Goal: Task Accomplishment & Management: Complete application form

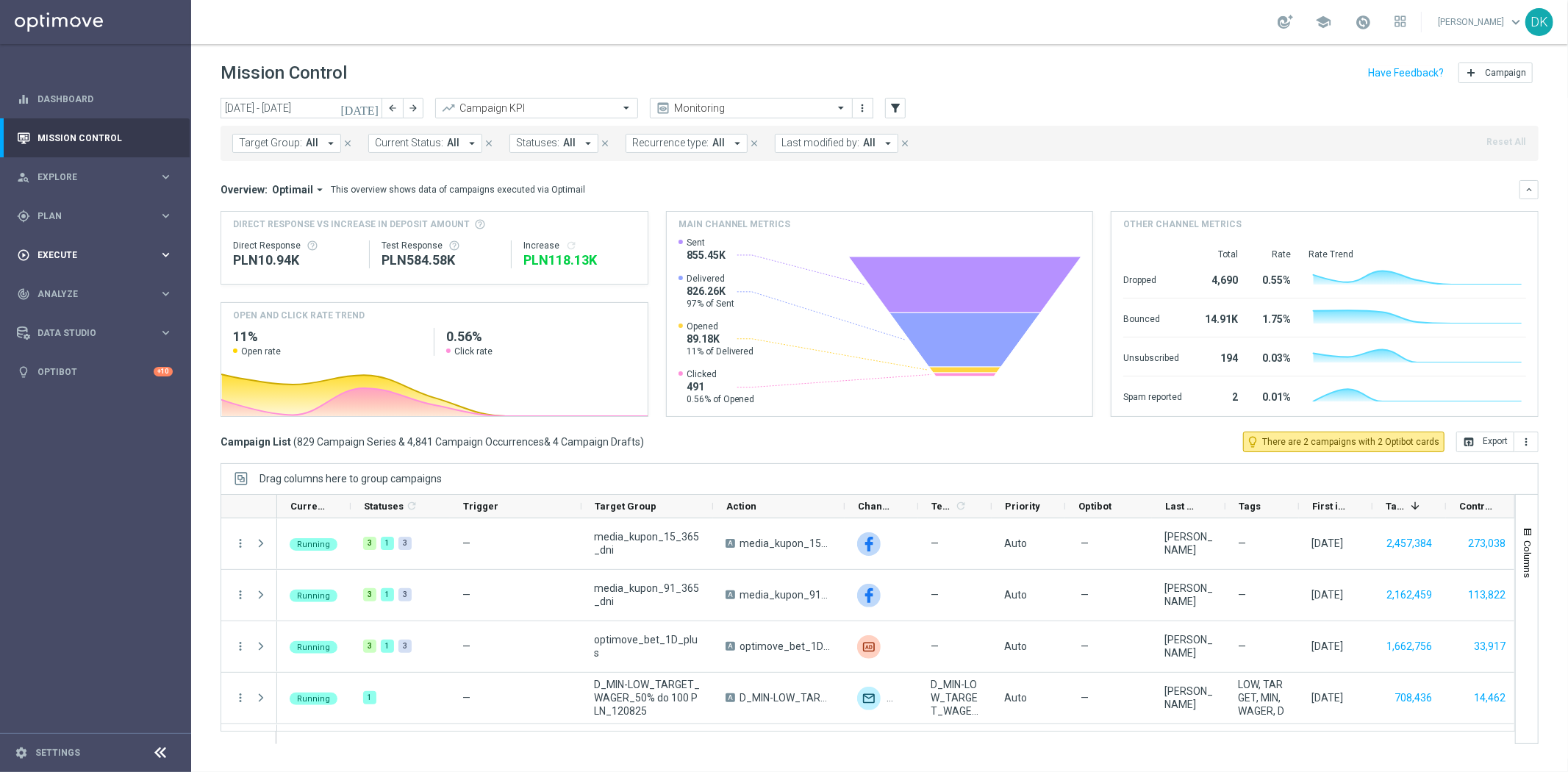
click at [81, 257] on span "Execute" at bounding box center [98, 255] width 121 height 9
click at [81, 285] on link "Campaign Builder" at bounding box center [96, 285] width 114 height 12
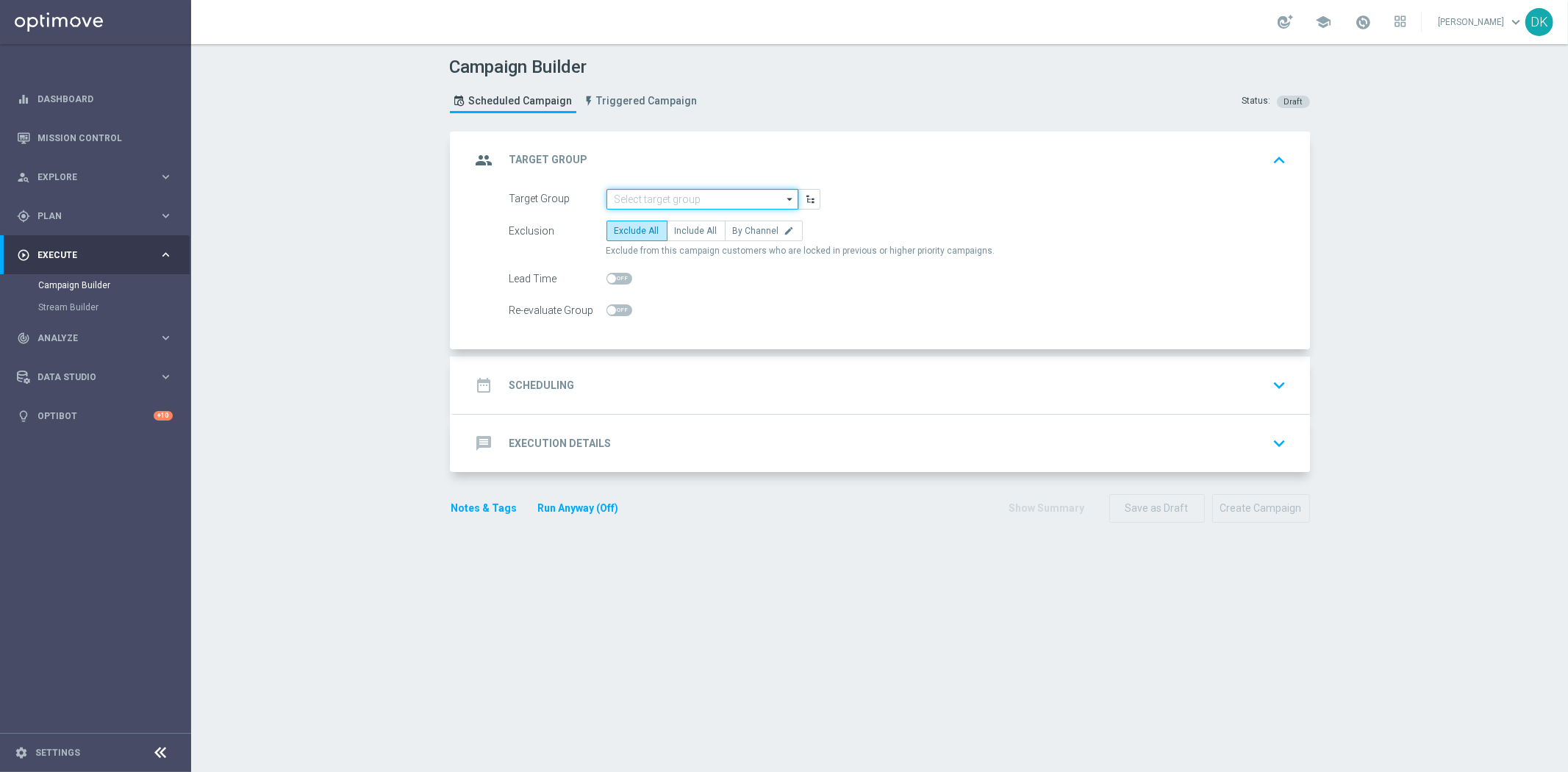
click at [639, 200] on input at bounding box center [702, 199] width 192 height 20
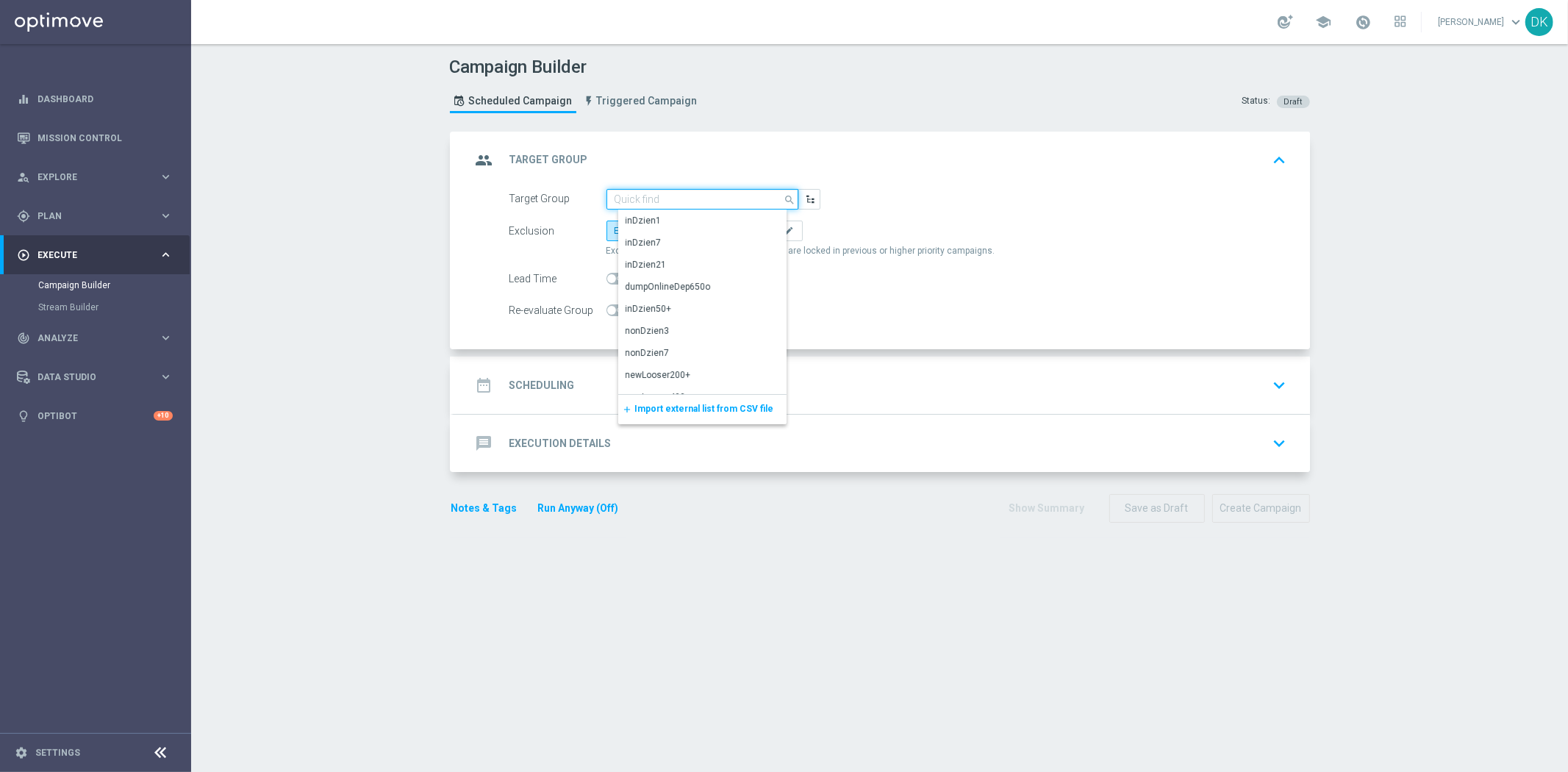
paste input "A_MIN_TARGET_ZBR_PN_100DO20_160825"
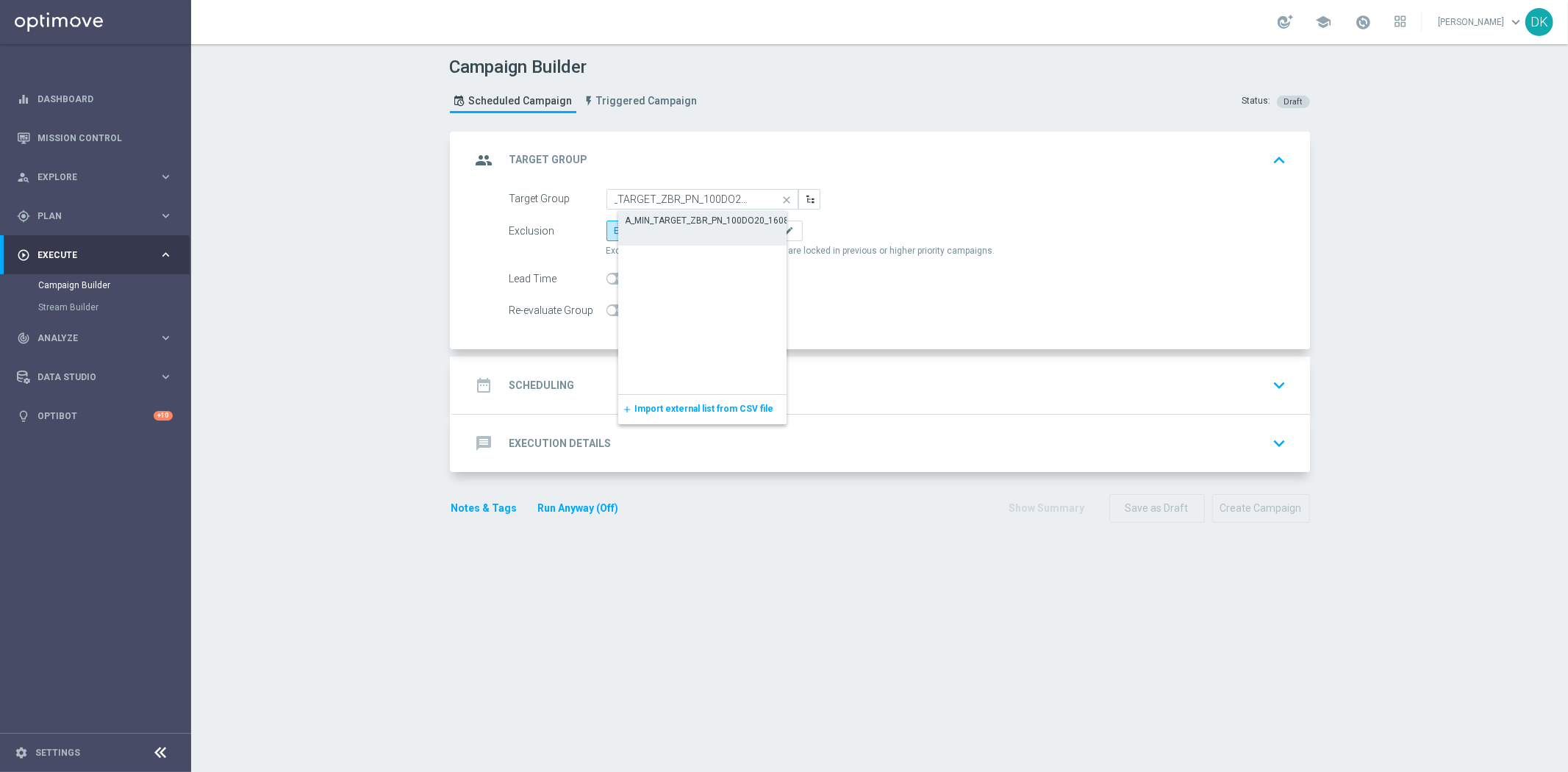
click at [658, 232] on div "A_MIN_TARGET_ZBR_PN_100DO20_160825" at bounding box center [715, 227] width 193 height 35
click at [711, 223] on div "A_MIN_TARGET_ZBR_PN_100DO20_160825" at bounding box center [713, 221] width 174 height 13
type input "A_MIN_TARGET_ZBR_PN_100DO20_160825"
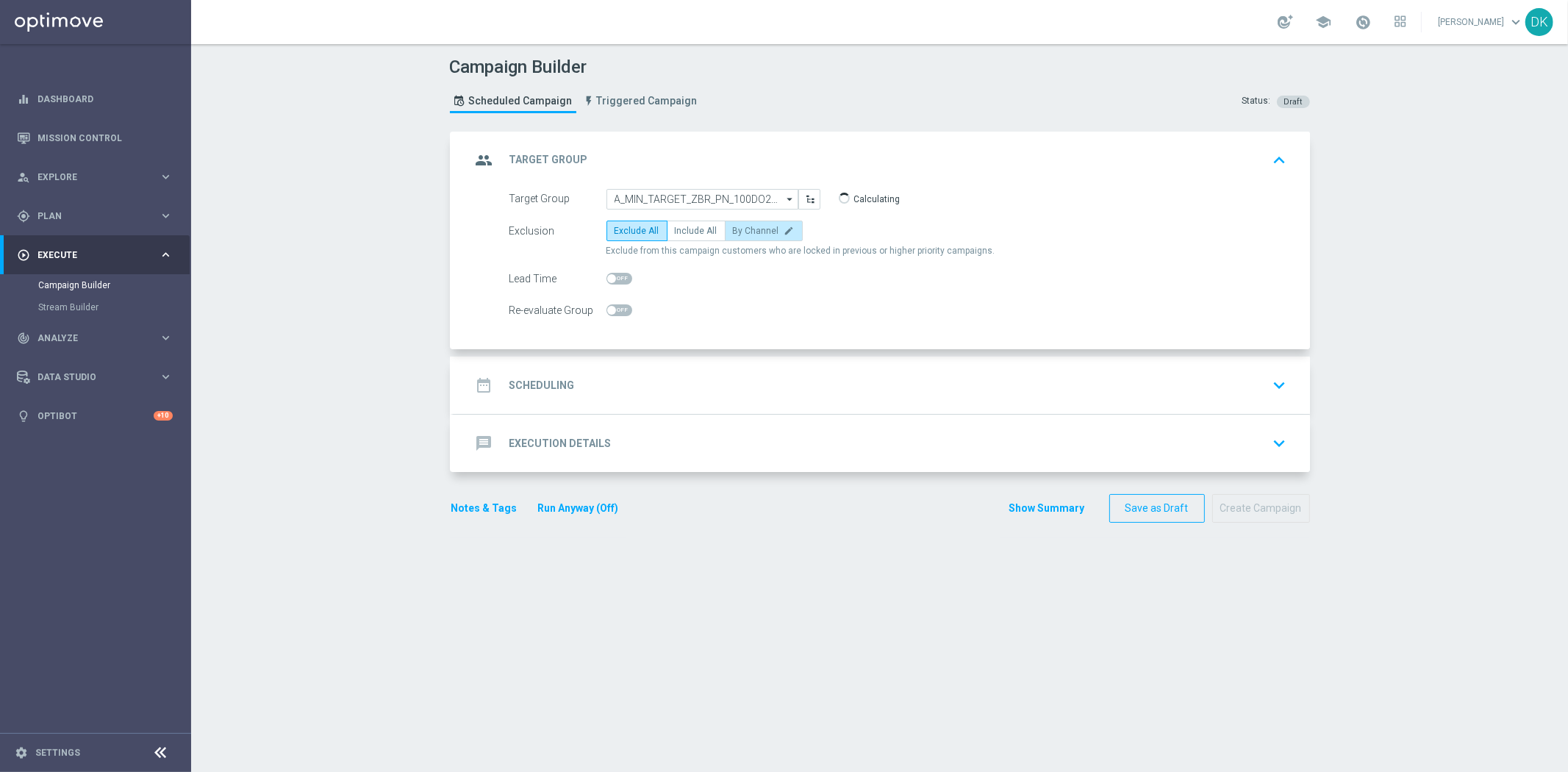
click at [766, 236] on label "By Channel edit" at bounding box center [763, 230] width 78 height 20
click at [742, 236] on input "By Channel edit" at bounding box center [737, 234] width 9 height 9
radio input "true"
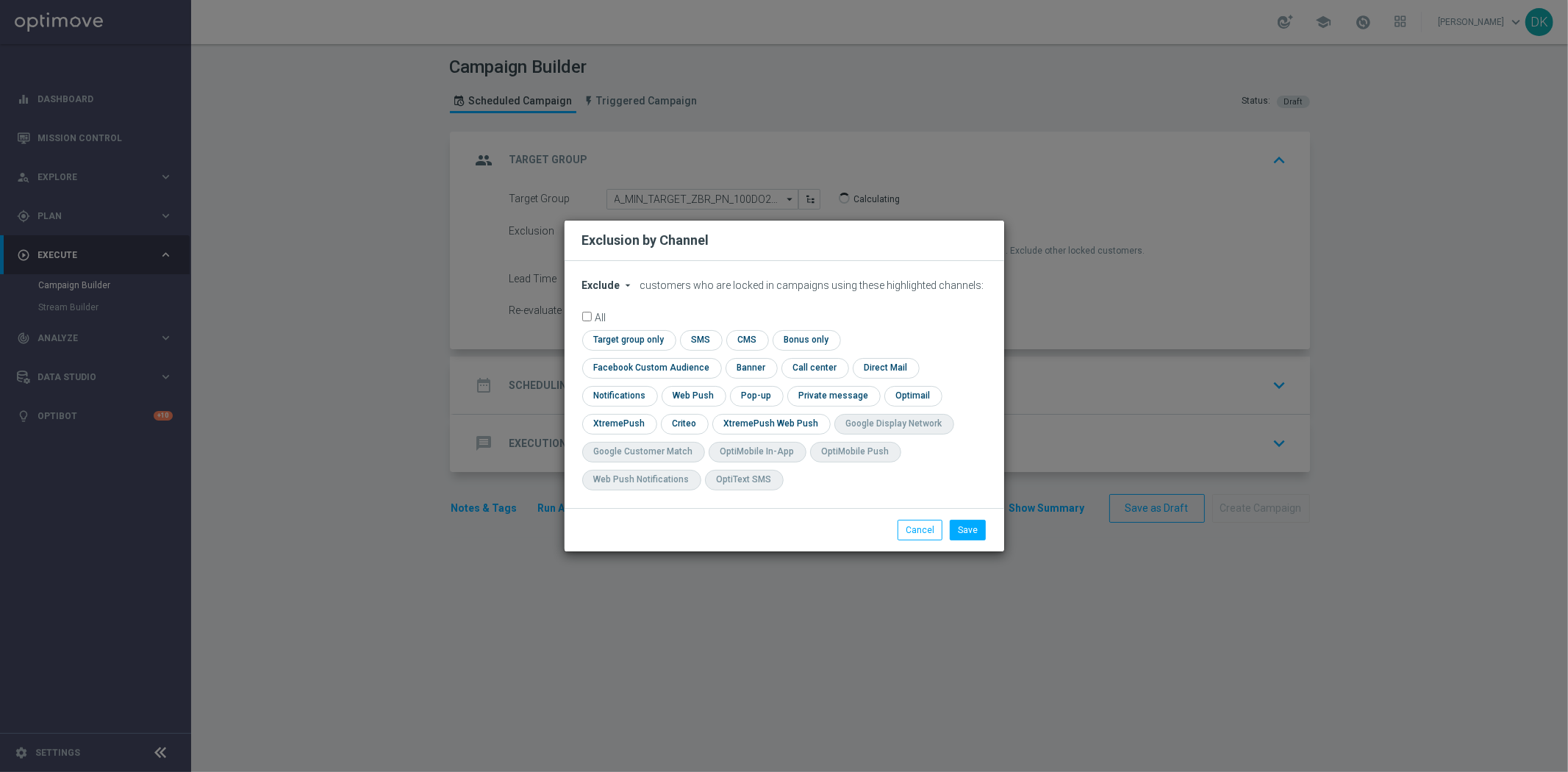
click at [617, 291] on span "Exclude" at bounding box center [601, 285] width 38 height 12
click at [607, 327] on div "Include" at bounding box center [610, 319] width 54 height 18
click at [715, 358] on input "checkbox" at bounding box center [649, 368] width 133 height 20
checkbox input "true"
click at [635, 346] on input "checkbox" at bounding box center [627, 339] width 89 height 20
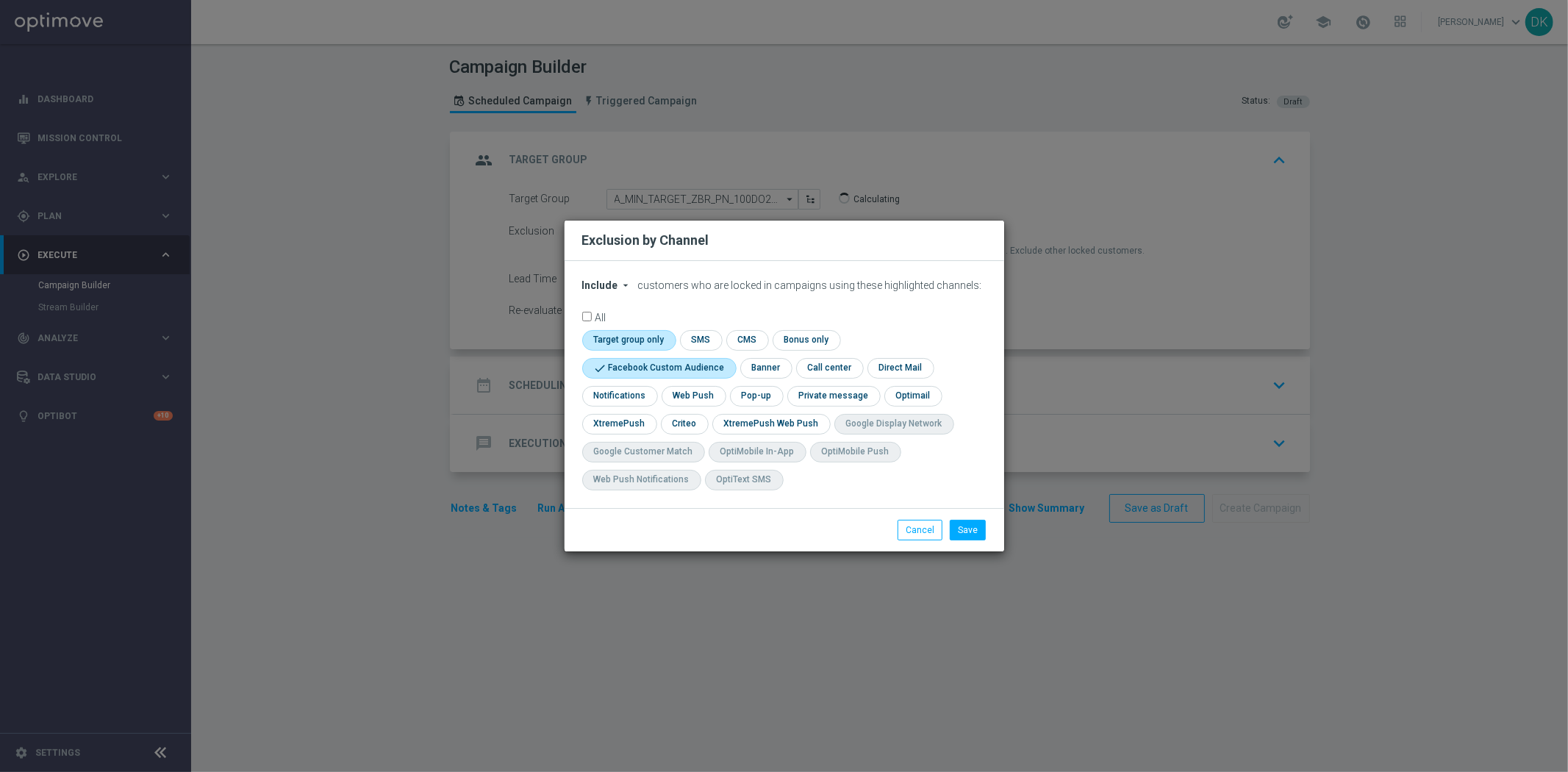
checkbox input "true"
click at [678, 422] on input "checkbox" at bounding box center [683, 423] width 45 height 20
checkbox input "true"
click at [973, 527] on button "Save" at bounding box center [968, 530] width 36 height 20
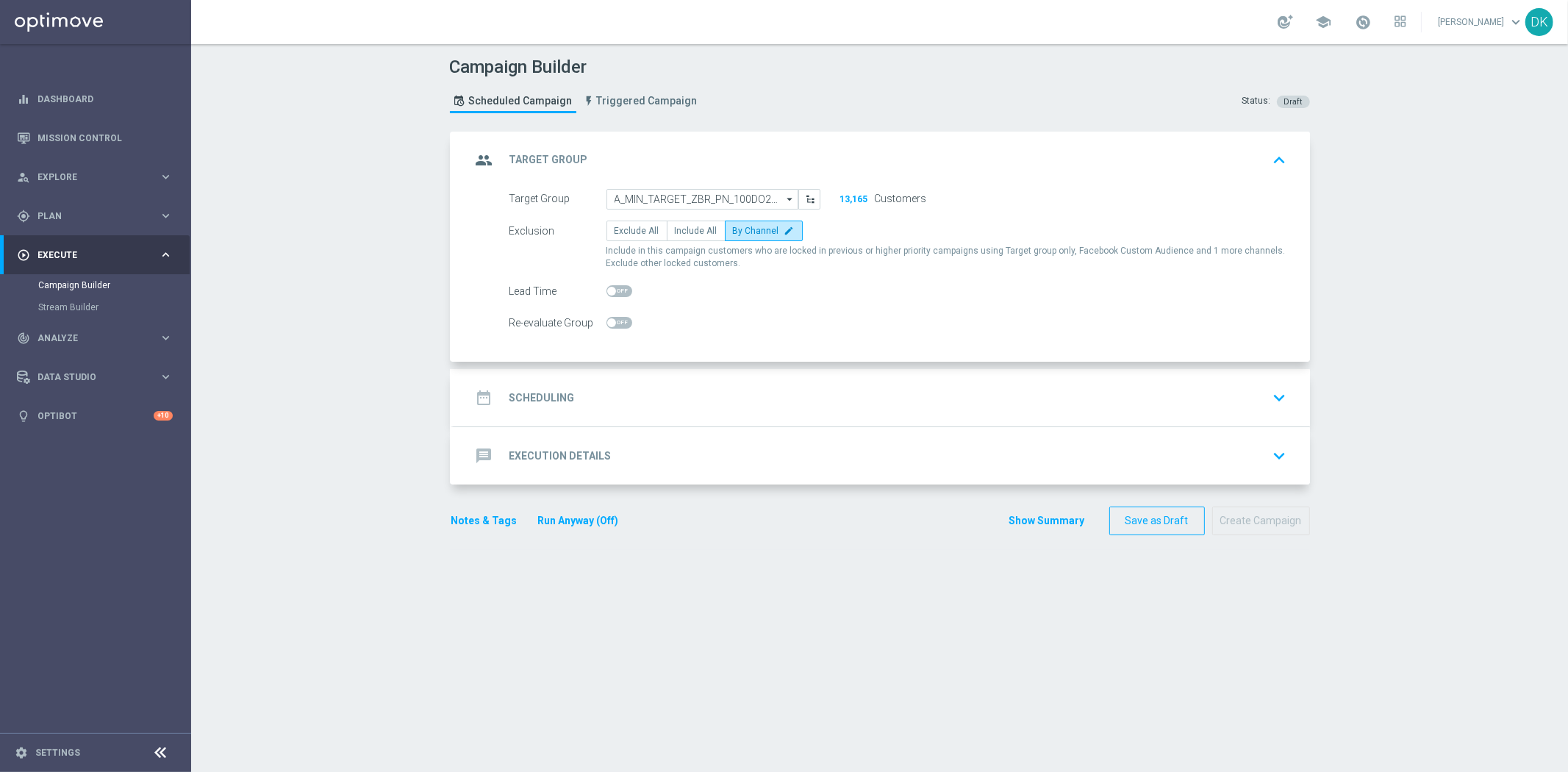
click at [618, 393] on div "date_range Scheduling keyboard_arrow_down" at bounding box center [882, 398] width 821 height 28
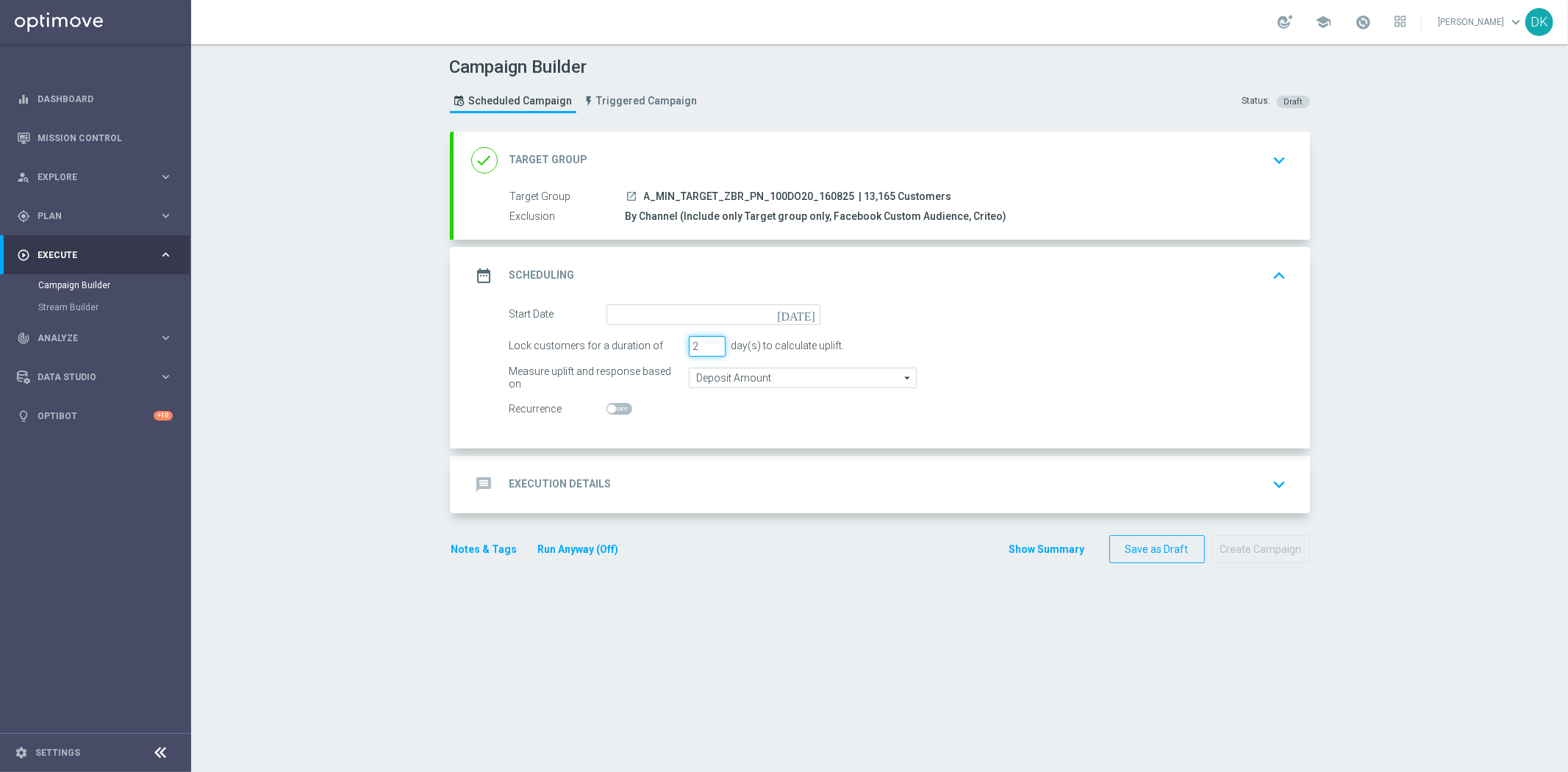
type input "2"
click at [708, 349] on input "2" at bounding box center [707, 346] width 37 height 20
click at [713, 372] on input "Deposit Amount" at bounding box center [802, 378] width 228 height 20
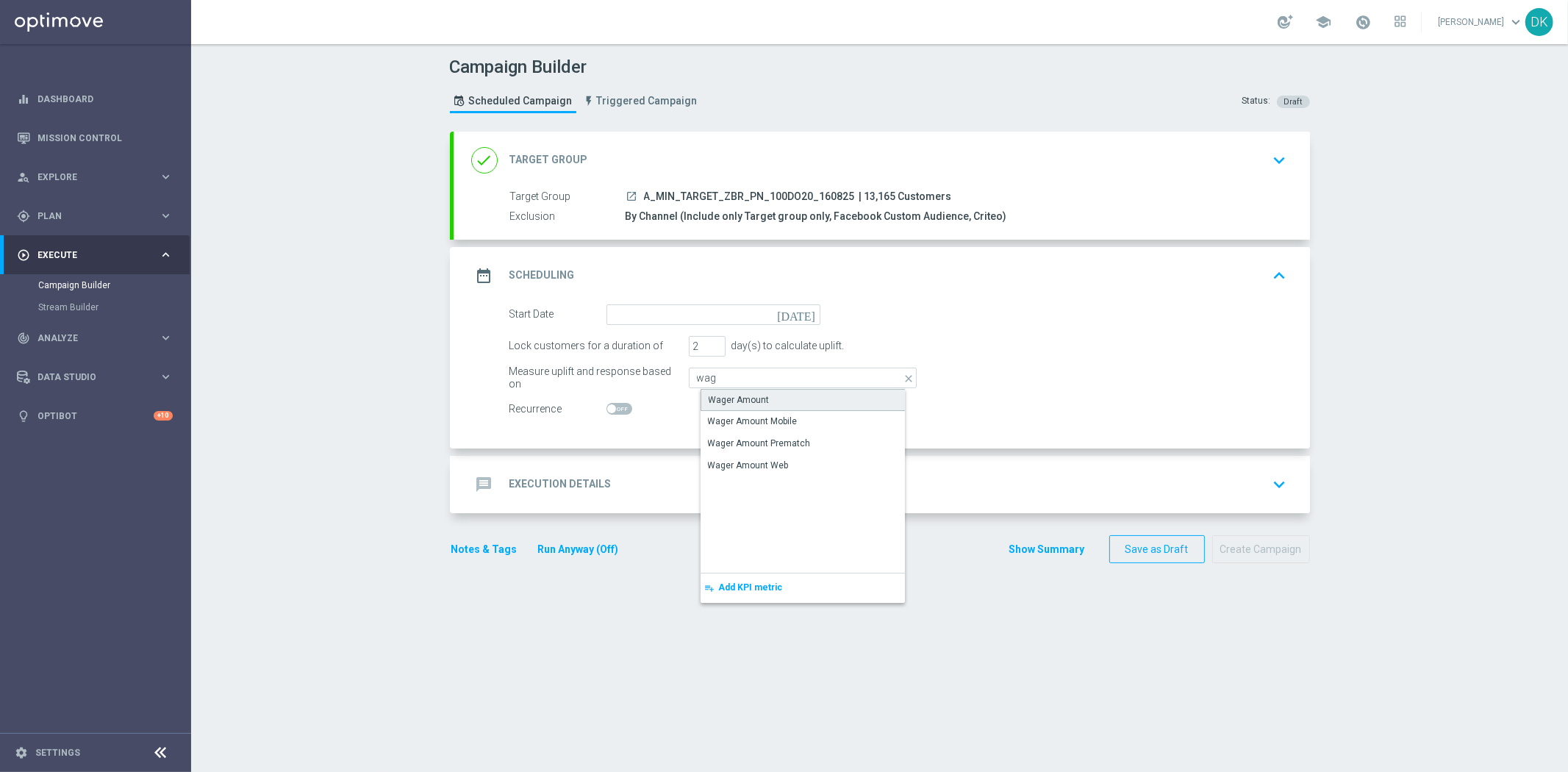
click at [718, 390] on div "Wager Amount" at bounding box center [814, 400] width 228 height 22
type input "Wager Amount"
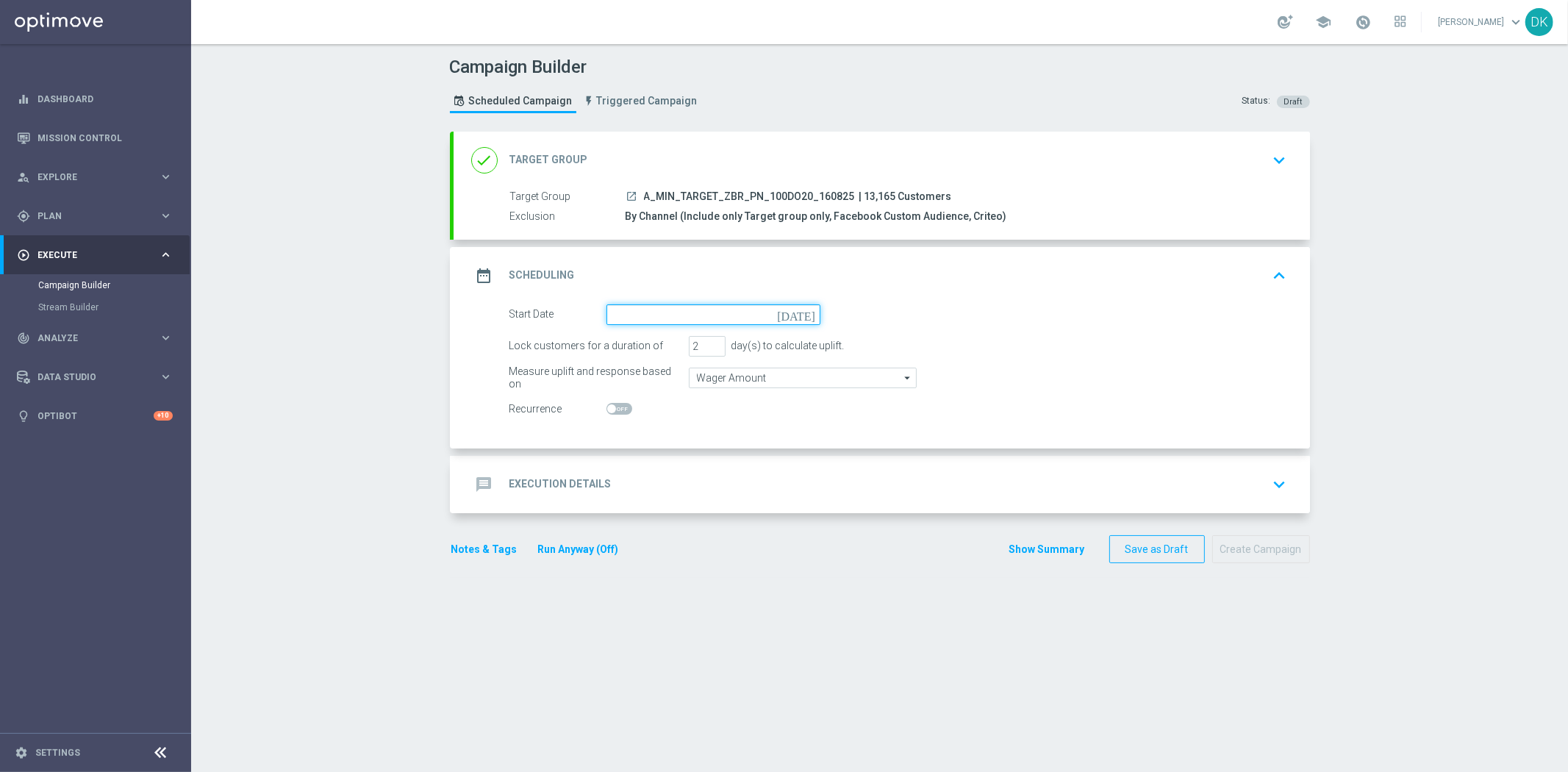
click at [704, 314] on input at bounding box center [713, 314] width 214 height 20
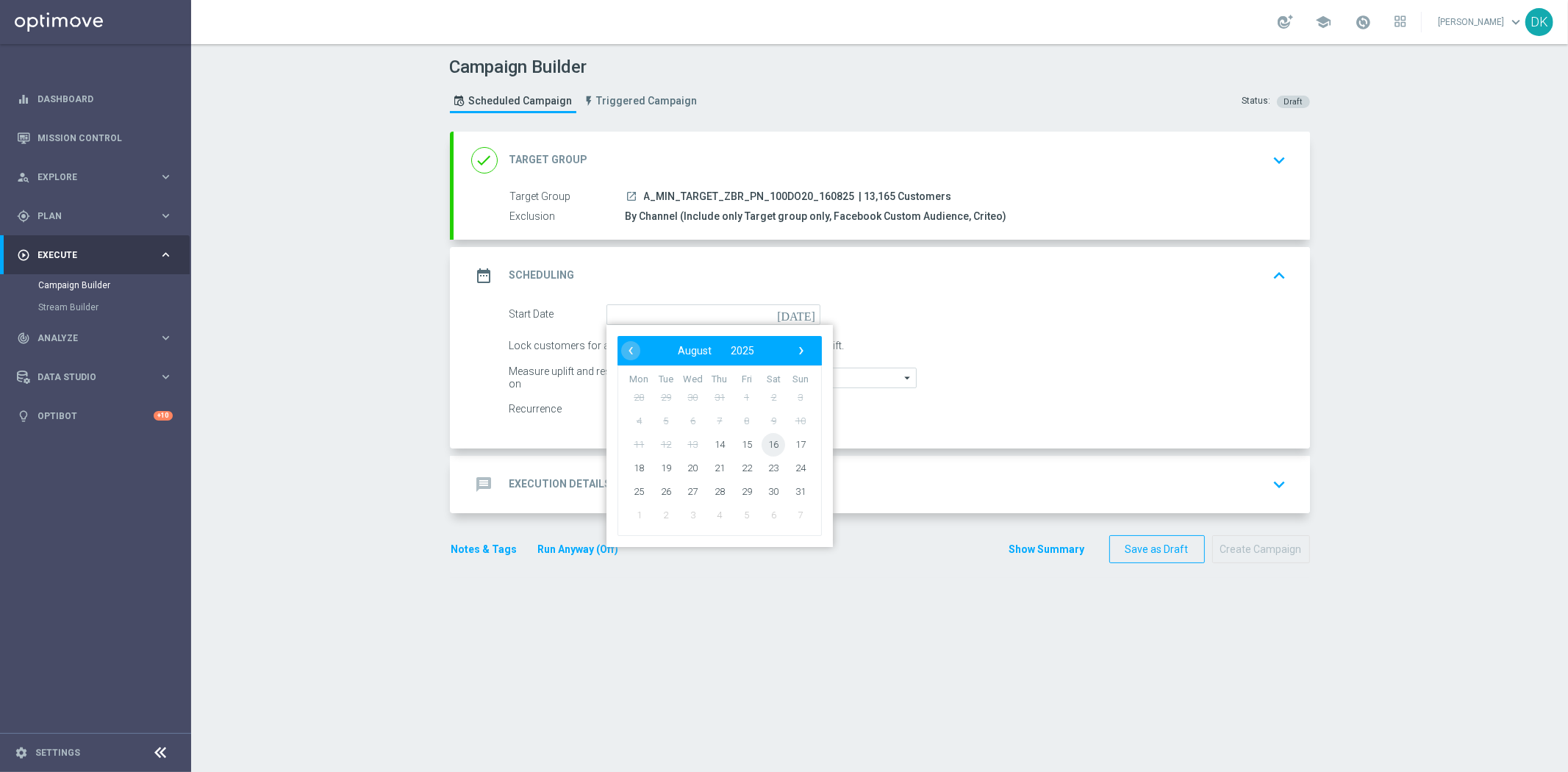
click at [762, 445] on span "16" at bounding box center [773, 444] width 24 height 24
type input "[DATE]"
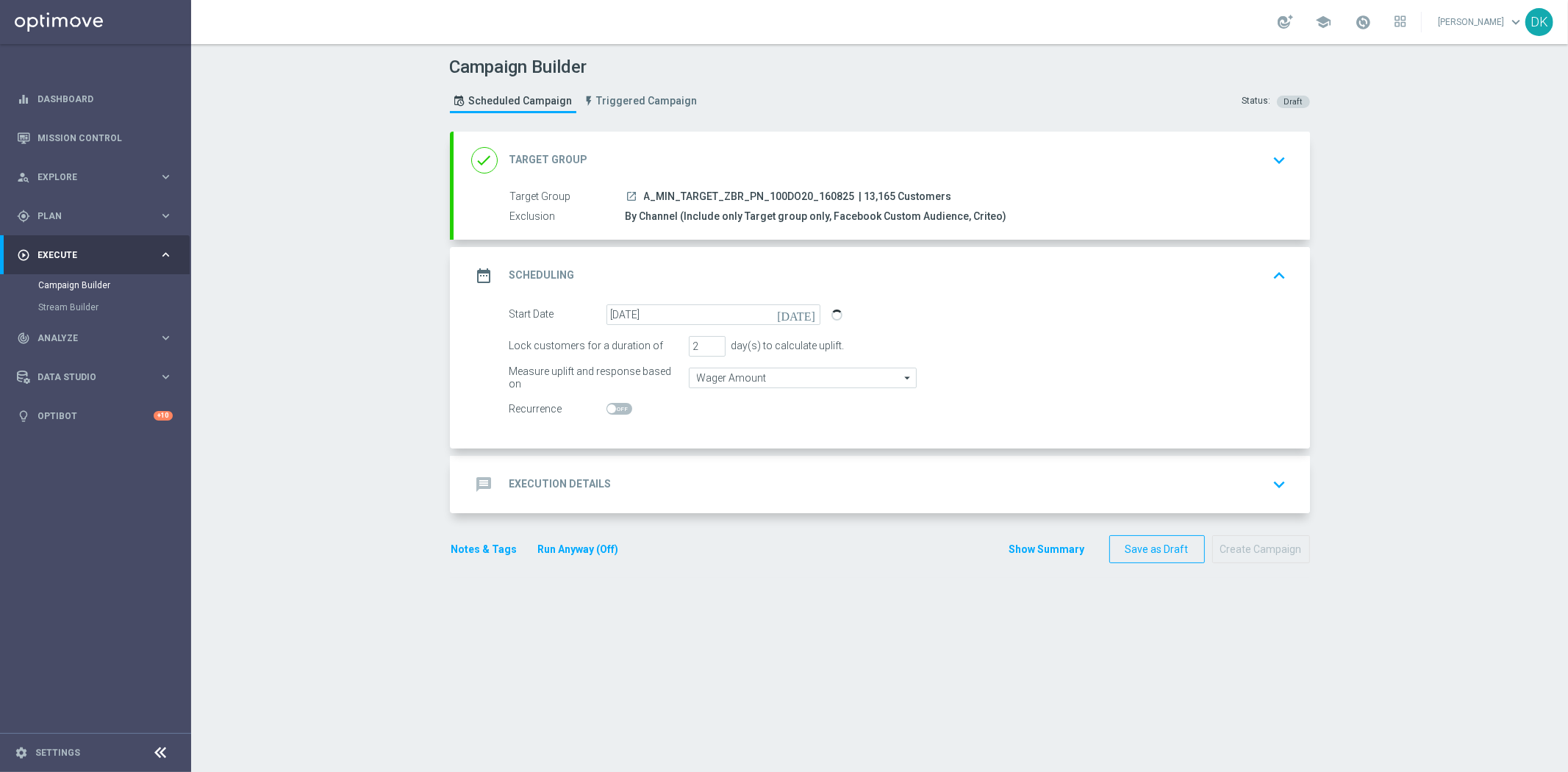
click at [636, 473] on div "message Execution Details keyboard_arrow_down" at bounding box center [882, 484] width 821 height 28
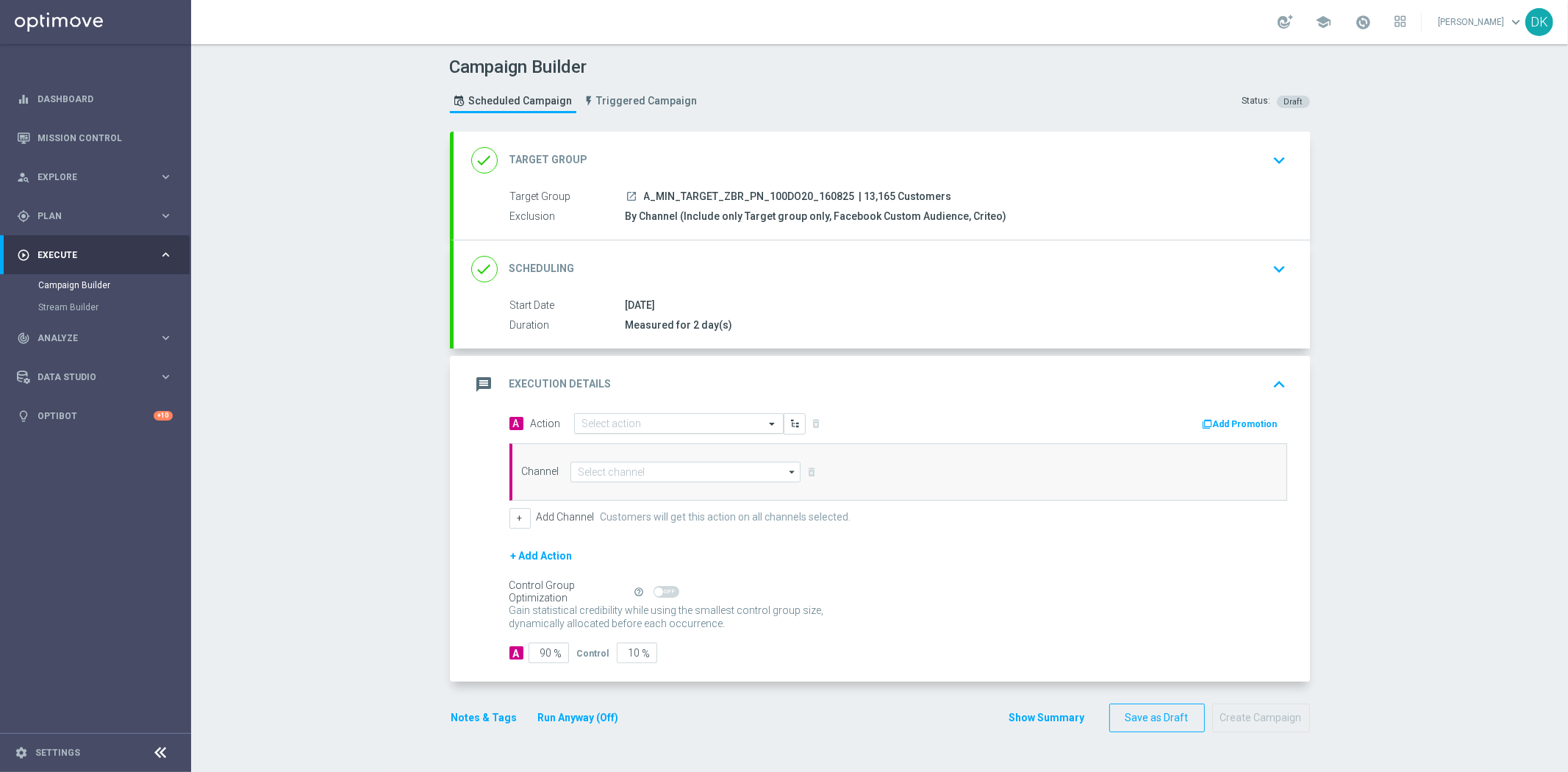
click at [643, 431] on div "Select action" at bounding box center [679, 423] width 209 height 20
click at [634, 619] on span "Create new action" at bounding box center [634, 623] width 77 height 10
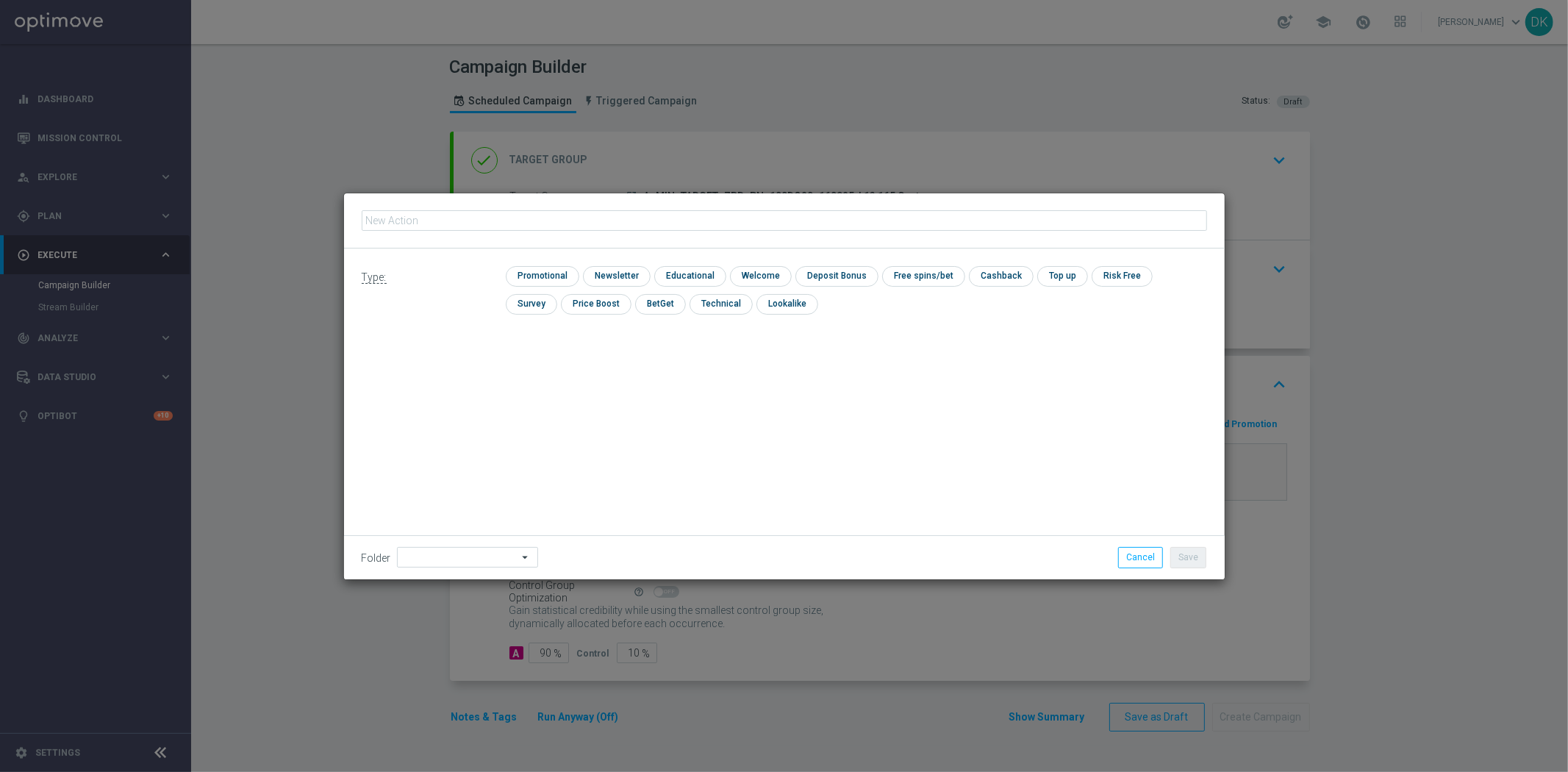
type input "A_MIN_TARGET_ZBR_PN_100DO20_160825"
click at [532, 278] on input "checkbox" at bounding box center [540, 276] width 70 height 20
checkbox input "true"
click at [1199, 557] on button "Save" at bounding box center [1188, 557] width 36 height 20
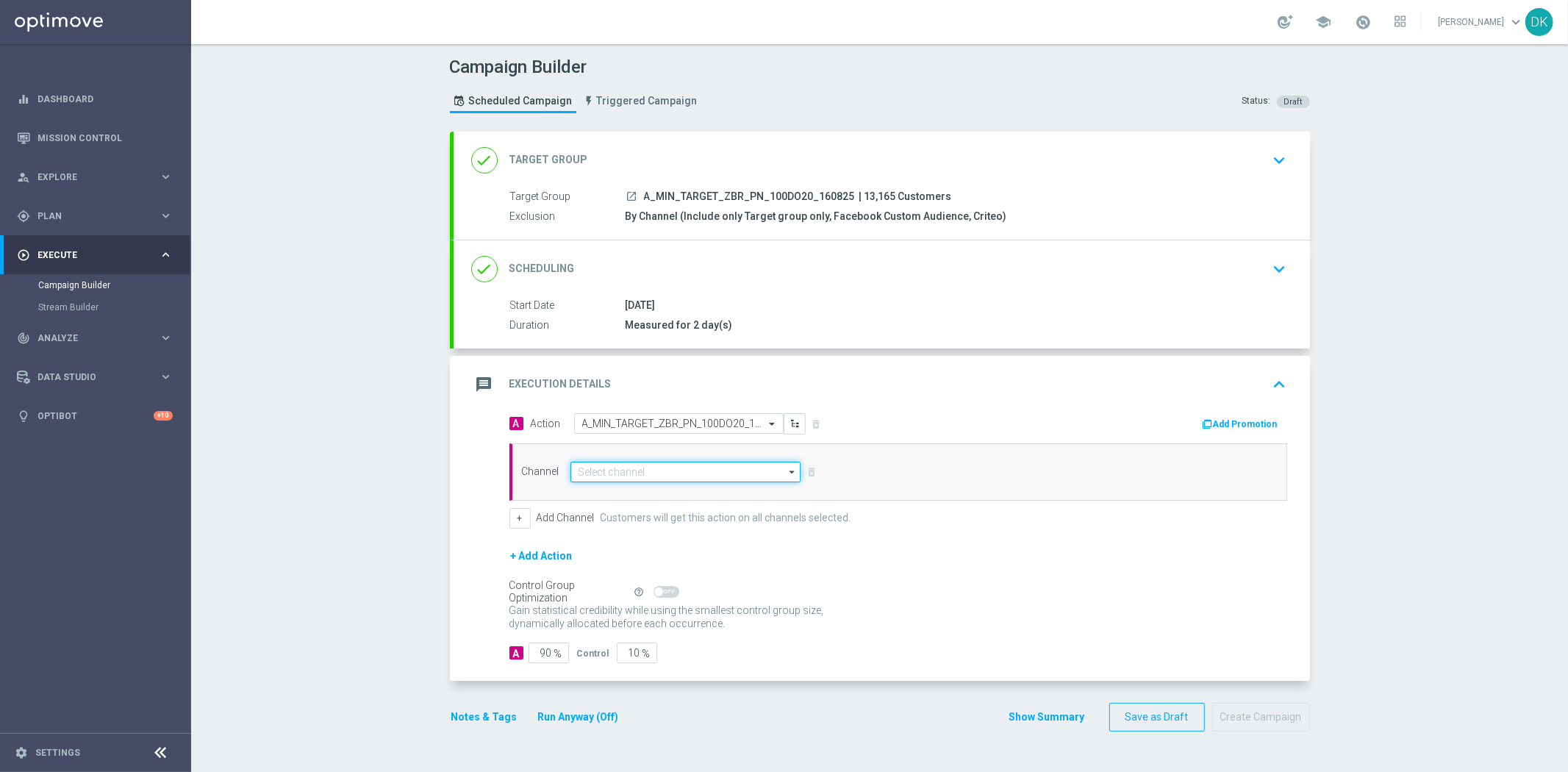
click at [679, 474] on input at bounding box center [686, 472] width 231 height 20
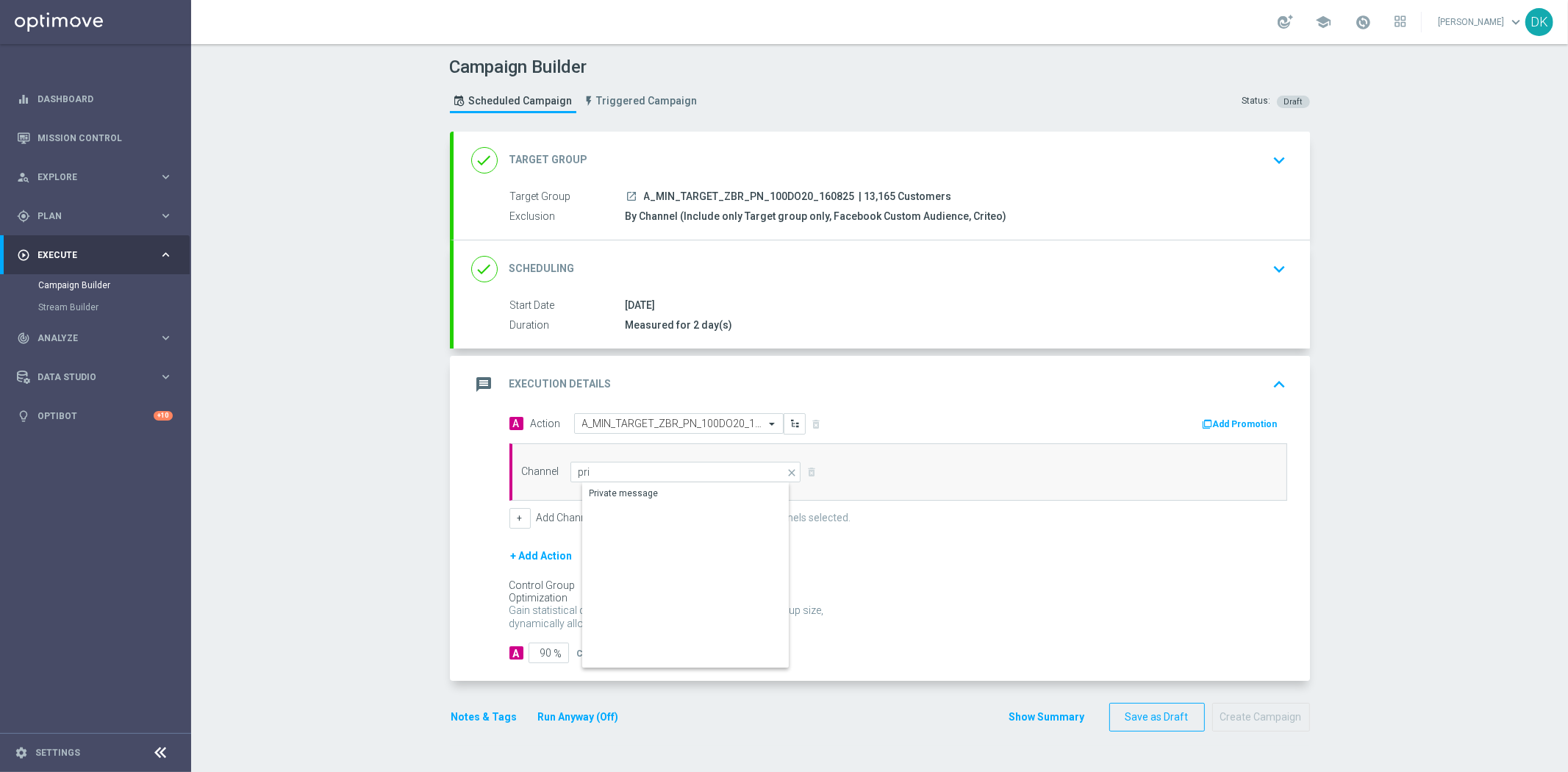
click at [649, 506] on div "Private message" at bounding box center [686, 574] width 207 height 184
click at [649, 502] on div "Private message" at bounding box center [697, 493] width 231 height 20
type input "Private message"
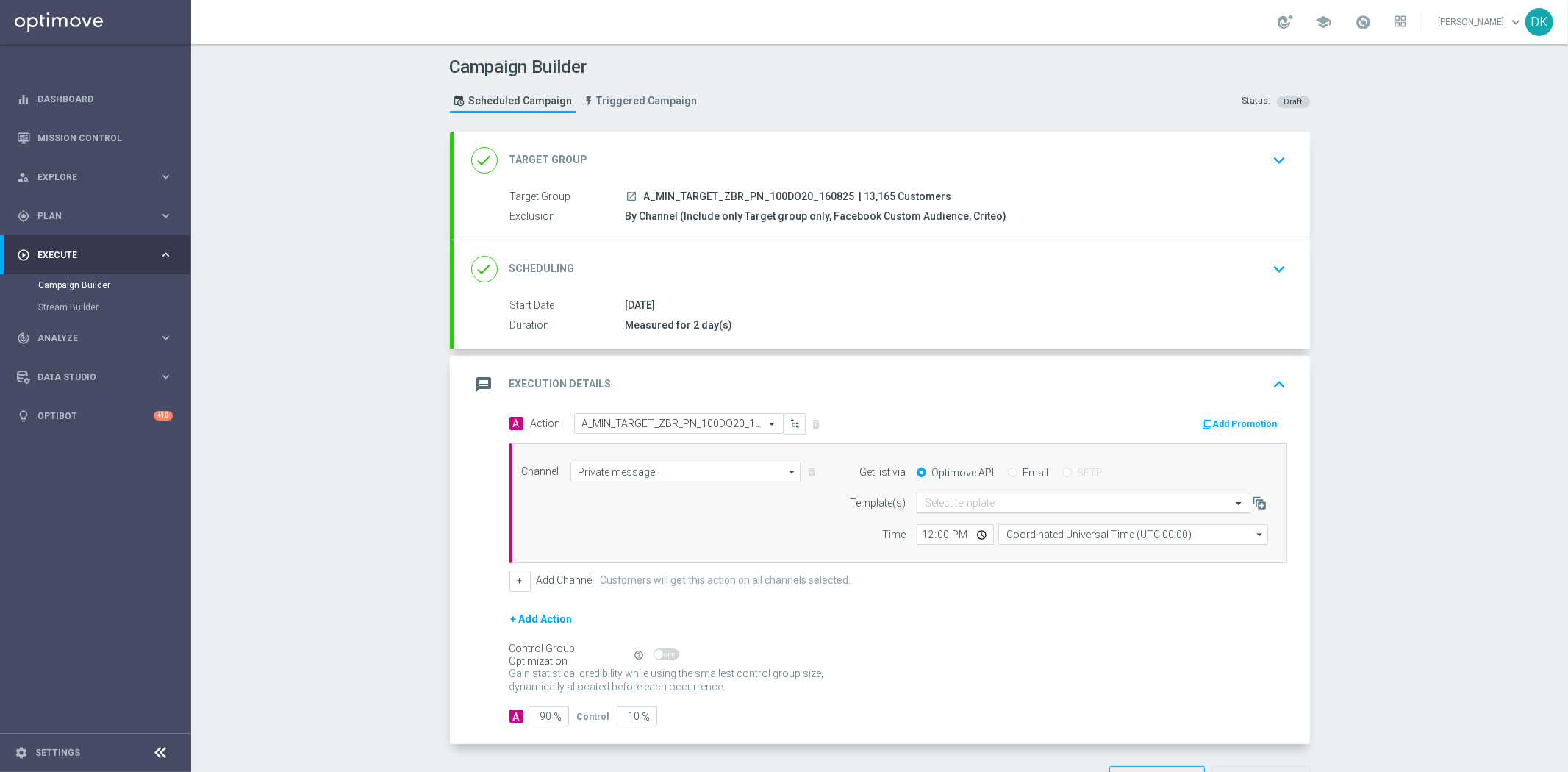
click at [972, 502] on input "text" at bounding box center [1069, 503] width 288 height 13
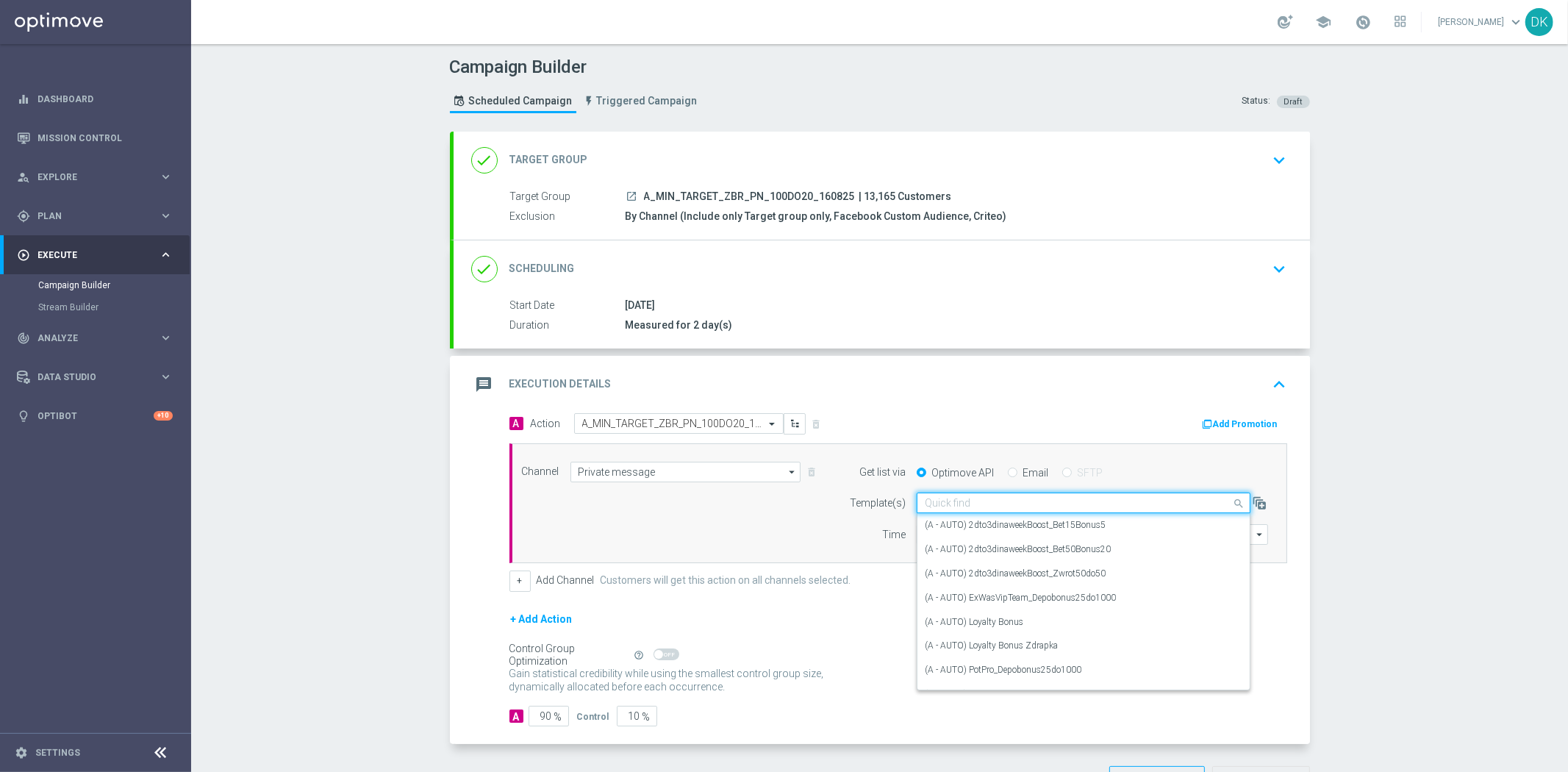
paste input "A_MIN_TARGET_ZBR_PN_100DO20_160825"
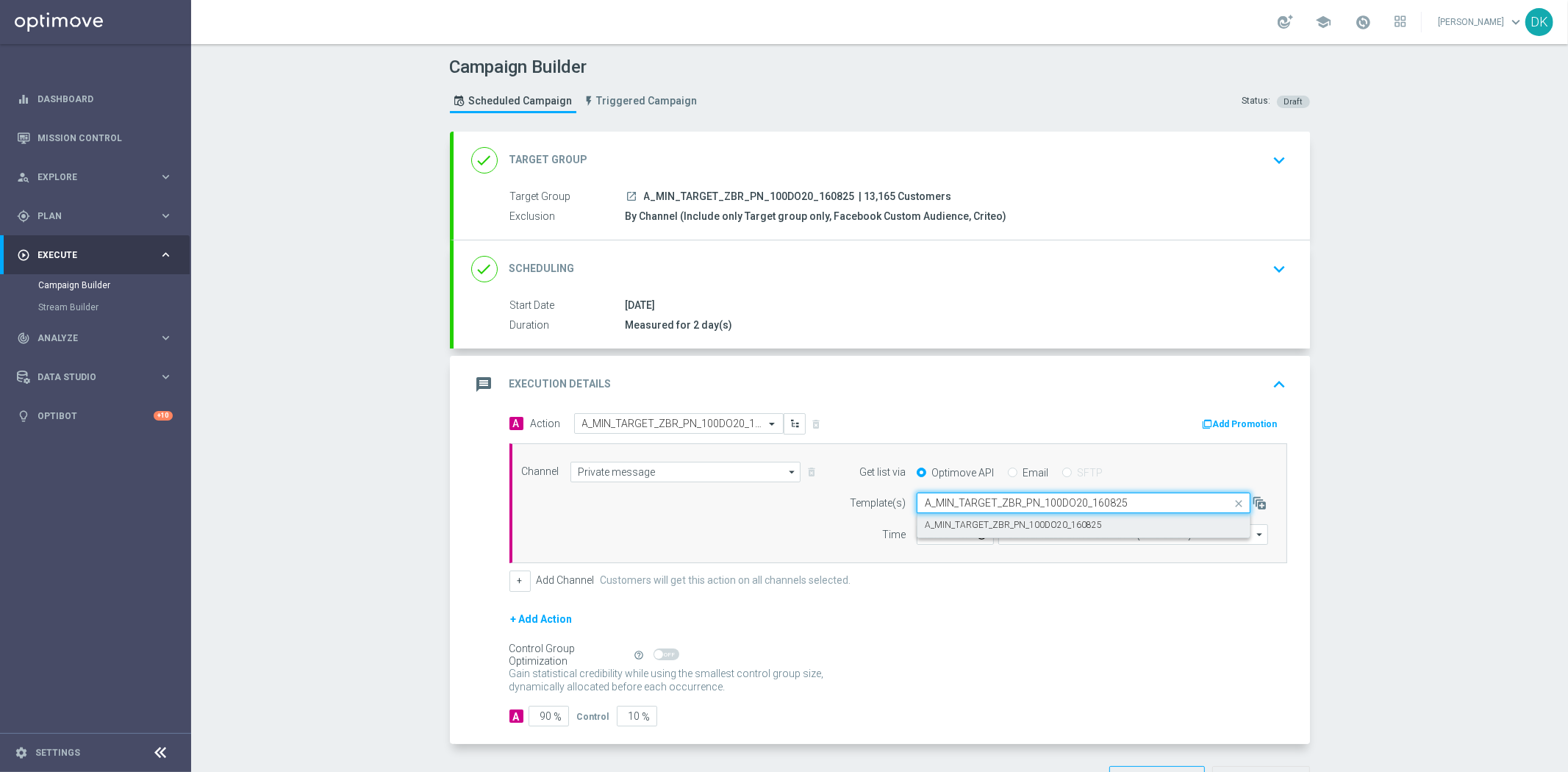
click at [966, 520] on label "A_MIN_TARGET_ZBR_PN_100DO20_160825" at bounding box center [1013, 525] width 177 height 13
type input "A_MIN_TARGET_ZBR_PN_100DO20_160825"
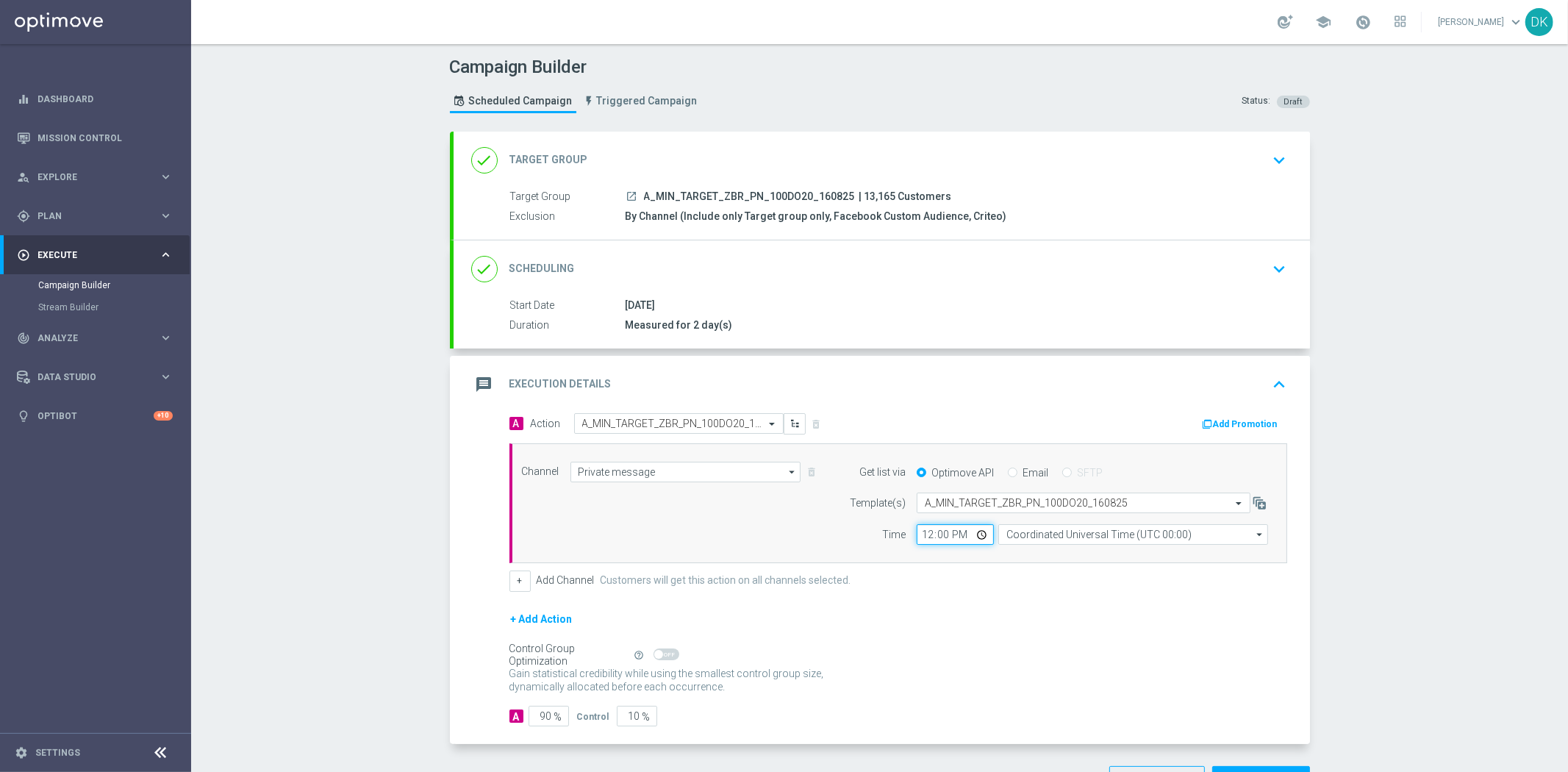
click at [918, 535] on input "12:00" at bounding box center [955, 535] width 77 height 20
type input "10:01"
click at [1045, 535] on input "Coordinated Universal Time (UTC 00:00)" at bounding box center [1133, 535] width 270 height 20
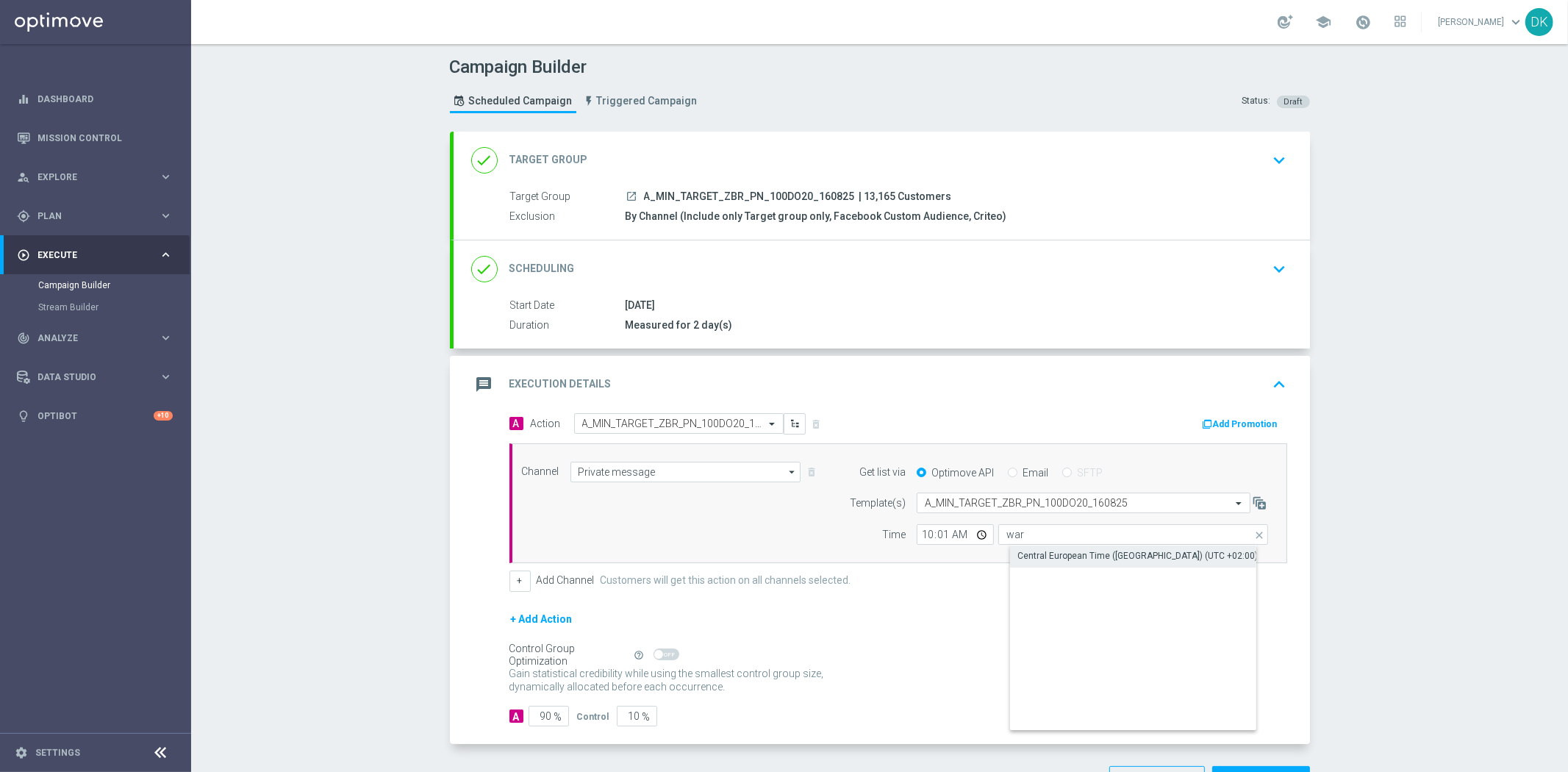
click at [1049, 552] on div "Central European Time ([GEOGRAPHIC_DATA]) (UTC +02:00)" at bounding box center [1137, 556] width 241 height 13
type input "Central European Time ([GEOGRAPHIC_DATA]) (UTC +02:00)"
click at [1221, 421] on button "Add Promotion" at bounding box center [1242, 424] width 81 height 16
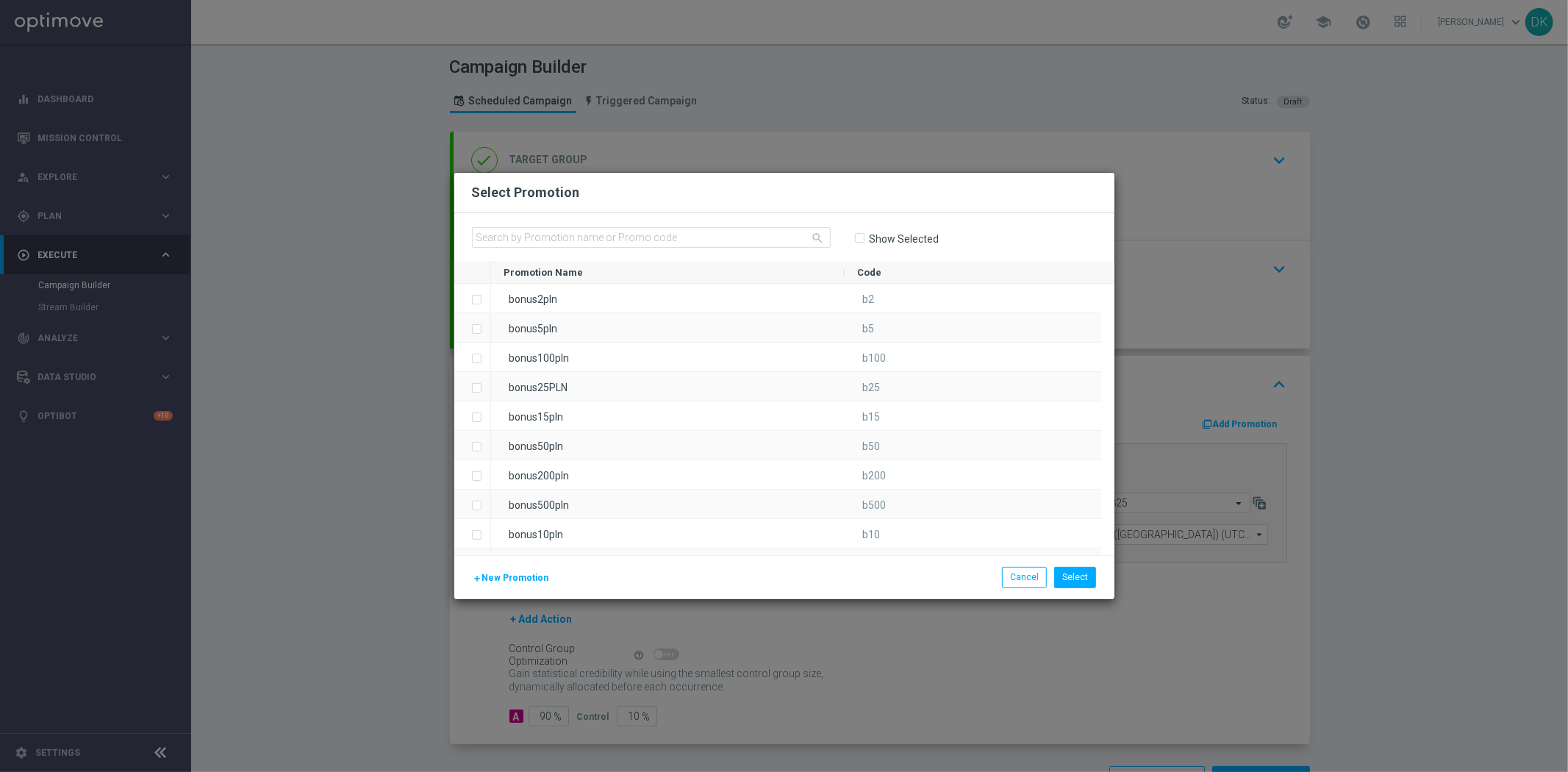
click at [533, 573] on span "New Promotion" at bounding box center [515, 578] width 67 height 10
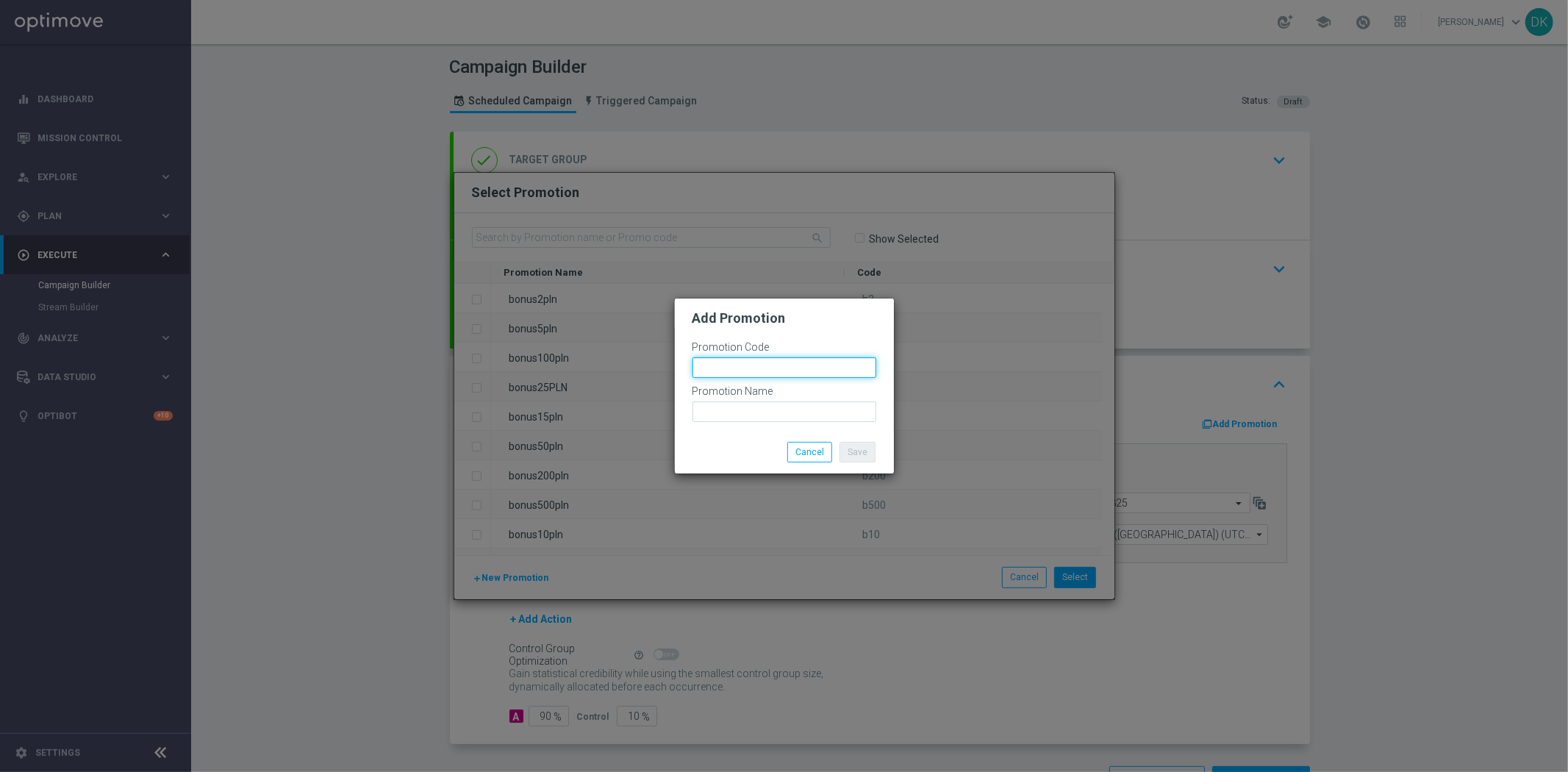
click at [767, 364] on input "text" at bounding box center [784, 368] width 183 height 20
paste input "166691"
click at [767, 364] on input "bonusapi_tg-166691" at bounding box center [784, 368] width 183 height 20
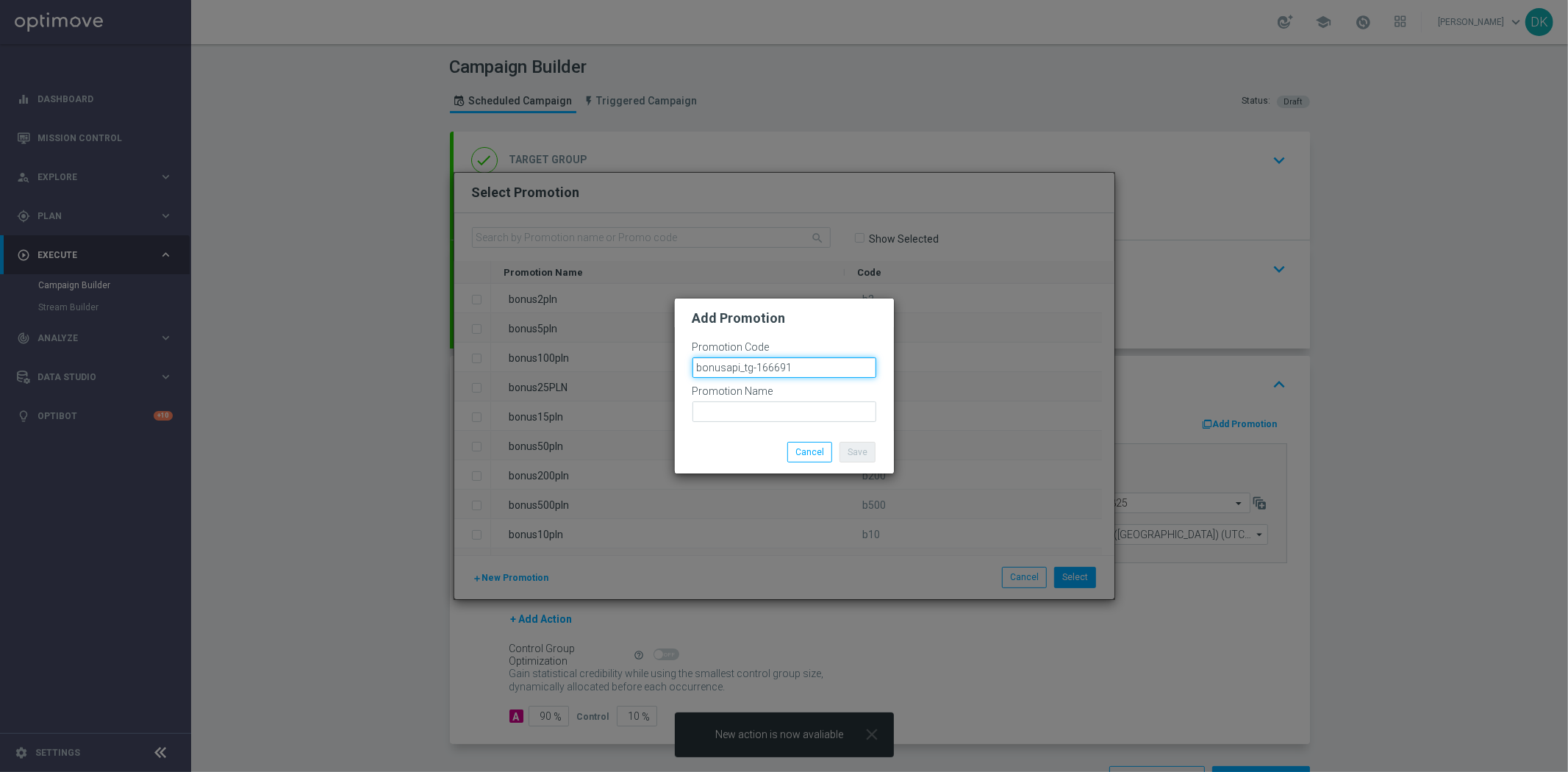
type input "bonusapi_tg-166691"
click at [784, 413] on input "text" at bounding box center [784, 411] width 183 height 20
paste input "bonusapi_tg-166691"
type input "bonusapi_tg-166691"
click at [857, 453] on button "Save" at bounding box center [857, 452] width 36 height 20
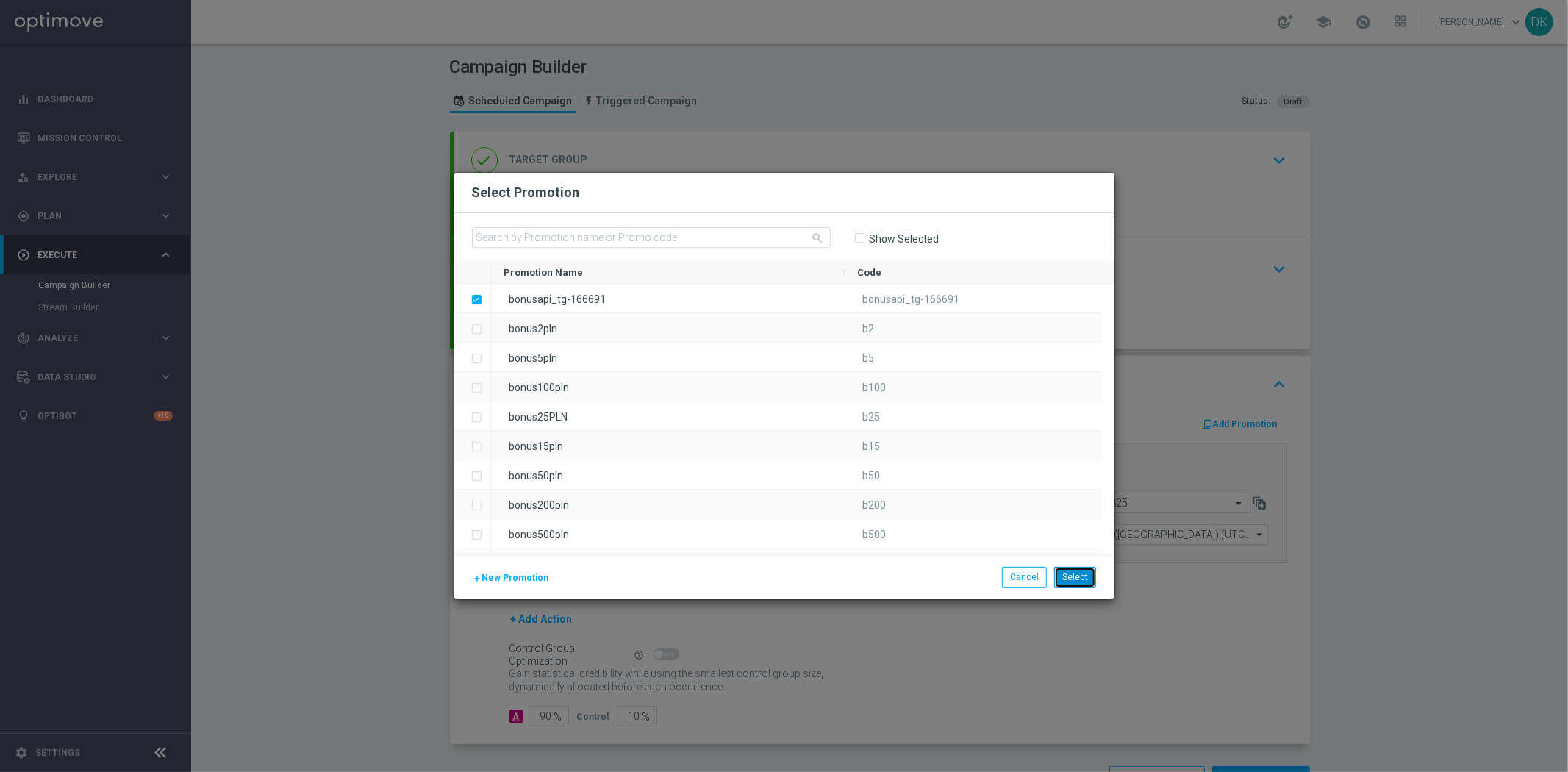
click at [1074, 571] on button "Select" at bounding box center [1074, 577] width 42 height 20
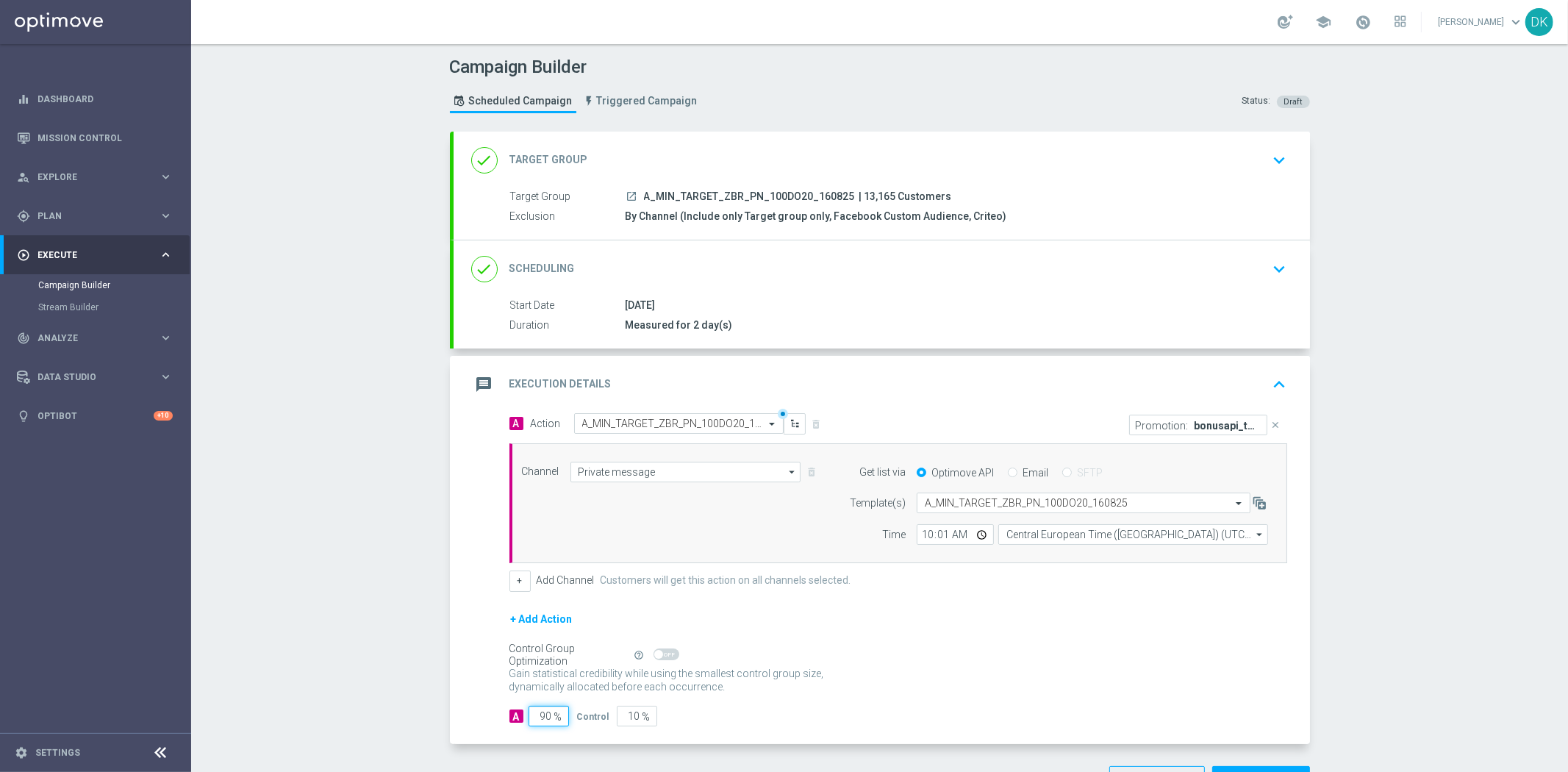
drag, startPoint x: 539, startPoint y: 718, endPoint x: 614, endPoint y: 724, distance: 75.2
click at [612, 724] on div "A 90 % Control 10 %" at bounding box center [898, 716] width 777 height 20
type input "95"
type input "5"
type input "95"
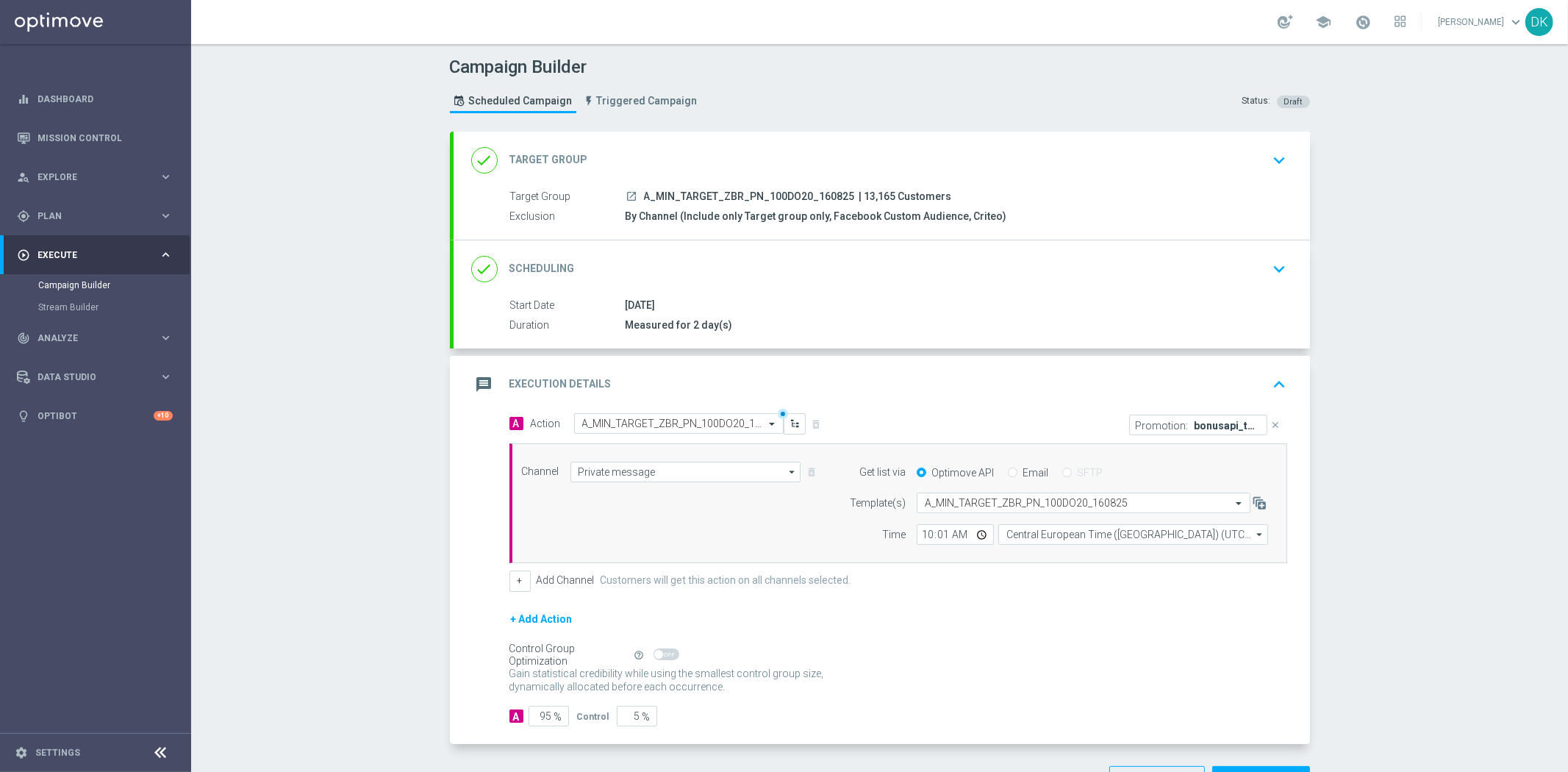
click at [810, 716] on div "A 95 % Control 5 %" at bounding box center [898, 716] width 777 height 20
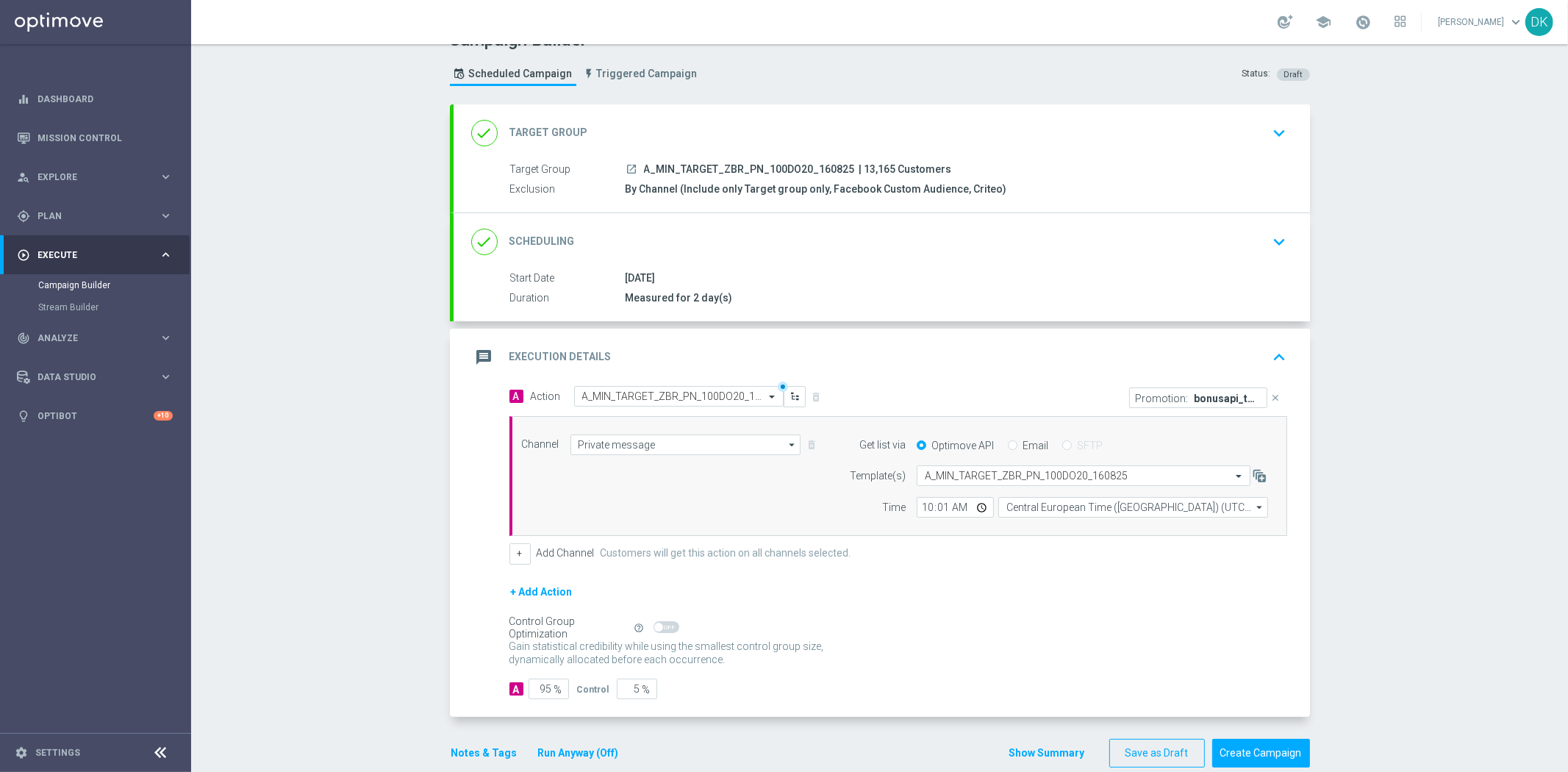
scroll to position [53, 0]
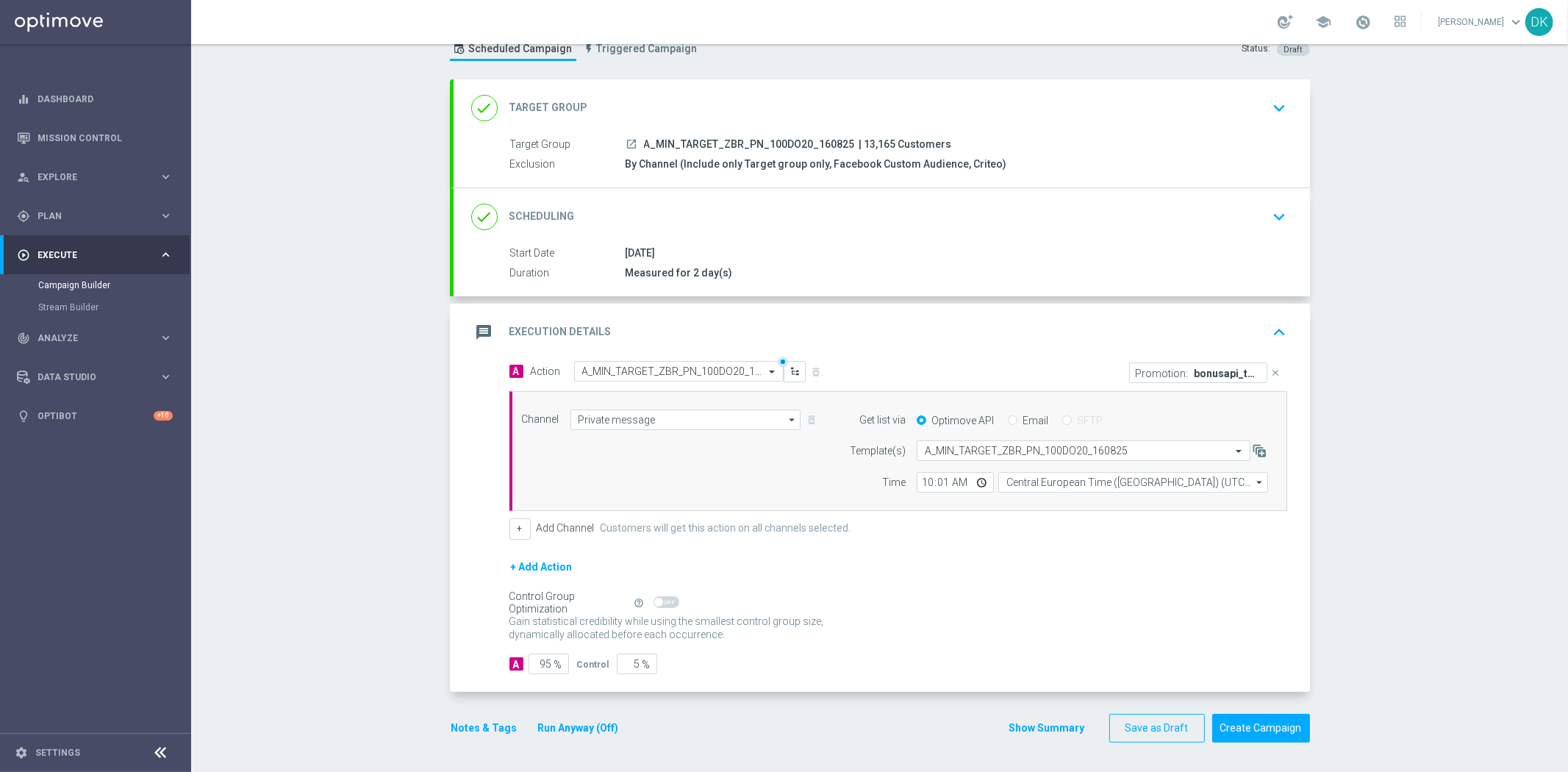
click at [491, 725] on button "Notes & Tags" at bounding box center [484, 727] width 69 height 18
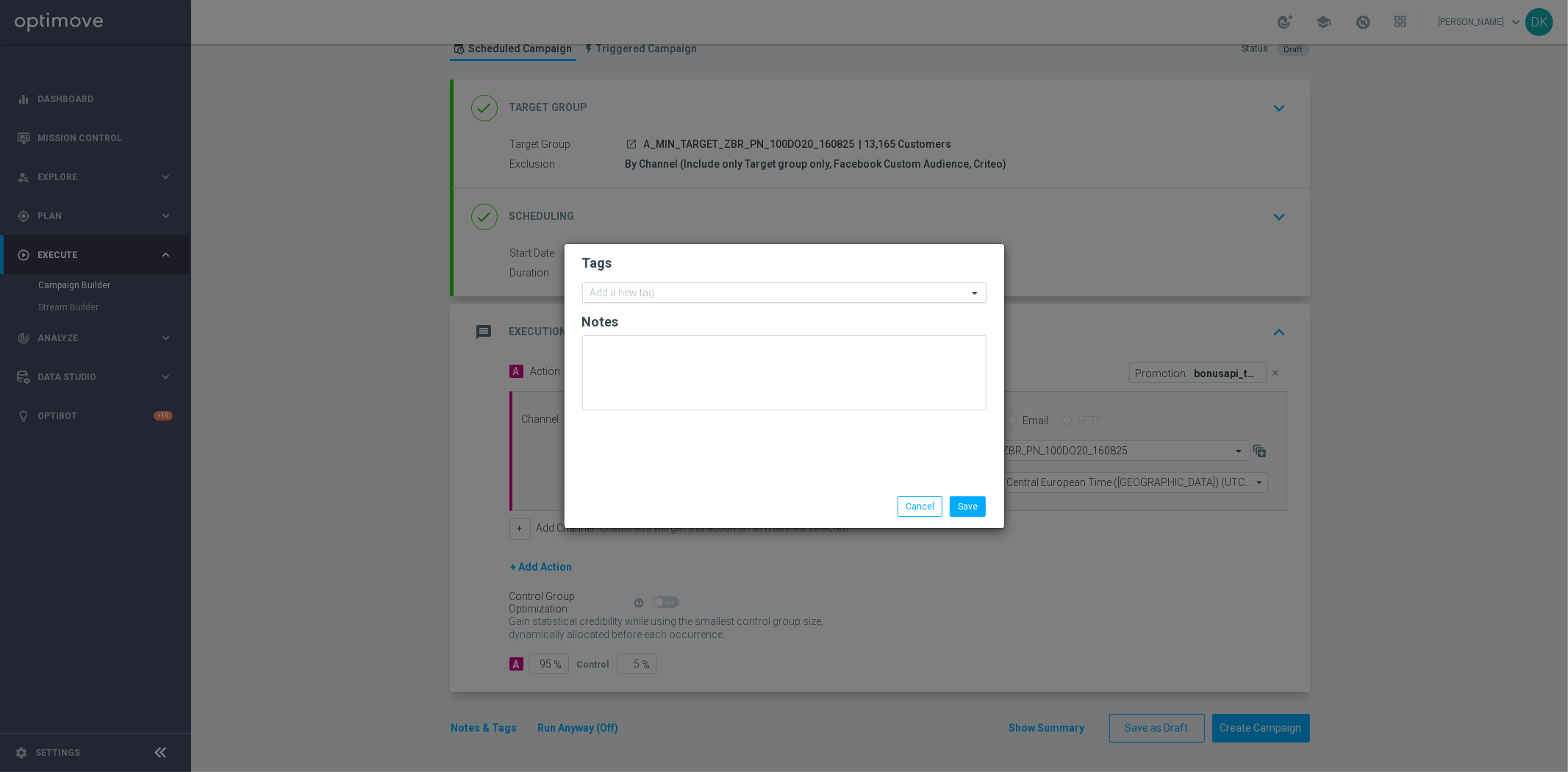
click at [664, 294] on input "text" at bounding box center [778, 294] width 377 height 13
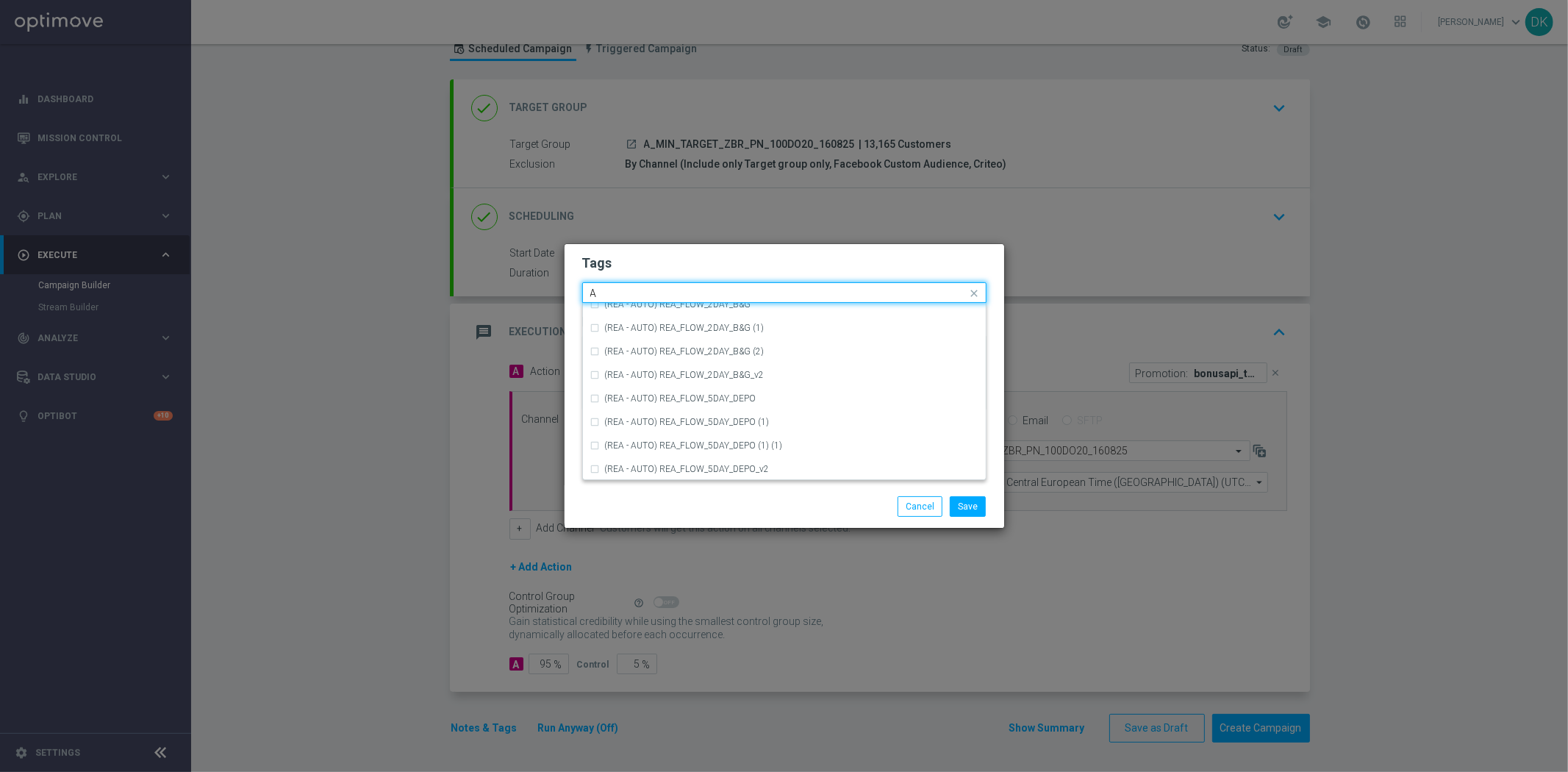
scroll to position [1796, 0]
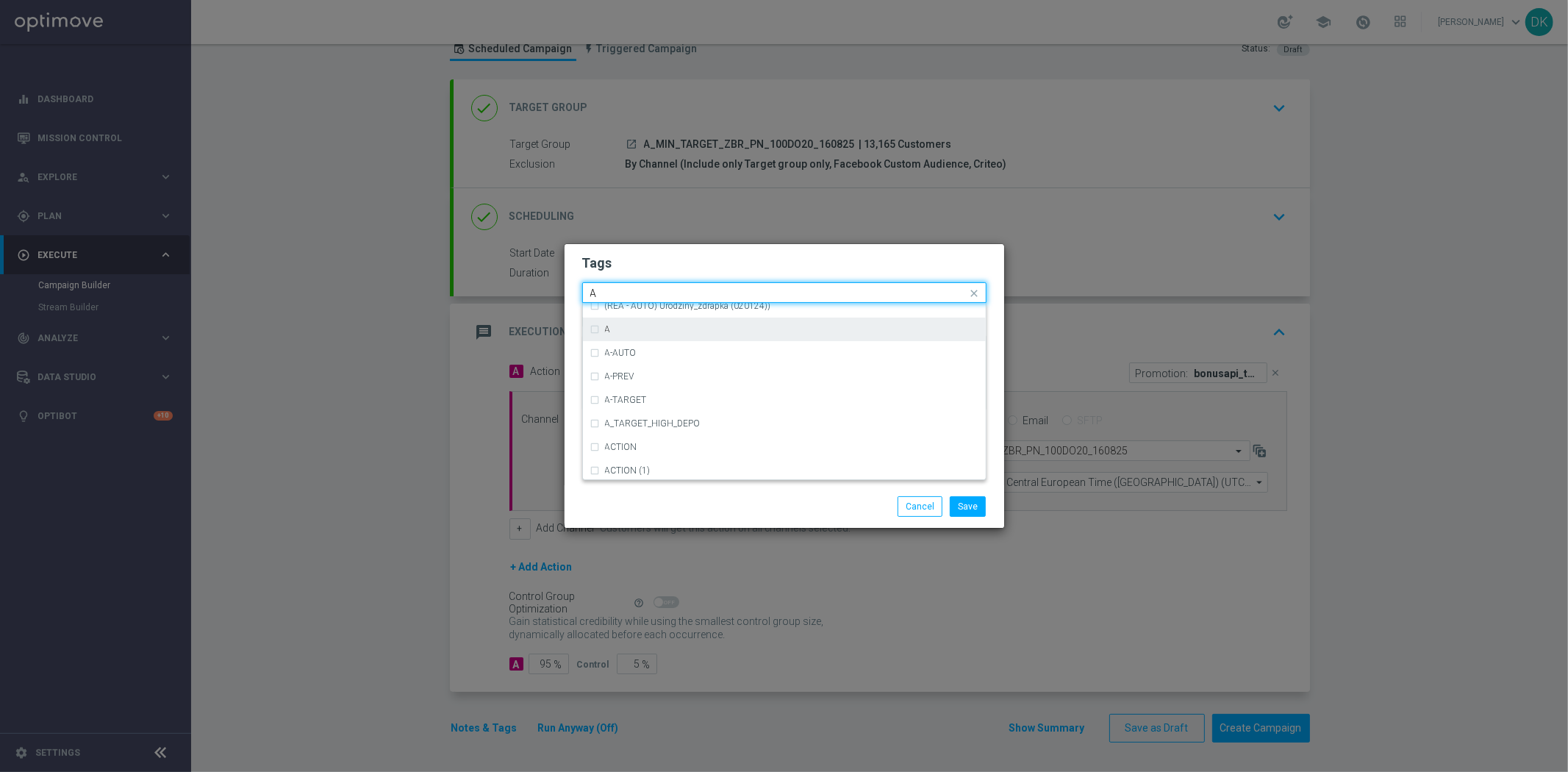
click at [645, 325] on div "A" at bounding box center [791, 329] width 373 height 9
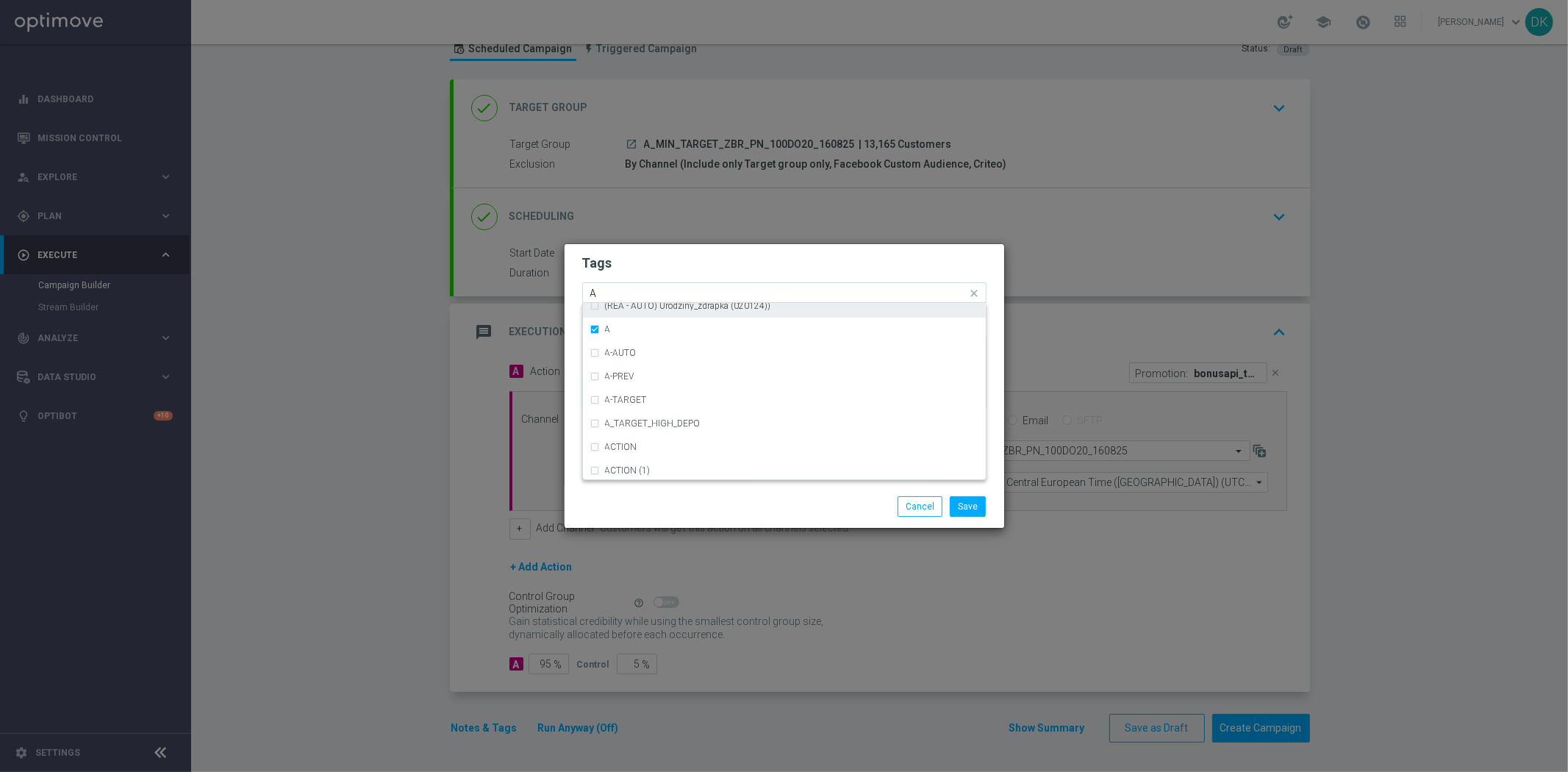
click at [622, 294] on input "A" at bounding box center [778, 294] width 377 height 13
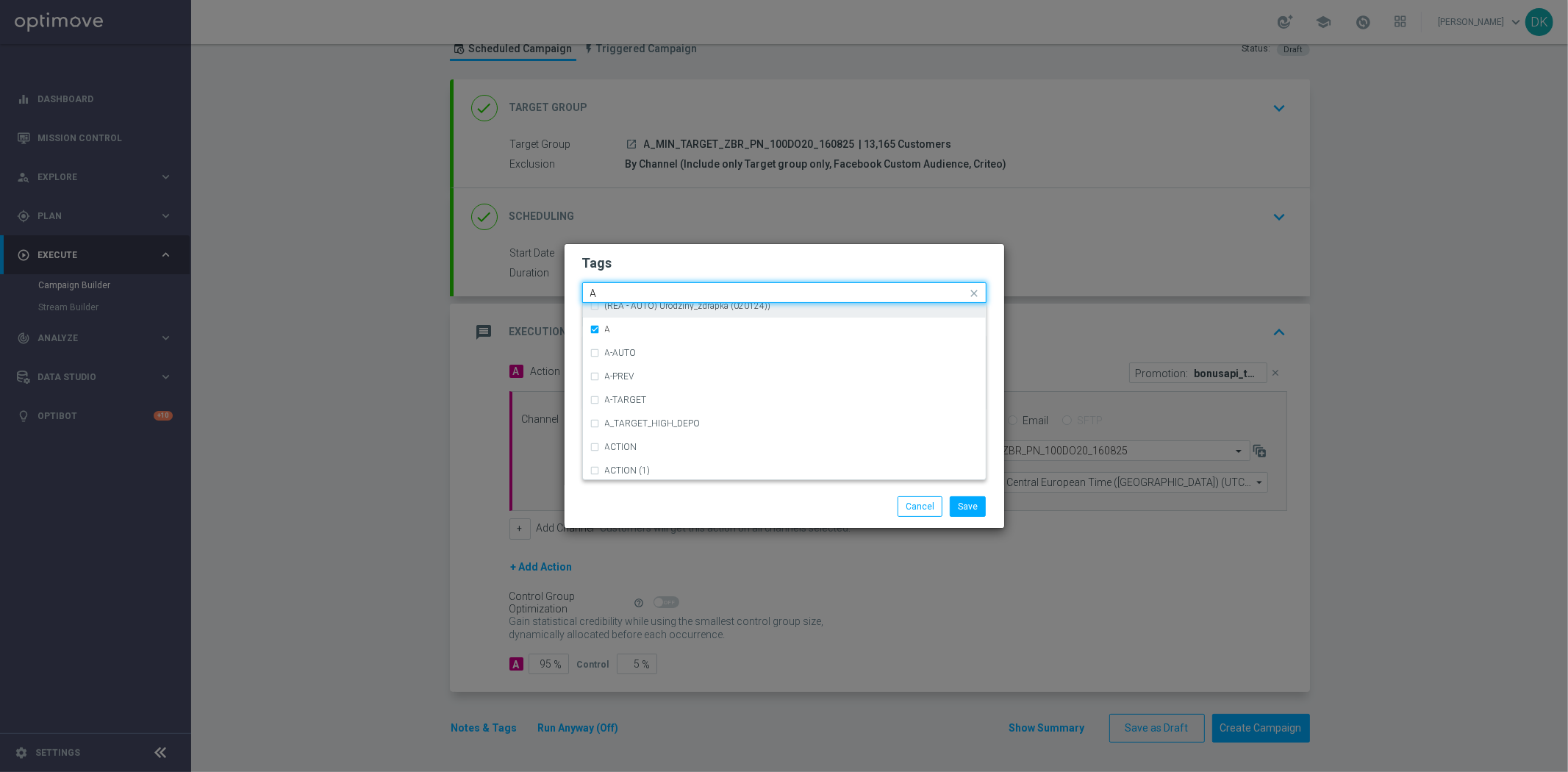
click at [622, 294] on input "A" at bounding box center [778, 294] width 377 height 13
click at [621, 310] on label "MIN" at bounding box center [614, 314] width 17 height 9
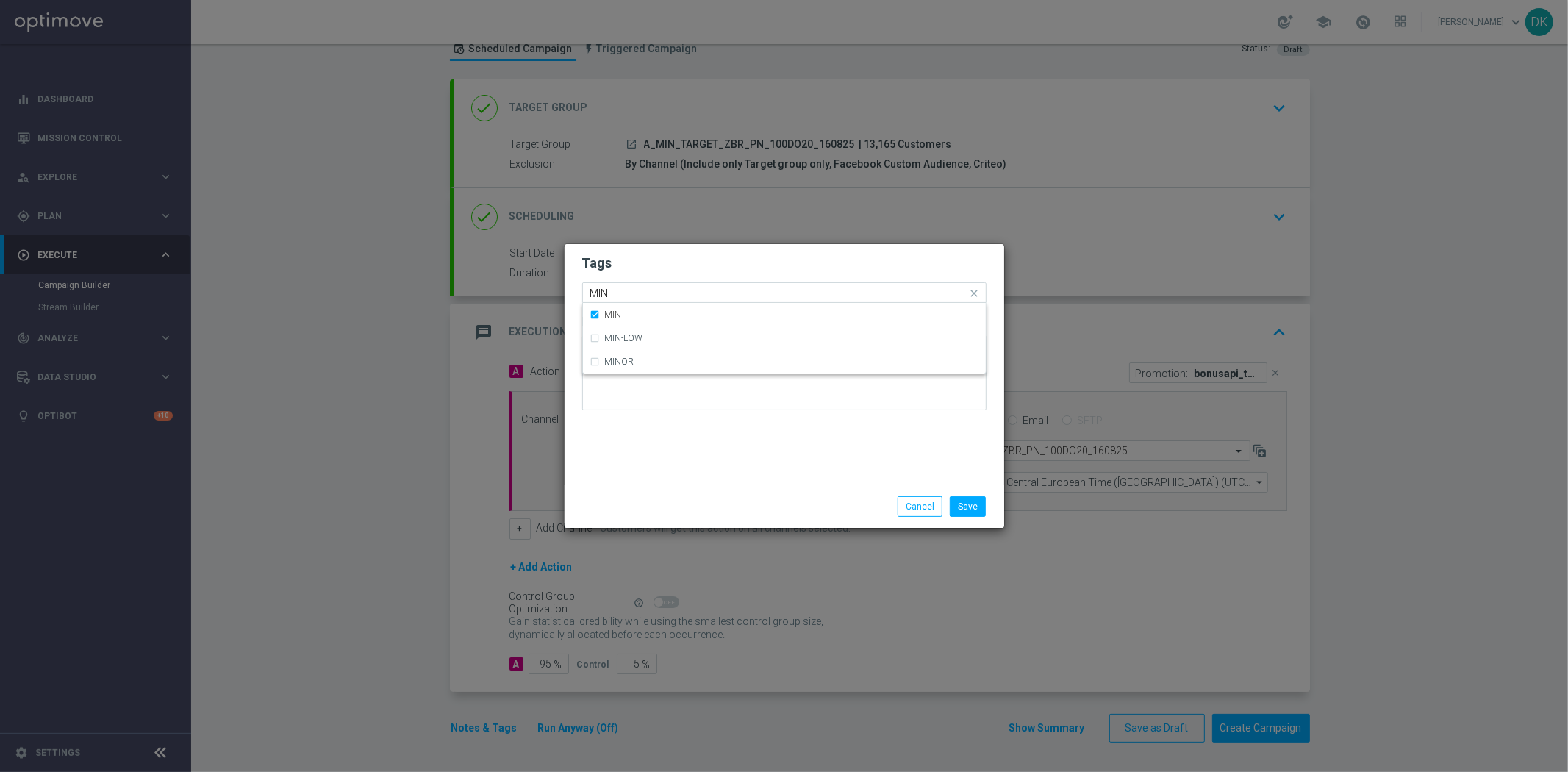
click at [625, 282] on div "Quick find × A × MIN MIN" at bounding box center [784, 292] width 404 height 20
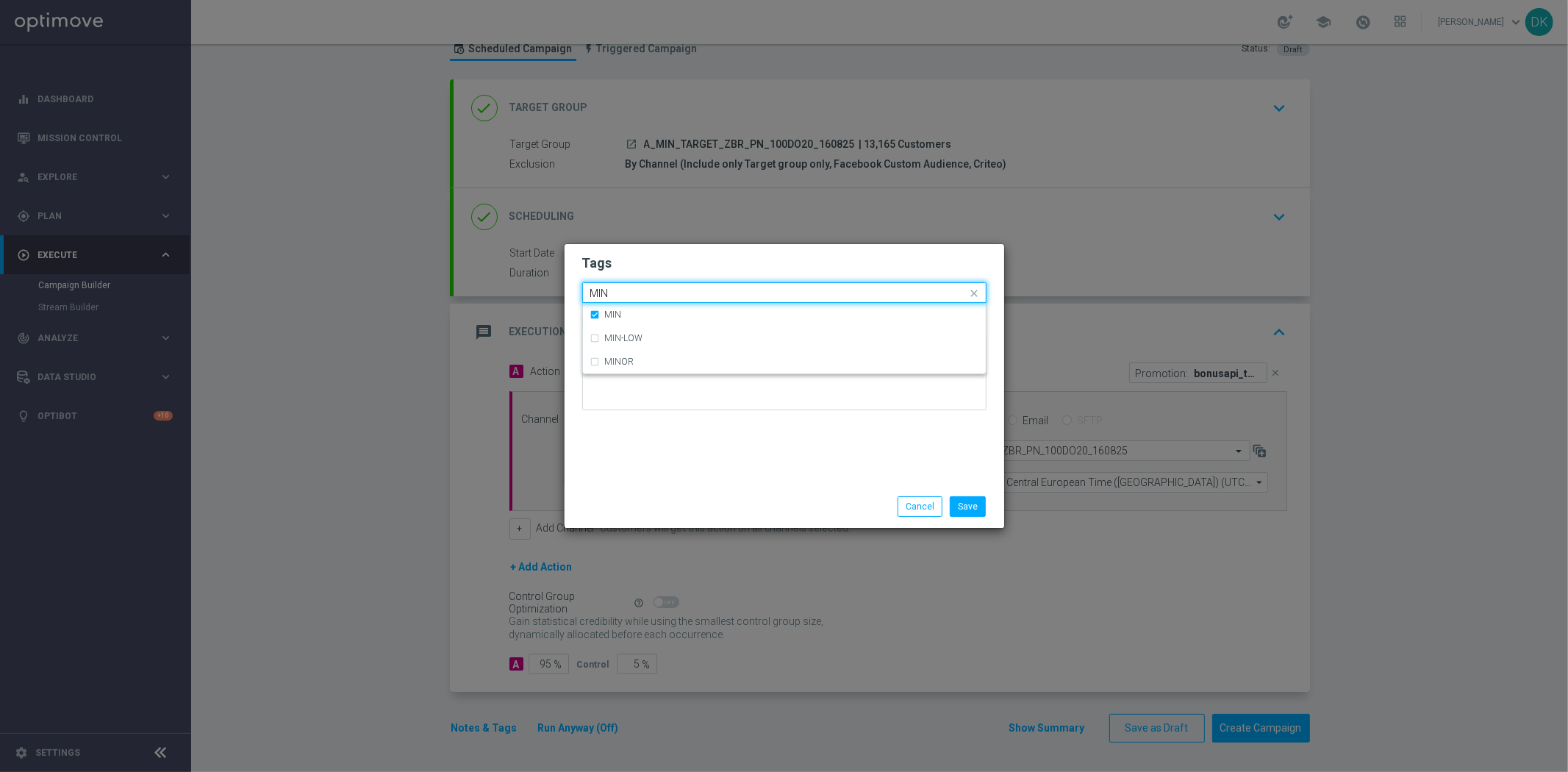
click at [625, 285] on div "Quick find × A × MIN MIN" at bounding box center [775, 292] width 385 height 18
click at [628, 290] on input "MIN" at bounding box center [778, 294] width 377 height 13
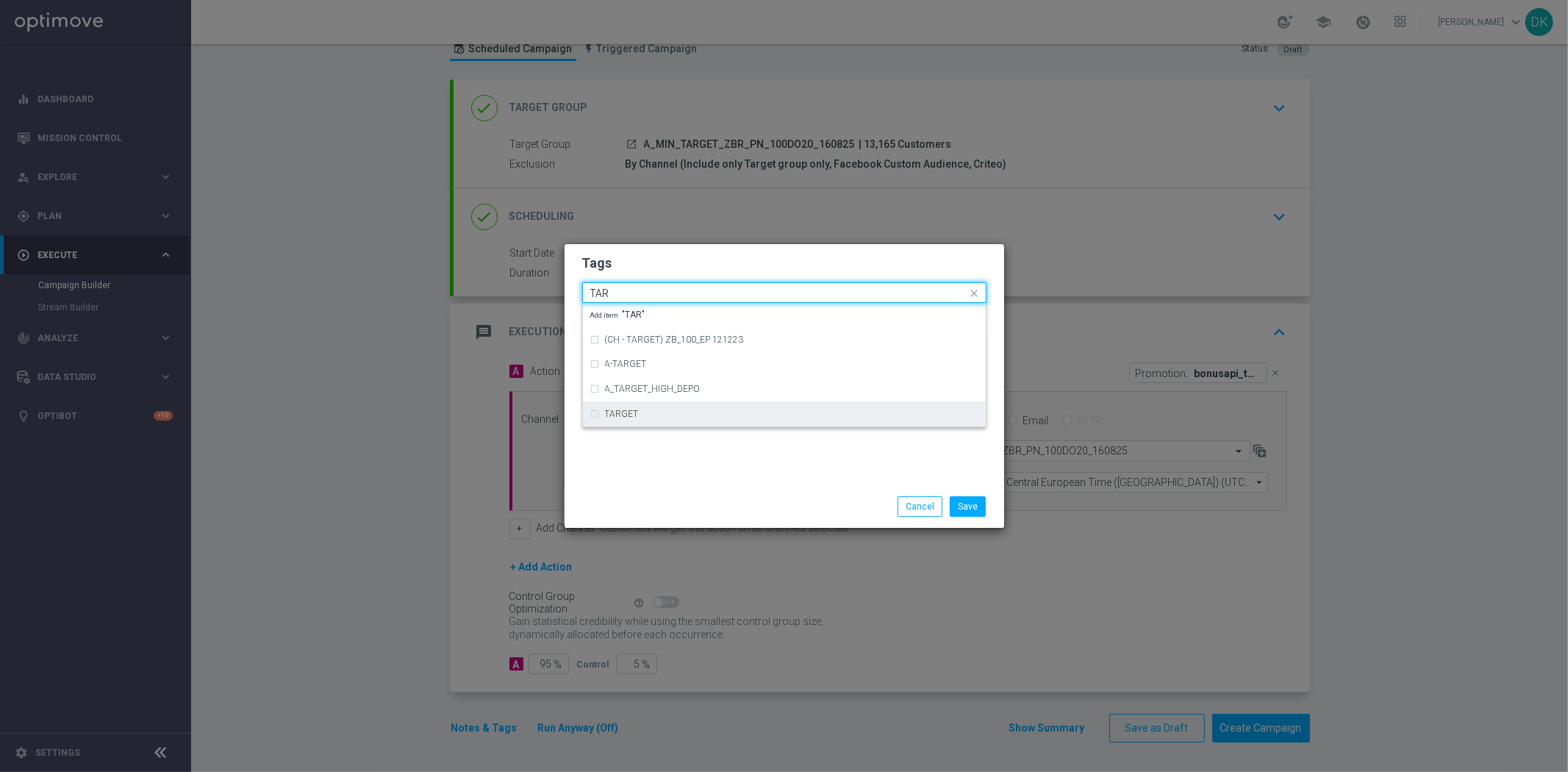
click at [625, 408] on div "TARGET" at bounding box center [784, 414] width 388 height 24
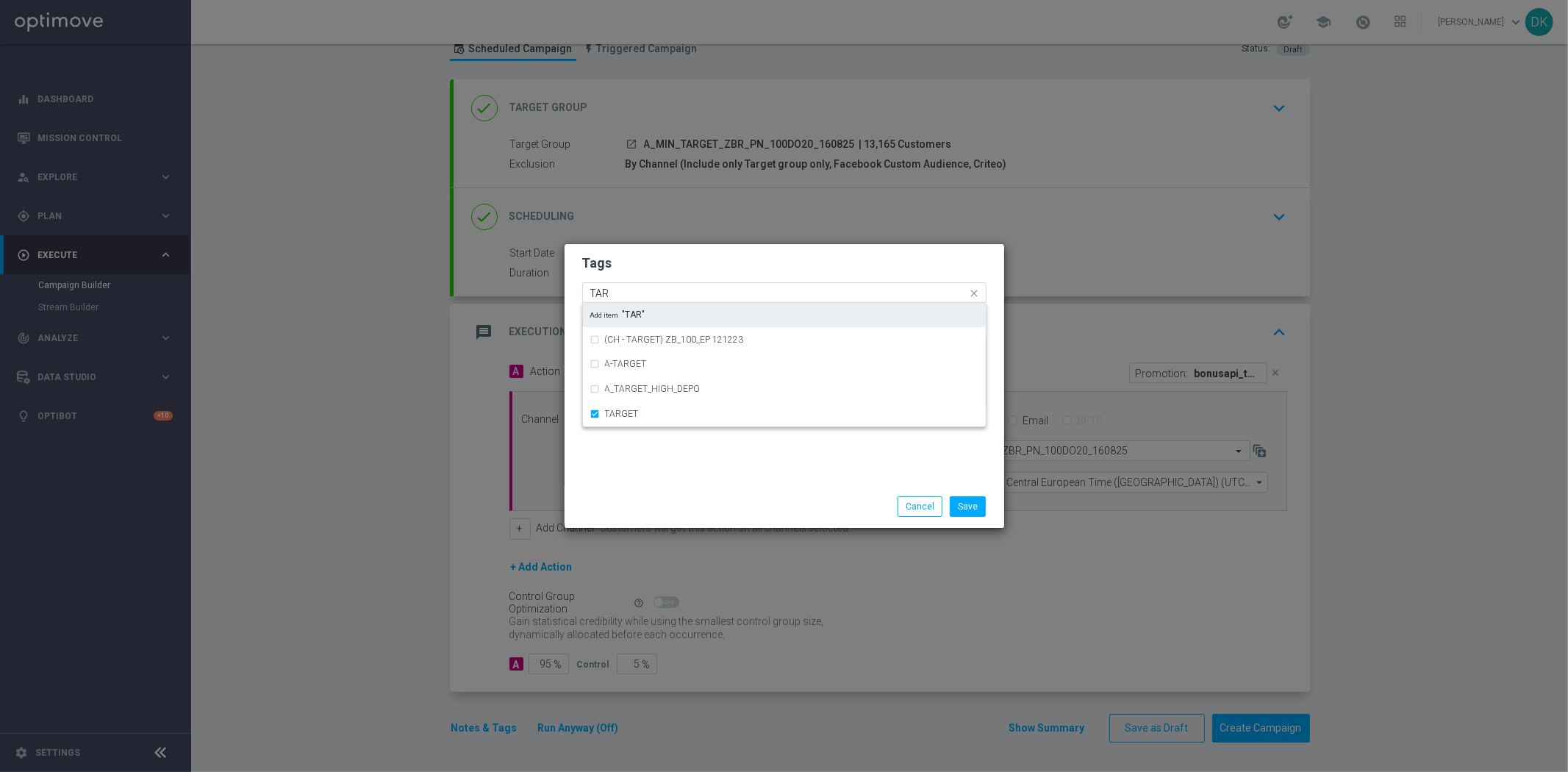
click at [632, 289] on input "TAR" at bounding box center [778, 294] width 377 height 13
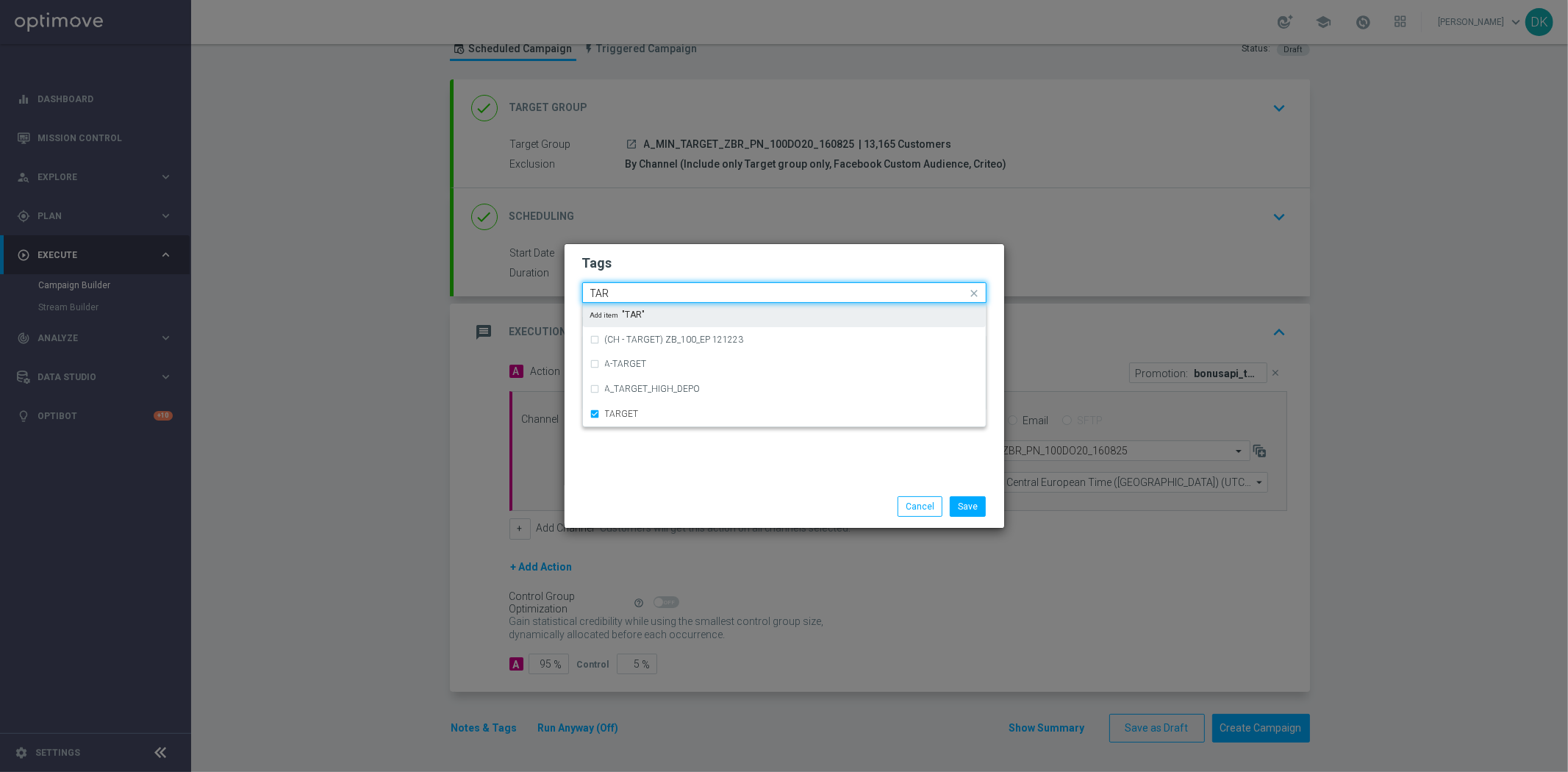
click at [632, 289] on input "TAR" at bounding box center [778, 294] width 377 height 13
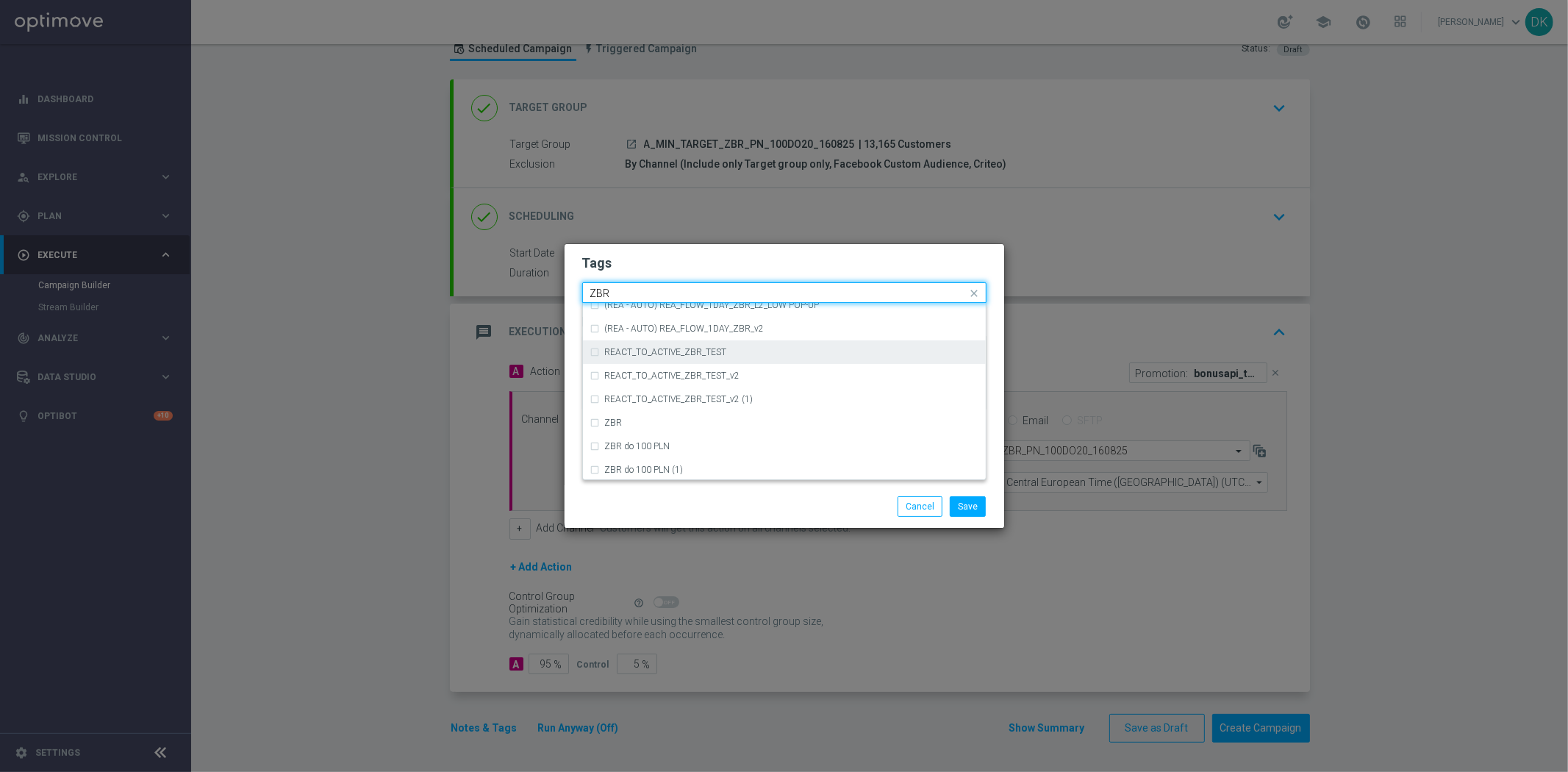
scroll to position [152, 0]
click at [649, 411] on div "ZBR" at bounding box center [784, 421] width 388 height 24
type input "ZBR"
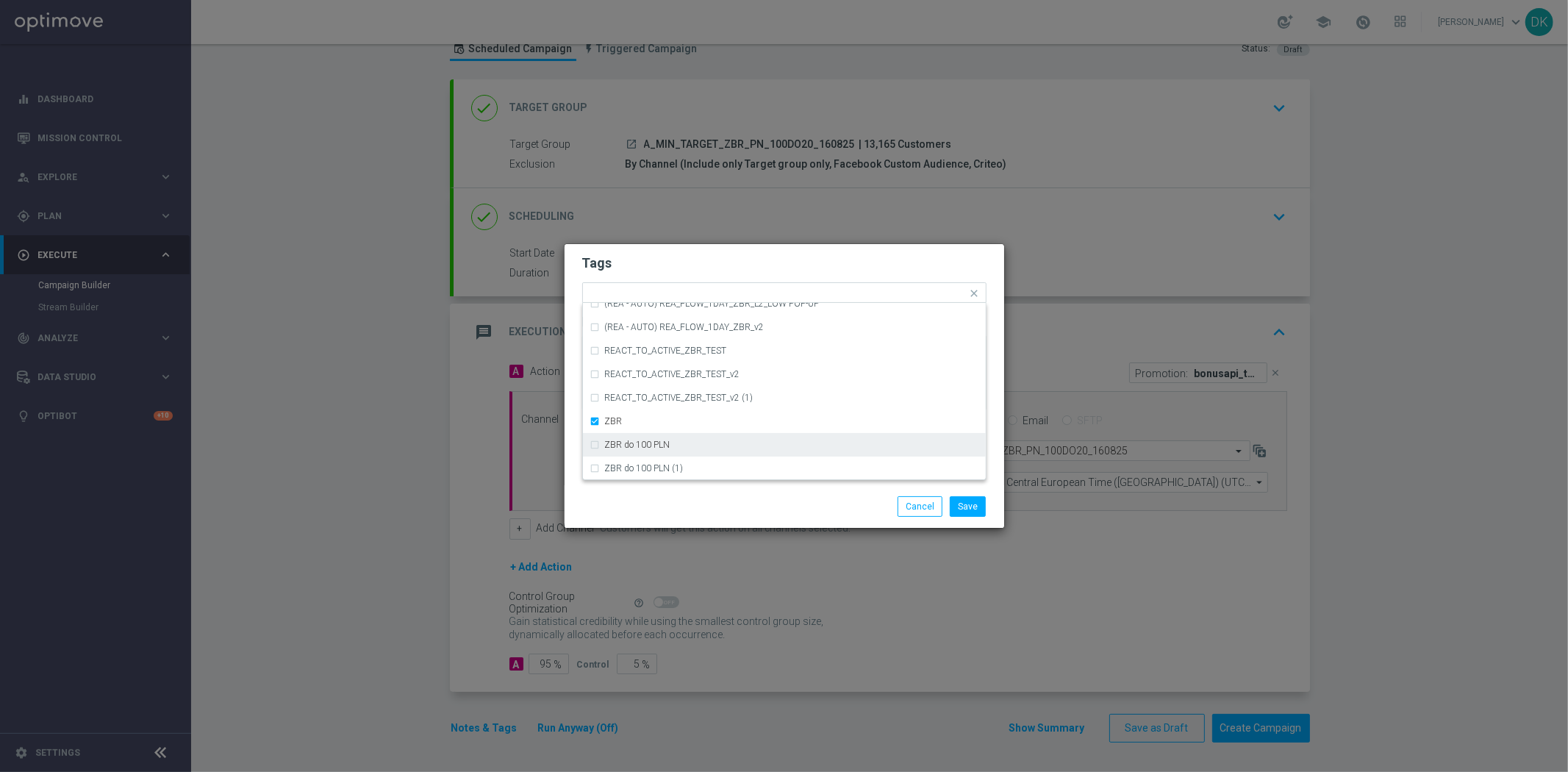
click at [708, 510] on div "Save Cancel" at bounding box center [784, 506] width 426 height 20
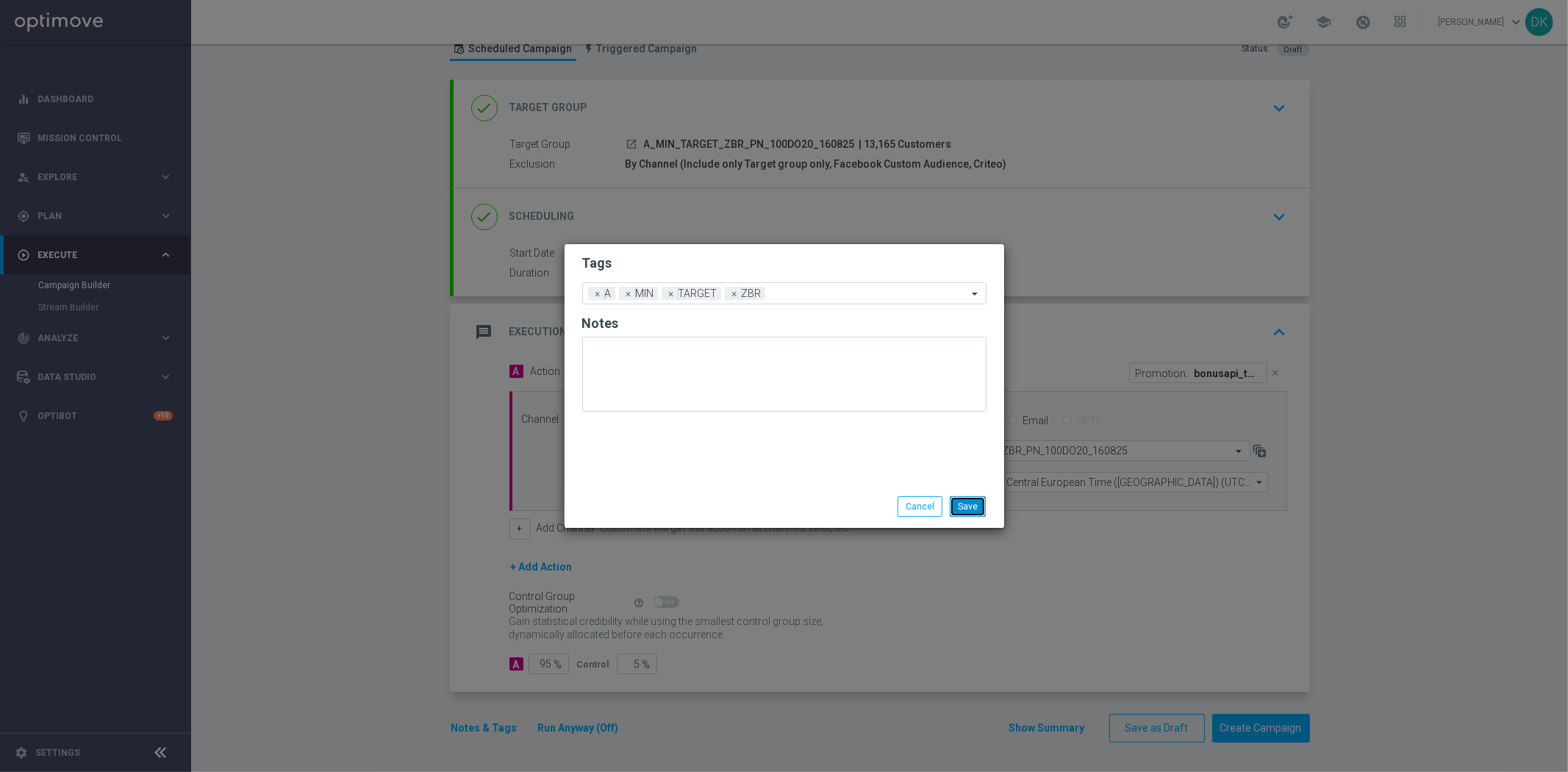
click at [969, 515] on button "Save" at bounding box center [968, 506] width 36 height 20
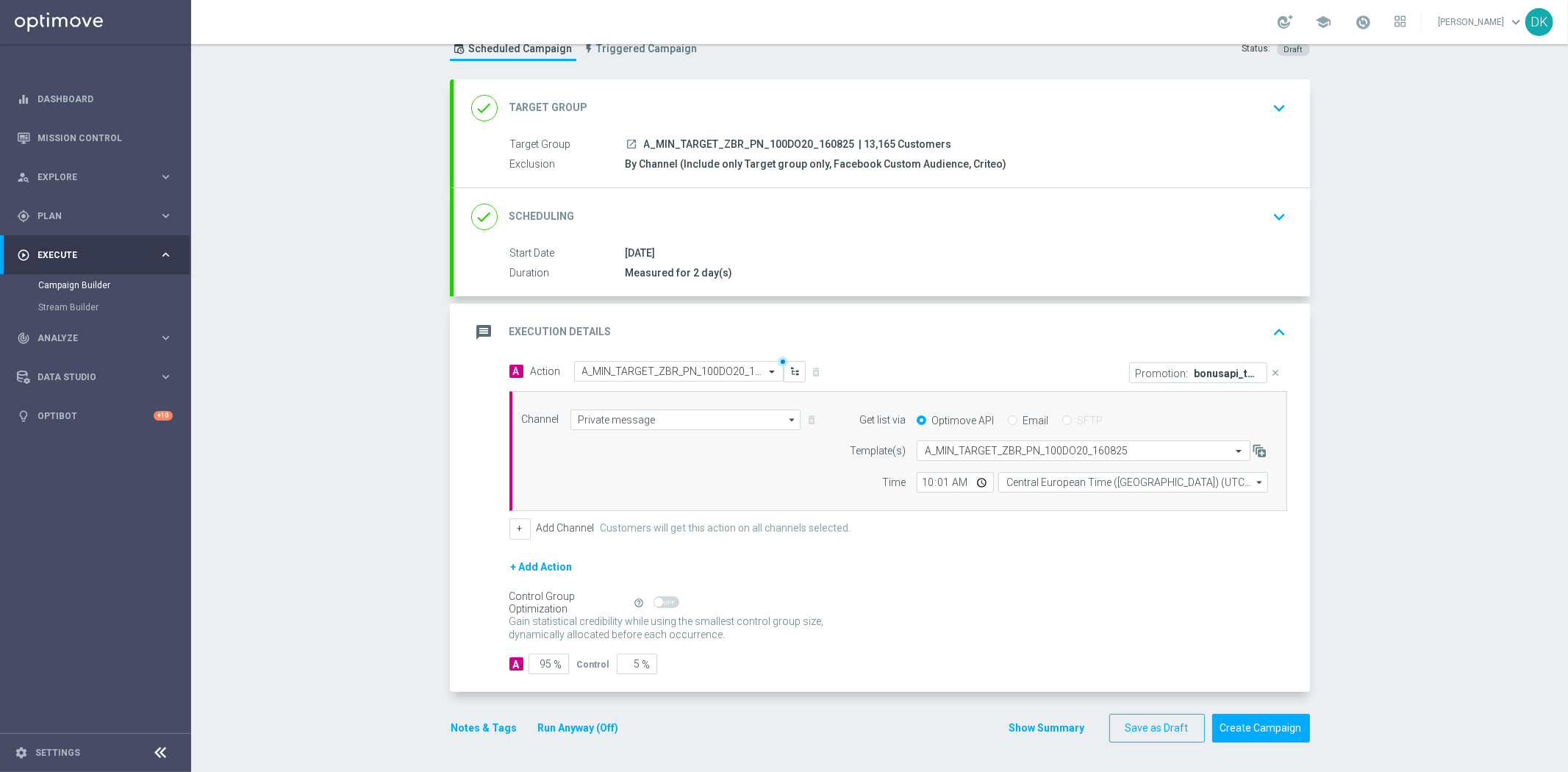
click at [1265, 231] on div "done Scheduling keyboard_arrow_down" at bounding box center [882, 216] width 856 height 57
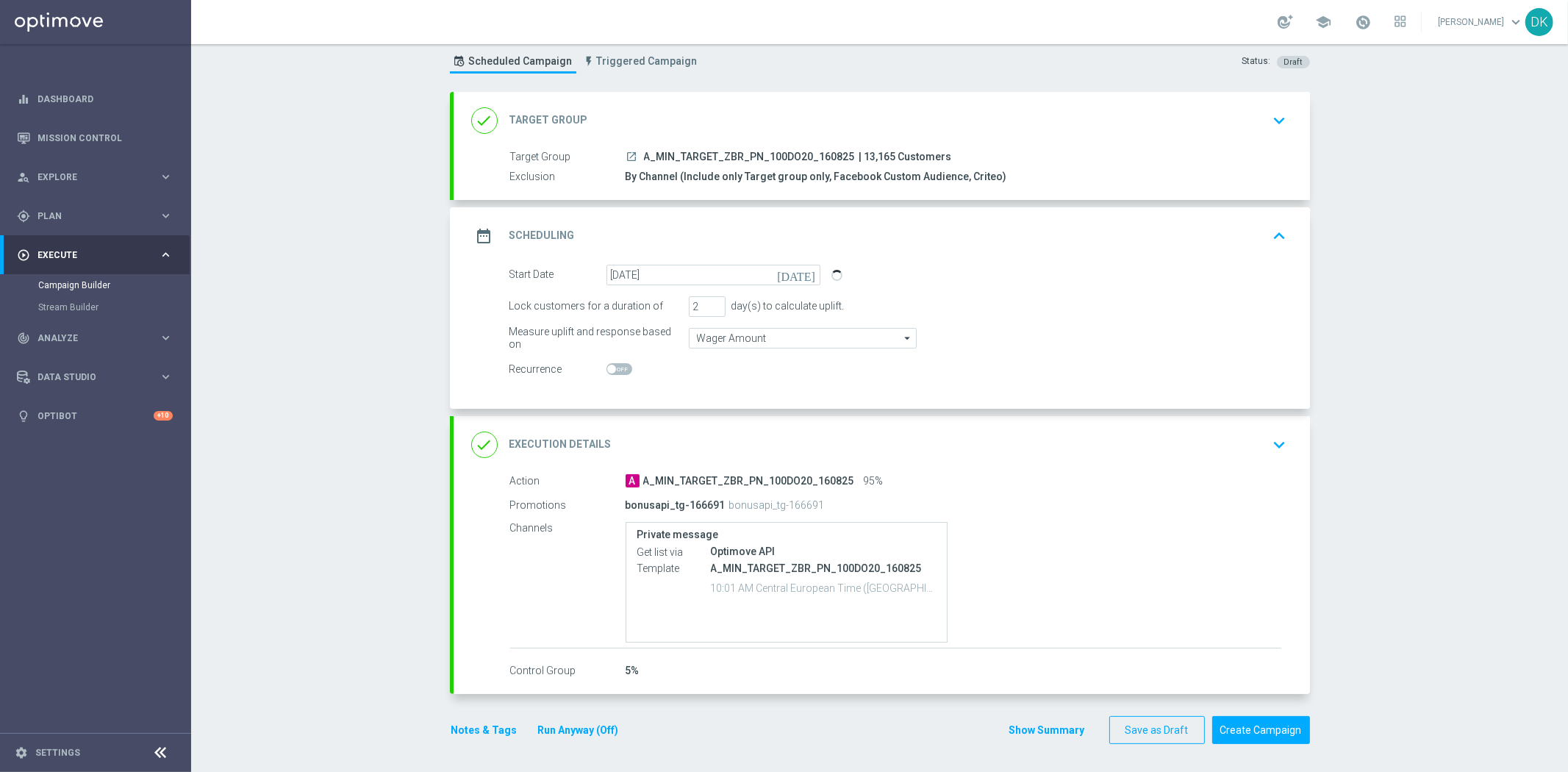
scroll to position [41, 0]
click at [1269, 231] on icon "keyboard_arrow_up" at bounding box center [1280, 235] width 22 height 22
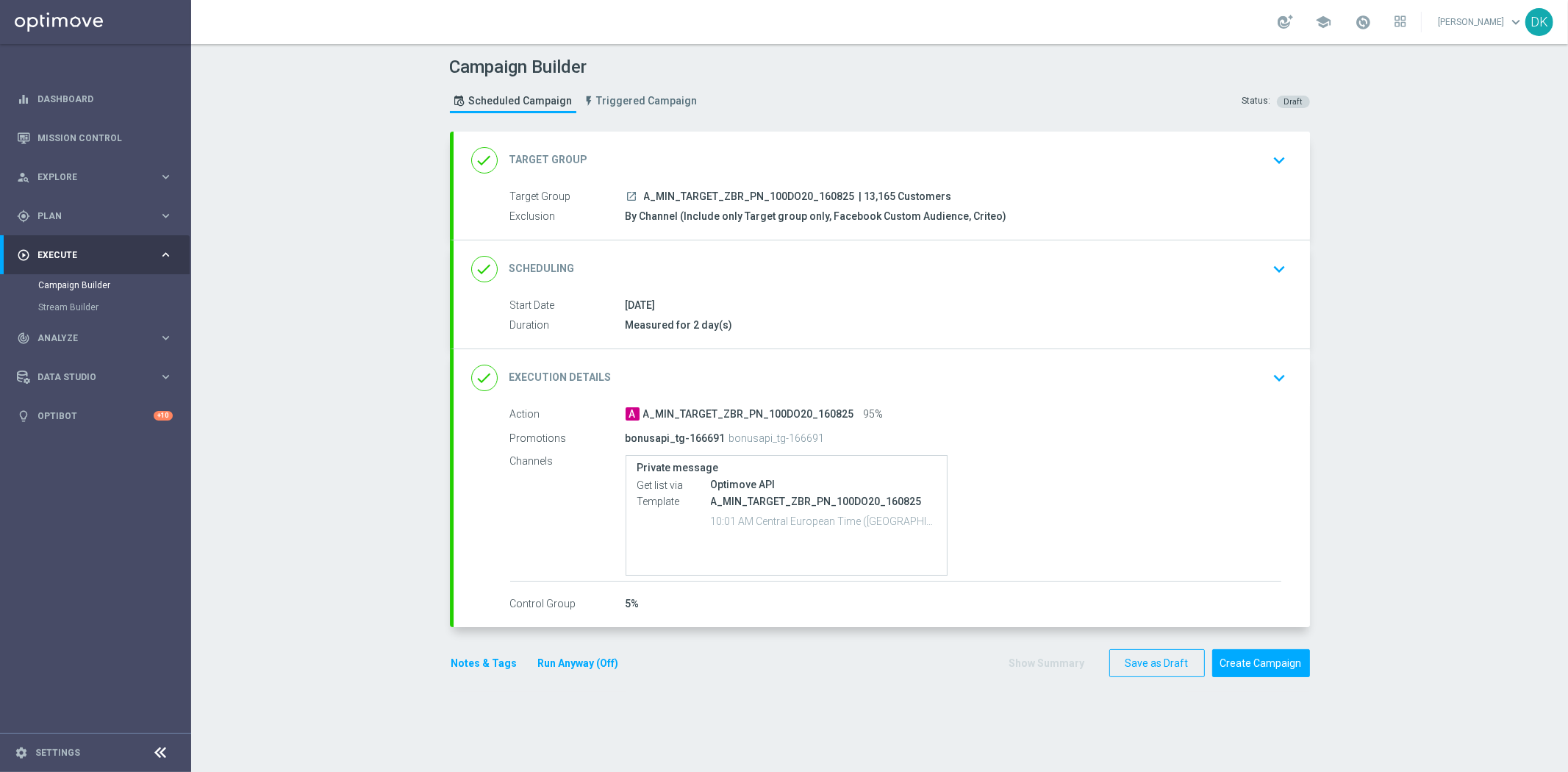
scroll to position [0, 0]
click at [1280, 267] on icon "keyboard_arrow_down" at bounding box center [1280, 269] width 22 height 22
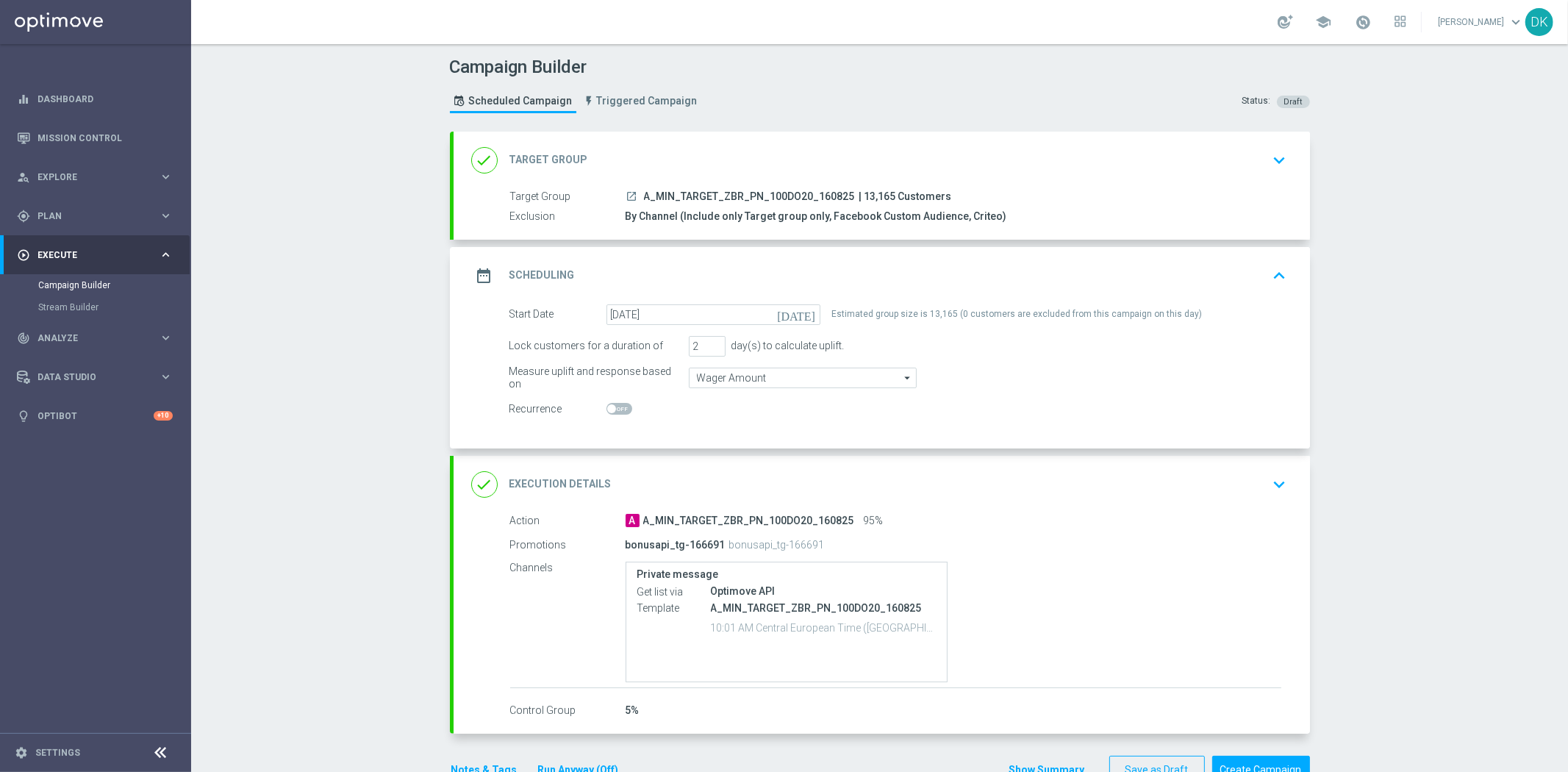
click at [1355, 436] on div "Campaign Builder Scheduled Campaign Triggered Campaign Status: Draft done Targe…" at bounding box center [879, 408] width 1377 height 728
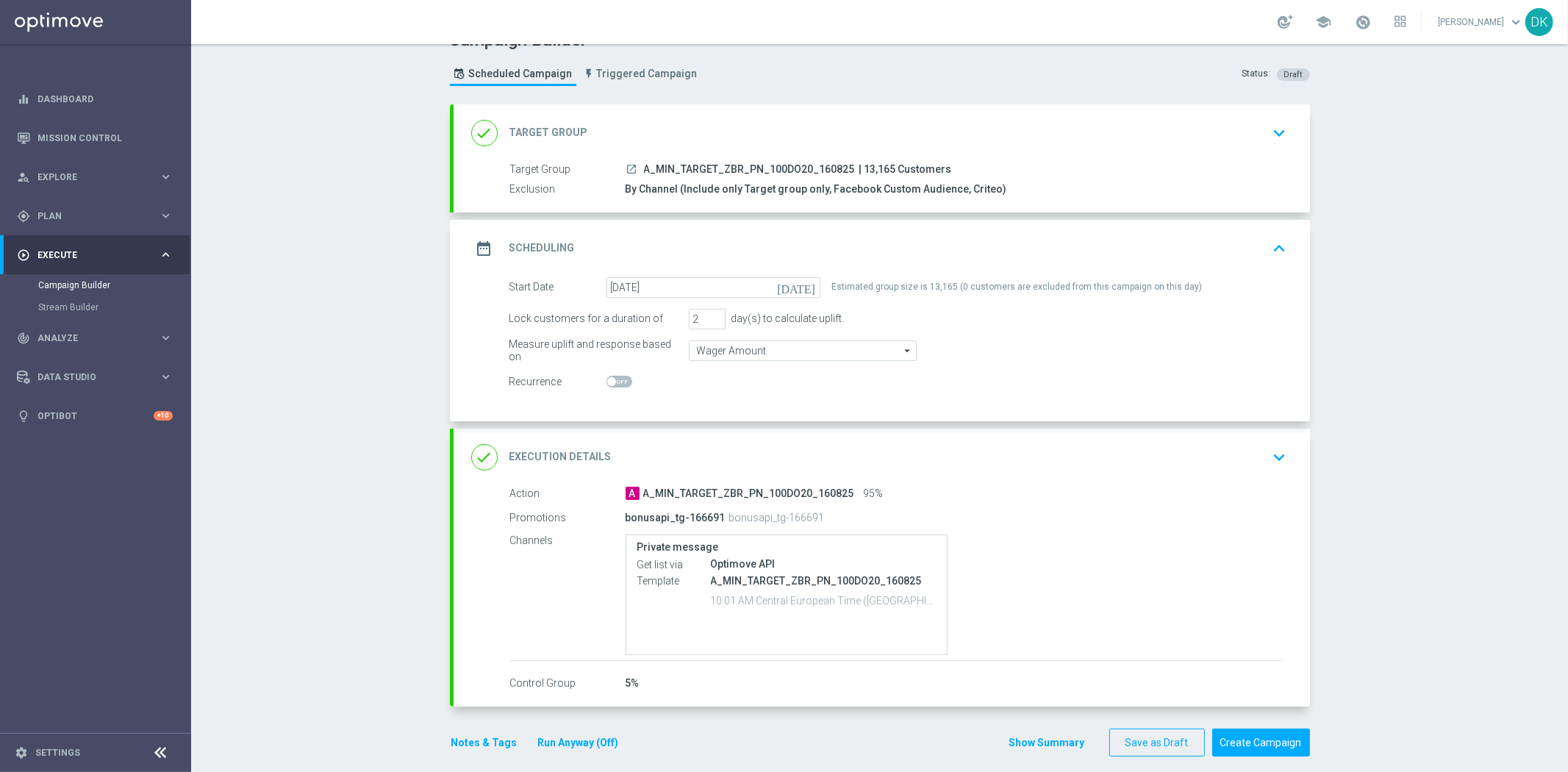
scroll to position [41, 0]
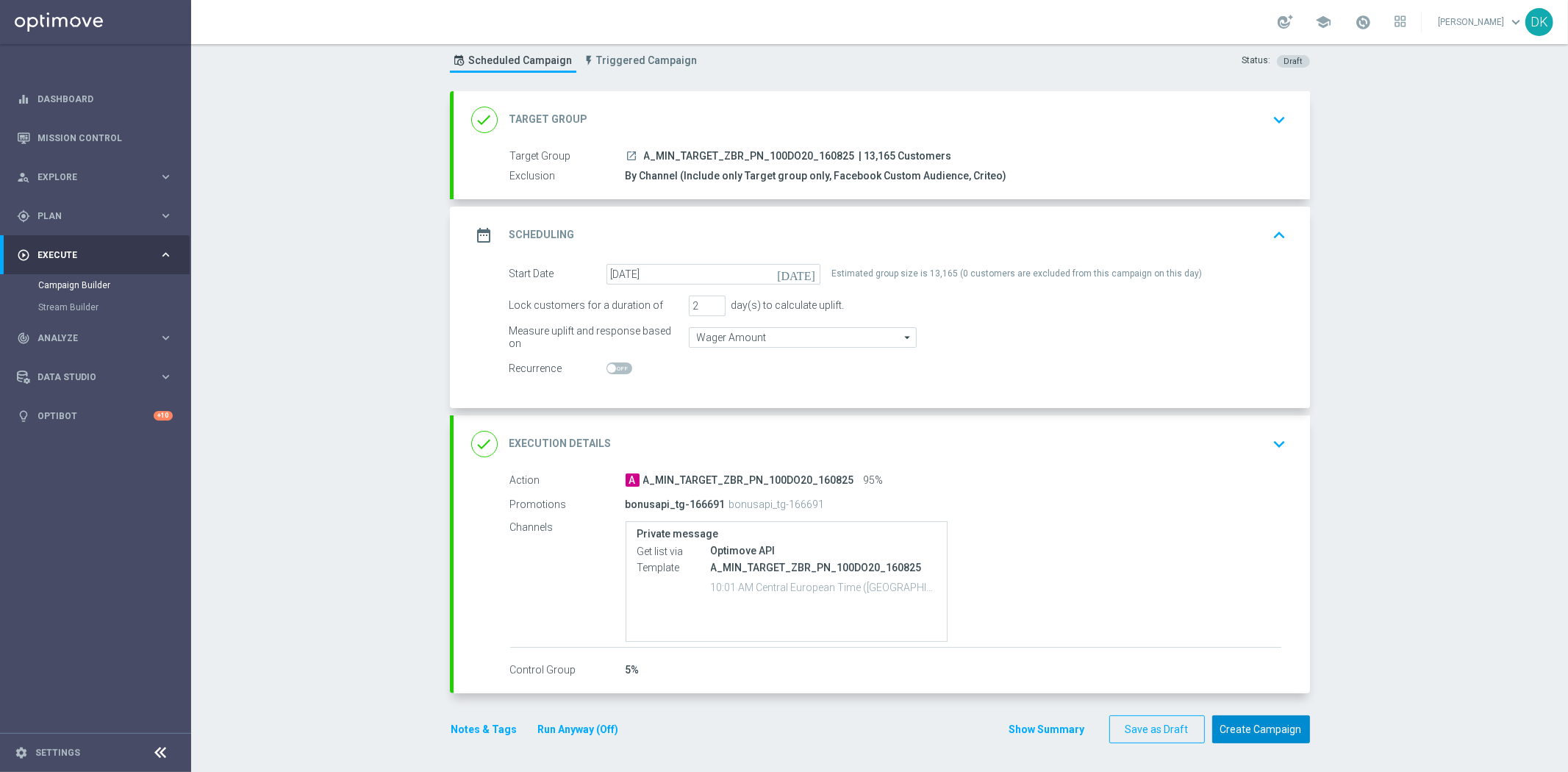
click at [1254, 732] on button "Create Campaign" at bounding box center [1261, 730] width 98 height 29
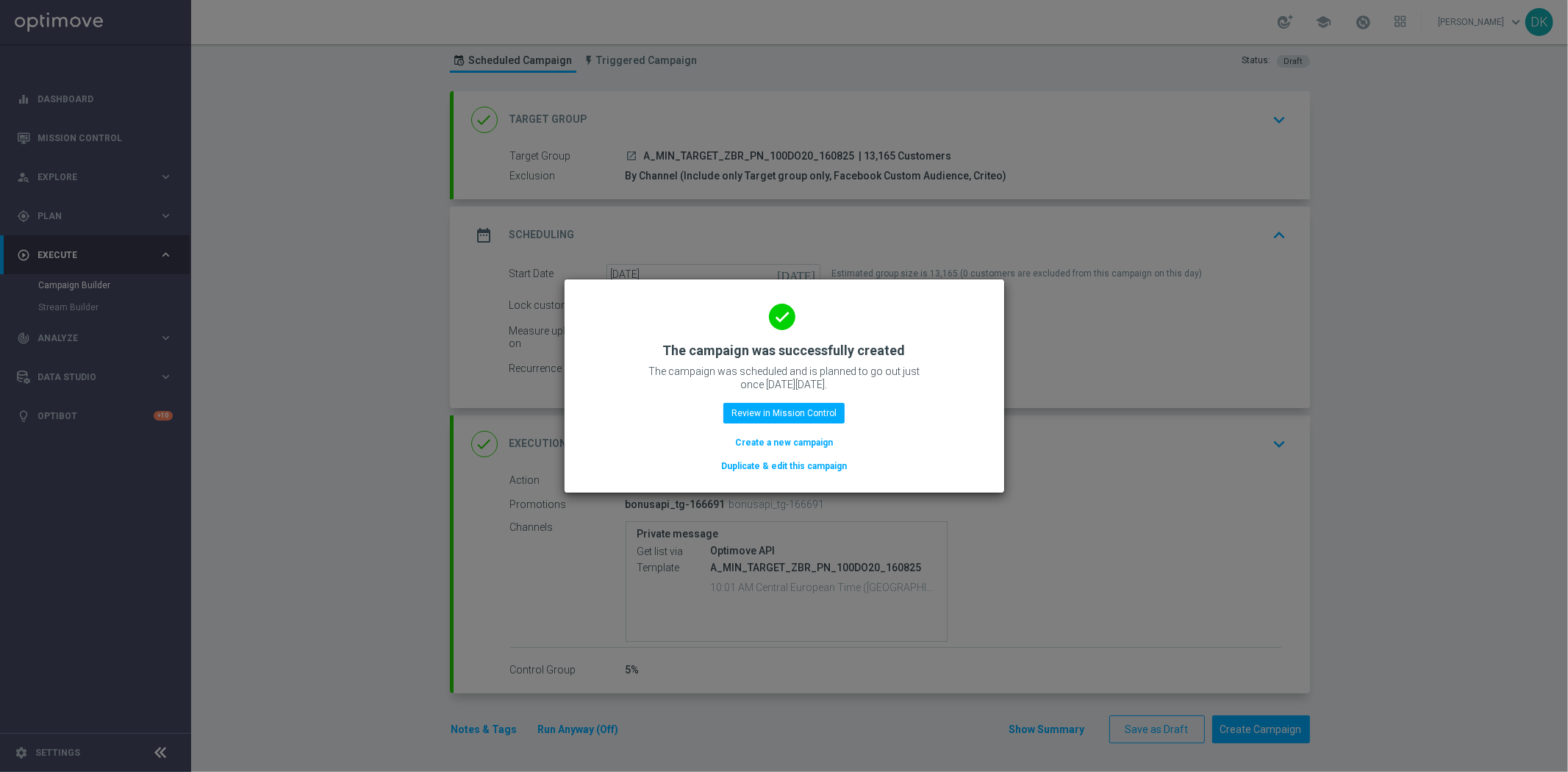
click at [787, 440] on button "Create a new campaign" at bounding box center [784, 442] width 100 height 16
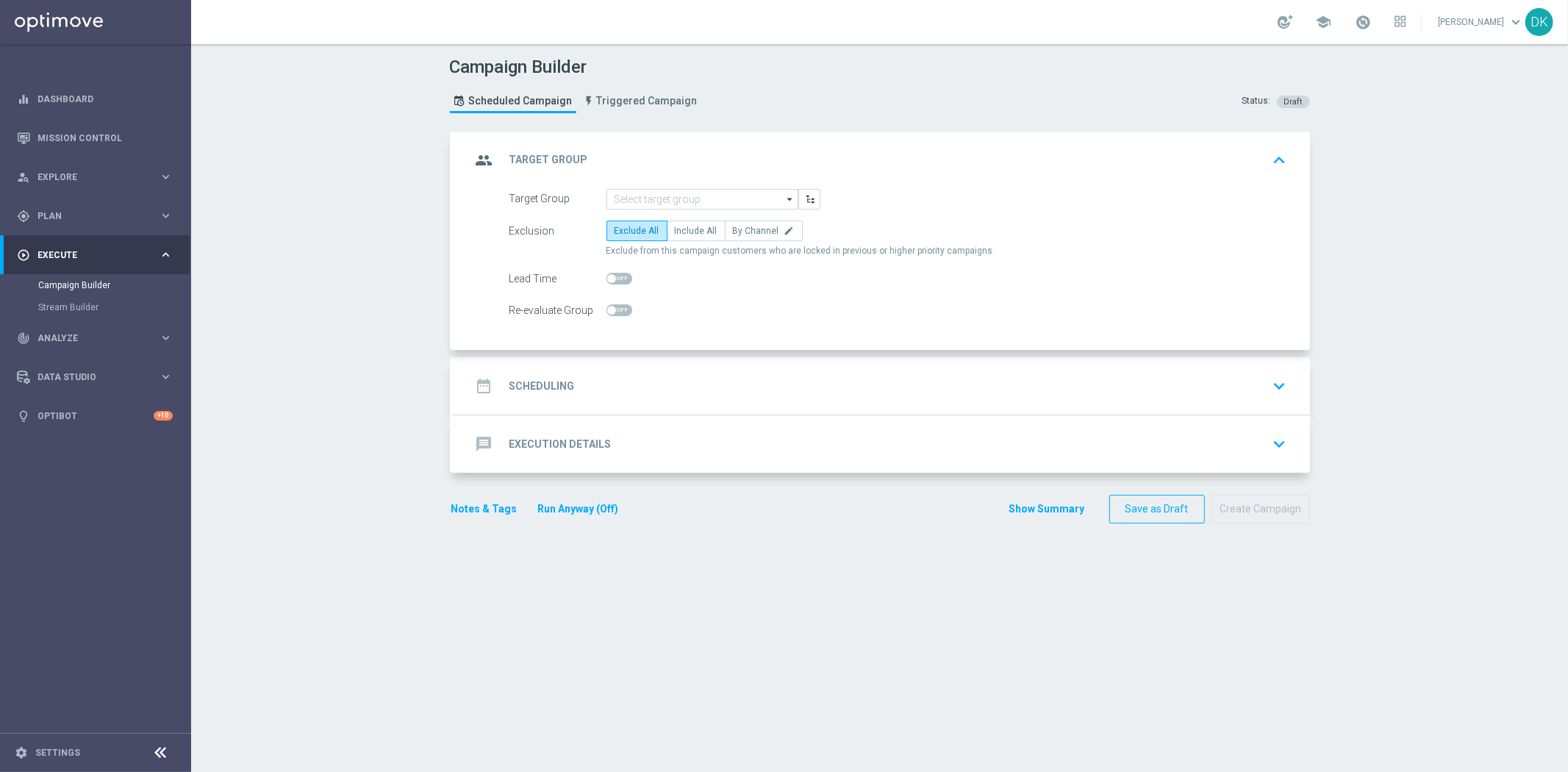
scroll to position [0, 0]
click at [677, 195] on input at bounding box center [702, 199] width 192 height 20
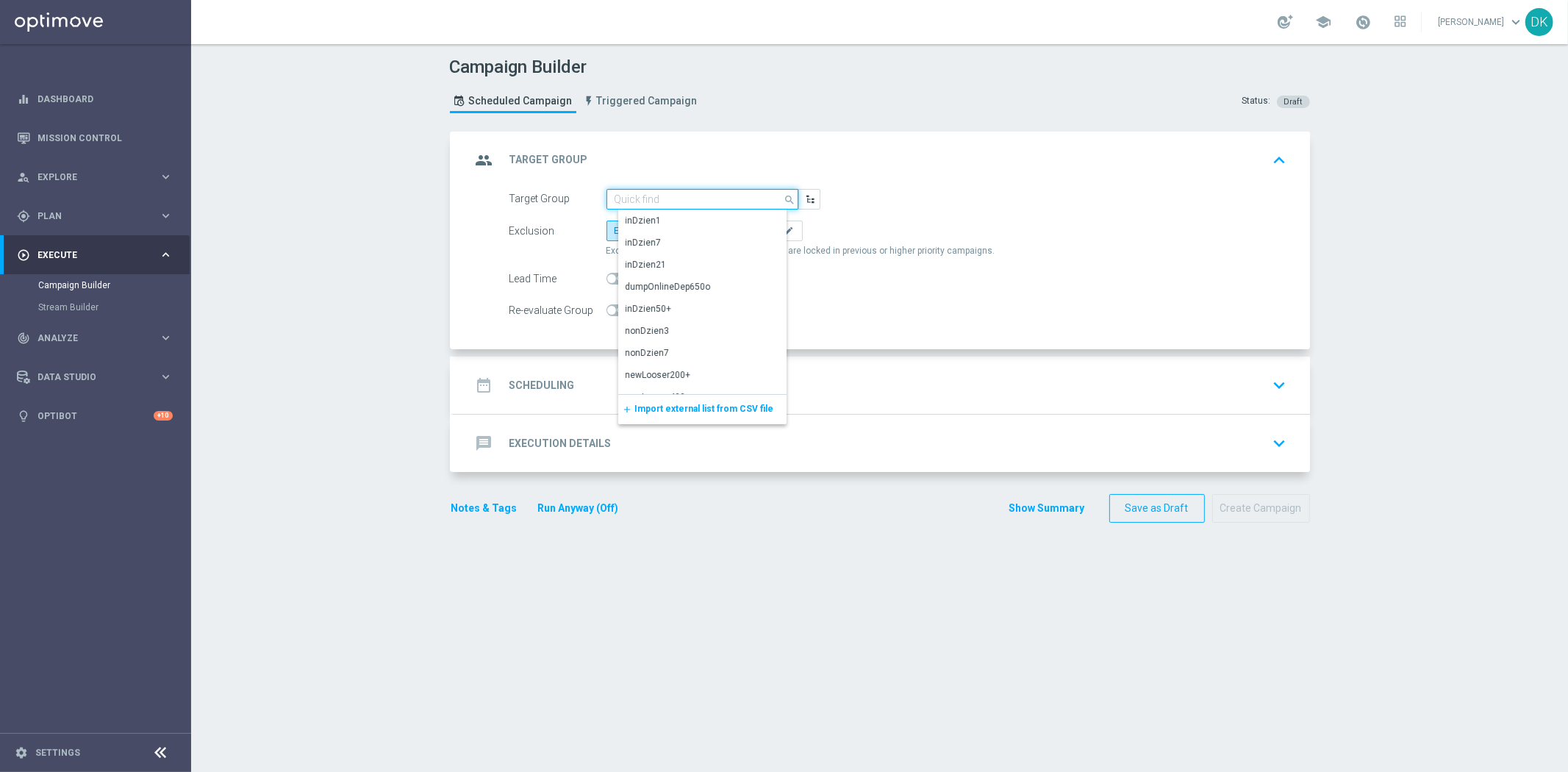
paste input "A_LOW_TARGET_ZBR_PN_100DO50_160825"
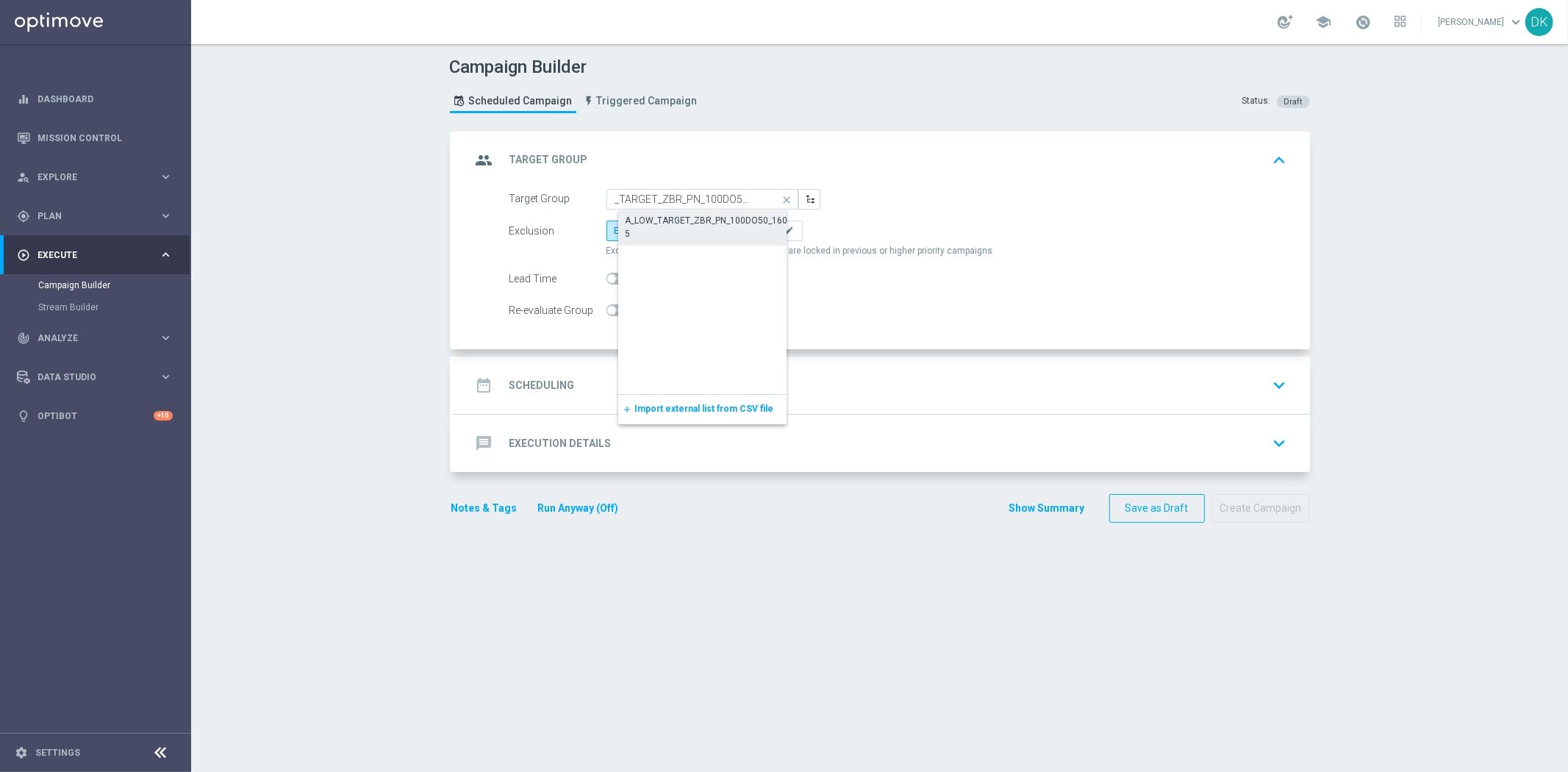
click at [673, 228] on div "A_LOW_TARGET_ZBR_PN_100DO50_160825" at bounding box center [715, 227] width 193 height 34
type input "A_LOW_TARGET_ZBR_PN_100DO50_160825"
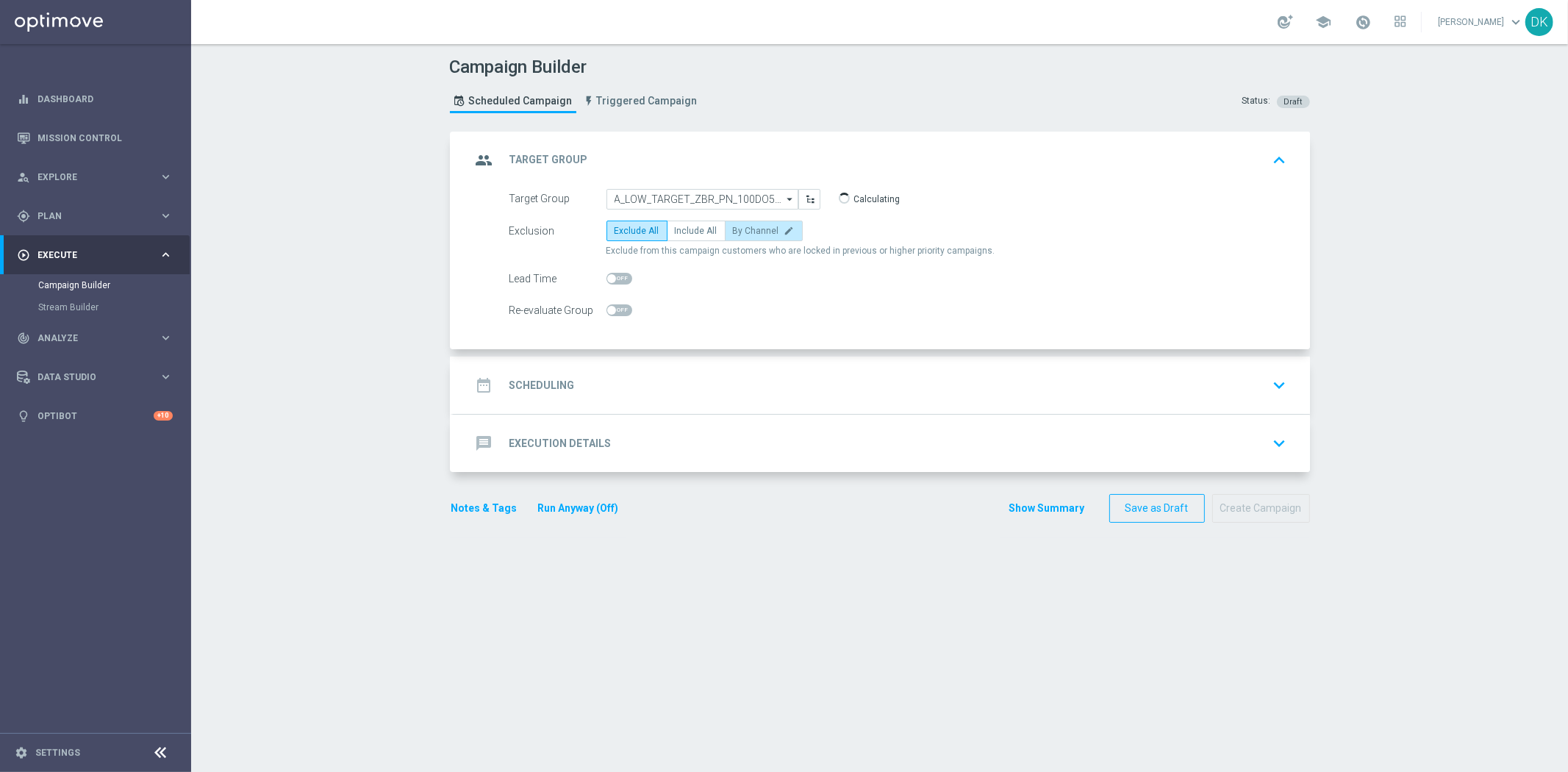
click at [751, 228] on span "By Channel" at bounding box center [755, 230] width 46 height 10
click at [742, 229] on input "By Channel edit" at bounding box center [737, 234] width 9 height 9
radio input "true"
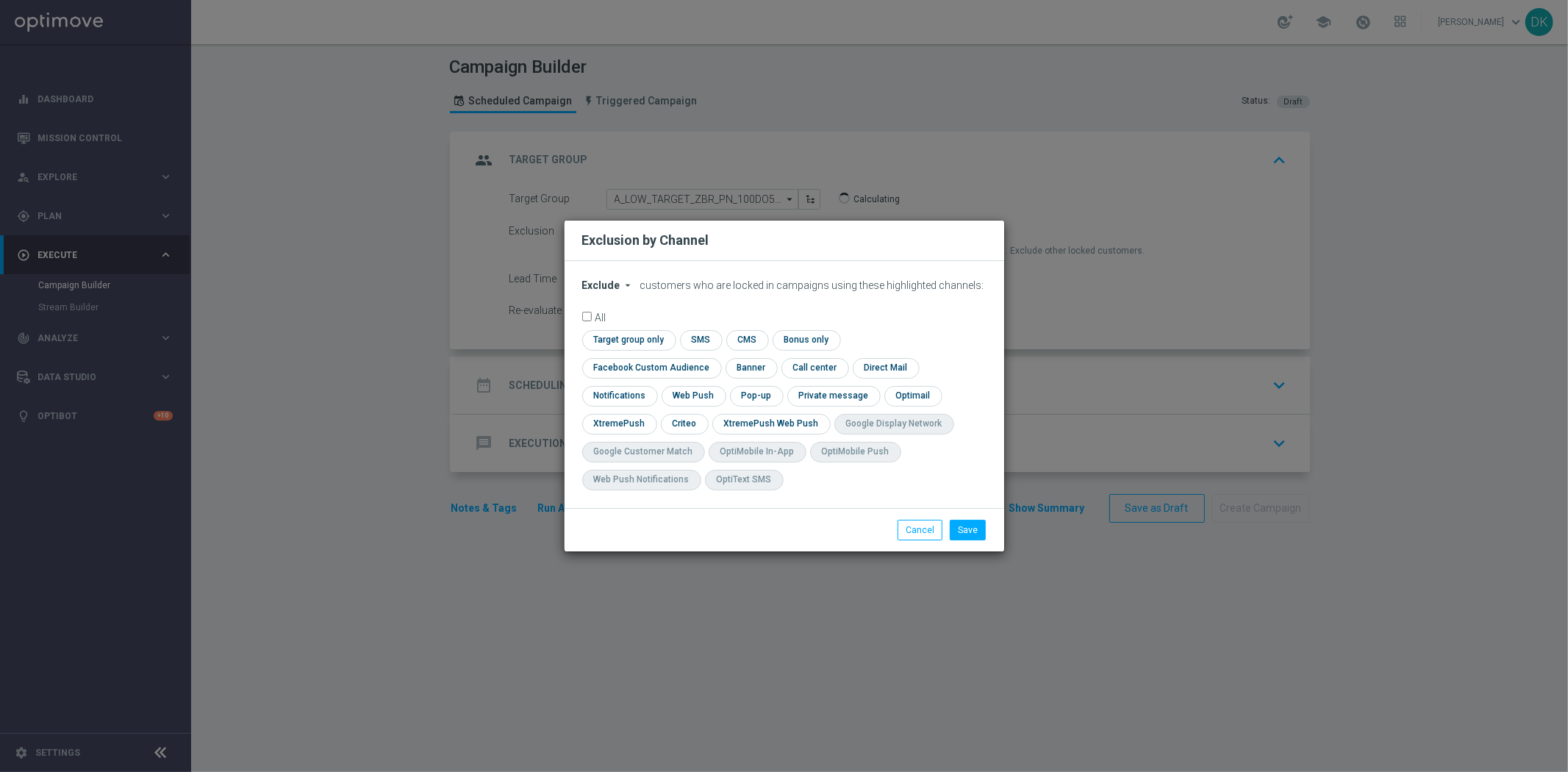
click at [615, 291] on span "Exclude" at bounding box center [601, 285] width 38 height 12
click at [0, 0] on span "Include" at bounding box center [0, 0] width 0 height 0
click at [616, 349] on input "checkbox" at bounding box center [627, 339] width 89 height 20
checkbox input "true"
click at [618, 364] on input "checkbox" at bounding box center [649, 368] width 133 height 20
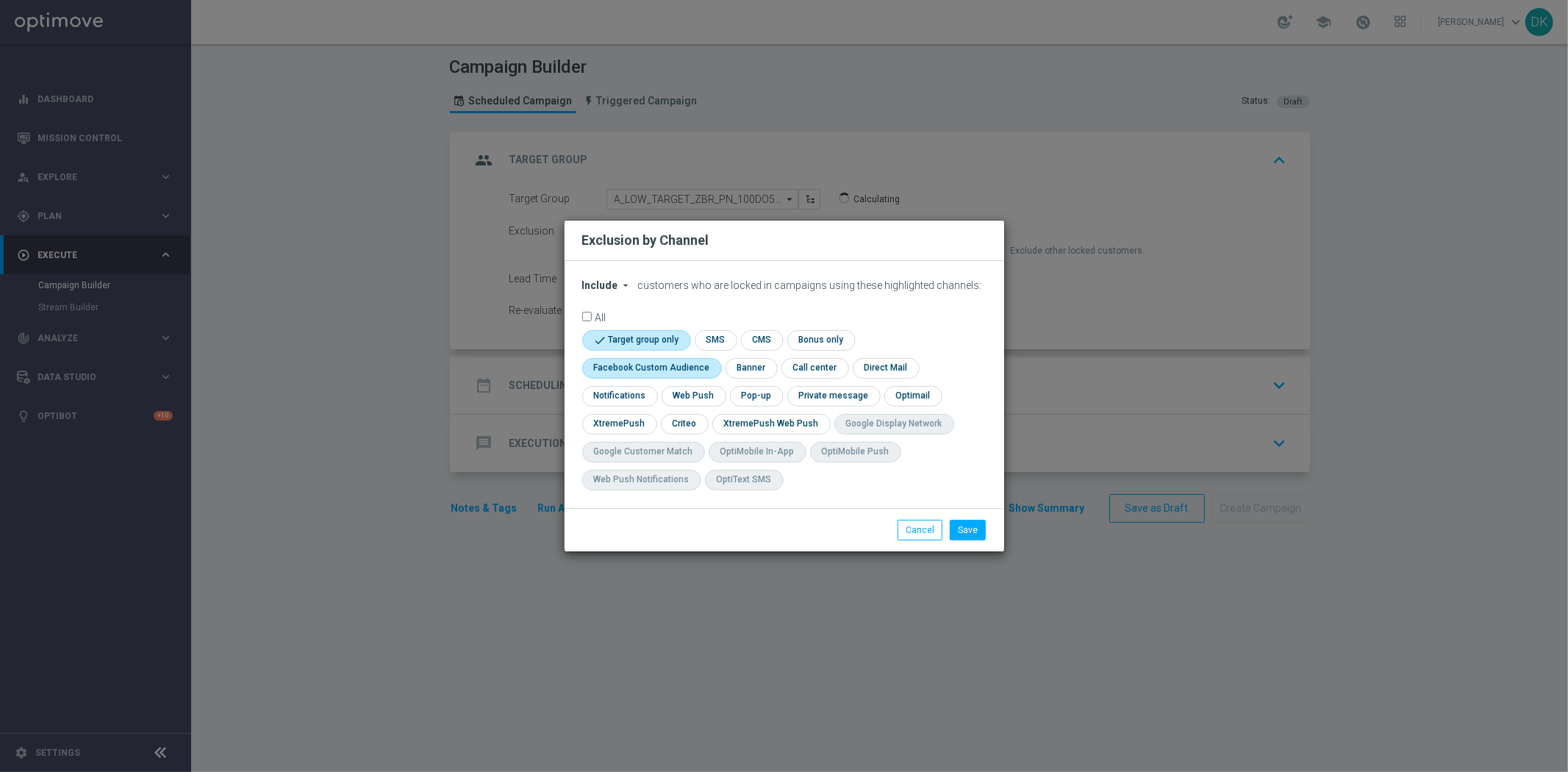
checkbox input "true"
click at [669, 427] on input "checkbox" at bounding box center [683, 423] width 45 height 20
checkbox input "true"
click at [961, 532] on button "Save" at bounding box center [968, 530] width 36 height 20
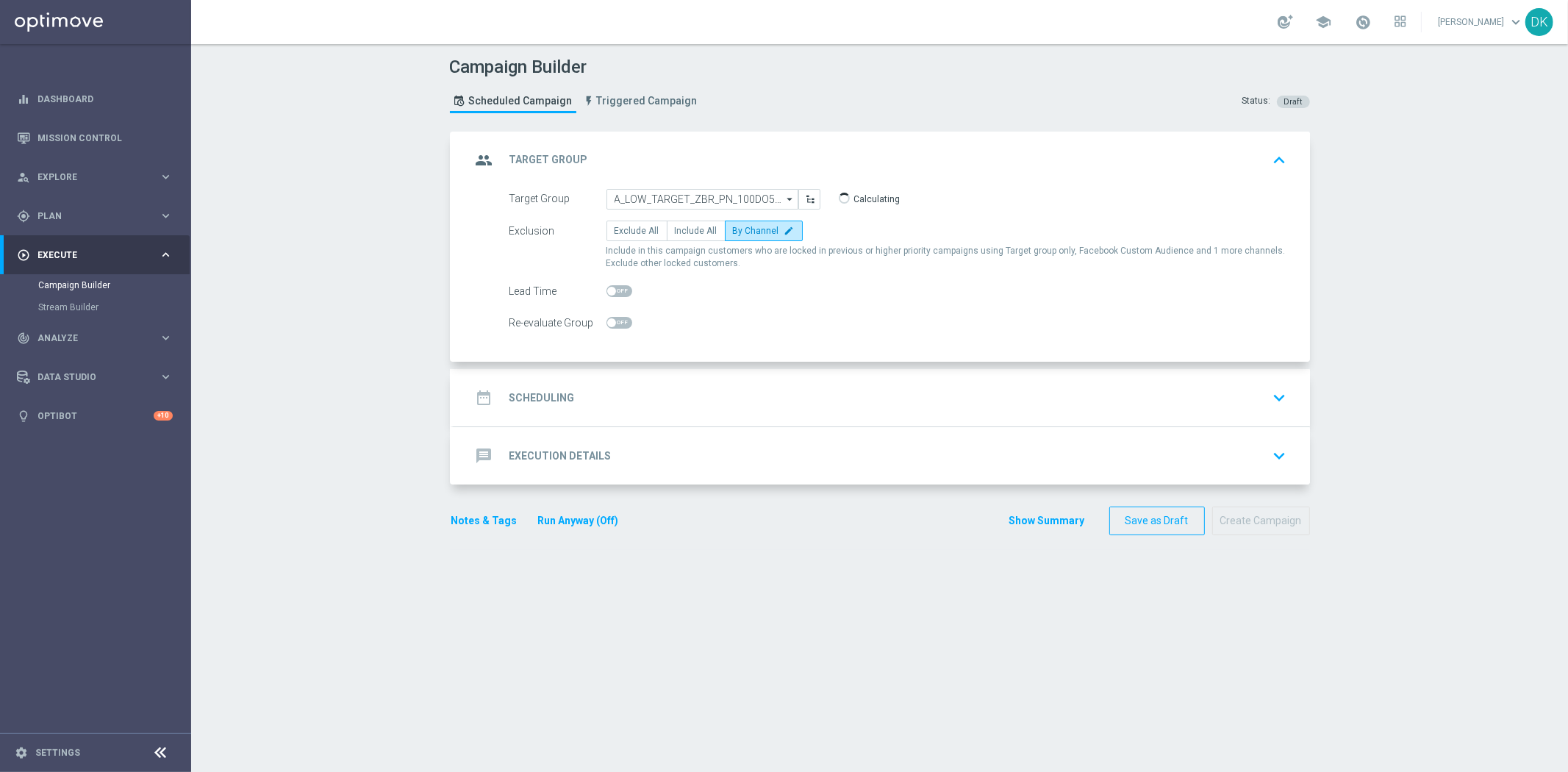
click at [626, 381] on div "date_range Scheduling keyboard_arrow_down" at bounding box center [882, 397] width 856 height 57
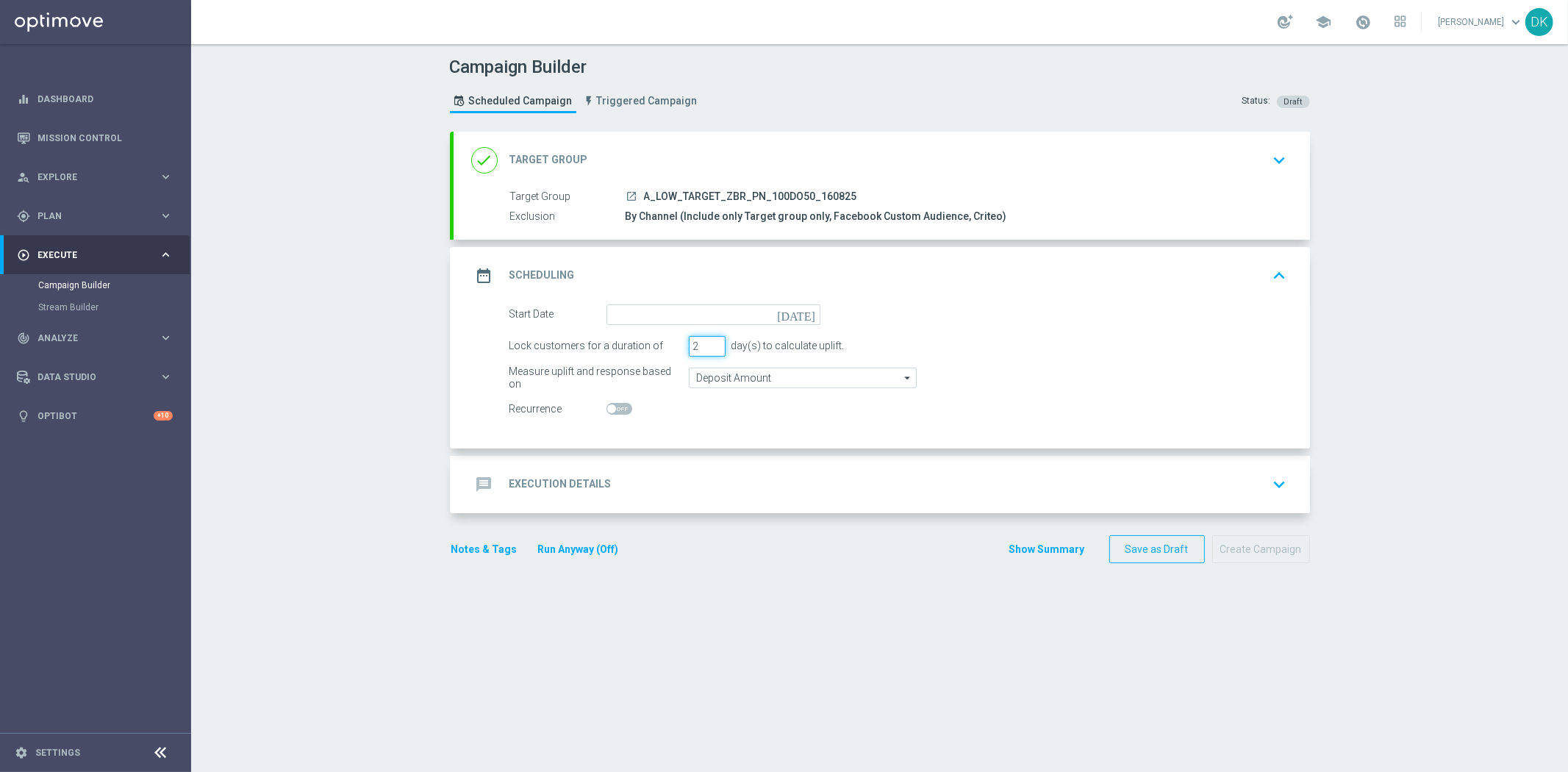
type input "2"
click at [706, 349] on input "2" at bounding box center [707, 346] width 37 height 20
click at [717, 373] on input "Deposit Amount" at bounding box center [802, 378] width 228 height 20
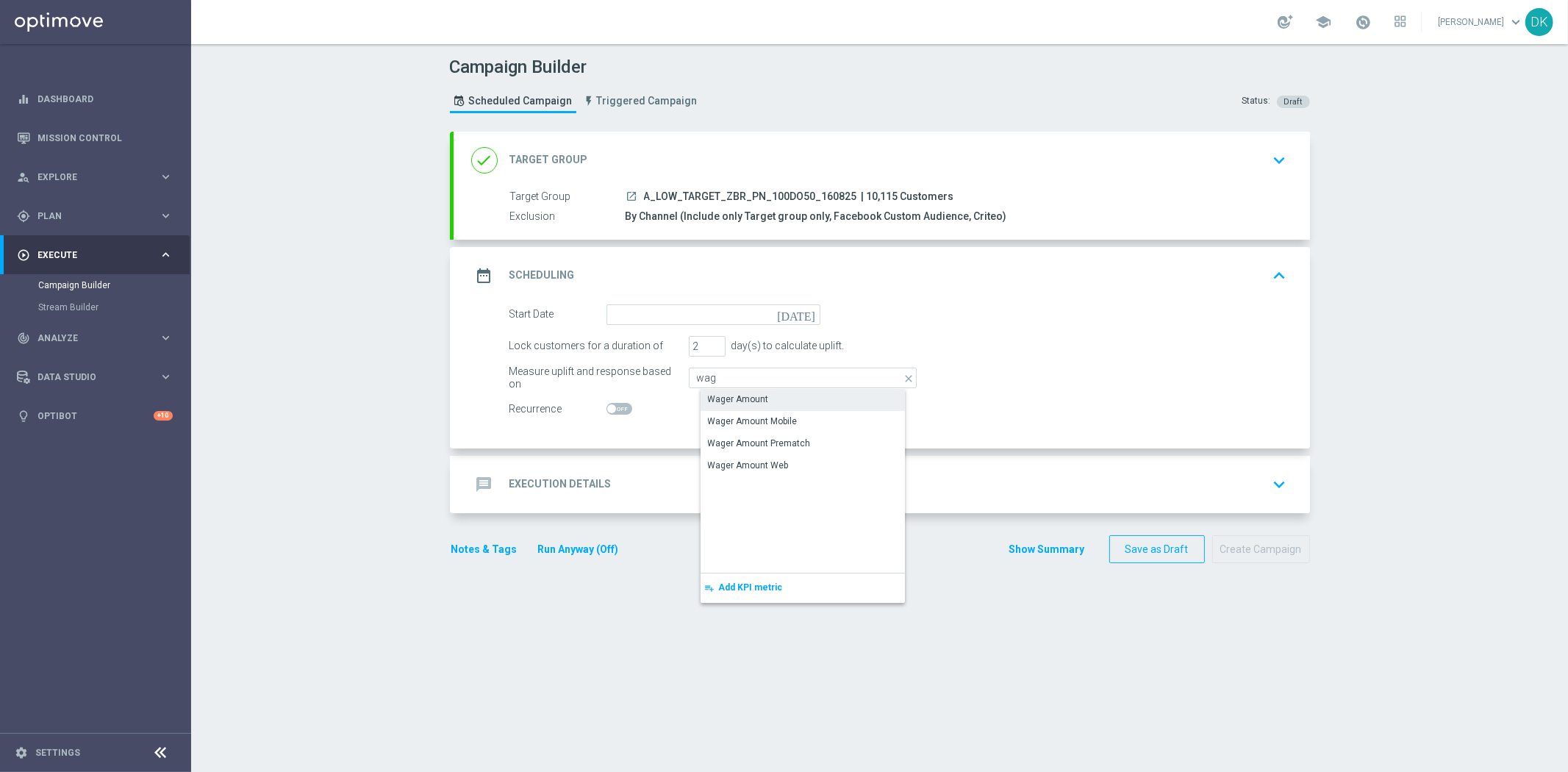
click at [722, 389] on div "Wager Amount" at bounding box center [814, 399] width 228 height 20
type input "Wager Amount"
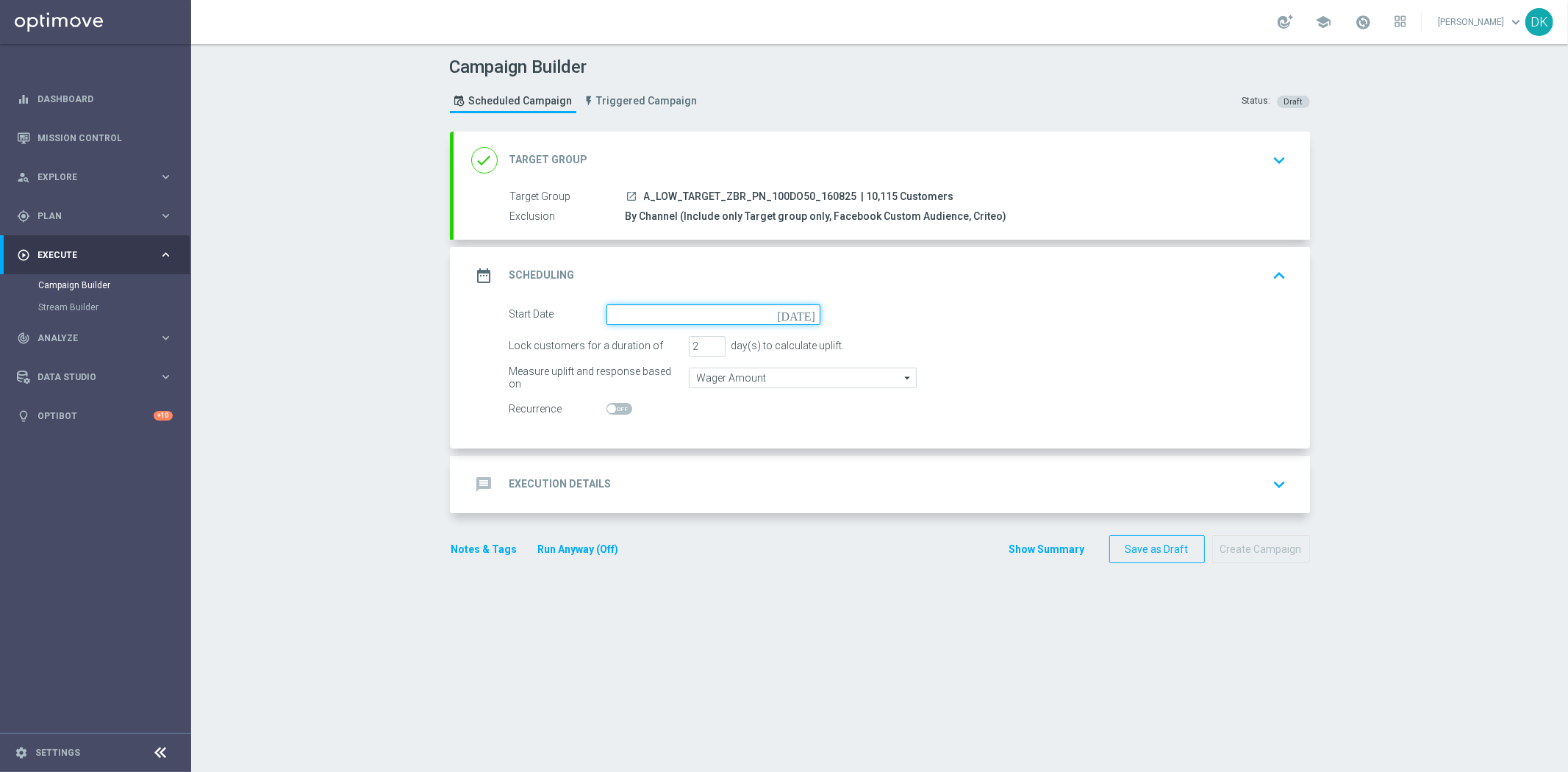
click at [701, 307] on input at bounding box center [713, 314] width 214 height 20
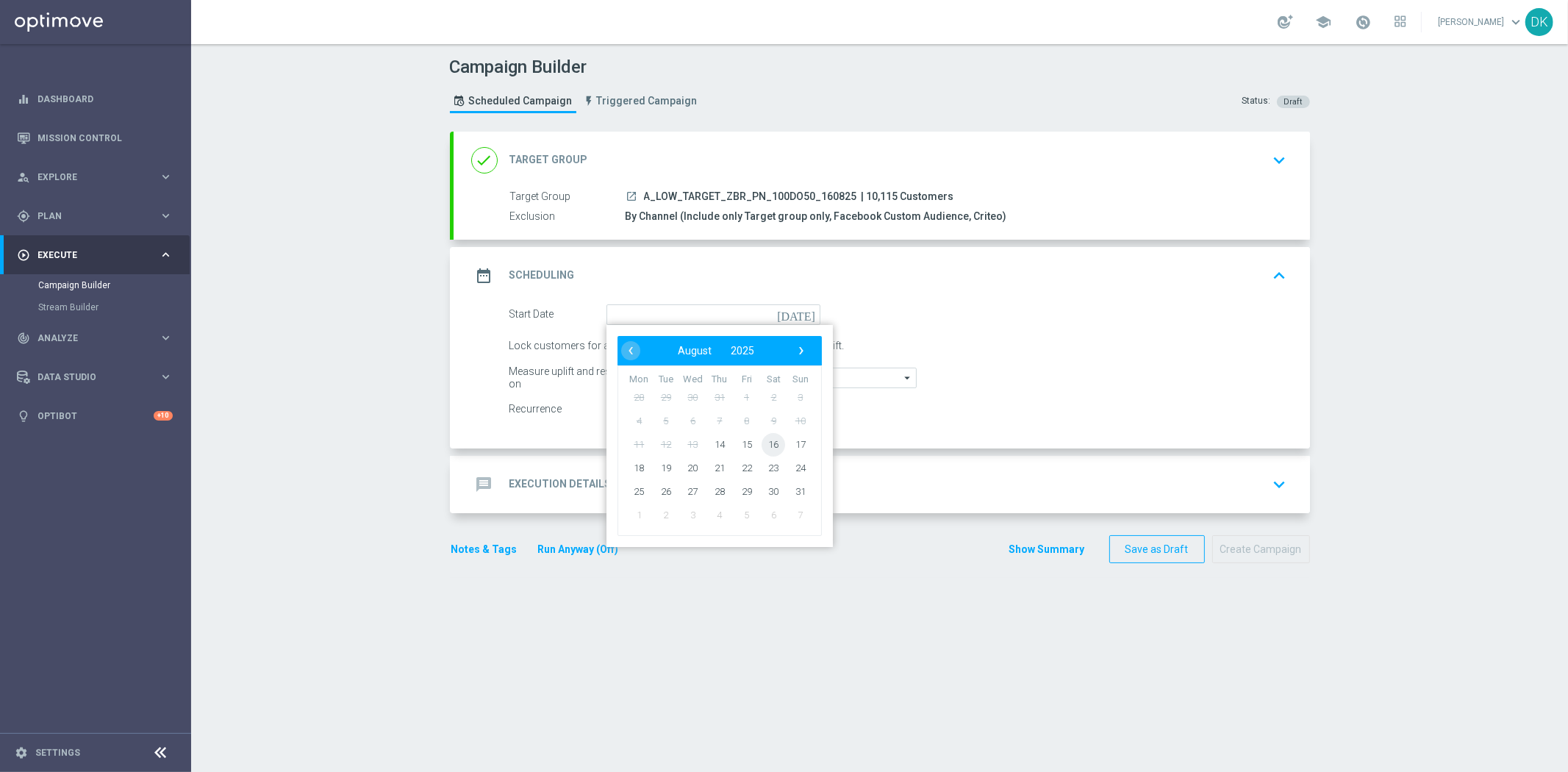
click at [763, 444] on span "16" at bounding box center [773, 444] width 24 height 24
type input "[DATE]"
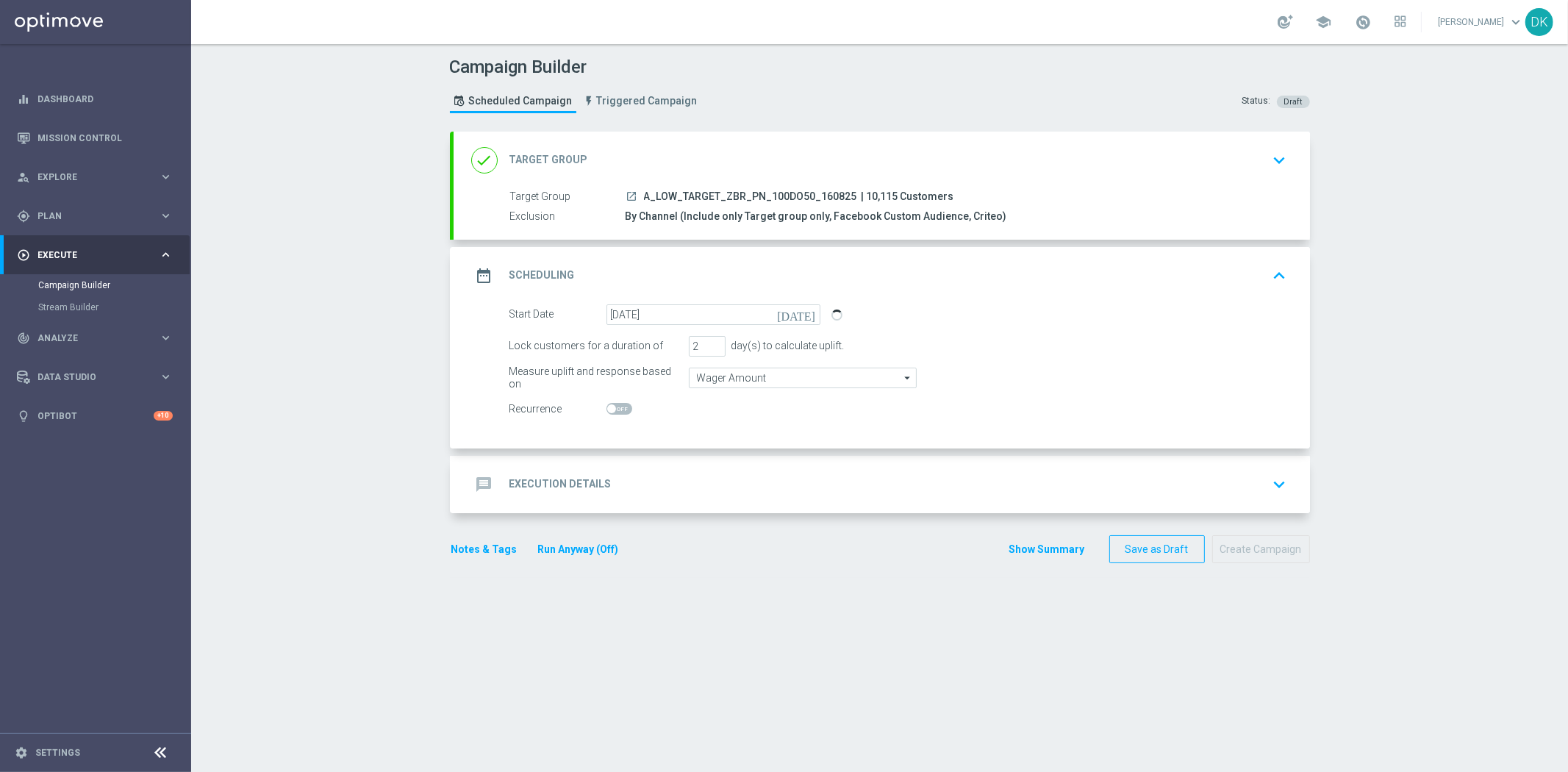
click at [643, 476] on div "message Execution Details keyboard_arrow_down" at bounding box center [882, 484] width 821 height 28
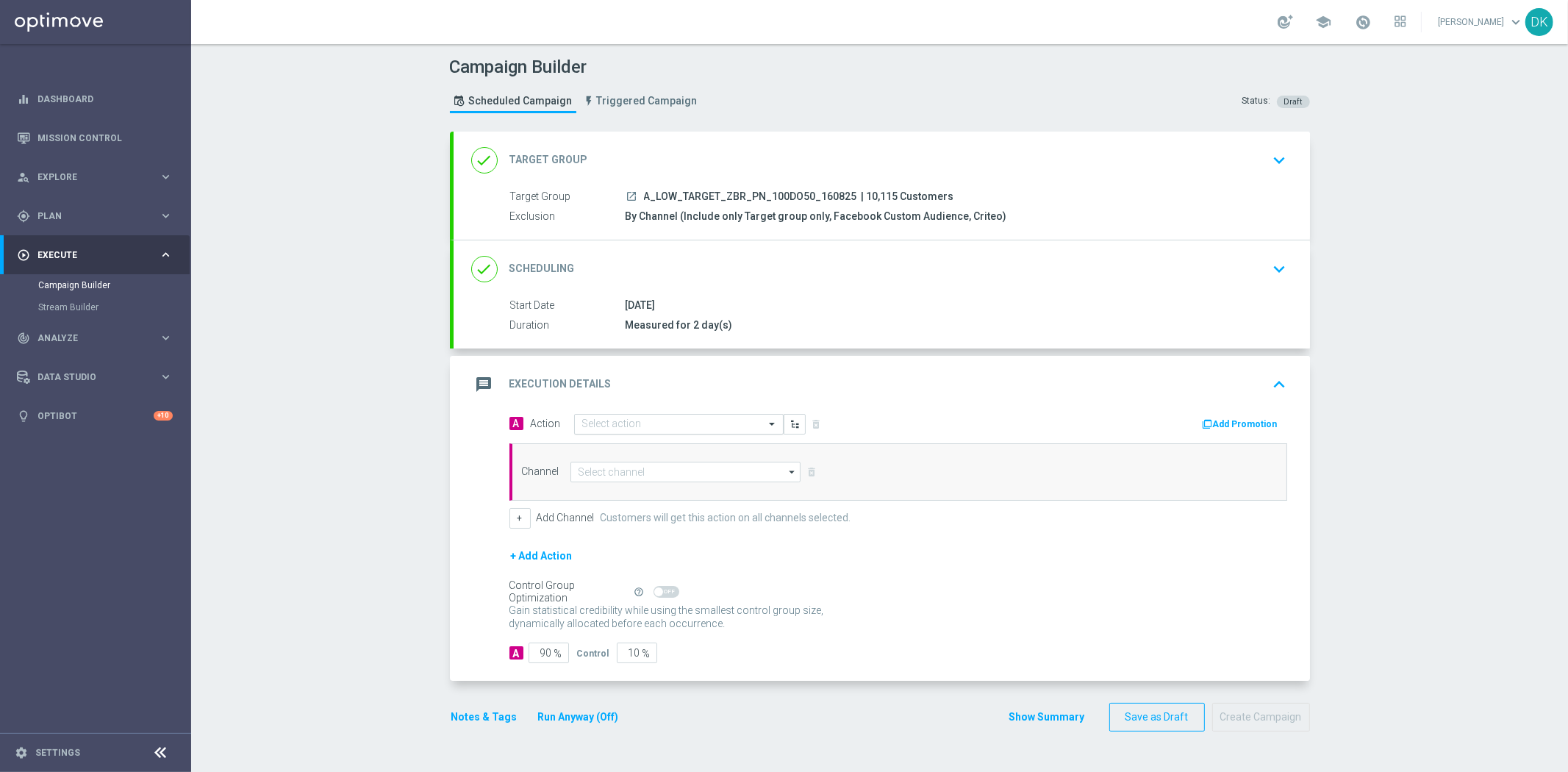
click at [651, 428] on input "text" at bounding box center [664, 425] width 164 height 13
click at [647, 625] on span "Create new action" at bounding box center [634, 623] width 77 height 10
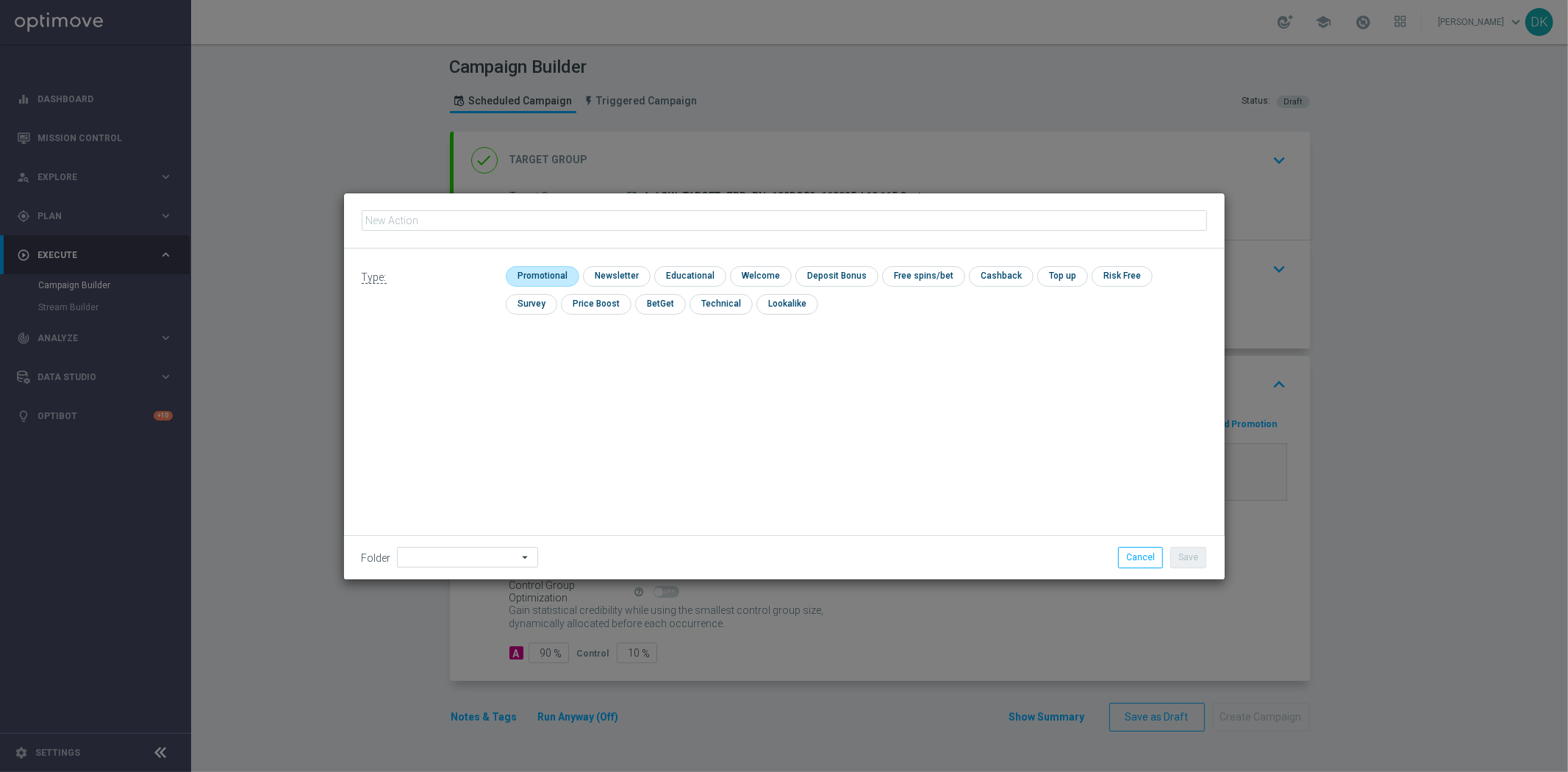
type input "A_LOW_TARGET_ZBR_PN_100DO50_160825"
click at [539, 281] on input "checkbox" at bounding box center [540, 276] width 70 height 20
checkbox input "true"
click at [1193, 556] on button "Save" at bounding box center [1188, 557] width 36 height 20
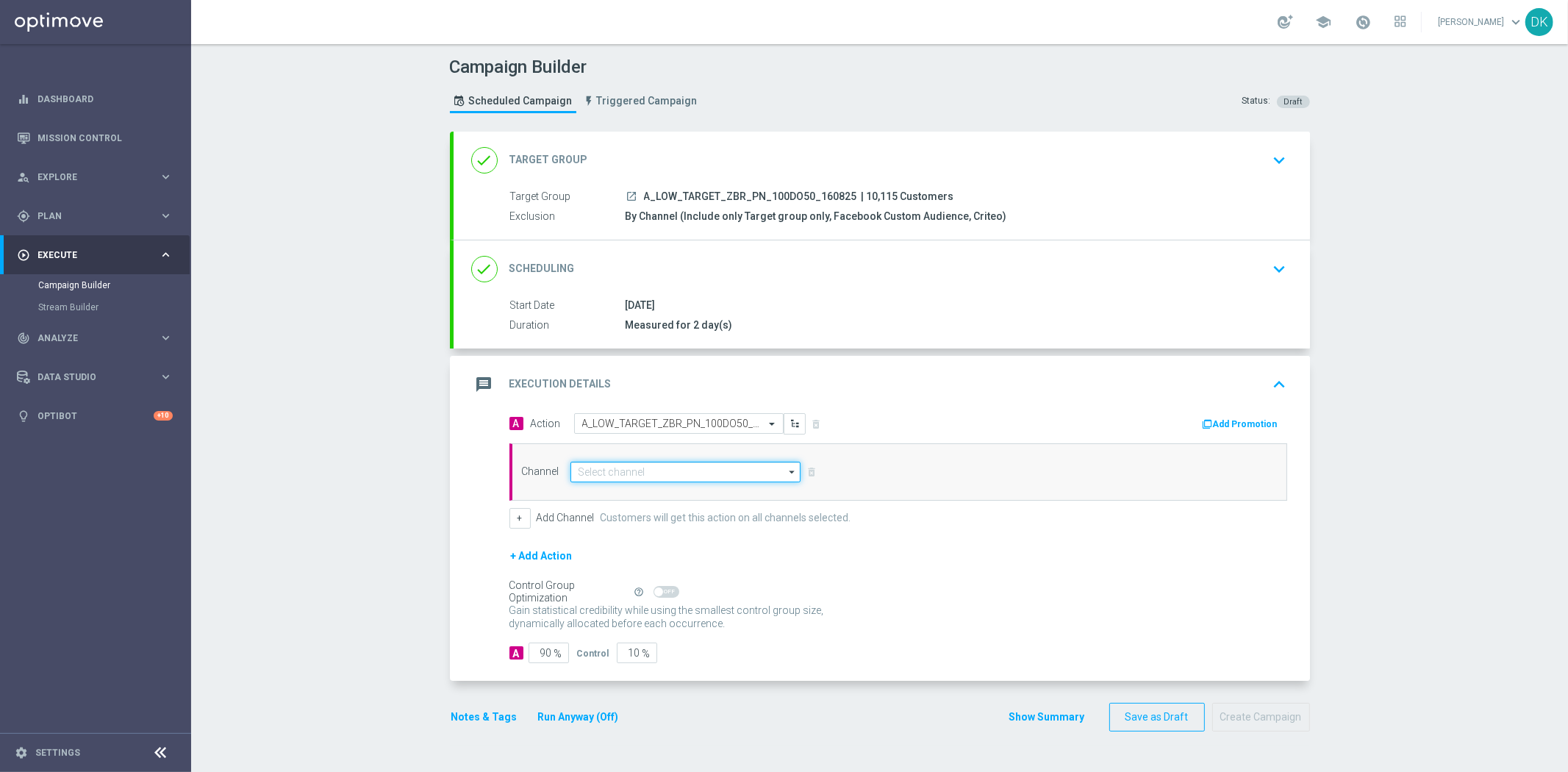
click at [628, 471] on input at bounding box center [686, 472] width 231 height 20
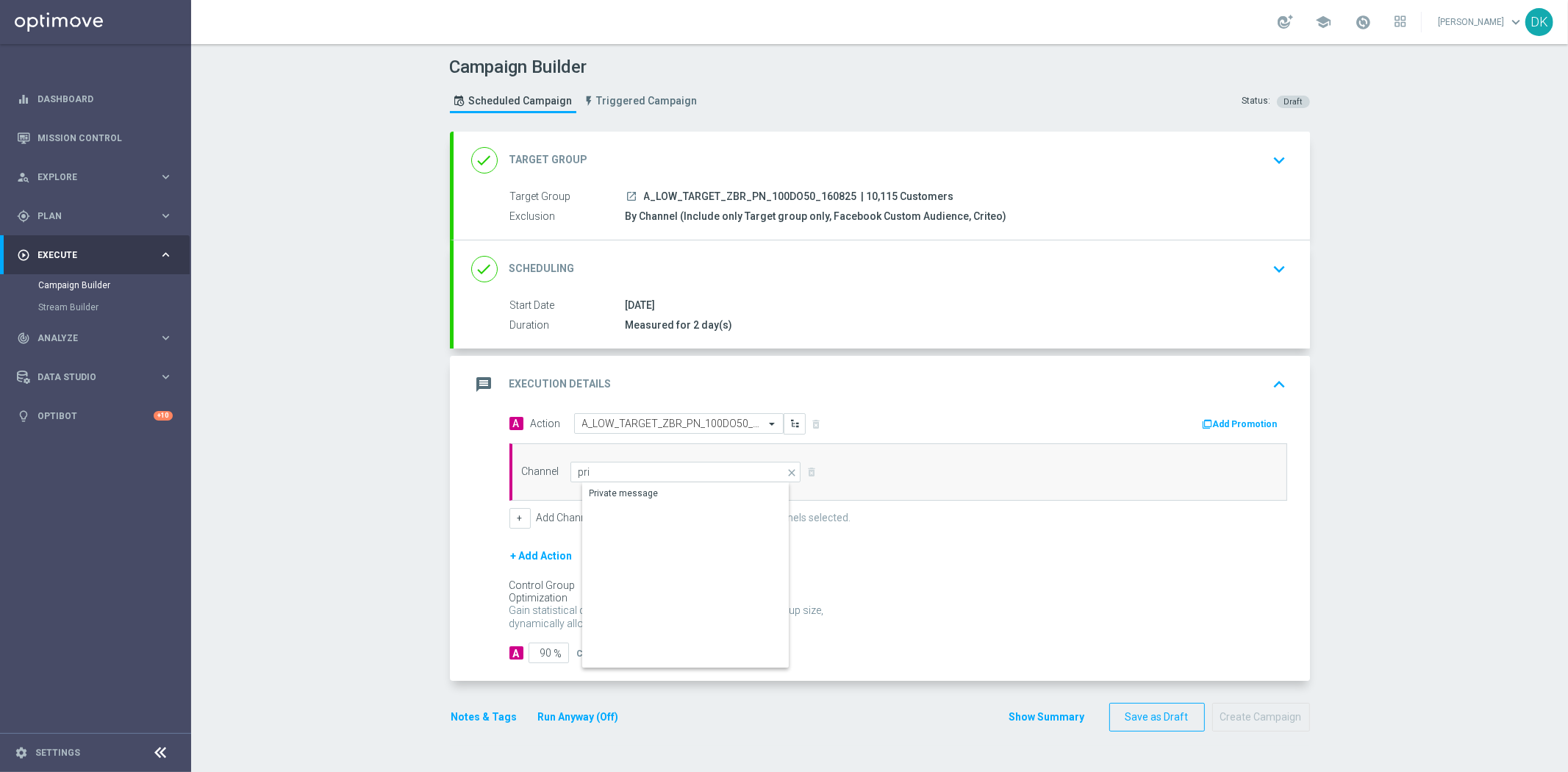
click at [617, 494] on div "Private message" at bounding box center [624, 493] width 69 height 13
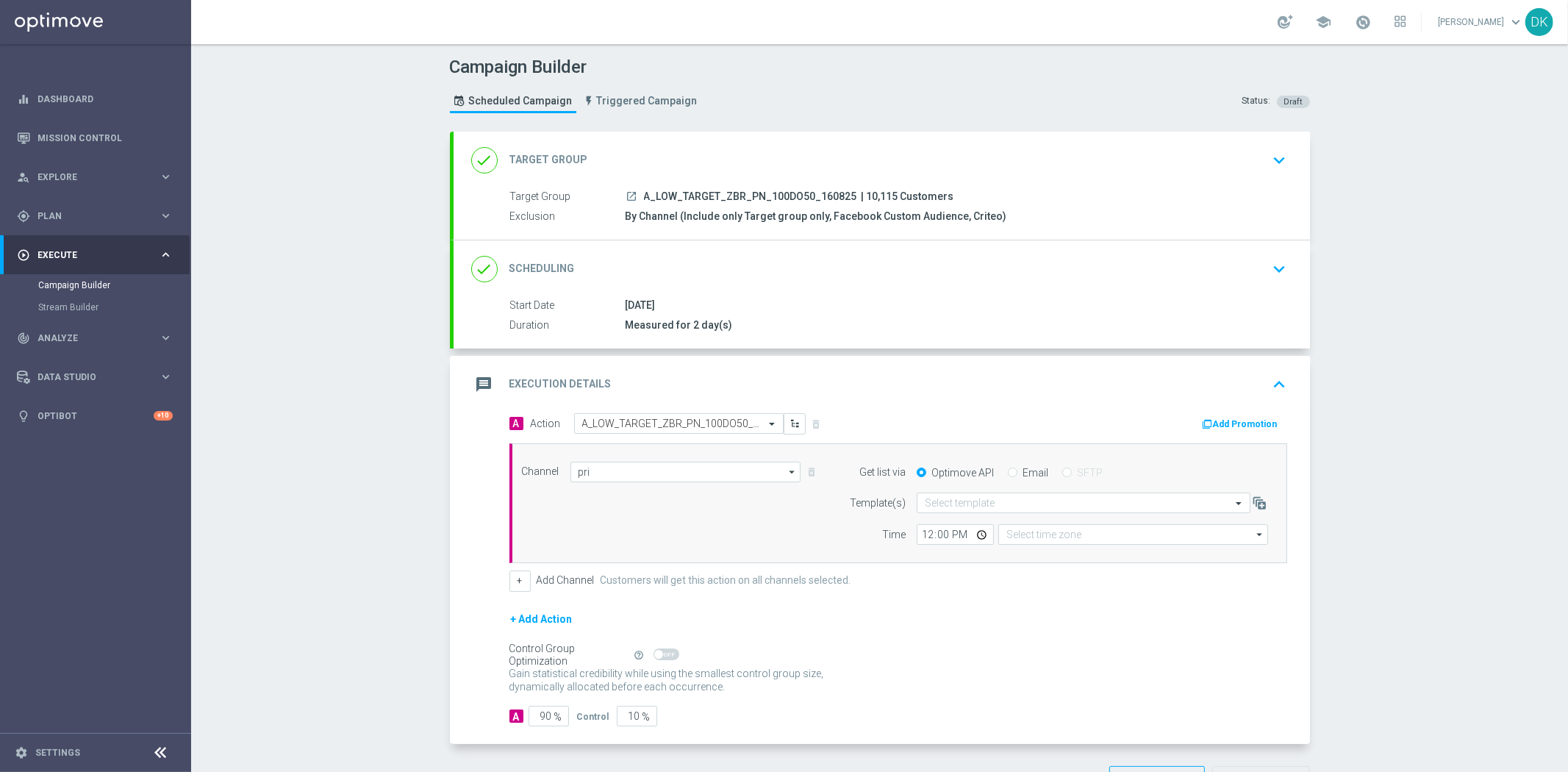
type input "Private message"
type input "Coordinated Universal Time (UTC 00:00)"
click at [977, 502] on input "text" at bounding box center [1069, 503] width 288 height 13
paste input "A_LOW_TARGET_ZBR_PN_100DO50_160825"
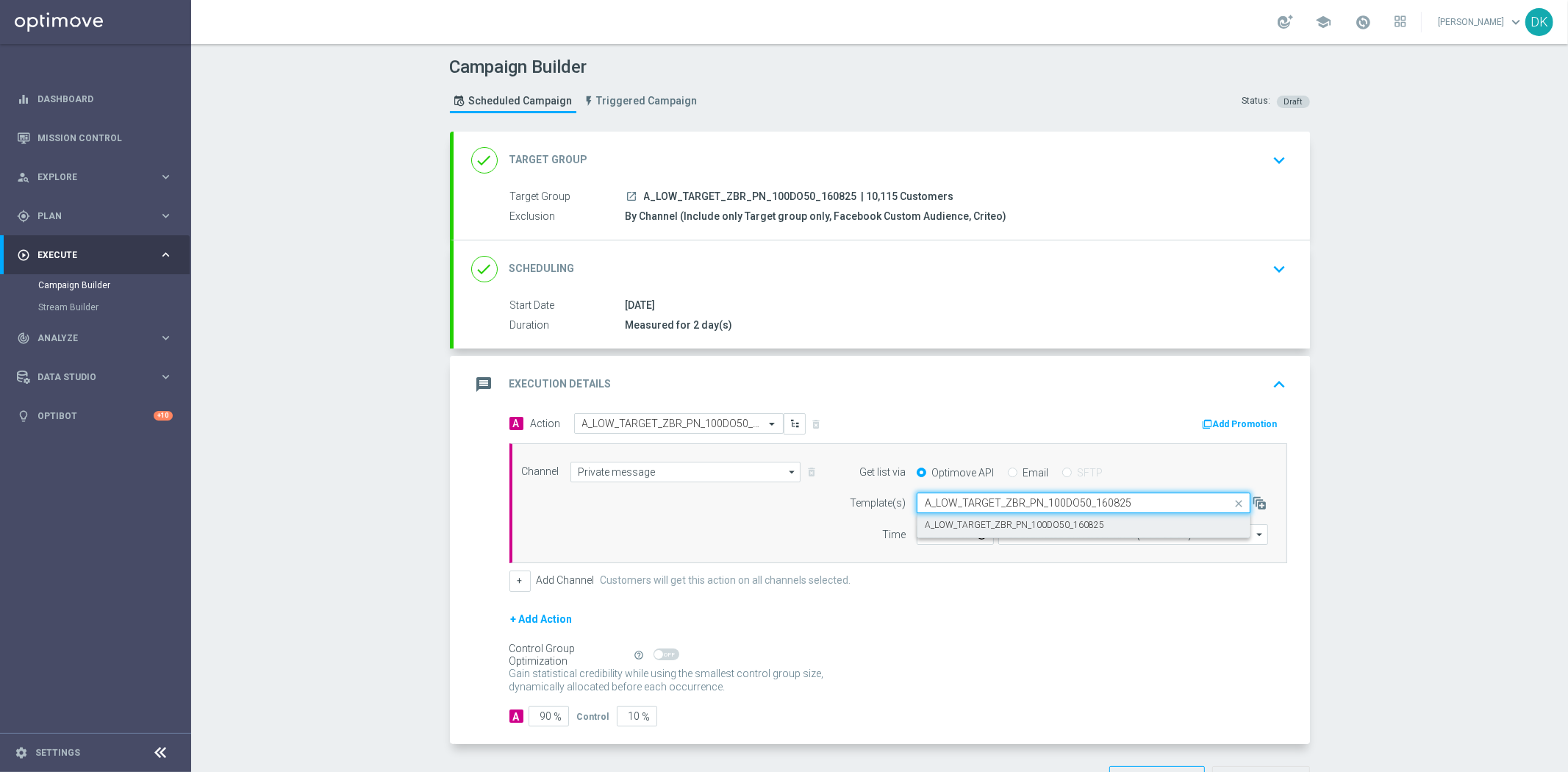
click at [976, 526] on label "A_LOW_TARGET_ZBR_PN_100DO50_160825" at bounding box center [1014, 525] width 179 height 13
type input "A_LOW_TARGET_ZBR_PN_100DO50_160825"
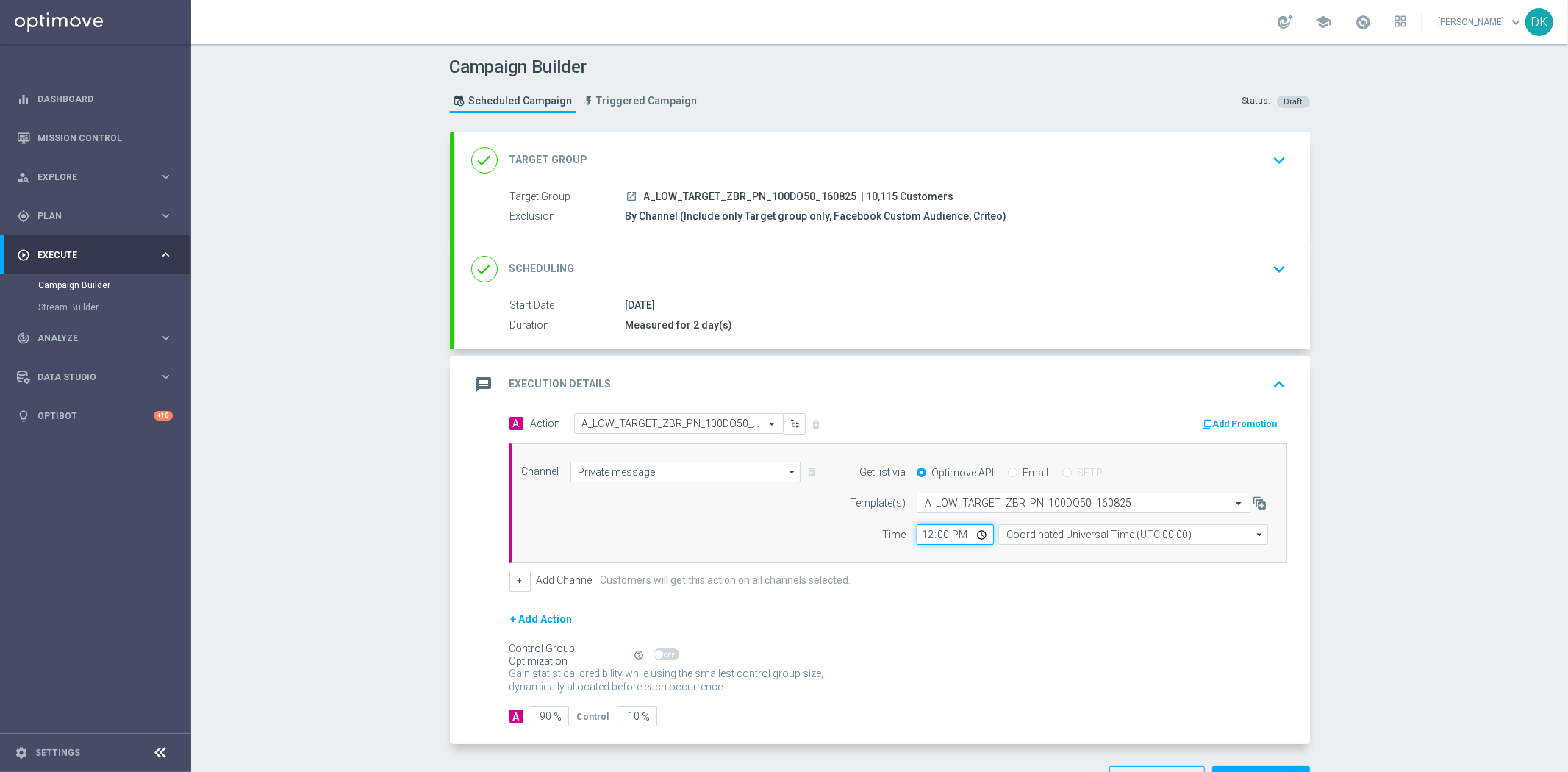
click at [919, 534] on input "12:00" at bounding box center [955, 535] width 77 height 20
type input "10:01"
click at [1107, 538] on input "Coordinated Universal Time (UTC 00:00)" at bounding box center [1133, 535] width 270 height 20
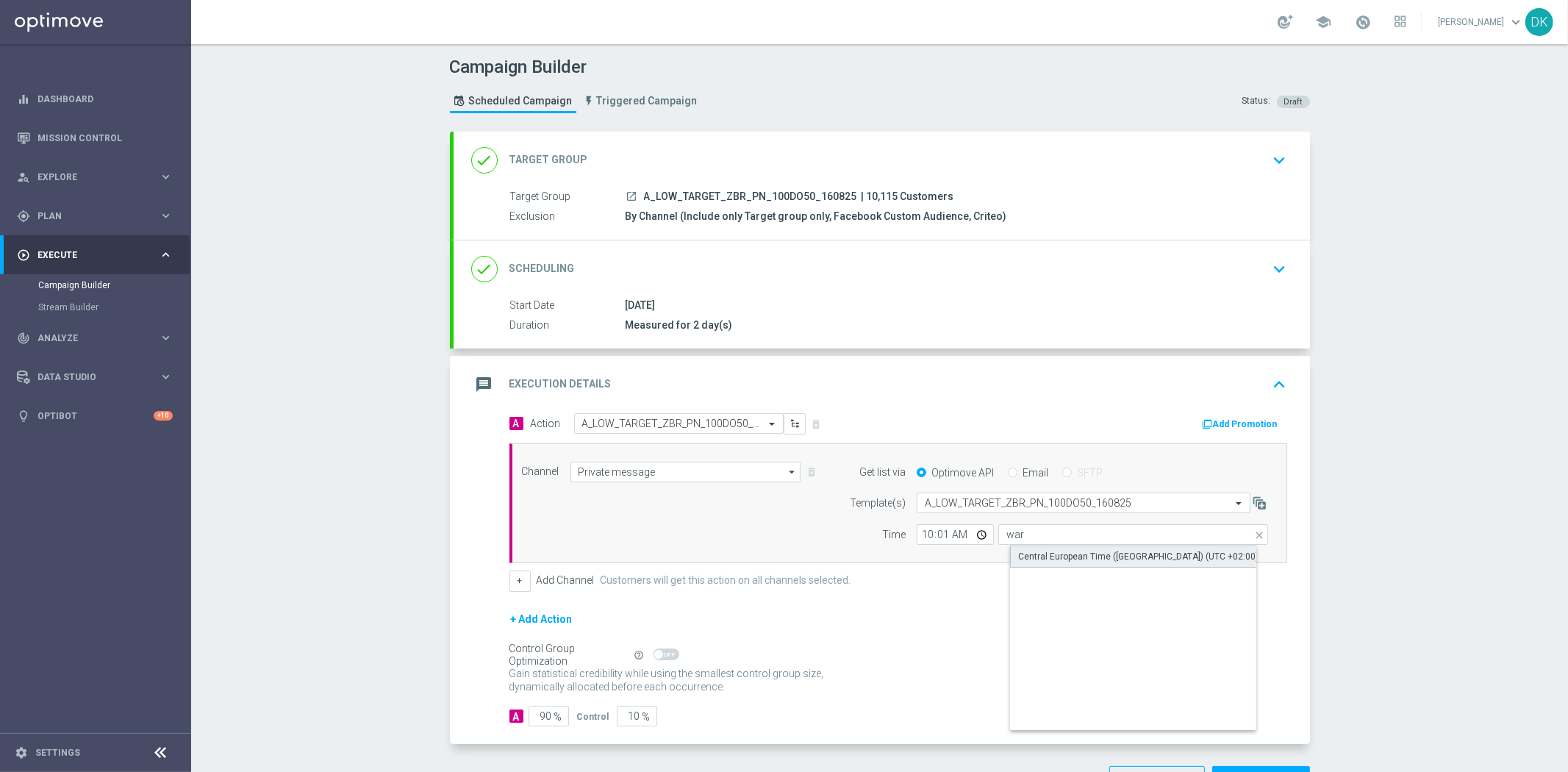
click at [1099, 550] on div "Central European Time ([GEOGRAPHIC_DATA]) (UTC +02:00)" at bounding box center [1138, 556] width 241 height 13
type input "Central European Time ([GEOGRAPHIC_DATA]) (UTC +02:00)"
click at [1226, 425] on button "Add Promotion" at bounding box center [1242, 424] width 81 height 16
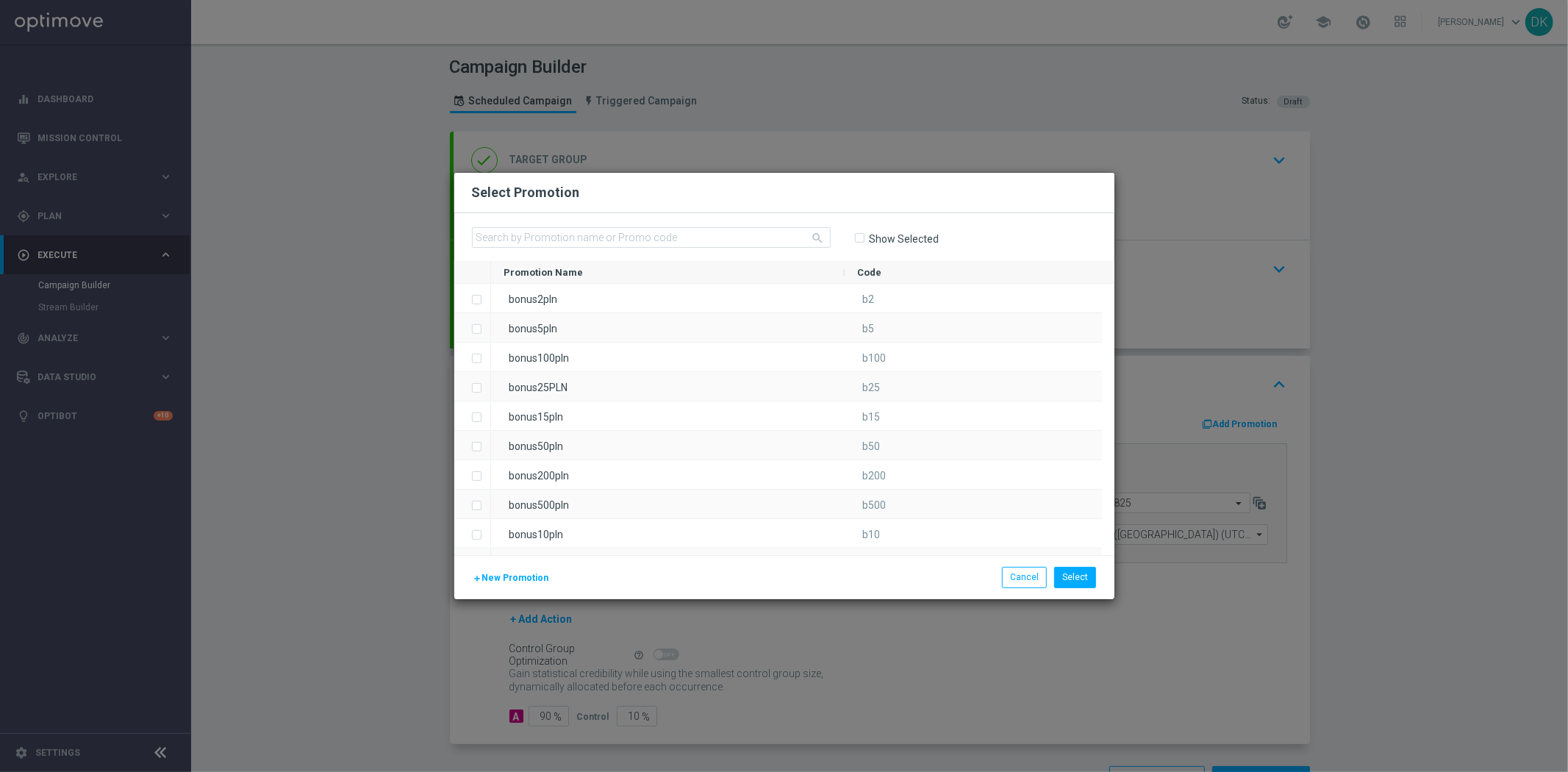
click at [533, 573] on span "New Promotion" at bounding box center [515, 578] width 67 height 10
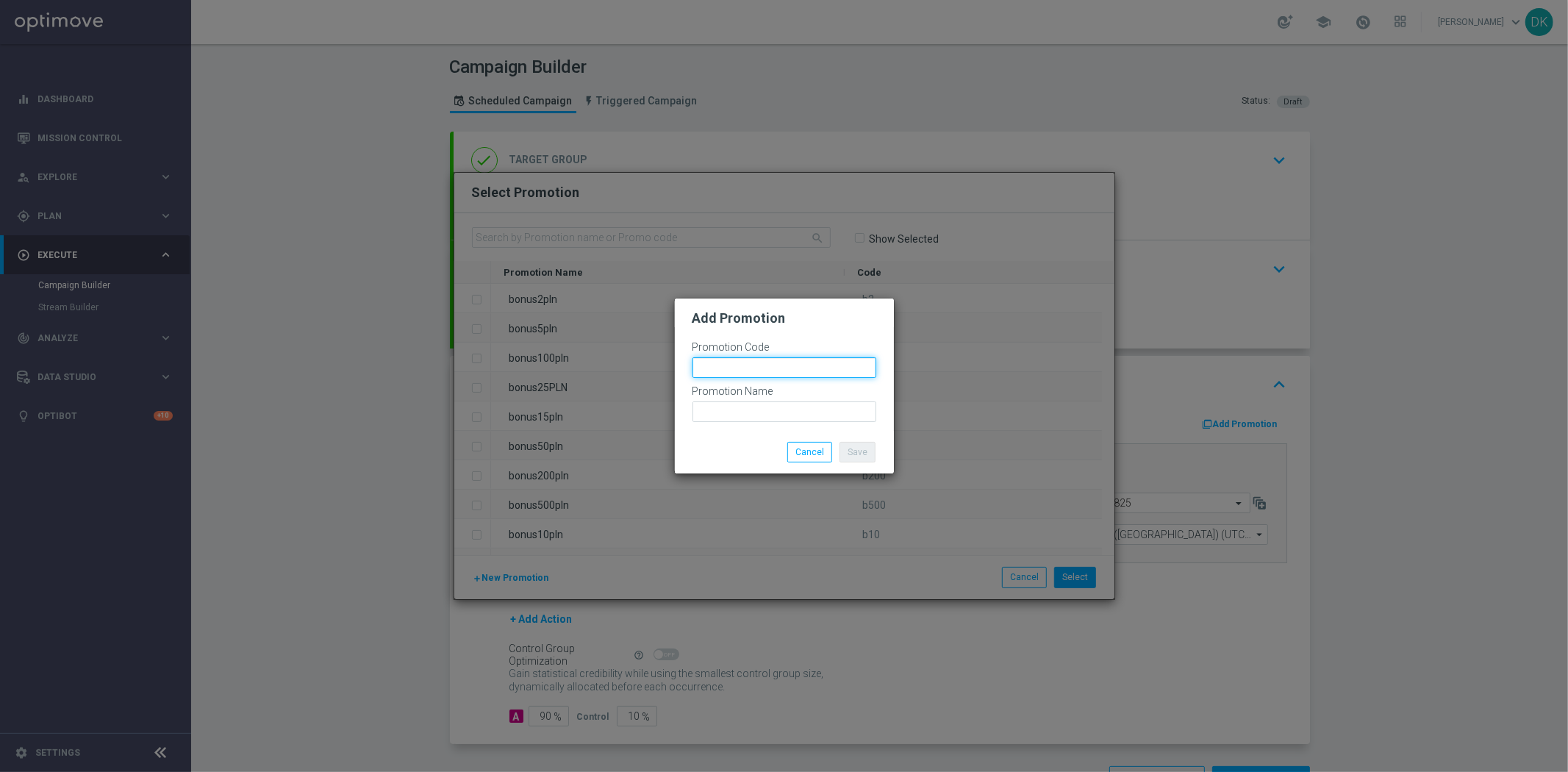
click at [725, 362] on input "text" at bounding box center [784, 368] width 183 height 20
paste input "166692"
click at [725, 362] on input "bonusapi_tg-166692" at bounding box center [784, 368] width 183 height 20
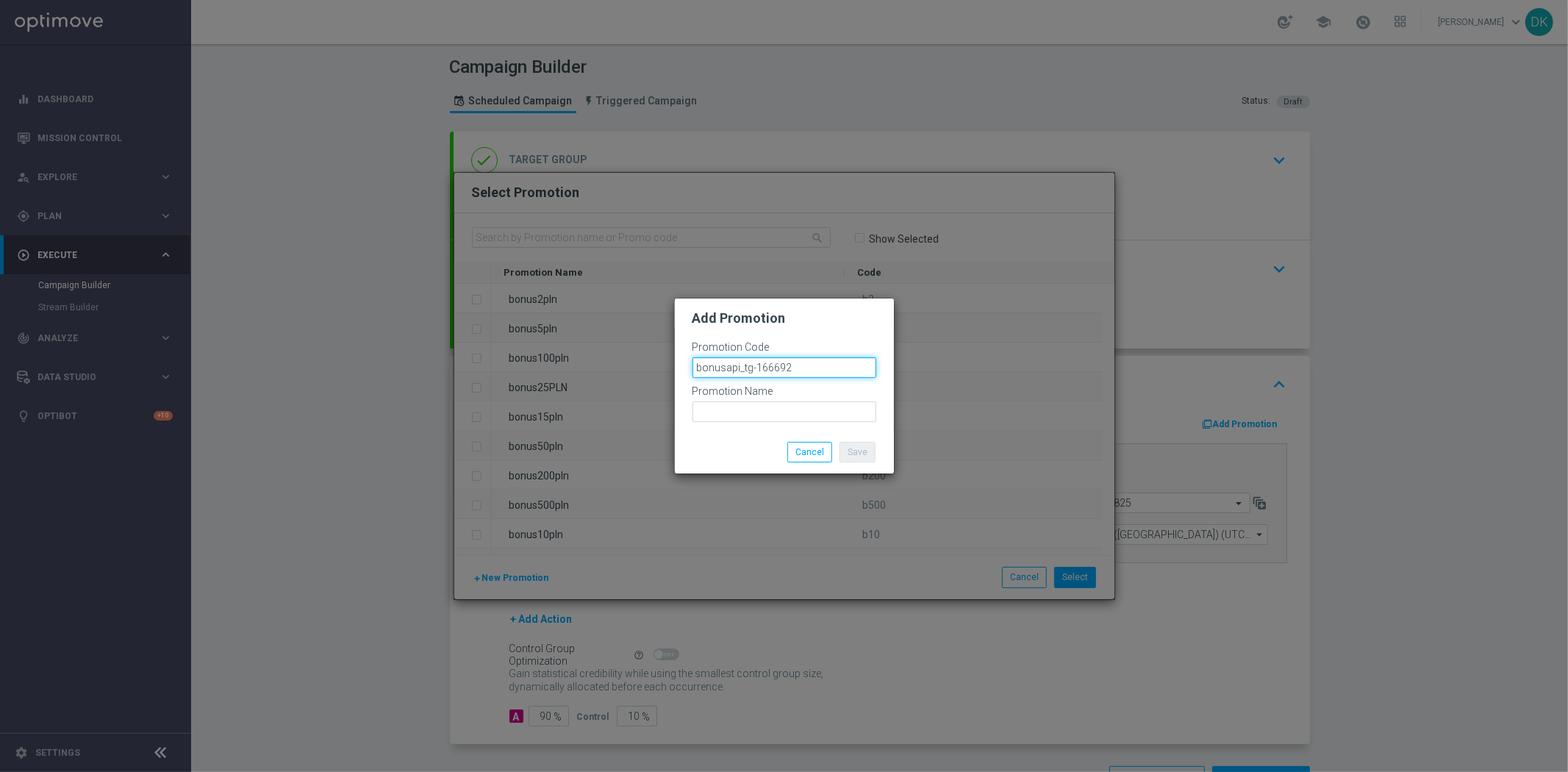
type input "bonusapi_tg-166692"
click at [747, 414] on input "text" at bounding box center [784, 411] width 183 height 20
paste input "bonusapi_tg-166692"
type input "bonusapi_tg-166692"
click at [853, 451] on button "Save" at bounding box center [857, 452] width 36 height 20
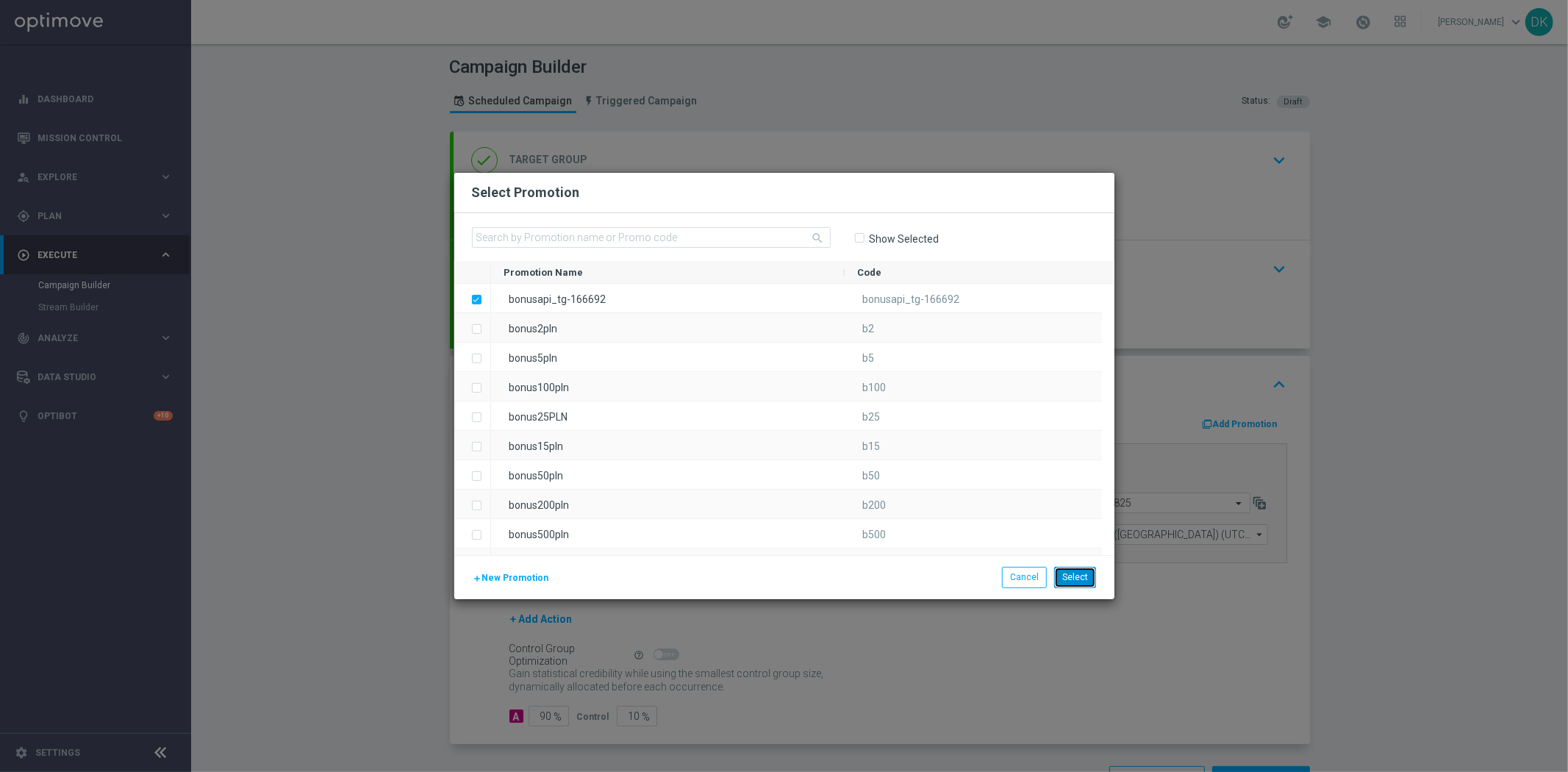
click at [1082, 582] on button "Select" at bounding box center [1074, 577] width 42 height 20
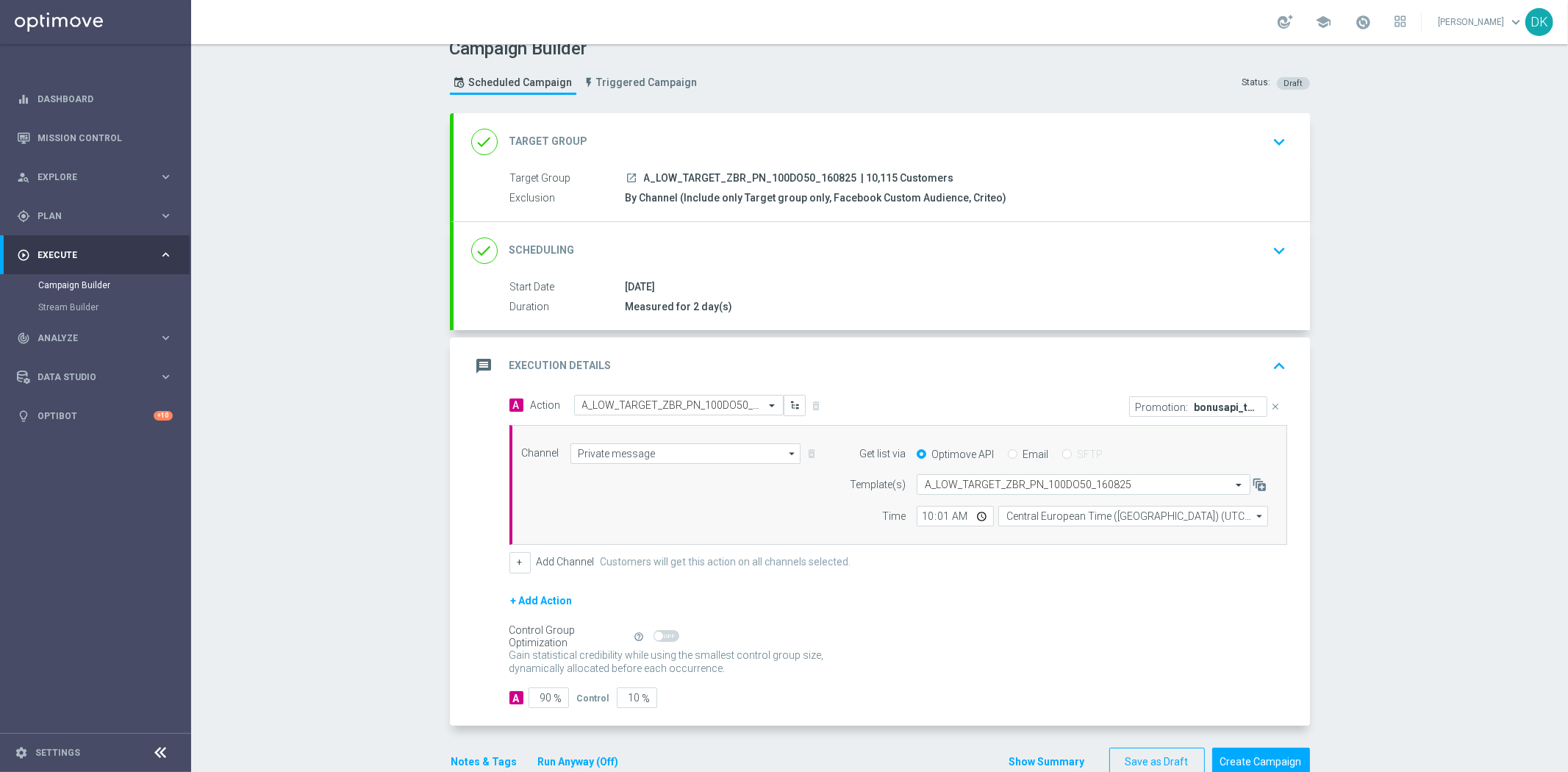
scroll to position [53, 0]
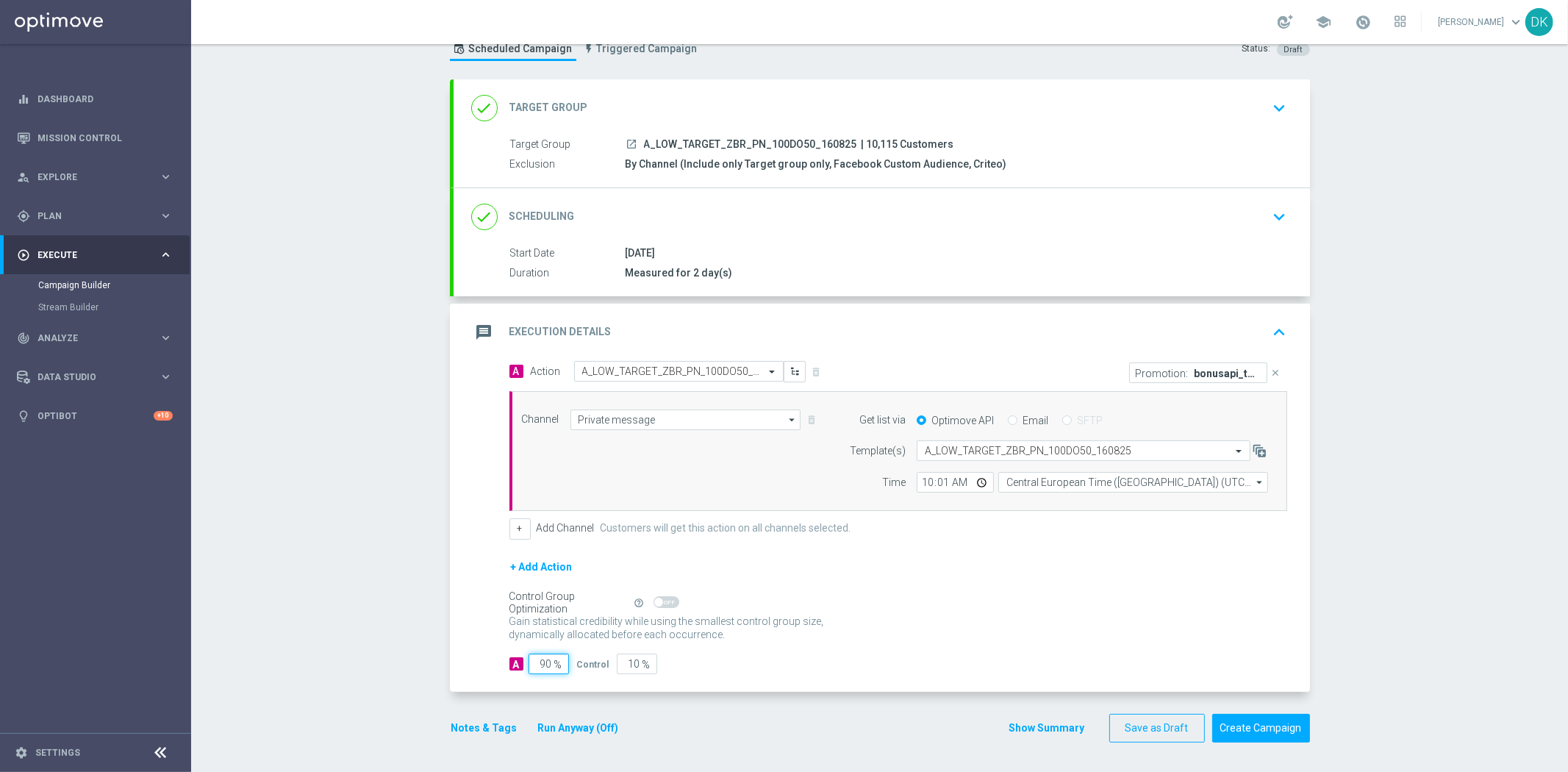
drag, startPoint x: 539, startPoint y: 663, endPoint x: 643, endPoint y: 679, distance: 105.2
click at [616, 676] on div "A Action Select action A_LOW_TARGET_ZBR_PN_100DO50_160825 delete_forever Promot…" at bounding box center [882, 527] width 856 height 331
type input "95"
type input "5"
type input "95"
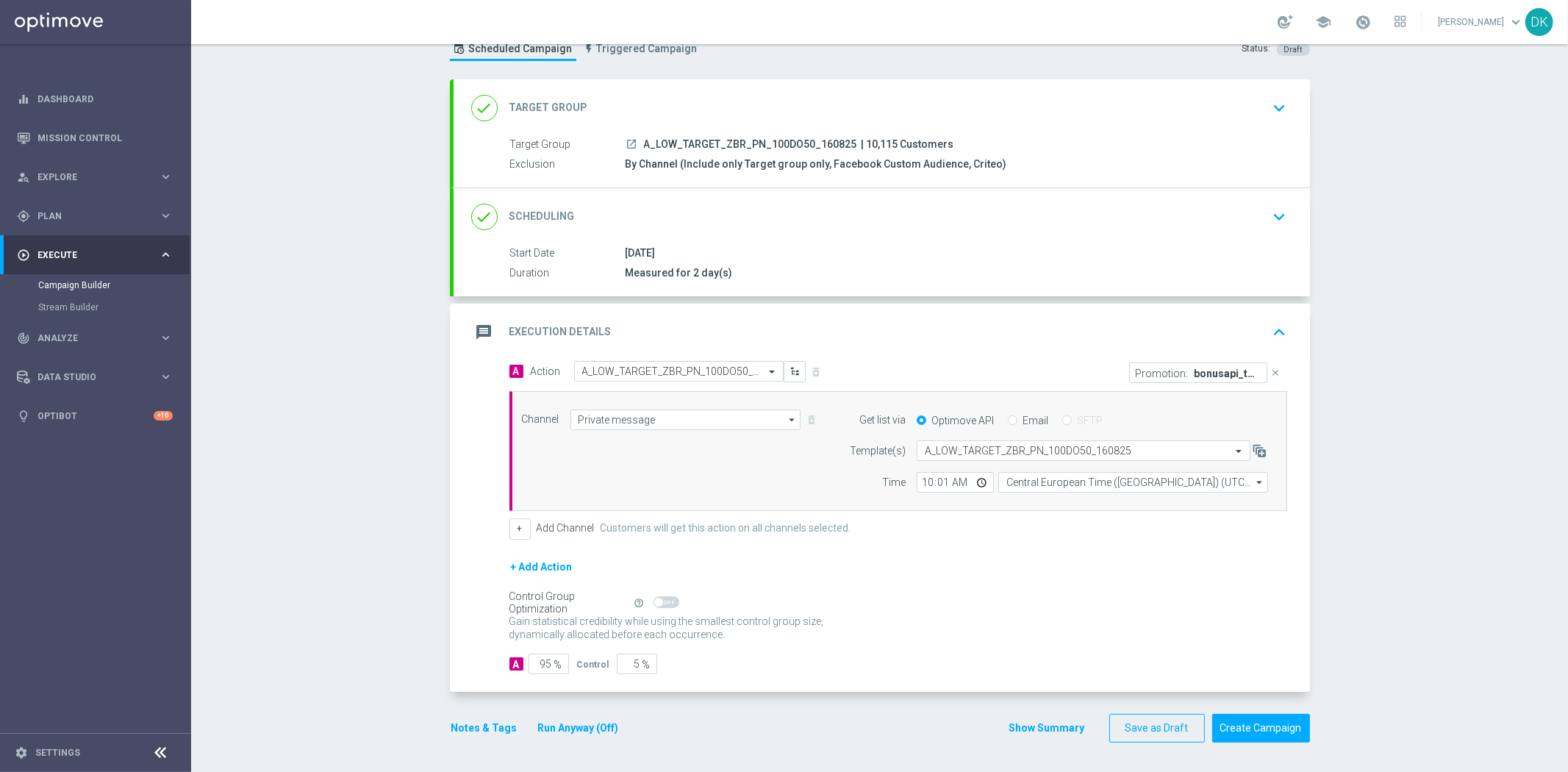
click at [480, 725] on button "Notes & Tags" at bounding box center [484, 727] width 69 height 18
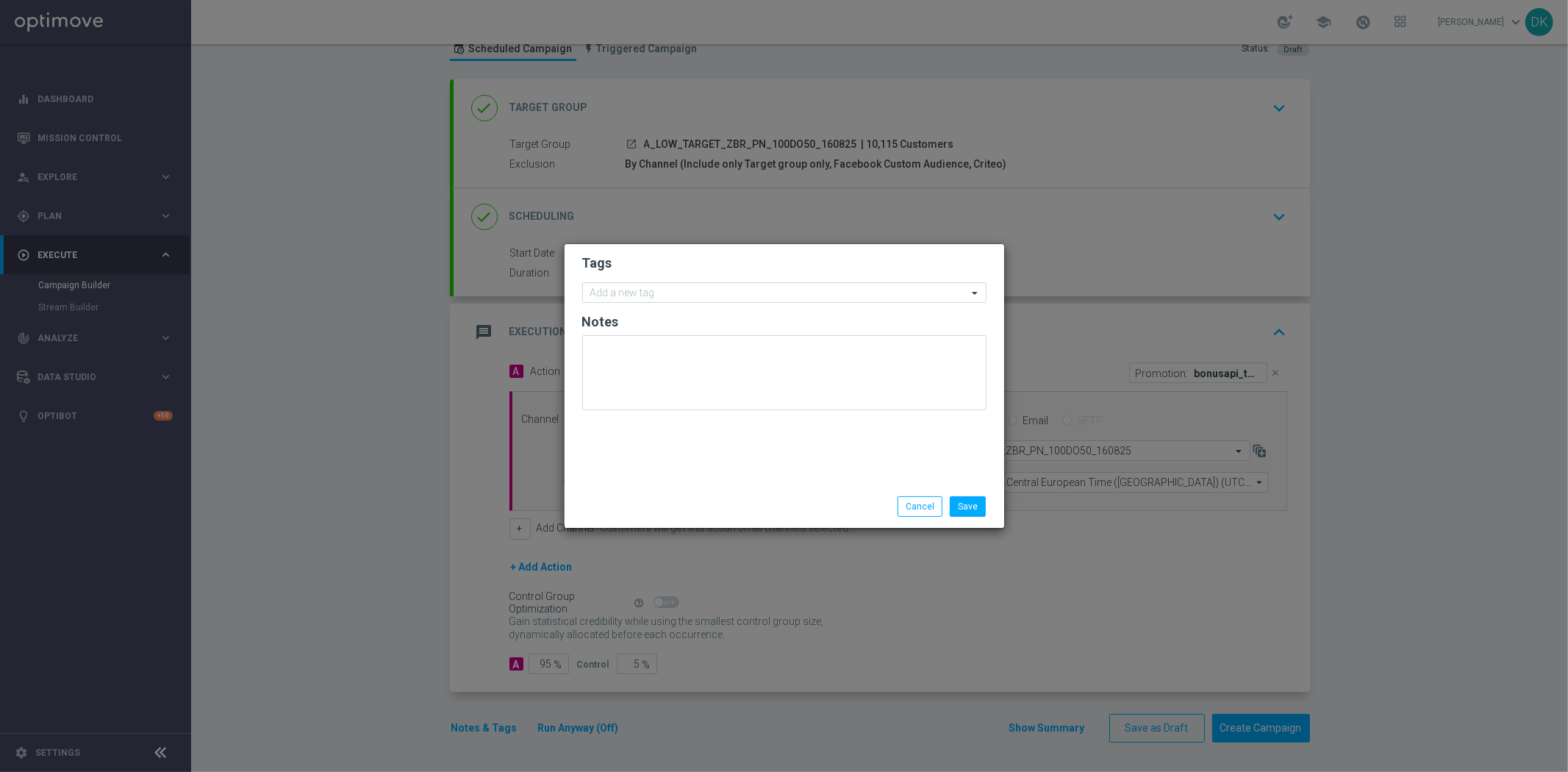
click at [664, 303] on form "Tags Add a new tag Notes" at bounding box center [784, 336] width 404 height 171
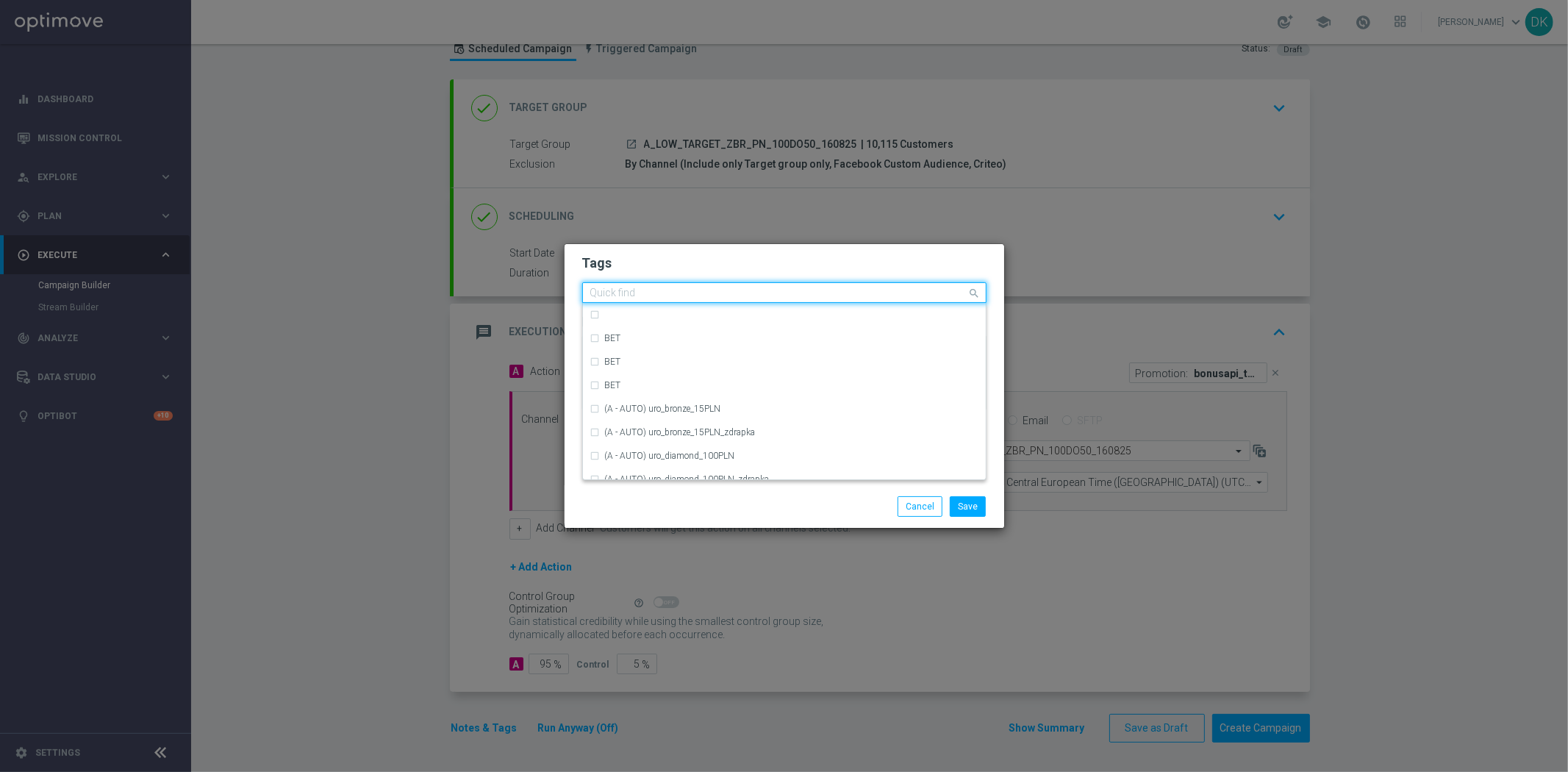
click at [674, 294] on input "text" at bounding box center [778, 294] width 377 height 13
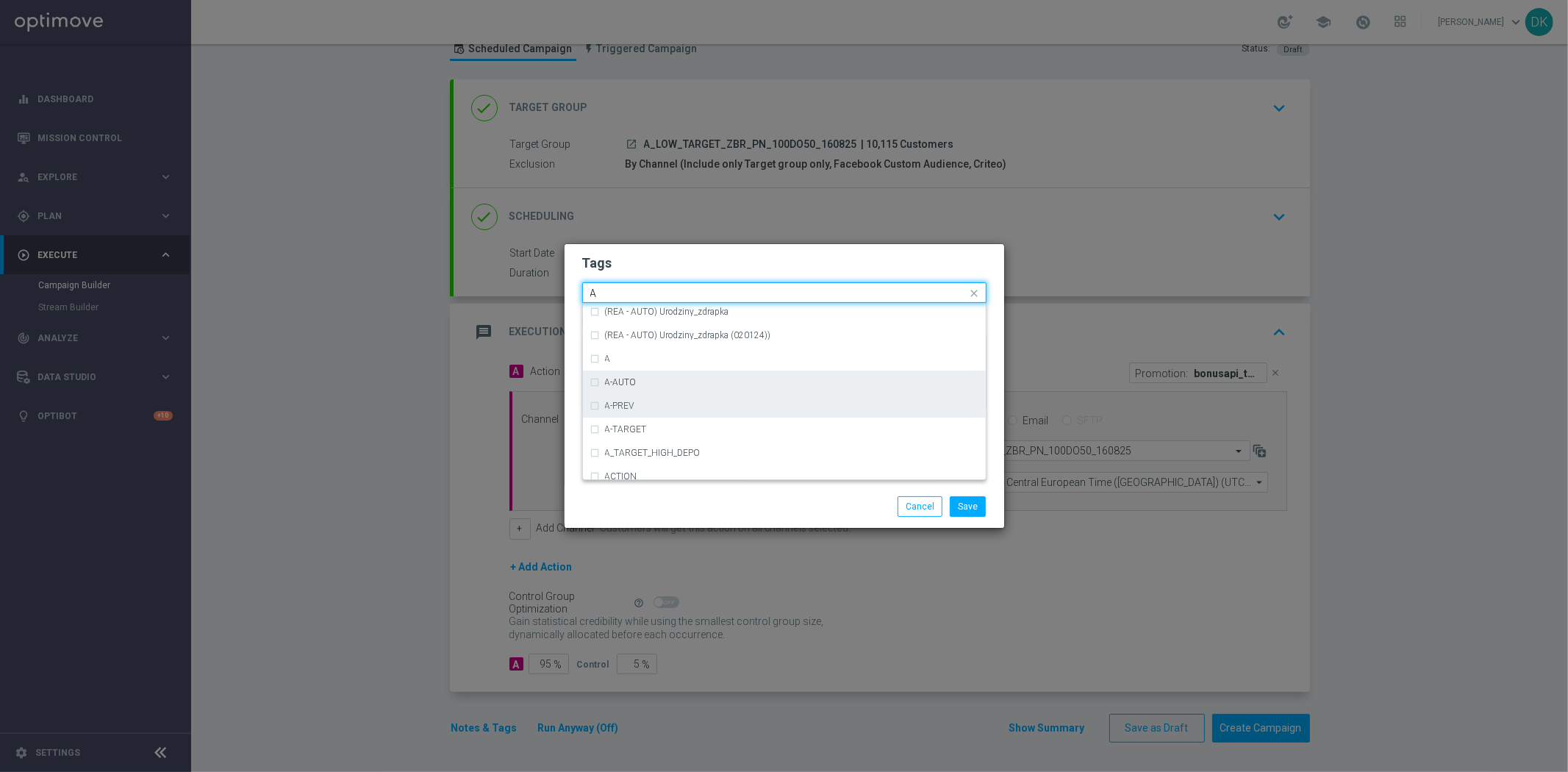
scroll to position [1796, 0]
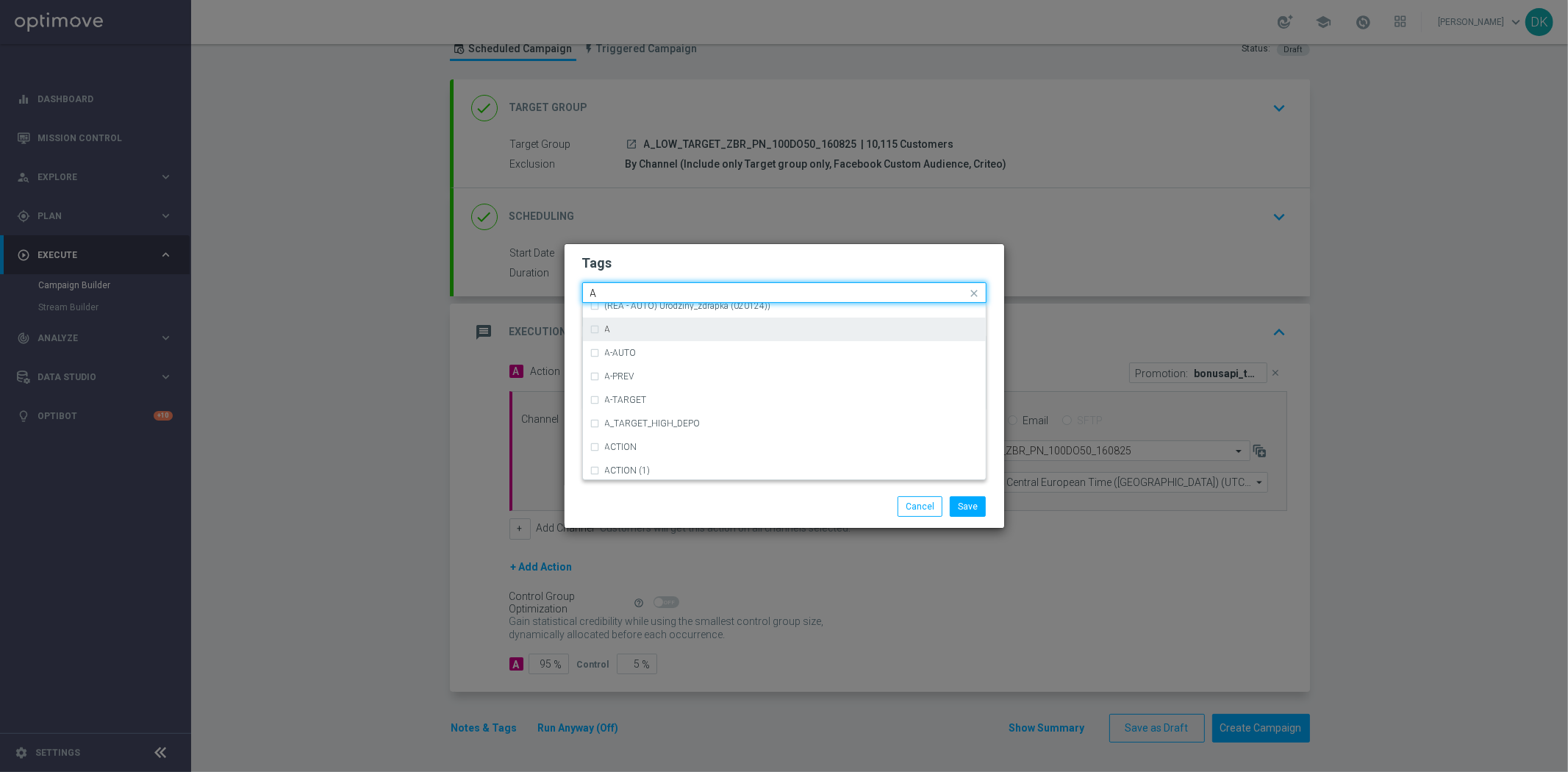
click at [628, 336] on div "A" at bounding box center [784, 329] width 388 height 24
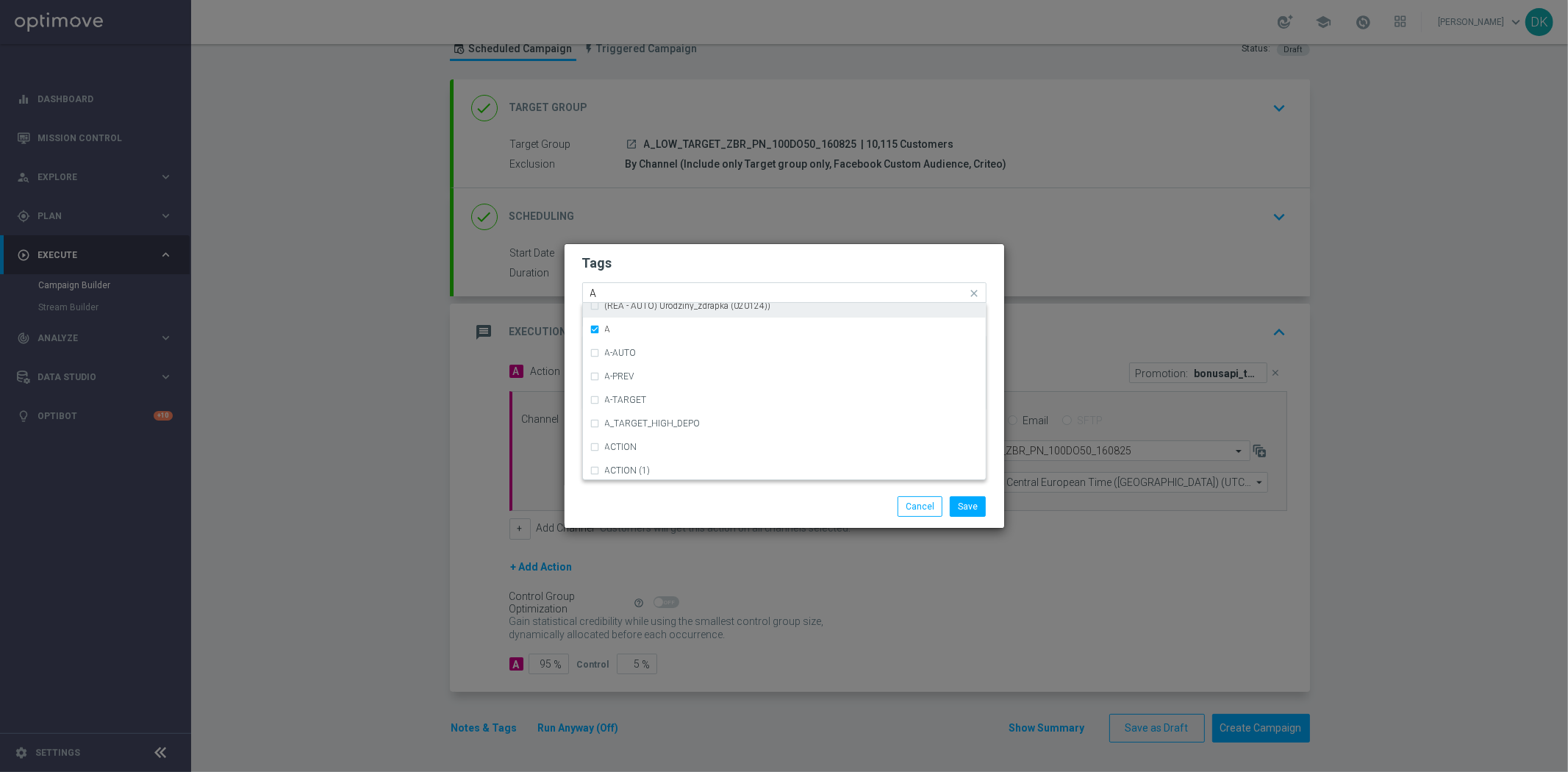
click at [627, 288] on input "A" at bounding box center [778, 294] width 377 height 13
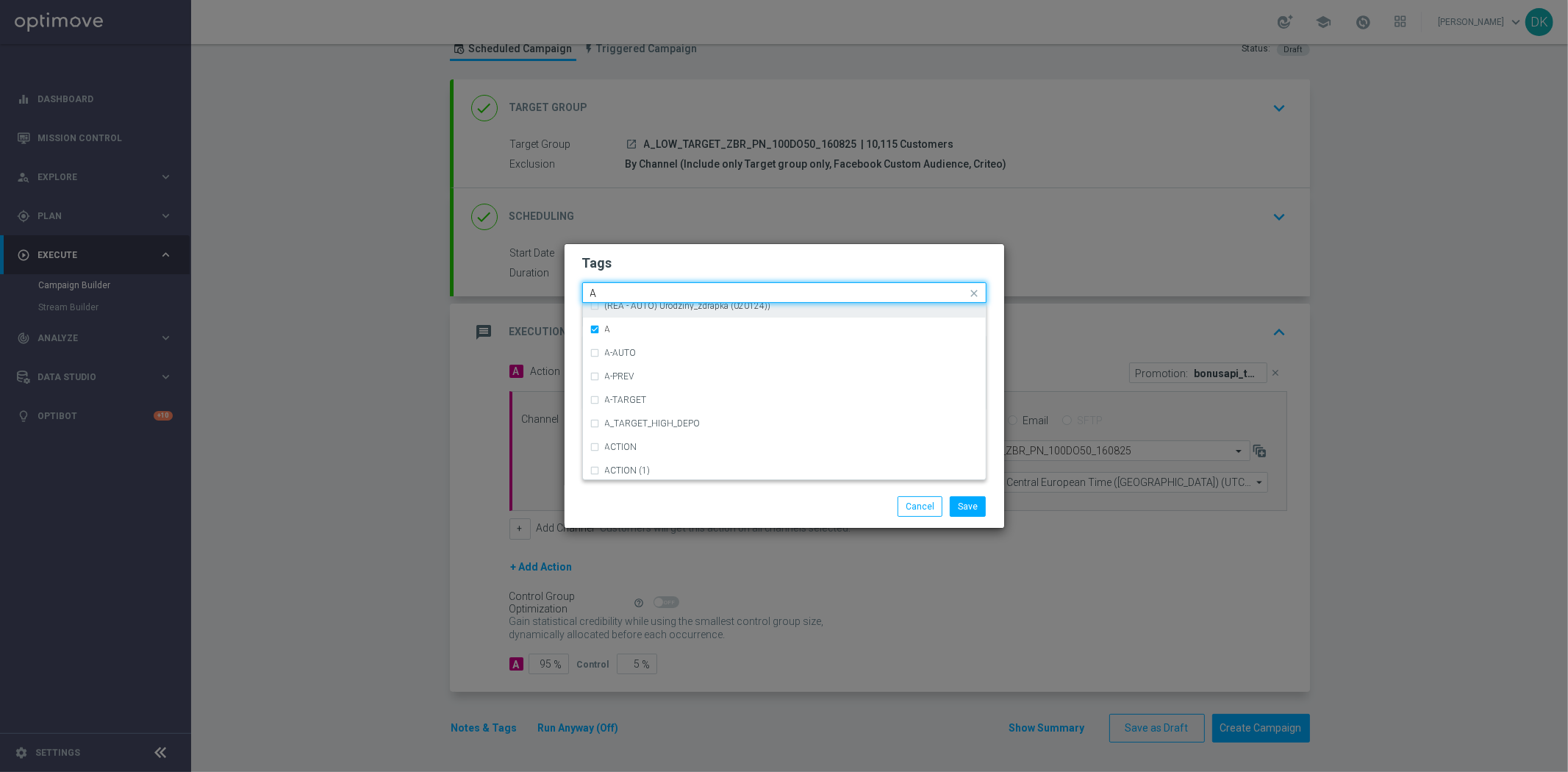
click at [627, 288] on input "A" at bounding box center [778, 294] width 377 height 13
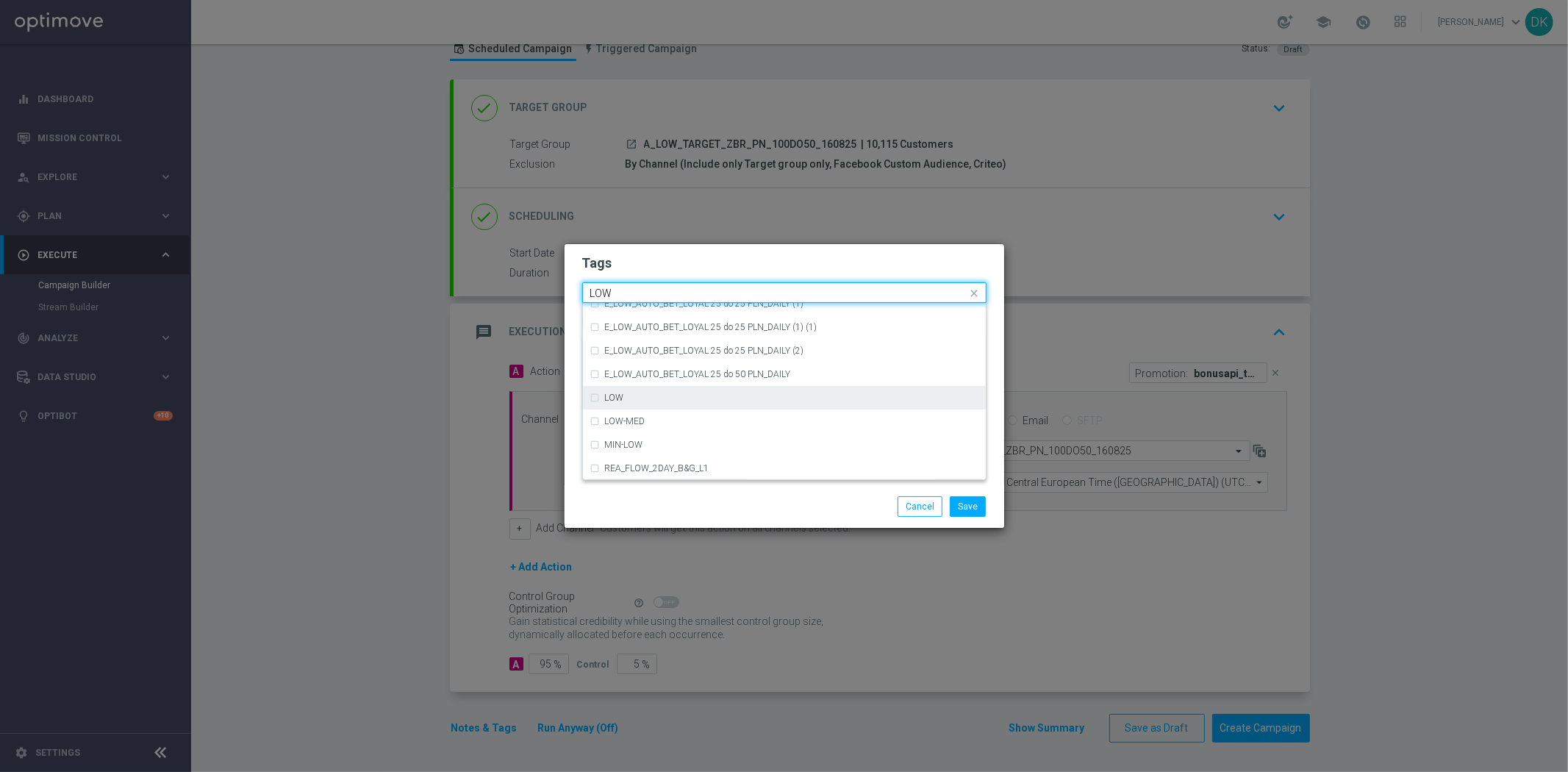
click at [630, 394] on div "LOW" at bounding box center [791, 397] width 373 height 9
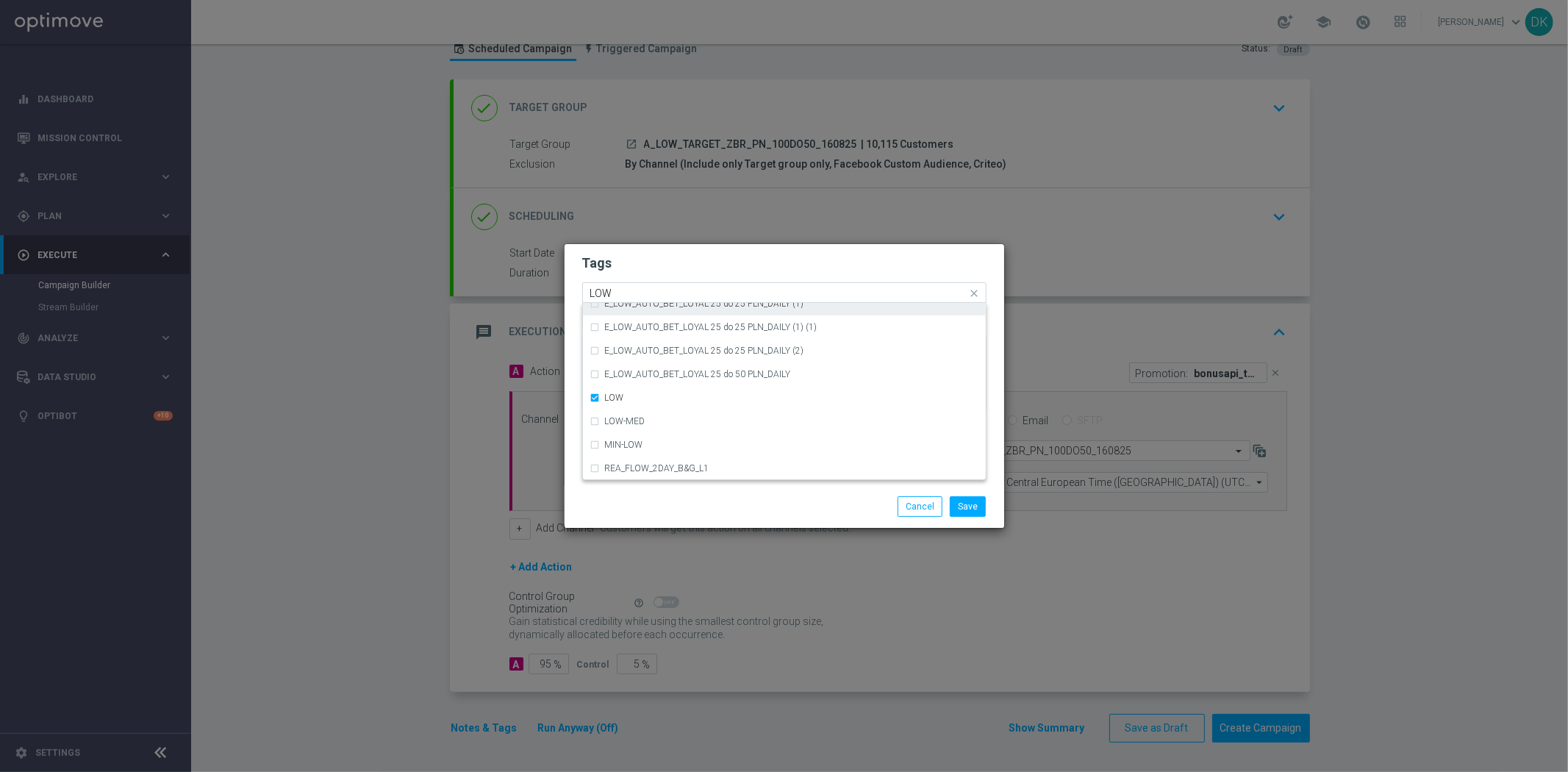
click at [634, 290] on input "LOW" at bounding box center [778, 294] width 377 height 13
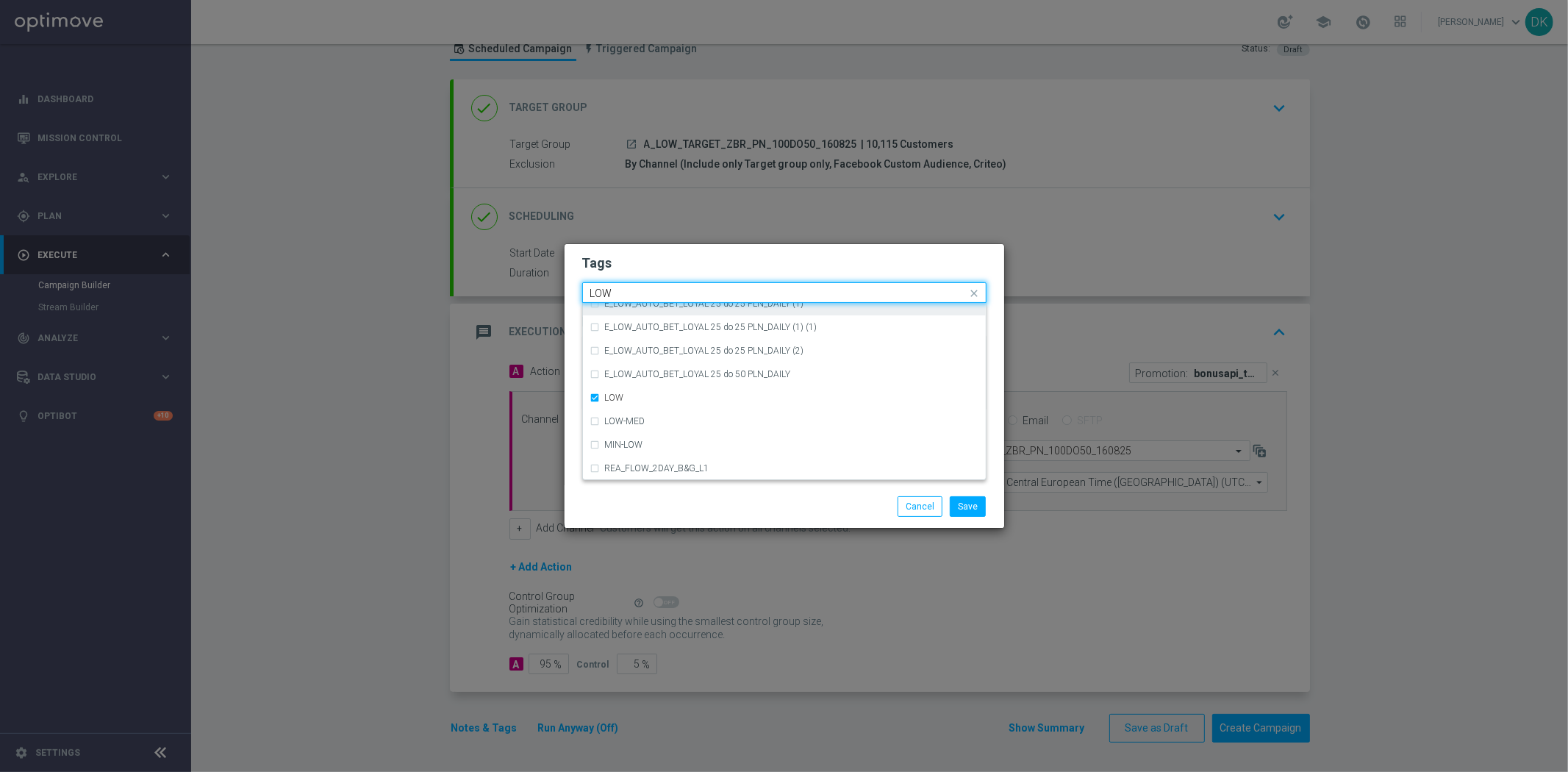
click at [634, 290] on input "LOW" at bounding box center [778, 294] width 377 height 13
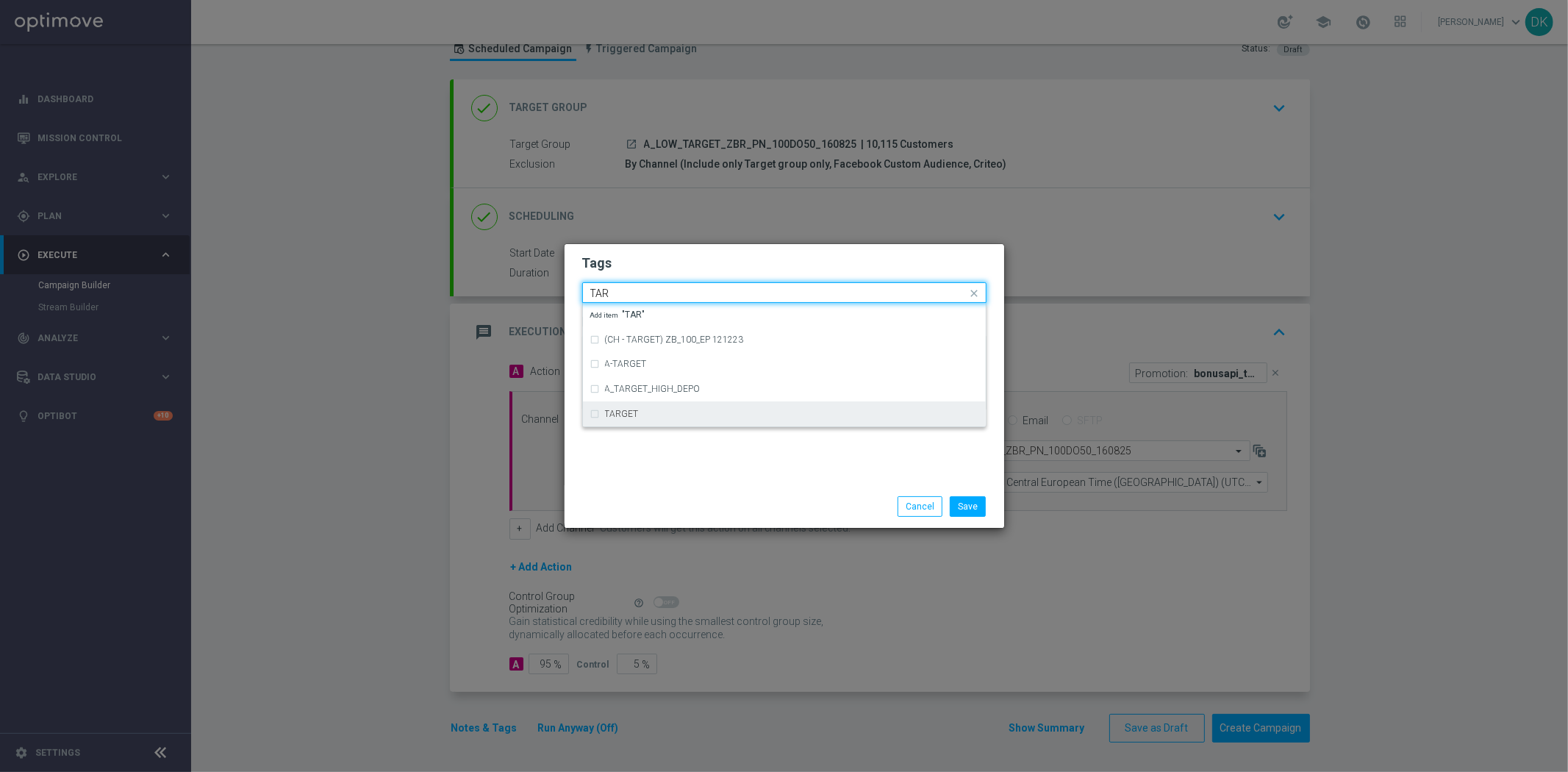
click at [628, 408] on div "TARGET" at bounding box center [784, 414] width 388 height 24
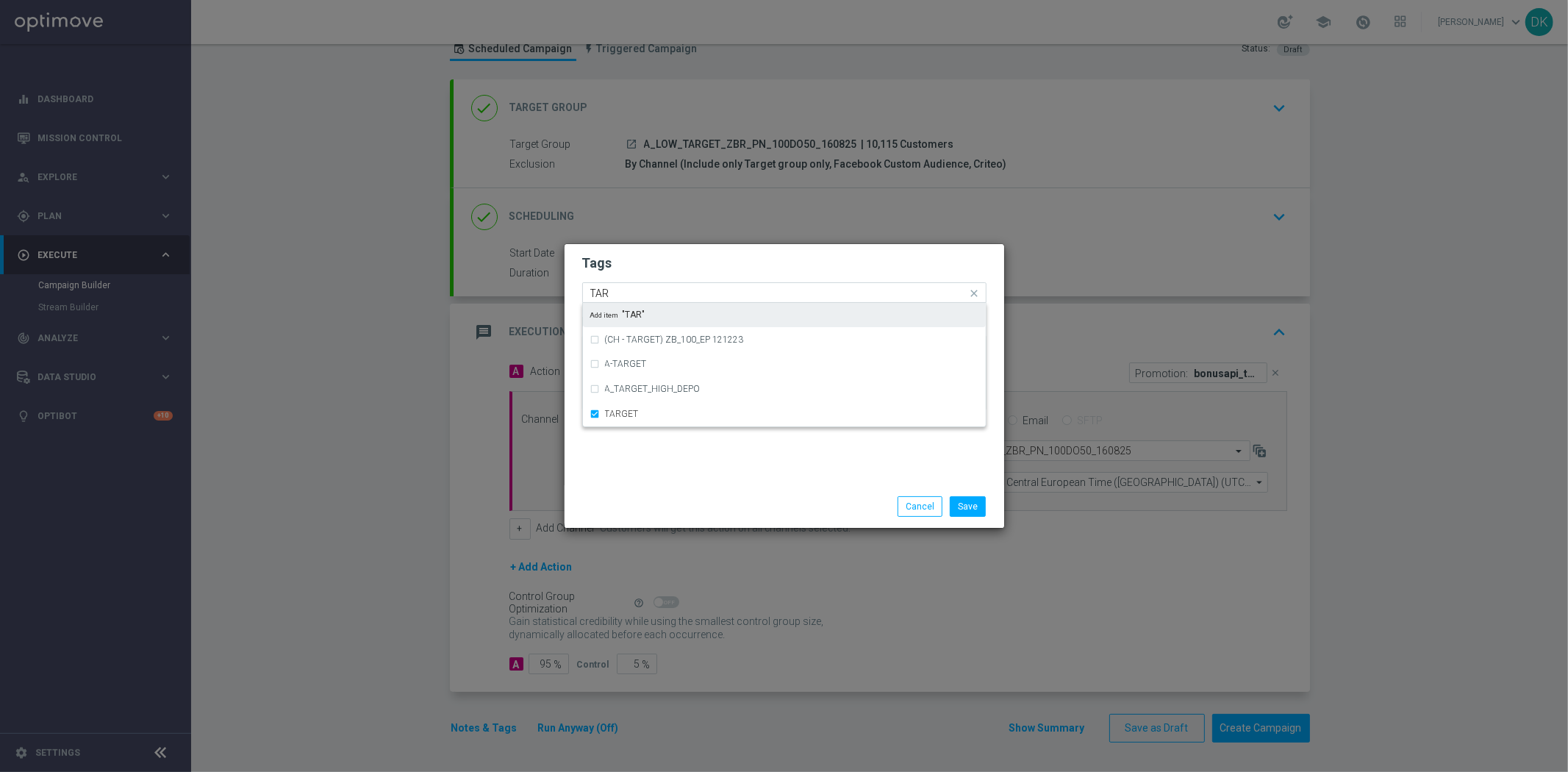
click at [628, 292] on input "TAR" at bounding box center [778, 294] width 377 height 13
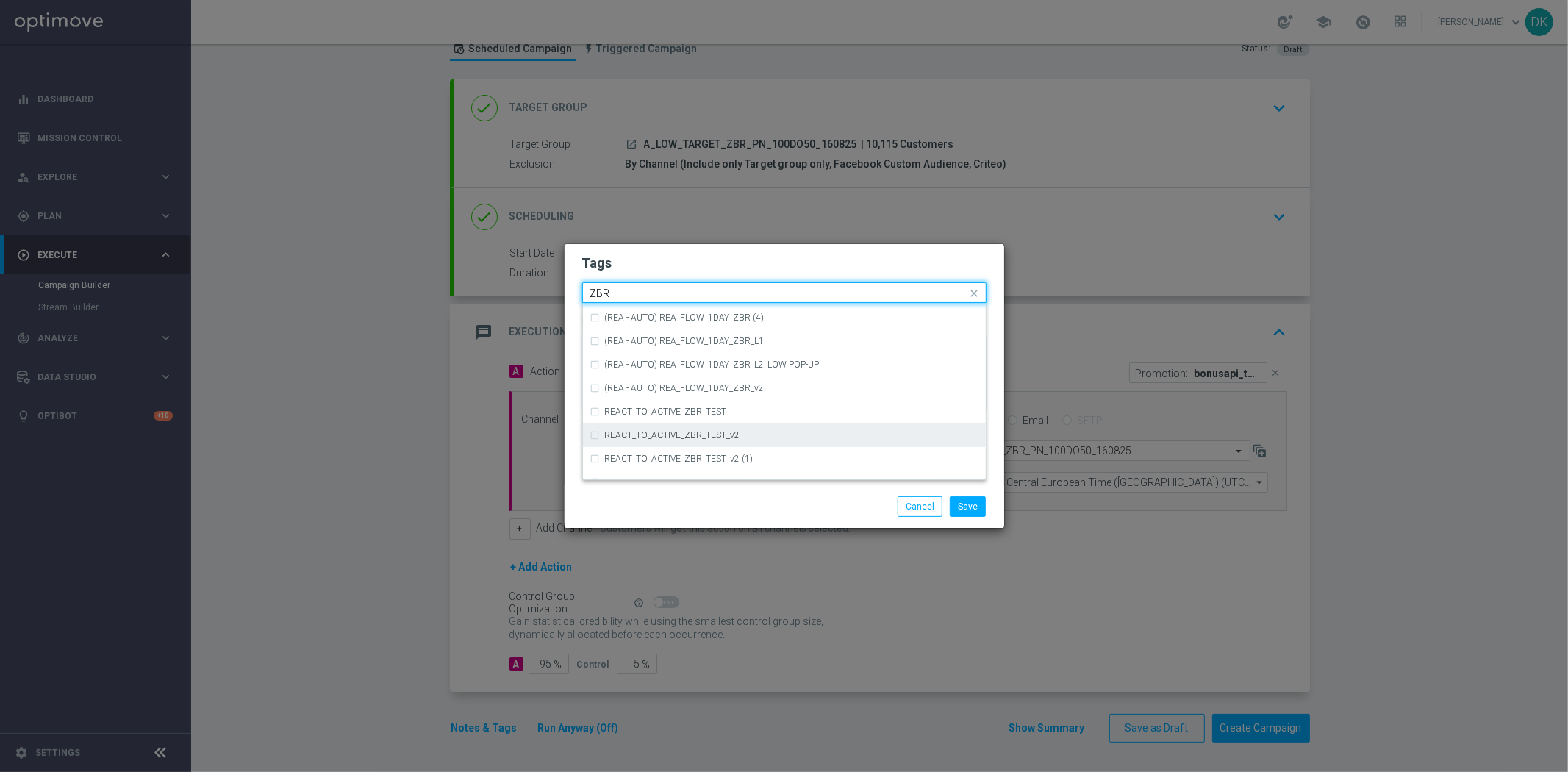
scroll to position [152, 0]
click at [635, 412] on div "ZBR" at bounding box center [784, 421] width 388 height 24
type input "ZBR"
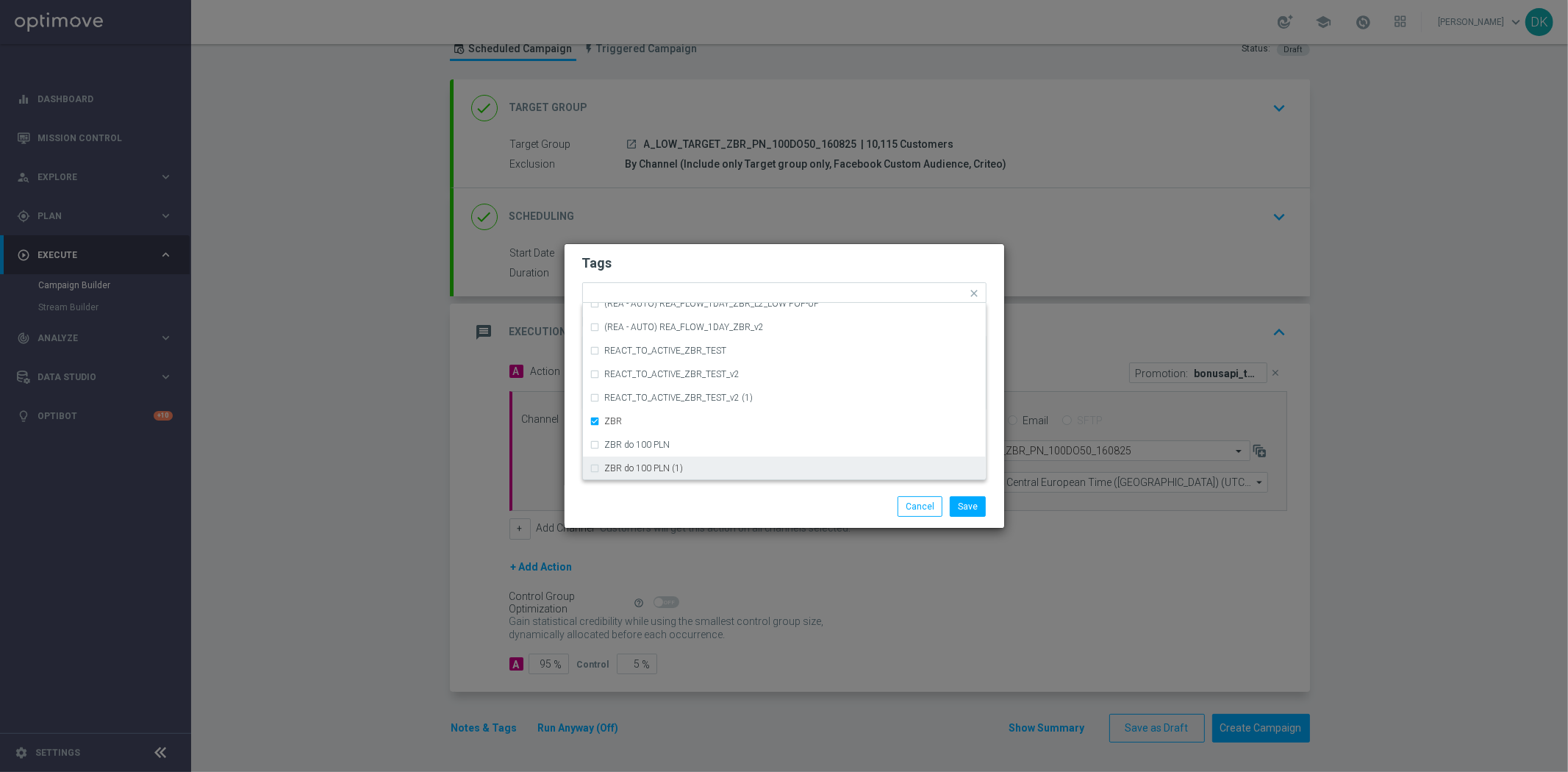
click at [705, 503] on div "Save Cancel" at bounding box center [784, 506] width 426 height 20
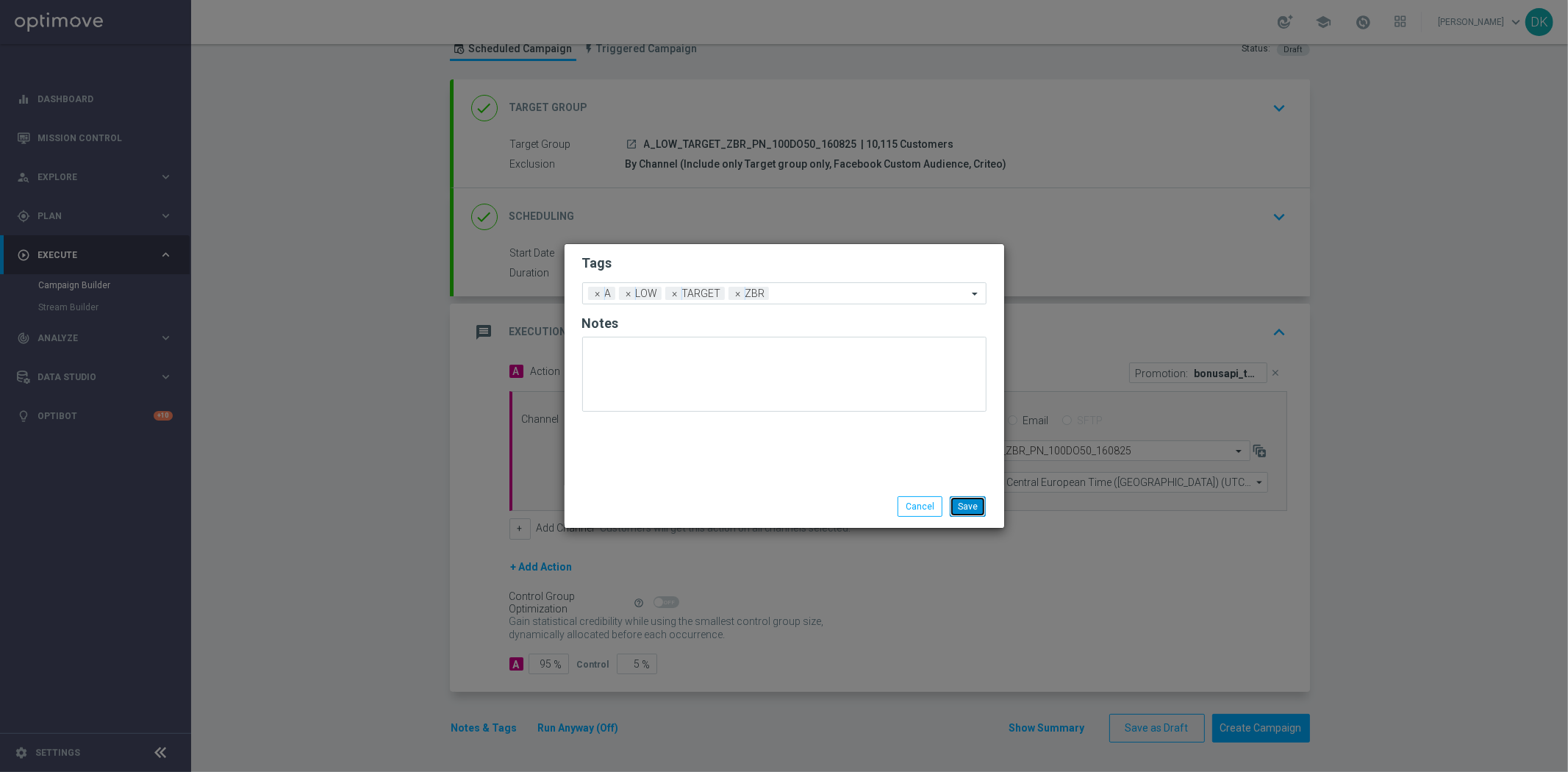
click at [972, 509] on button "Save" at bounding box center [968, 506] width 36 height 20
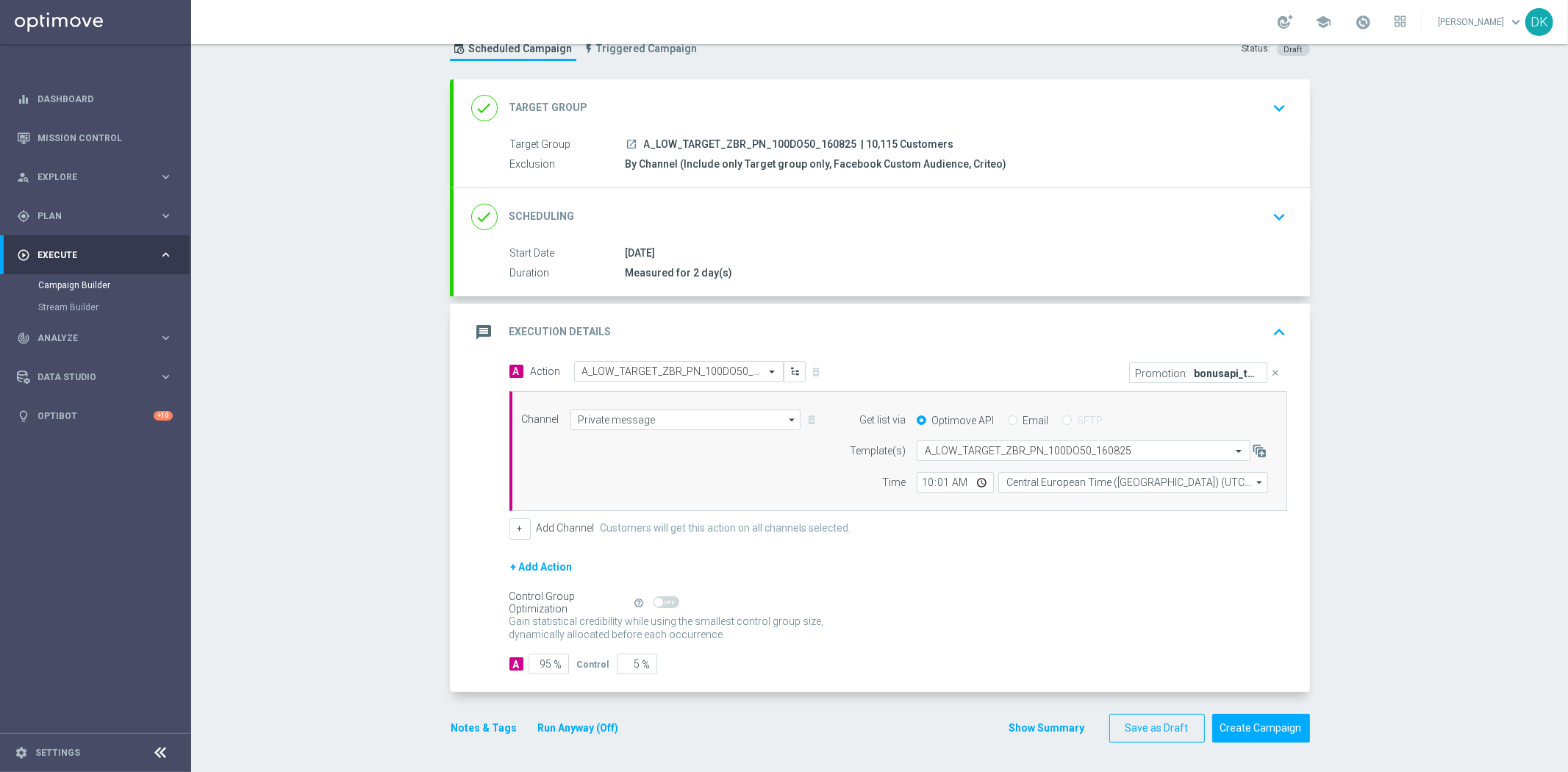
click at [1277, 215] on icon "keyboard_arrow_down" at bounding box center [1280, 217] width 22 height 22
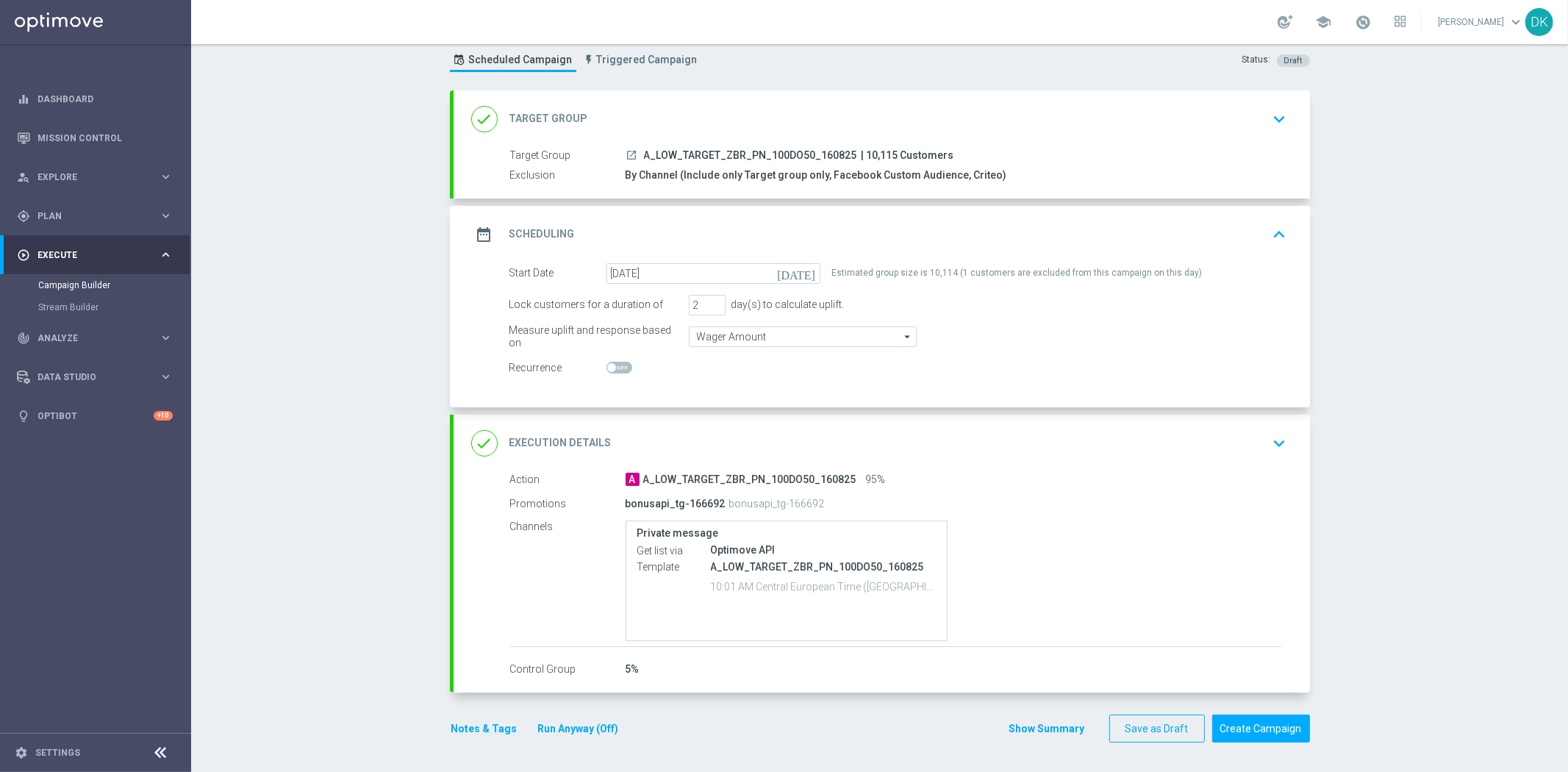
scroll to position [41, 0]
click at [1258, 248] on div "date_range Scheduling keyboard_arrow_up" at bounding box center [882, 235] width 856 height 57
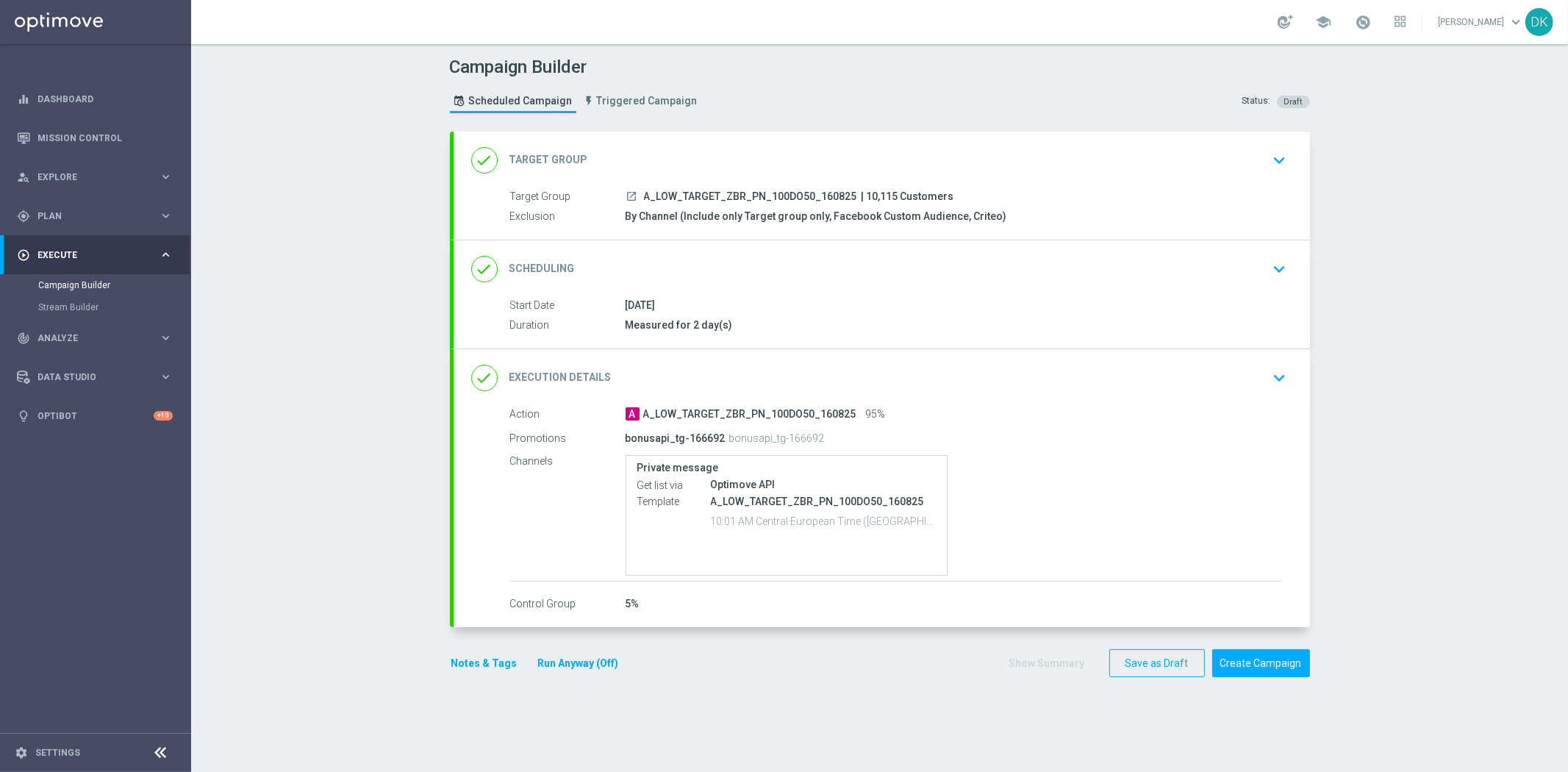
scroll to position [0, 0]
click at [1248, 662] on button "Create Campaign" at bounding box center [1261, 663] width 98 height 29
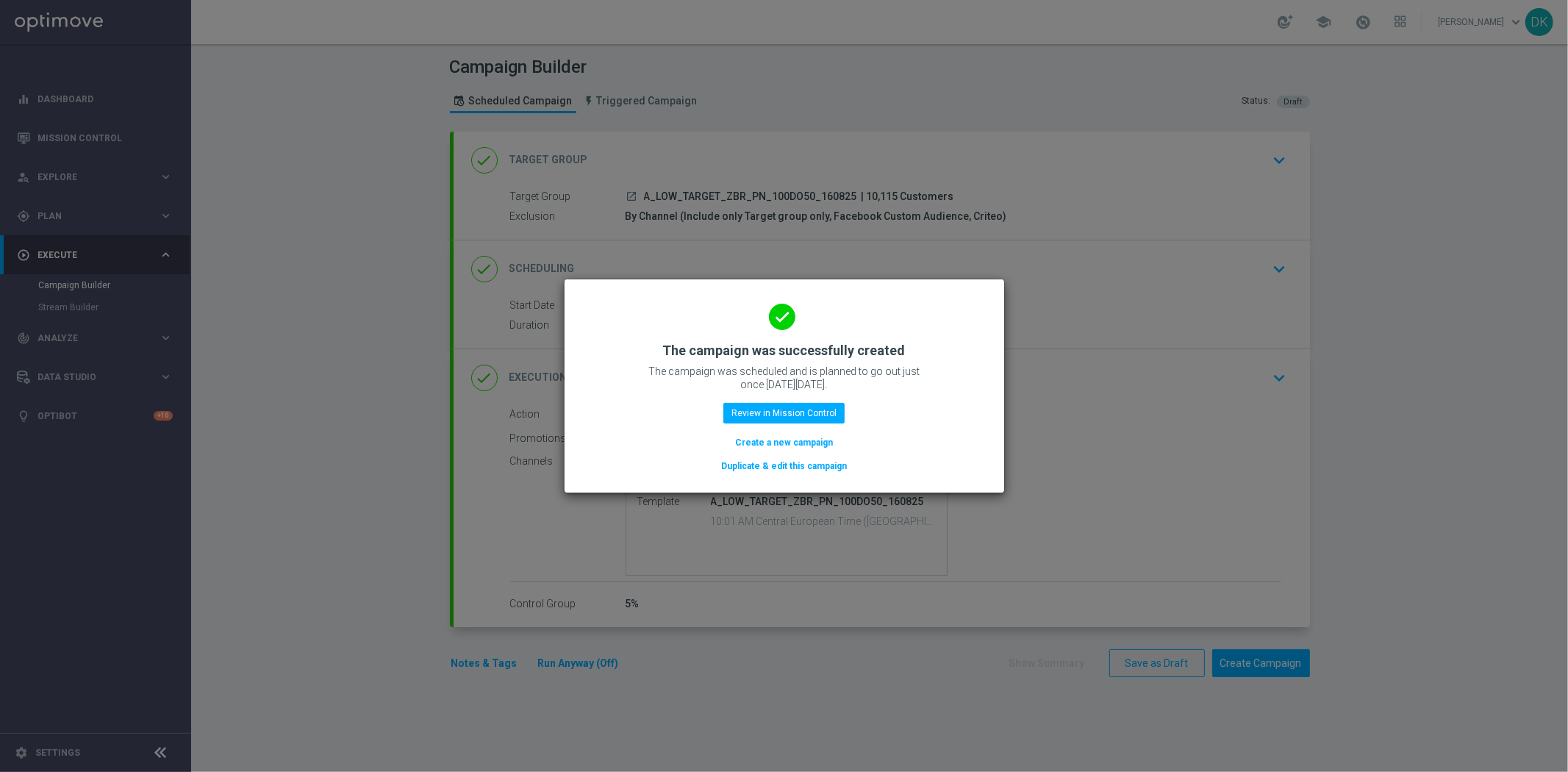
click at [784, 444] on button "Create a new campaign" at bounding box center [784, 442] width 100 height 16
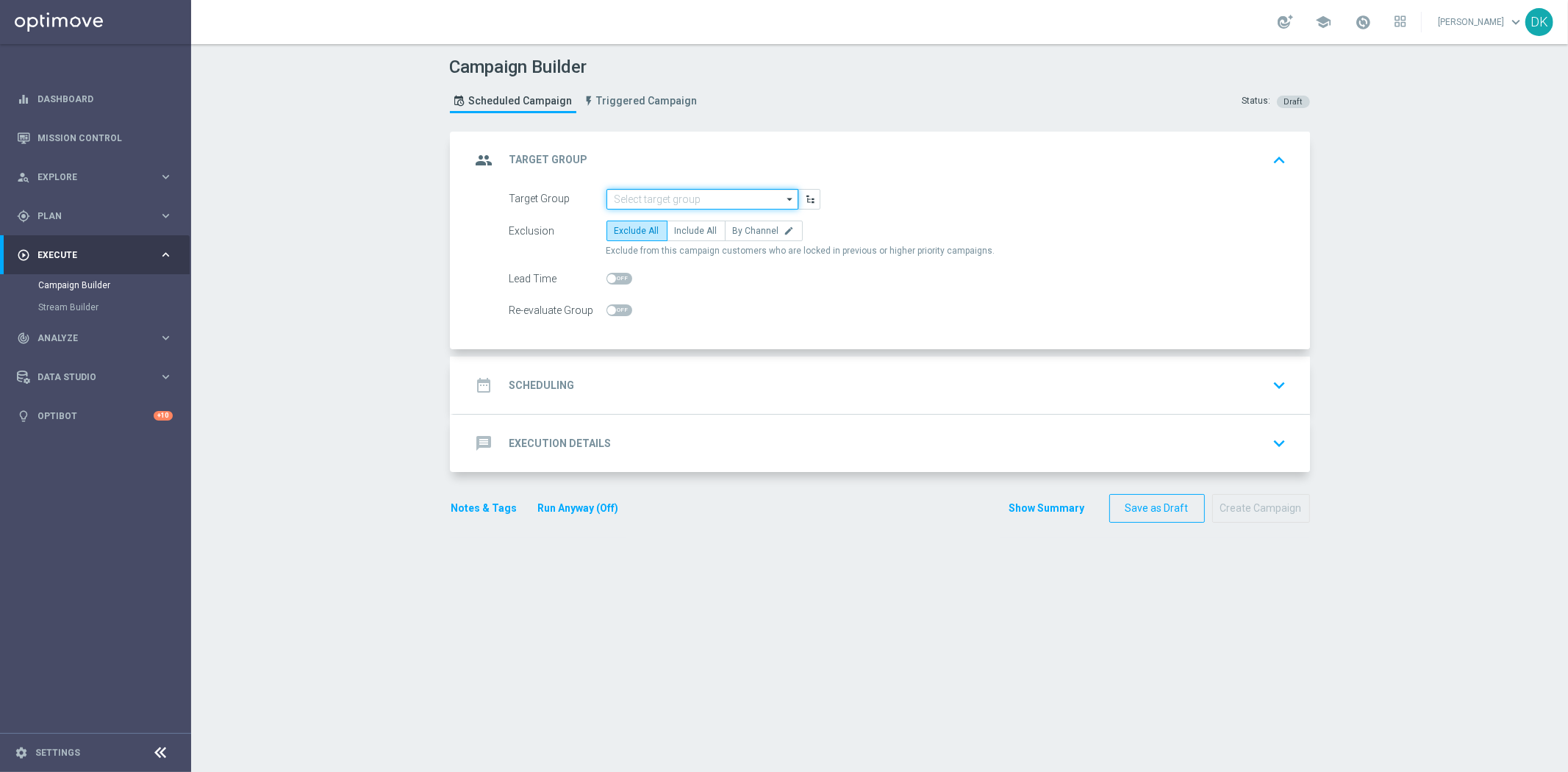
click at [656, 201] on input at bounding box center [702, 199] width 192 height 20
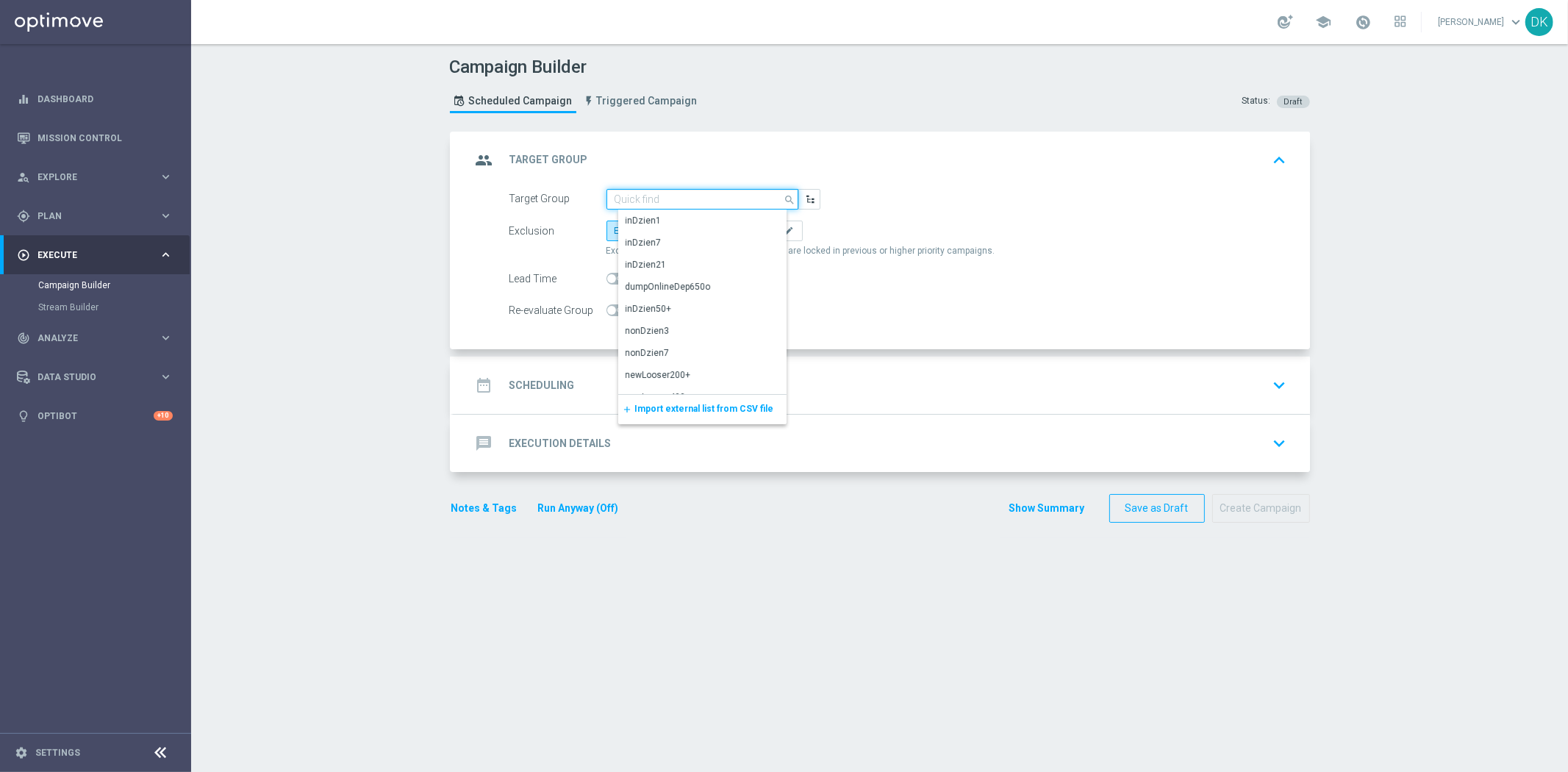
paste input "A_MED_TARGET_ZBR_PN_50DO100_160825"
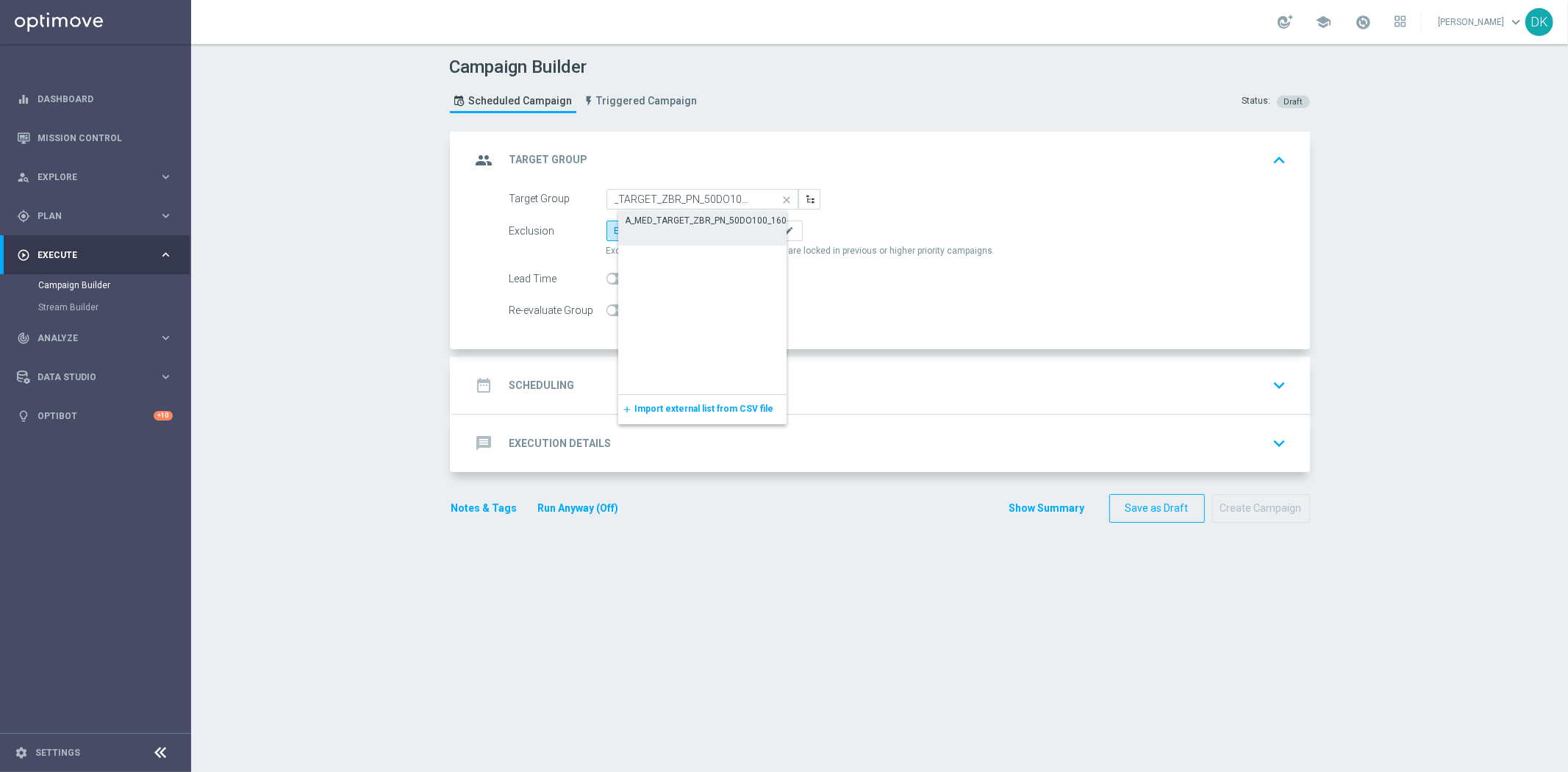
click at [669, 218] on div "A_MED_TARGET_ZBR_PN_50DO100_160825" at bounding box center [714, 220] width 177 height 13
type input "A_MED_TARGET_ZBR_PN_50DO100_160825"
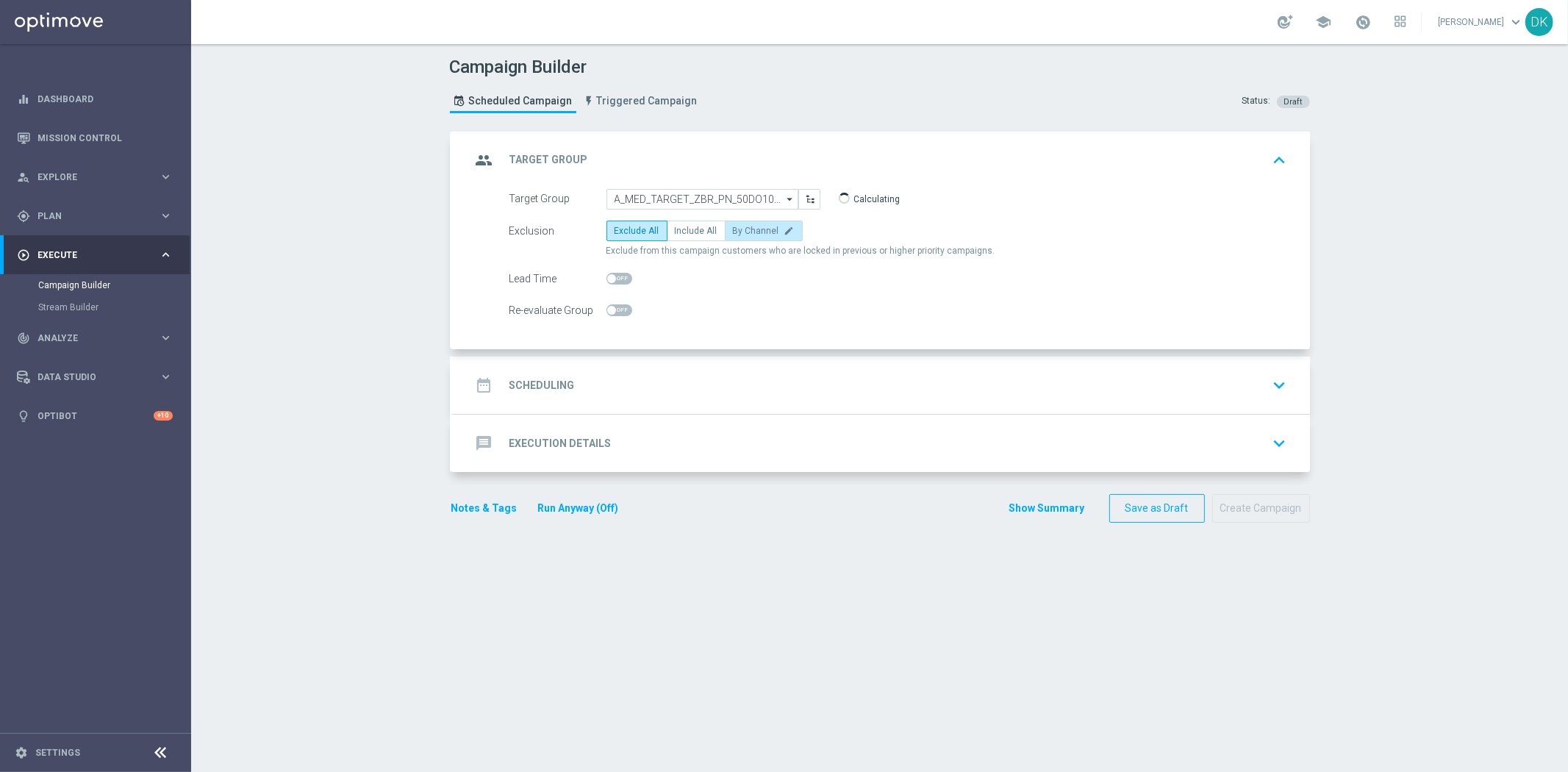
click at [725, 230] on label "By Channel edit" at bounding box center [763, 230] width 78 height 20
click at [733, 230] on input "By Channel edit" at bounding box center [737, 234] width 9 height 9
radio input "true"
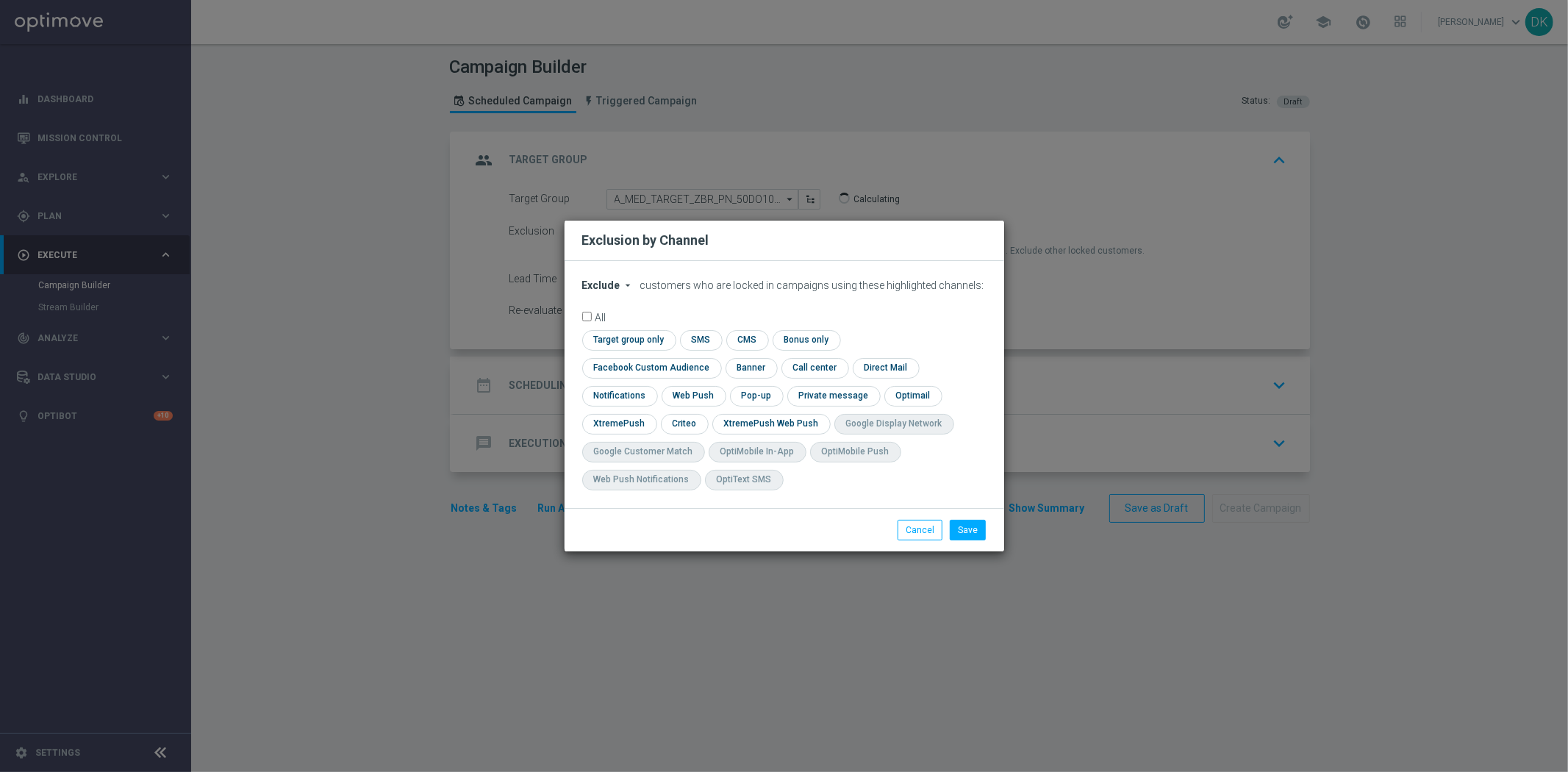
click at [601, 291] on span "Exclude" at bounding box center [601, 285] width 38 height 12
click at [0, 0] on span "Include" at bounding box center [0, 0] width 0 height 0
click at [617, 350] on input "checkbox" at bounding box center [627, 339] width 89 height 20
checkbox input "true"
click at [623, 377] on div "check Facebook Custom Audience" at bounding box center [652, 368] width 139 height 20
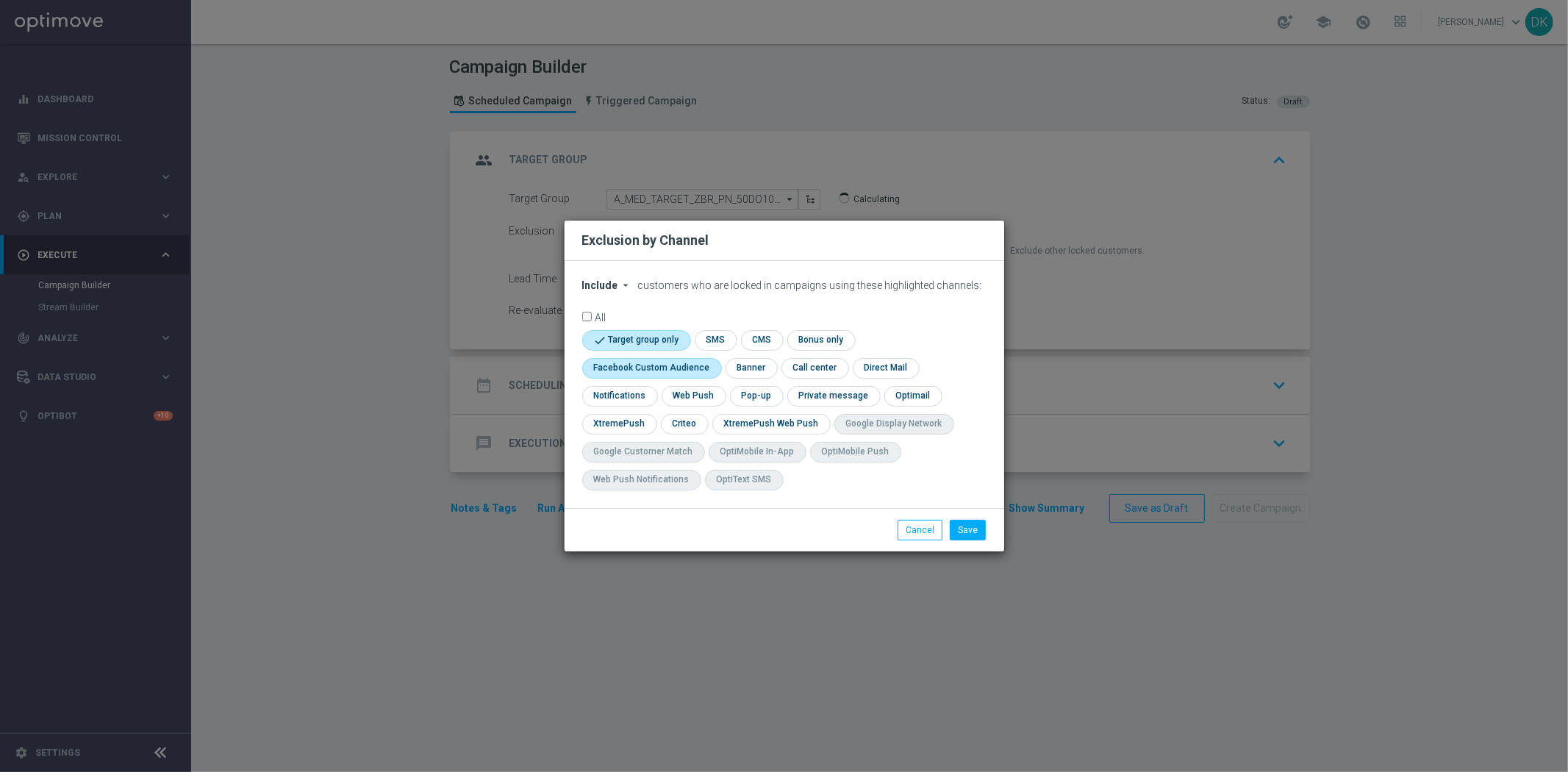
click at [635, 365] on input "checkbox" at bounding box center [649, 368] width 133 height 20
checkbox input "true"
click at [668, 417] on input "checkbox" at bounding box center [683, 423] width 45 height 20
checkbox input "true"
click at [977, 522] on button "Save" at bounding box center [968, 530] width 36 height 20
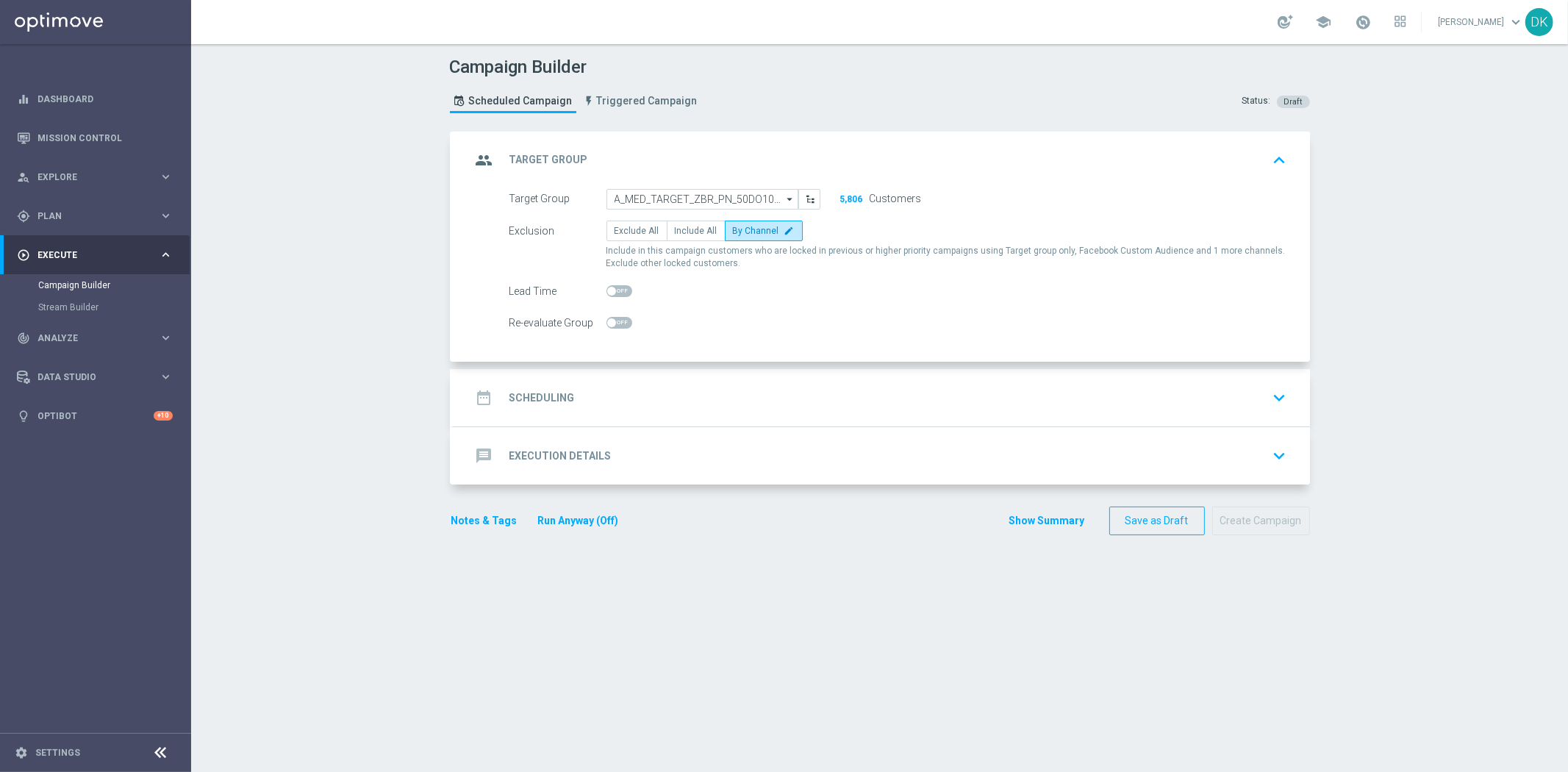
click at [570, 401] on div "date_range Scheduling keyboard_arrow_down" at bounding box center [882, 398] width 821 height 28
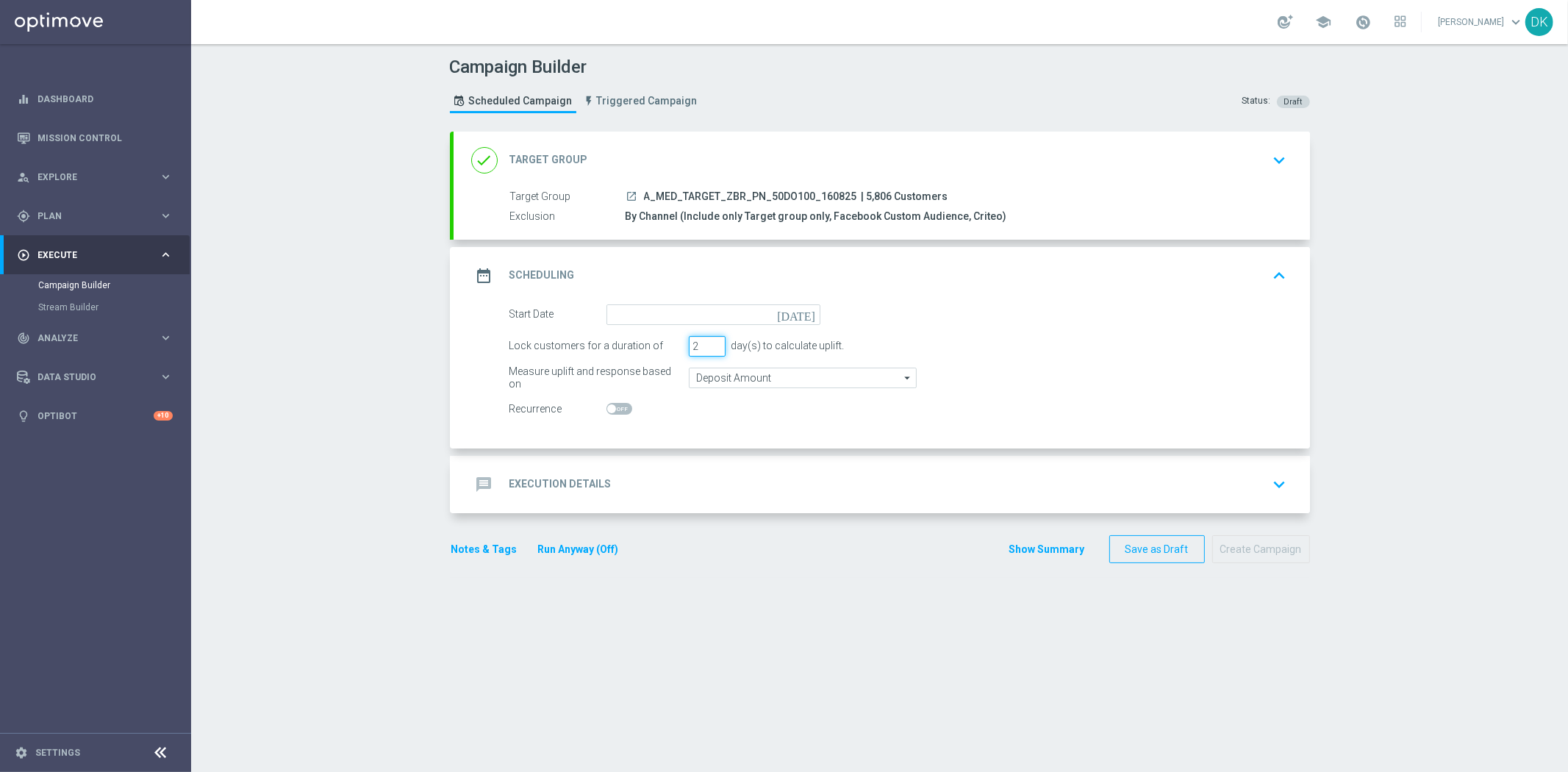
type input "2"
click at [704, 348] on input "2" at bounding box center [707, 346] width 37 height 20
click at [729, 372] on input "Deposit Amount" at bounding box center [802, 378] width 228 height 20
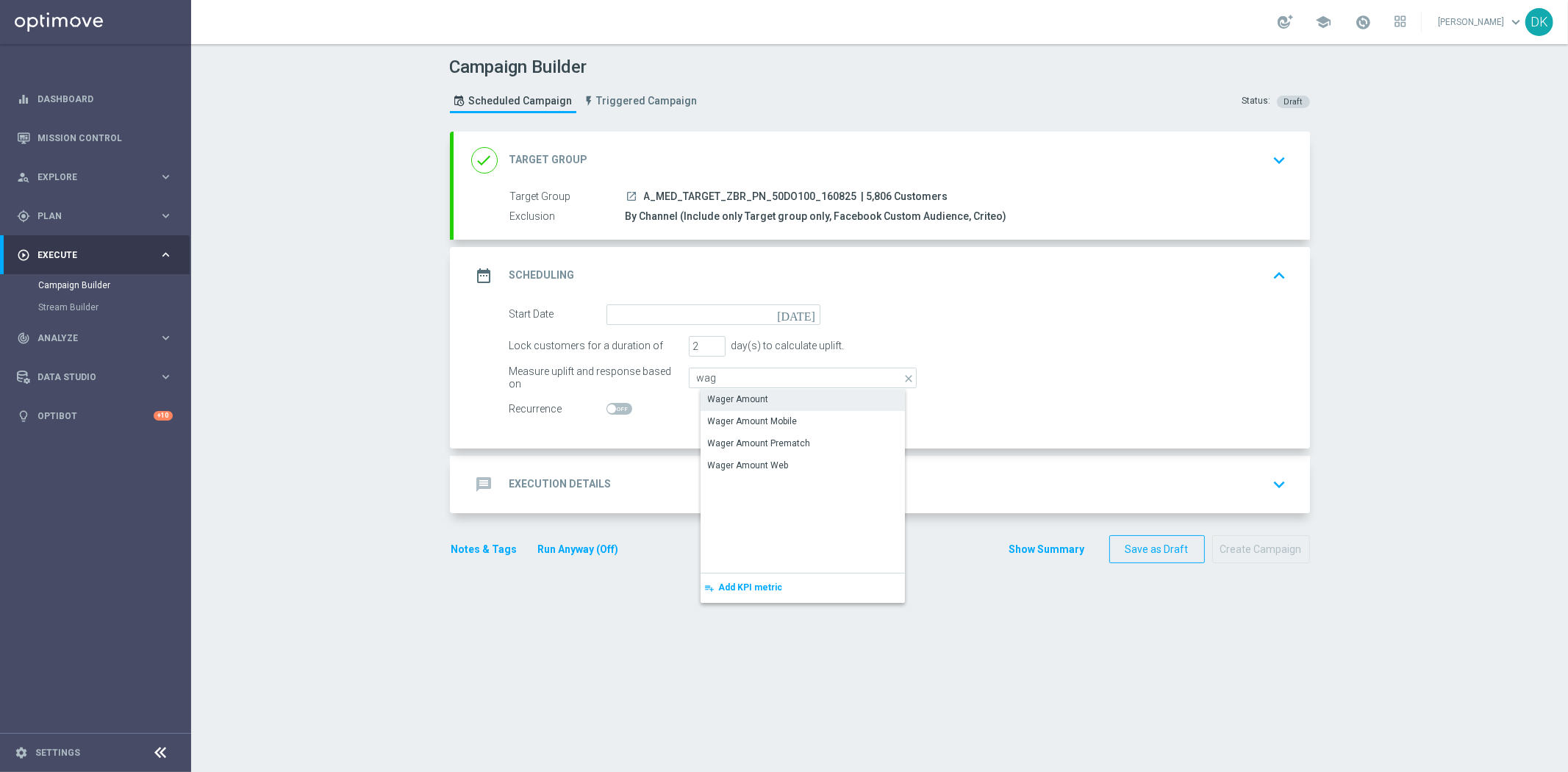
click at [722, 395] on div "Wager Amount" at bounding box center [738, 399] width 61 height 13
type input "Wager Amount"
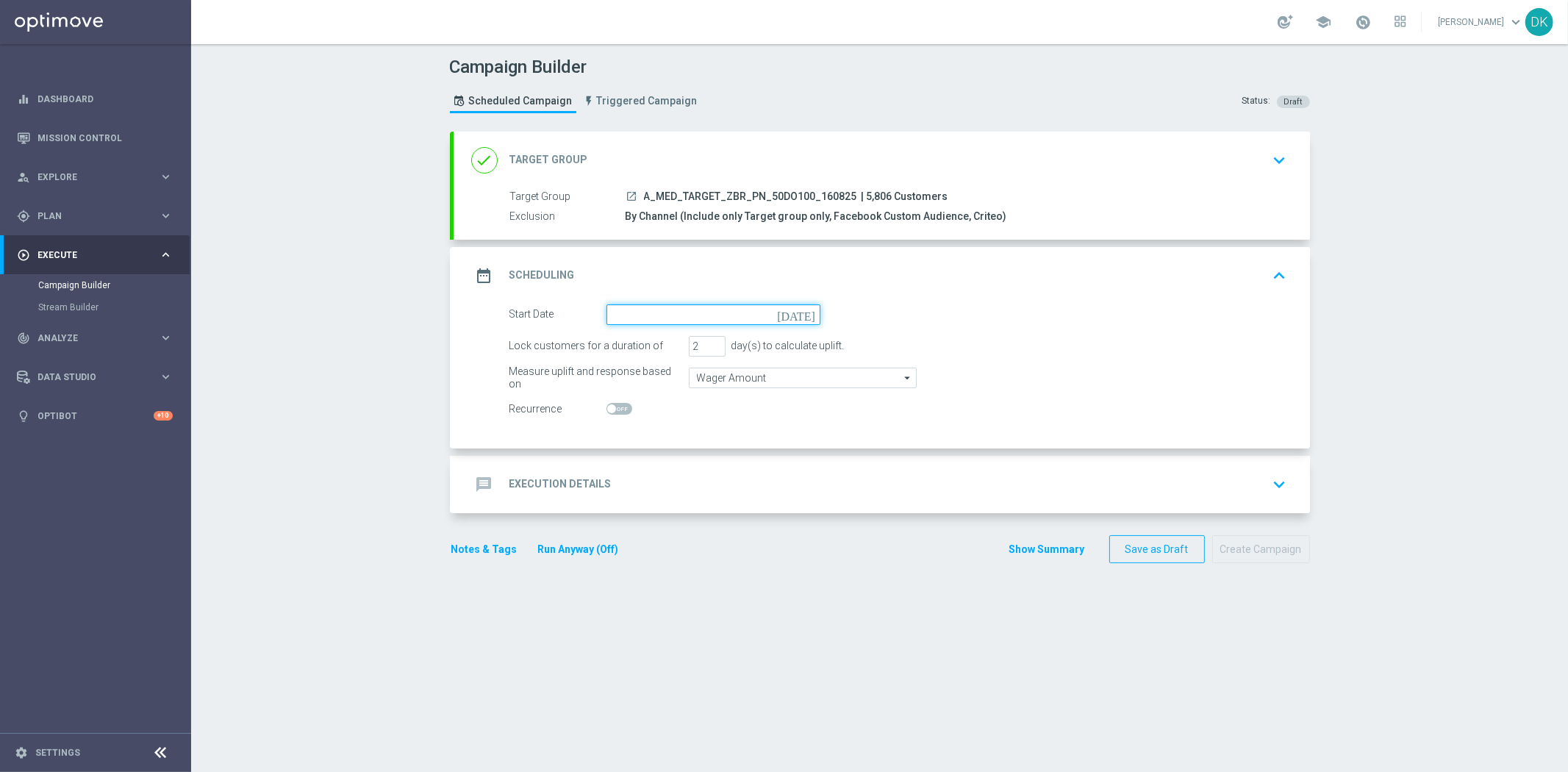
click at [710, 305] on input at bounding box center [713, 314] width 214 height 20
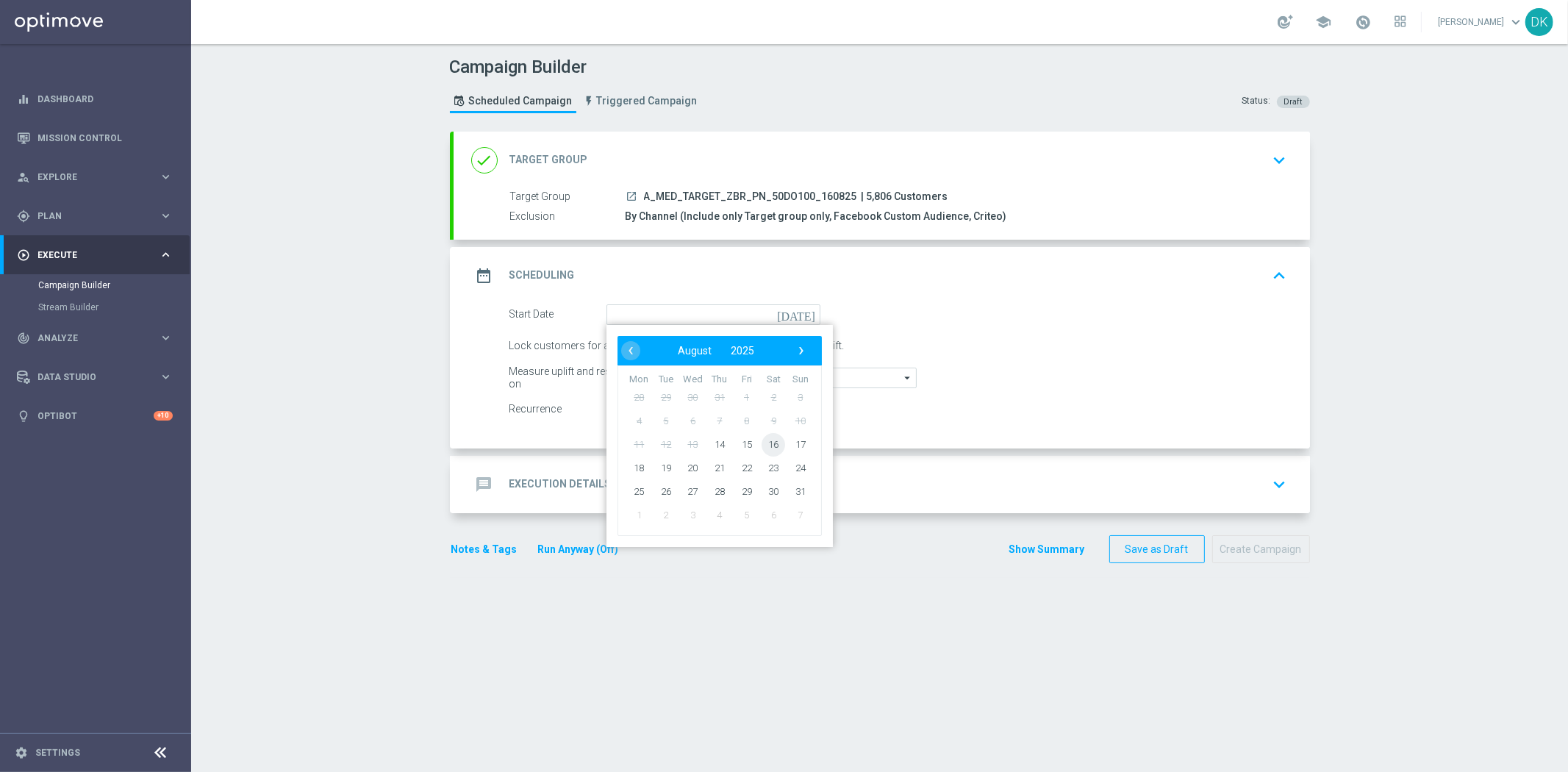
click at [762, 444] on span "16" at bounding box center [773, 444] width 24 height 24
type input "[DATE]"
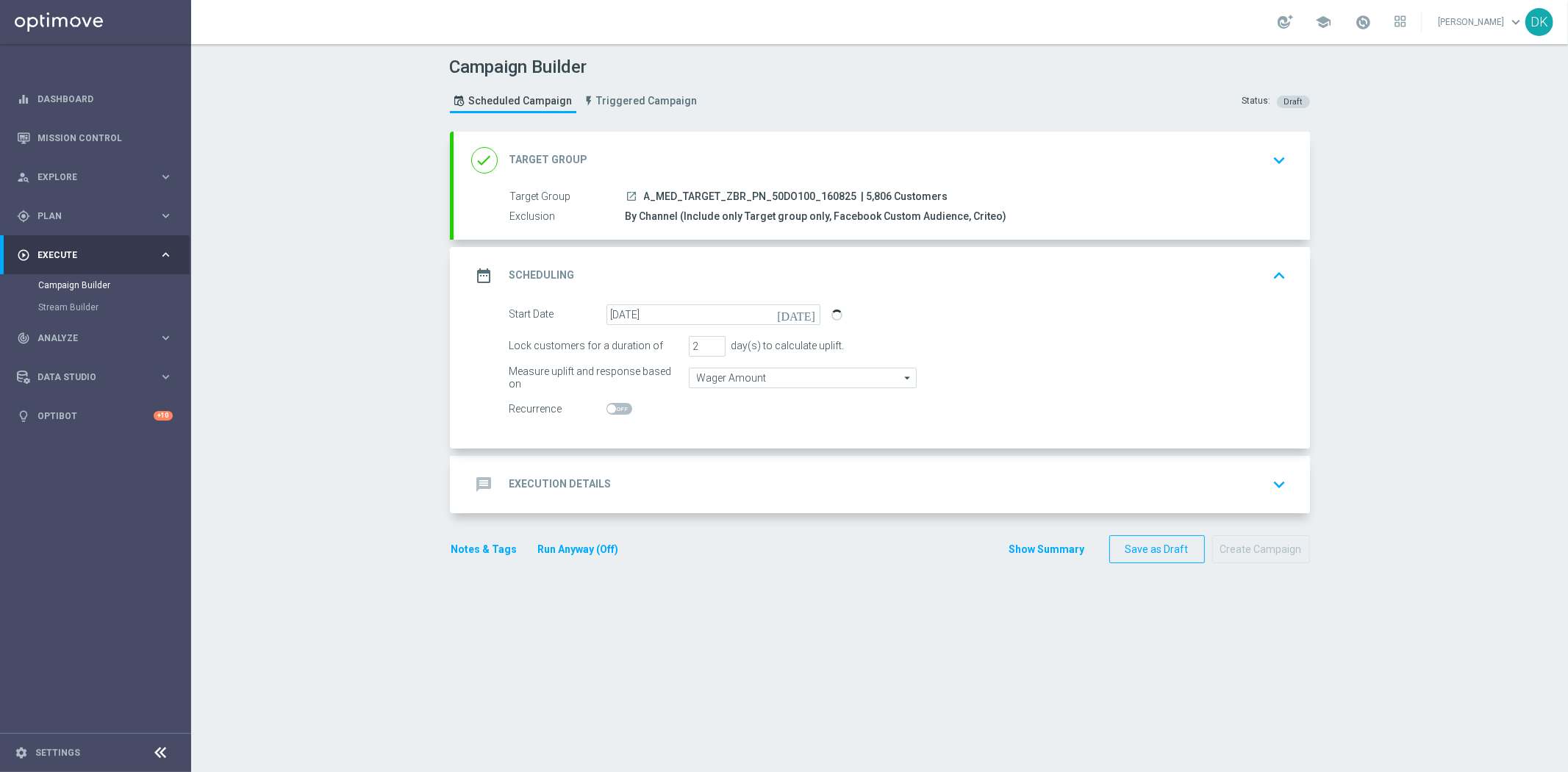
click at [677, 485] on div "message Execution Details keyboard_arrow_down" at bounding box center [882, 484] width 821 height 28
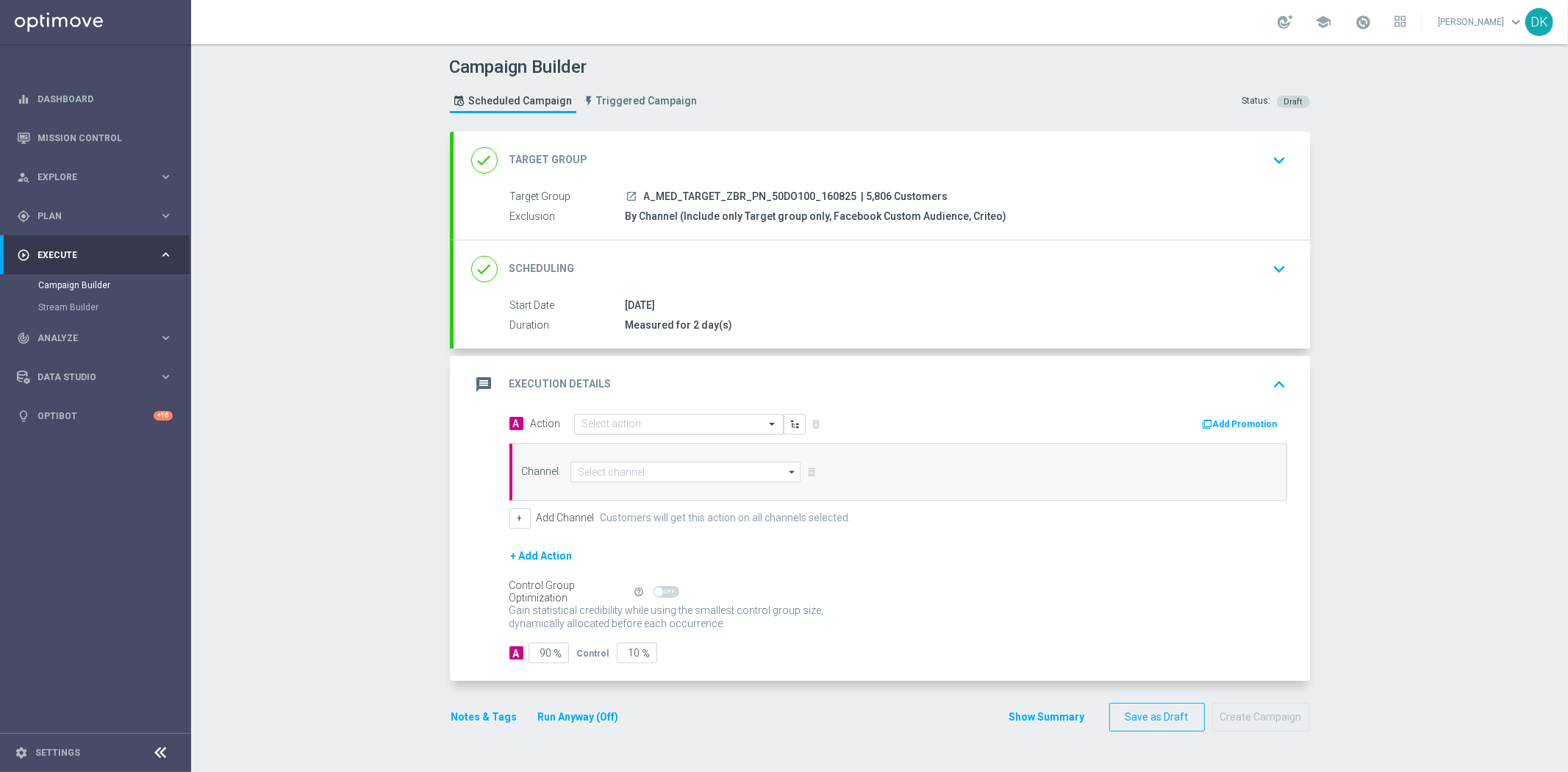
click at [649, 424] on input "text" at bounding box center [664, 425] width 164 height 13
click at [650, 619] on span "Create new action" at bounding box center [634, 623] width 77 height 10
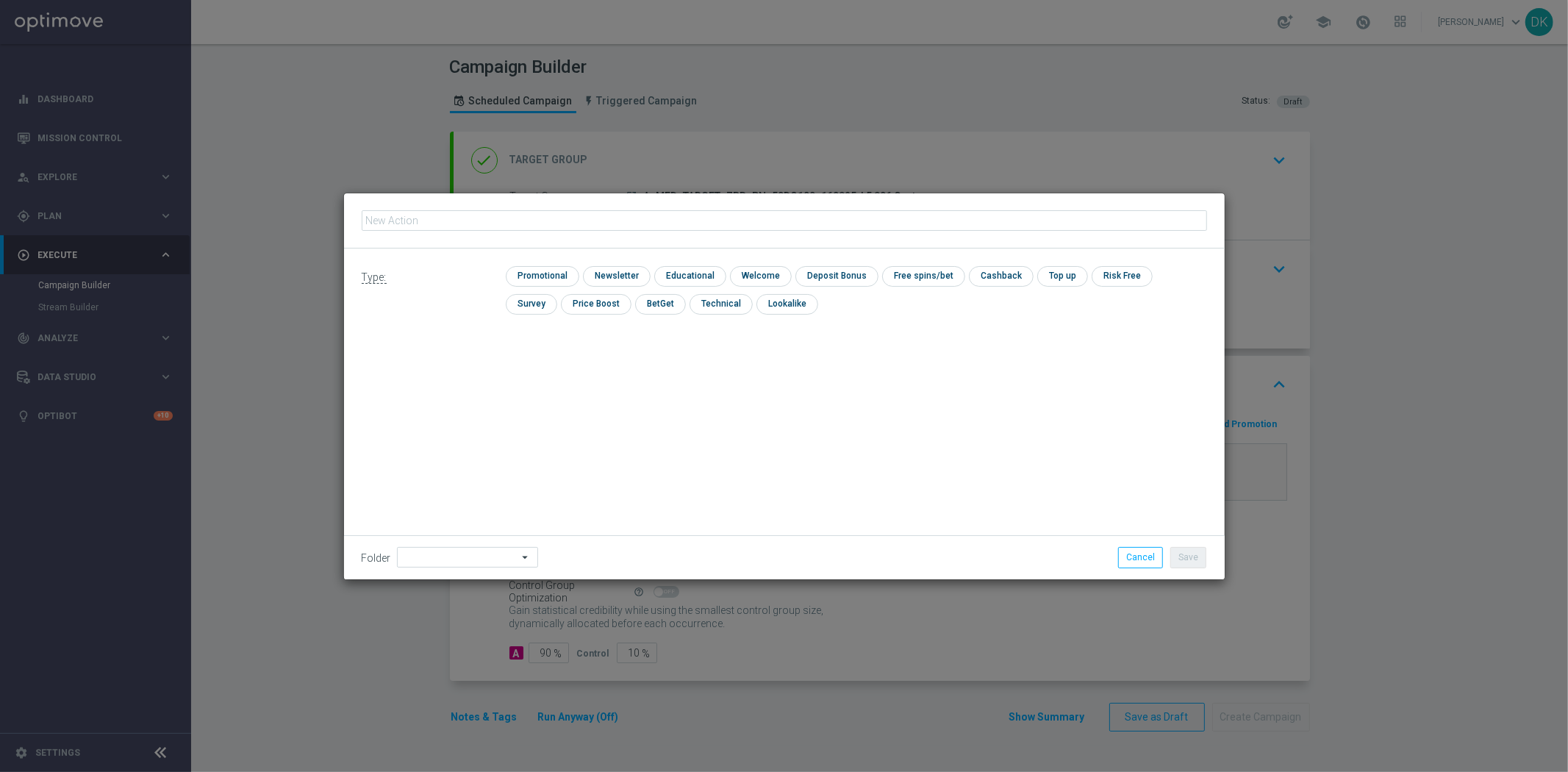
type input "A_MED_TARGET_ZBR_PN_50DO100_160825"
click at [547, 280] on input "checkbox" at bounding box center [540, 276] width 70 height 20
checkbox input "true"
click at [1184, 556] on button "Save" at bounding box center [1188, 557] width 36 height 20
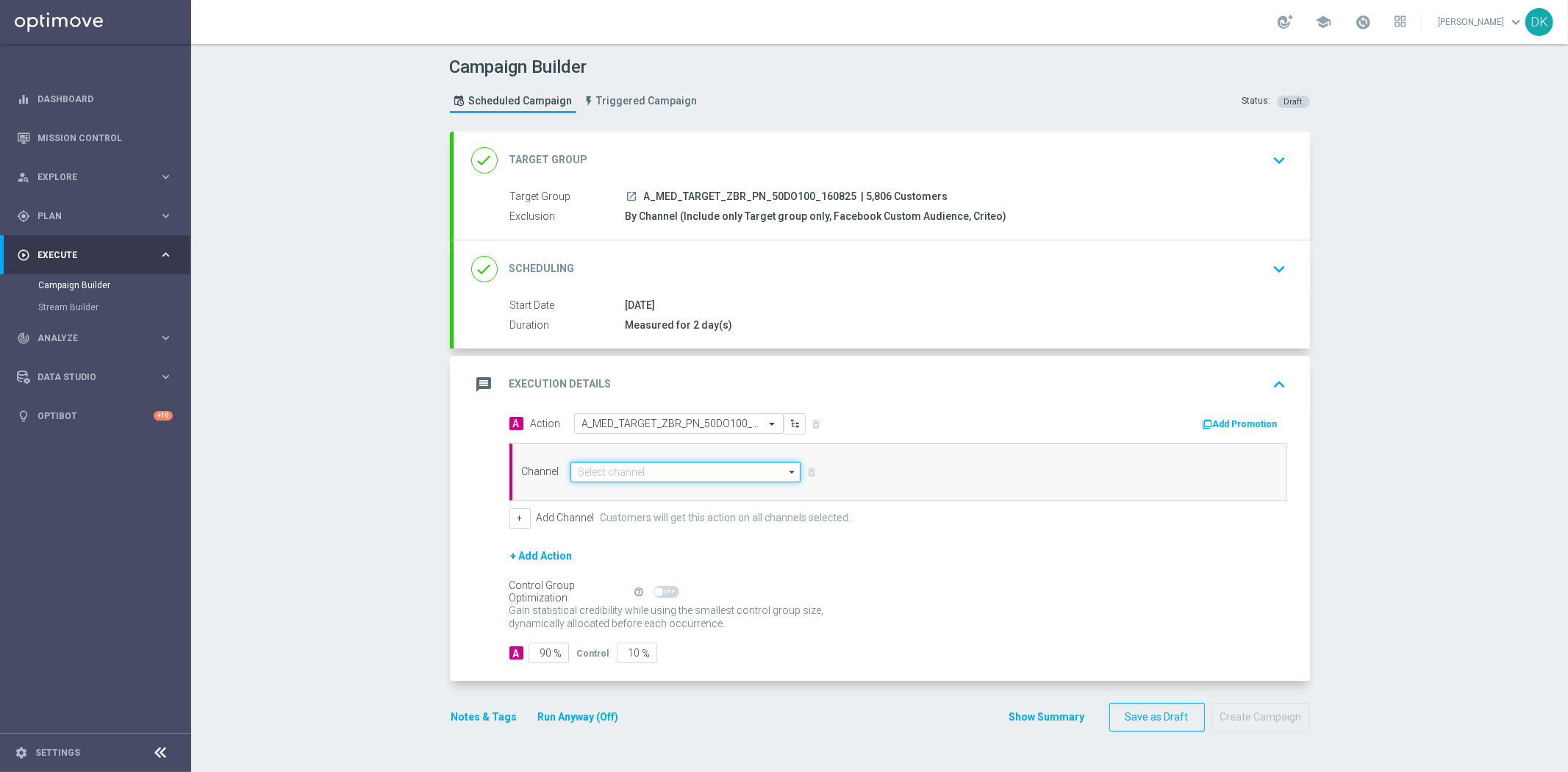
click at [621, 468] on input at bounding box center [686, 472] width 231 height 20
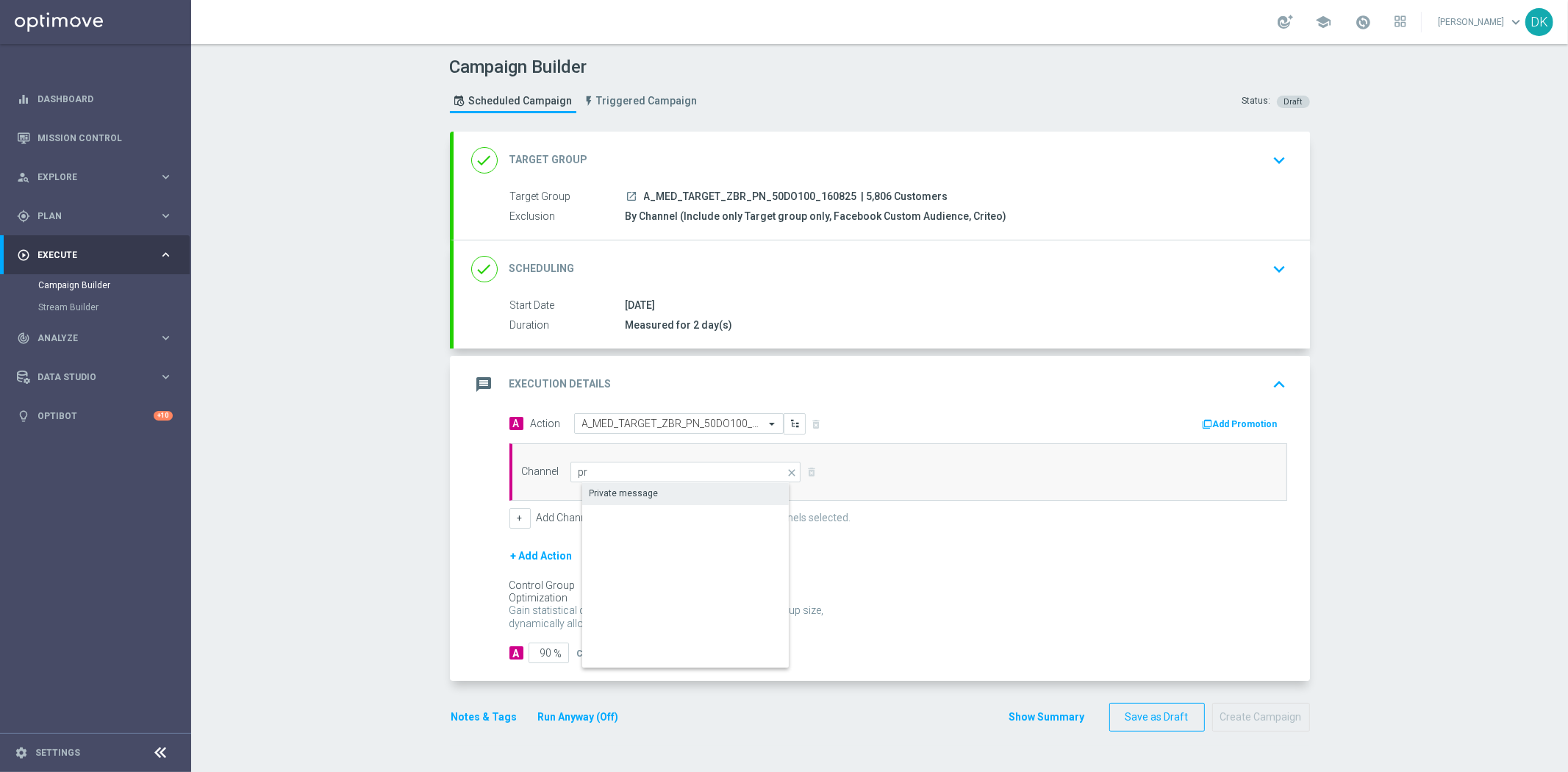
click at [632, 484] on div "Private message" at bounding box center [697, 493] width 231 height 20
type input "Private message"
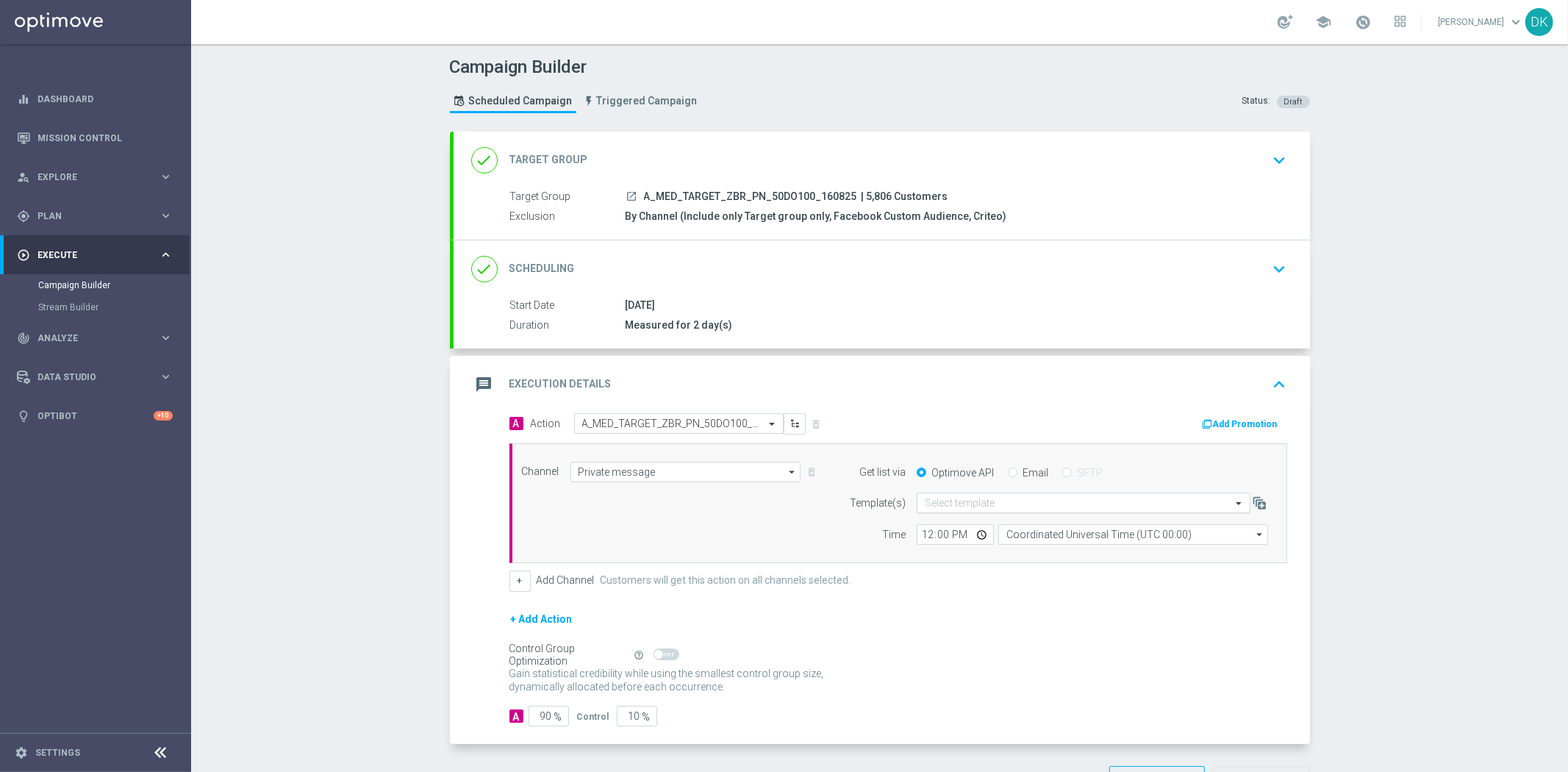
click at [1023, 505] on input "text" at bounding box center [1069, 503] width 288 height 13
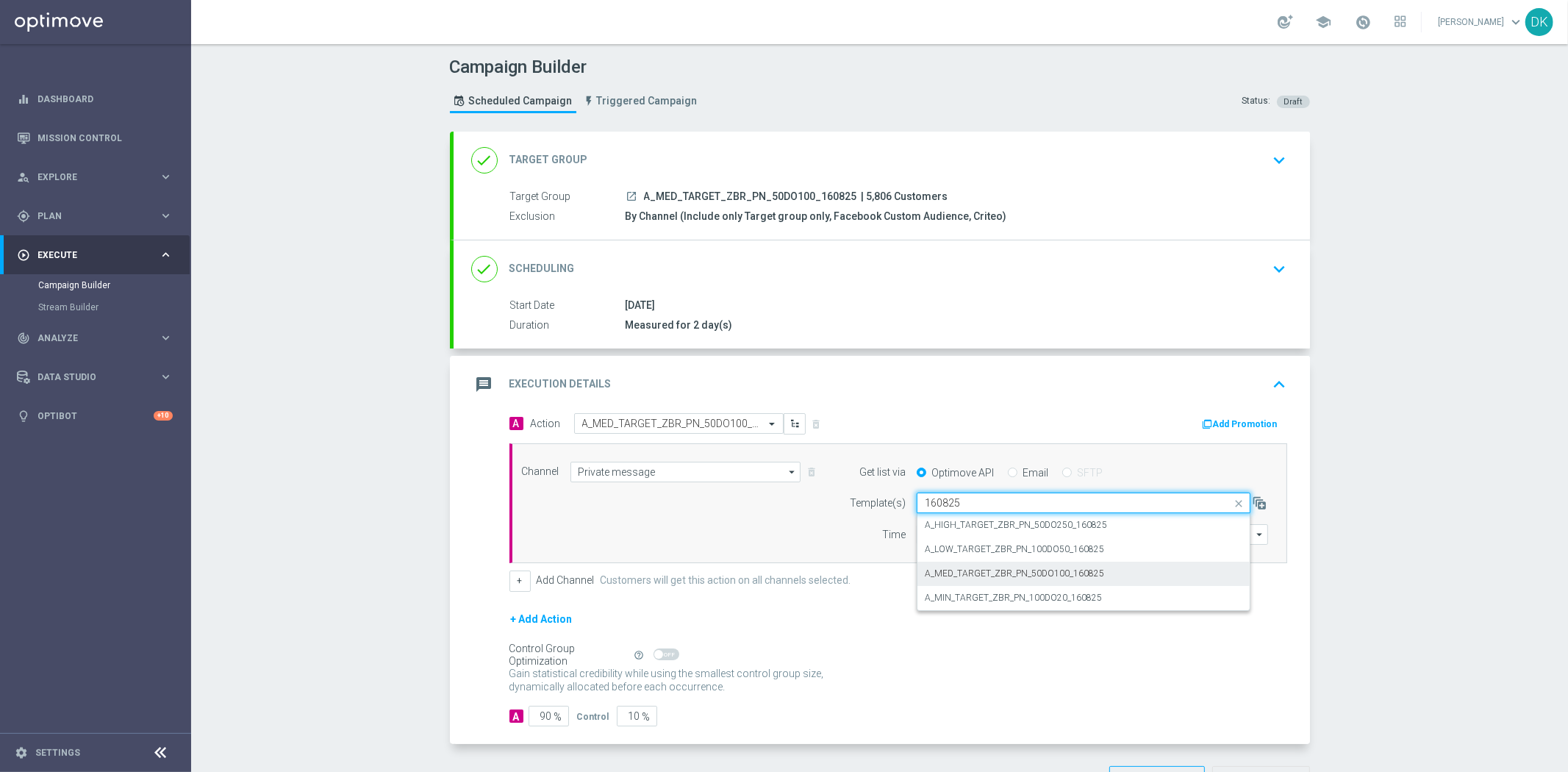
click at [1005, 572] on label "A_MED_TARGET_ZBR_PN_50DO100_160825" at bounding box center [1014, 574] width 179 height 13
type input "160825"
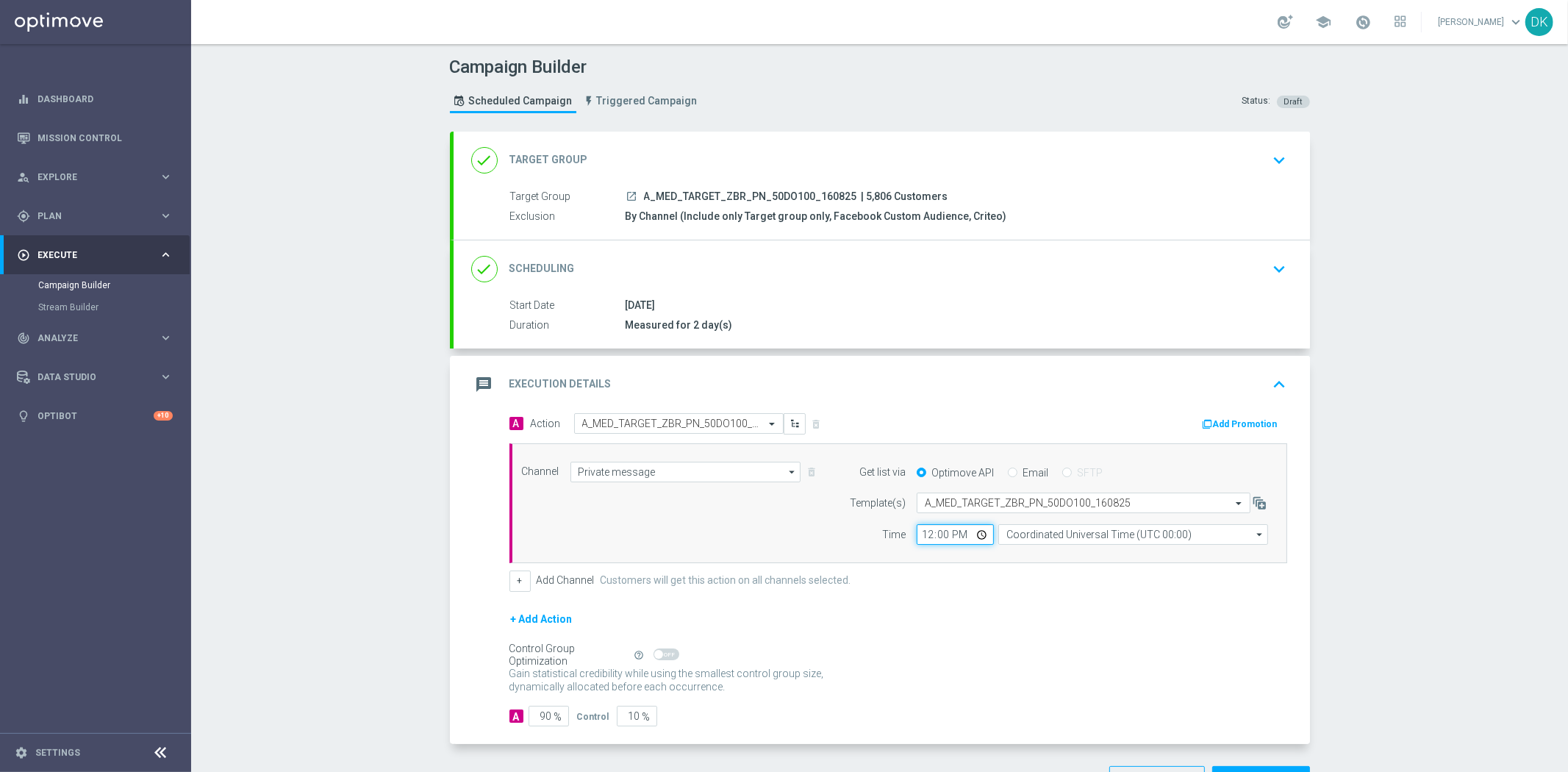
click at [917, 539] on input "12:00" at bounding box center [955, 535] width 77 height 20
type input "10:01"
click at [1121, 537] on input "Coordinated Universal Time (UTC 00:00)" at bounding box center [1133, 535] width 270 height 20
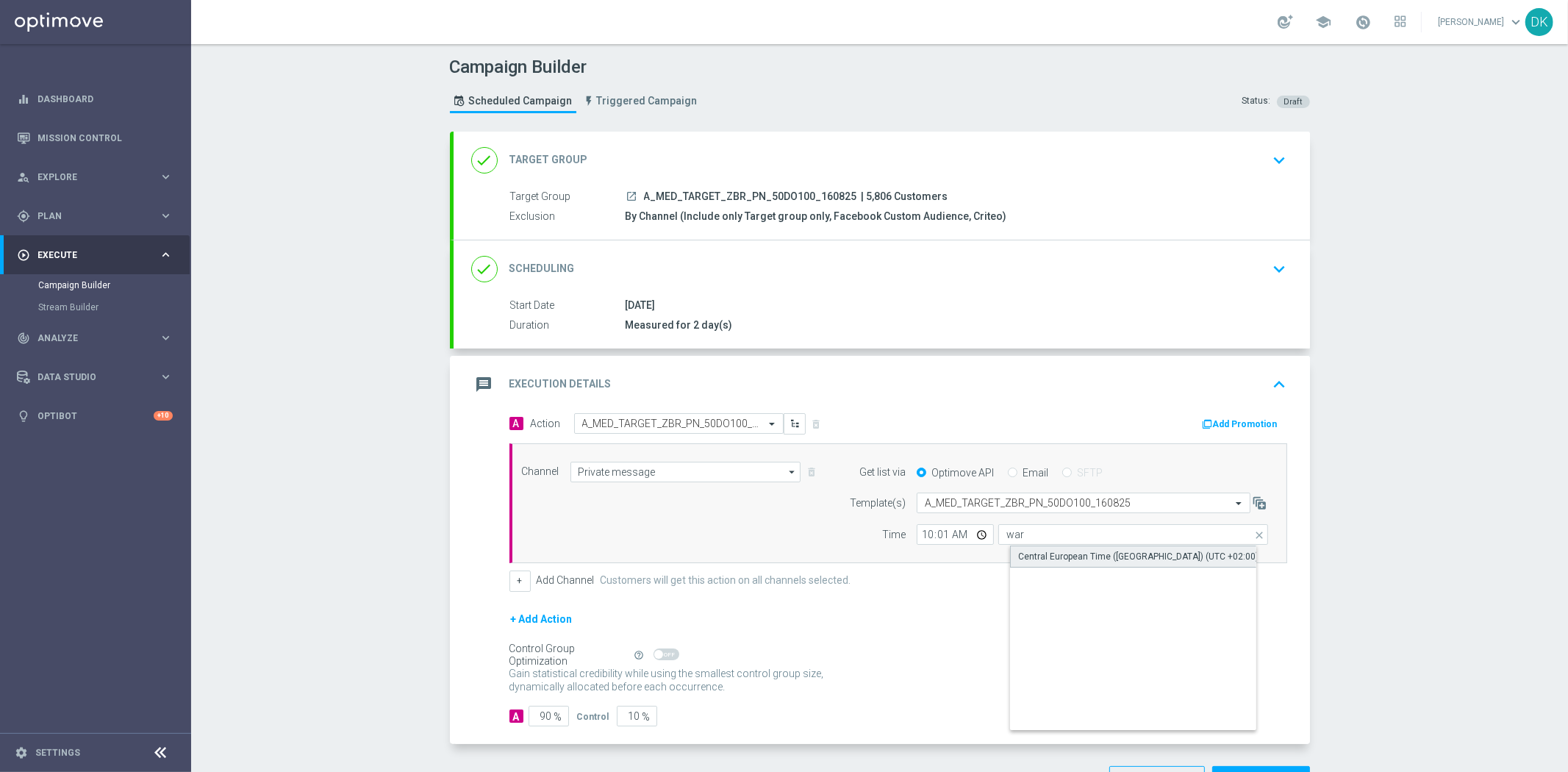
click at [1116, 550] on div "Central European Time ([GEOGRAPHIC_DATA]) (UTC +02:00)" at bounding box center [1138, 556] width 241 height 13
type input "Central European Time ([GEOGRAPHIC_DATA]) (UTC +02:00)"
click at [1224, 416] on button "Add Promotion" at bounding box center [1242, 424] width 81 height 16
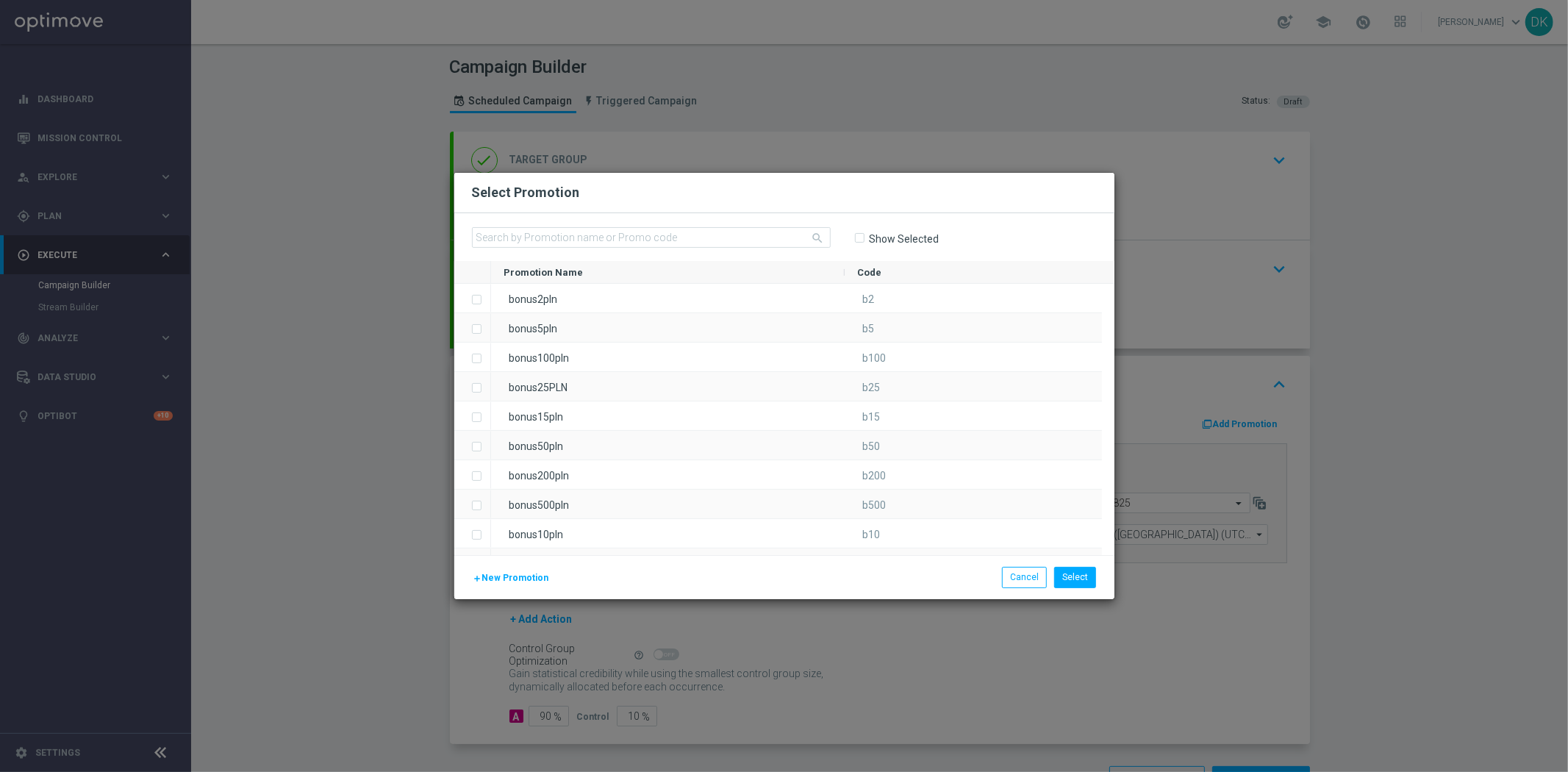
click at [525, 570] on button "add New Promotion" at bounding box center [511, 578] width 78 height 16
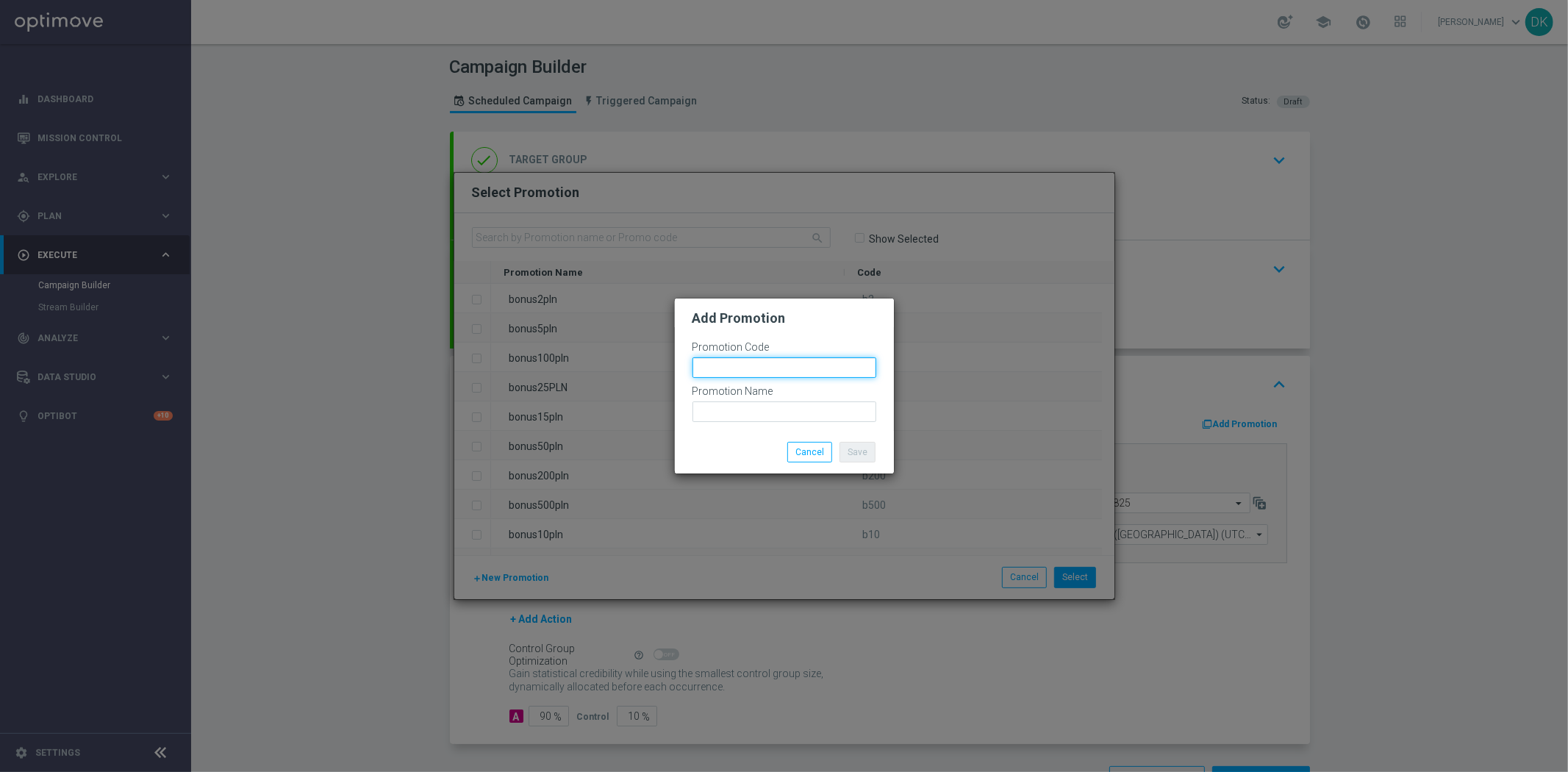
click at [783, 373] on input "text" at bounding box center [784, 368] width 183 height 20
paste input "166693"
click at [781, 375] on input "bonusapi_tg-166693" at bounding box center [784, 368] width 183 height 20
click at [783, 375] on input "bonusapi_tg-166693" at bounding box center [784, 368] width 183 height 20
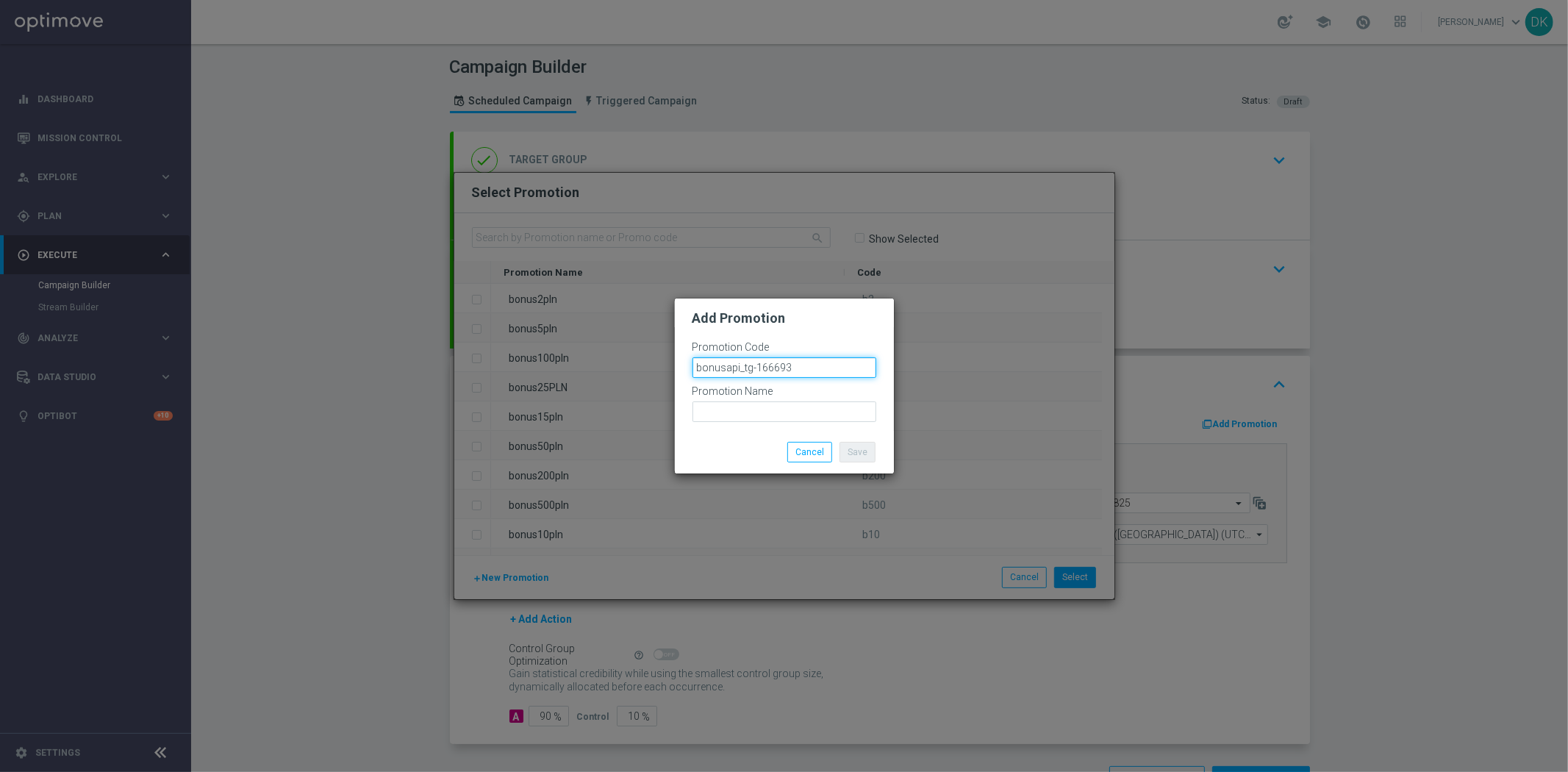
type input "bonusapi_tg-166693"
click at [744, 408] on input "text" at bounding box center [784, 411] width 183 height 20
paste input "bonusapi_tg-166693"
type input "bonusapi_tg-166693"
click at [863, 455] on button "Save" at bounding box center [857, 452] width 36 height 20
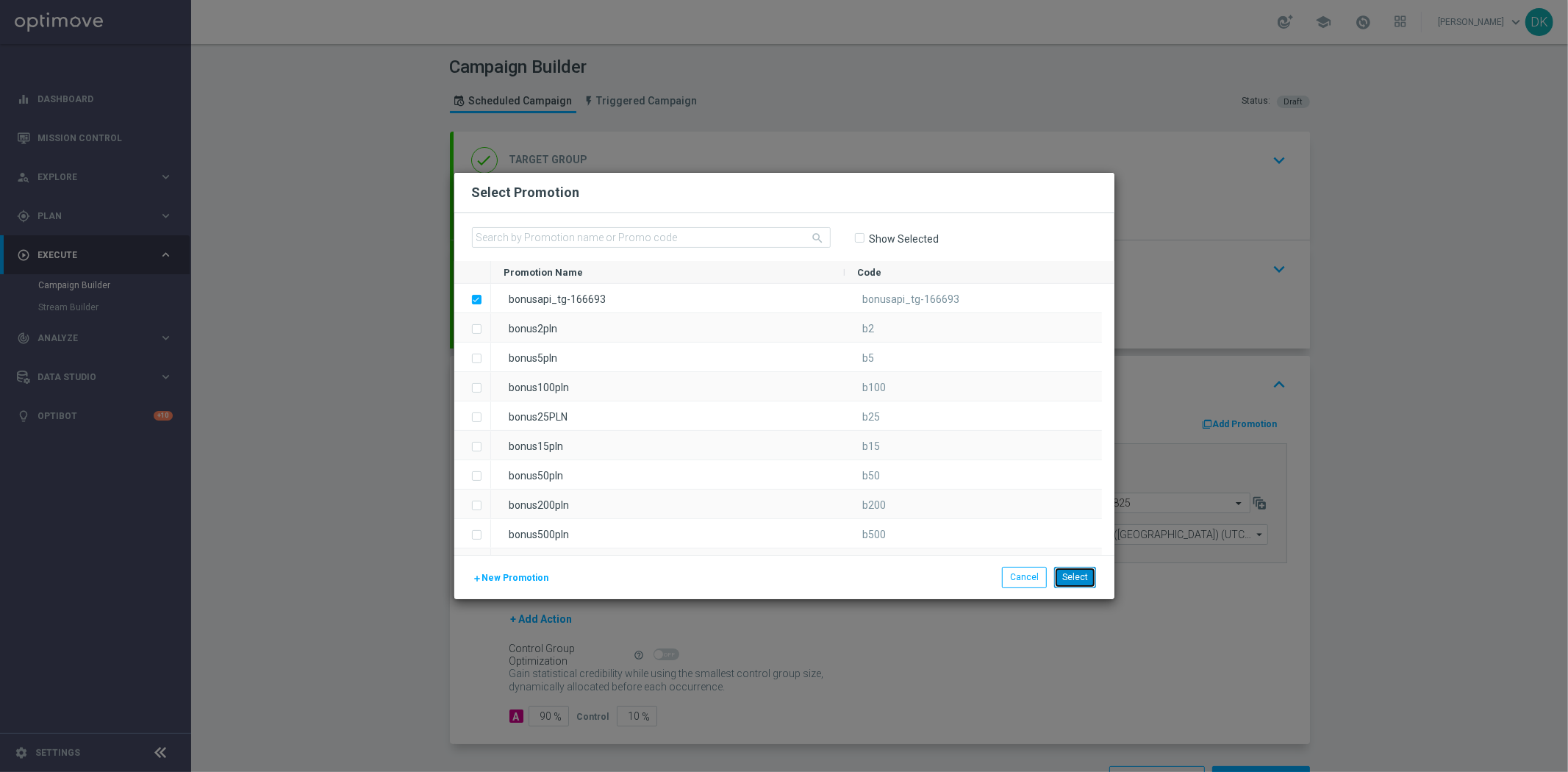
click at [1076, 582] on button "Select" at bounding box center [1074, 577] width 42 height 20
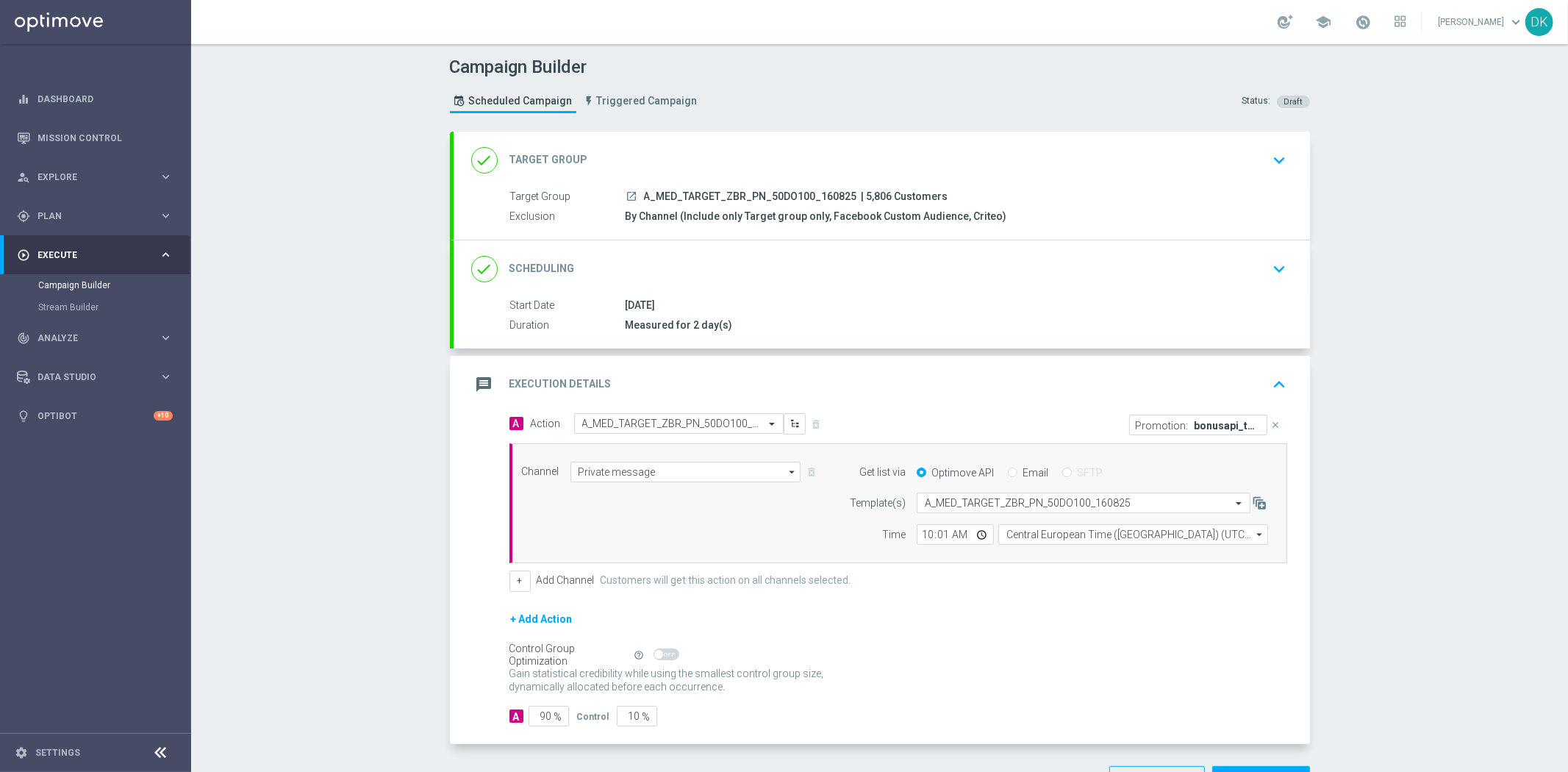
scroll to position [53, 0]
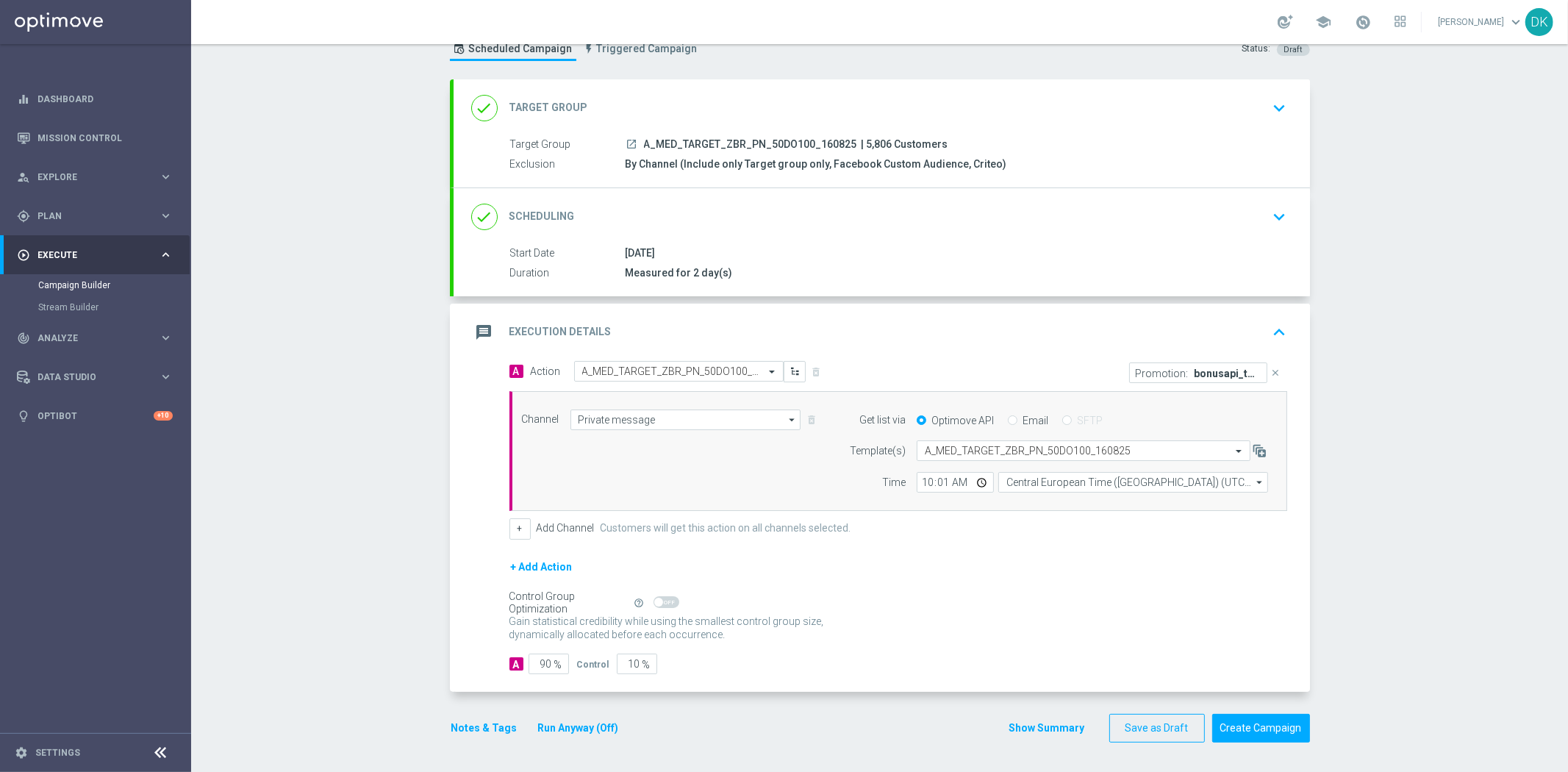
click at [357, 593] on div "Campaign Builder Scheduled Campaign Triggered Campaign Status: Draft done Targe…" at bounding box center [879, 408] width 1377 height 728
drag, startPoint x: 535, startPoint y: 665, endPoint x: 577, endPoint y: 672, distance: 42.6
click at [576, 672] on div "A 90 % Control 10 %" at bounding box center [898, 664] width 777 height 20
type input "9"
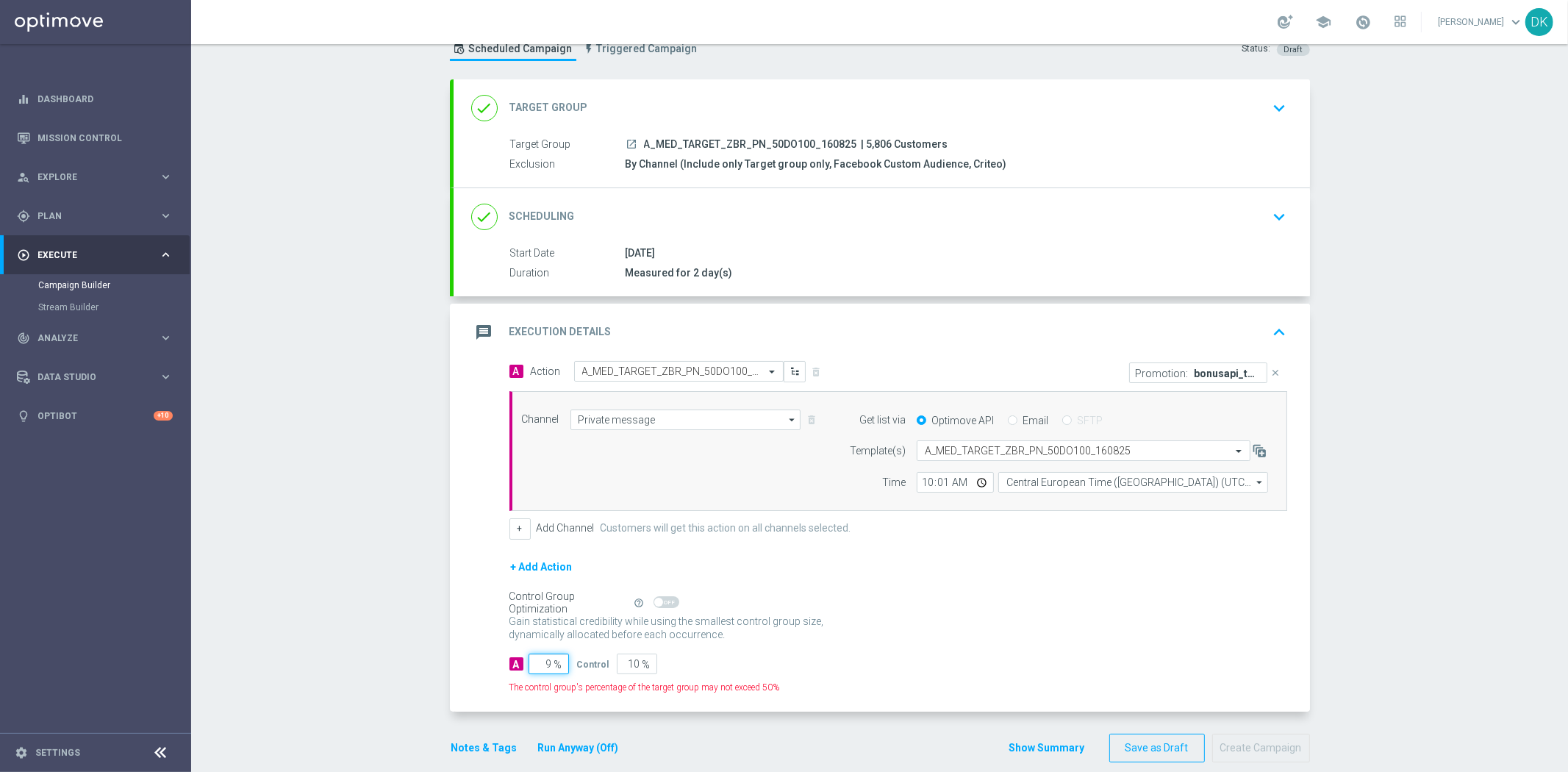
type input "91"
type input "95"
type input "5"
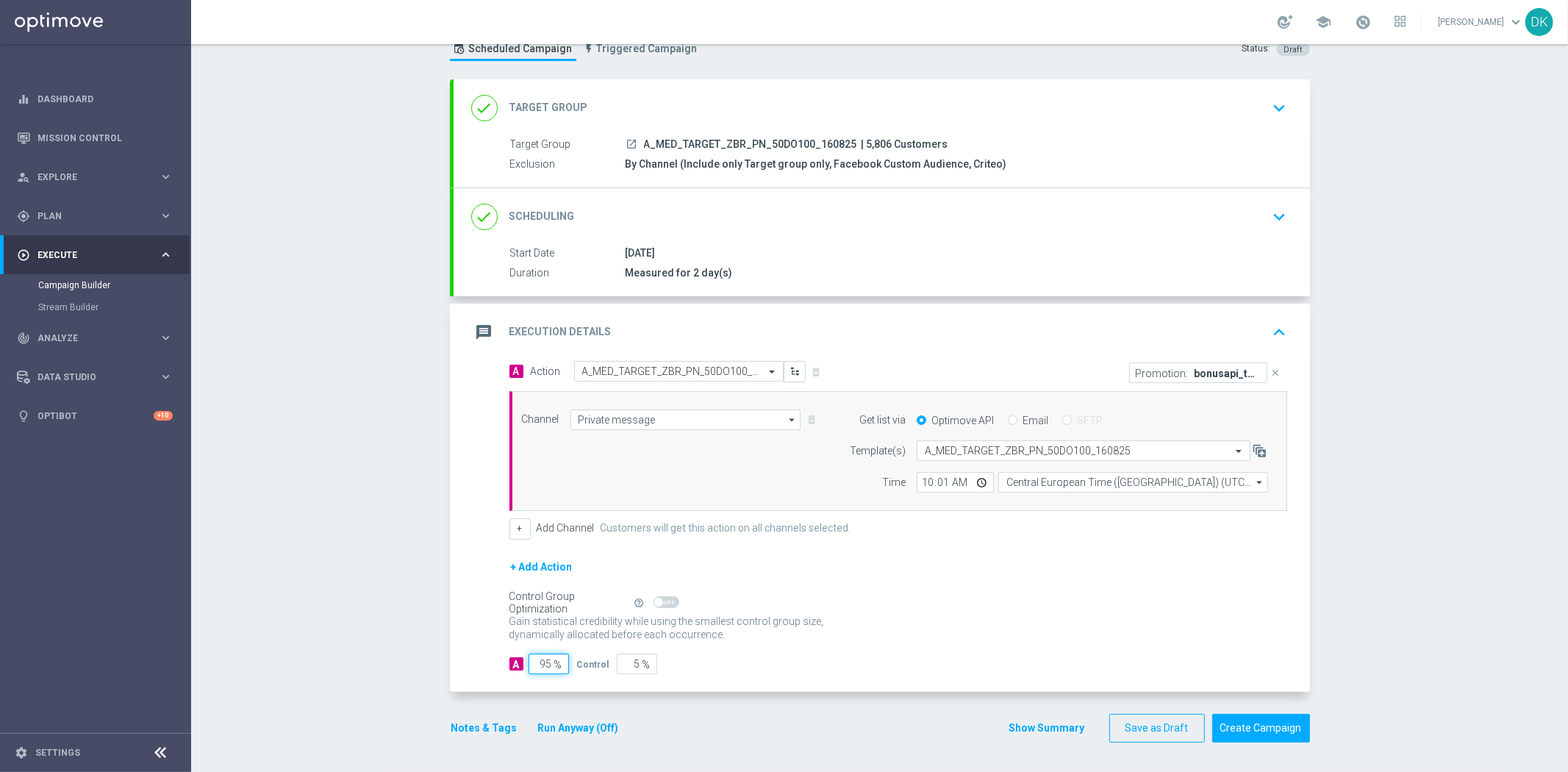
type input "95"
click at [905, 658] on div "A 95 % Control 5 %" at bounding box center [898, 664] width 777 height 20
click at [456, 731] on button "Notes & Tags" at bounding box center [484, 727] width 69 height 18
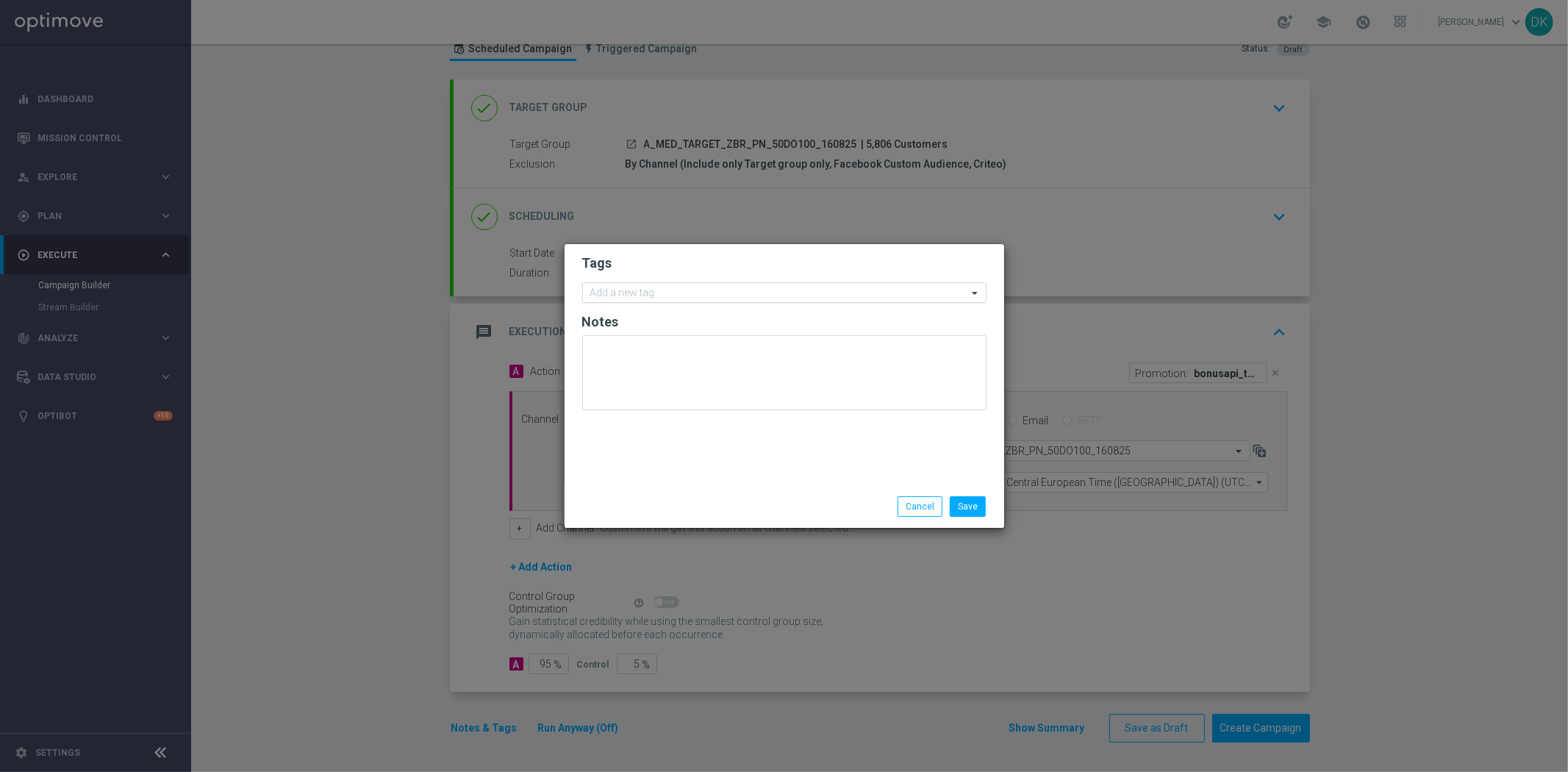
click at [653, 296] on input "text" at bounding box center [778, 294] width 377 height 13
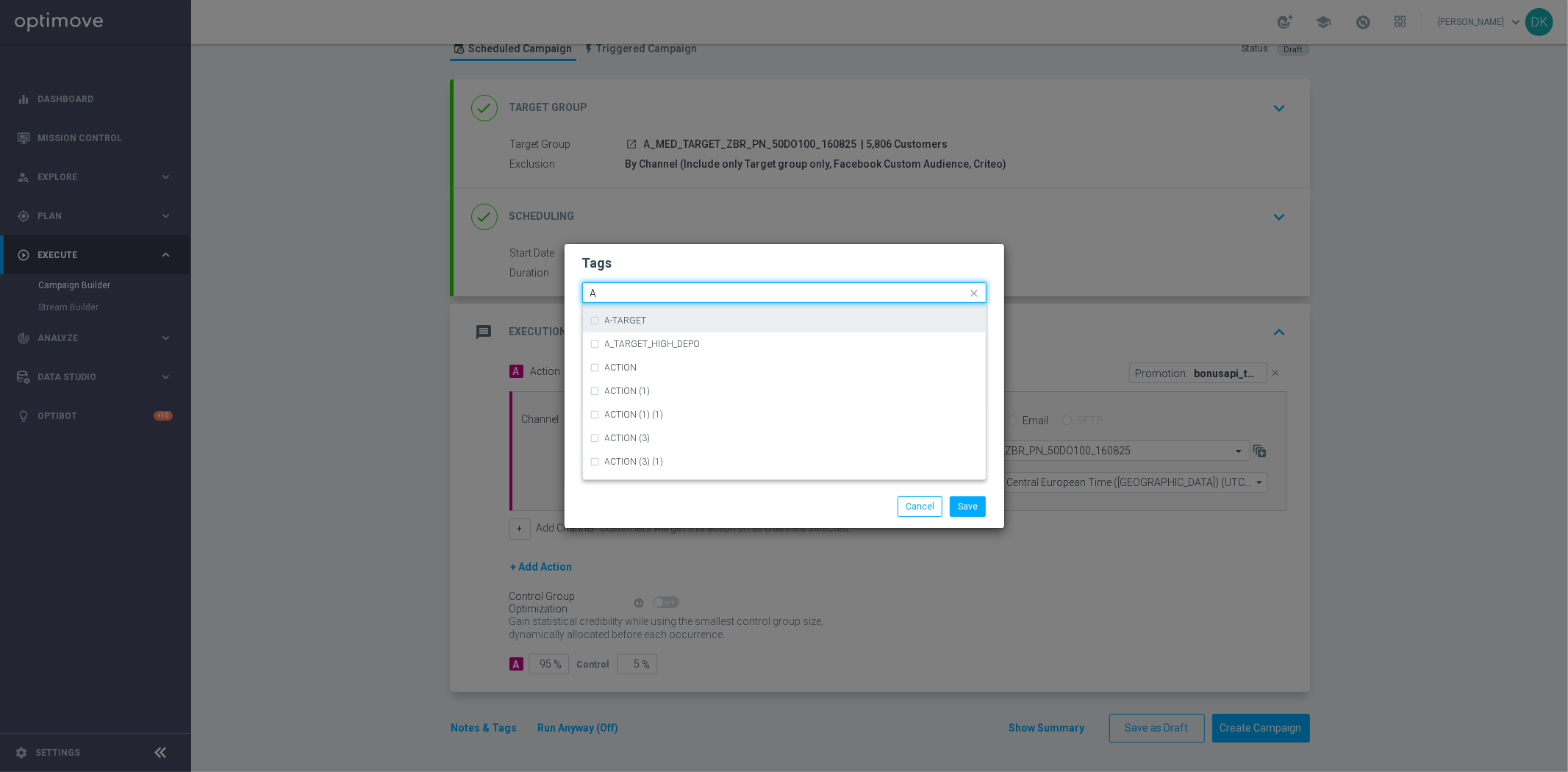
scroll to position [1796, 0]
click at [628, 334] on div "A" at bounding box center [784, 329] width 388 height 24
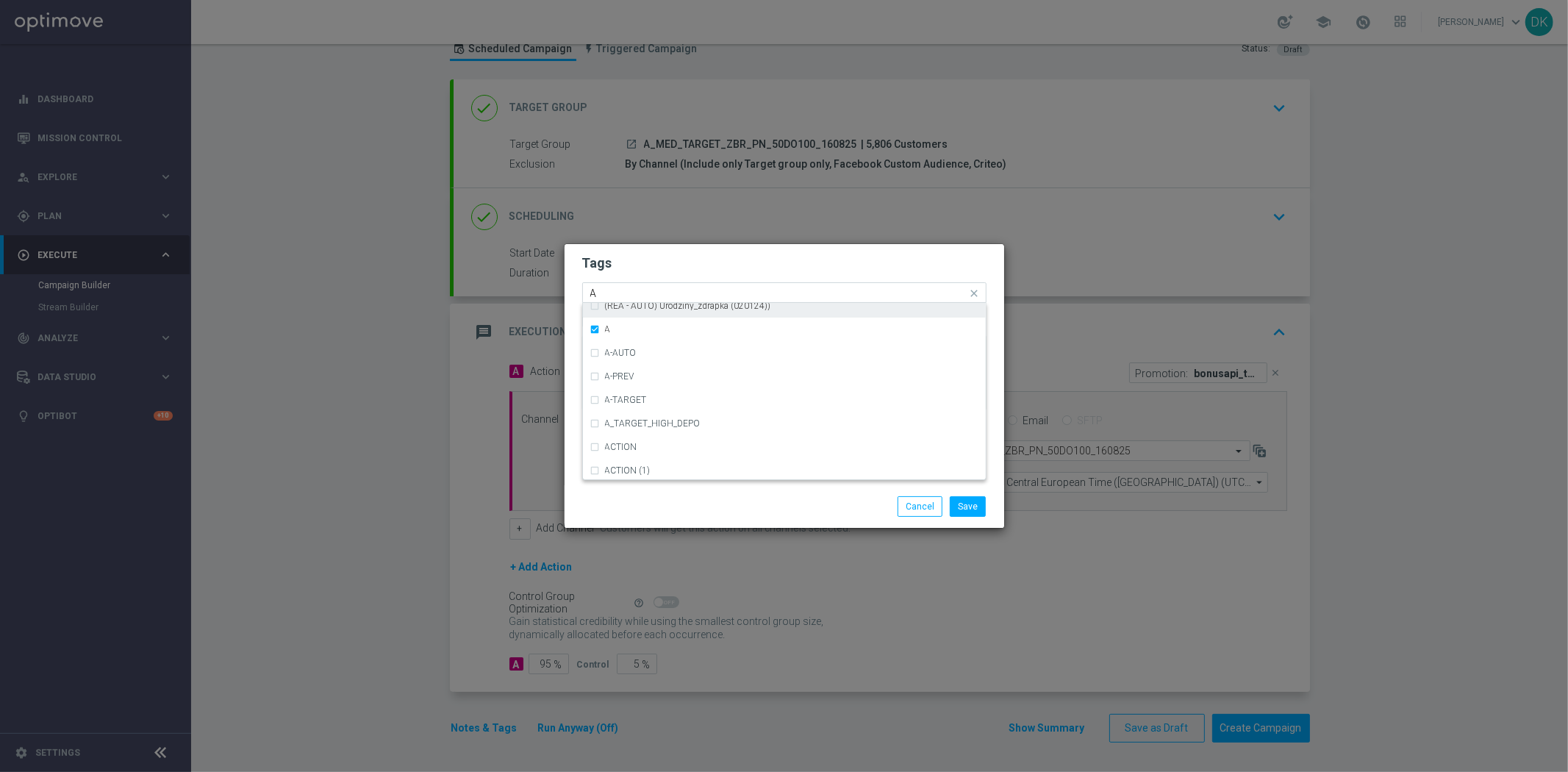
click at [630, 295] on input "A" at bounding box center [778, 294] width 377 height 13
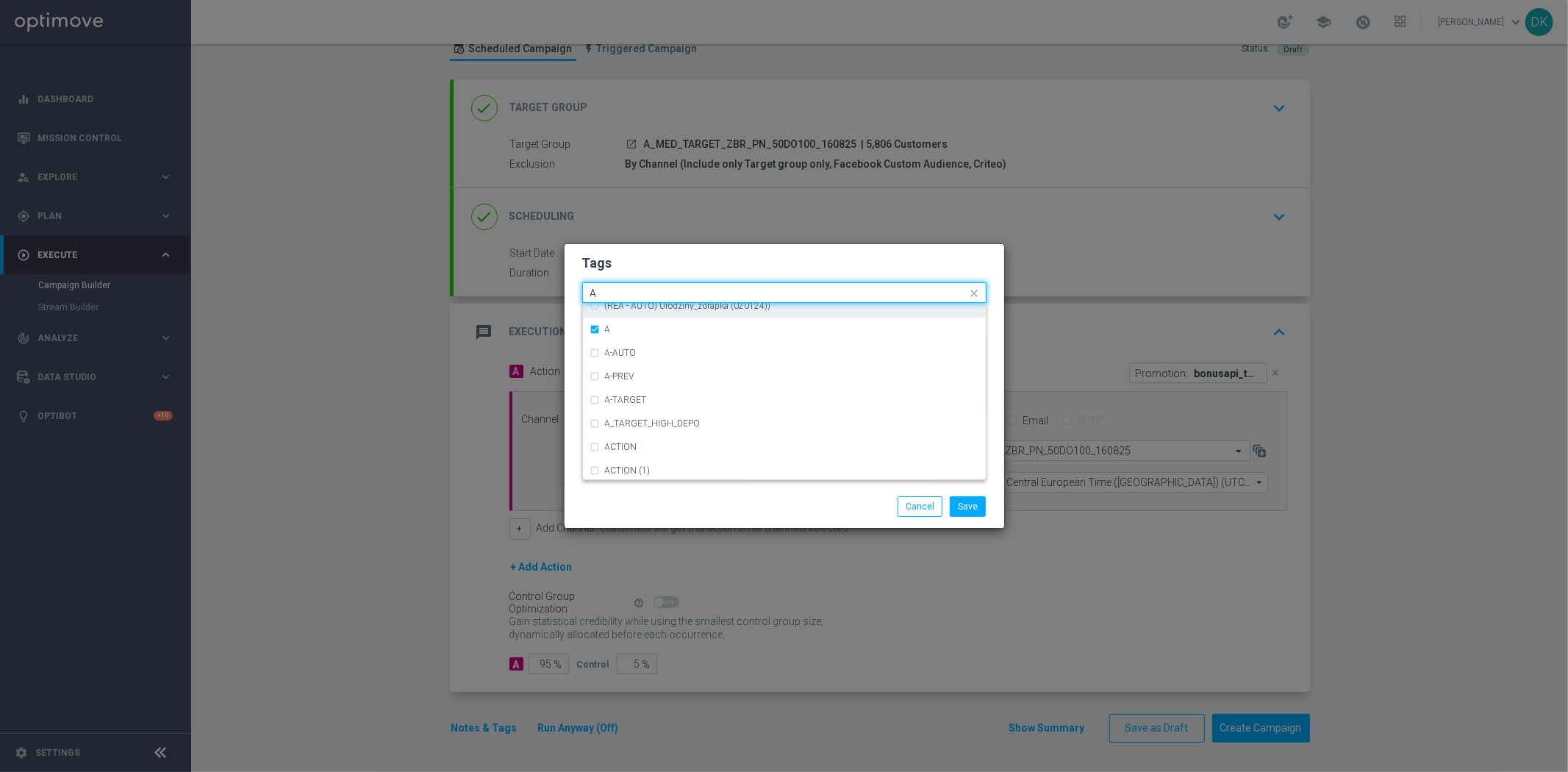
click at [630, 295] on input "A" at bounding box center [778, 294] width 377 height 13
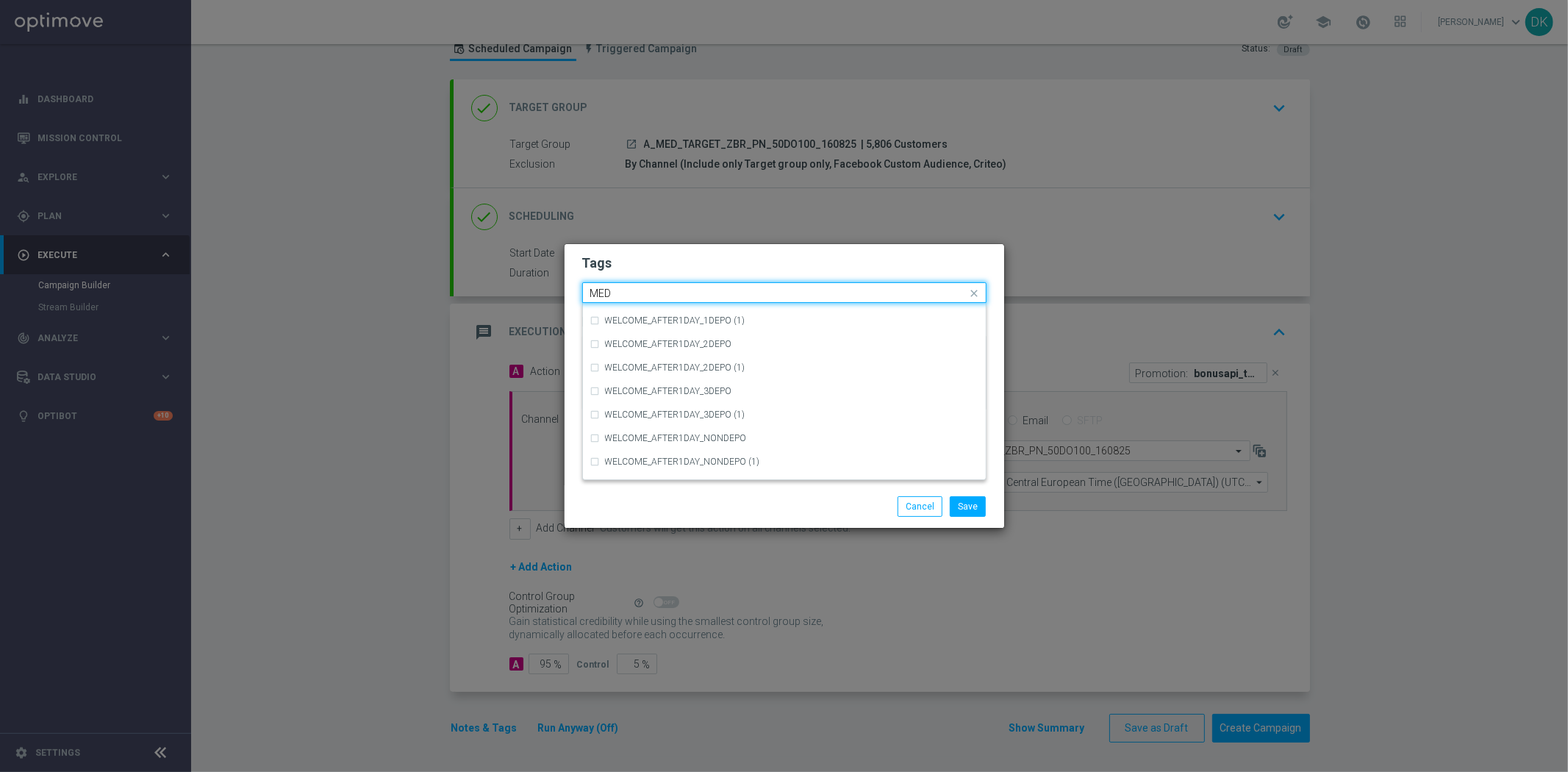
scroll to position [0, 0]
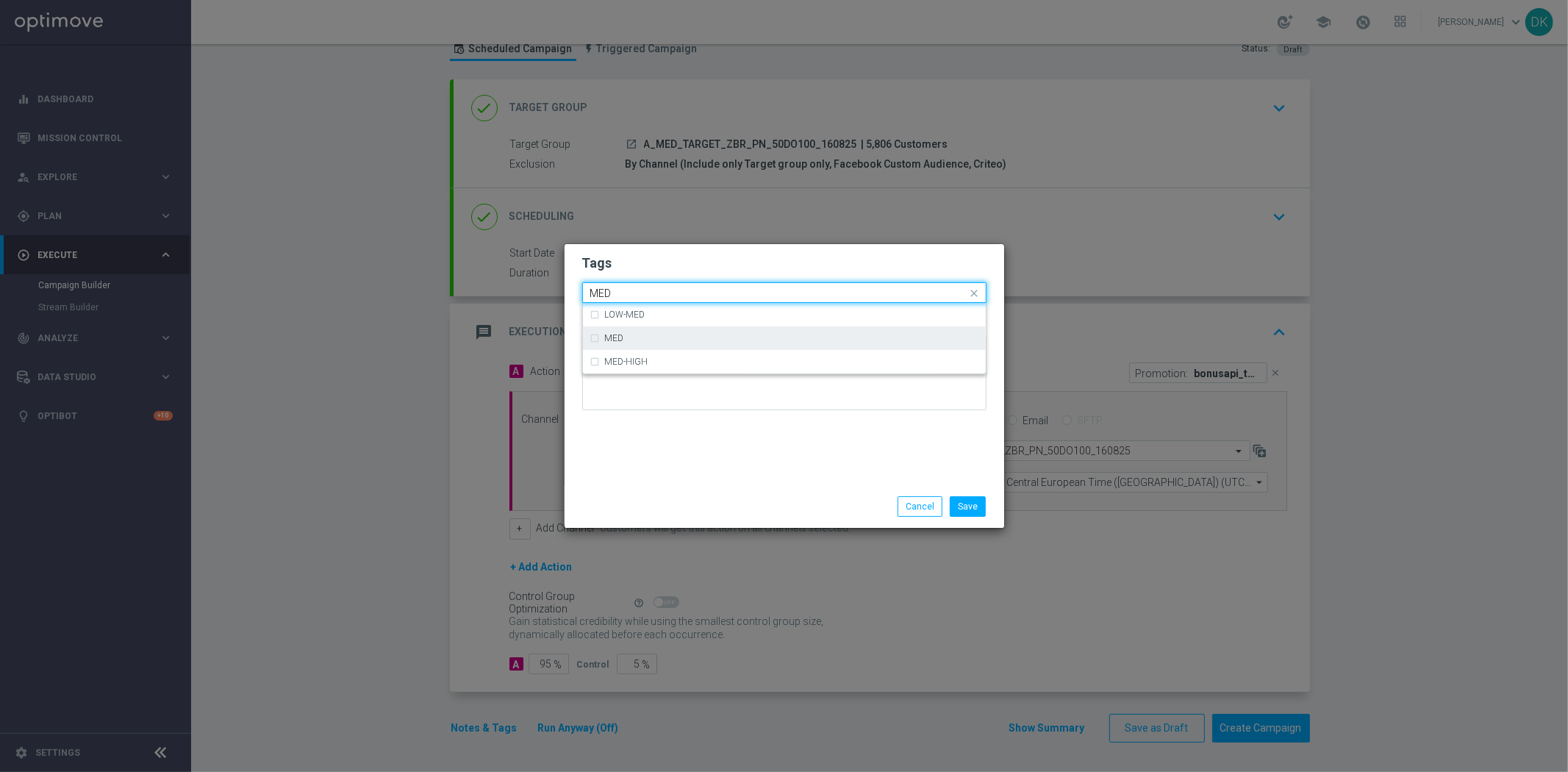
click at [642, 336] on div "MED" at bounding box center [791, 338] width 373 height 9
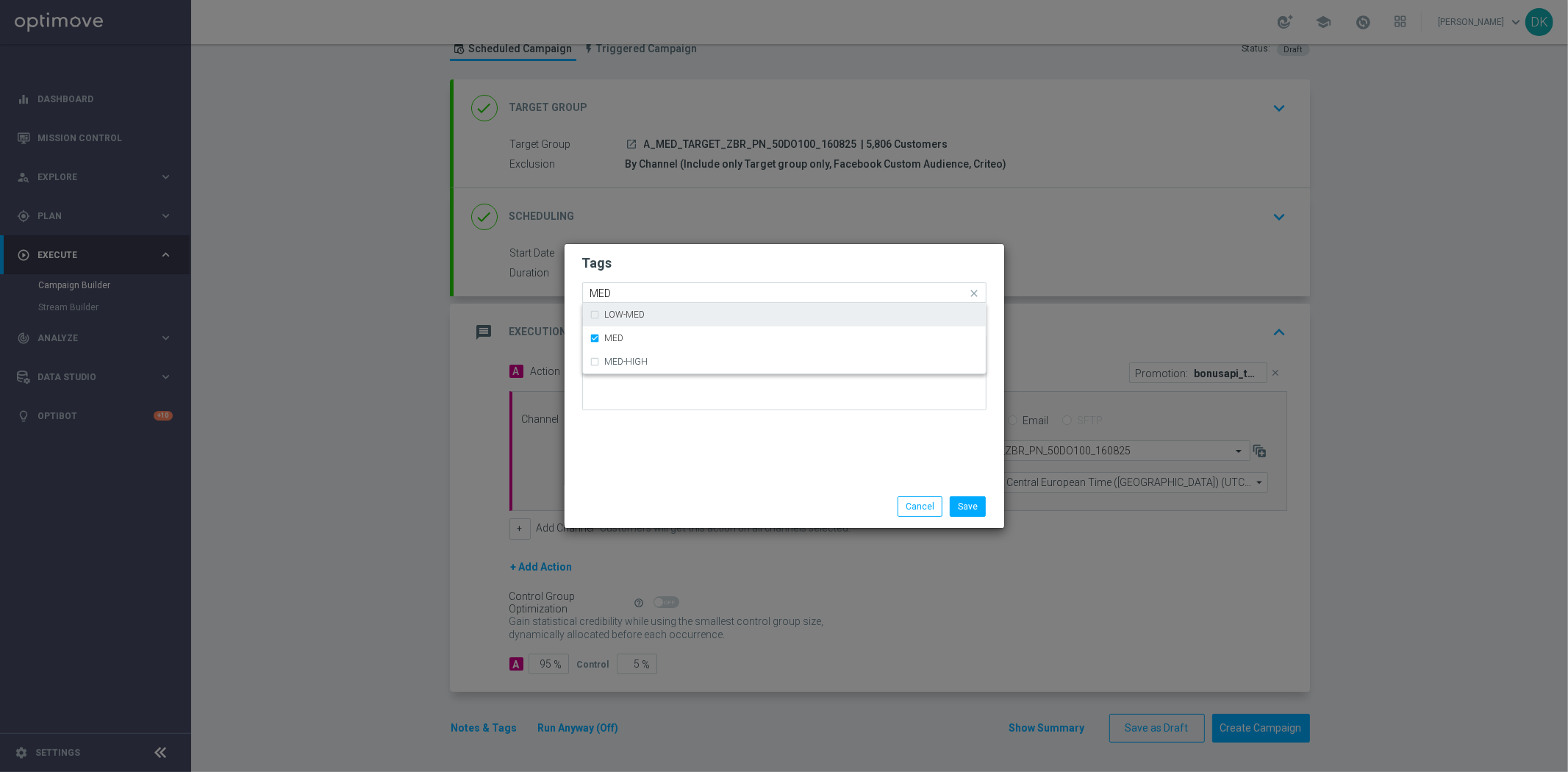
click at [643, 292] on input "MED" at bounding box center [778, 294] width 377 height 13
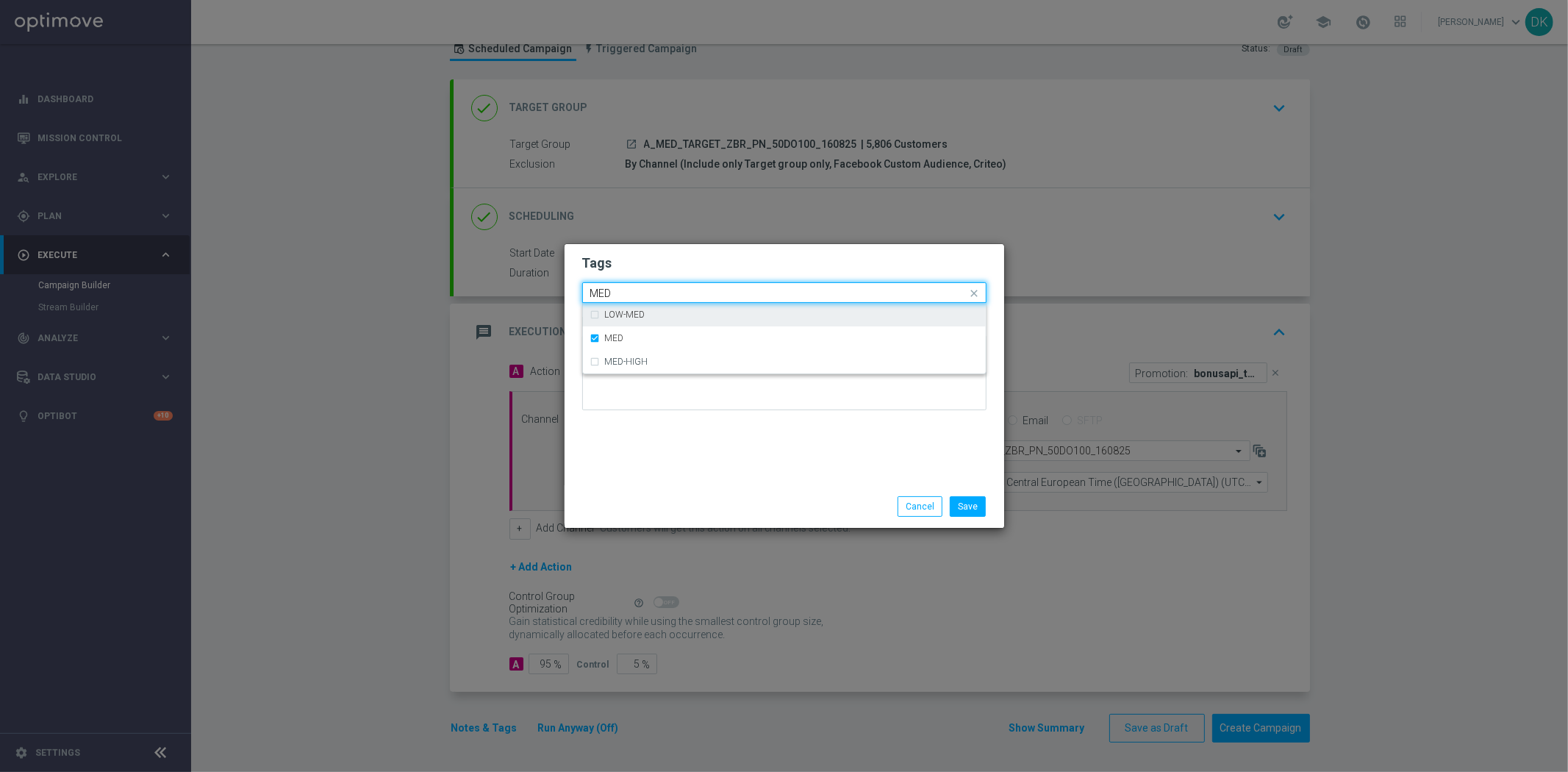
click at [643, 292] on input "MED" at bounding box center [778, 294] width 377 height 13
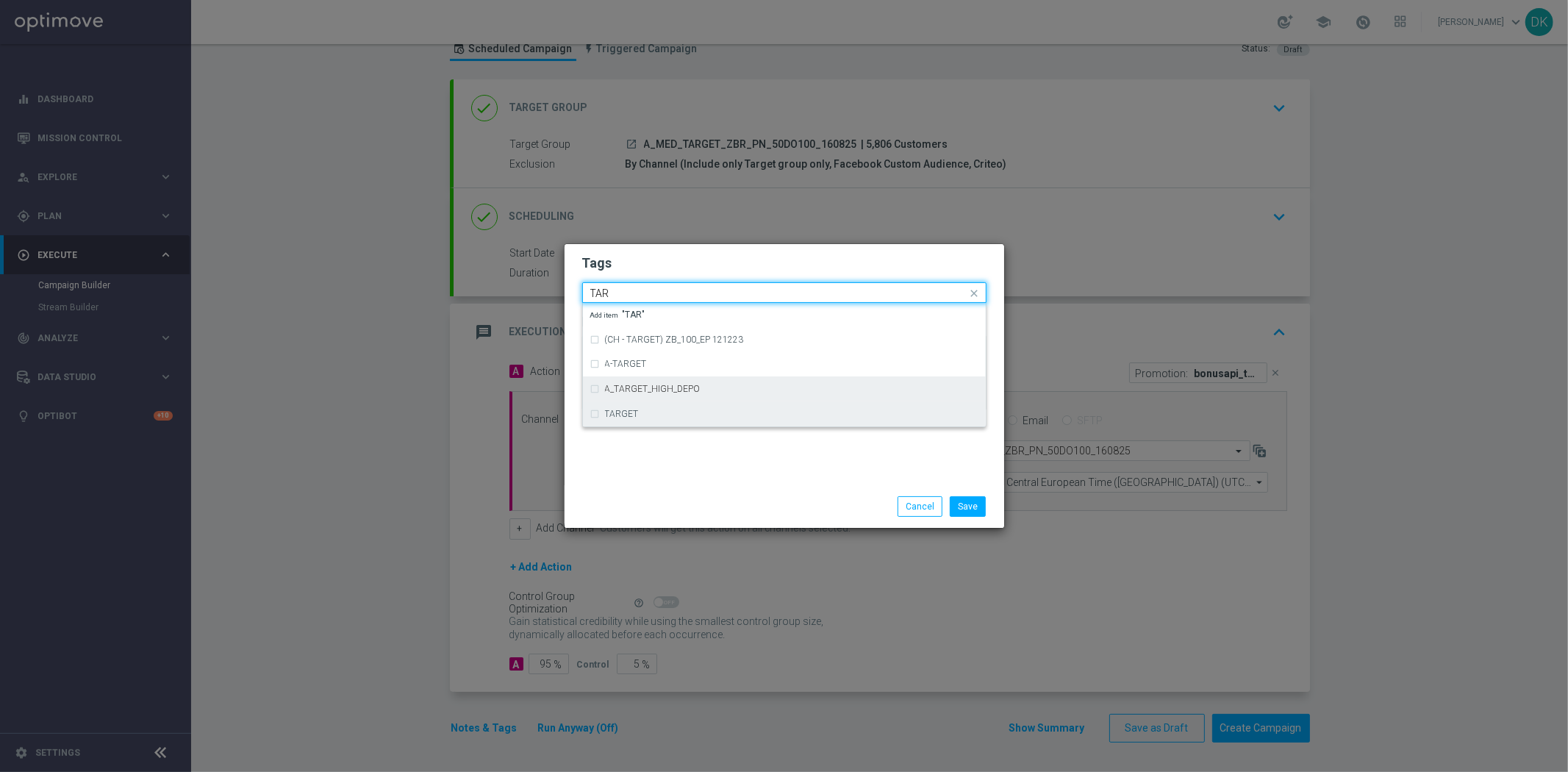
click at [646, 405] on div "TARGET" at bounding box center [784, 414] width 388 height 24
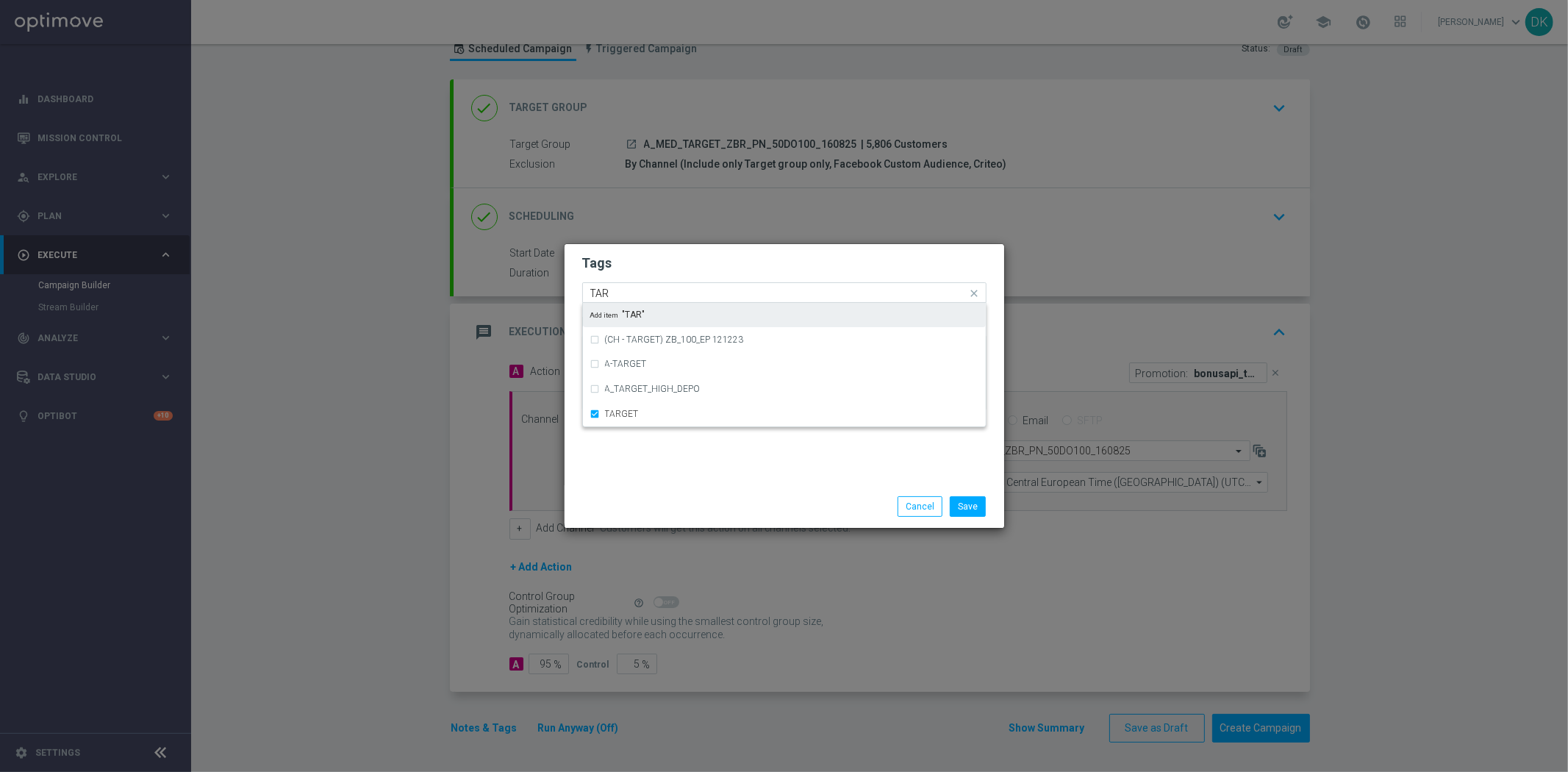
click at [627, 288] on input "TAR" at bounding box center [778, 294] width 377 height 13
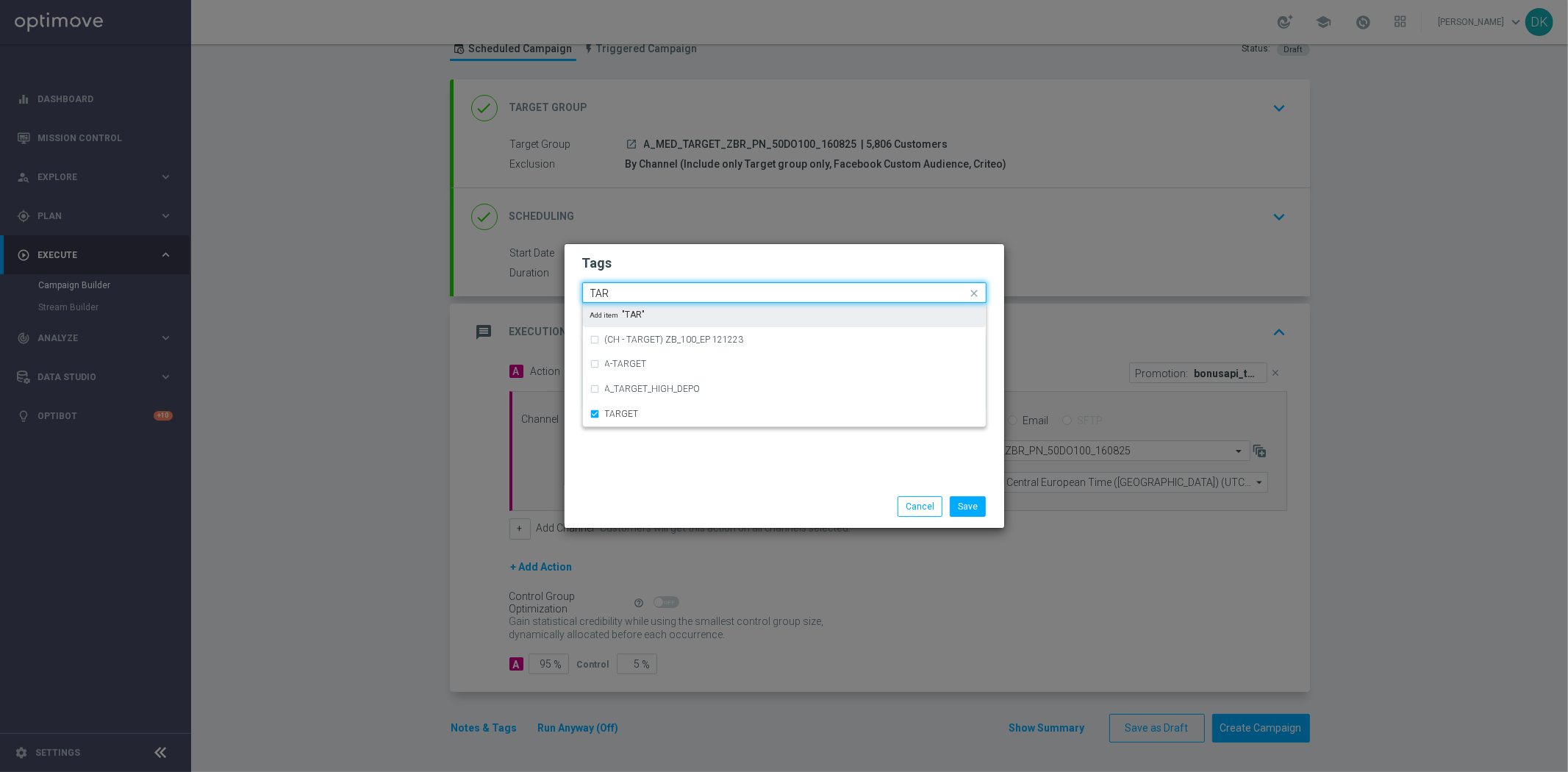
click at [627, 288] on input "TAR" at bounding box center [778, 294] width 377 height 13
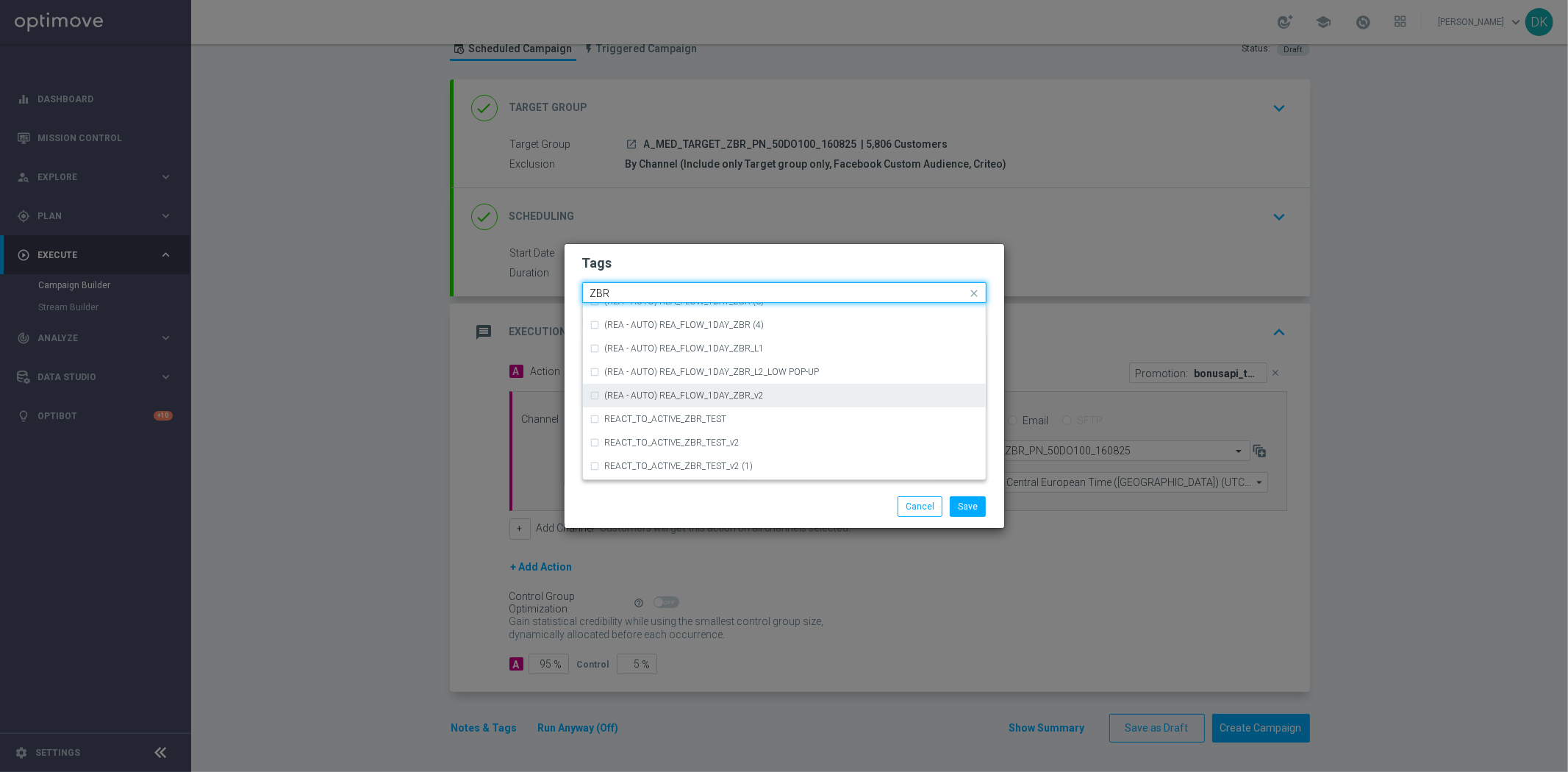
scroll to position [152, 0]
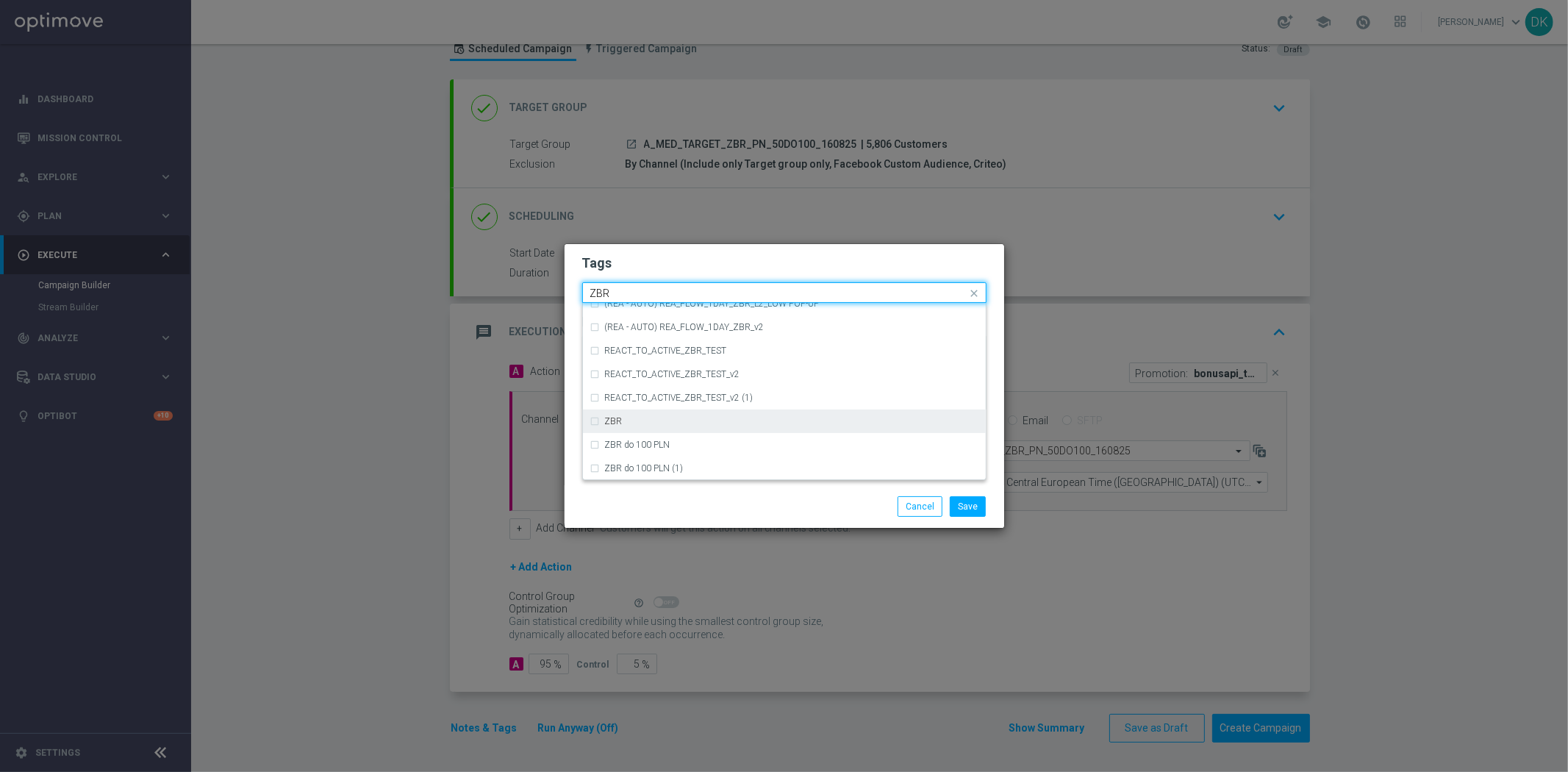
click at [661, 417] on div "ZBR" at bounding box center [791, 421] width 373 height 9
type input "ZBR"
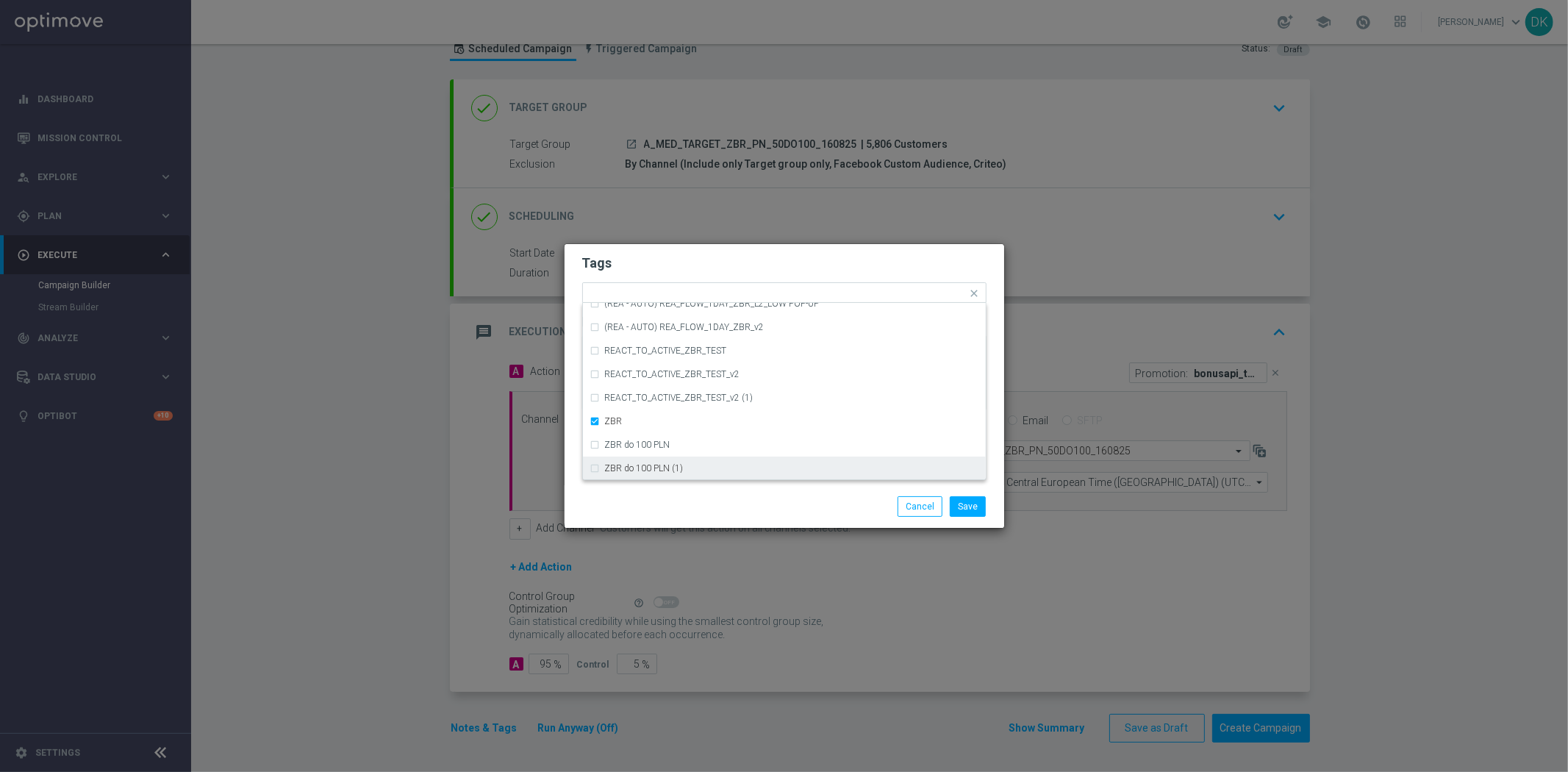
click at [715, 505] on div "Save Cancel" at bounding box center [855, 506] width 284 height 20
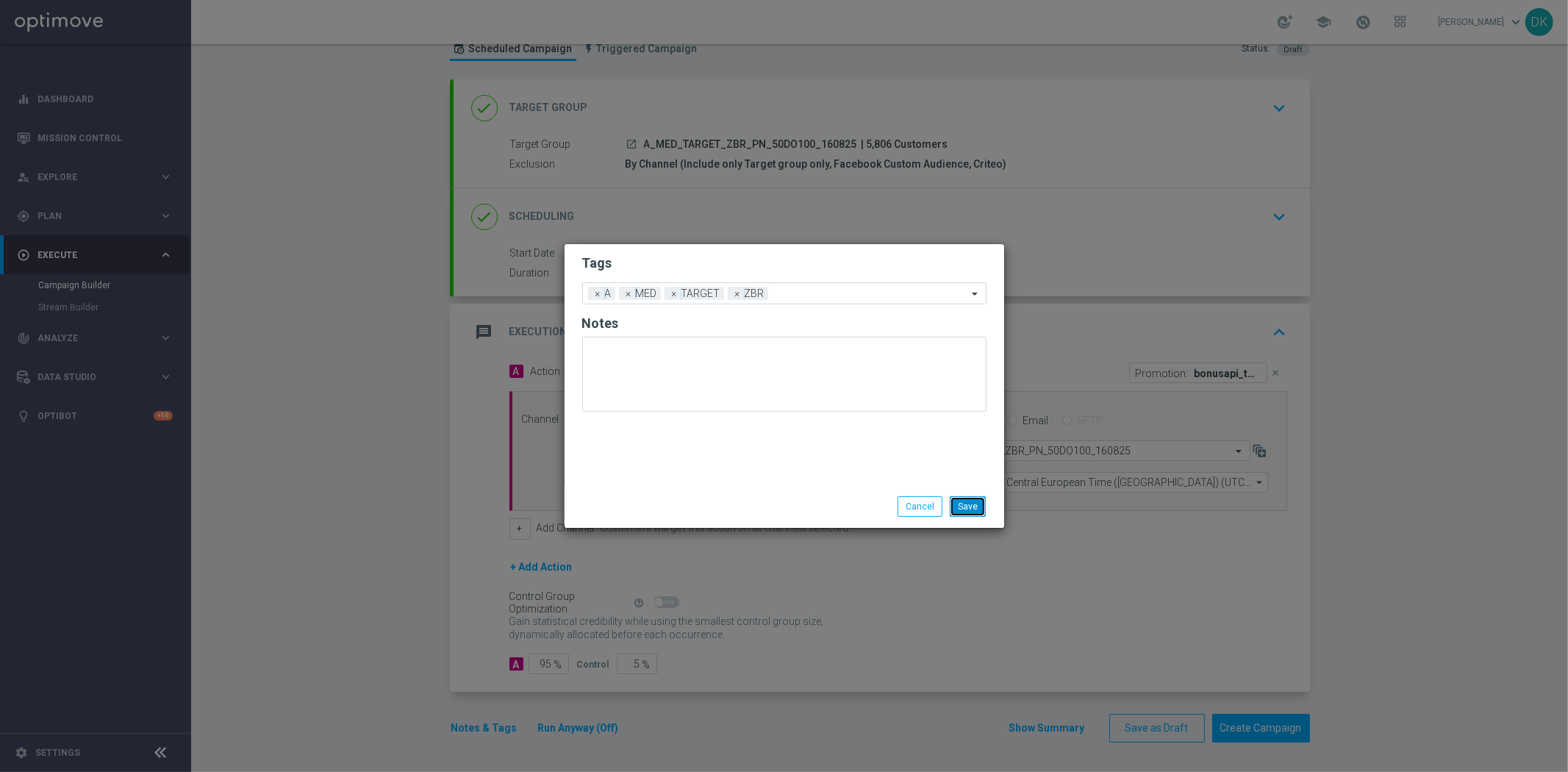
click at [976, 510] on button "Save" at bounding box center [968, 506] width 36 height 20
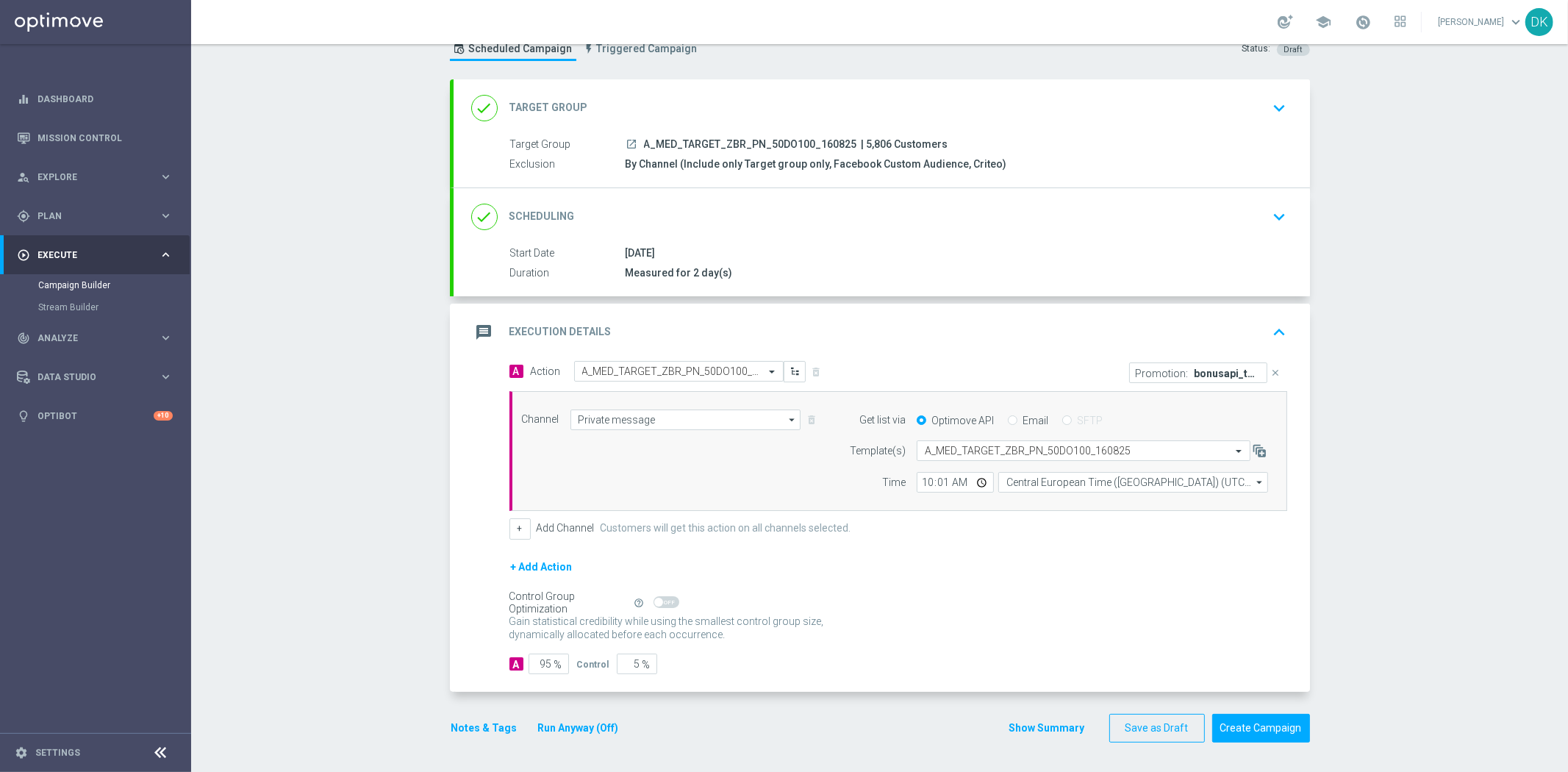
click at [1242, 224] on div "done Scheduling keyboard_arrow_down" at bounding box center [882, 217] width 821 height 28
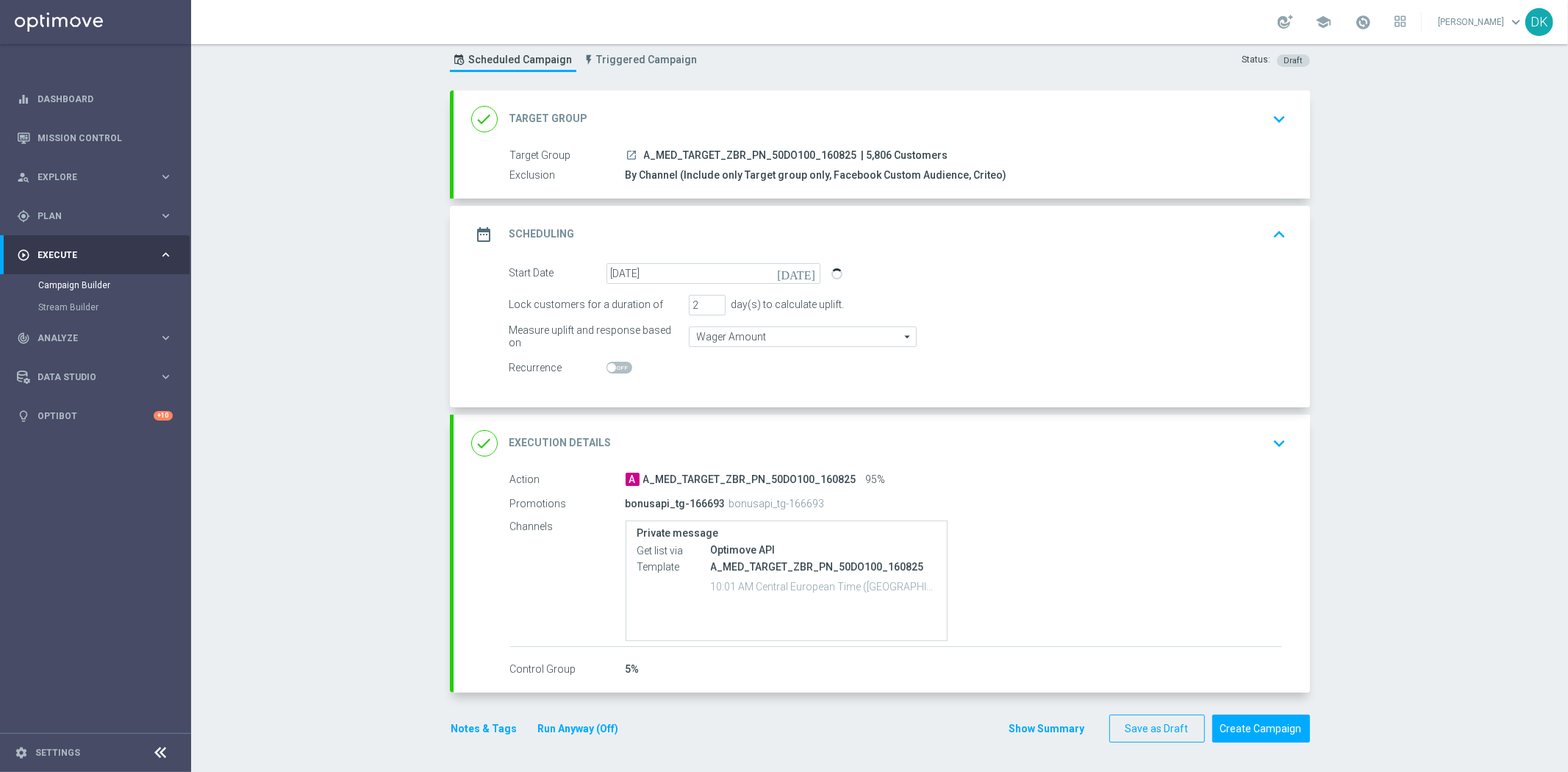
scroll to position [41, 0]
click at [1262, 716] on button "Create Campaign" at bounding box center [1261, 730] width 98 height 29
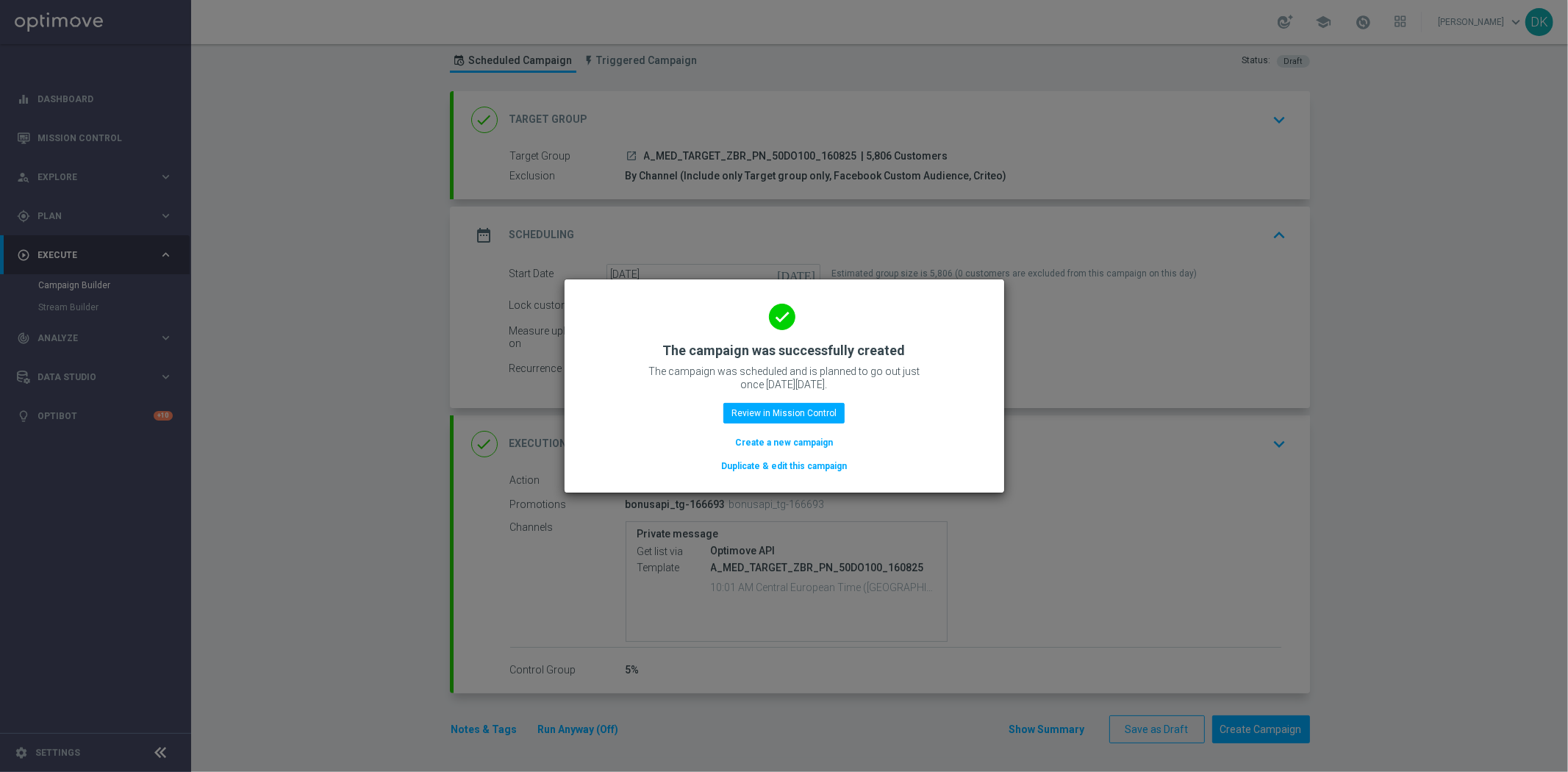
click at [798, 437] on button "Create a new campaign" at bounding box center [784, 442] width 100 height 16
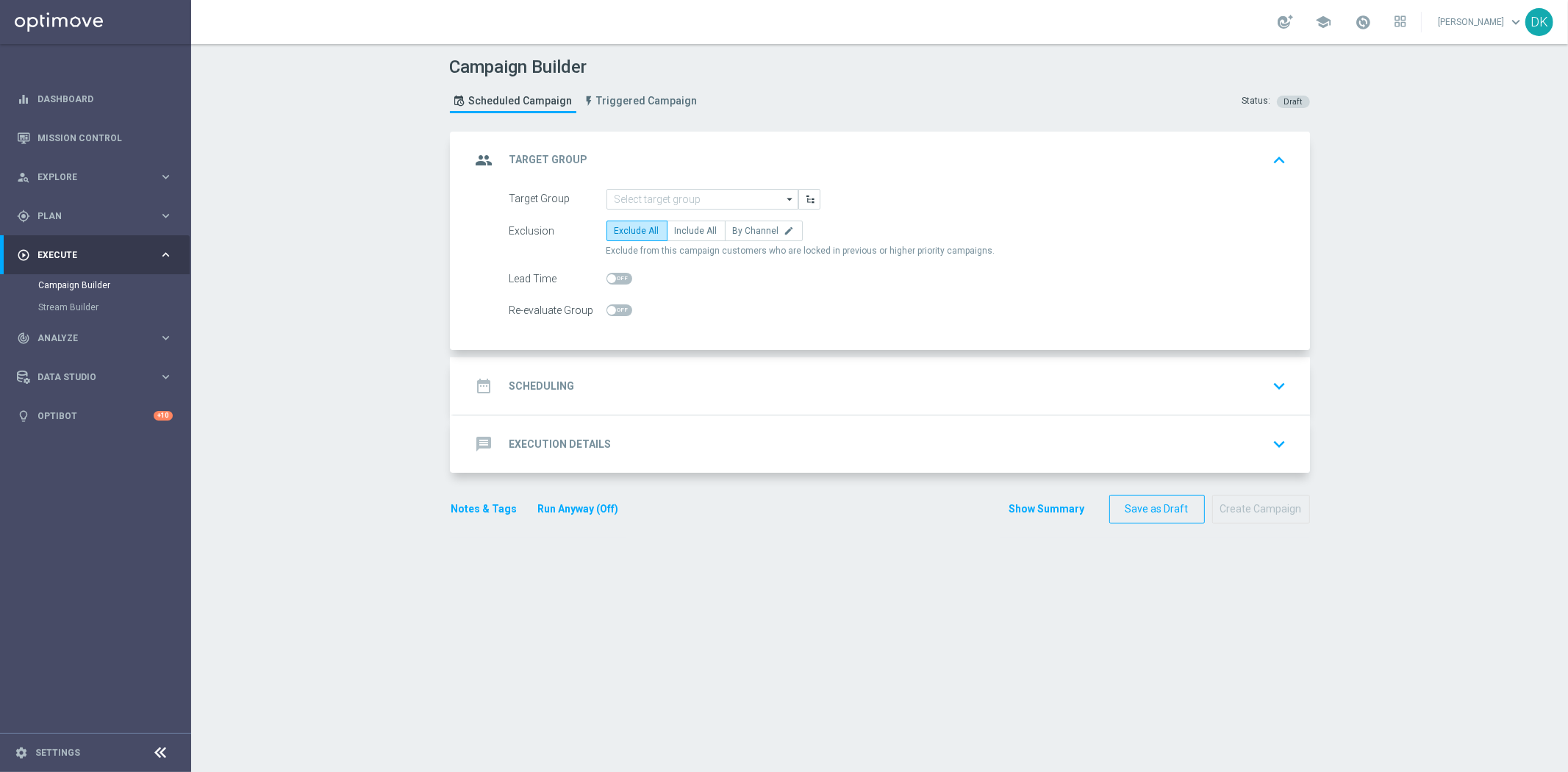
scroll to position [0, 0]
click at [733, 197] on input at bounding box center [702, 199] width 192 height 20
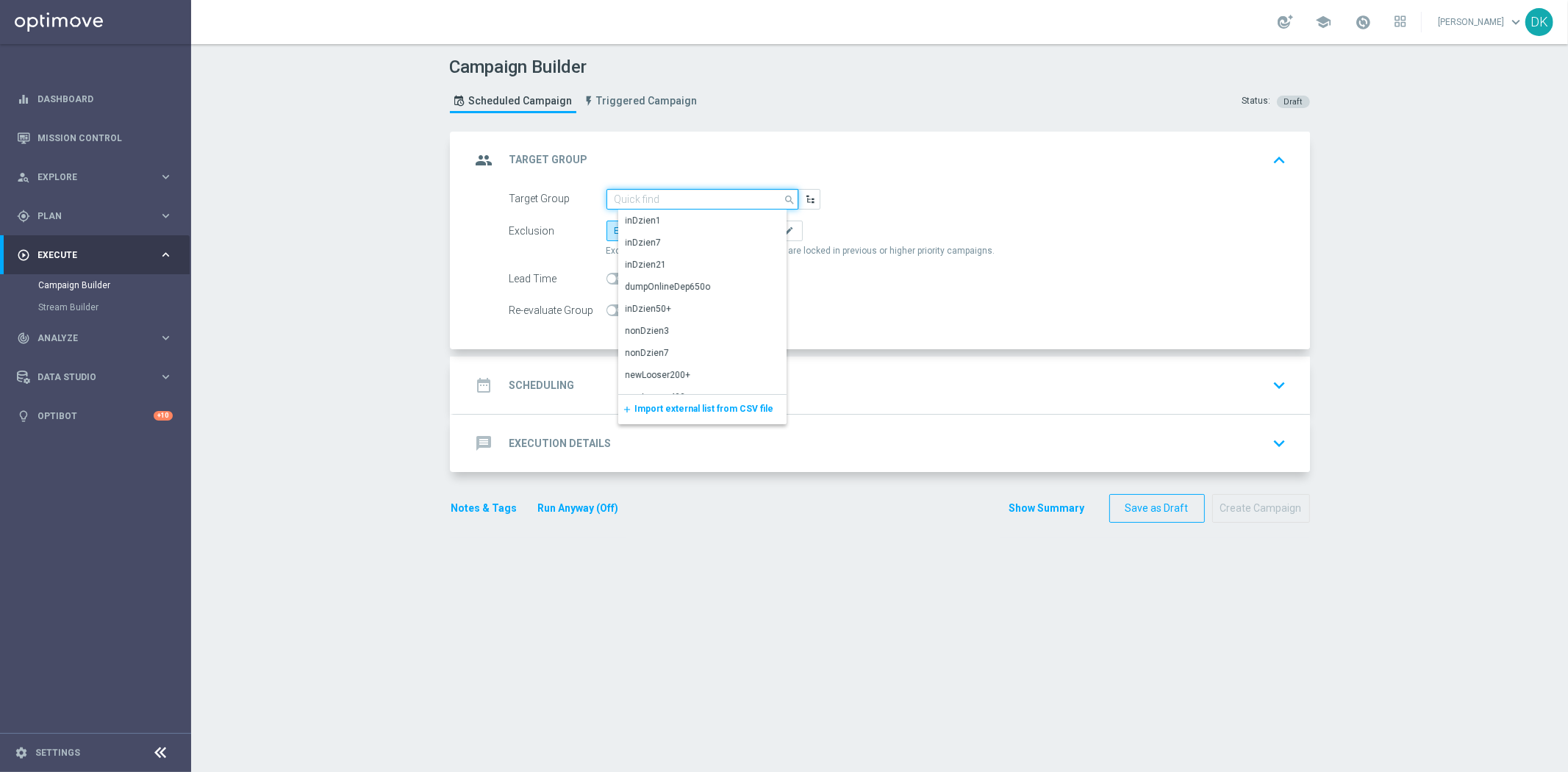
paste input "A_HIGH_TARGET_ZBR_PN_50DO250_160825"
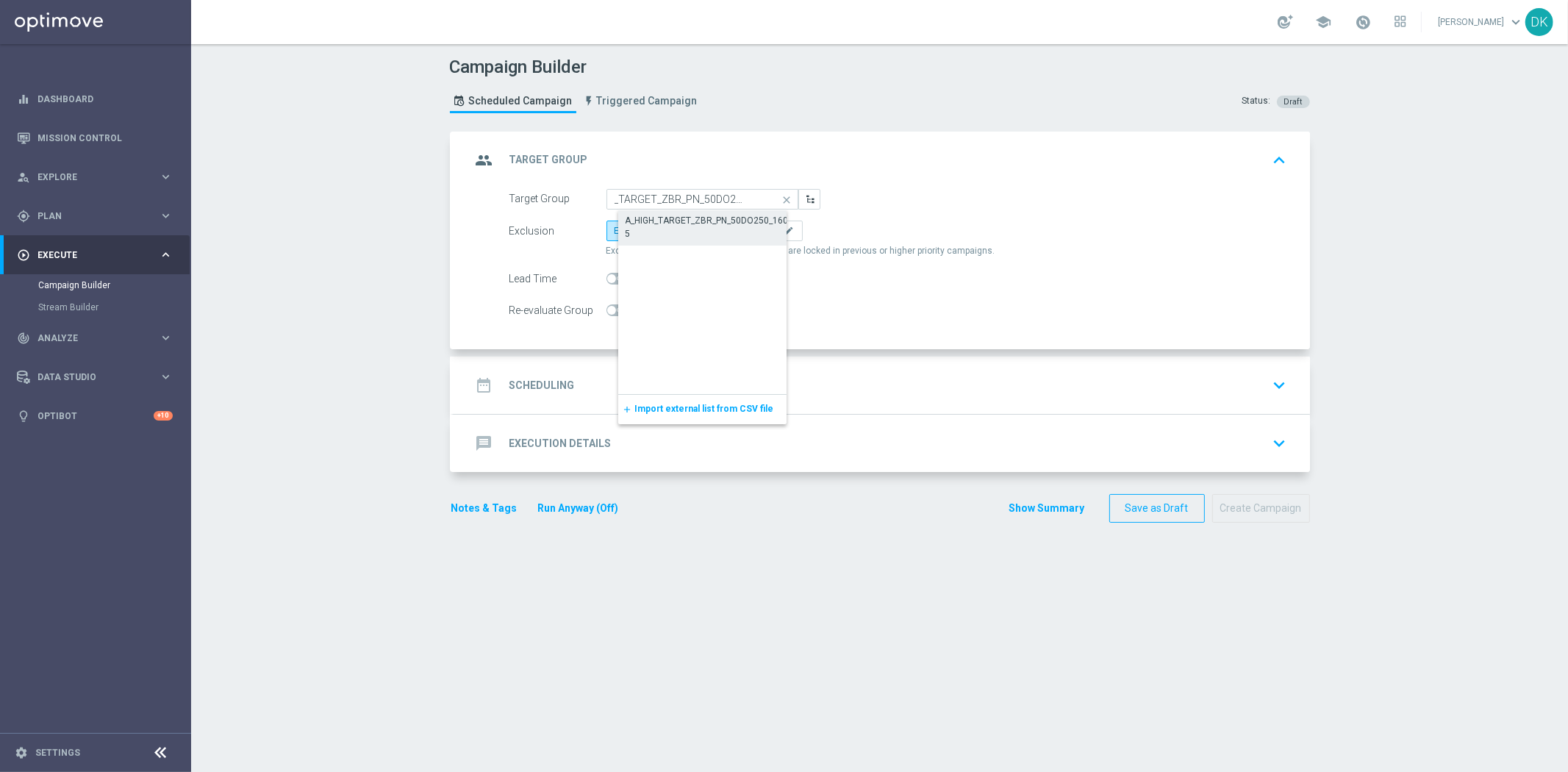
click at [704, 219] on div "A_HIGH_TARGET_ZBR_PN_50DO250_160825" at bounding box center [714, 227] width 178 height 27
type input "A_HIGH_TARGET_ZBR_PN_50DO250_160825"
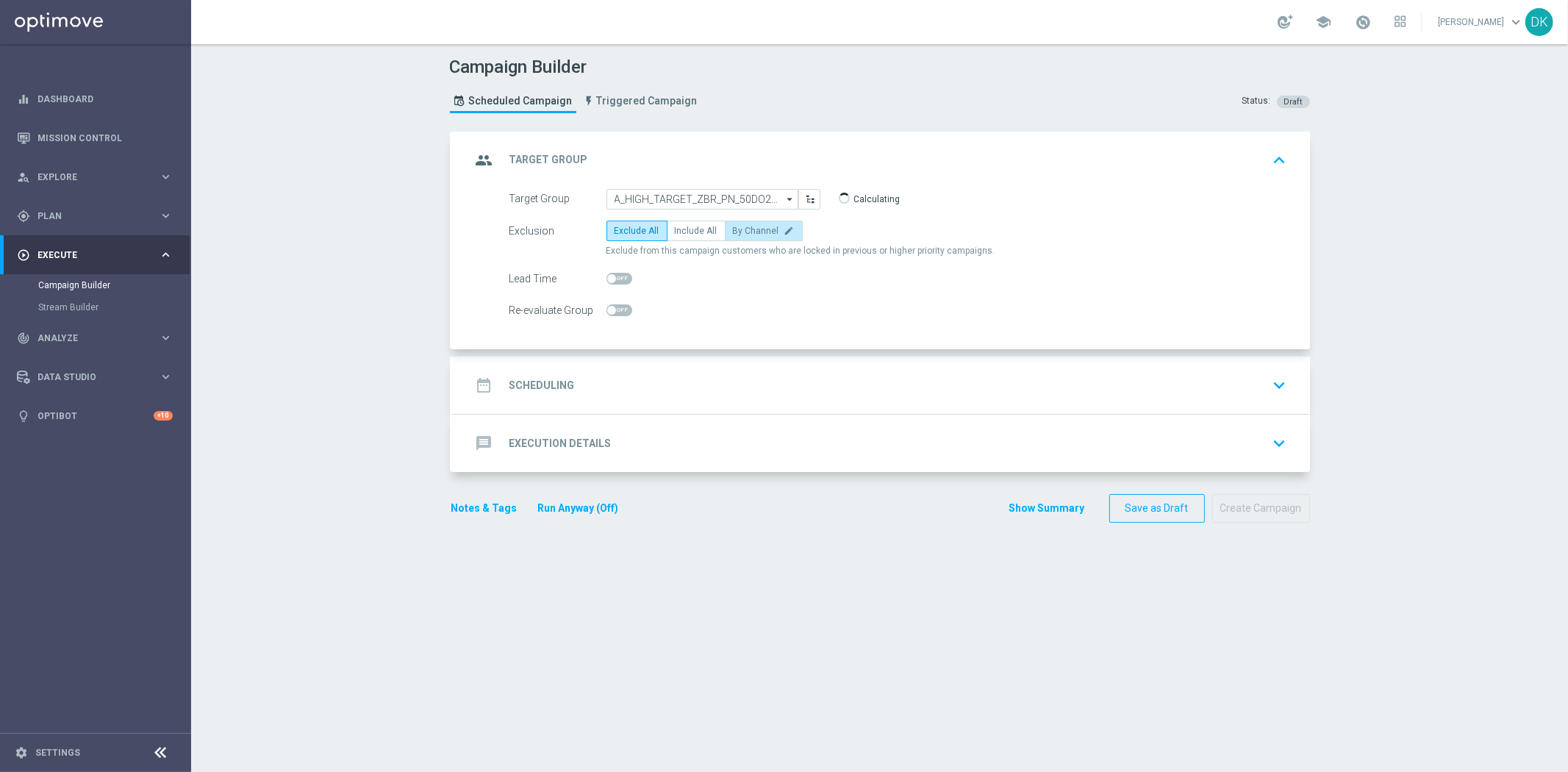
click at [750, 238] on label "By Channel edit" at bounding box center [763, 230] width 78 height 20
click at [742, 238] on input "By Channel edit" at bounding box center [737, 234] width 9 height 9
radio input "true"
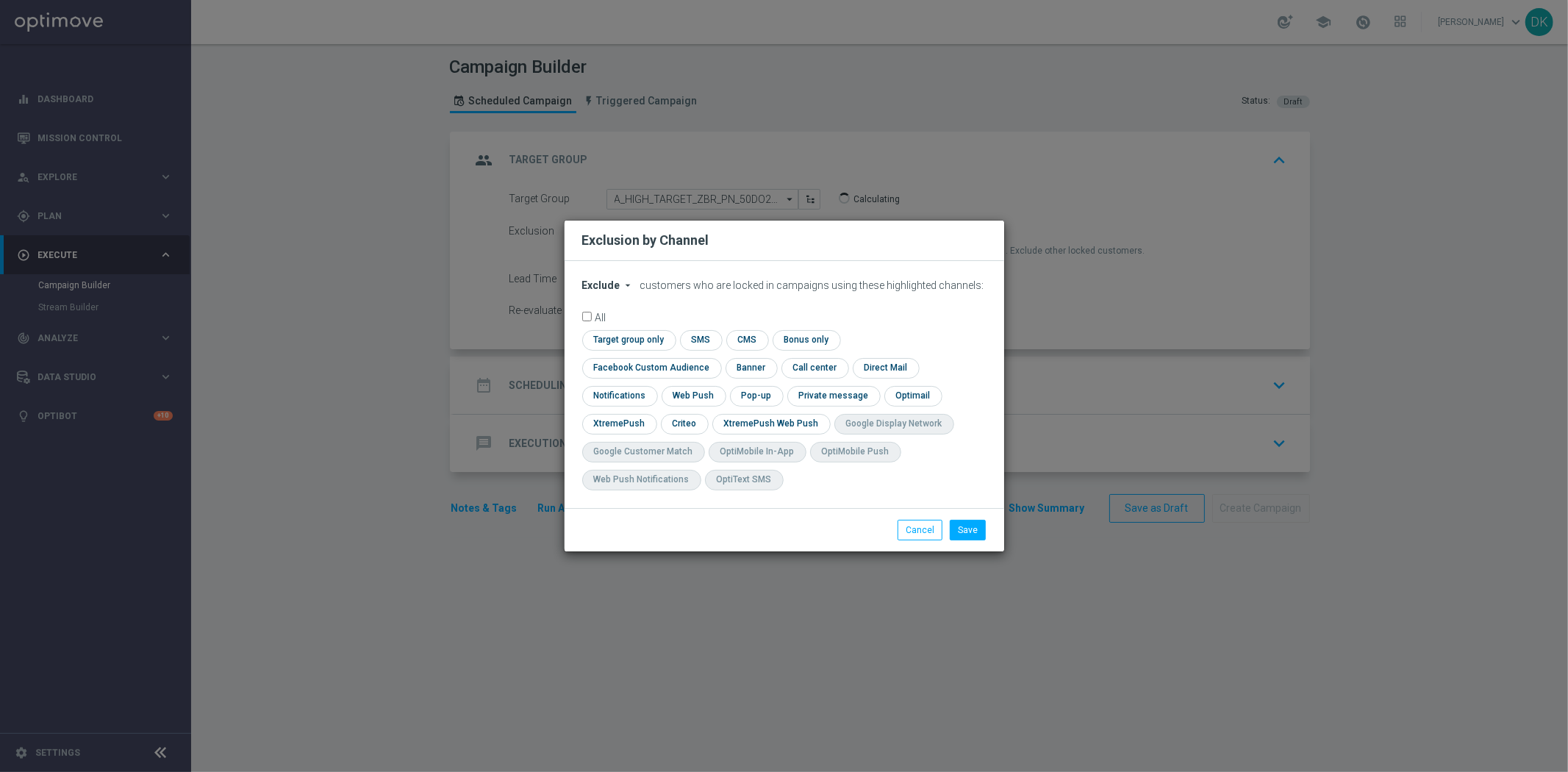
click at [628, 291] on icon "arrow_drop_down" at bounding box center [628, 285] width 12 height 12
click at [0, 0] on span "Include" at bounding box center [0, 0] width 0 height 0
click at [628, 350] on input "checkbox" at bounding box center [627, 339] width 89 height 20
checkbox input "true"
click at [628, 370] on input "checkbox" at bounding box center [649, 368] width 133 height 20
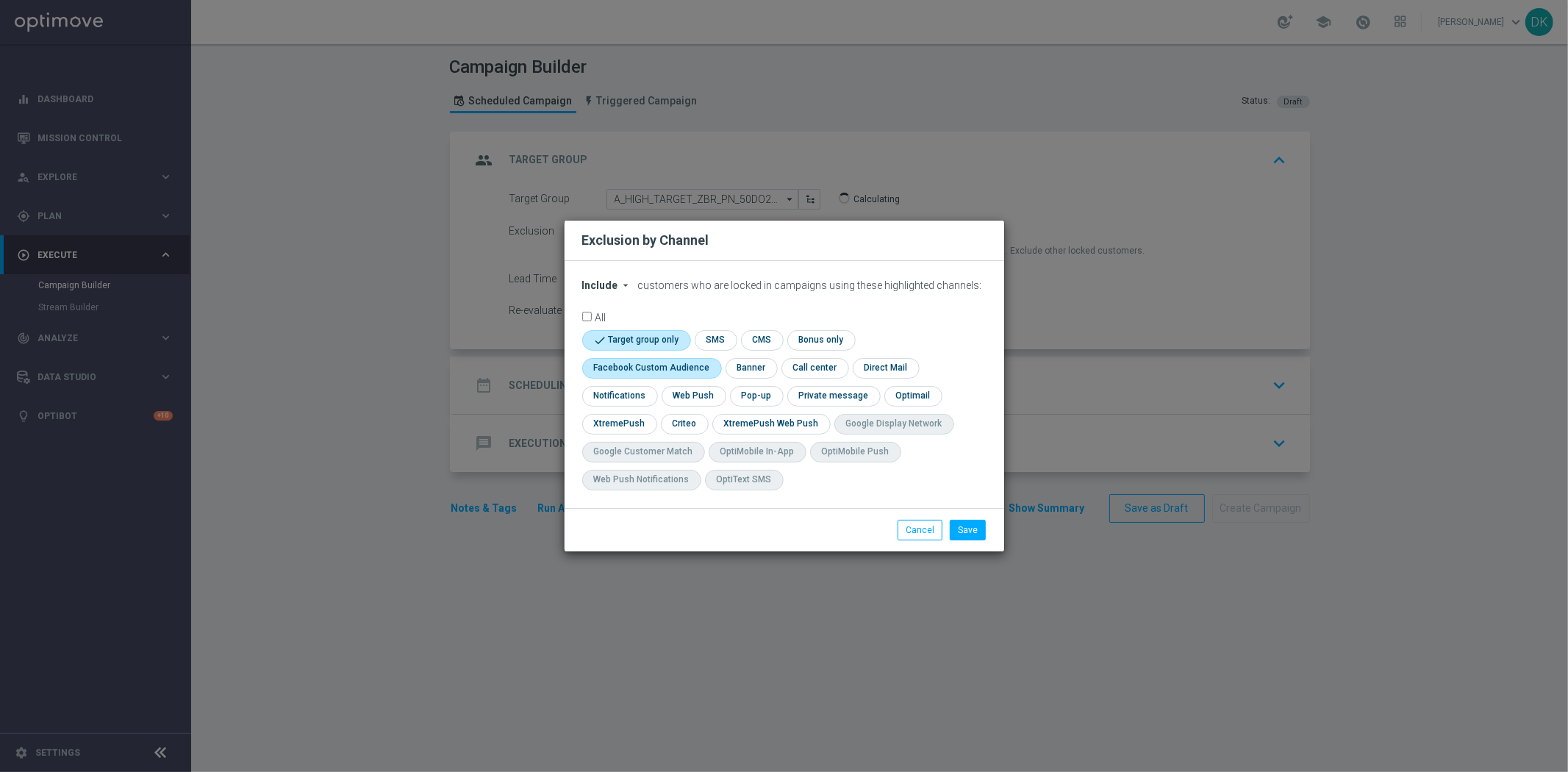
checkbox input "true"
click at [673, 416] on input "checkbox" at bounding box center [683, 423] width 45 height 20
checkbox input "true"
click at [974, 522] on button "Save" at bounding box center [968, 530] width 36 height 20
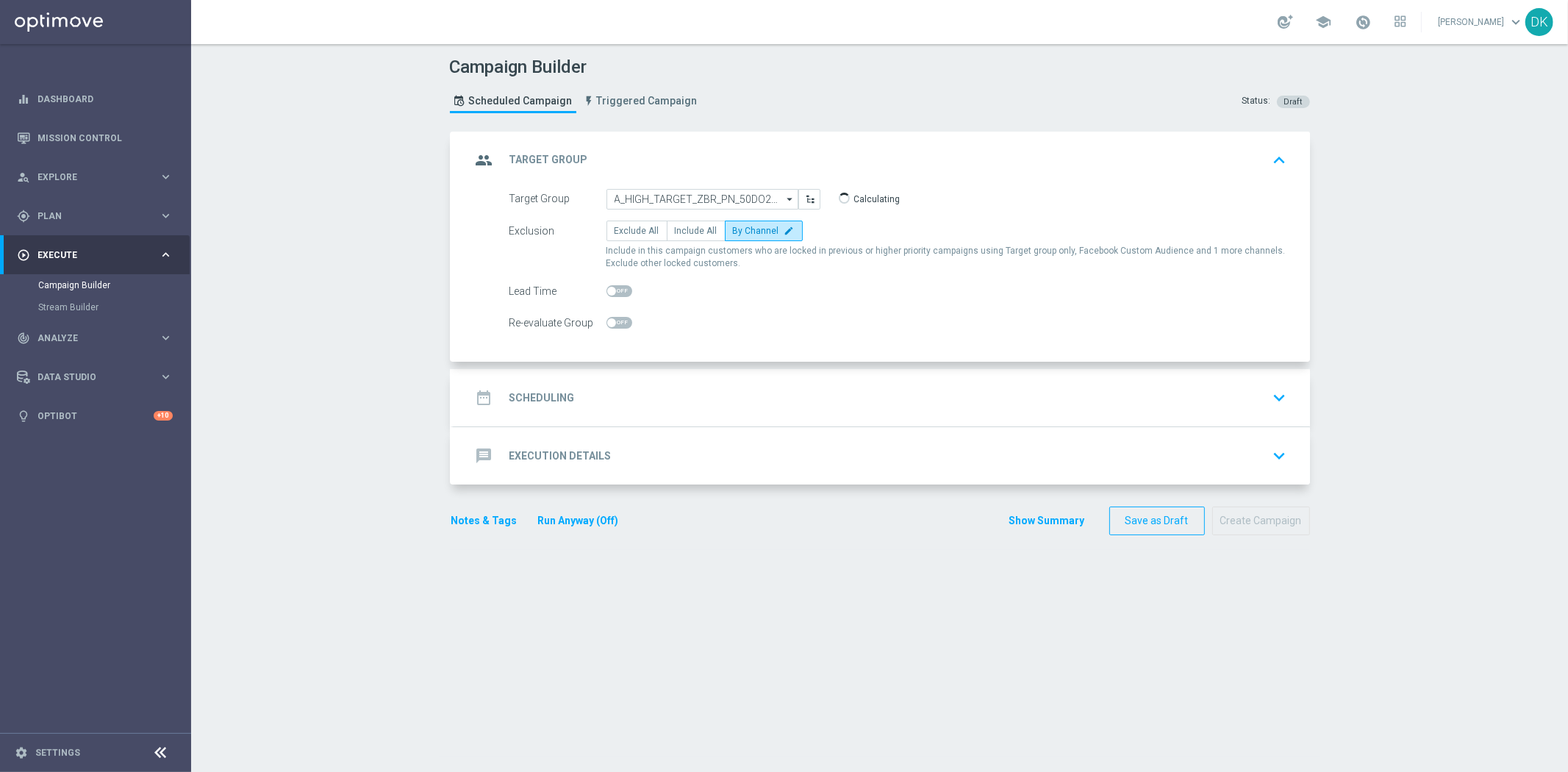
click at [640, 384] on div "date_range Scheduling keyboard_arrow_down" at bounding box center [882, 398] width 821 height 28
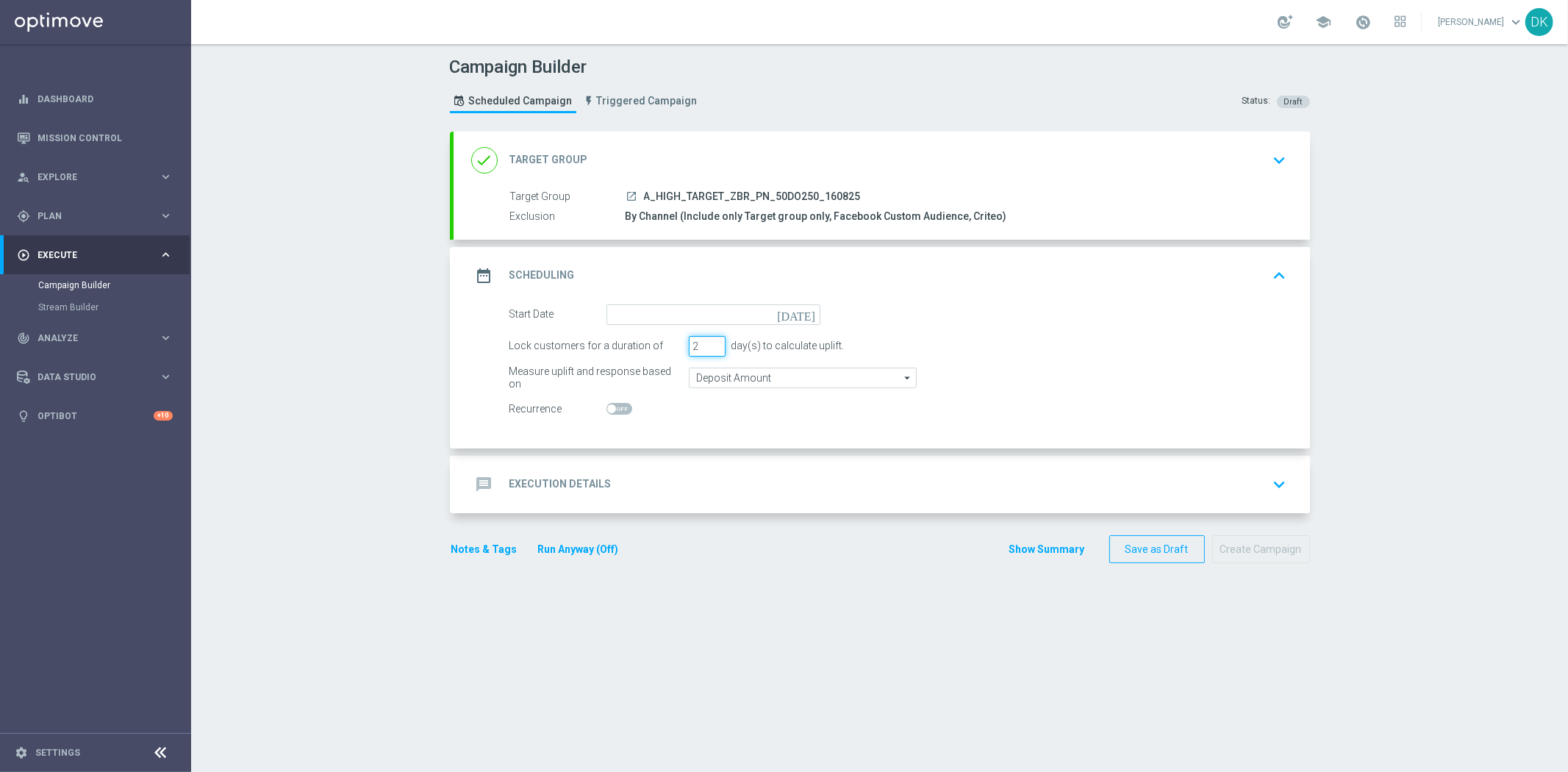
type input "2"
click at [704, 348] on input "2" at bounding box center [707, 346] width 37 height 20
click at [715, 370] on input "Deposit Amount" at bounding box center [802, 378] width 228 height 20
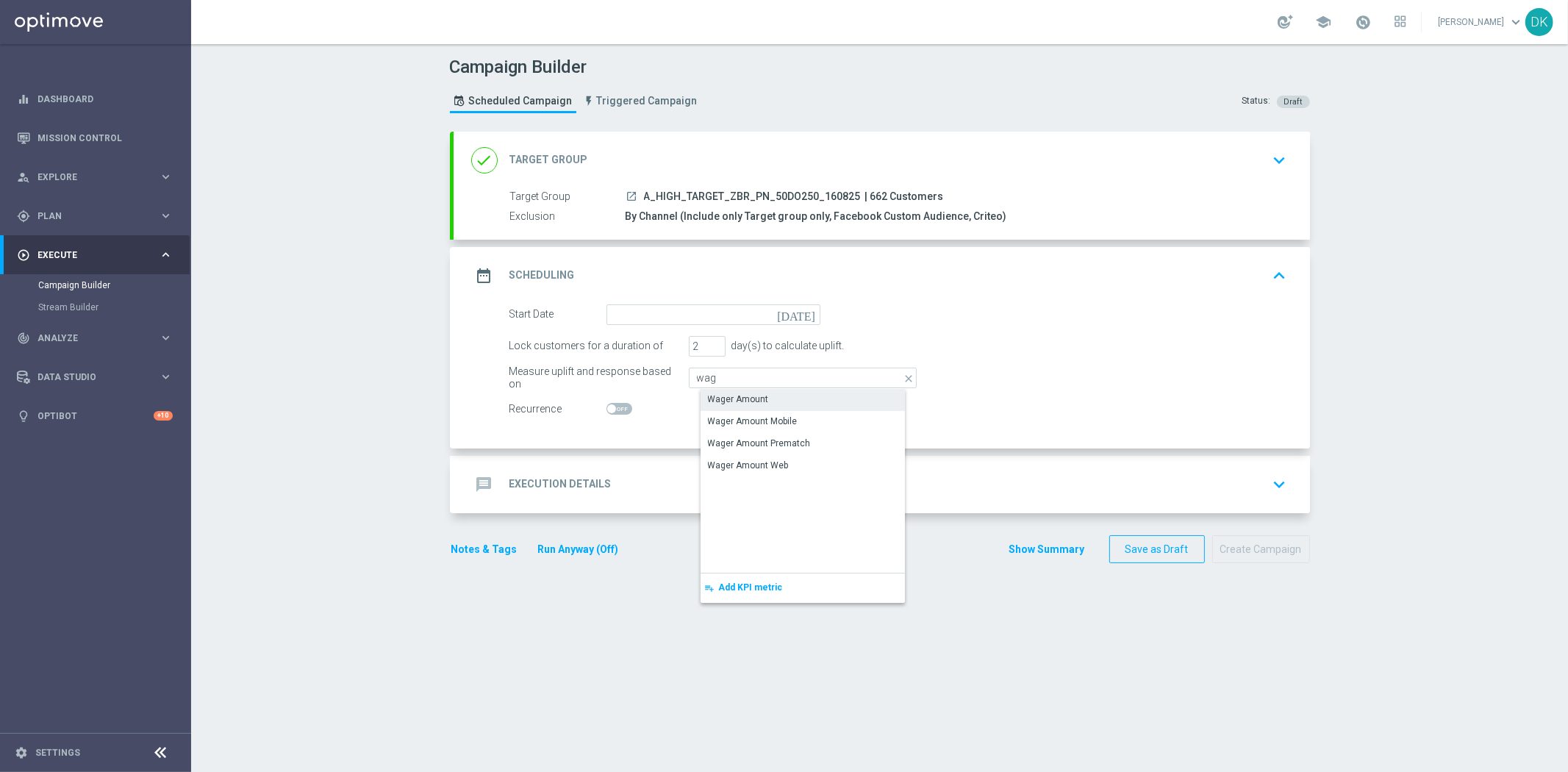
click at [726, 396] on div "Wager Amount" at bounding box center [738, 399] width 61 height 13
type input "Wager Amount"
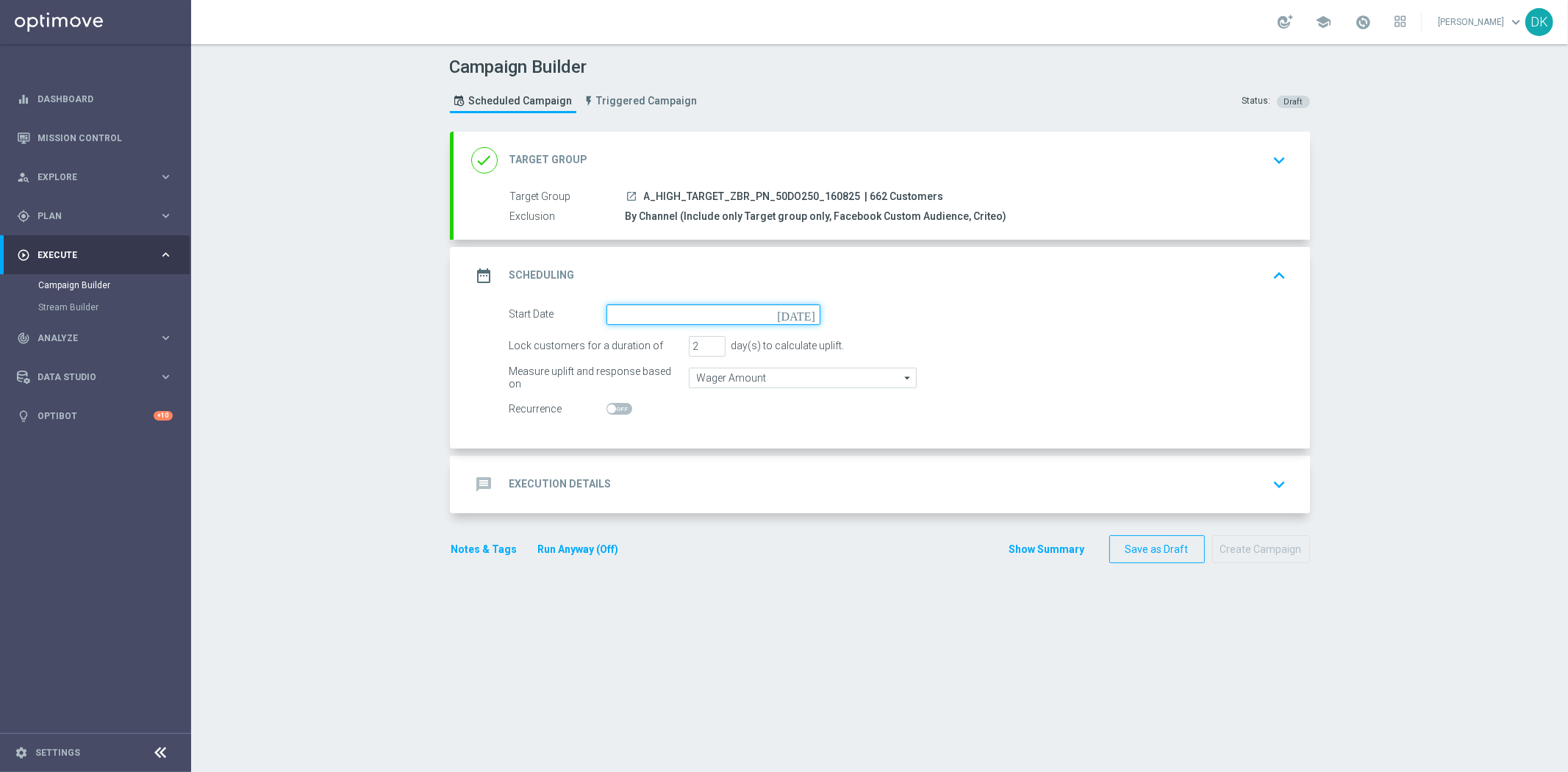
click at [701, 322] on input at bounding box center [713, 314] width 214 height 20
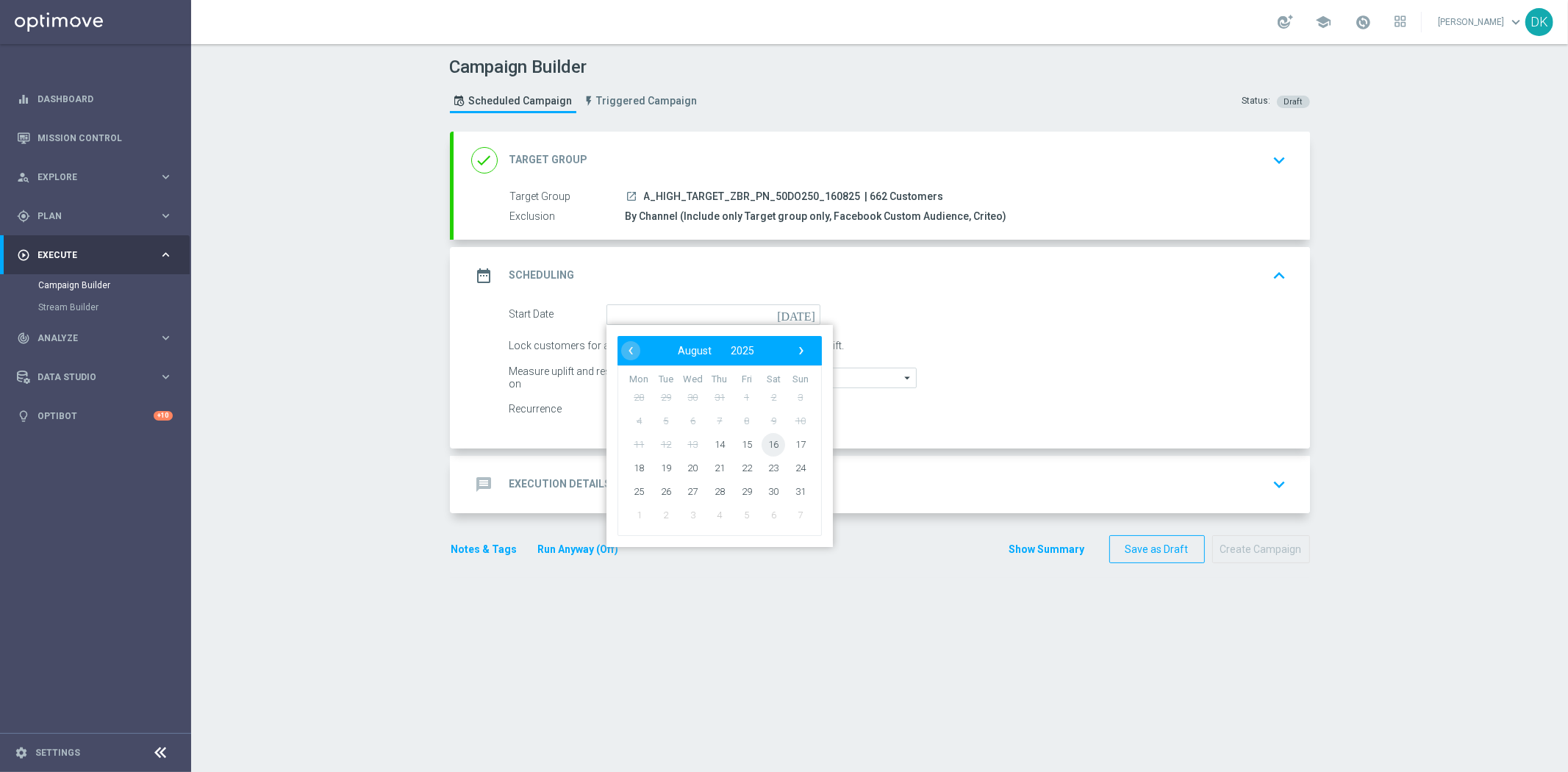
click at [766, 443] on span "16" at bounding box center [773, 444] width 24 height 24
type input "[DATE]"
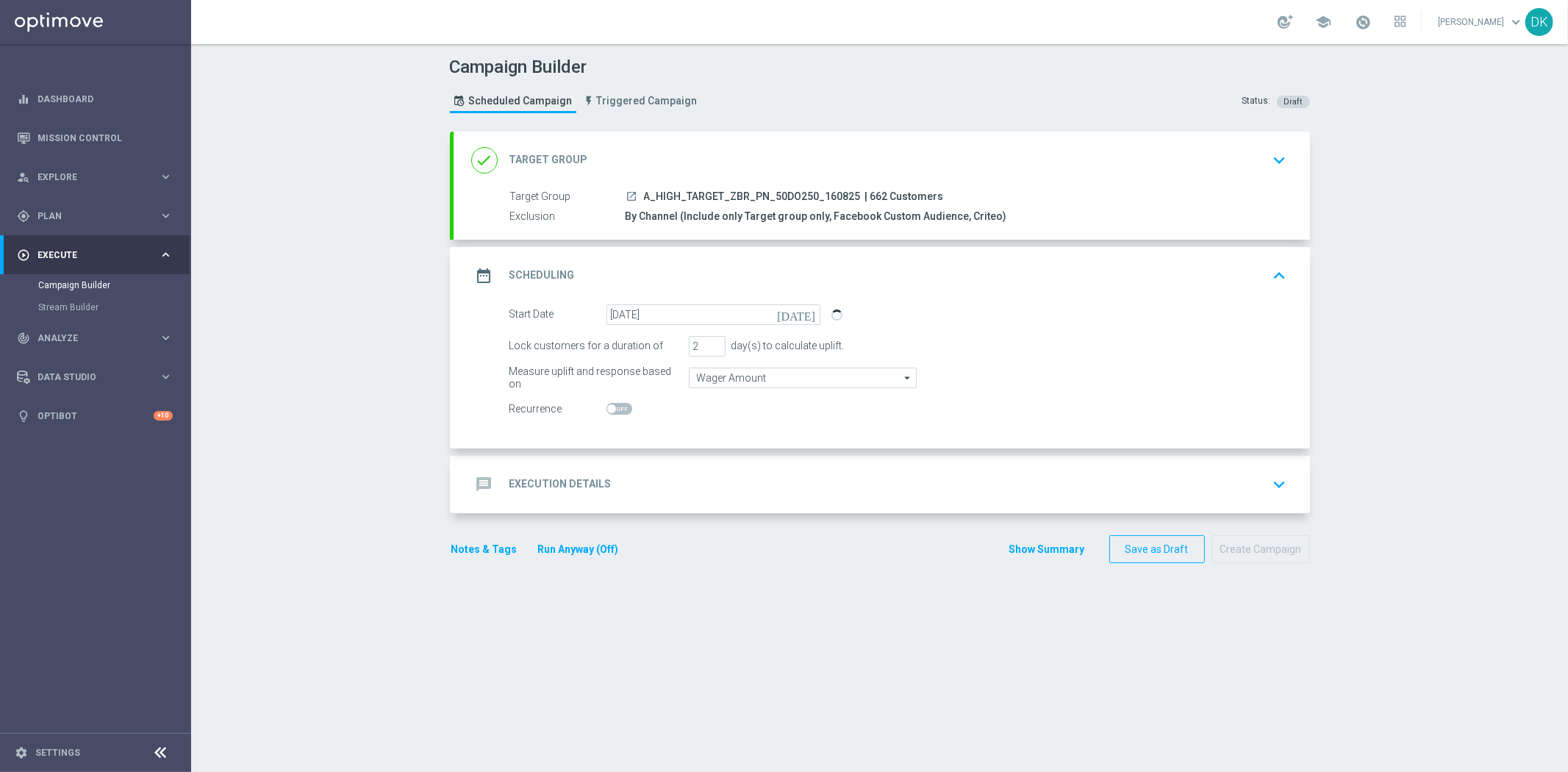
click at [567, 489] on h2 "Execution Details" at bounding box center [560, 484] width 102 height 14
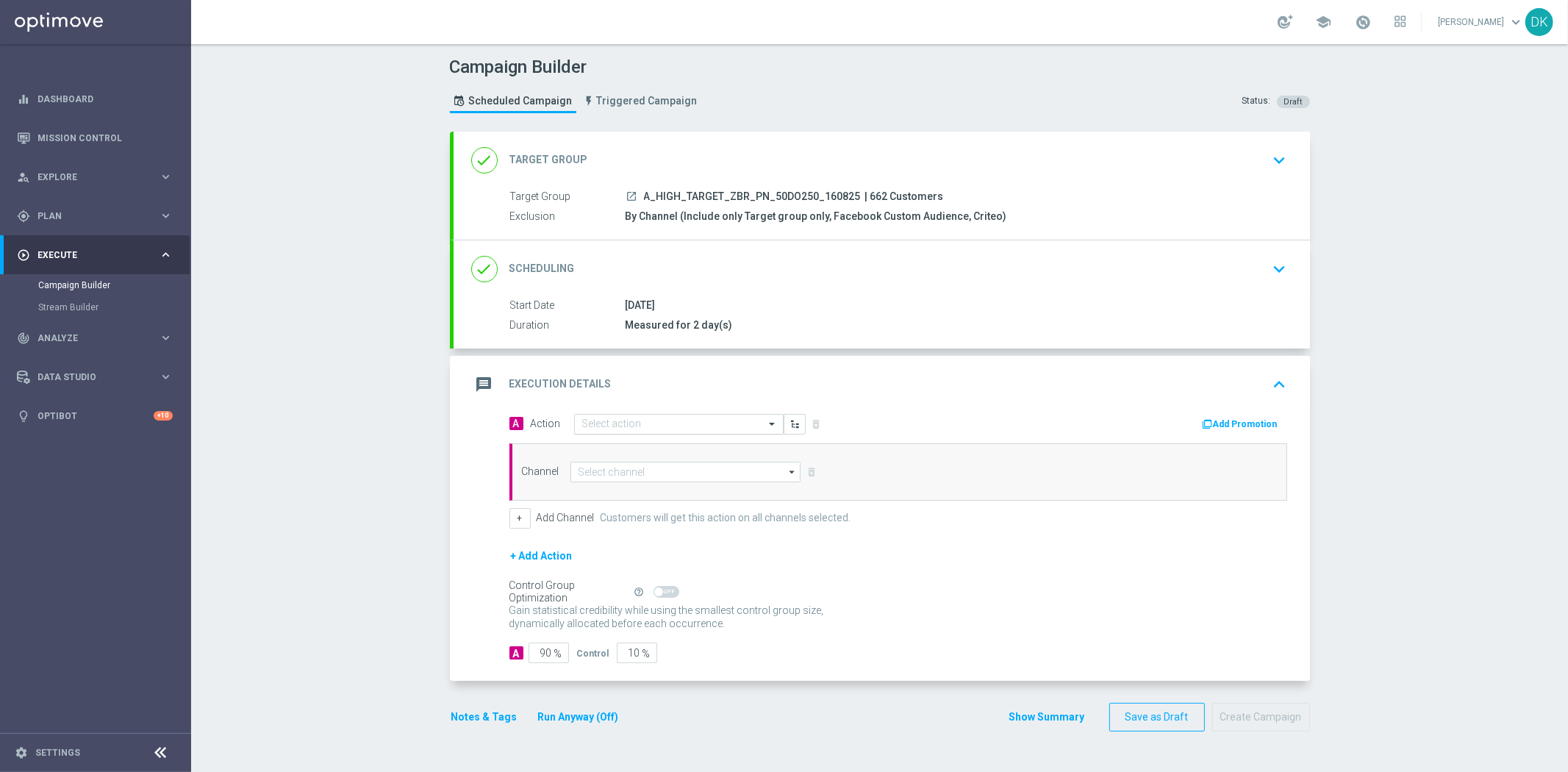
click at [601, 423] on input "text" at bounding box center [664, 425] width 164 height 13
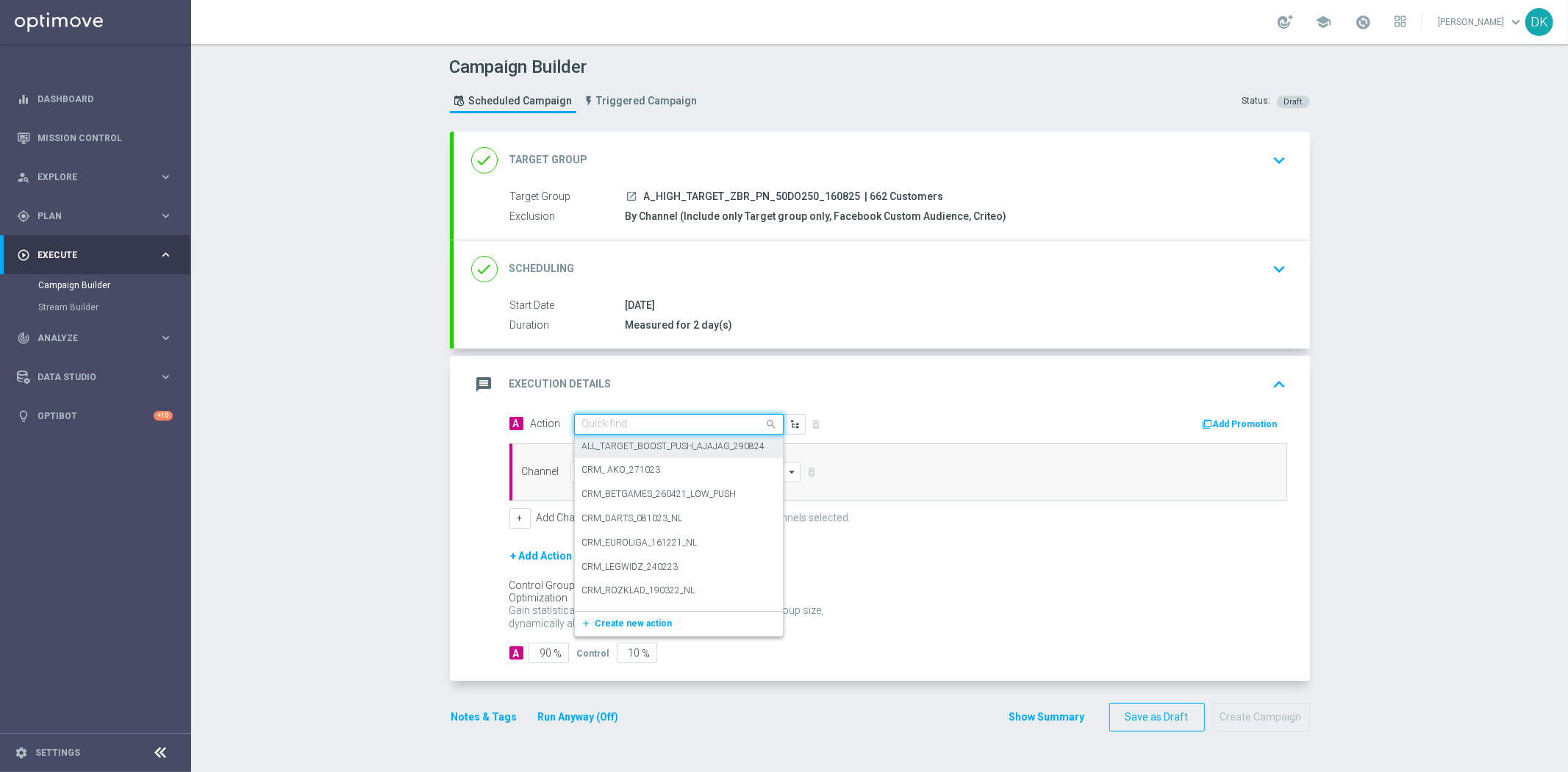
paste input "A_HIGH_TARGET_ZBR_PN_50DO250_160825"
type input "A_HIGH_TARGET_ZBR_PN_50DO250_160825"
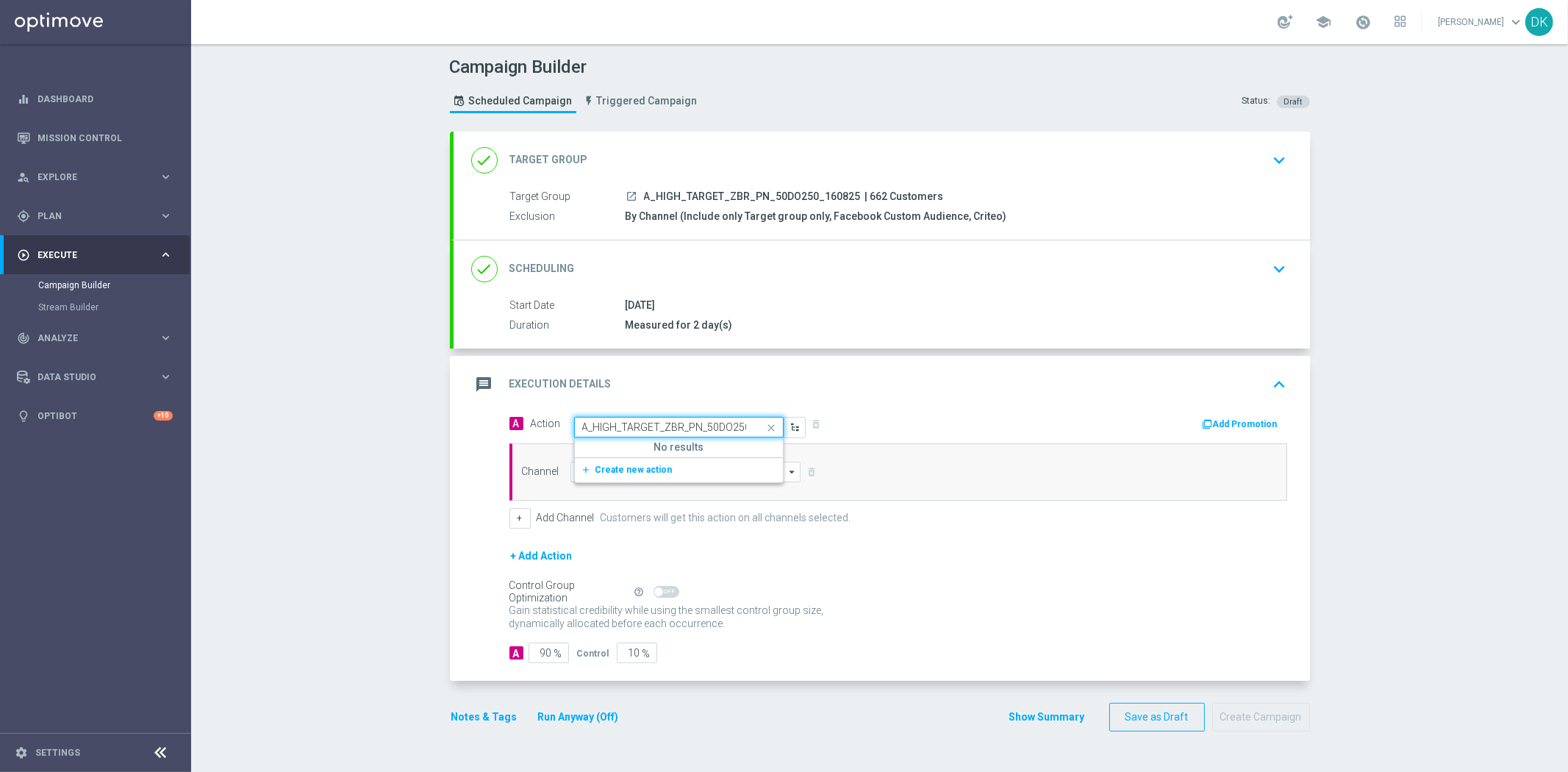
scroll to position [0, 40]
click at [764, 425] on span at bounding box center [773, 427] width 18 height 18
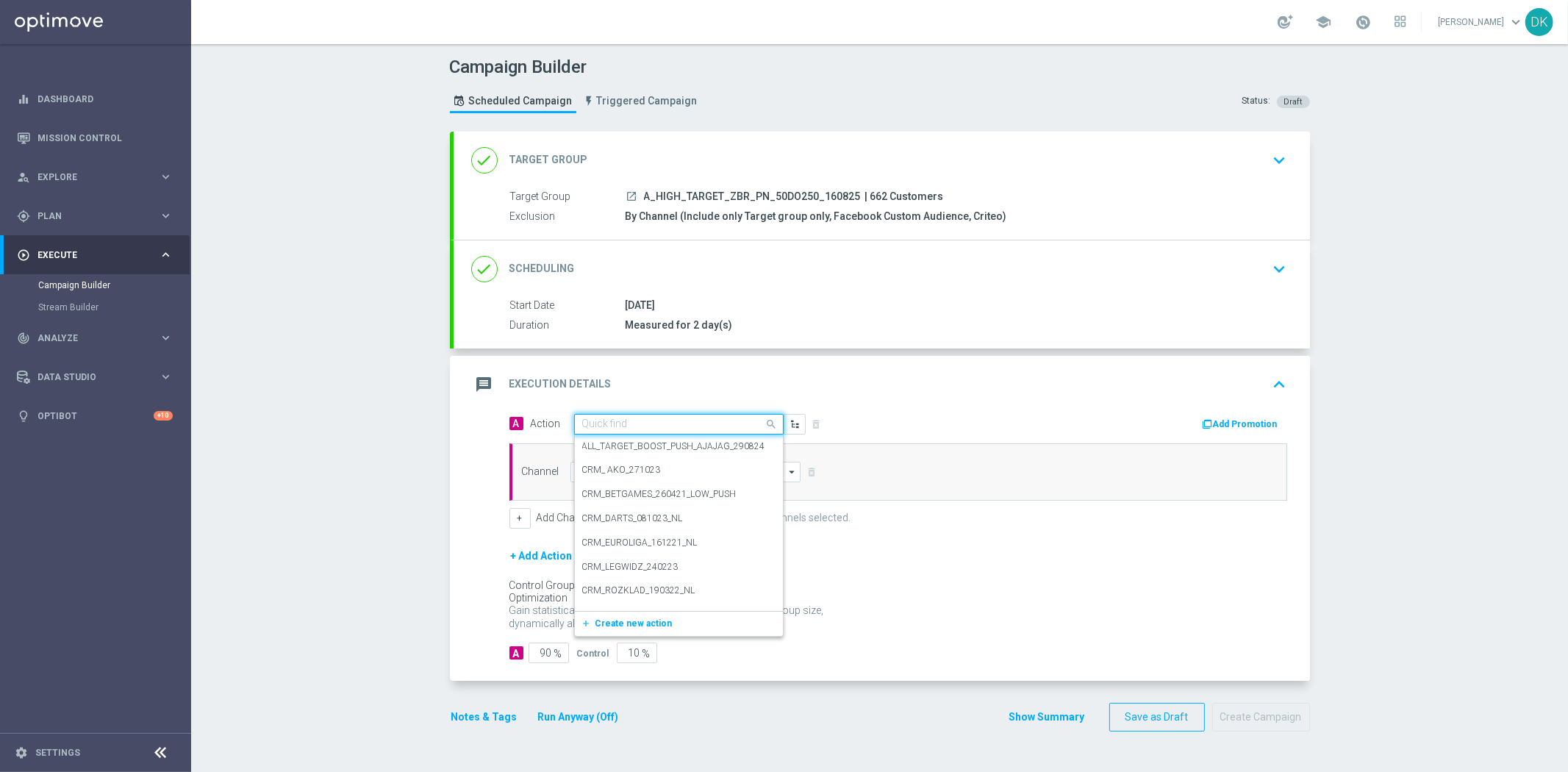
click at [650, 419] on input "text" at bounding box center [664, 425] width 164 height 13
click at [650, 625] on span "Create new action" at bounding box center [634, 623] width 77 height 10
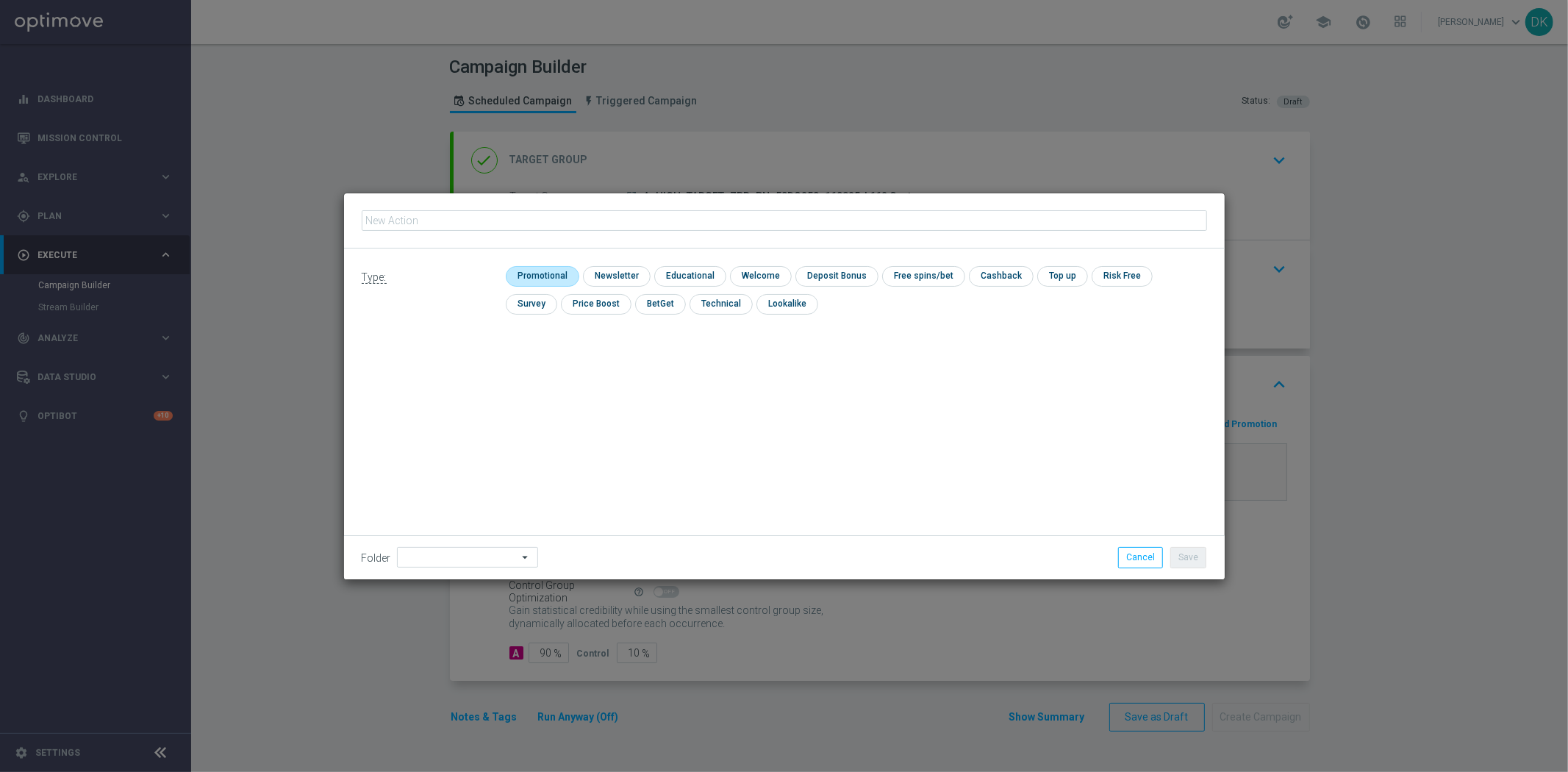
type input "A_HIGH_TARGET_ZBR_PN_50DO250_160825"
click at [539, 270] on input "checkbox" at bounding box center [540, 276] width 70 height 20
checkbox input "true"
click at [1191, 564] on button "Save" at bounding box center [1188, 557] width 36 height 20
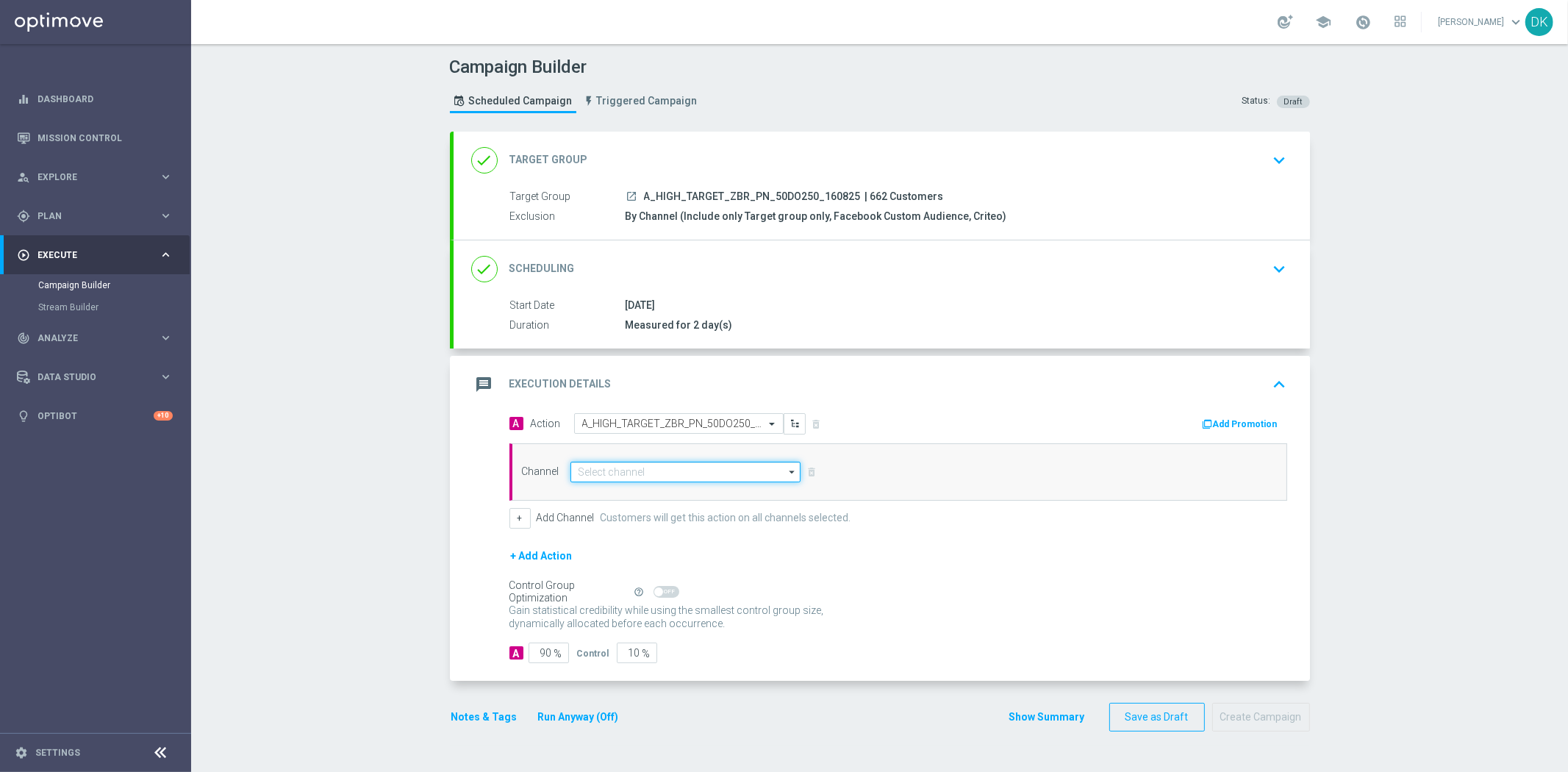
click at [716, 480] on input at bounding box center [686, 472] width 231 height 20
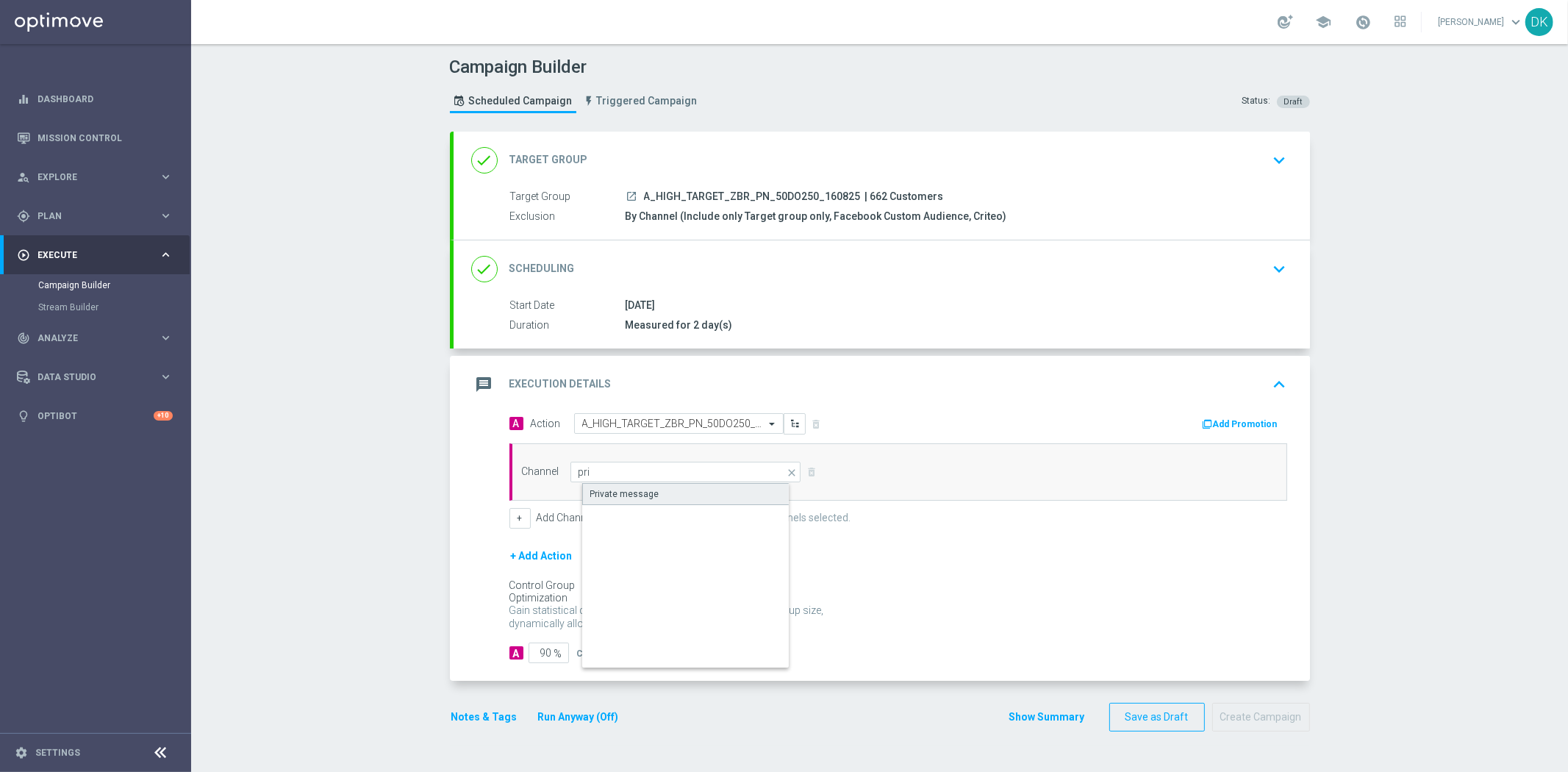
click at [709, 497] on div "Private message" at bounding box center [697, 494] width 231 height 22
type input "Private message"
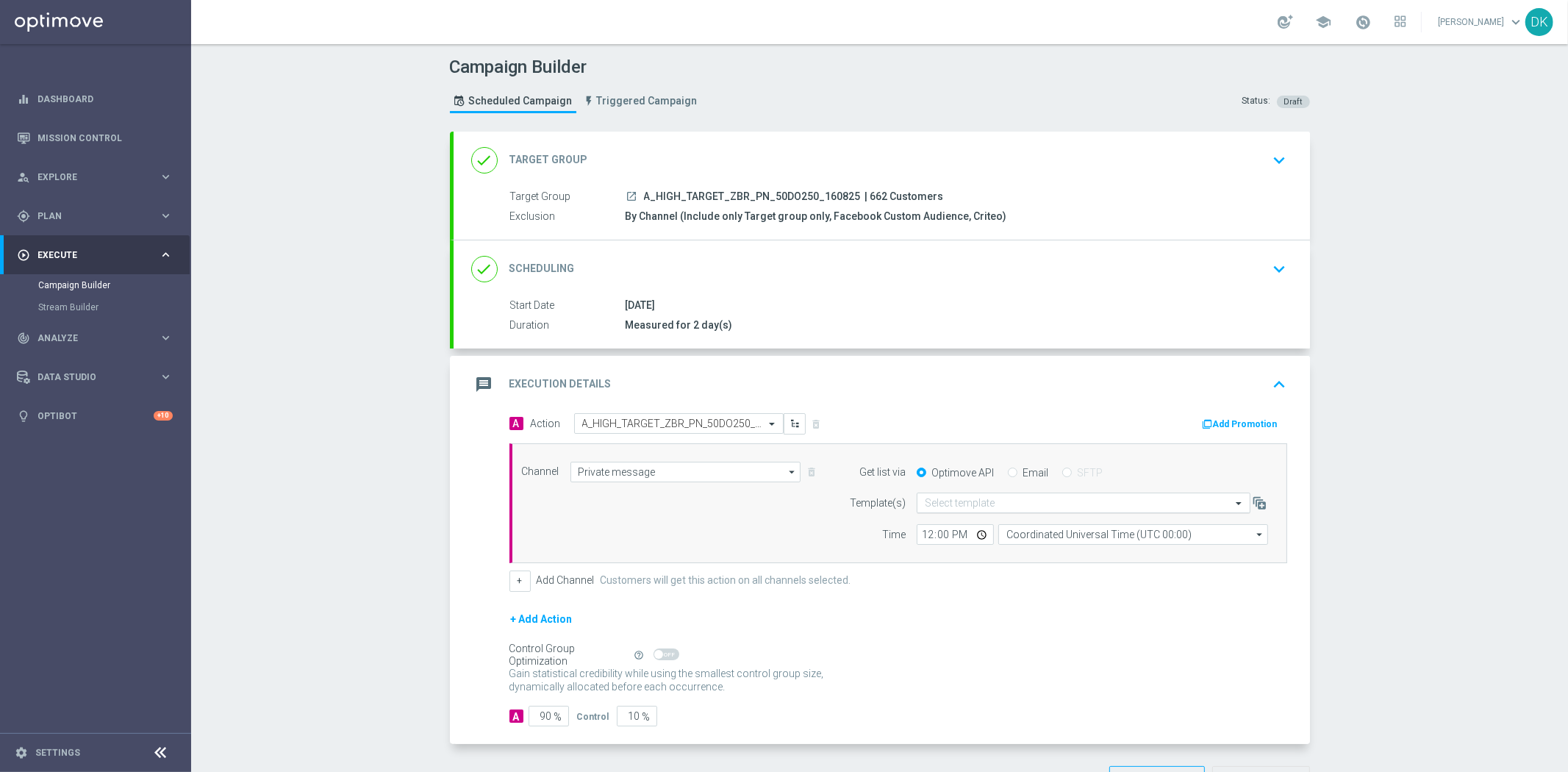
click at [954, 498] on input "text" at bounding box center [1069, 503] width 288 height 13
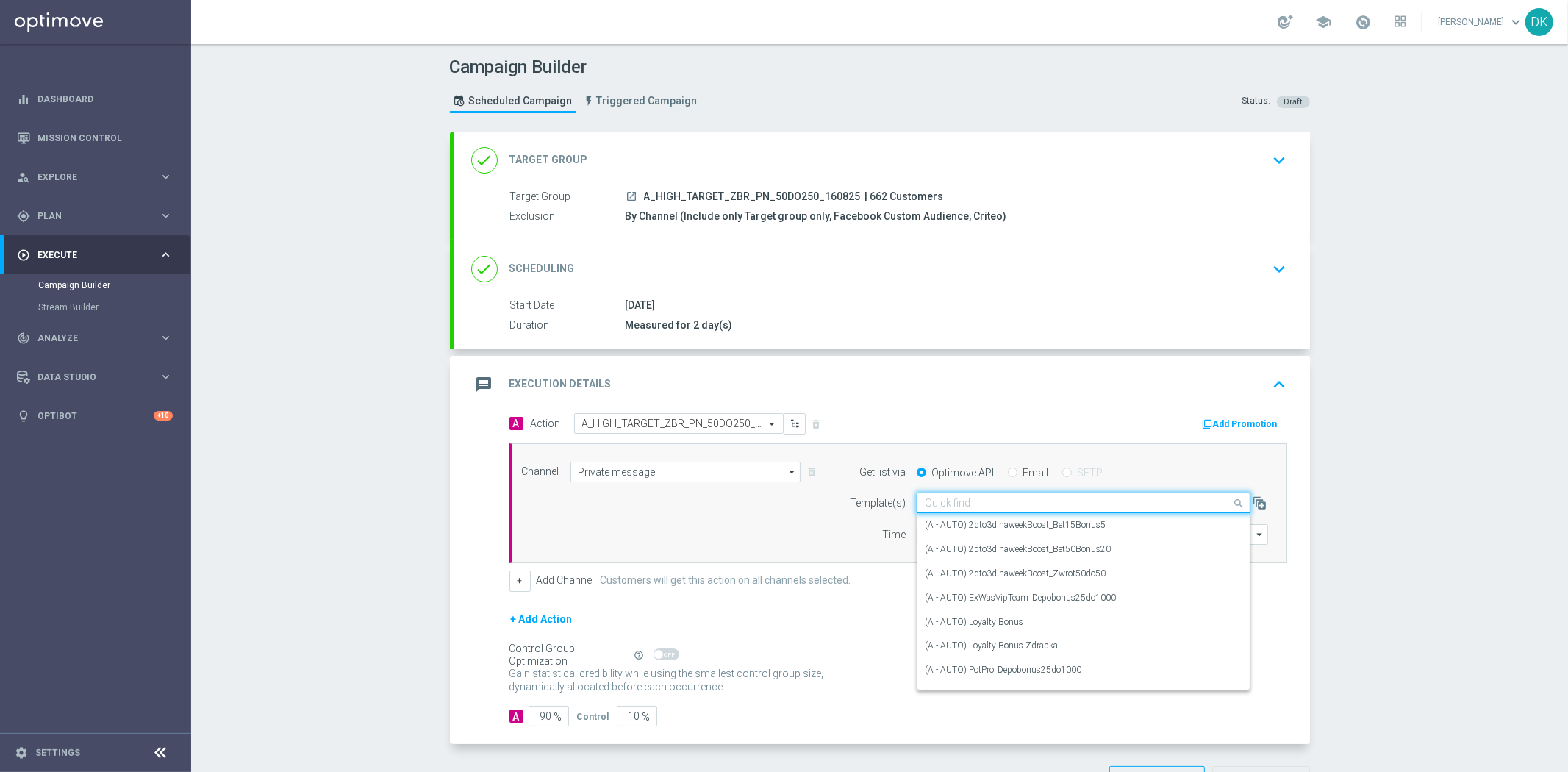
paste input "A_HIGH_TARGET_ZBR_PN_50DO250_160825"
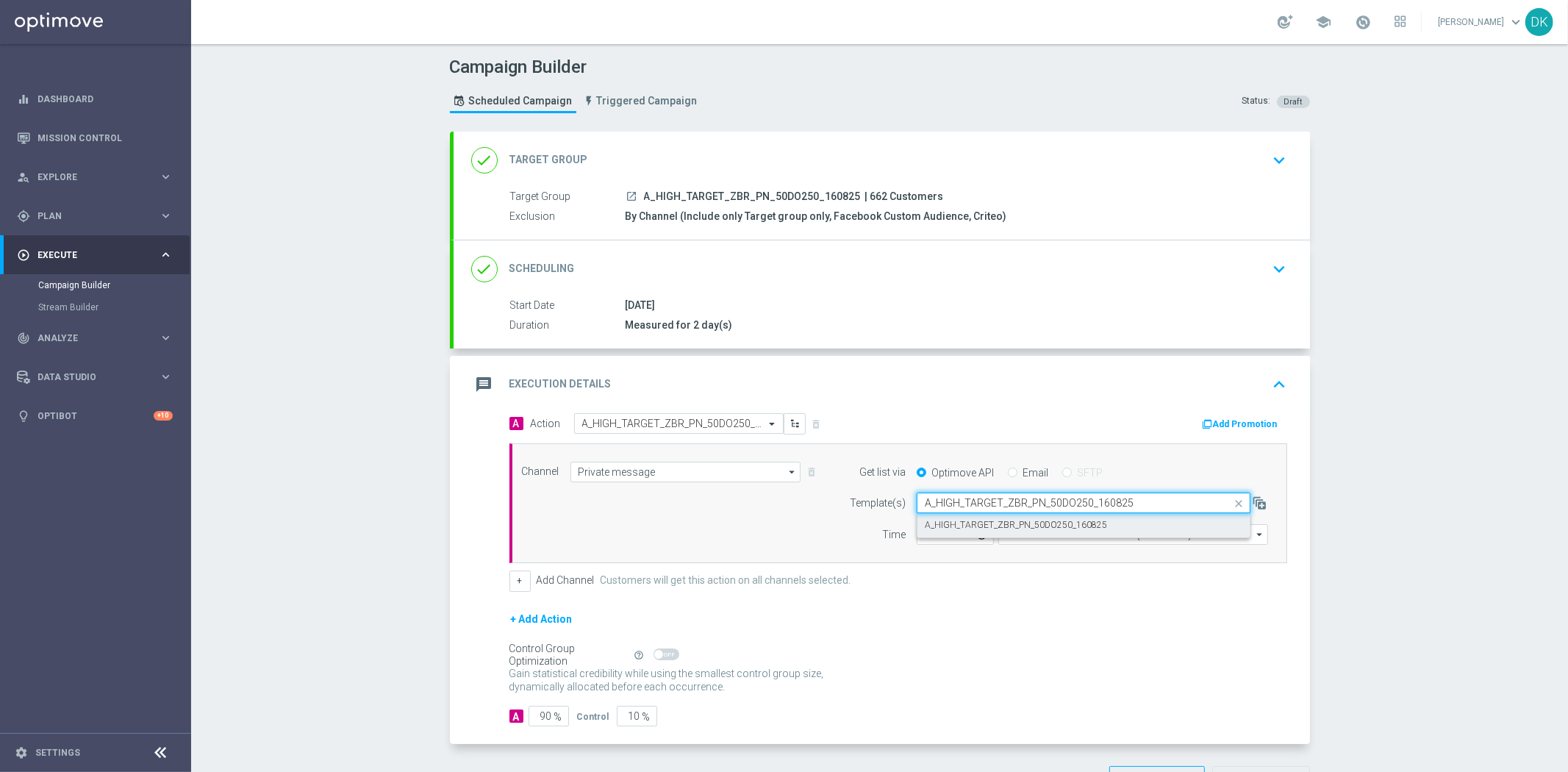
click at [963, 525] on label "A_HIGH_TARGET_ZBR_PN_50DO250_160825" at bounding box center [1016, 525] width 183 height 13
type input "A_HIGH_TARGET_ZBR_PN_50DO250_160825"
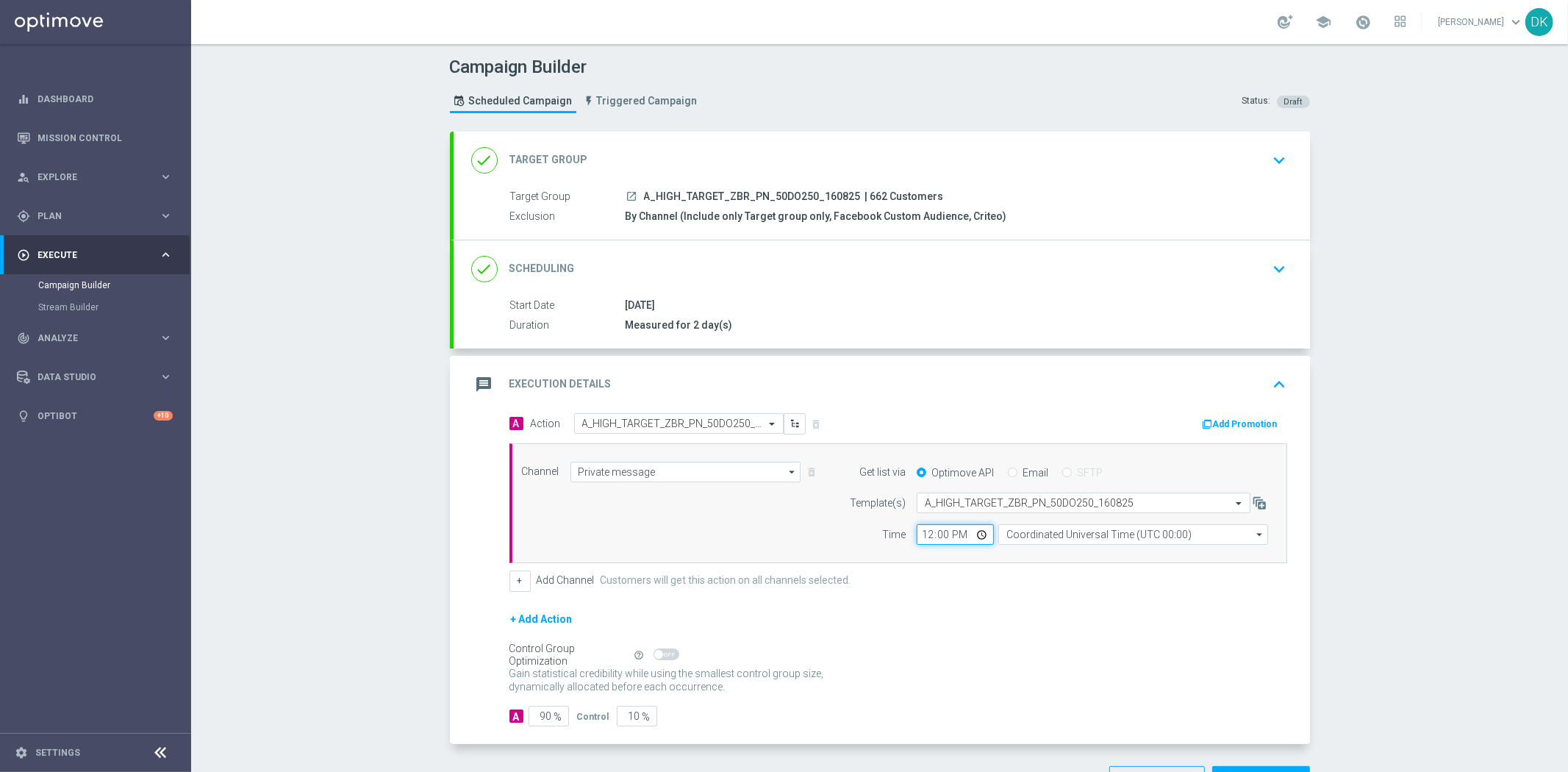
click at [920, 532] on input "12:00" at bounding box center [955, 535] width 77 height 20
type input "10:01"
click at [1132, 541] on input "Coordinated Universal Time (UTC 00:00)" at bounding box center [1133, 535] width 270 height 20
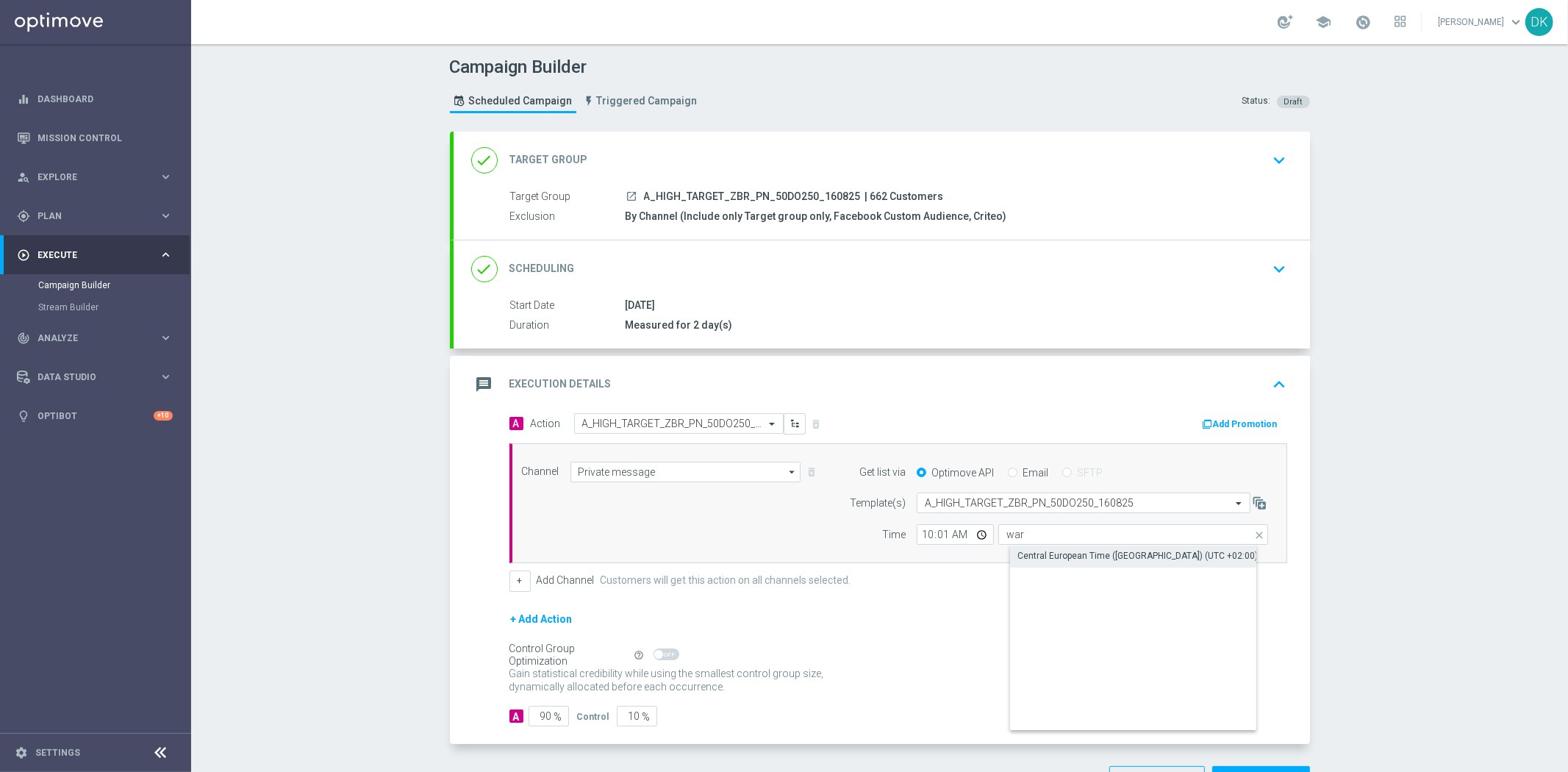
click at [1129, 551] on div "Central European Time ([GEOGRAPHIC_DATA]) (UTC +02:00)" at bounding box center [1137, 556] width 241 height 13
type input "Central European Time ([GEOGRAPHIC_DATA]) (UTC +02:00)"
click at [1223, 429] on button "Add Promotion" at bounding box center [1242, 424] width 81 height 16
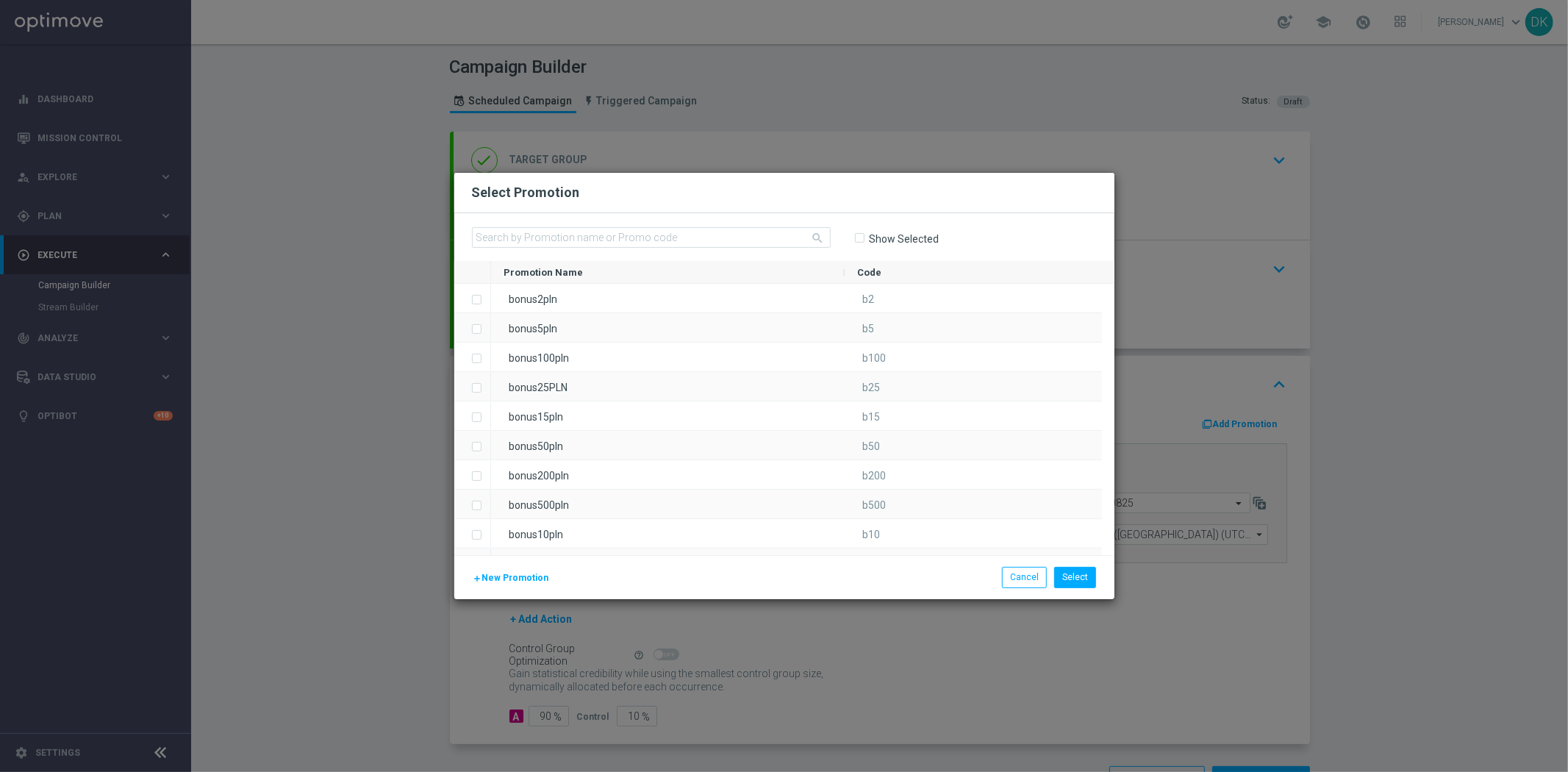
click at [526, 574] on span "New Promotion" at bounding box center [515, 578] width 67 height 10
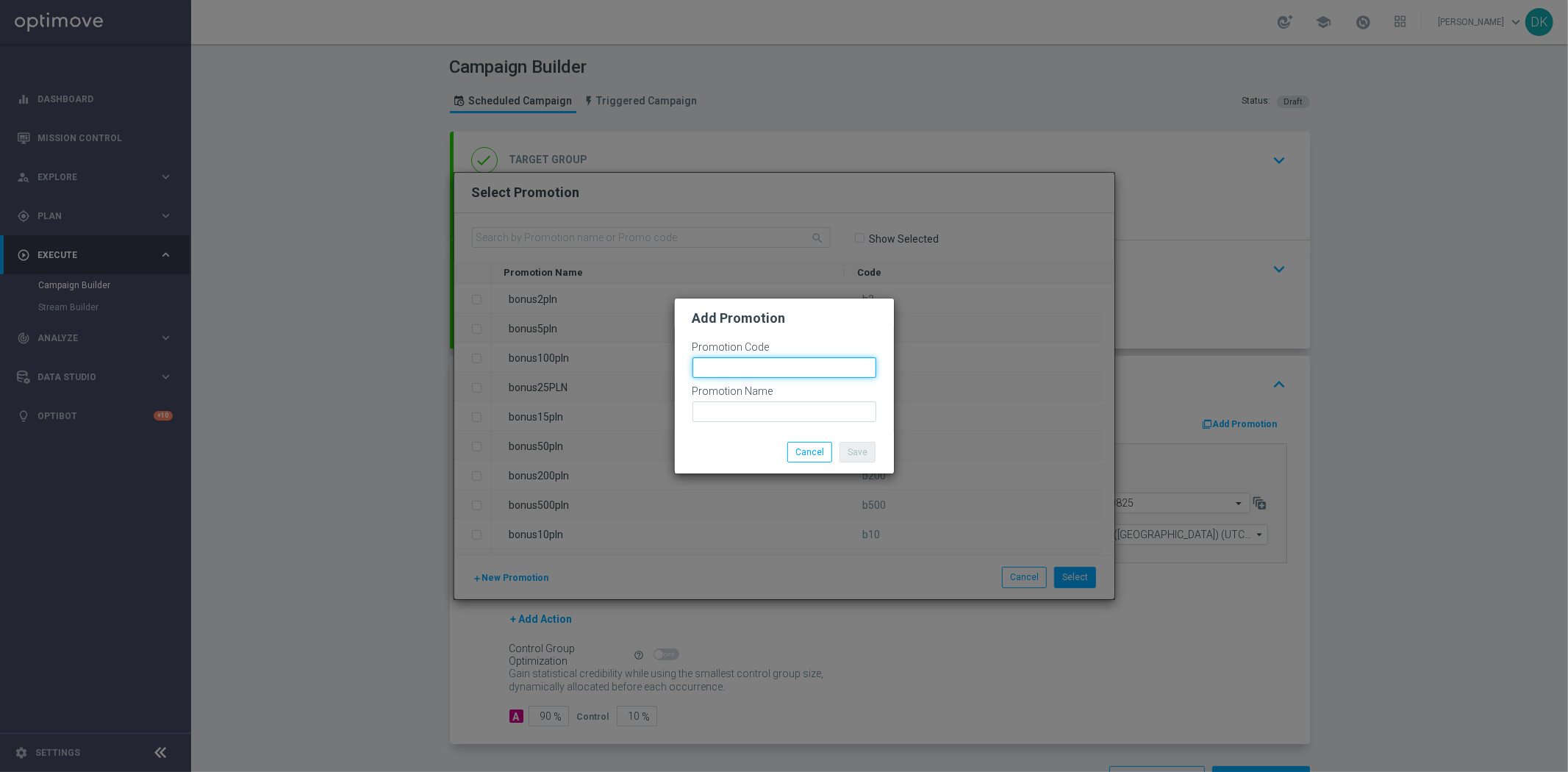
click at [818, 371] on input "text" at bounding box center [784, 368] width 183 height 20
paste input "166694"
click at [818, 371] on input "bonusapi_tg-166694" at bounding box center [784, 368] width 183 height 20
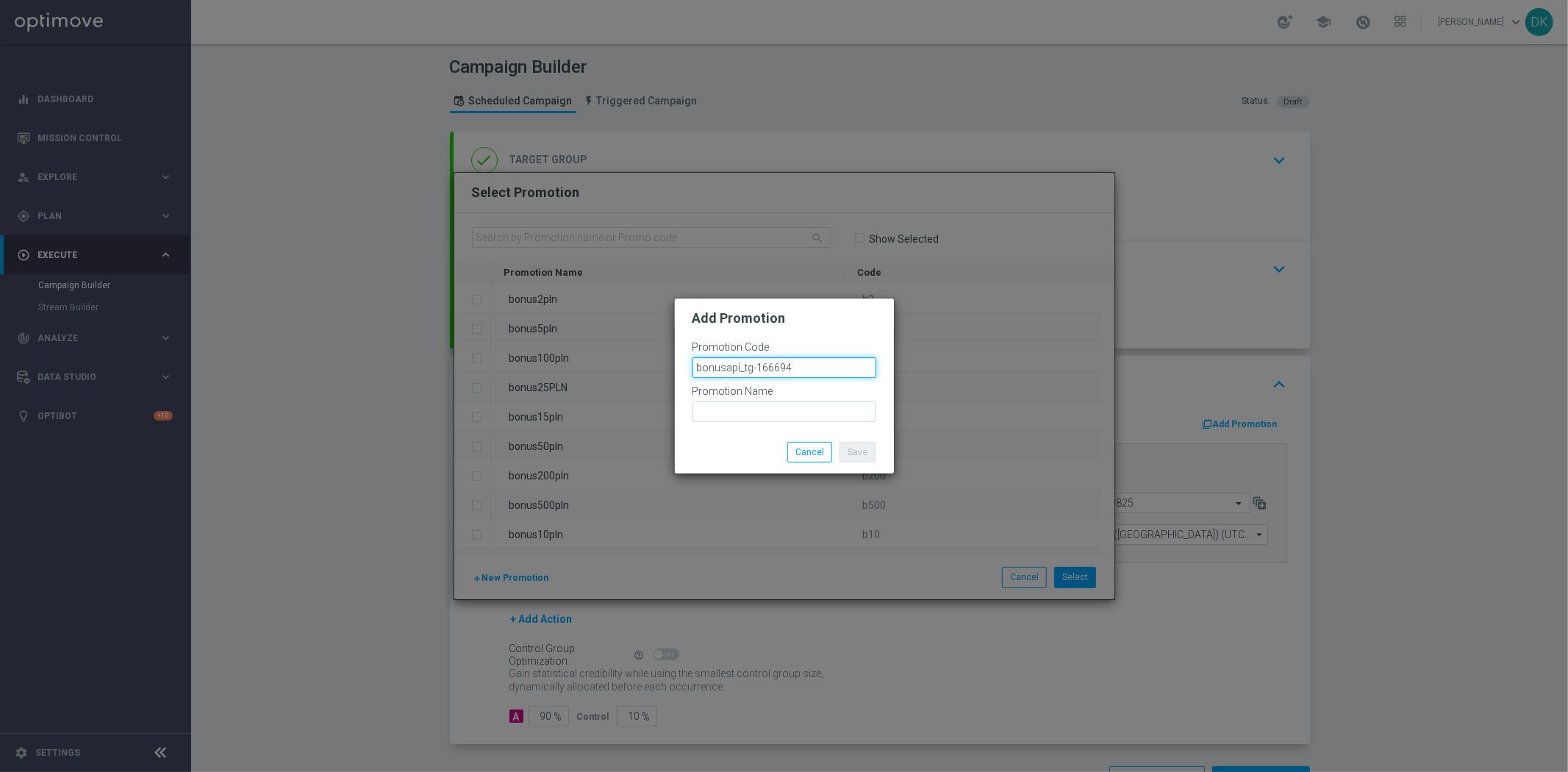
type input "bonusapi_tg-166694"
click at [762, 416] on input "text" at bounding box center [784, 411] width 183 height 20
paste input "bonusapi_tg-166694"
type input "bonusapi_tg-166694"
click at [857, 452] on button "Save" at bounding box center [857, 452] width 36 height 20
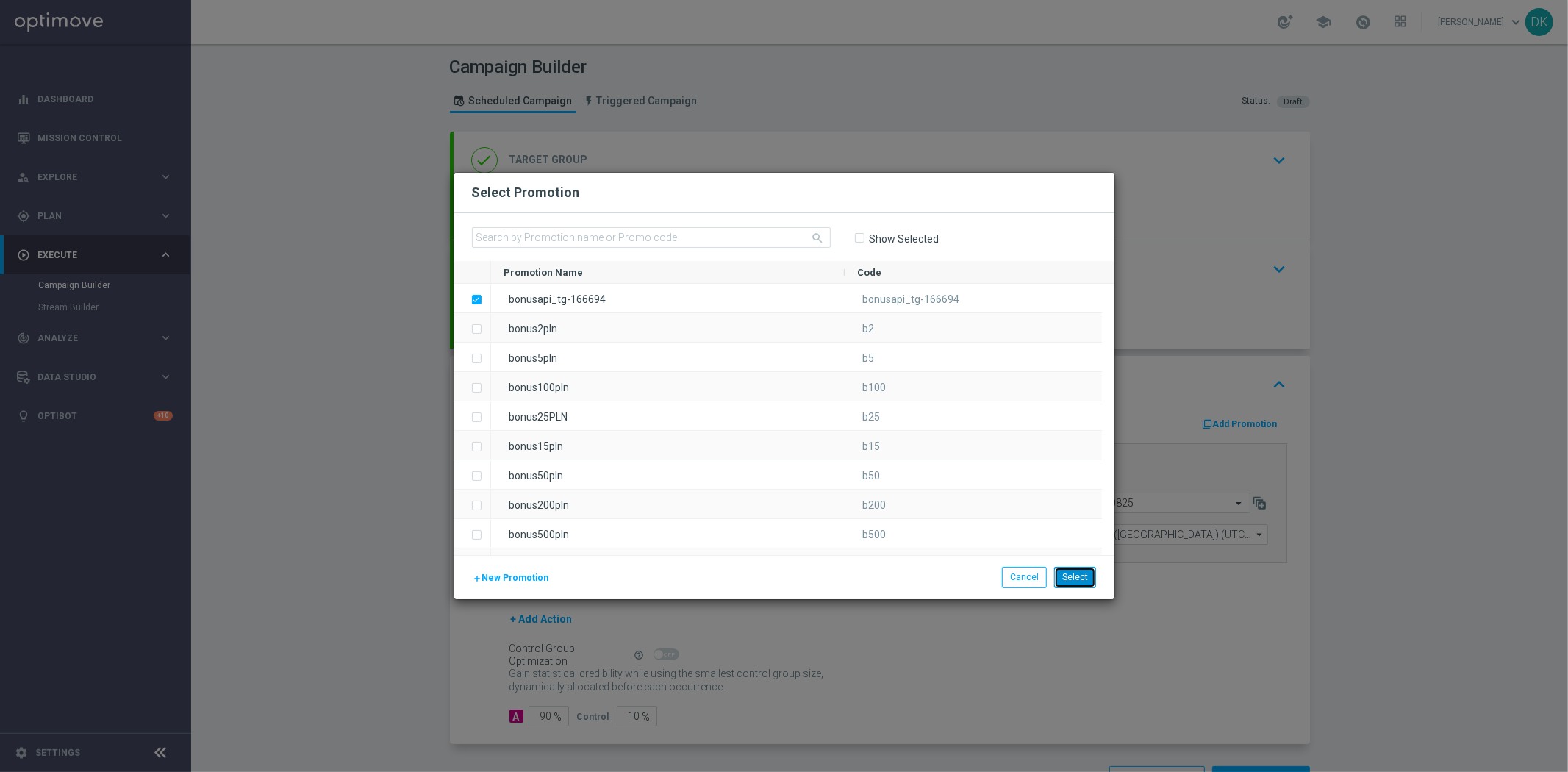
click at [1077, 579] on button "Select" at bounding box center [1074, 577] width 42 height 20
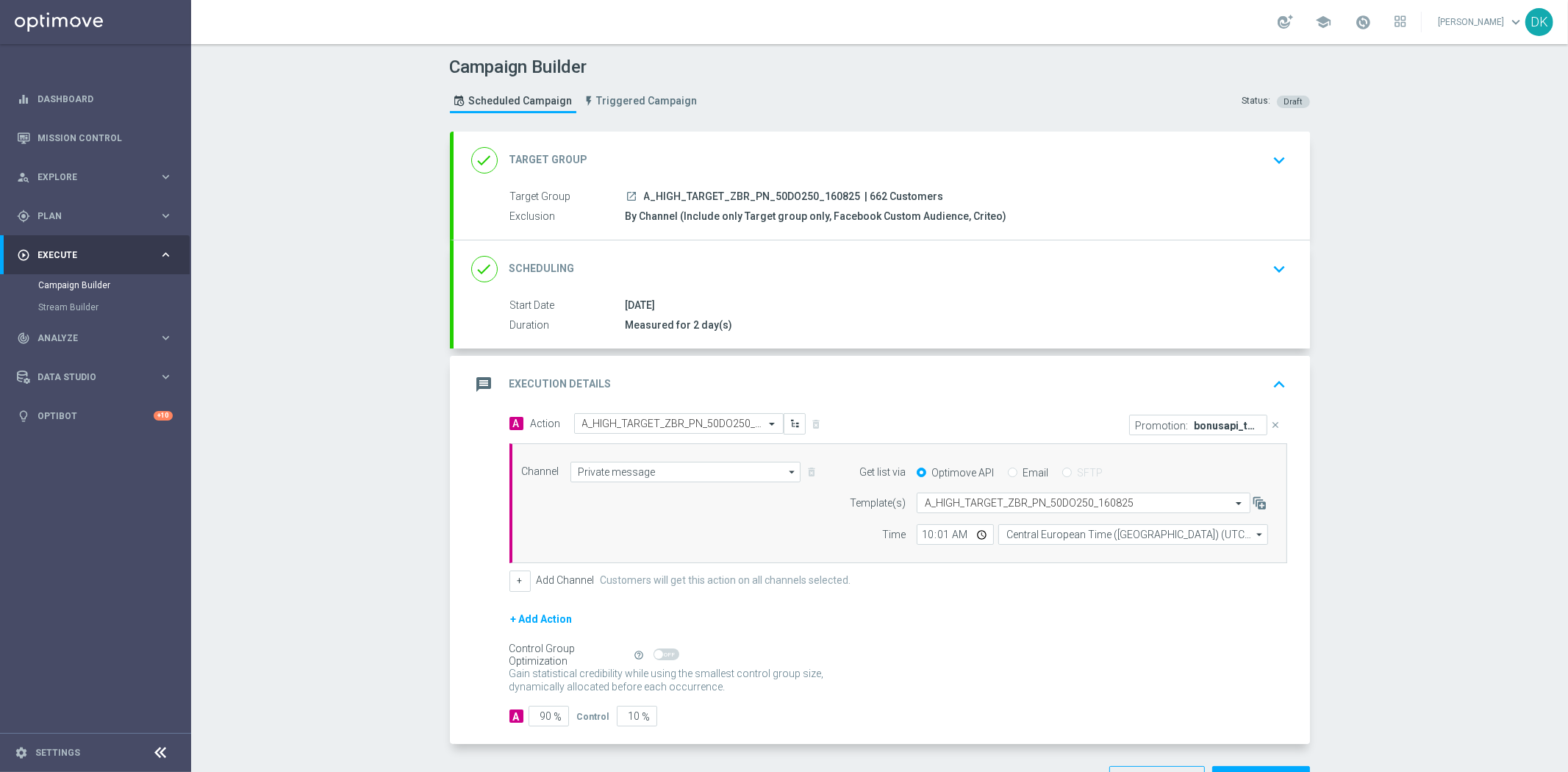
click at [1122, 300] on div "[DATE]" at bounding box center [953, 305] width 656 height 15
click at [1276, 268] on icon "keyboard_arrow_down" at bounding box center [1280, 269] width 22 height 22
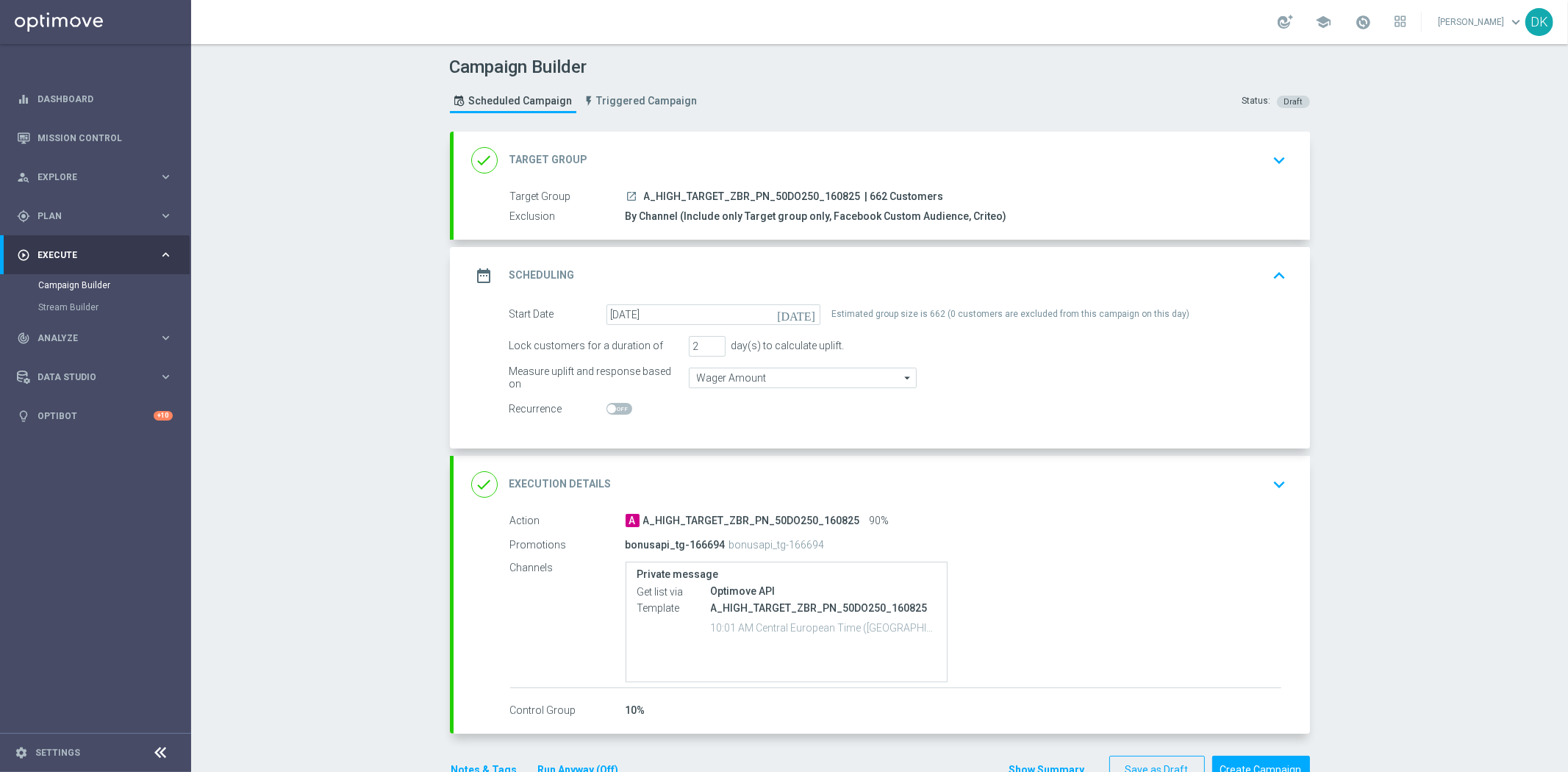
click at [1274, 275] on icon "keyboard_arrow_up" at bounding box center [1280, 276] width 22 height 22
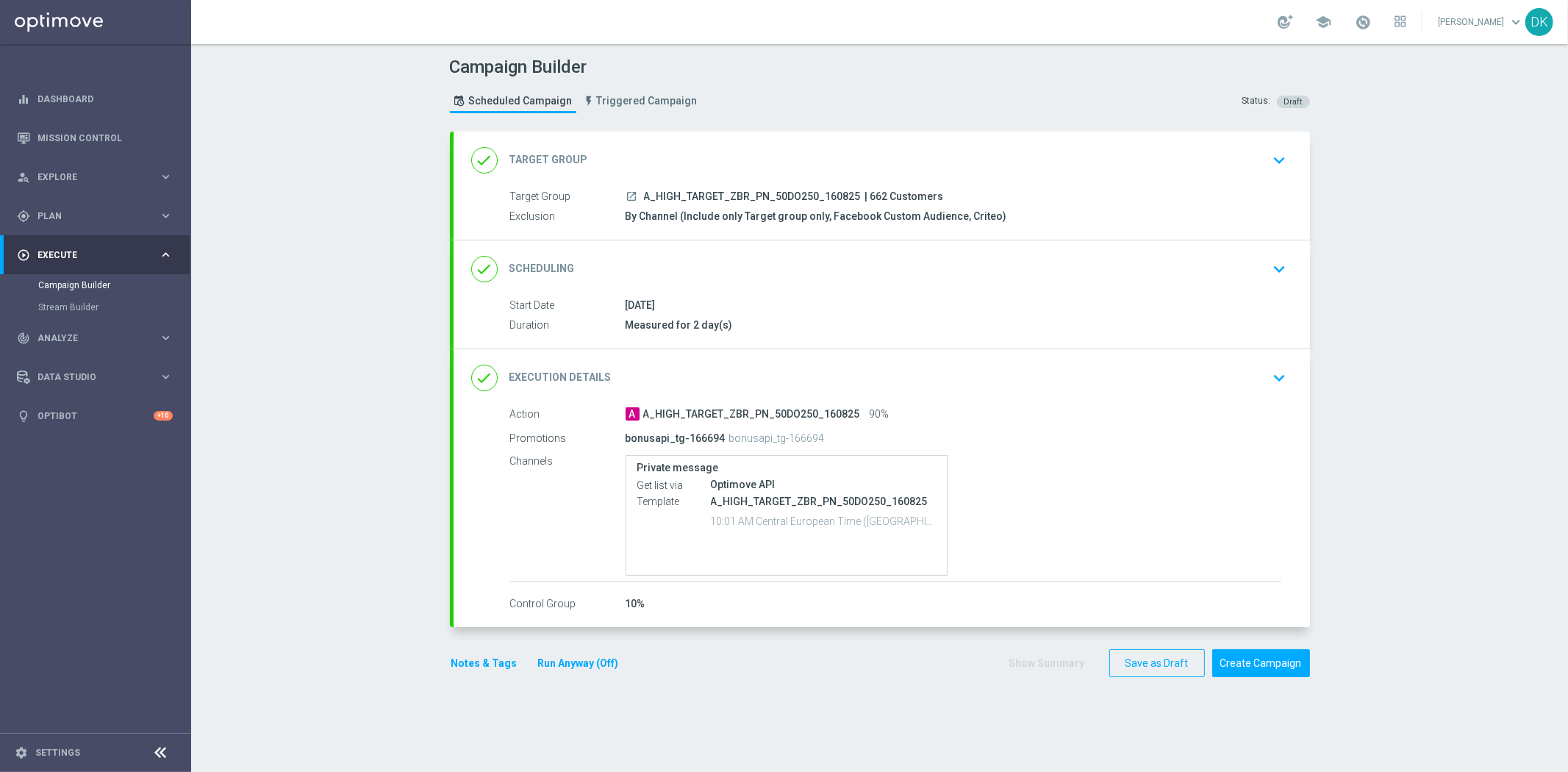
click at [1252, 361] on div "done Execution Details keyboard_arrow_down" at bounding box center [882, 378] width 856 height 57
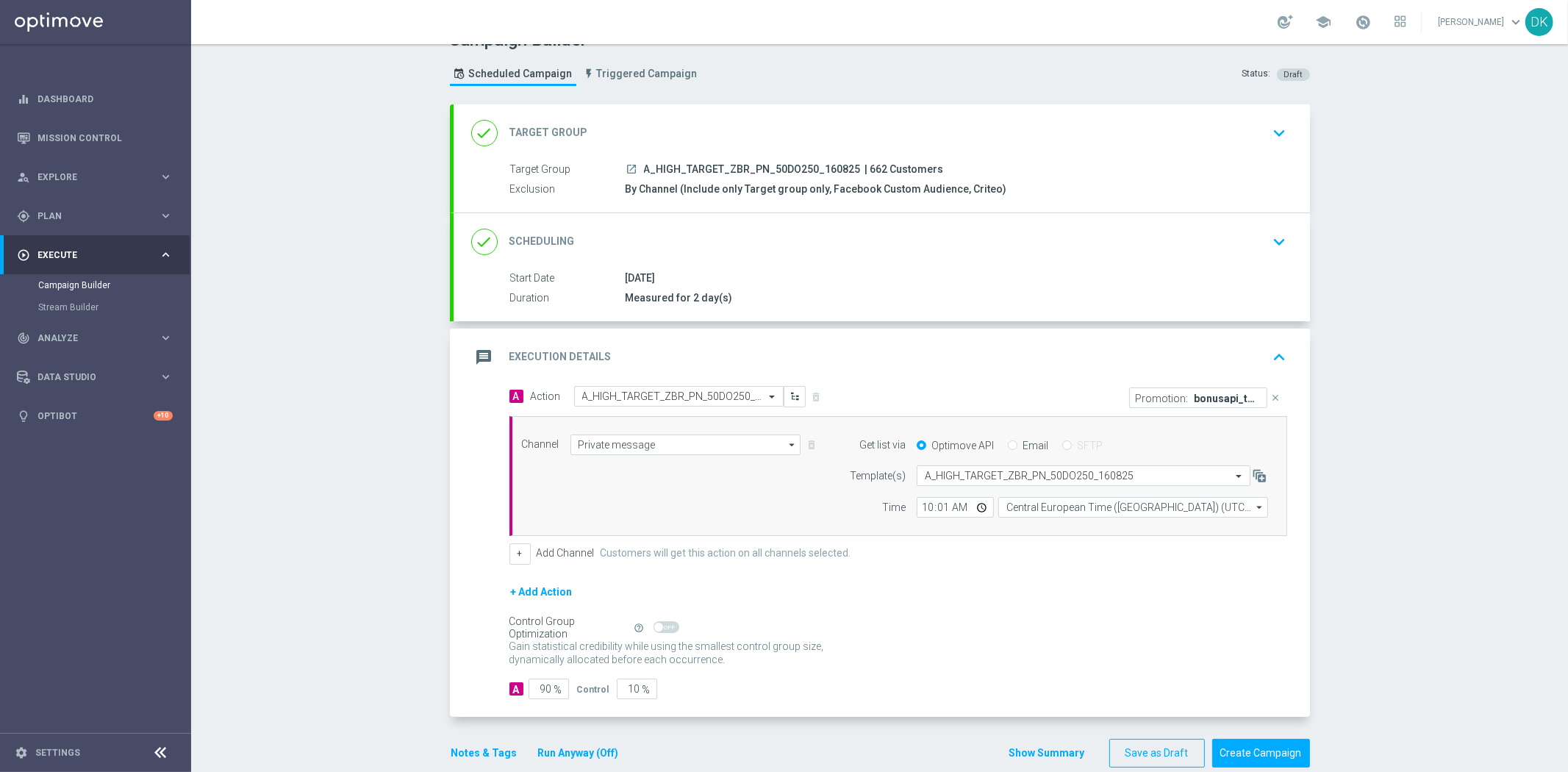
scroll to position [53, 0]
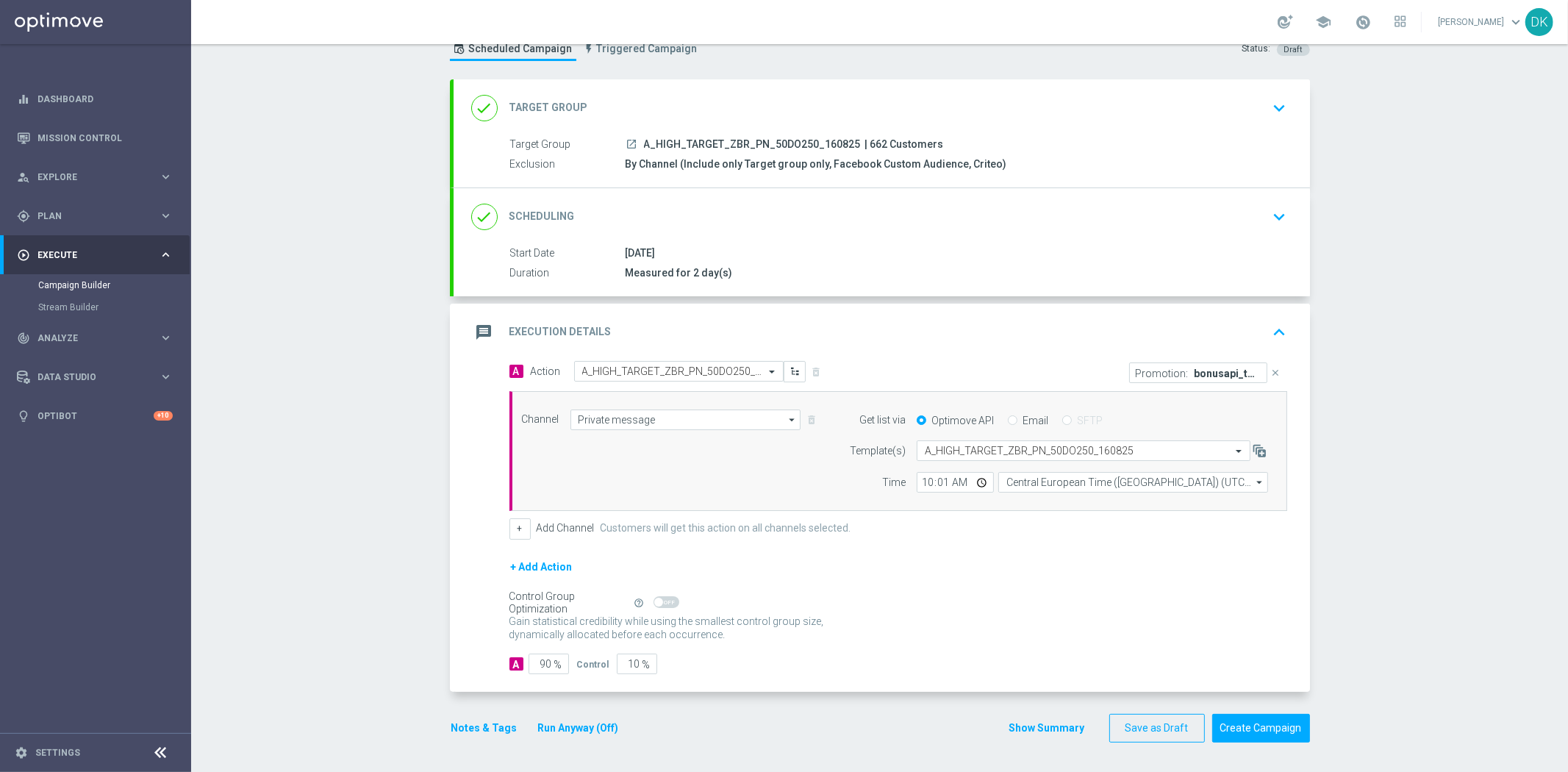
click at [501, 726] on button "Notes & Tags" at bounding box center [484, 727] width 69 height 18
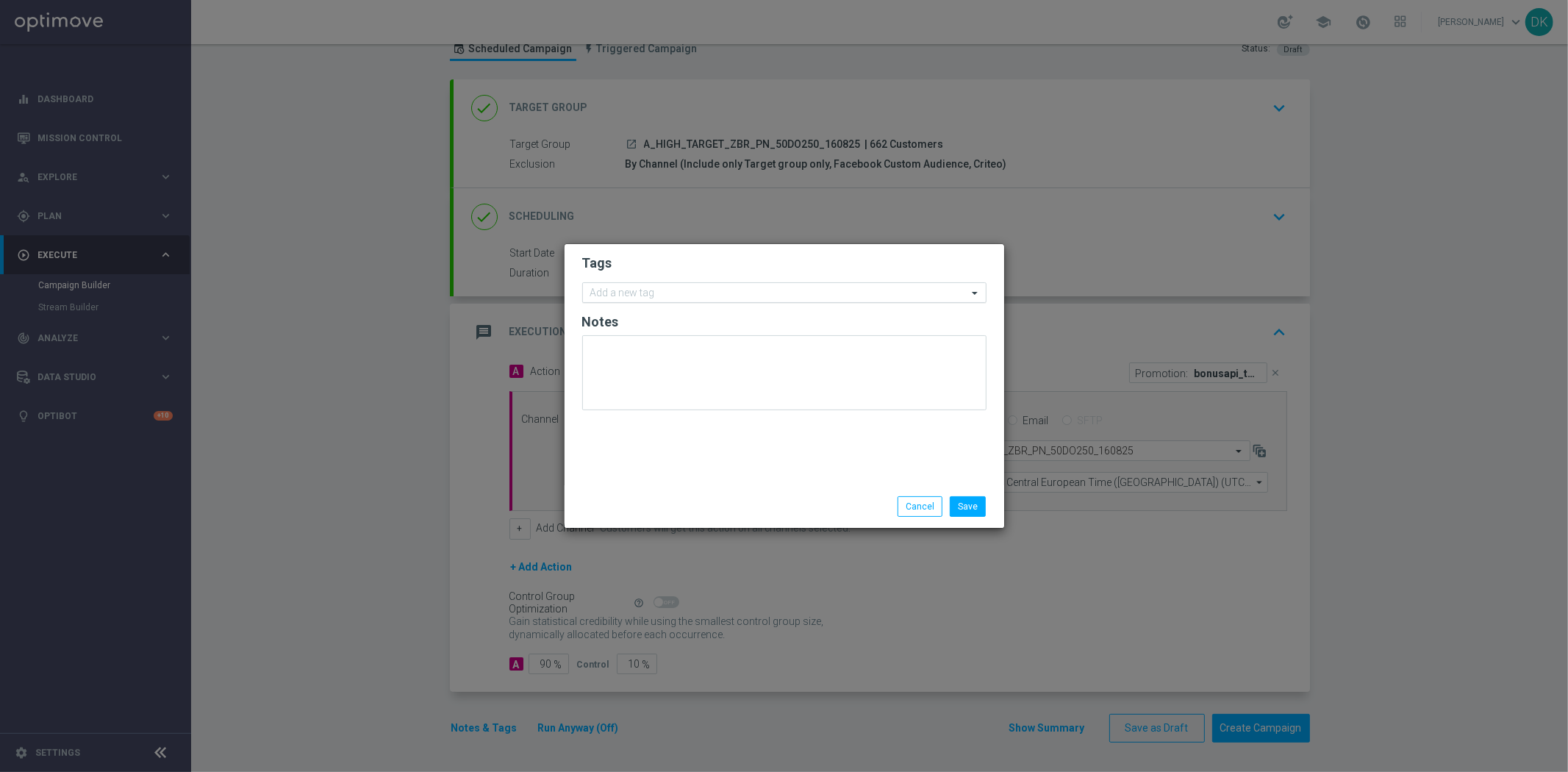
click at [726, 284] on div "Add a new tag" at bounding box center [775, 292] width 385 height 18
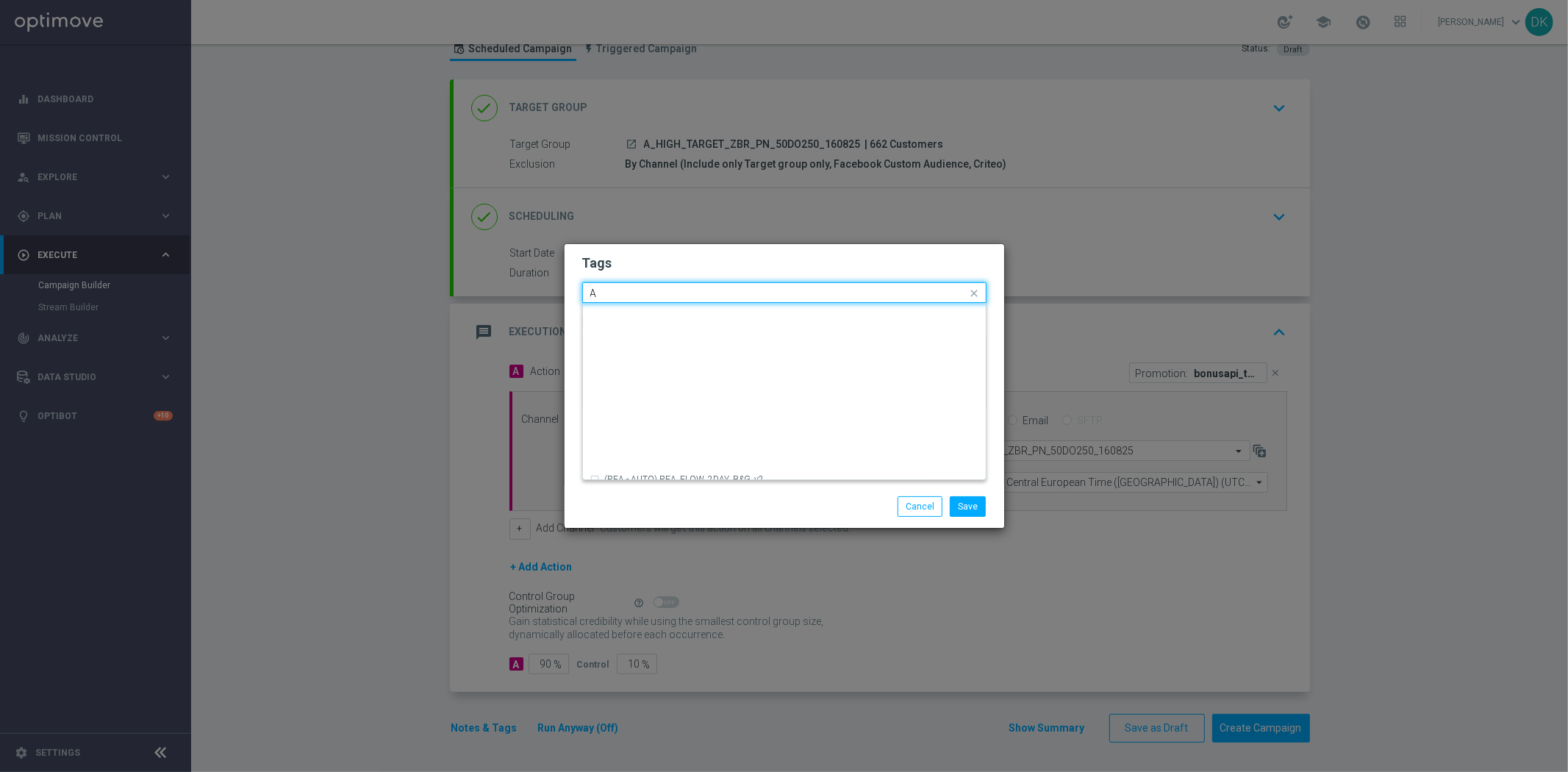
scroll to position [1796, 0]
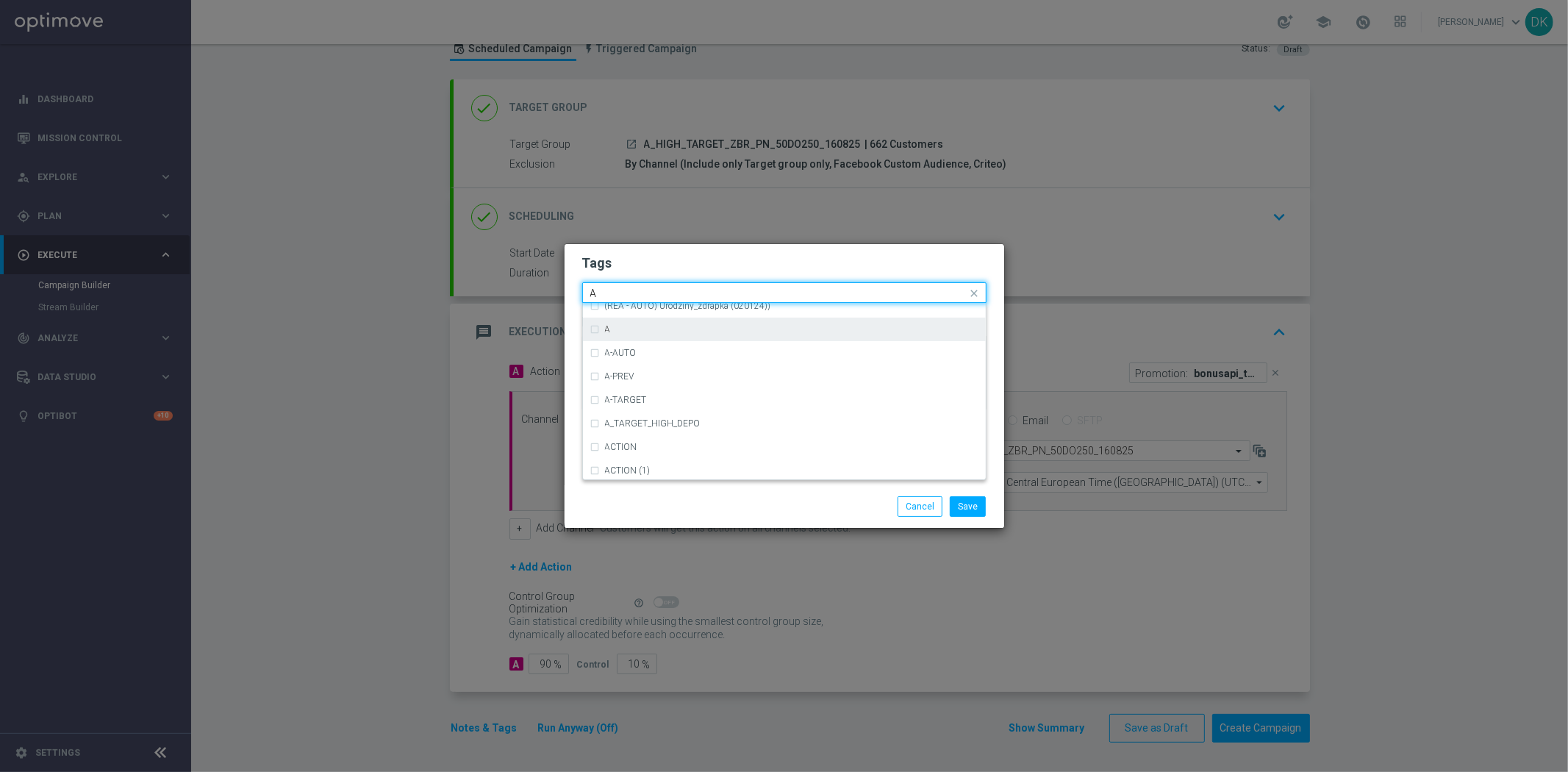
click at [663, 328] on div "A" at bounding box center [791, 329] width 373 height 9
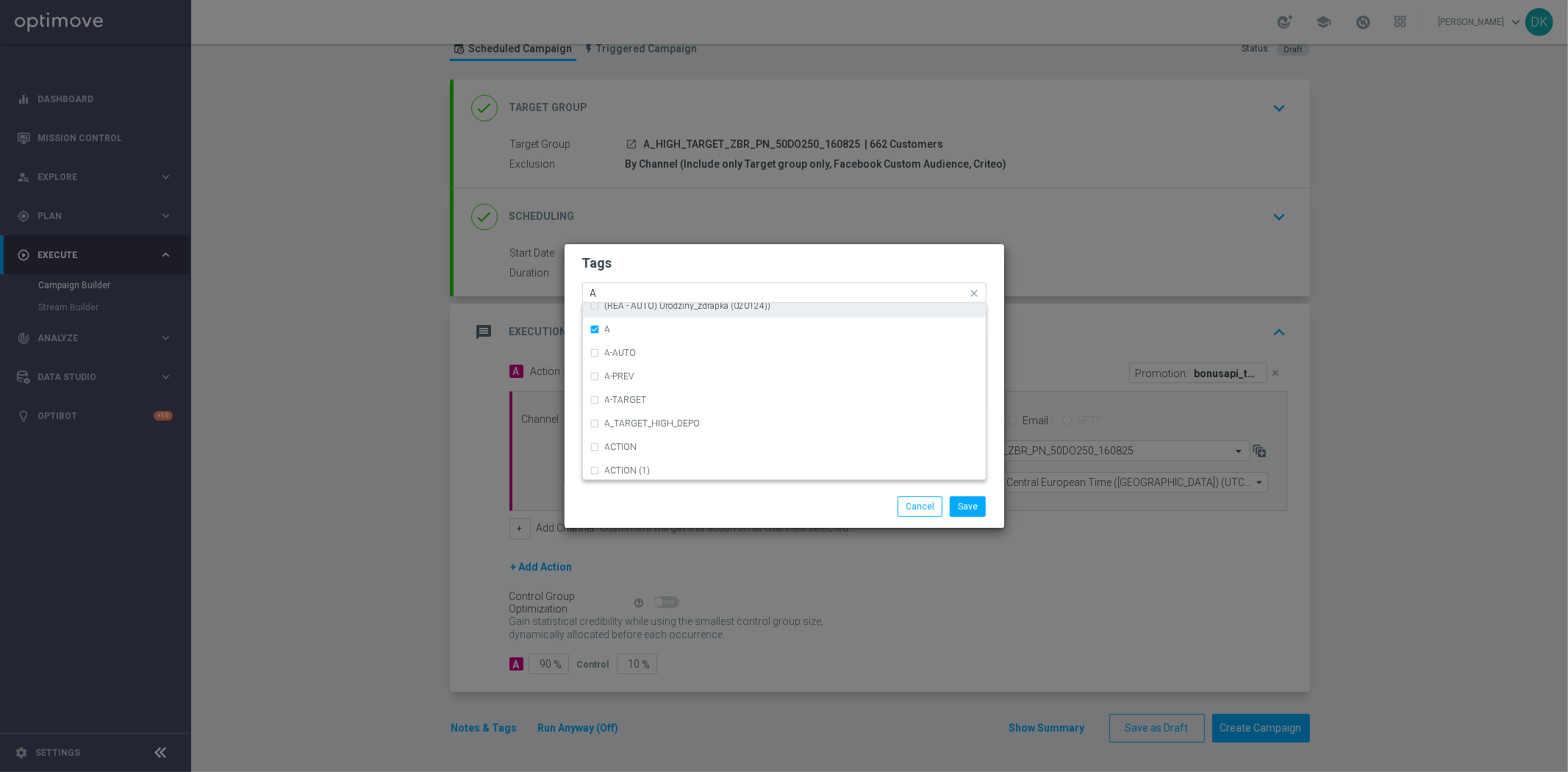
click at [643, 288] on input "A" at bounding box center [778, 294] width 377 height 13
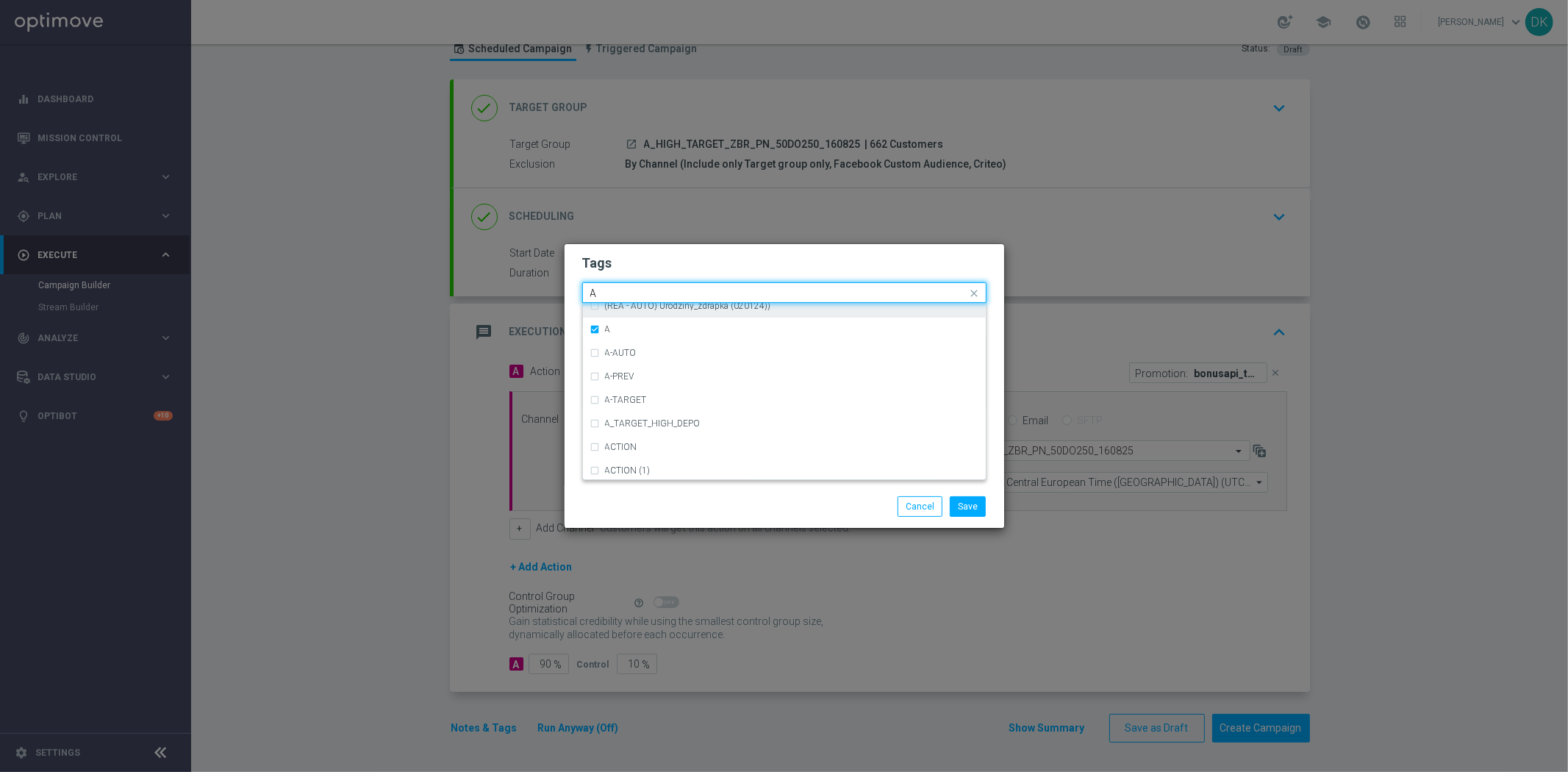
click at [643, 288] on input "A" at bounding box center [778, 294] width 377 height 13
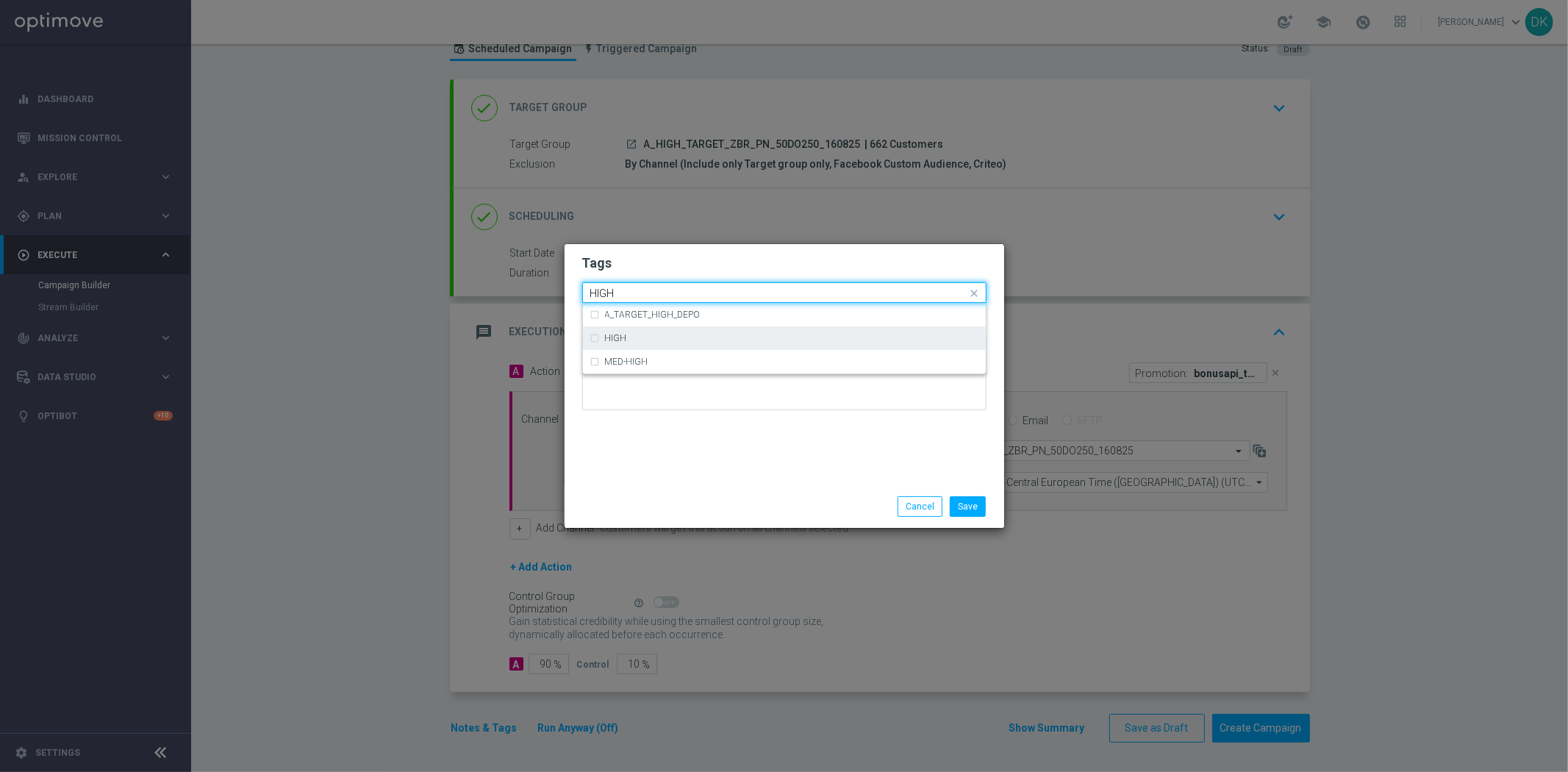
click at [628, 329] on div "HIGH" at bounding box center [784, 338] width 388 height 24
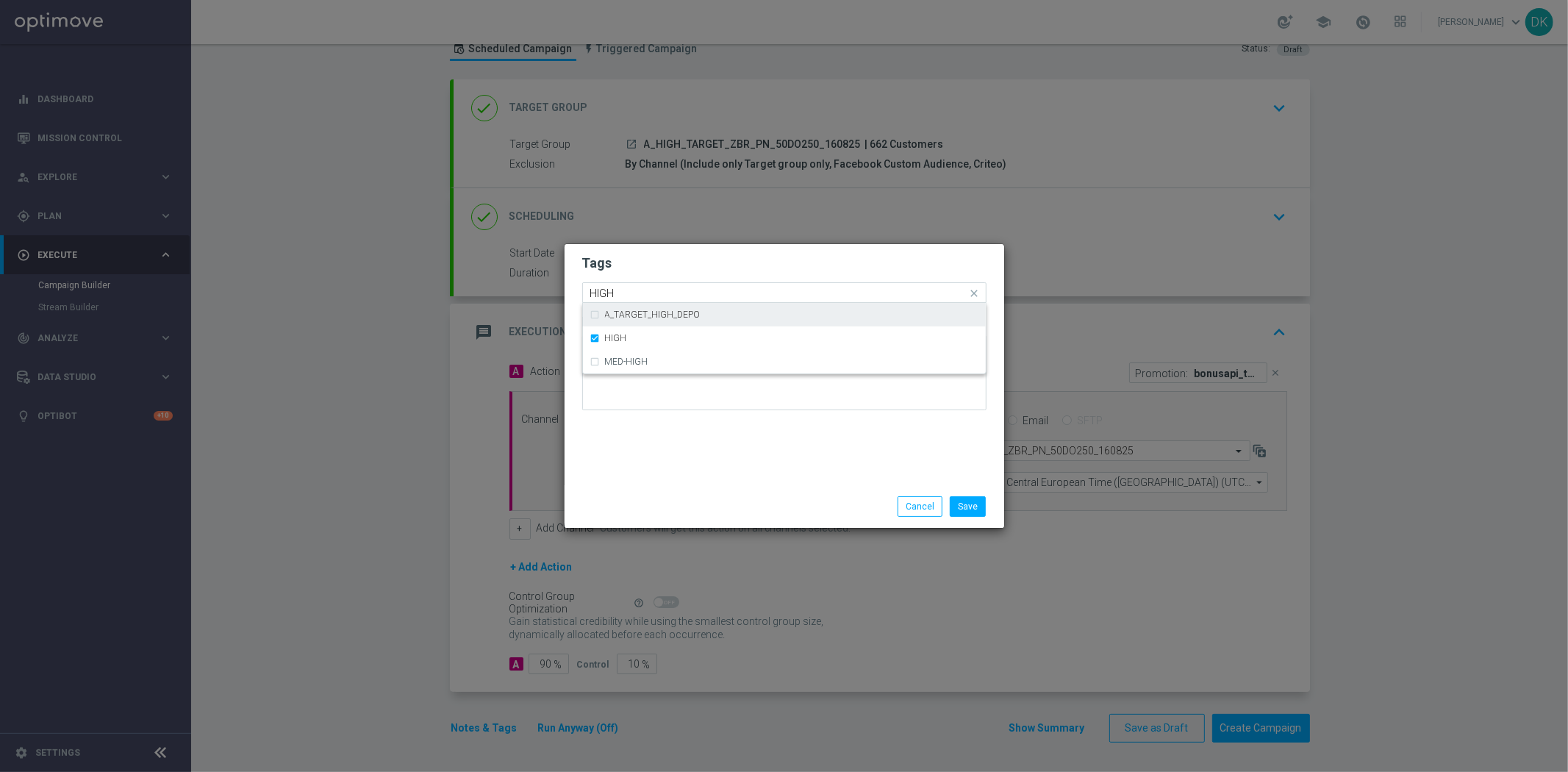
click at [629, 289] on input "HIGH" at bounding box center [778, 294] width 377 height 13
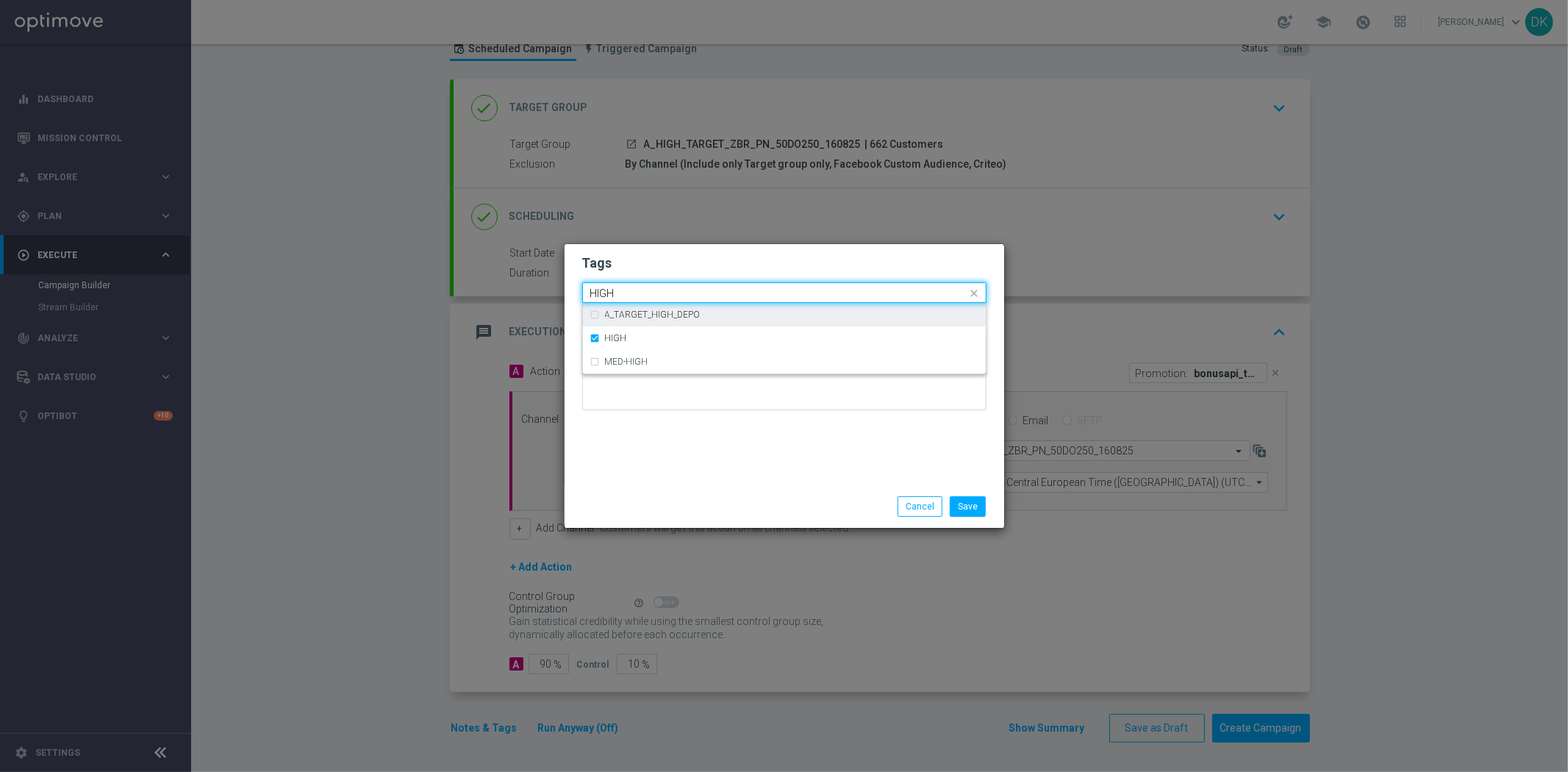
click at [629, 289] on input "HIGH" at bounding box center [778, 294] width 377 height 13
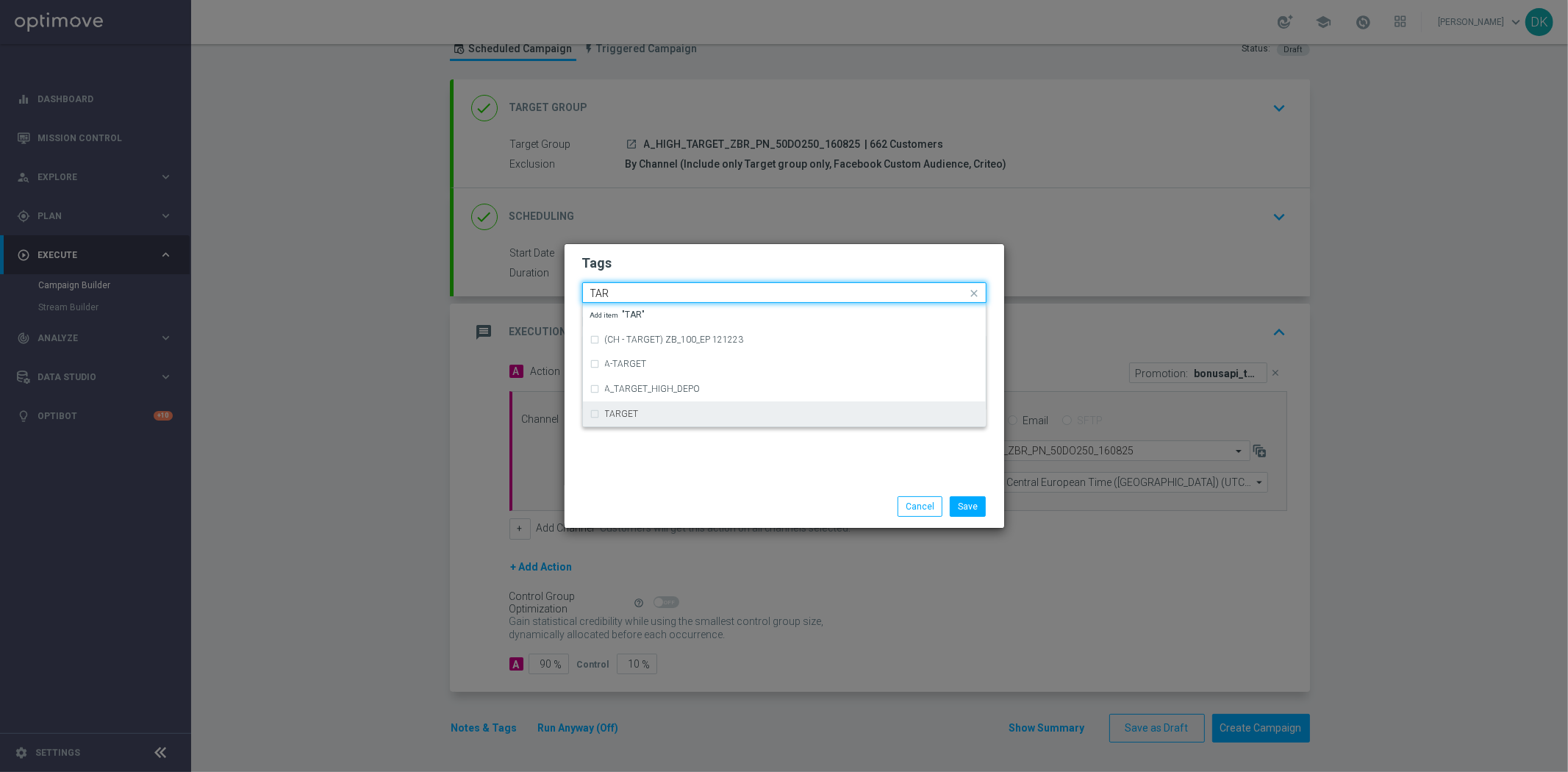
click at [630, 411] on label "TARGET" at bounding box center [621, 413] width 34 height 9
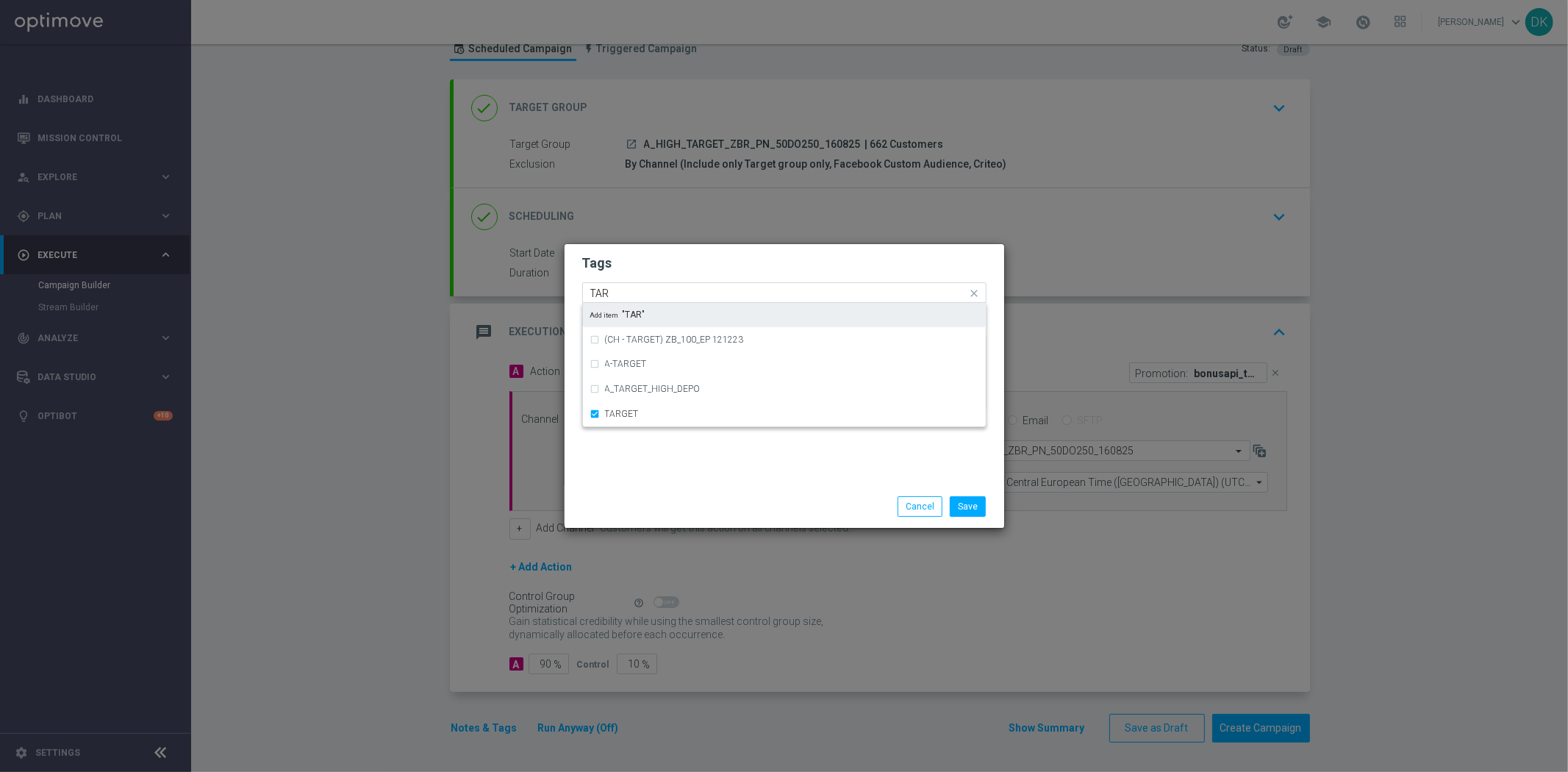
click at [626, 291] on input "TAR" at bounding box center [778, 294] width 377 height 13
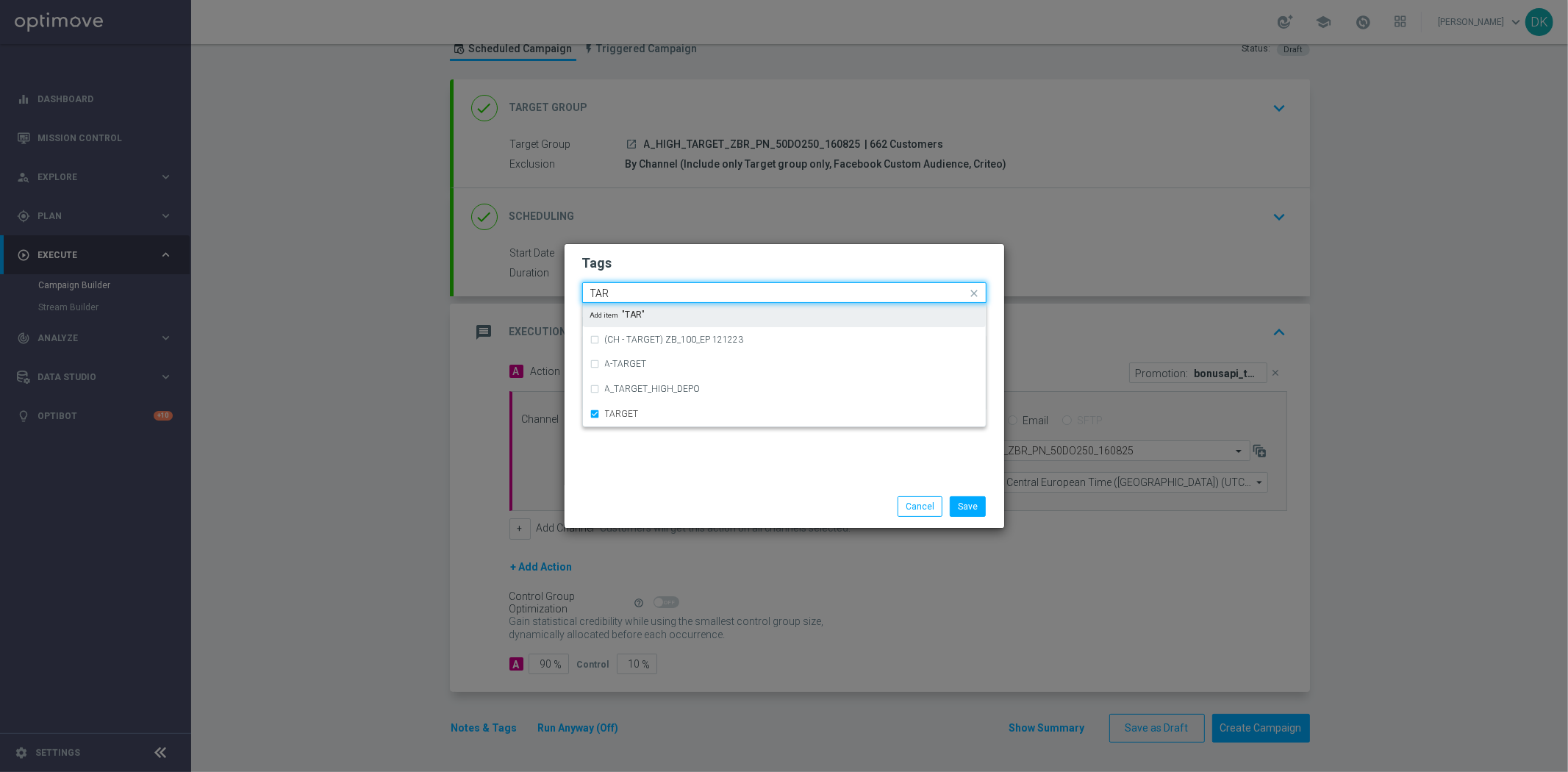
click at [626, 291] on input "TAR" at bounding box center [778, 294] width 377 height 13
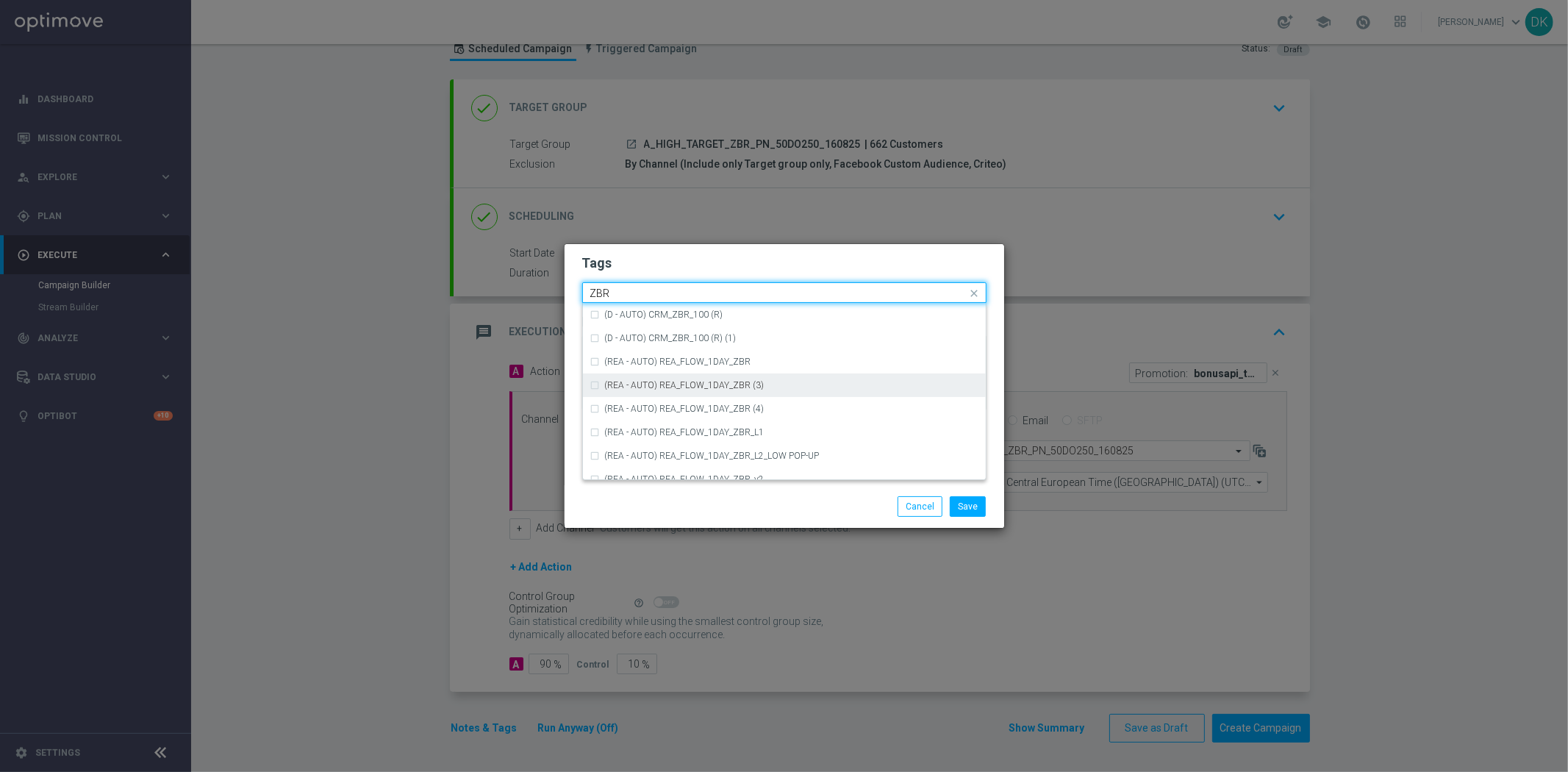
scroll to position [152, 0]
click at [666, 415] on div "ZBR" at bounding box center [784, 421] width 388 height 24
type input "ZBR"
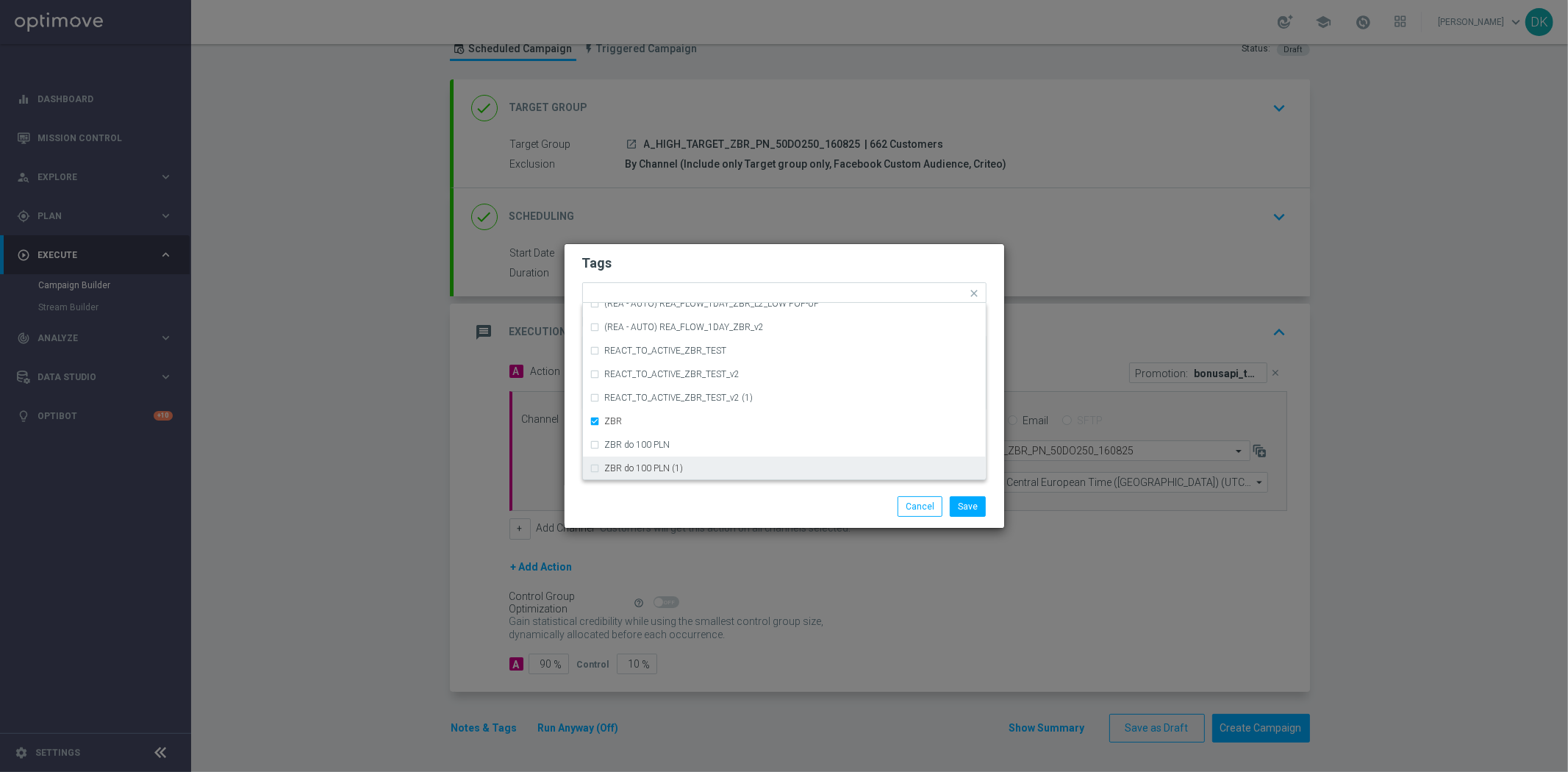
click at [686, 503] on div "Save Cancel" at bounding box center [784, 506] width 426 height 20
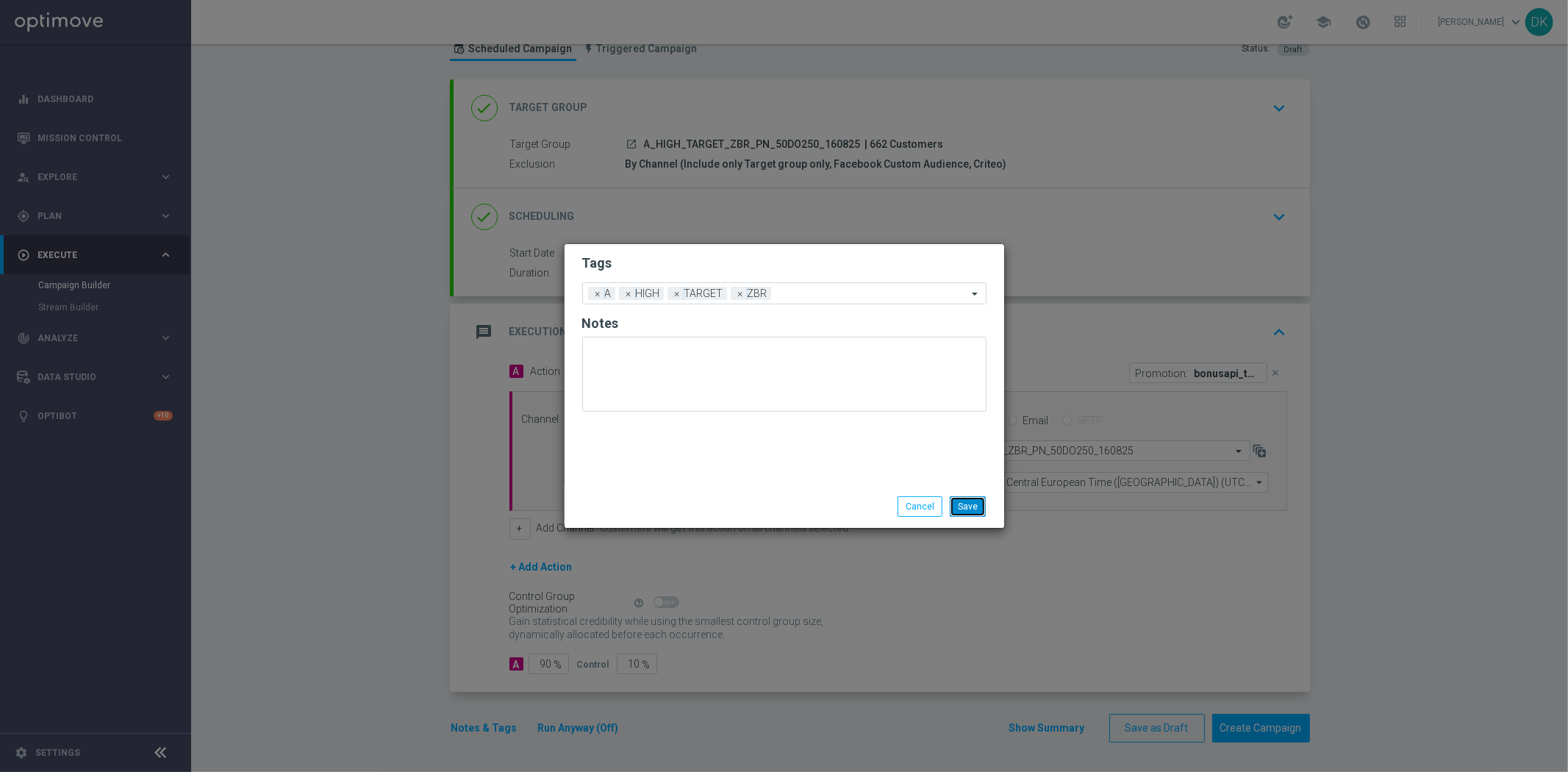
click at [973, 509] on button "Save" at bounding box center [968, 506] width 36 height 20
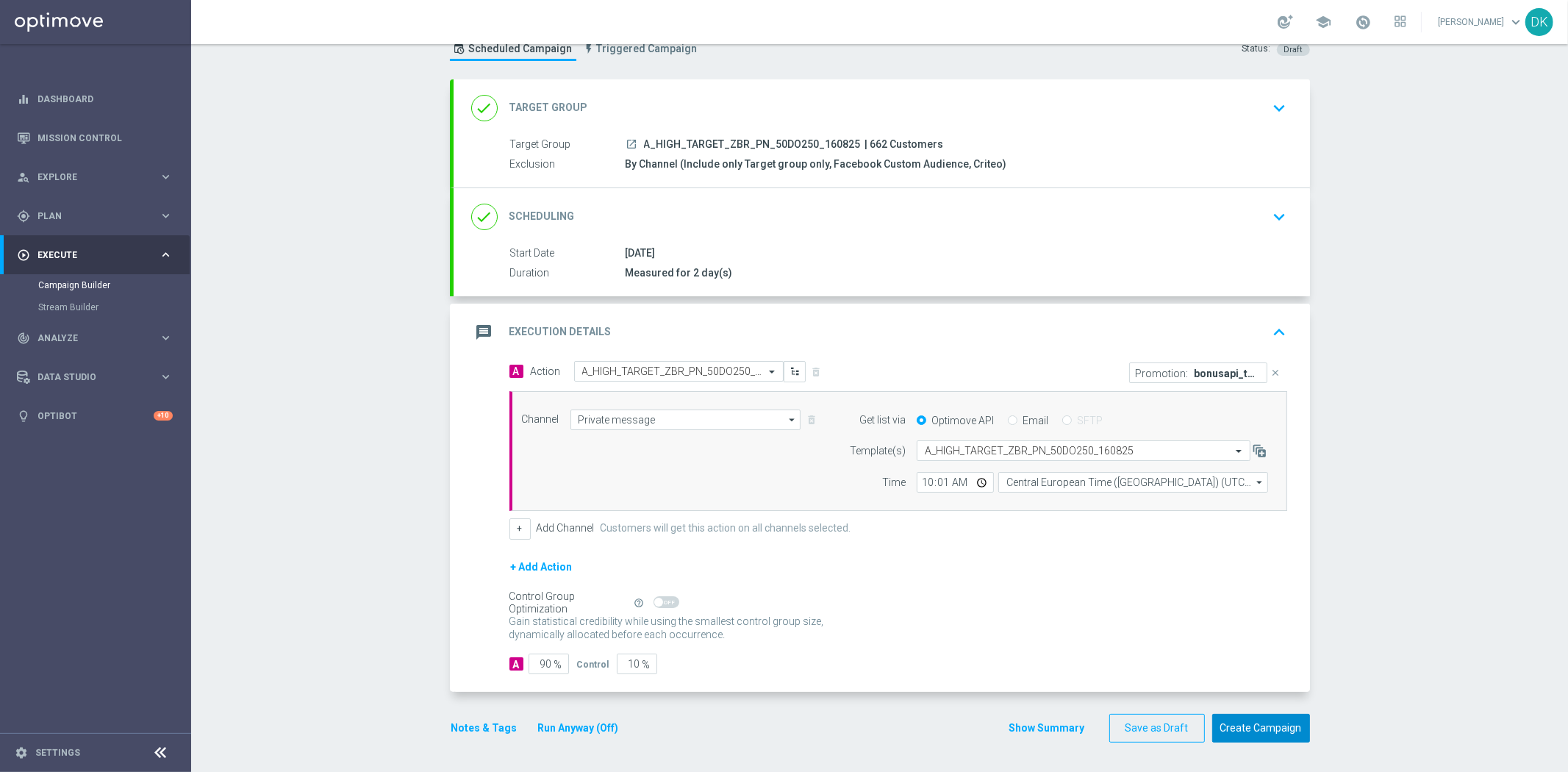
click at [1287, 733] on button "Create Campaign" at bounding box center [1261, 728] width 98 height 29
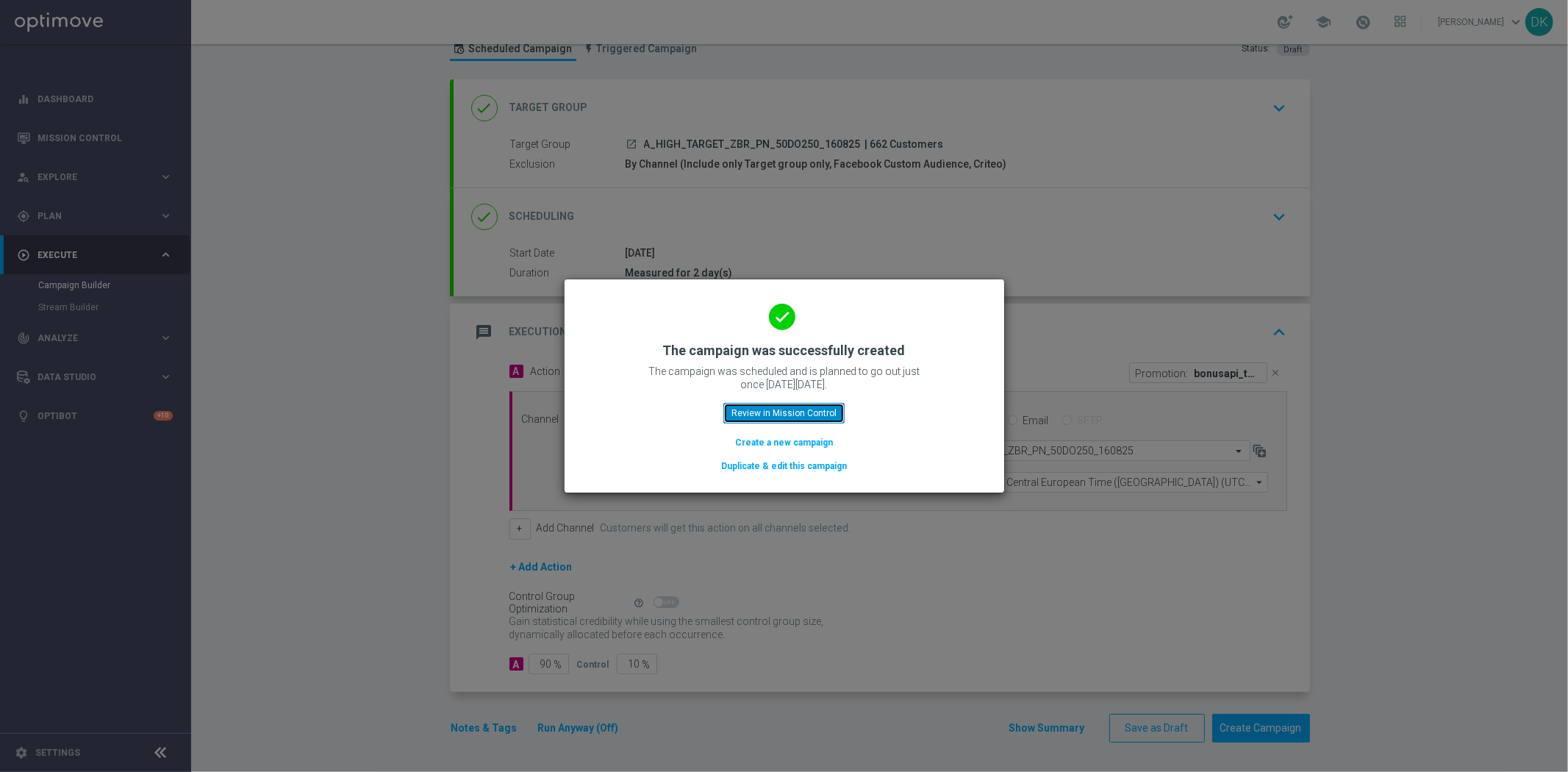
click at [821, 414] on button "Review in Mission Control" at bounding box center [784, 413] width 121 height 20
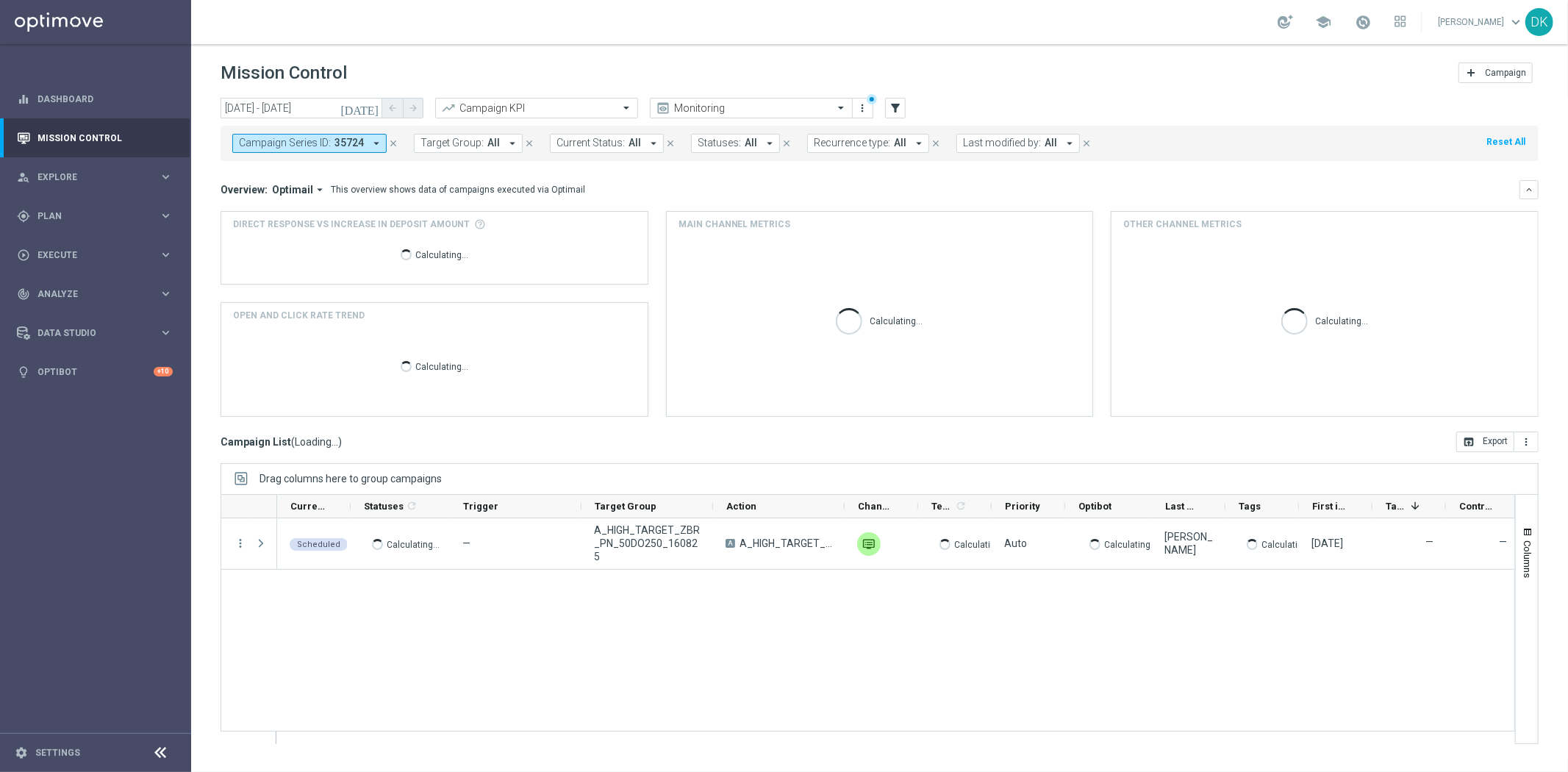
click at [340, 140] on span "35724" at bounding box center [349, 143] width 30 height 13
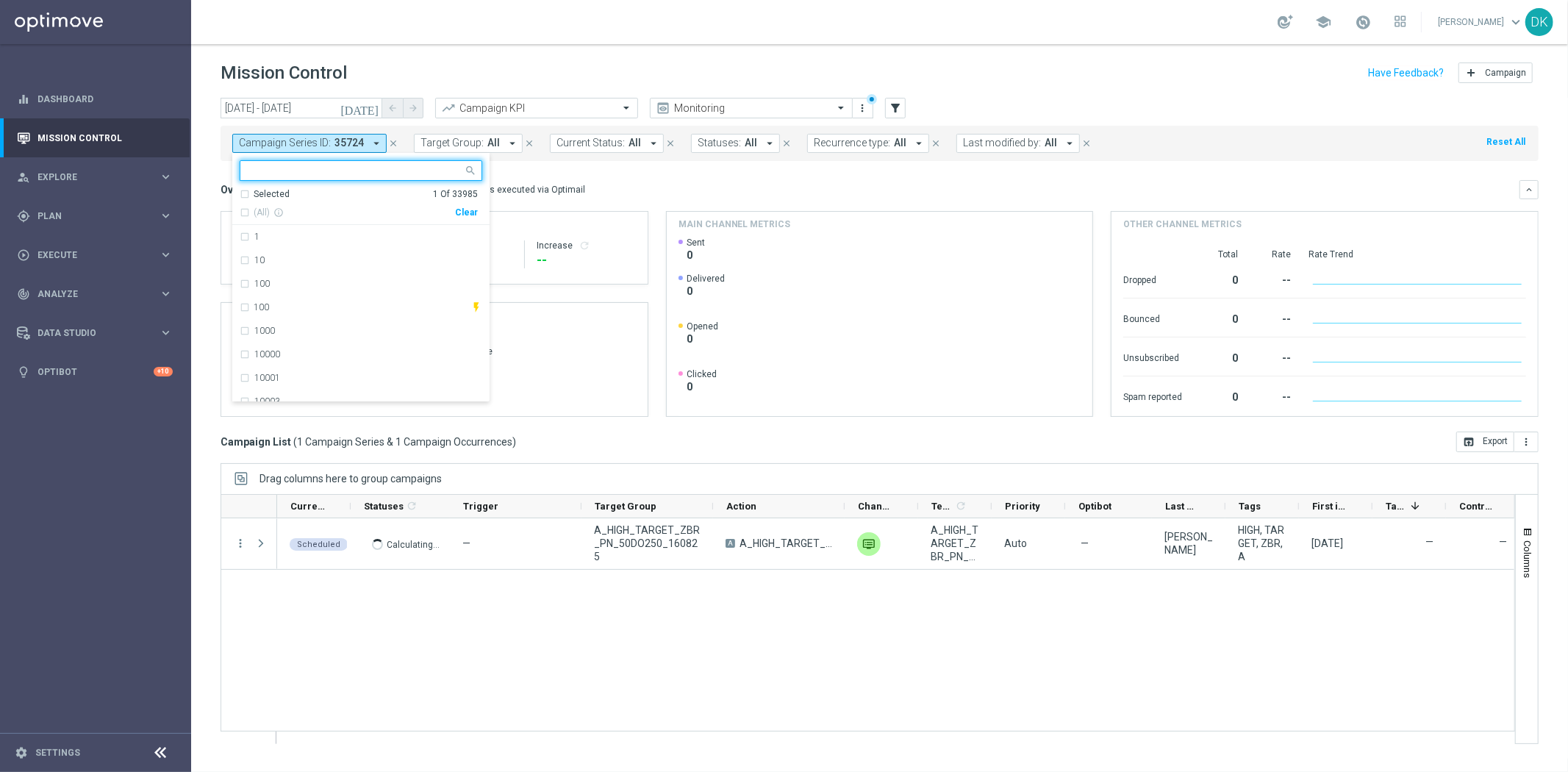
click at [0, 0] on div "Clear" at bounding box center [0, 0] width 0 height 0
click at [548, 173] on mini-dashboard "Overview: Optimail arrow_drop_down This overview shows data of campaigns execut…" at bounding box center [879, 295] width 1318 height 270
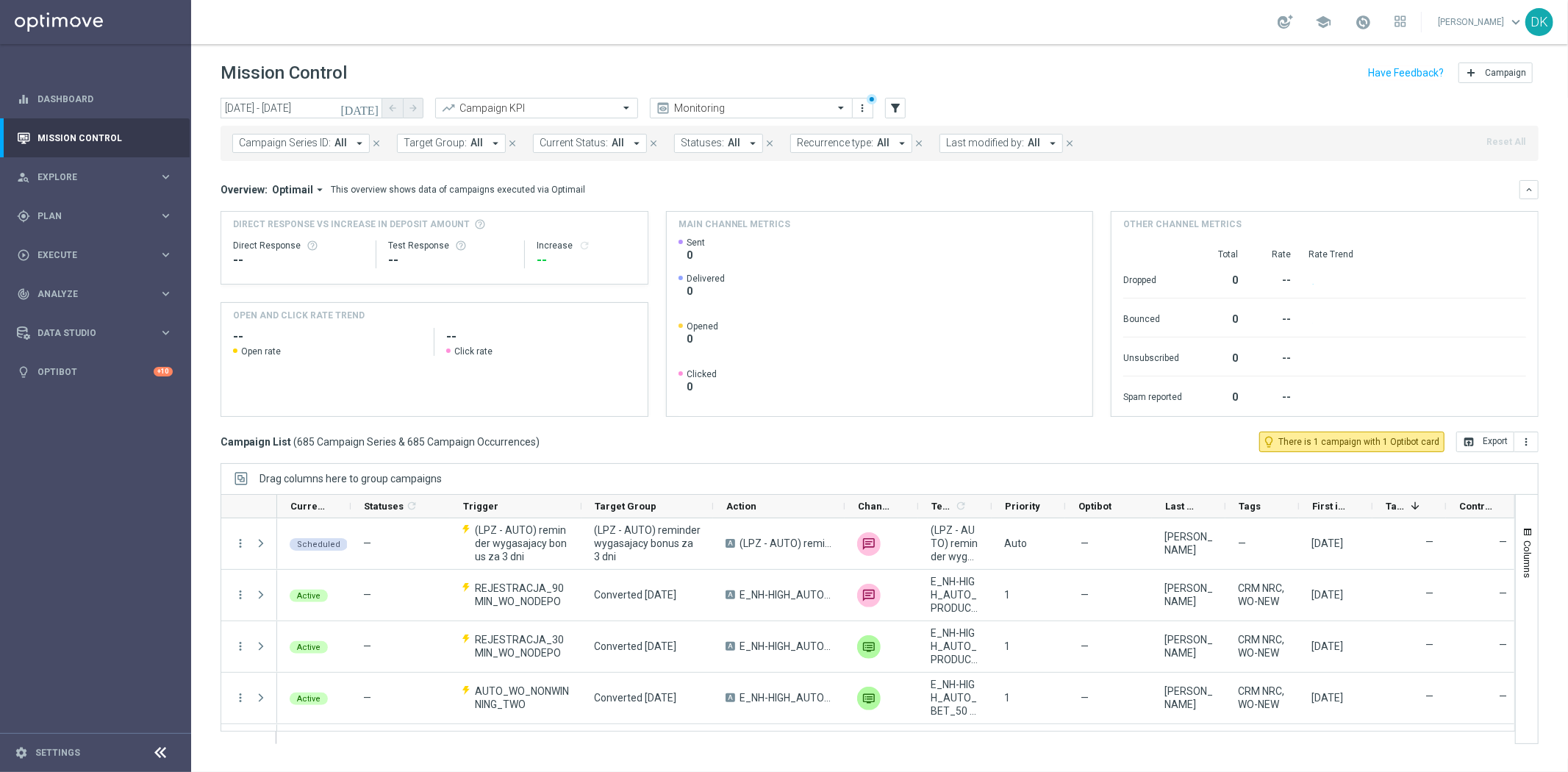
click at [422, 146] on span "Target Group:" at bounding box center [435, 143] width 63 height 13
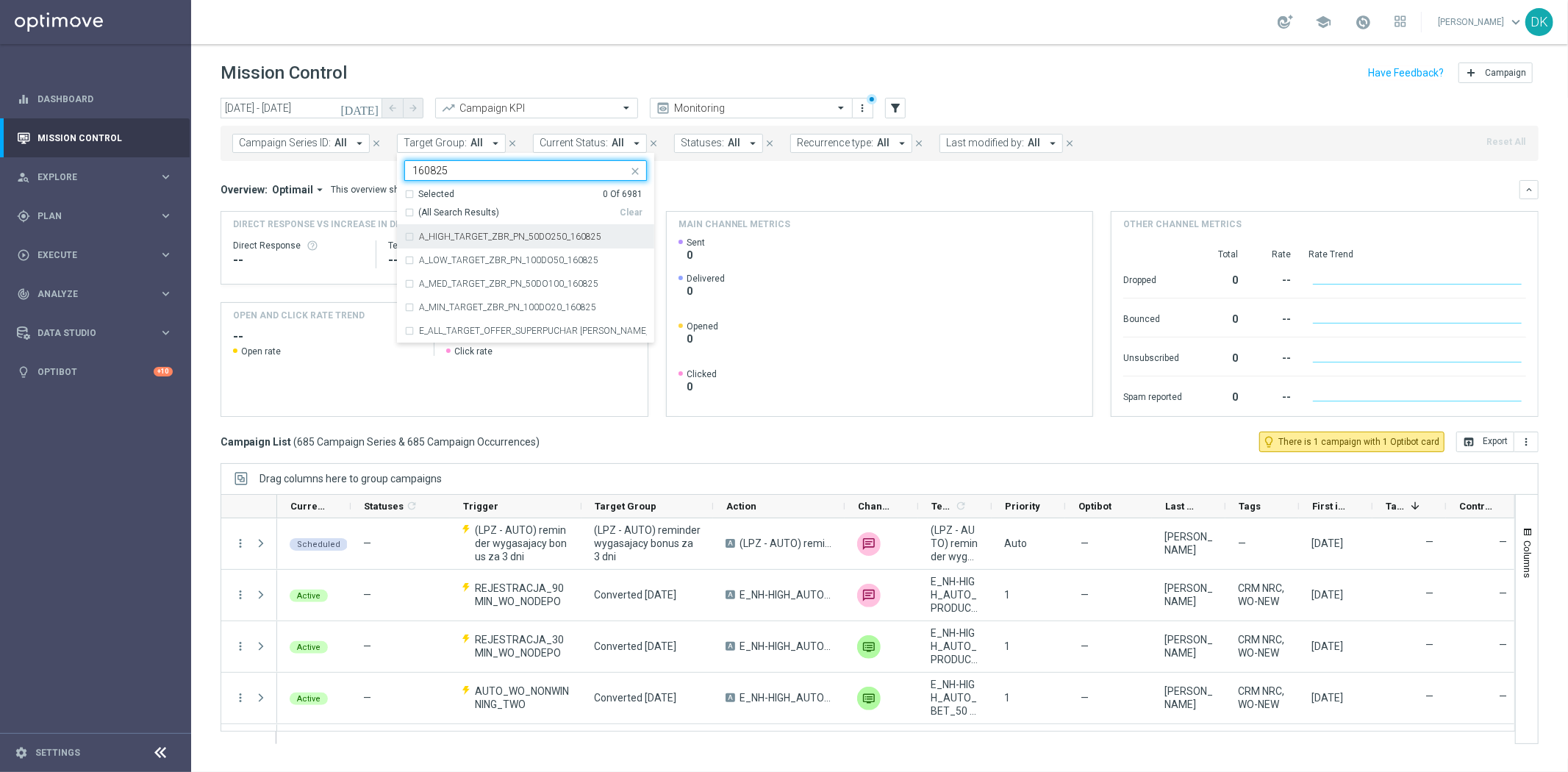
click at [468, 232] on label "A_HIGH_TARGET_ZBR_PN_50DO250_160825" at bounding box center [510, 236] width 183 height 9
type input "160825"
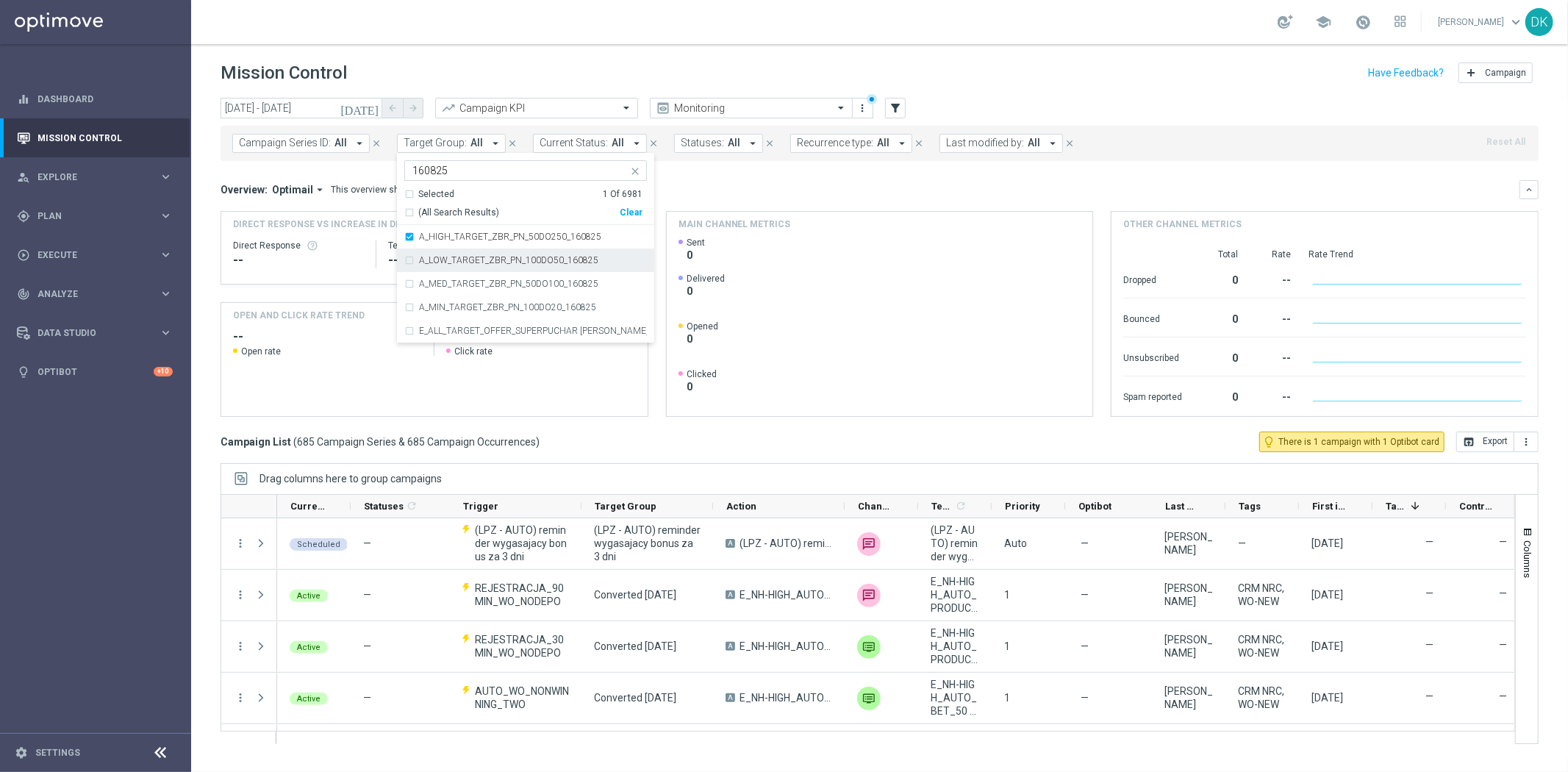
click at [465, 262] on label "A_LOW_TARGET_ZBR_PN_100DO50_160825" at bounding box center [509, 259] width 179 height 9
click at [468, 288] on label "A_MED_TARGET_ZBR_PN_50DO100_160825" at bounding box center [509, 283] width 179 height 9
click at [463, 314] on div "A_MIN_TARGET_ZBR_PN_100DO20_160825" at bounding box center [526, 307] width 243 height 24
click at [197, 324] on div "[DATE] [DATE] - [DATE] arrow_back arrow_forward Campaign KPI trending_up Monito…" at bounding box center [879, 428] width 1377 height 661
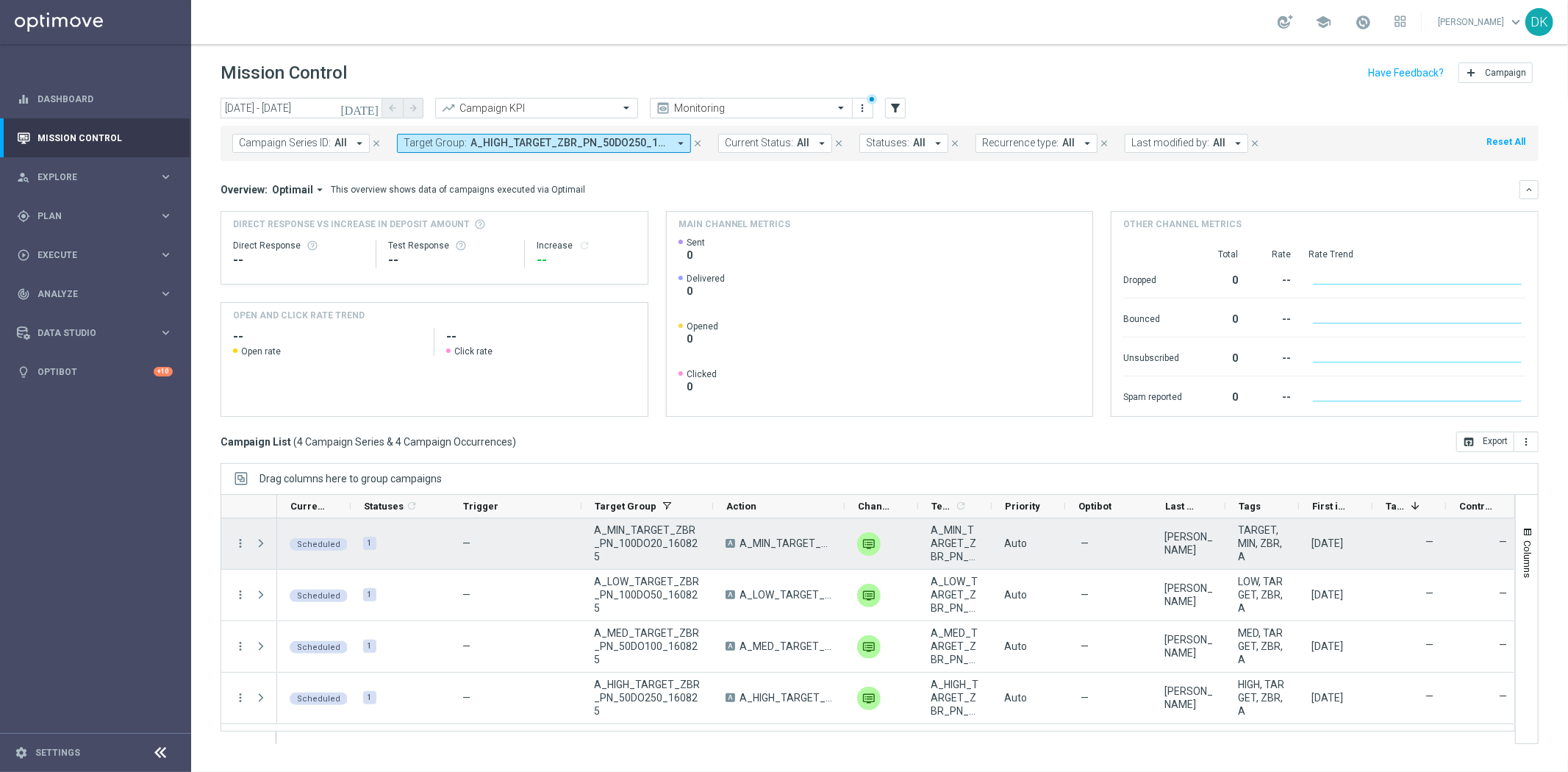
click at [261, 551] on span at bounding box center [263, 543] width 16 height 30
click at [261, 546] on span at bounding box center [261, 543] width 13 height 12
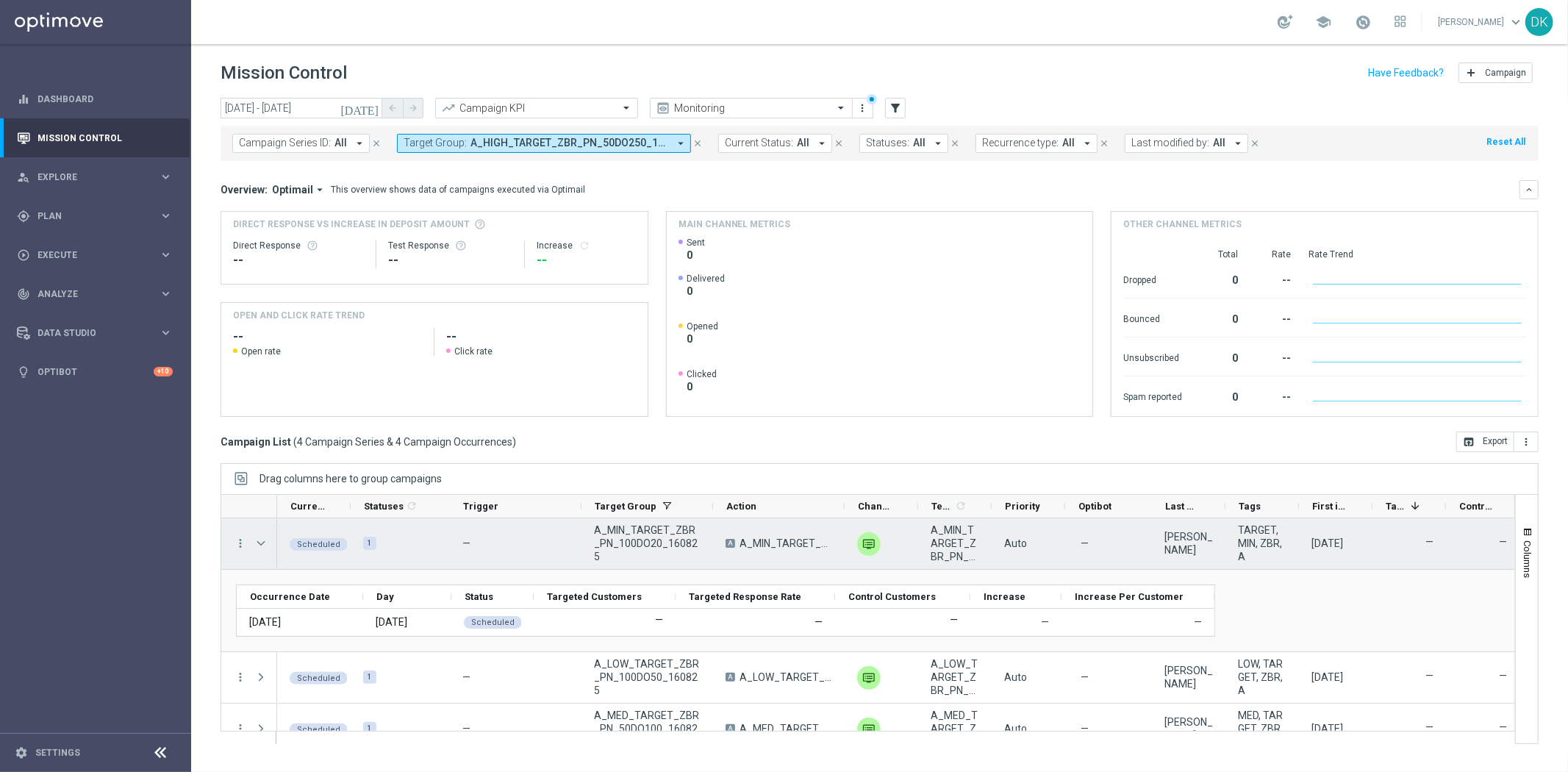
click at [261, 546] on span at bounding box center [261, 543] width 13 height 12
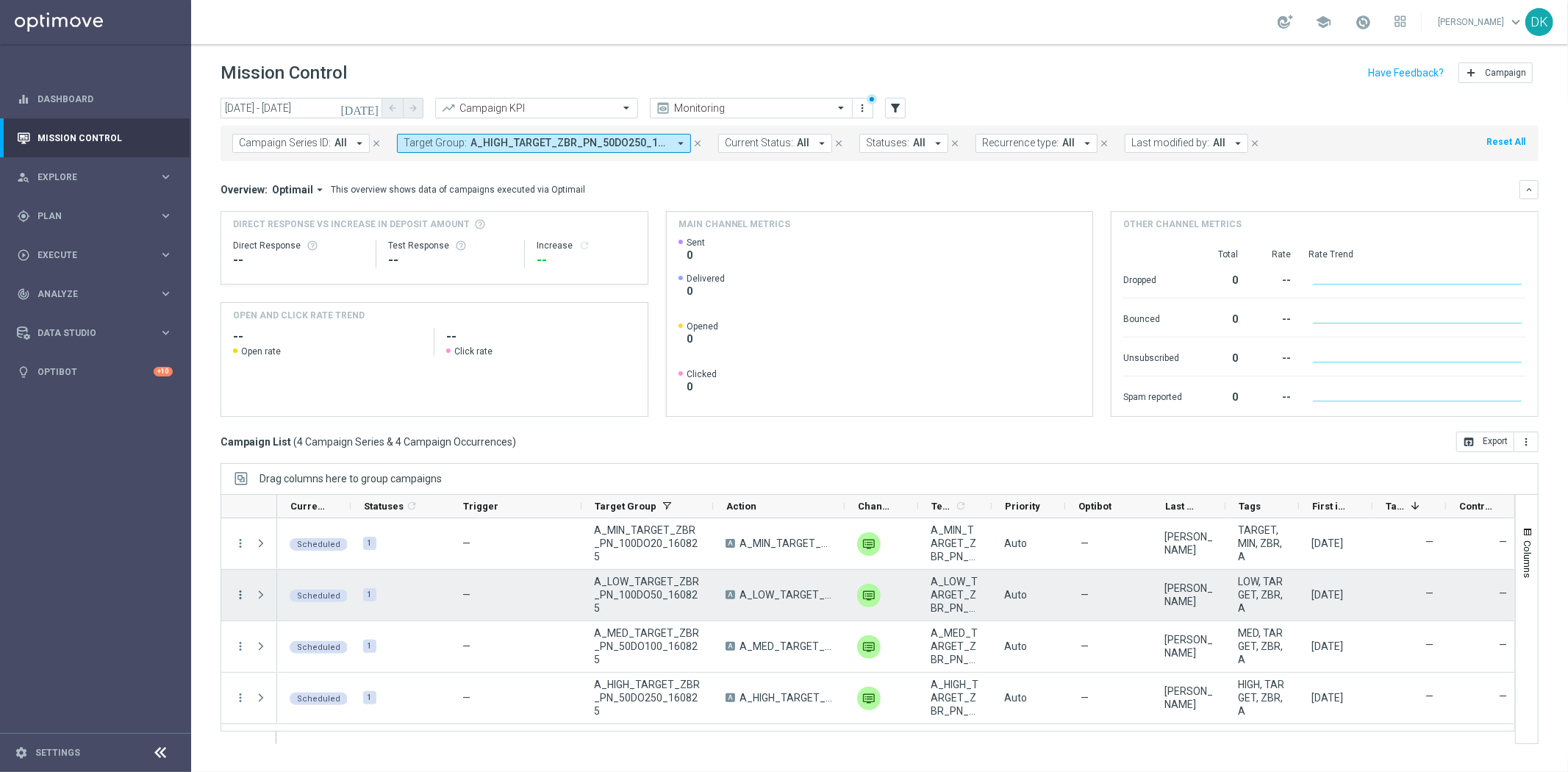
click at [237, 596] on icon "more_vert" at bounding box center [240, 594] width 13 height 13
click at [258, 607] on icon "list" at bounding box center [258, 603] width 10 height 10
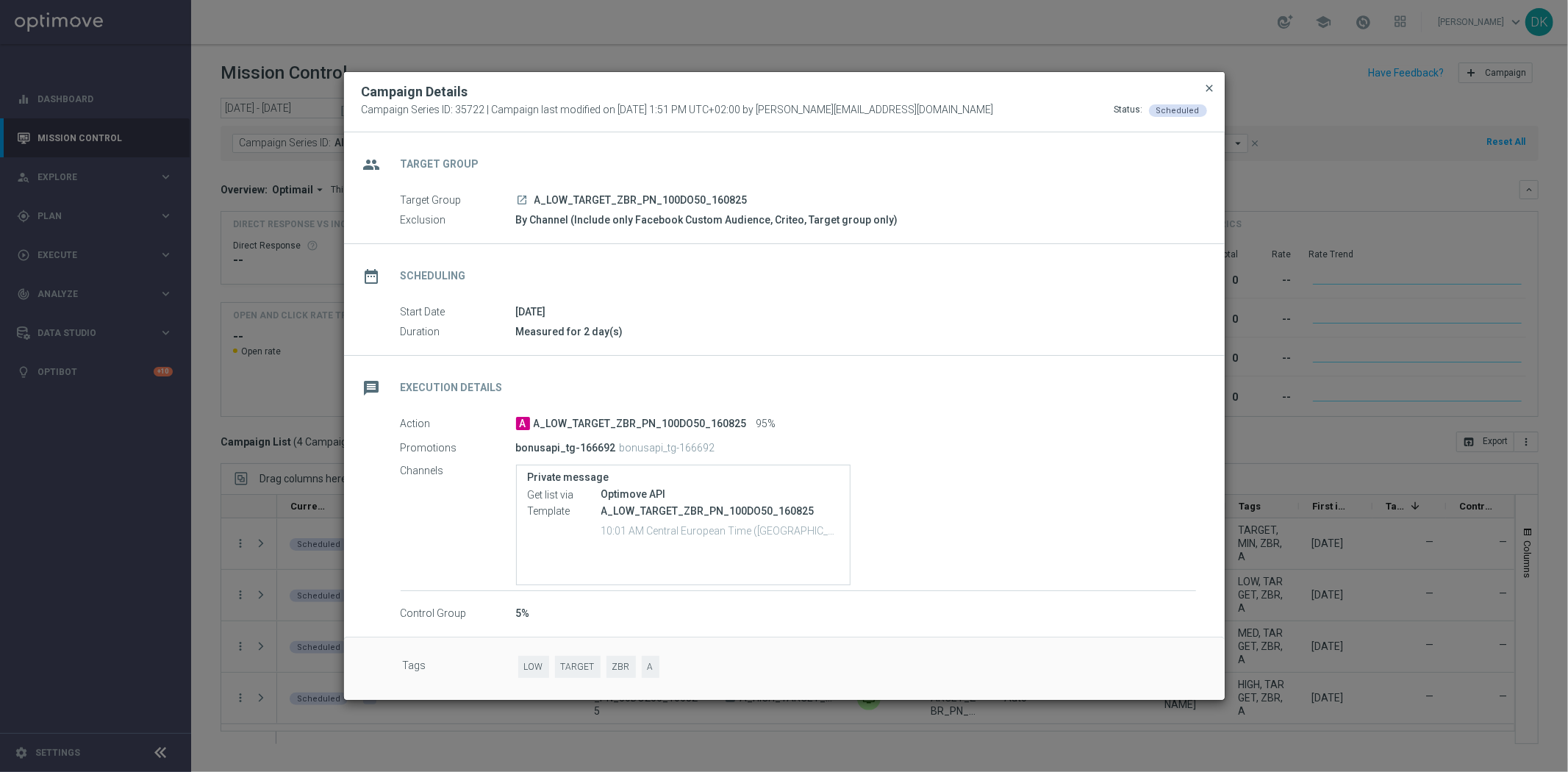
click at [1214, 85] on span "close" at bounding box center [1209, 88] width 12 height 12
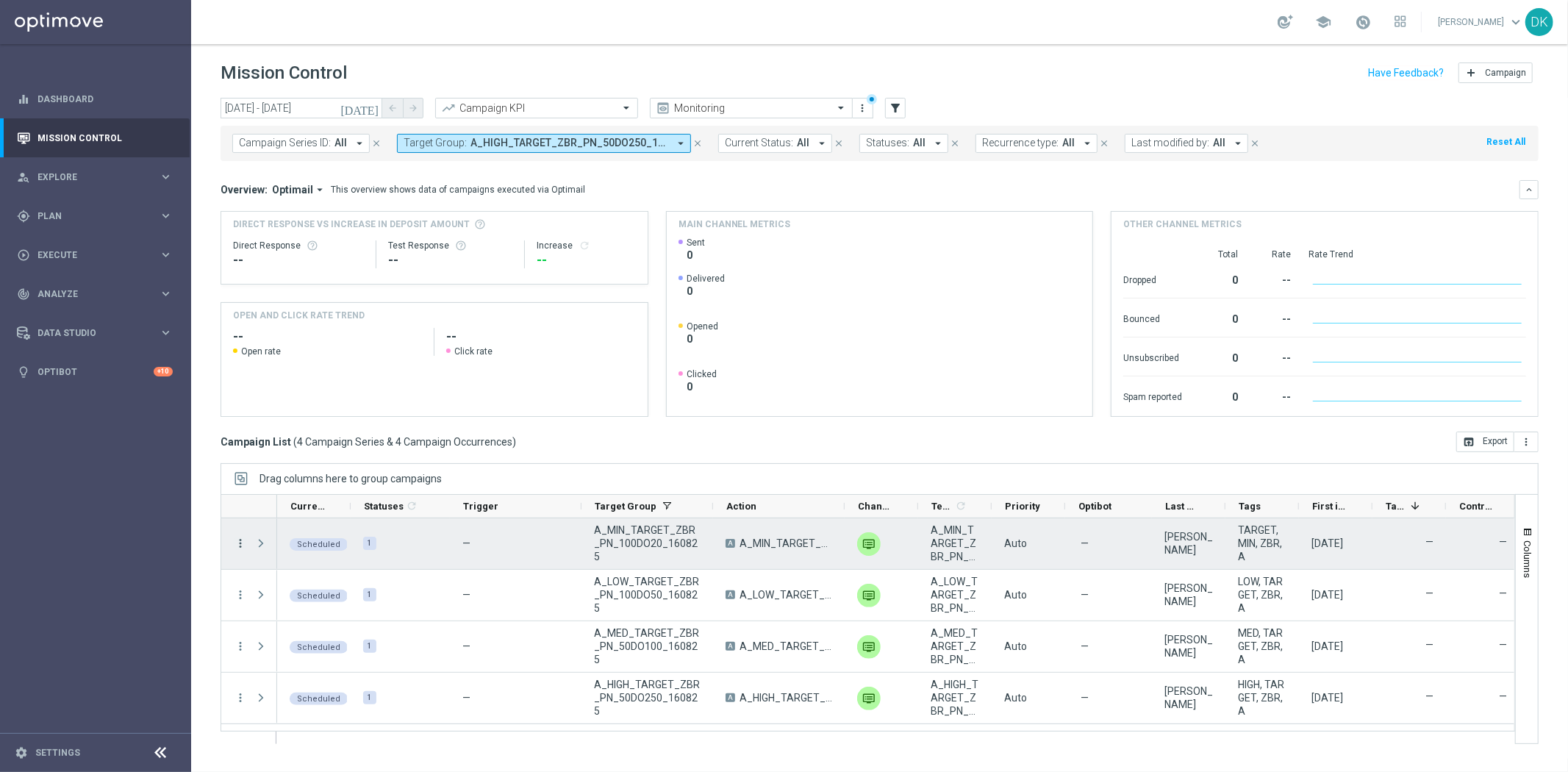
click at [235, 540] on icon "more_vert" at bounding box center [240, 543] width 13 height 13
click at [333, 549] on span "Campaign Details" at bounding box center [306, 553] width 74 height 10
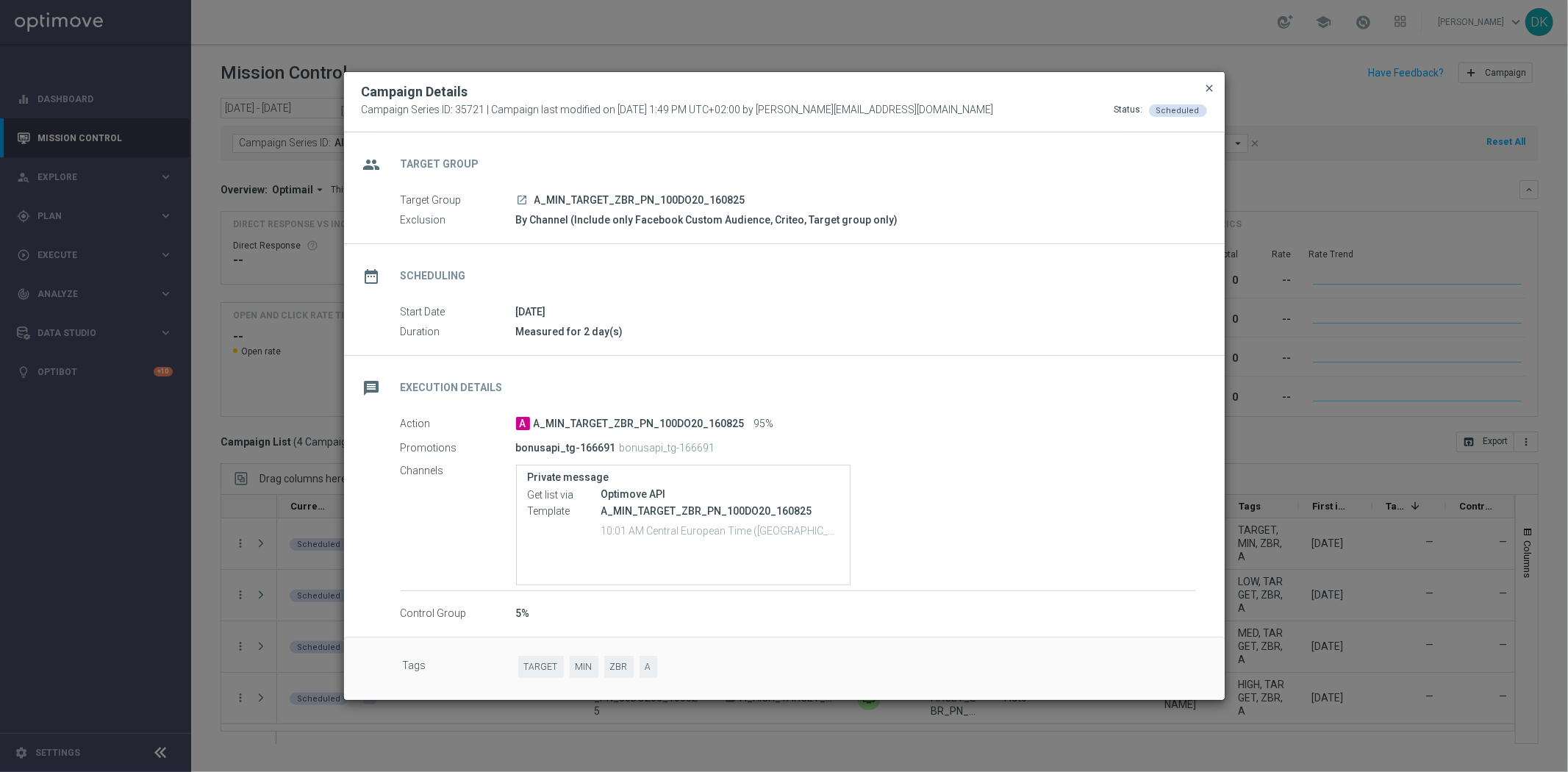
click at [1211, 91] on span "close" at bounding box center [1209, 88] width 12 height 12
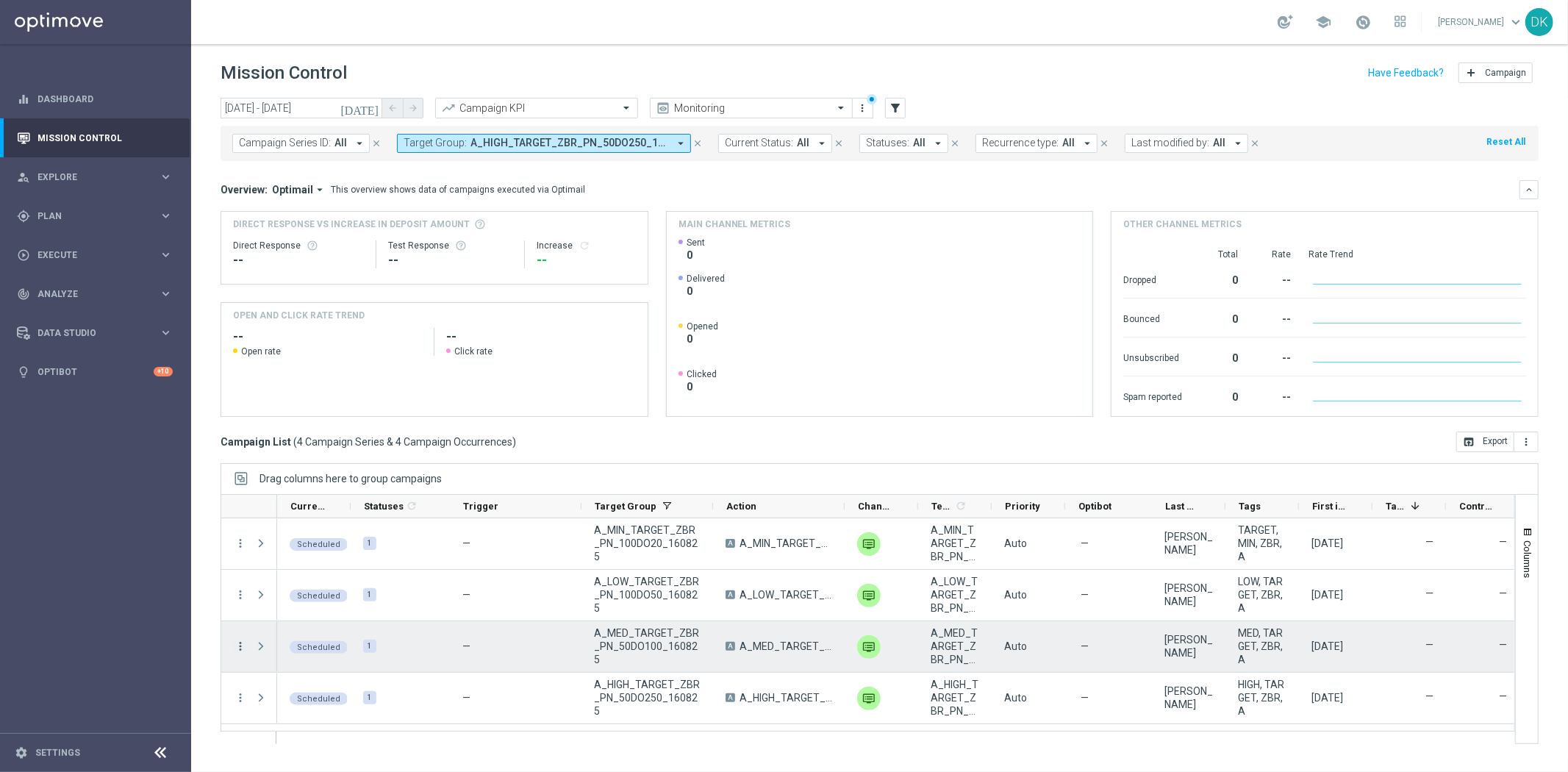
click at [241, 646] on icon "more_vert" at bounding box center [240, 646] width 13 height 13
click at [332, 490] on span "Campaign Details" at bounding box center [306, 493] width 74 height 10
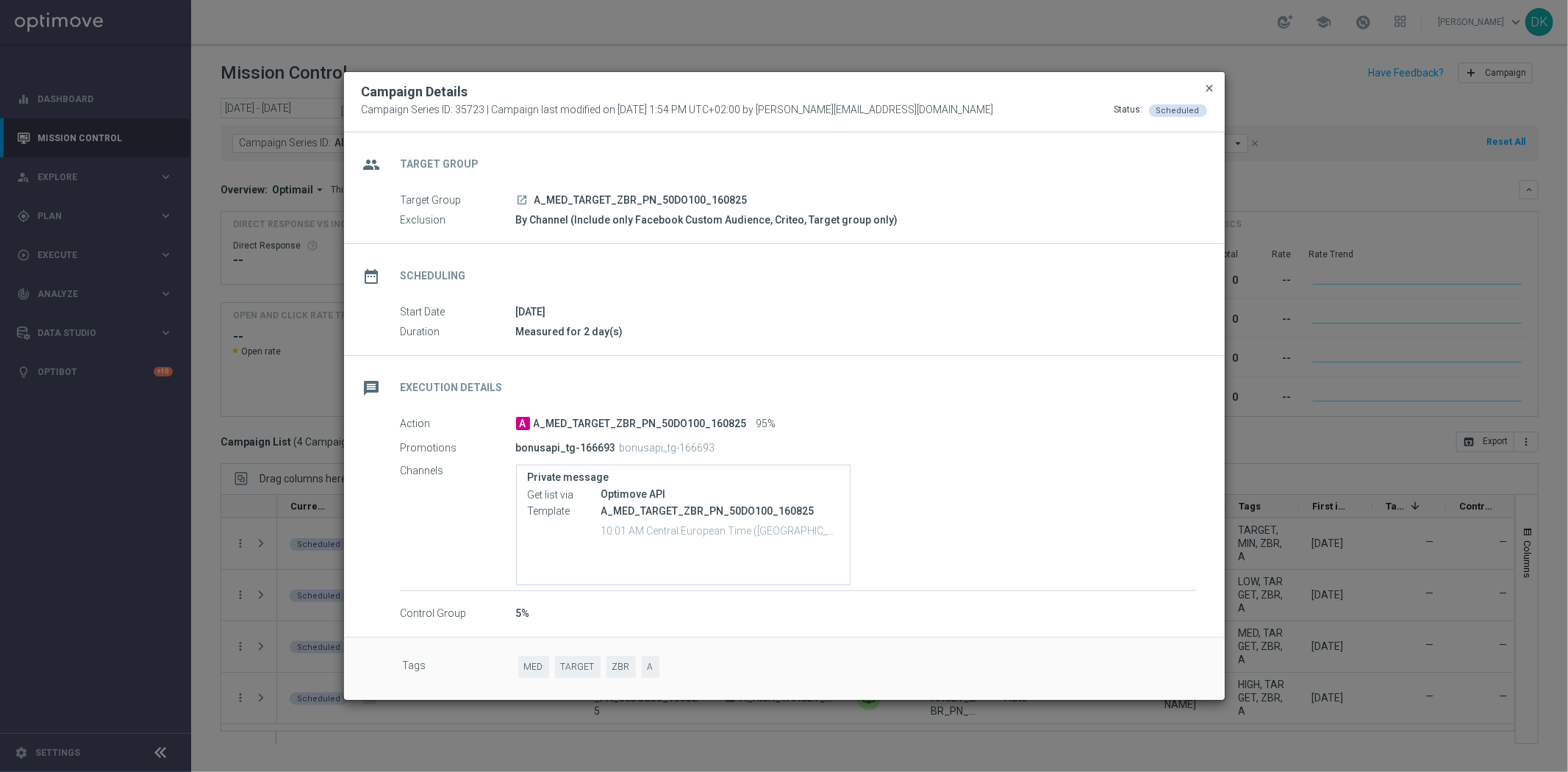
click at [1208, 89] on span "close" at bounding box center [1209, 88] width 12 height 12
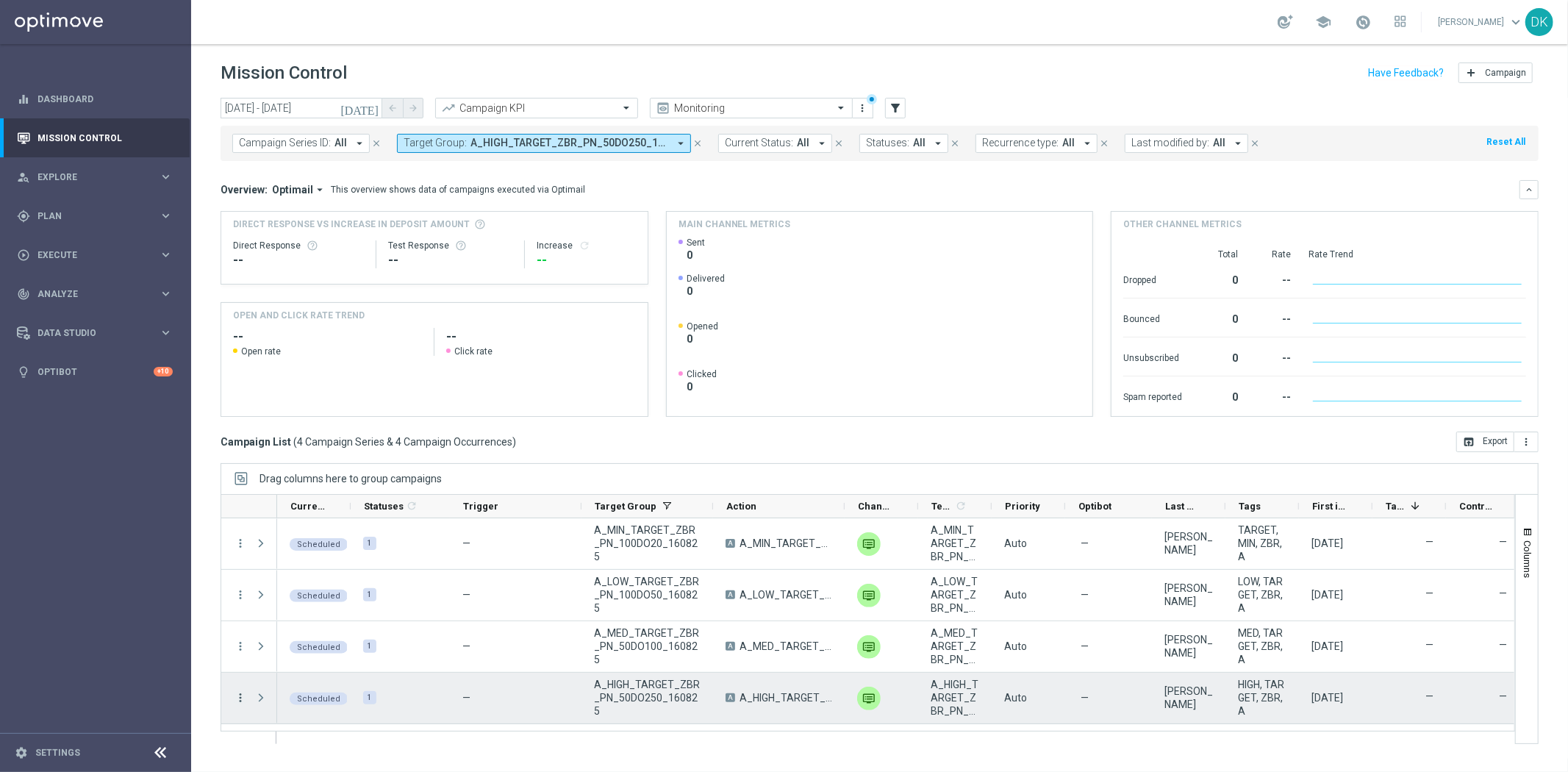
click at [235, 700] on icon "more_vert" at bounding box center [240, 698] width 13 height 13
click at [307, 541] on span "Campaign Details" at bounding box center [306, 544] width 74 height 10
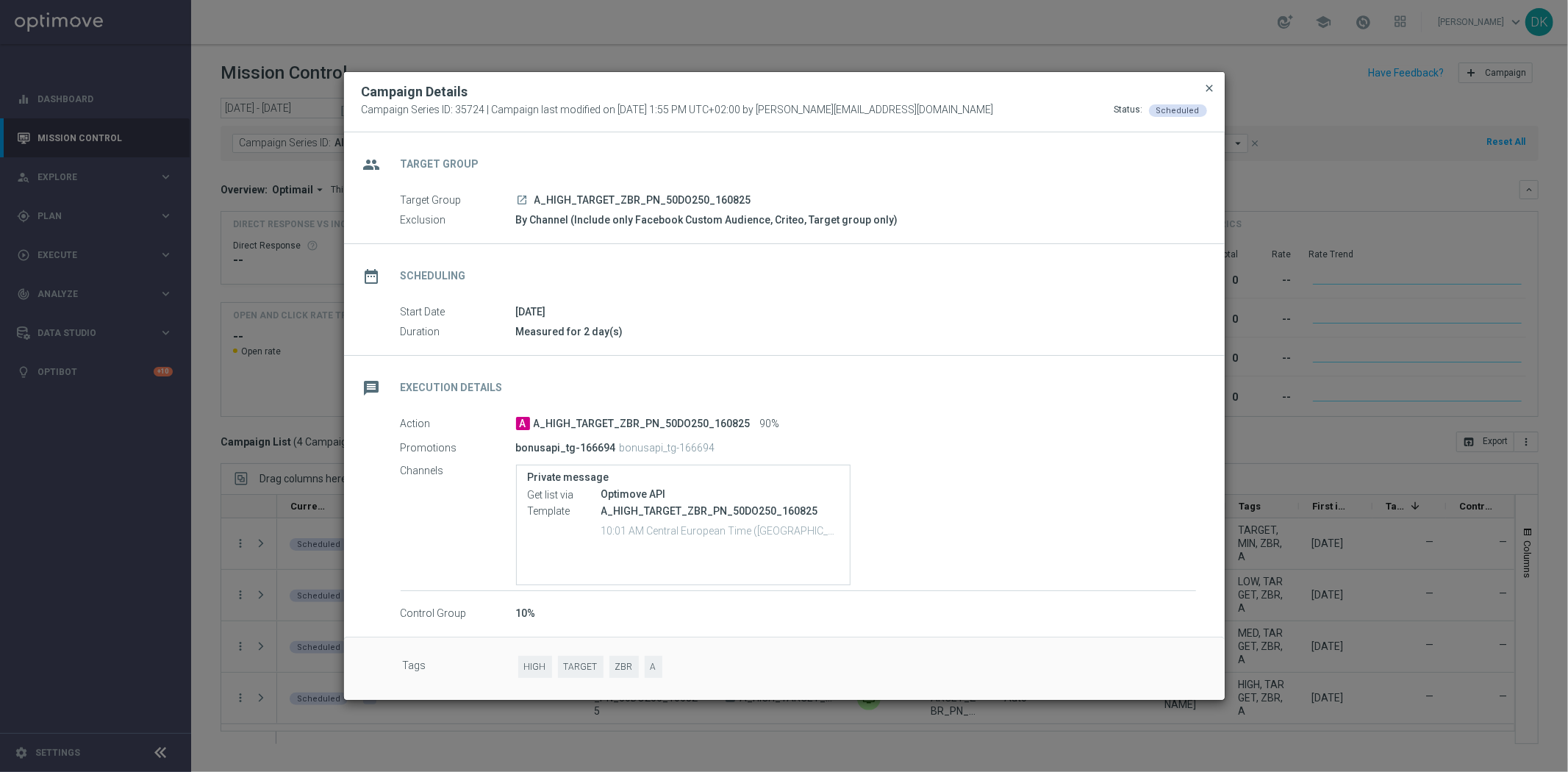
click at [1214, 85] on span "close" at bounding box center [1209, 88] width 12 height 12
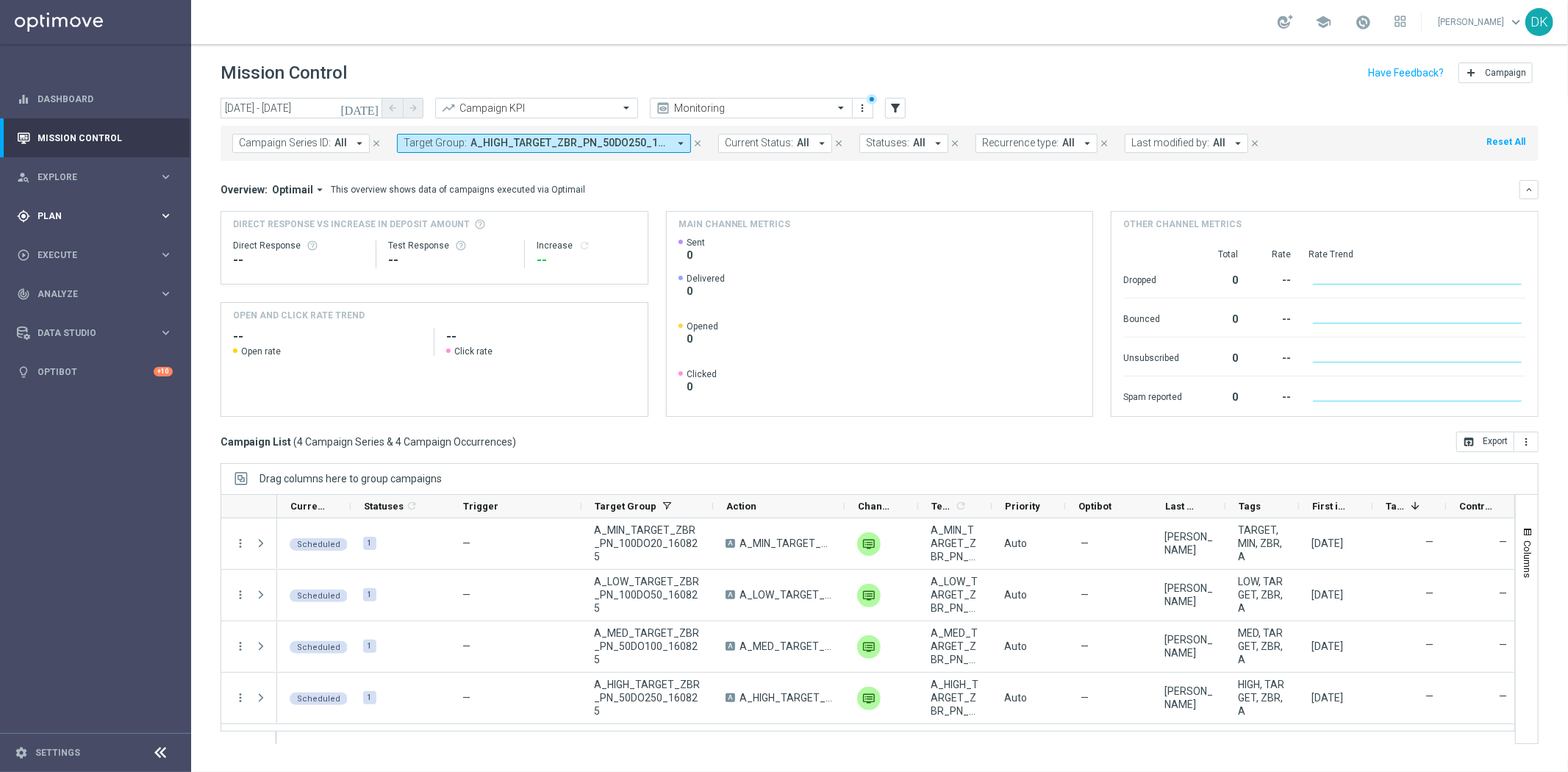
click at [106, 205] on div "gps_fixed Plan keyboard_arrow_right" at bounding box center [95, 216] width 190 height 39
click at [81, 247] on link "Target Groups" at bounding box center [96, 246] width 114 height 12
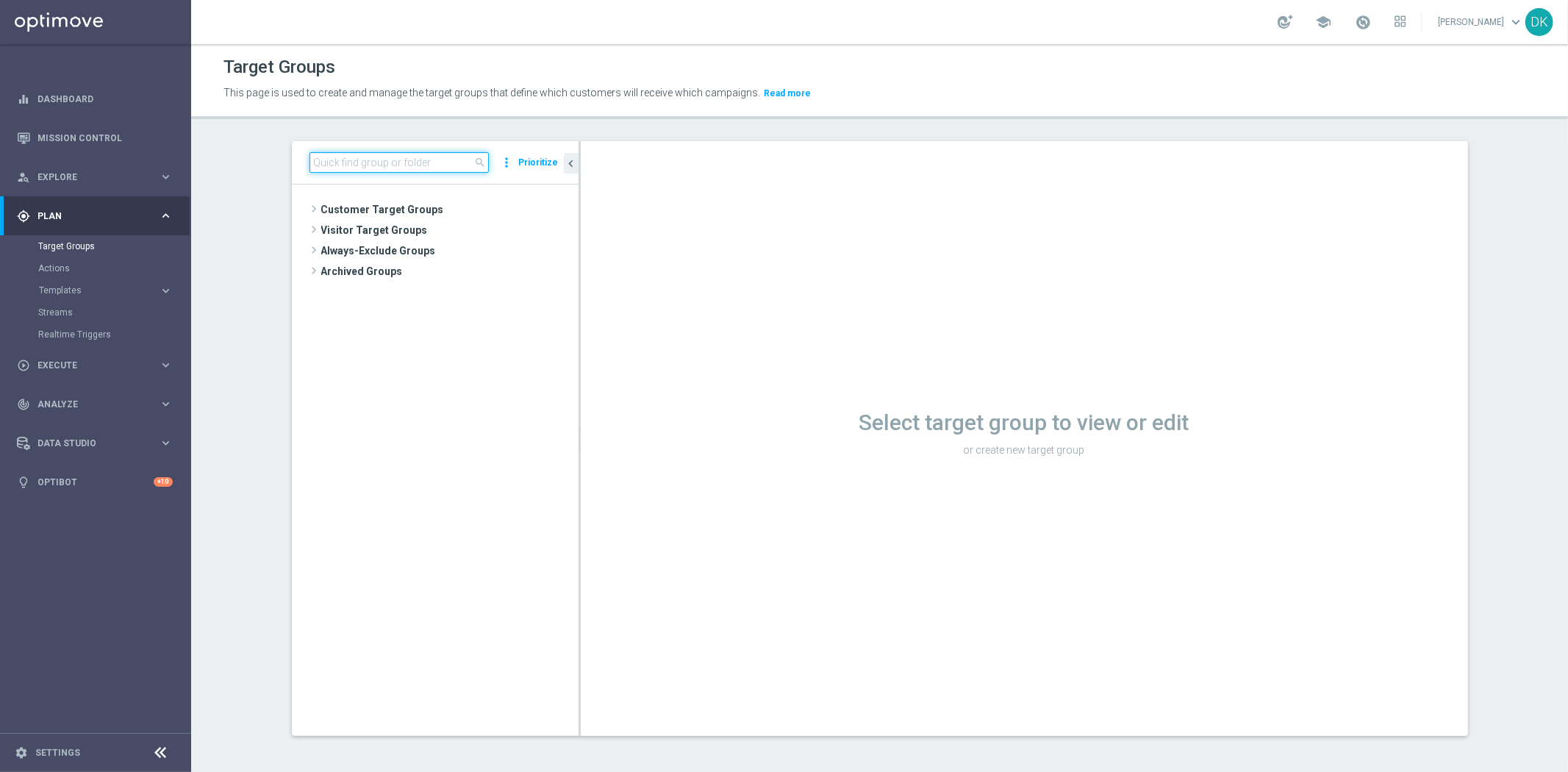
click at [396, 167] on input at bounding box center [399, 162] width 179 height 20
paste input "A_MIN_TARGET_ZBR_PN_100DO20_160825"
type input "A_MIN_TARGET_ZBR_PN_100DO20_160825"
click at [512, 251] on icon "library_add" at bounding box center [516, 251] width 12 height 12
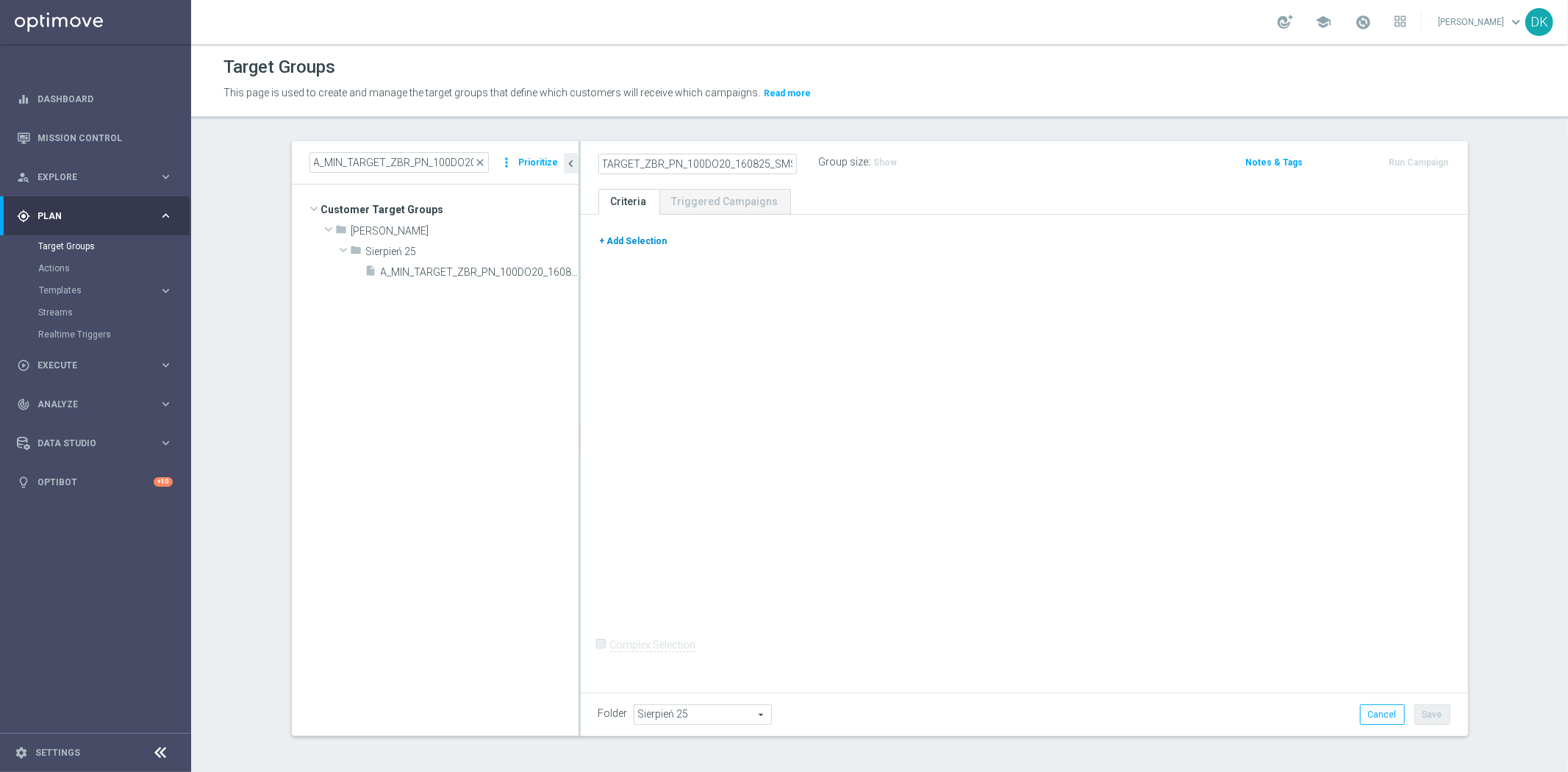
type input "A_MIN_TARGET_ZBR_PN_100DO20_160825_SMS"
click at [646, 238] on button "+ Add Selection" at bounding box center [633, 241] width 71 height 16
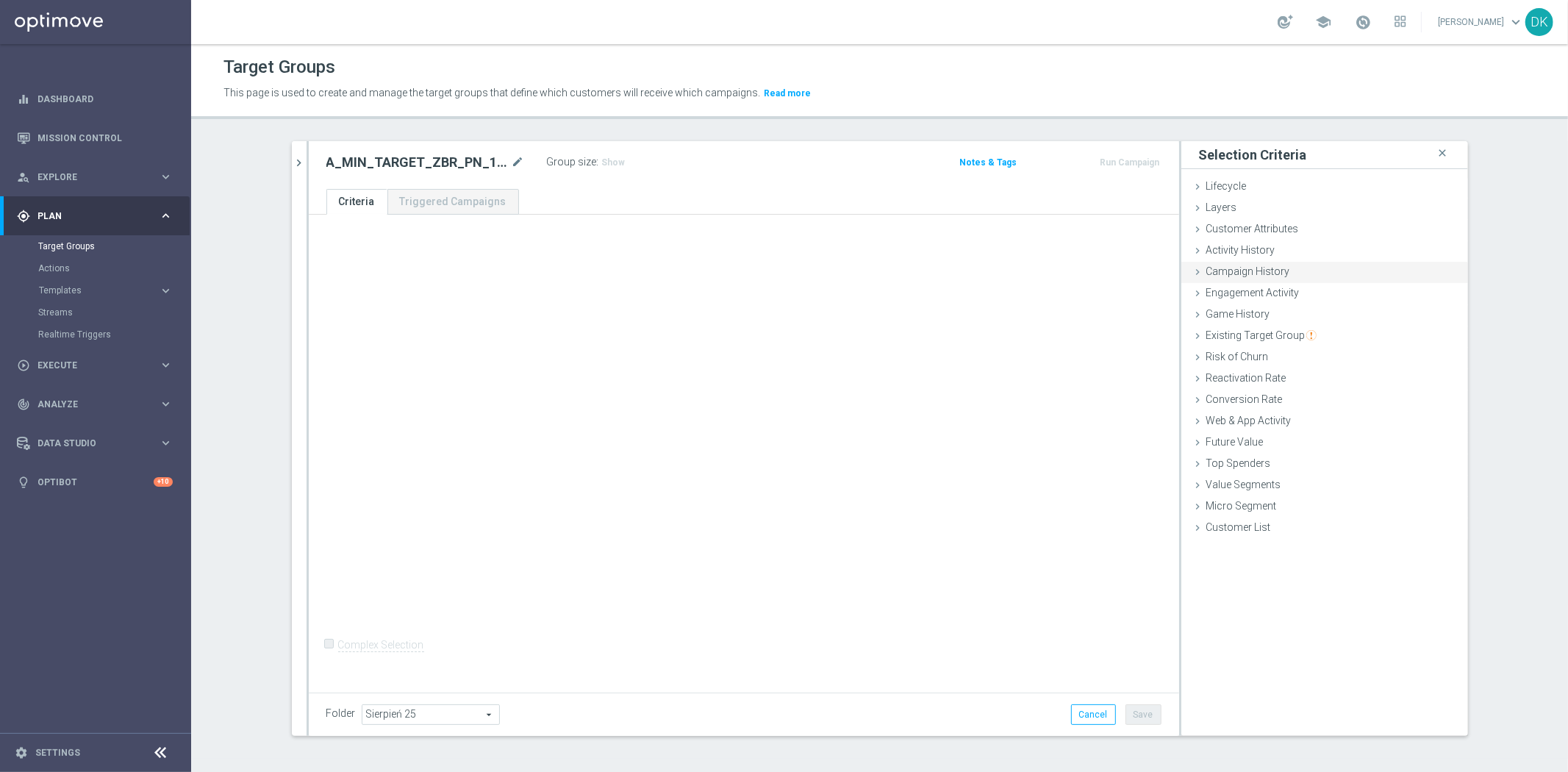
click at [1277, 268] on span "Campaign History" at bounding box center [1248, 271] width 84 height 12
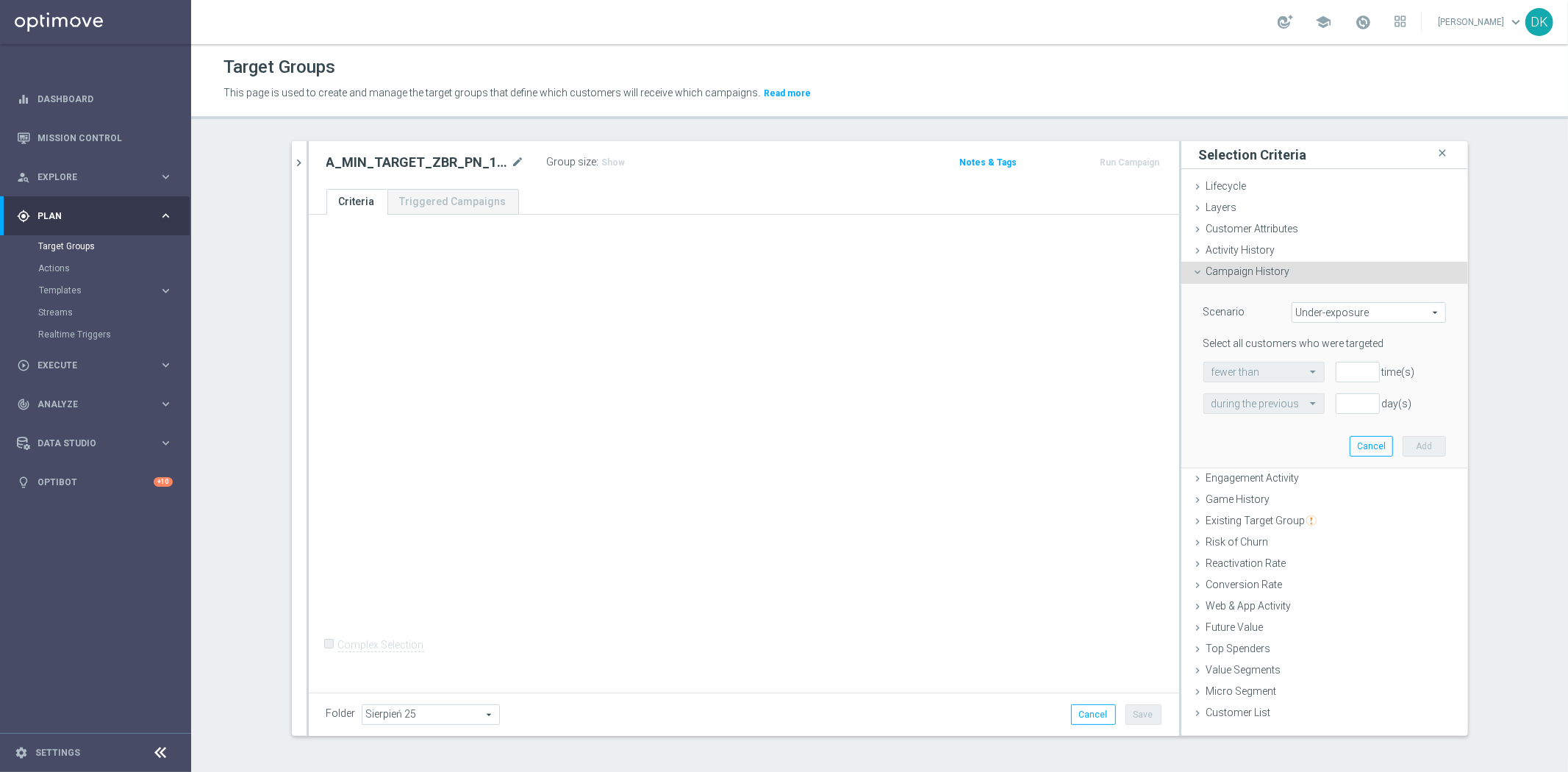
click at [1338, 321] on span "Under-exposure" at bounding box center [1368, 312] width 153 height 19
click at [1342, 409] on span "Custom" at bounding box center [1368, 410] width 138 height 12
type input "Custom"
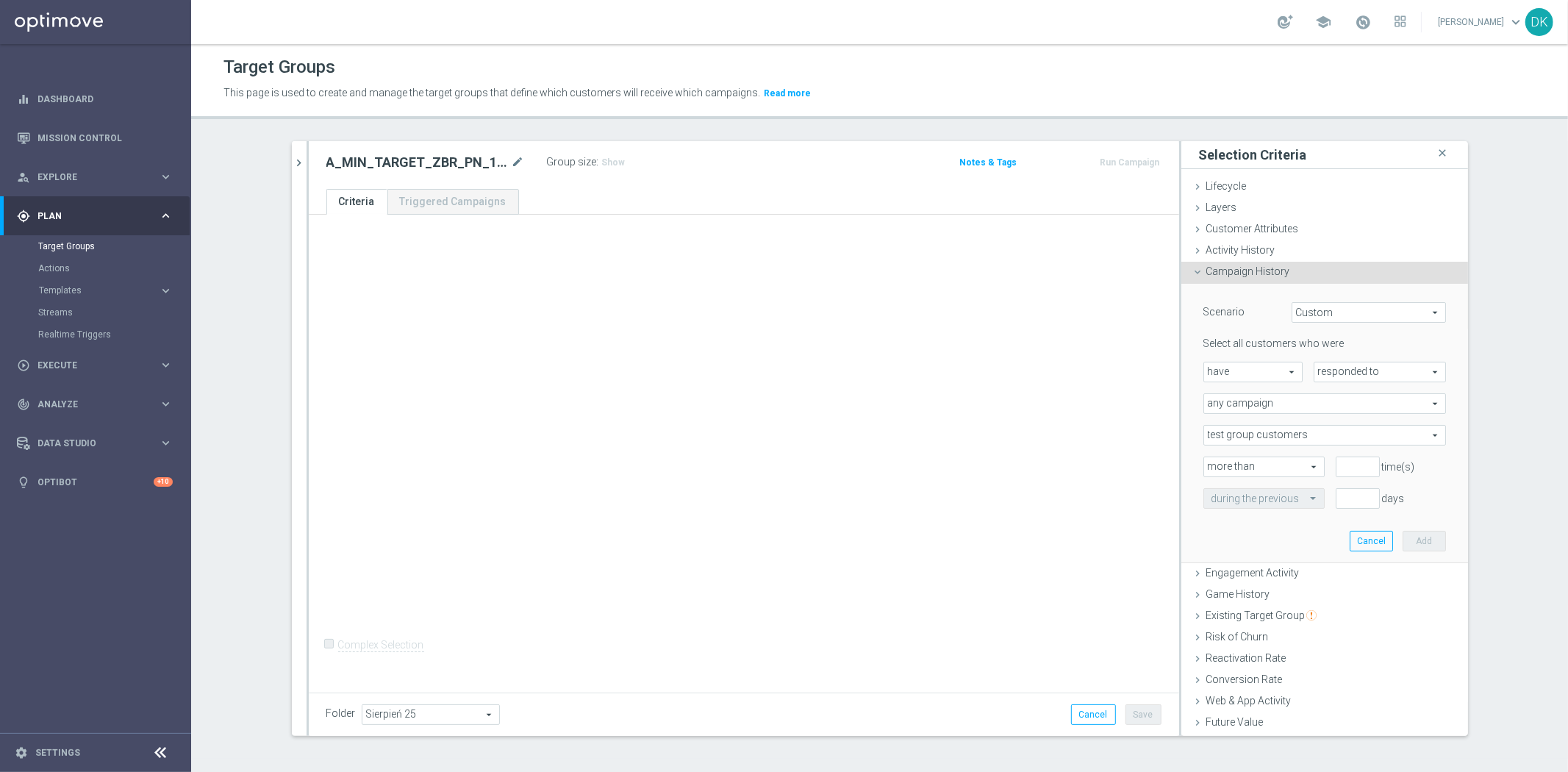
click at [1342, 362] on span "responded to" at bounding box center [1379, 372] width 131 height 19
click at [1348, 407] on span "been targeted with" at bounding box center [1379, 412] width 116 height 12
type input "been targeted with"
click at [1273, 404] on span "any campaign" at bounding box center [1324, 404] width 241 height 19
click at [1255, 469] on label "one or more actions" at bounding box center [1324, 463] width 241 height 19
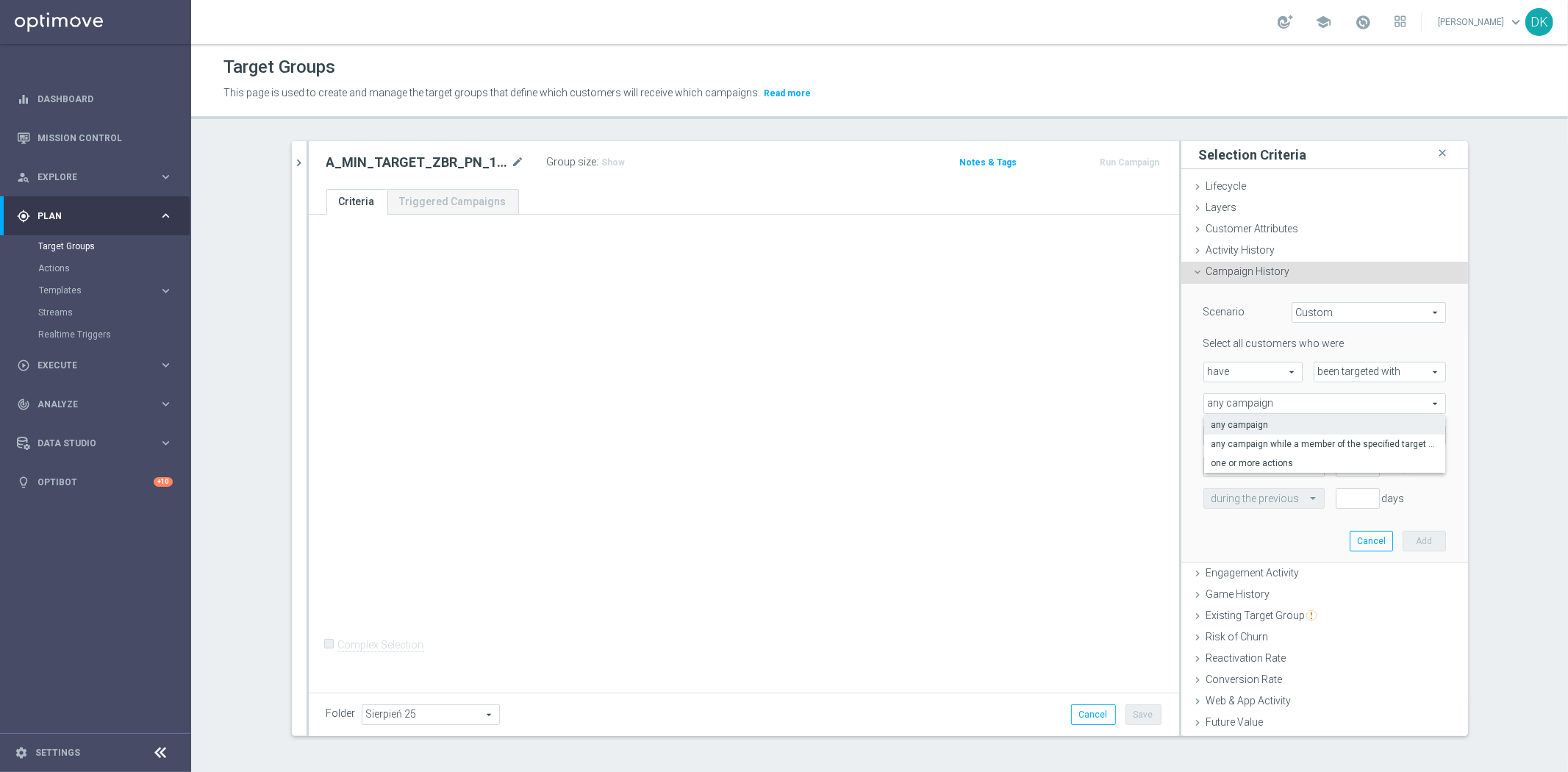
type input "one or more actions"
click at [1276, 436] on span at bounding box center [1324, 435] width 241 height 19
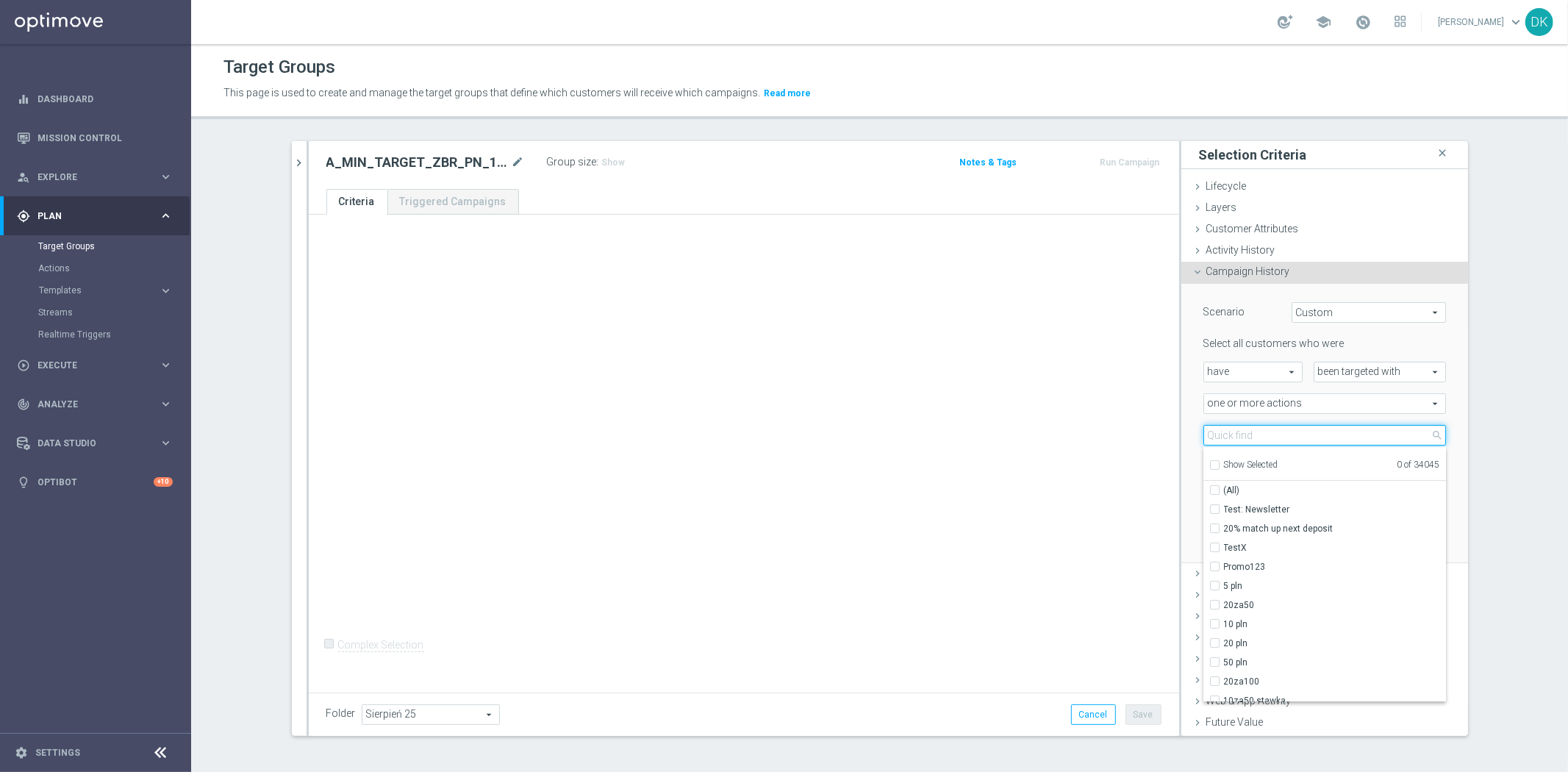
click at [1276, 436] on input "search" at bounding box center [1324, 435] width 243 height 20
paste input "A_MIN_TARGET_ZBR_PN_100DO20_160825"
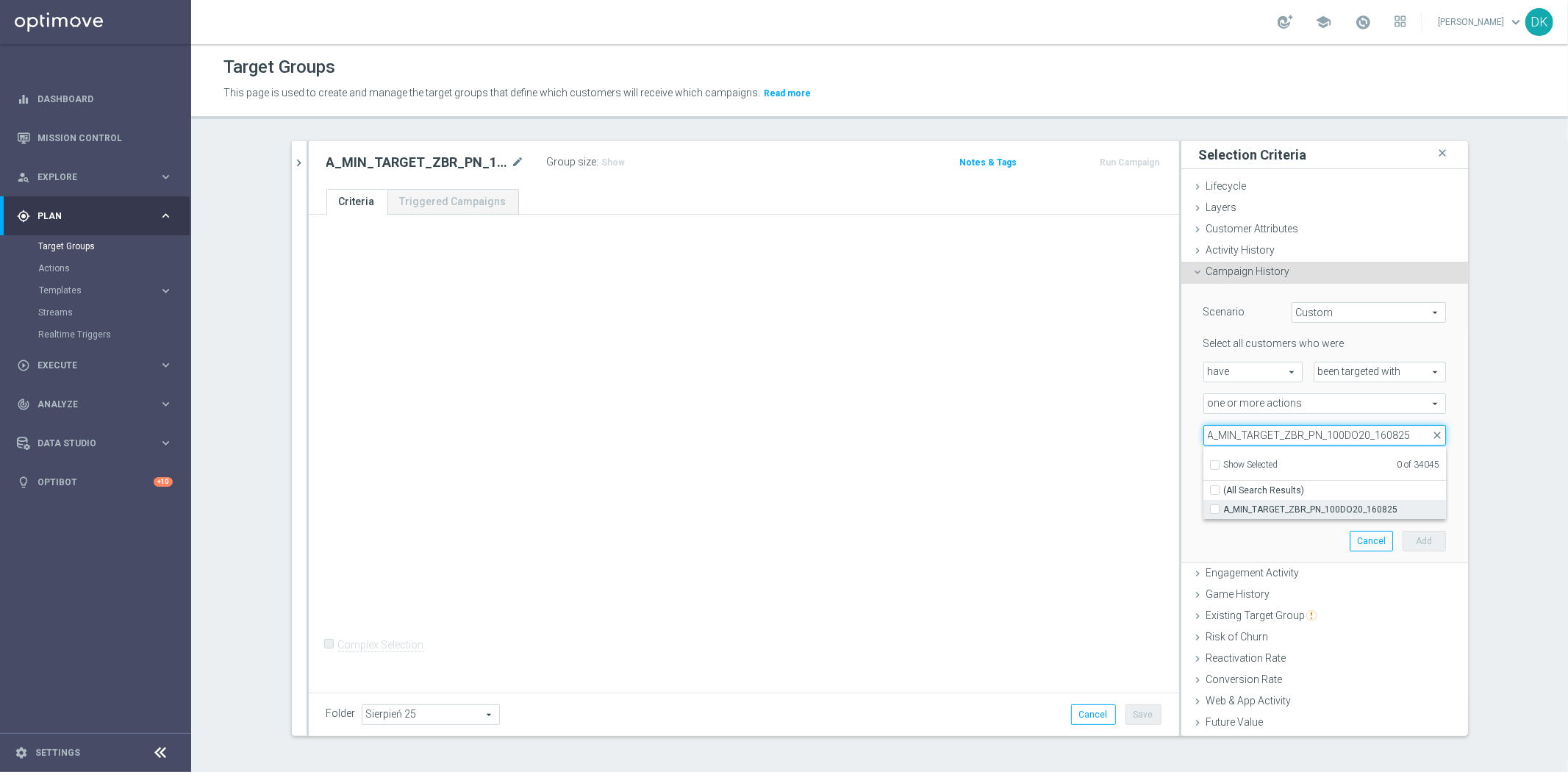
type input "A_MIN_TARGET_ZBR_PN_100DO20_160825"
click at [1268, 508] on span "A_MIN_TARGET_ZBR_PN_100DO20_160825" at bounding box center [1334, 509] width 222 height 12
click at [1224, 508] on input "A_MIN_TARGET_ZBR_PN_100DO20_160825" at bounding box center [1219, 509] width 9 height 9
checkbox input "true"
type input "A_MIN_TARGET_ZBR_PN_100DO20_160825"
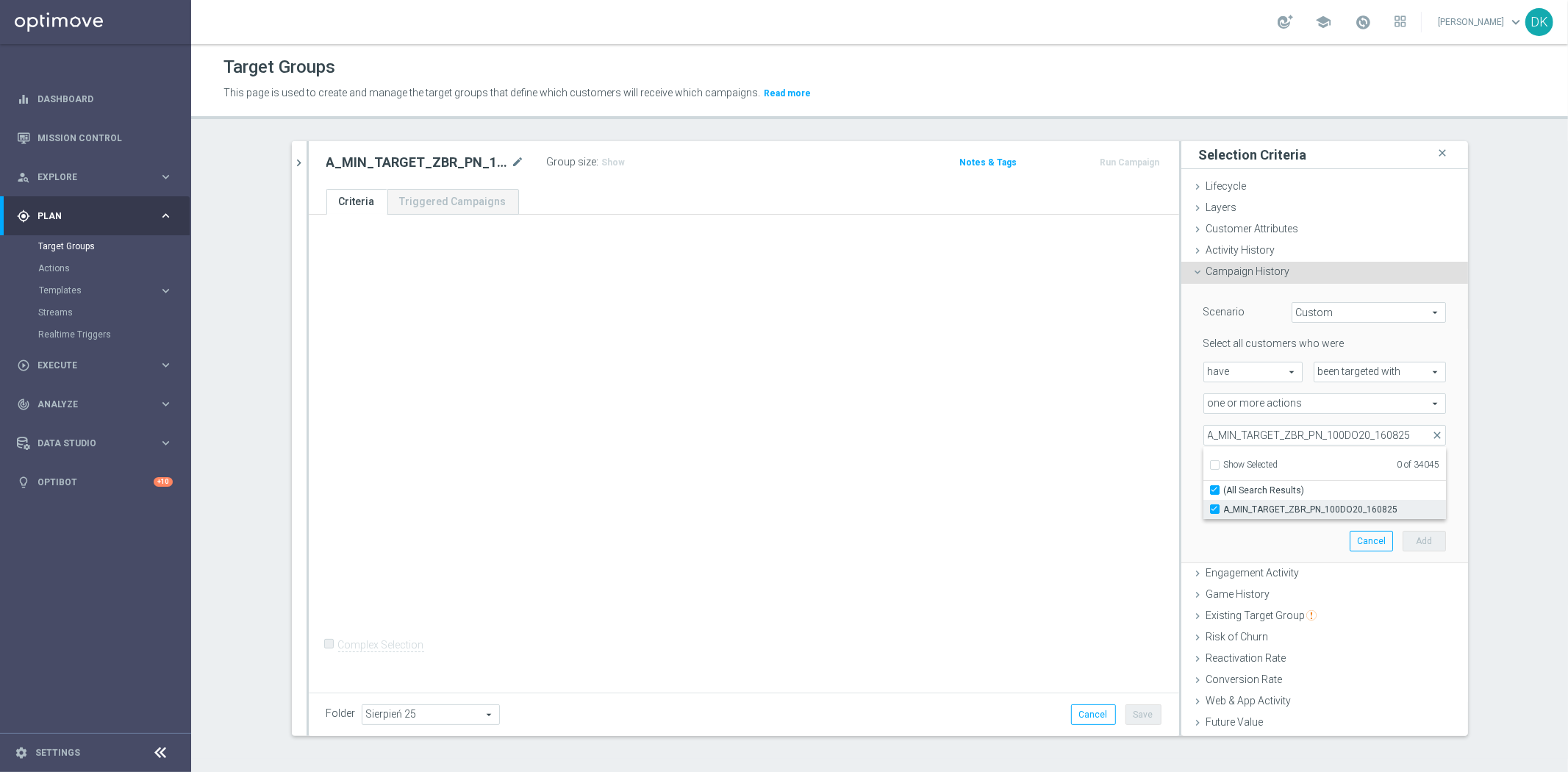
checkbox input "true"
click at [1056, 490] on div "+ Add Selection Complex Selection Invalid Expression" at bounding box center [744, 451] width 871 height 473
click at [1339, 467] on input "number" at bounding box center [1357, 466] width 44 height 20
type input "0"
click at [1257, 500] on input "text" at bounding box center [1249, 498] width 76 height 13
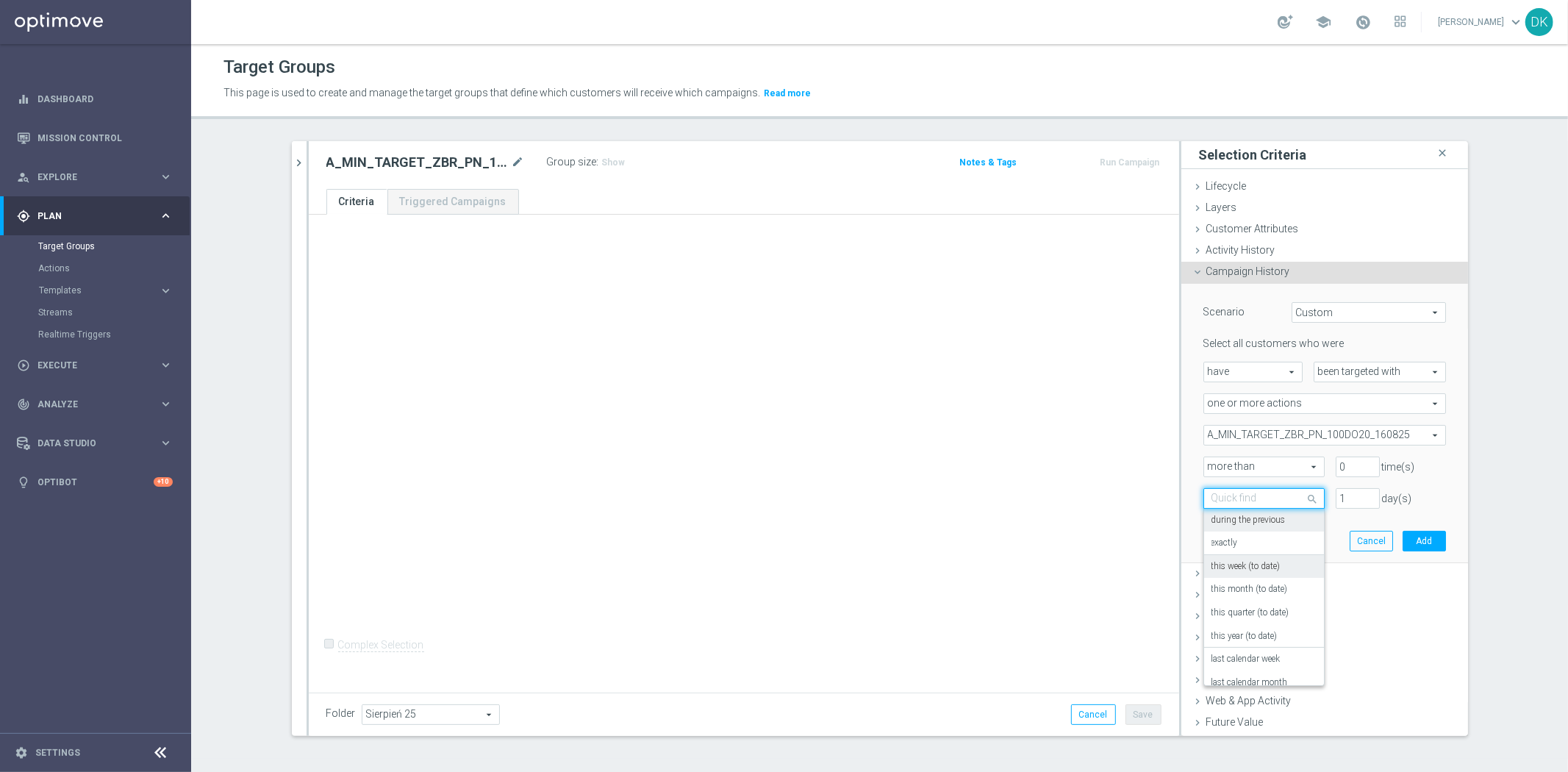
scroll to position [129, 0]
click at [1246, 646] on label "in this range" at bounding box center [1235, 647] width 48 height 12
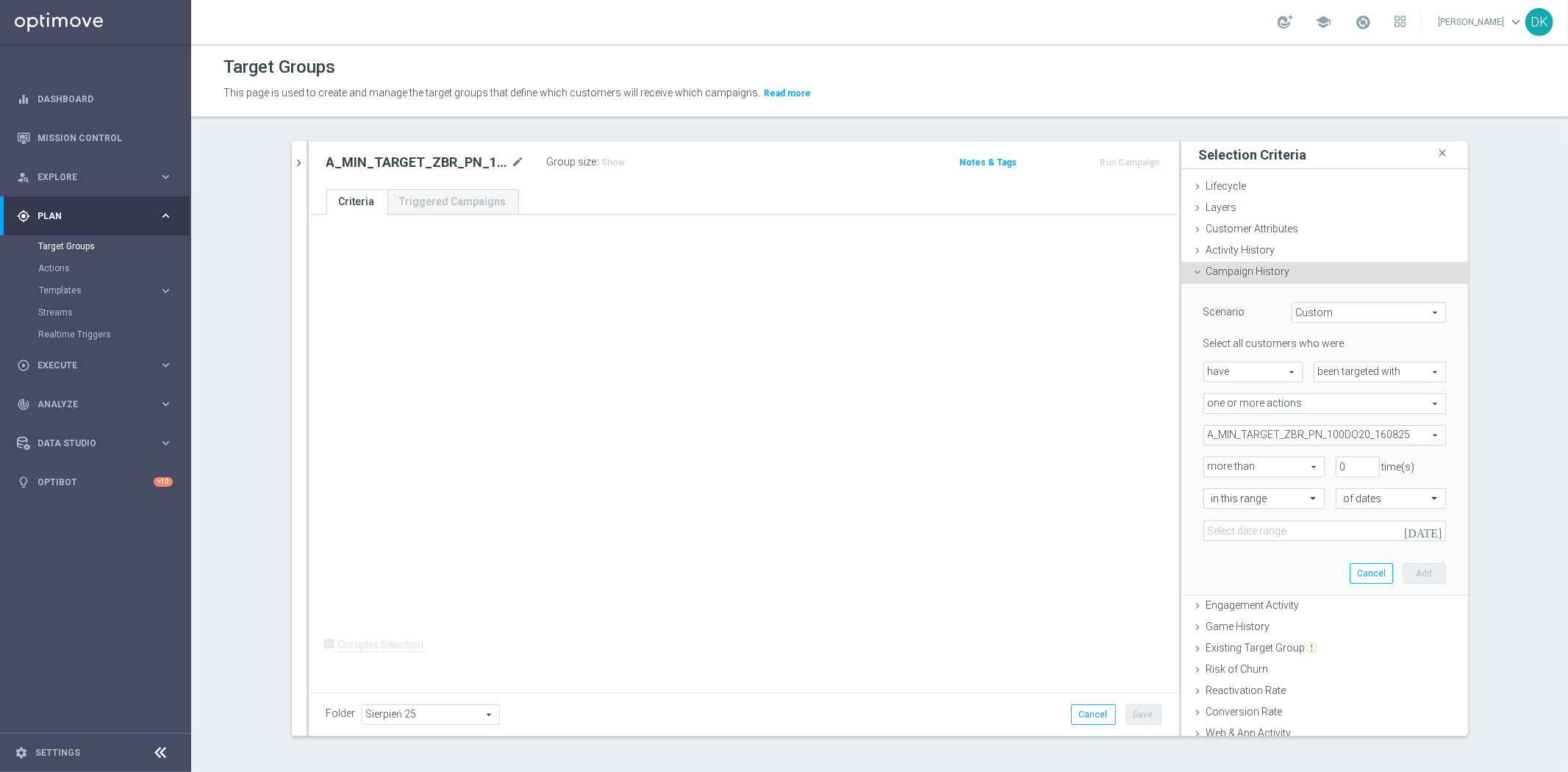
click at [1415, 530] on icon "[DATE]" at bounding box center [1423, 531] width 40 height 13
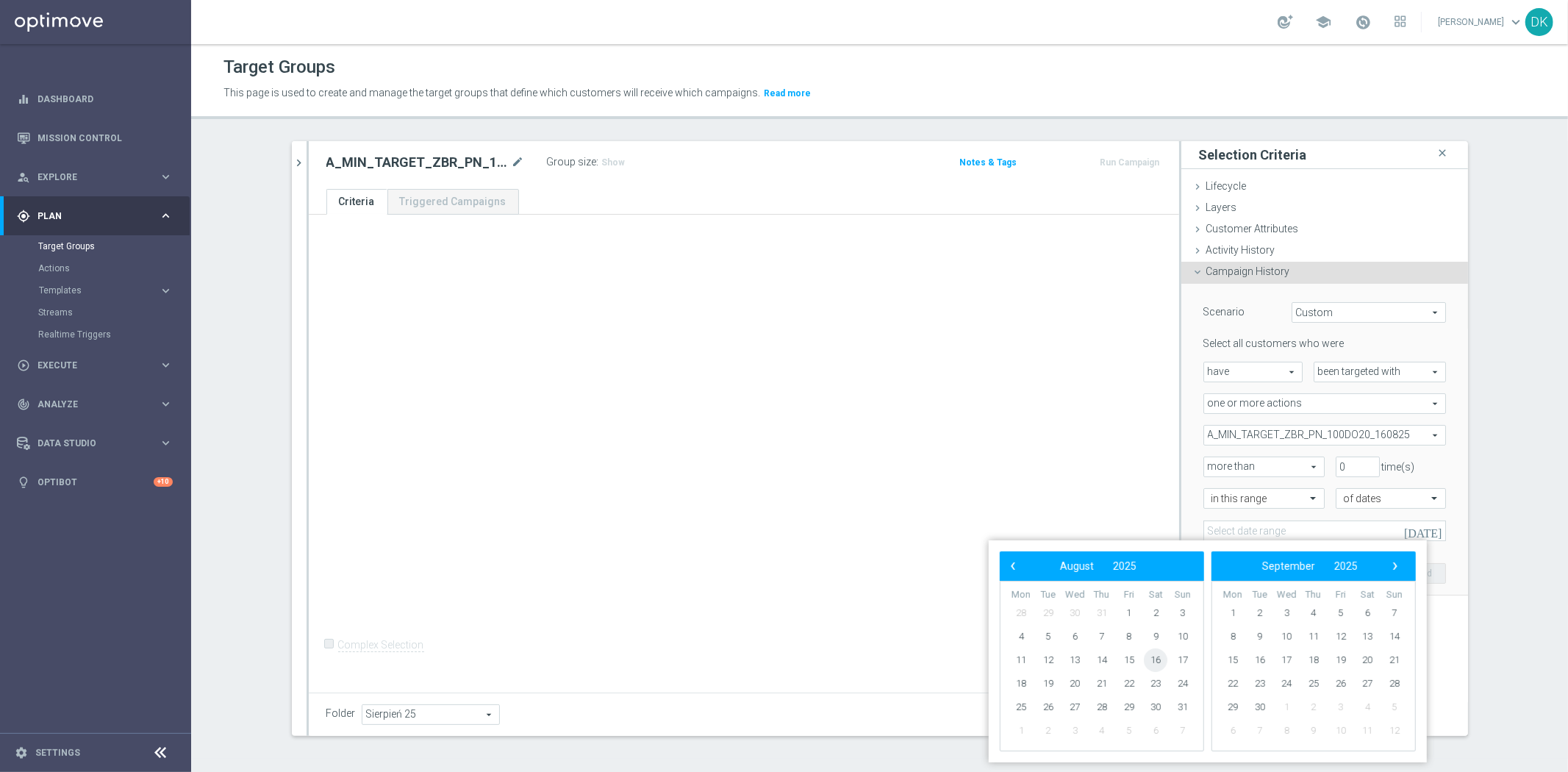
click at [1154, 655] on span "16" at bounding box center [1155, 660] width 24 height 24
click at [1180, 662] on span "17" at bounding box center [1182, 660] width 24 height 24
type input "[DATE] - [DATE]"
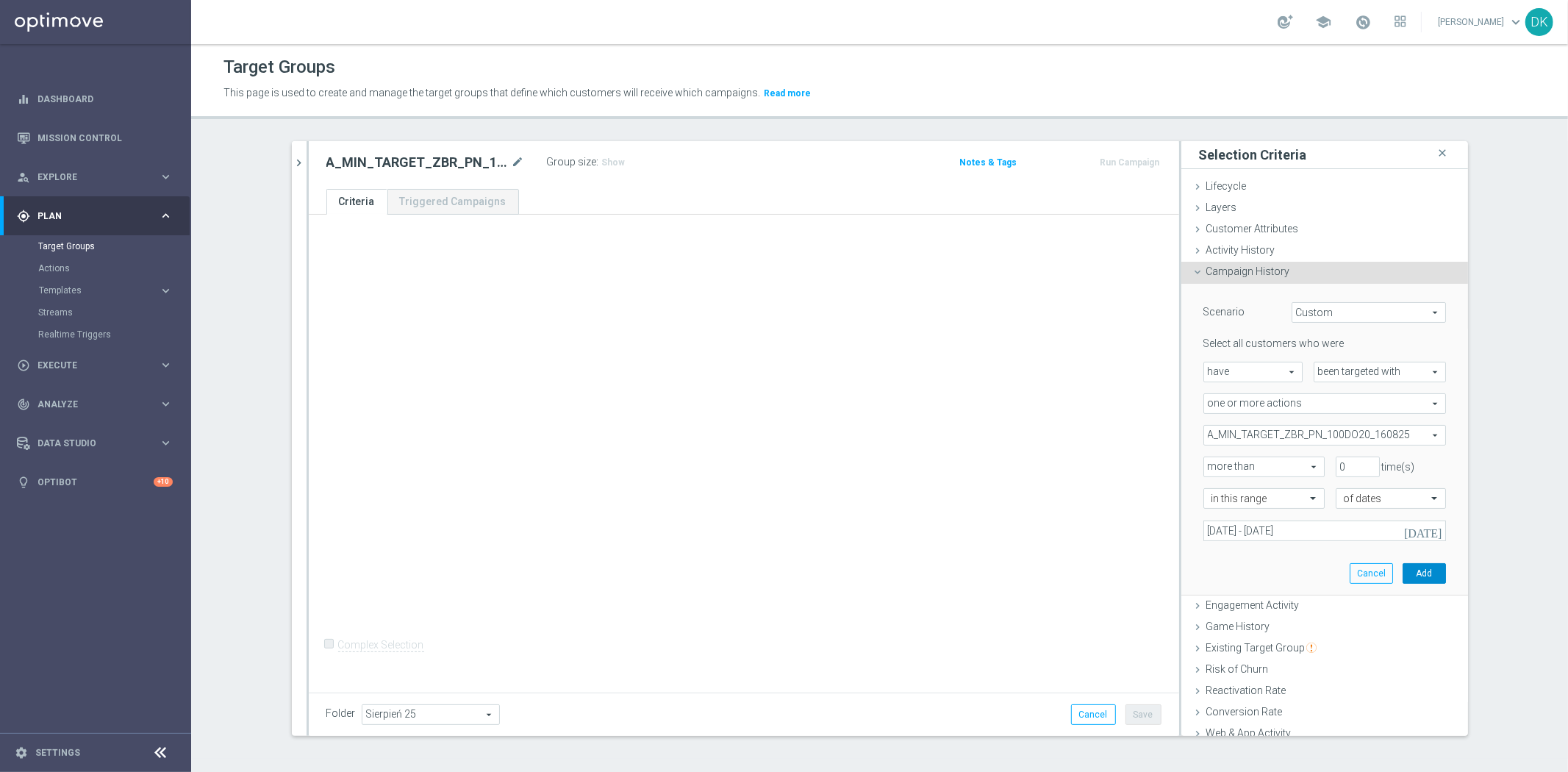
click at [1403, 568] on button "Add" at bounding box center [1424, 573] width 43 height 20
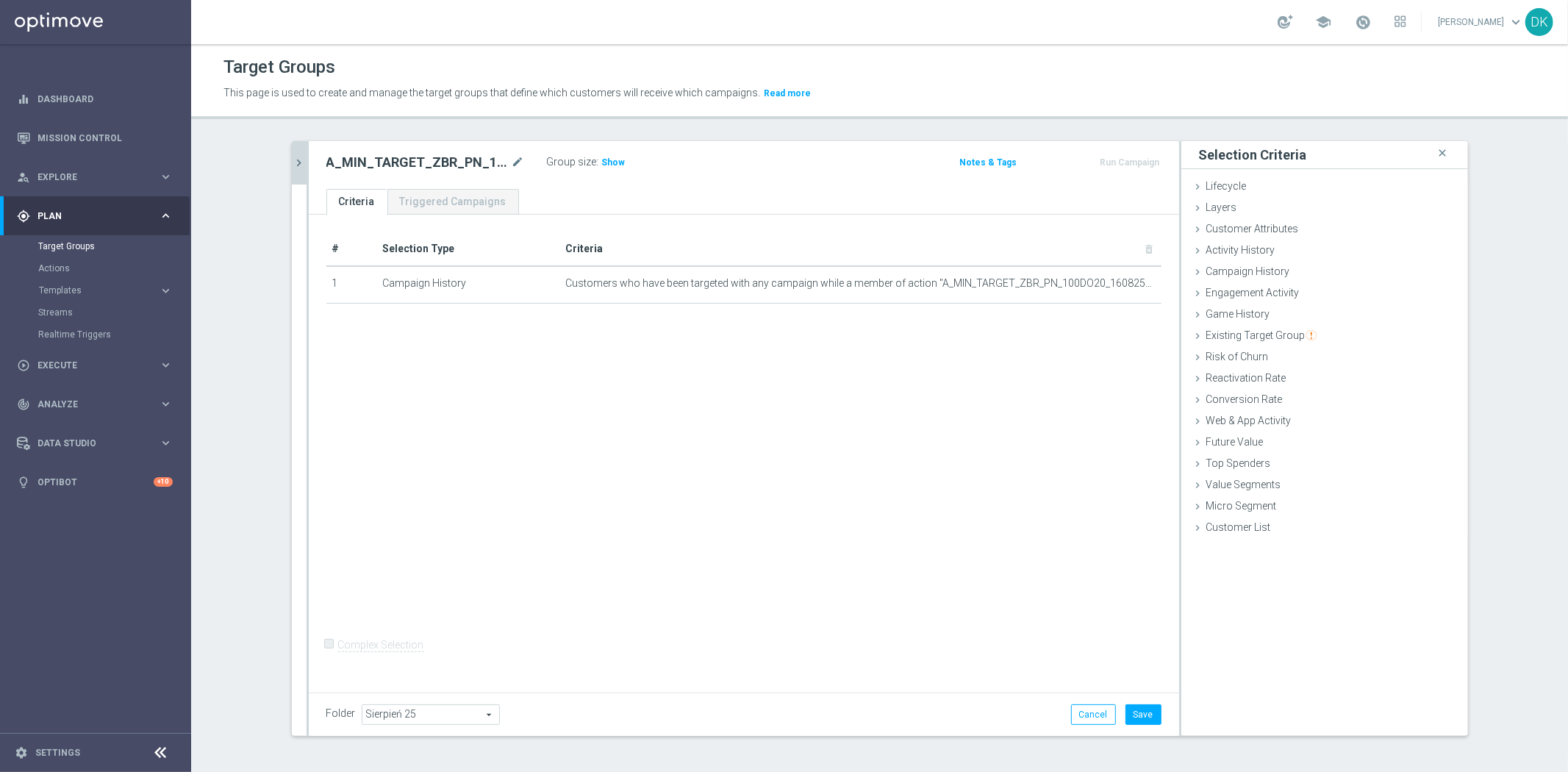
click at [299, 161] on icon "chevron_right" at bounding box center [299, 163] width 14 height 14
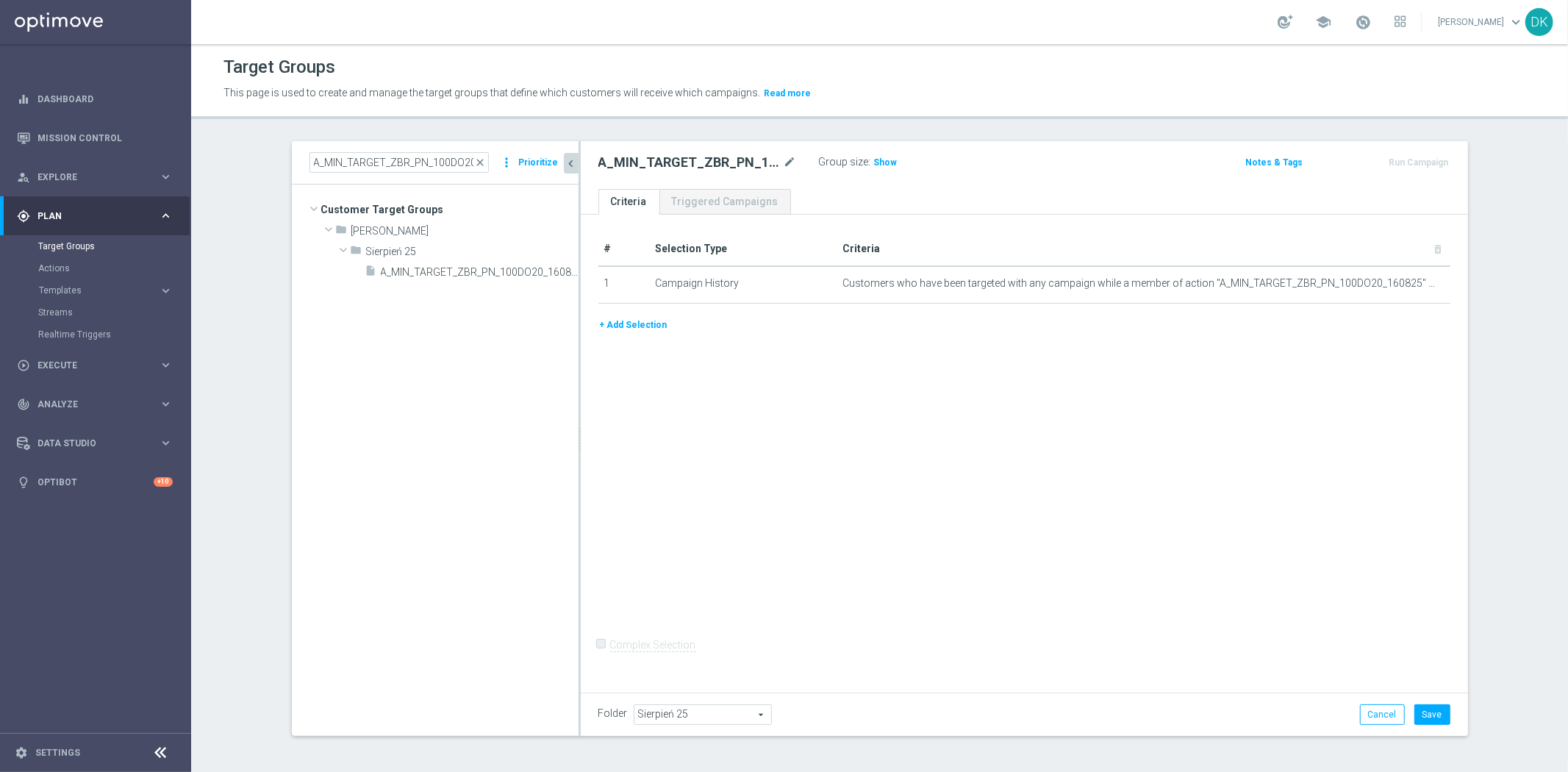
click at [621, 317] on button "+ Add Selection" at bounding box center [633, 324] width 71 height 16
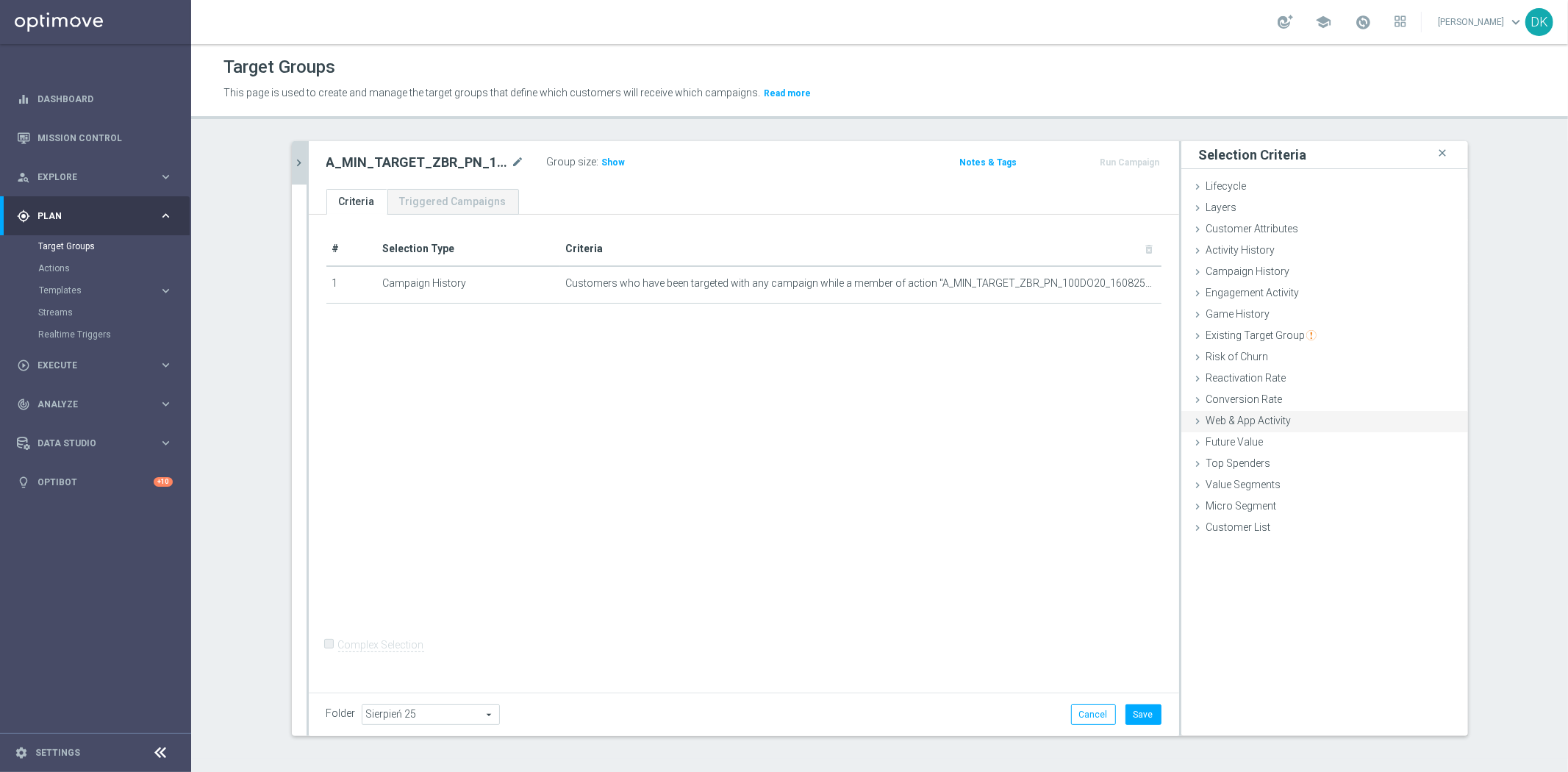
click at [1262, 424] on span "Web & App Activity" at bounding box center [1248, 420] width 85 height 12
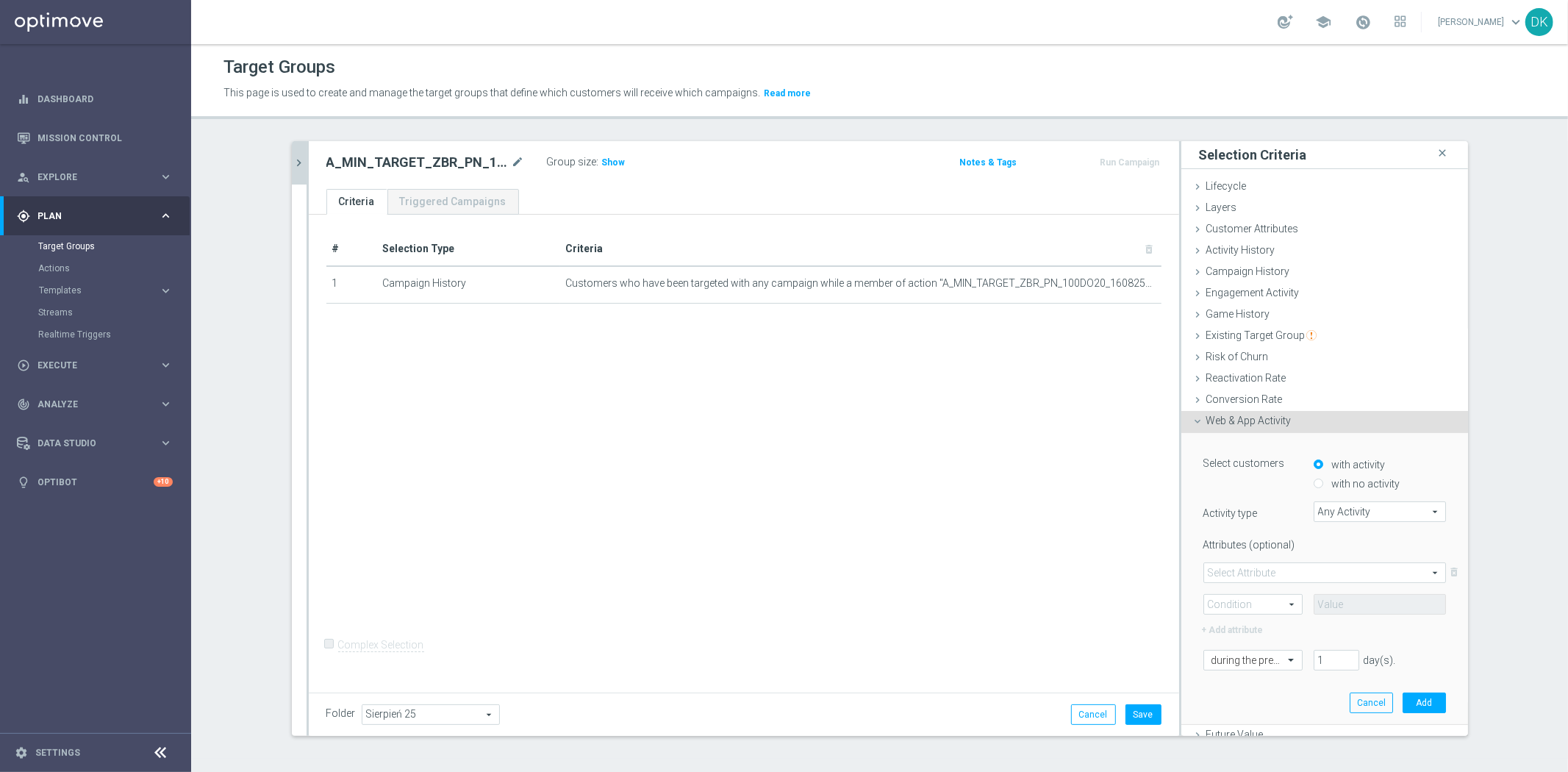
click at [1313, 488] on div "with no activity" at bounding box center [1379, 480] width 132 height 19
click at [1313, 485] on input "with no activity" at bounding box center [1318, 484] width 9 height 9
radio input "true"
click at [1339, 512] on span "Any Activity" at bounding box center [1379, 512] width 131 height 19
click at [0, 0] on input "search" at bounding box center [0, 0] width 0 height 0
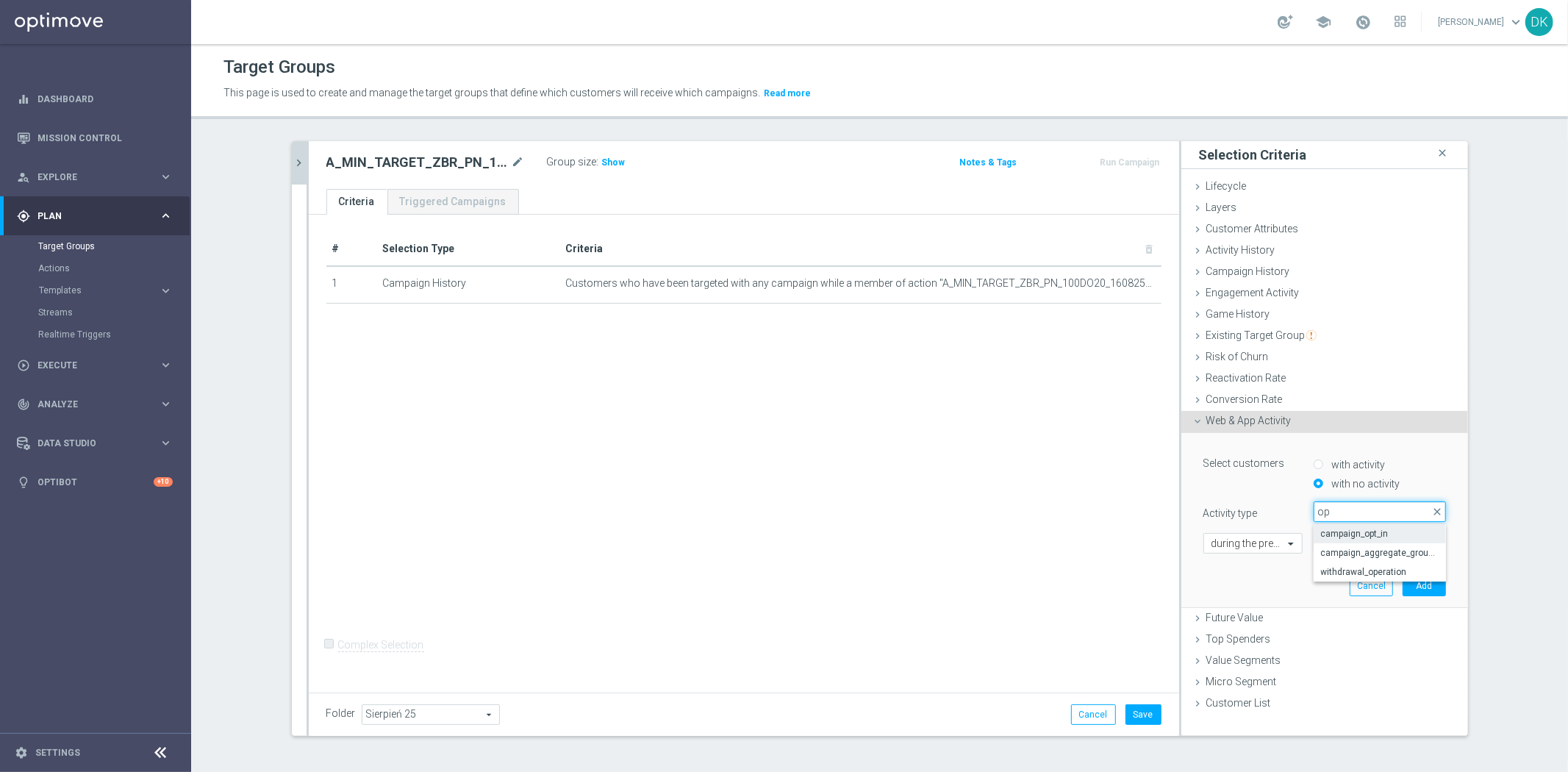
type input "op"
click at [1350, 527] on span "campaign_opt_in" at bounding box center [1379, 533] width 118 height 12
type input "campaign_opt_in"
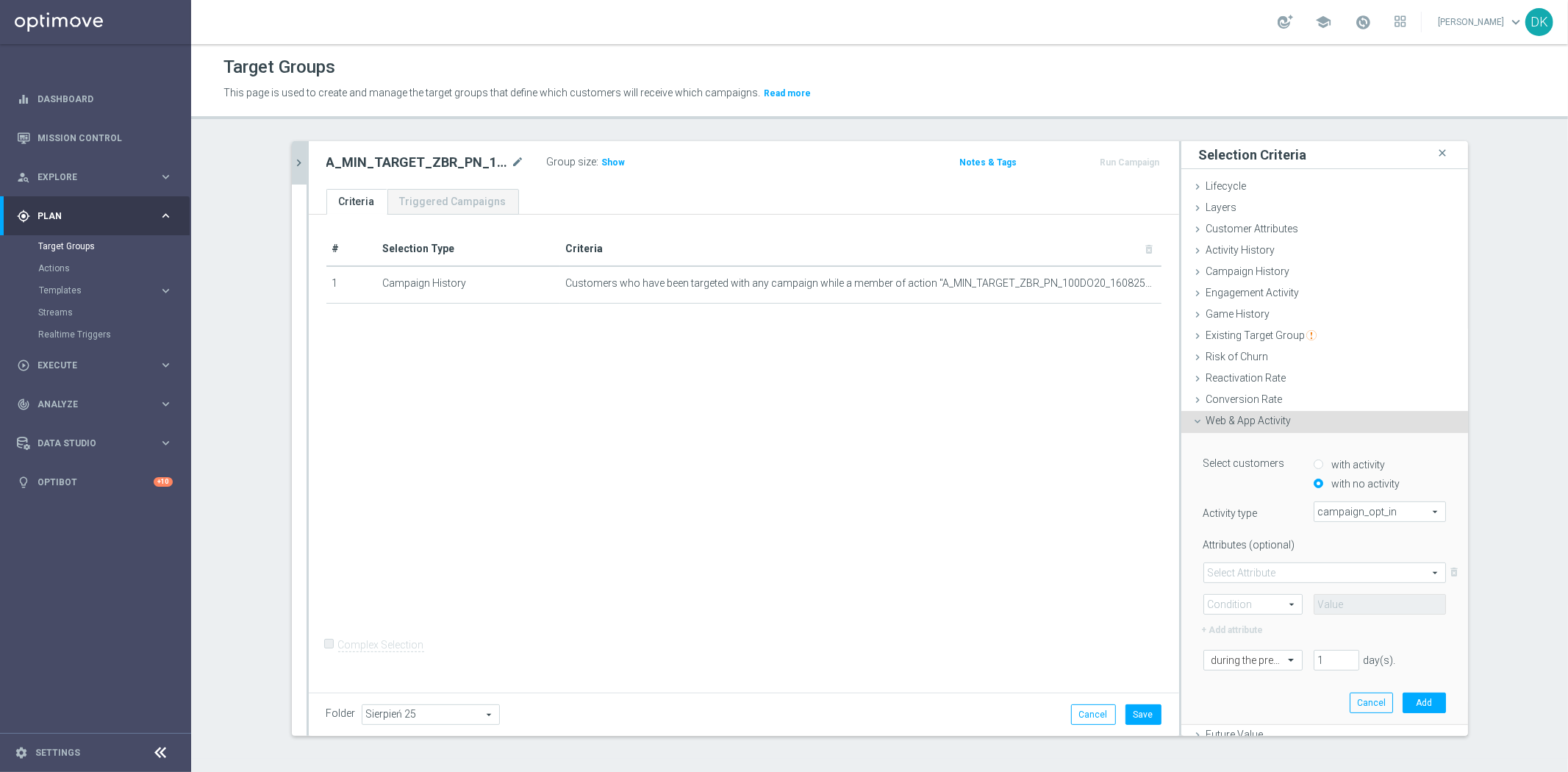
click at [1268, 574] on span at bounding box center [1324, 572] width 241 height 19
click at [1262, 593] on span "campaign_id" at bounding box center [1324, 593] width 226 height 12
type input "campaign_id"
click at [1250, 601] on span at bounding box center [1252, 604] width 98 height 19
click at [1246, 622] on span "=" at bounding box center [1253, 625] width 83 height 12
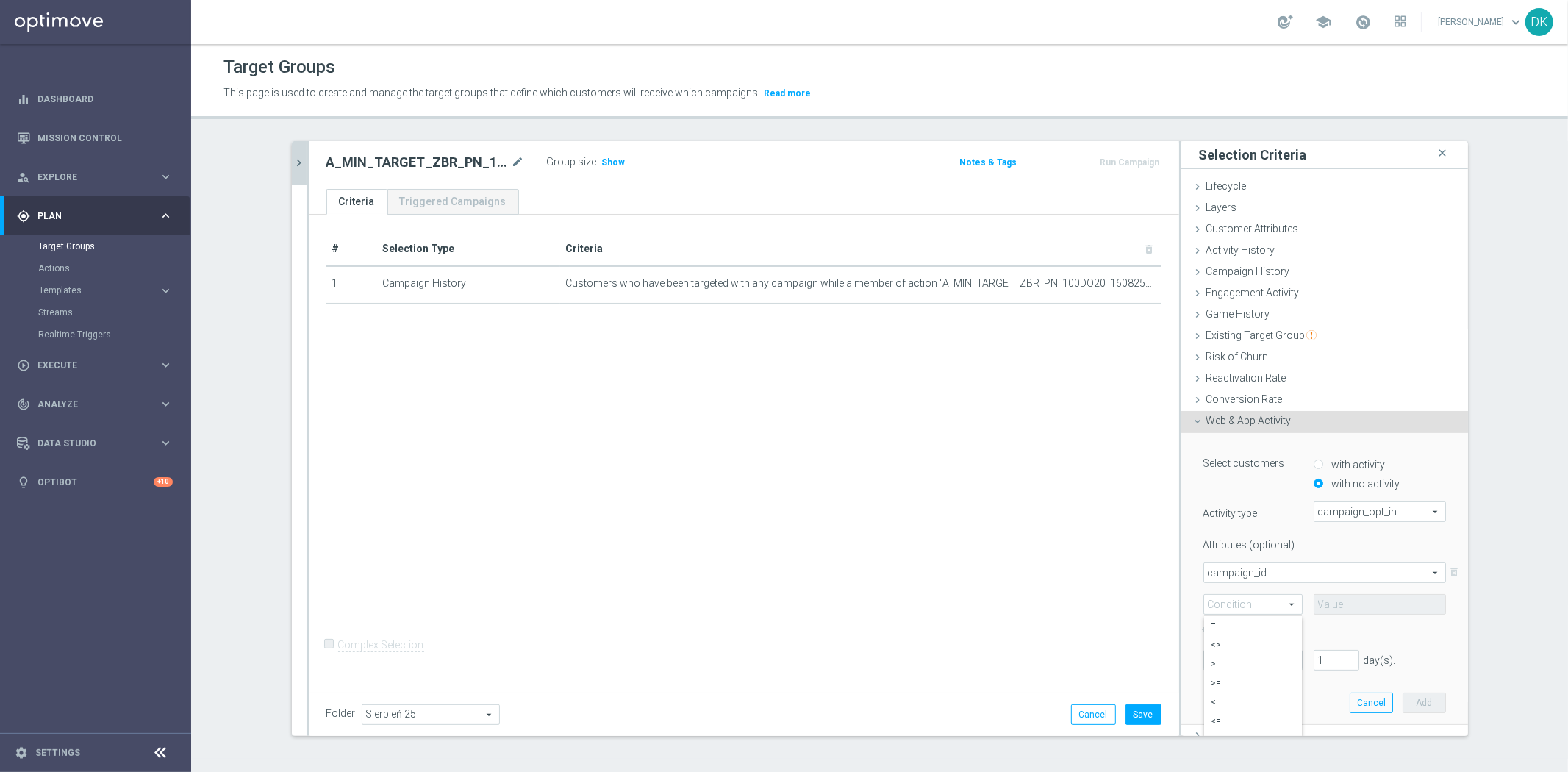
type input "="
click at [1351, 603] on input at bounding box center [1379, 604] width 132 height 20
paste input "166691"
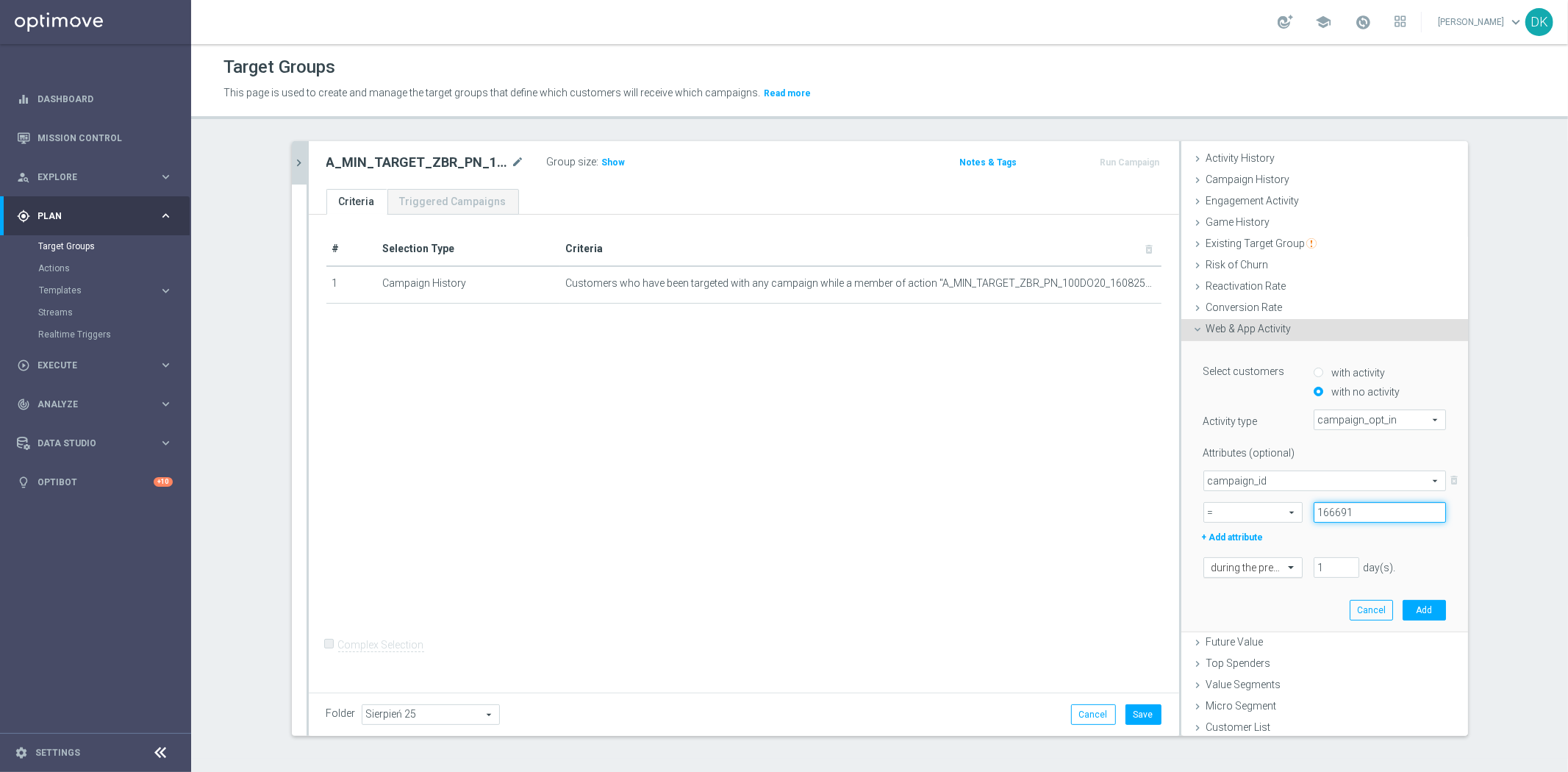
scroll to position [93, 0]
type input "166691"
click at [1248, 567] on input "text" at bounding box center [1238, 567] width 53 height 13
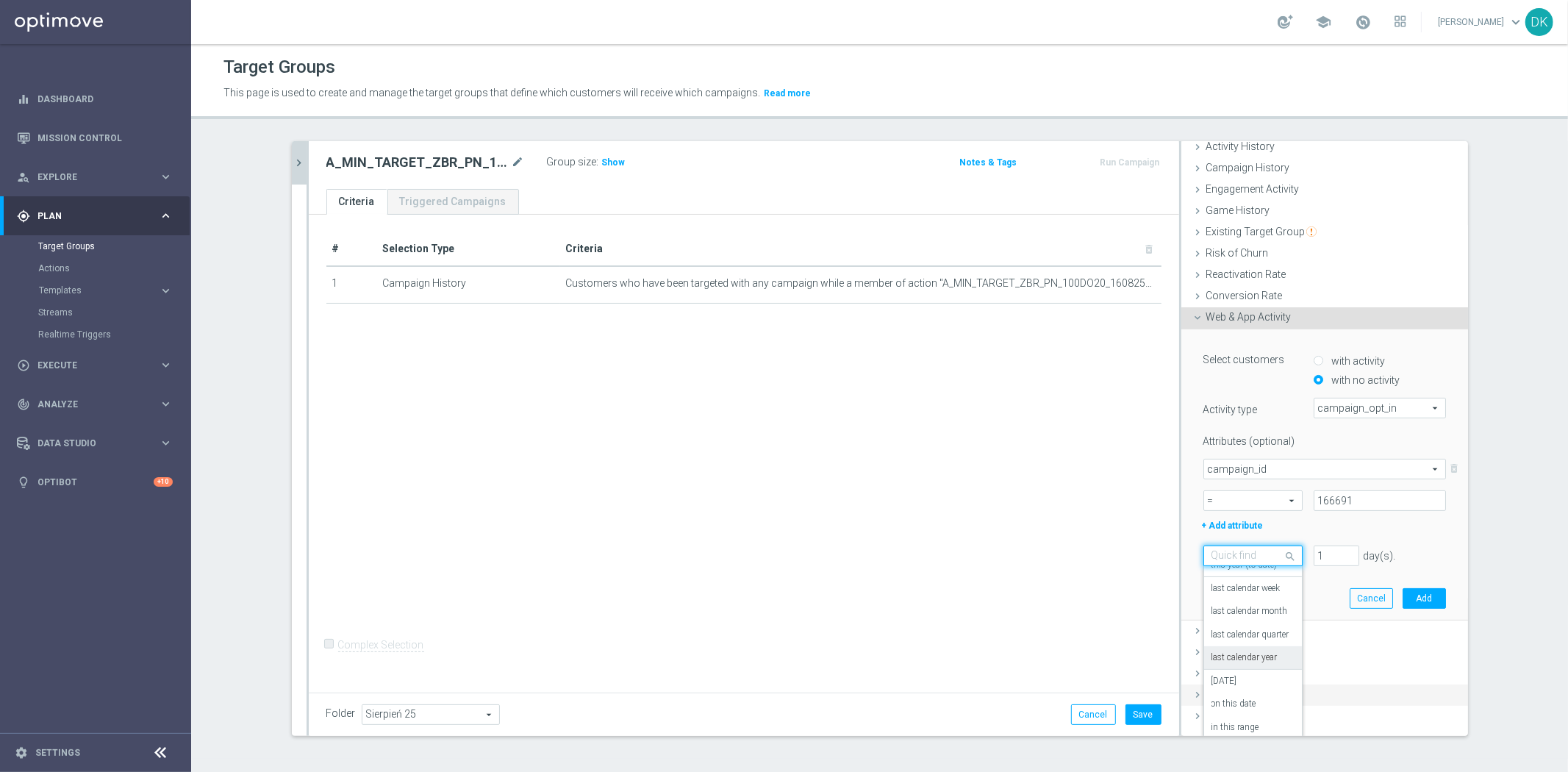
scroll to position [109, 0]
click at [1257, 718] on div "in this range" at bounding box center [1253, 723] width 83 height 24
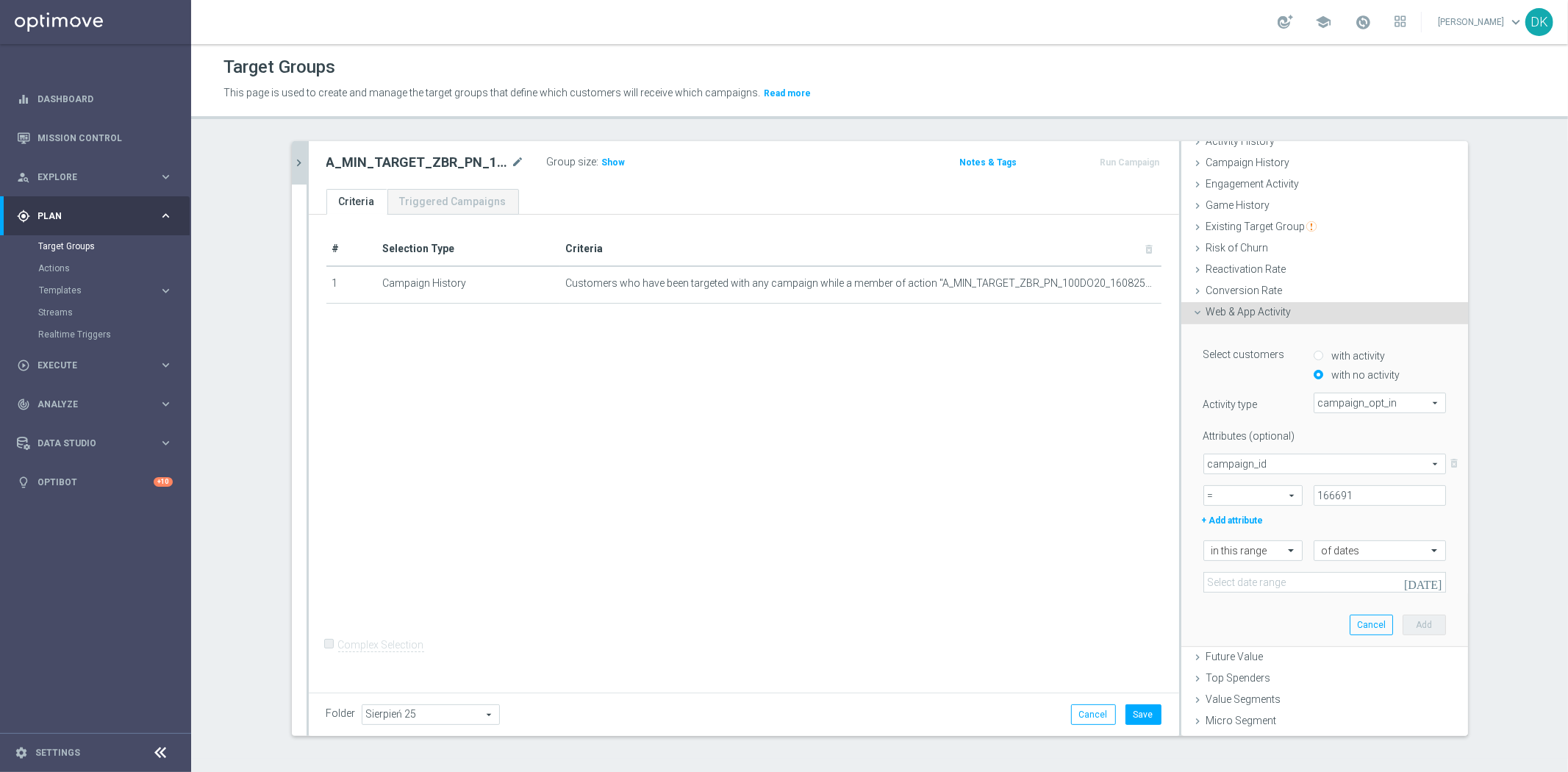
click at [1423, 582] on icon "[DATE]" at bounding box center [1423, 582] width 40 height 13
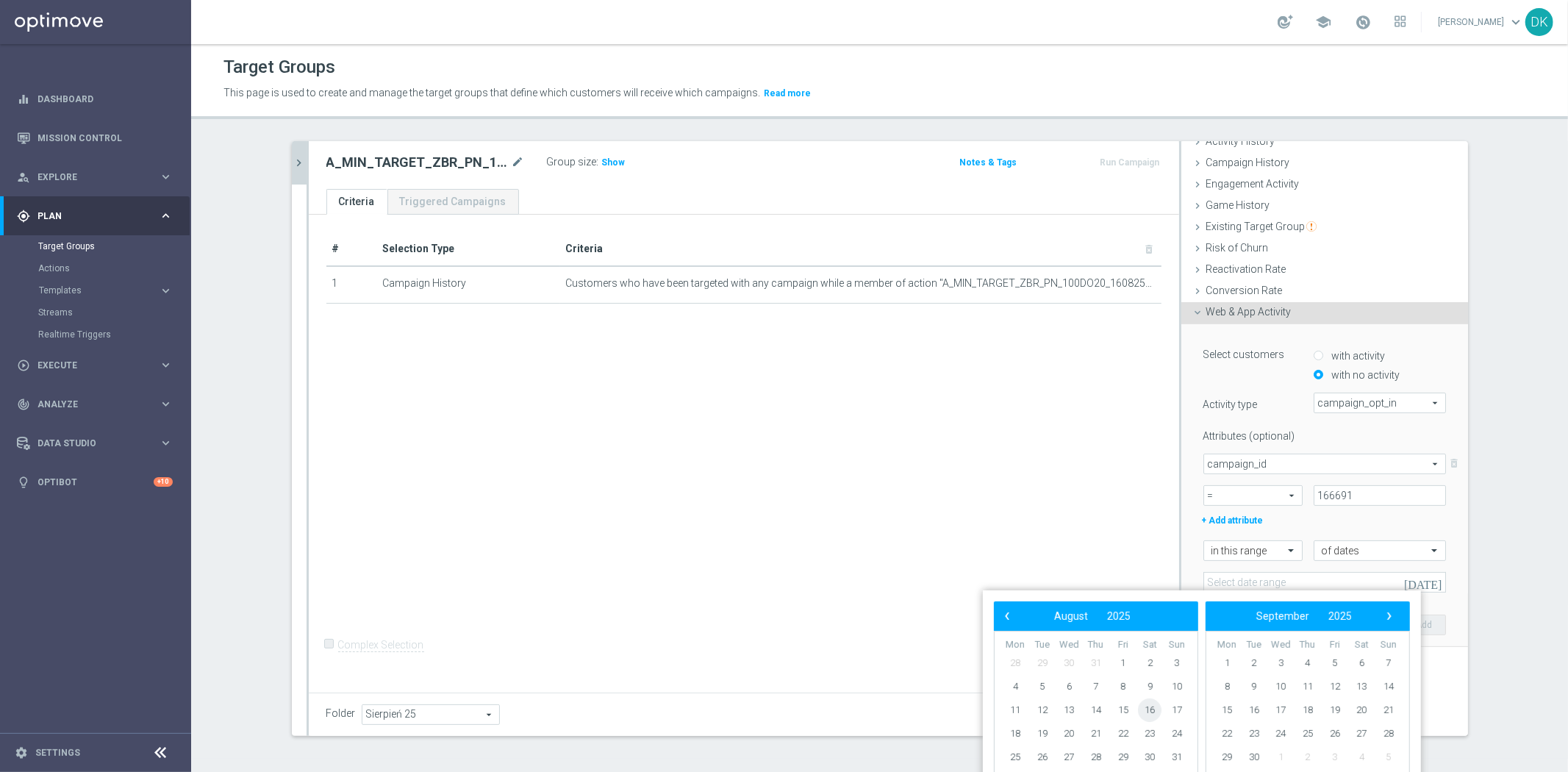
click at [1156, 710] on span "16" at bounding box center [1150, 710] width 24 height 24
click at [1174, 709] on span "17" at bounding box center [1177, 710] width 24 height 24
type input "[DATE] - [DATE]"
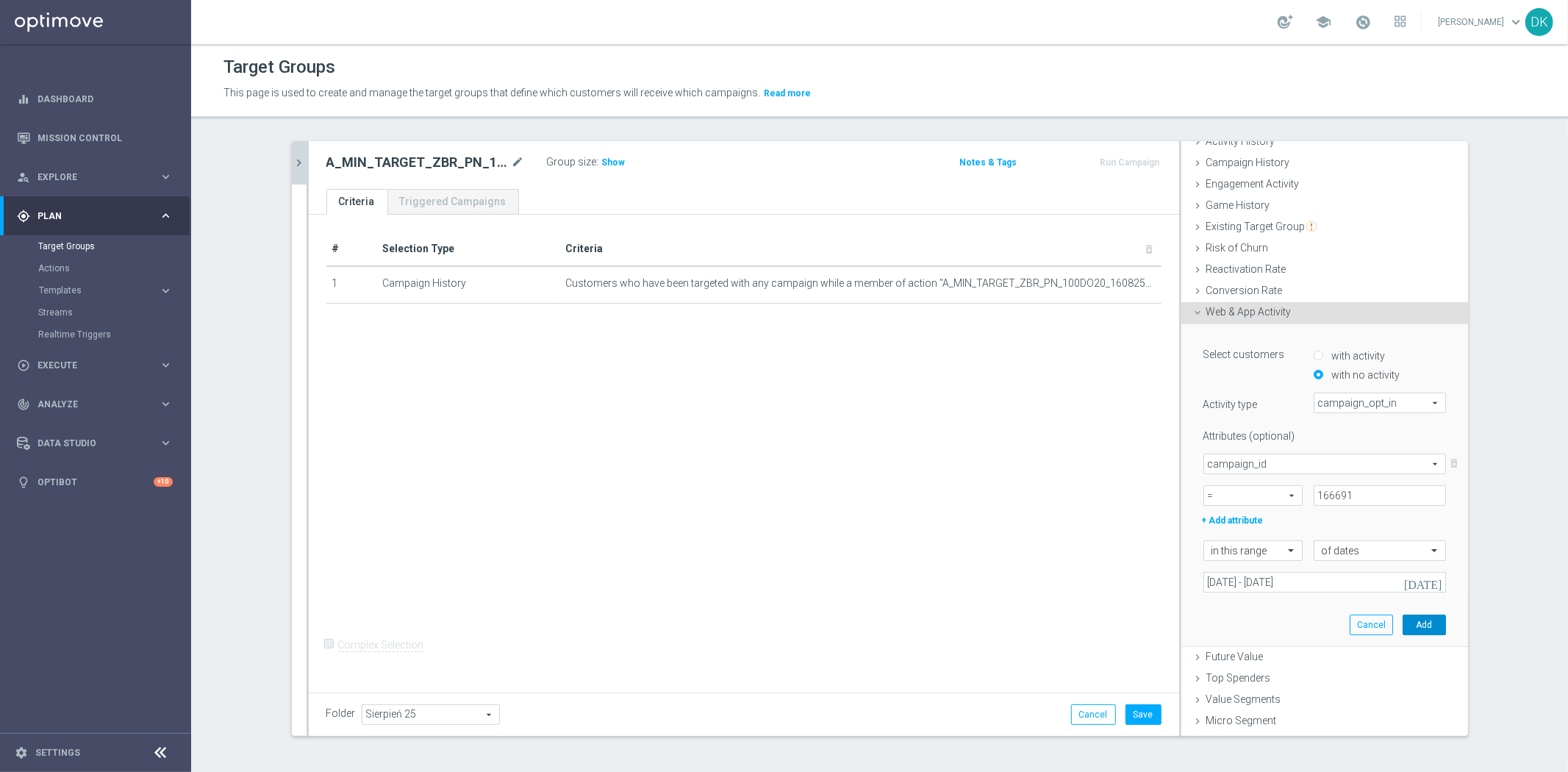
click at [1421, 620] on button "Add" at bounding box center [1424, 625] width 43 height 20
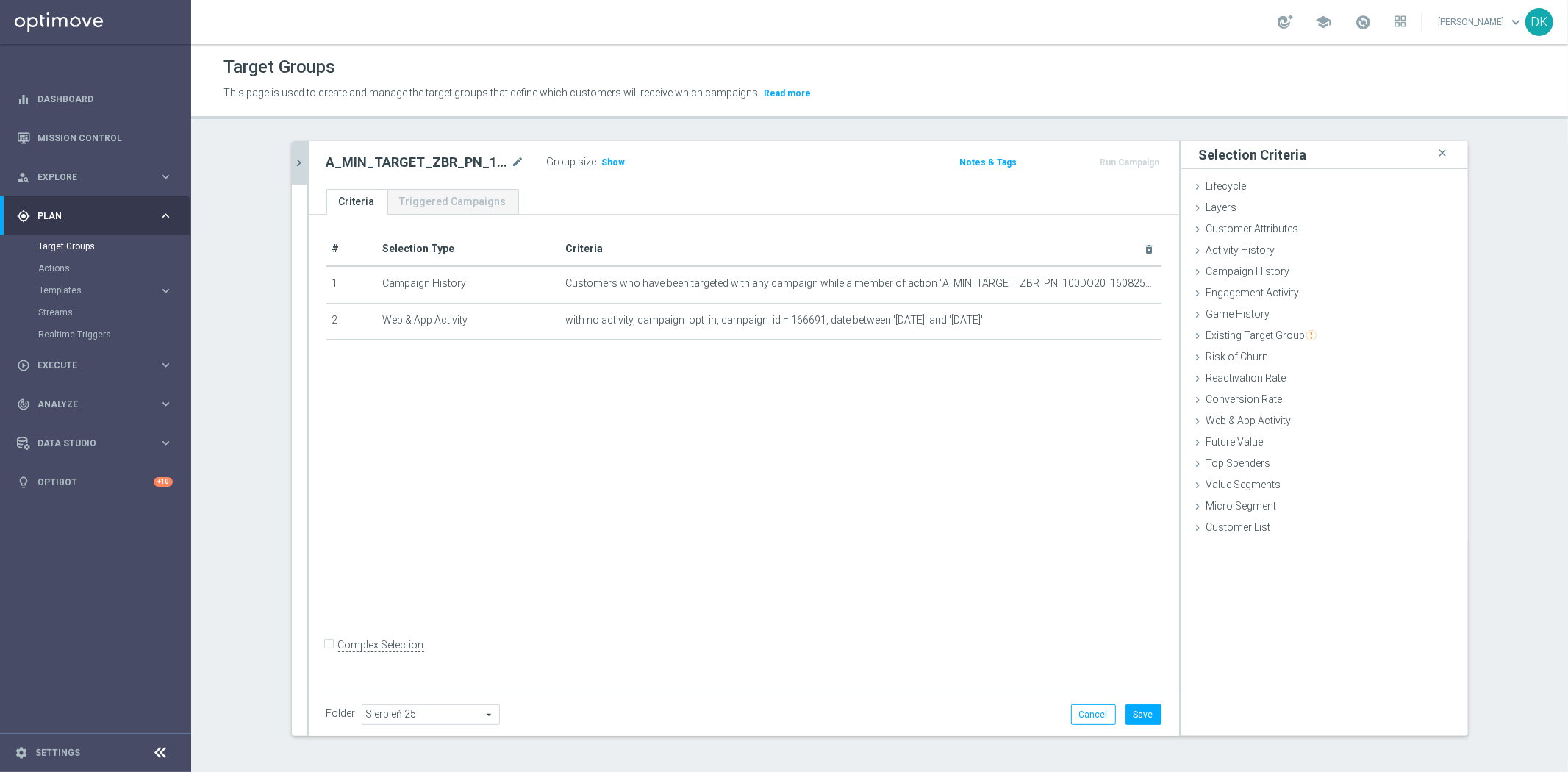
click at [309, 147] on div "A_MIN_TARGET_ZBR_PN_100DO20_160825_SMS mode_edit Group size : Show Notes & Tags…" at bounding box center [744, 165] width 871 height 48
click at [292, 160] on icon "chevron_right" at bounding box center [299, 163] width 14 height 14
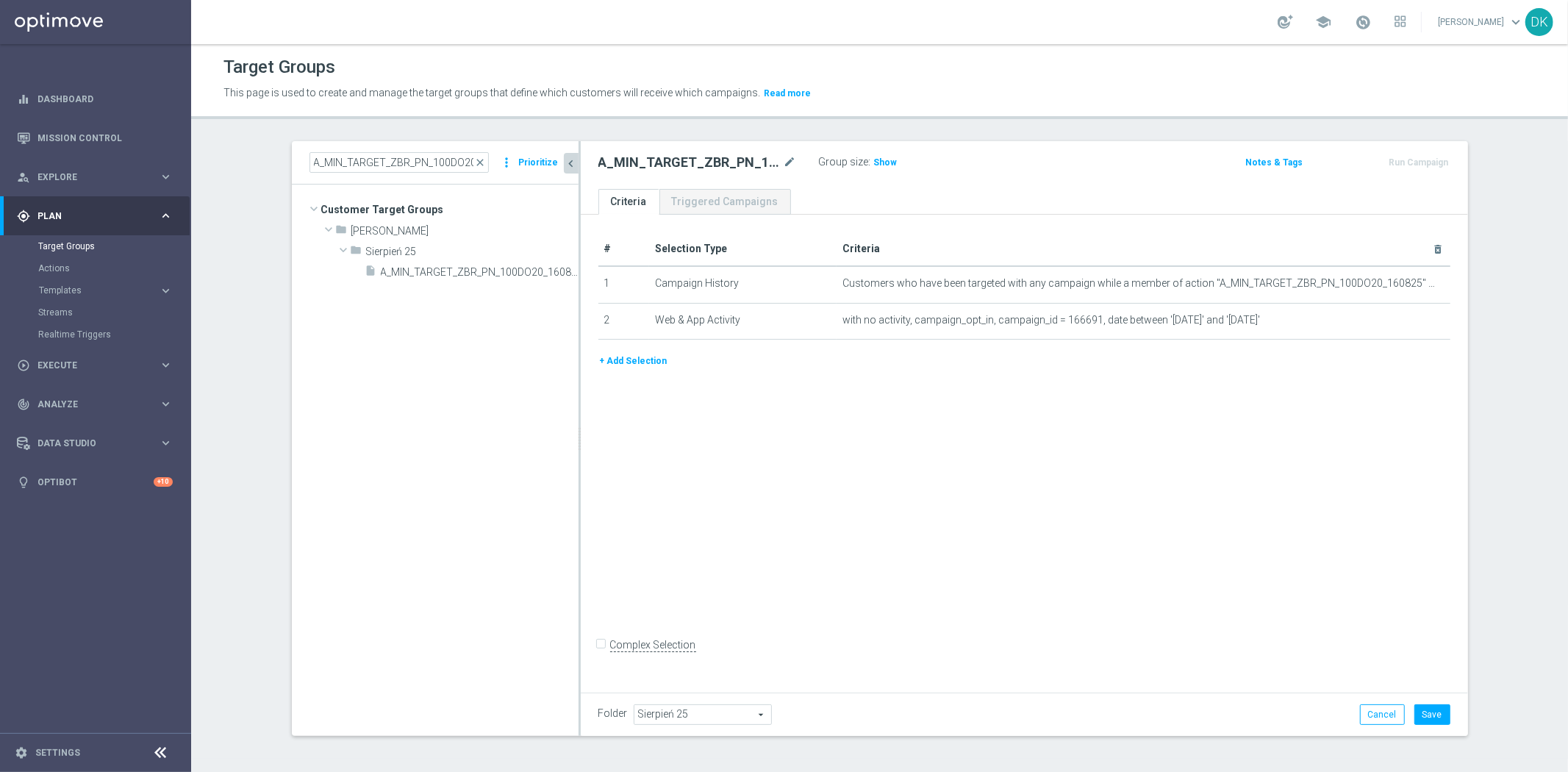
click at [632, 361] on button "+ Add Selection" at bounding box center [633, 361] width 71 height 16
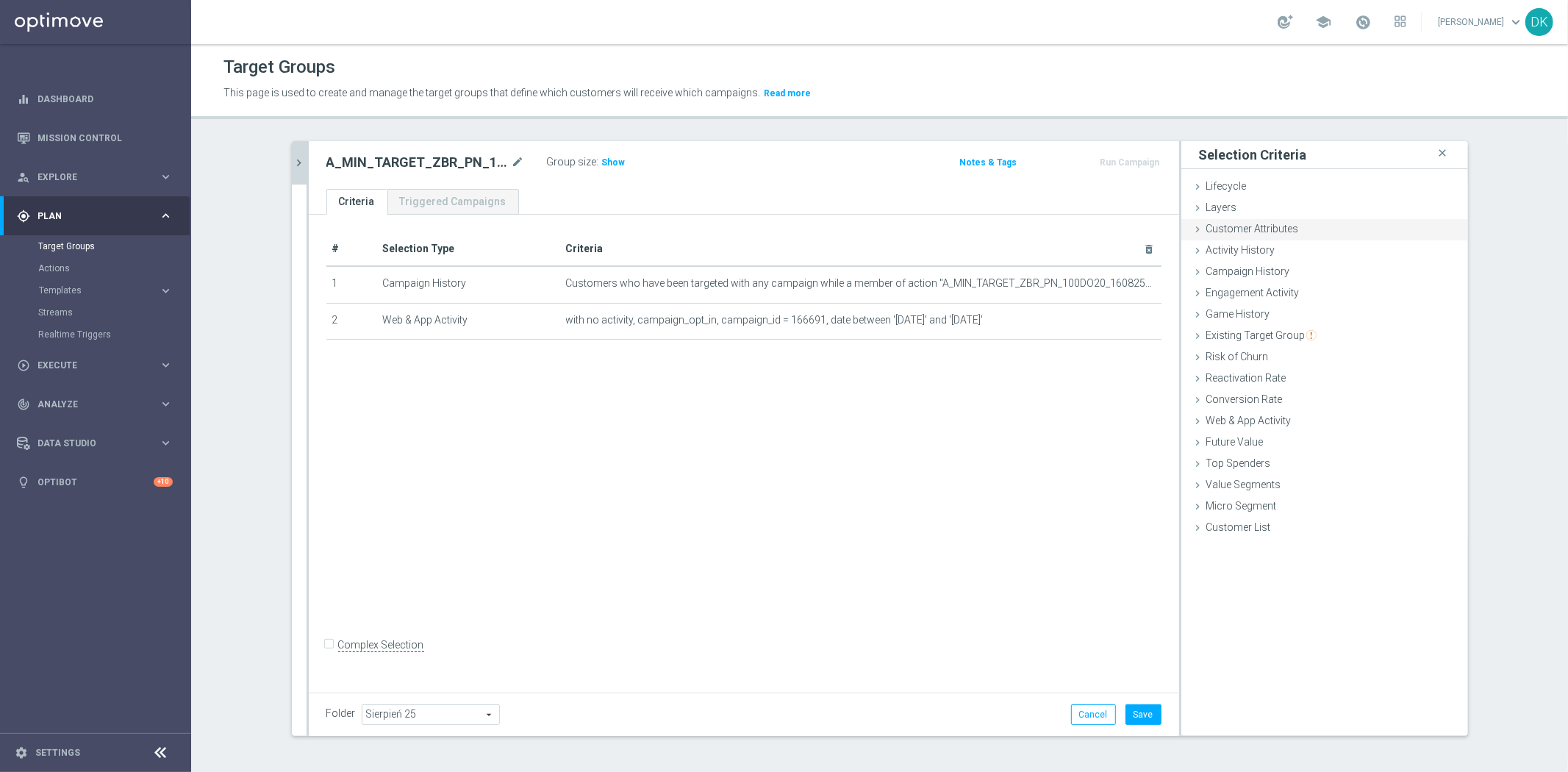
click at [1229, 226] on span "Customer Attributes" at bounding box center [1252, 228] width 92 height 12
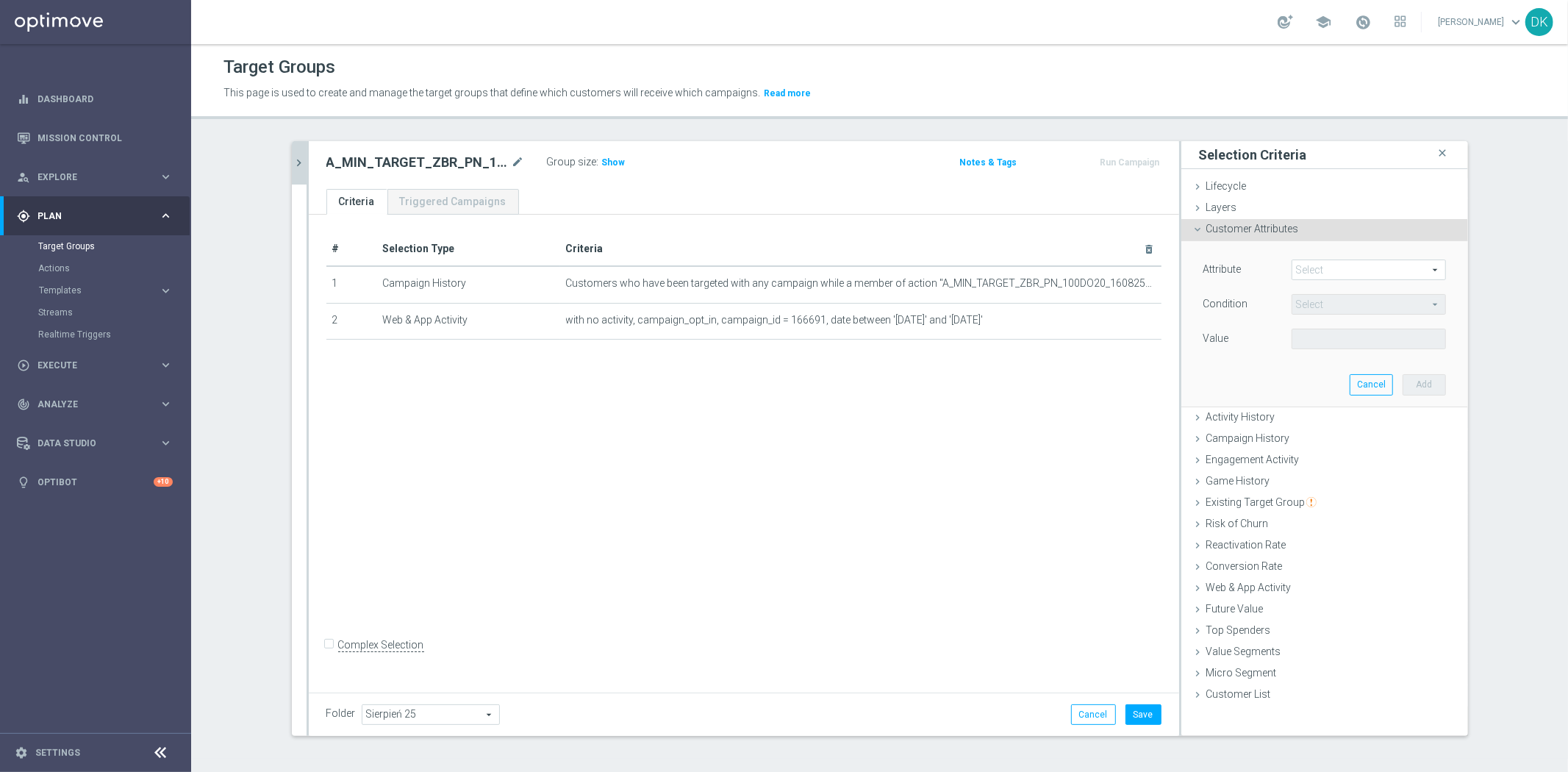
click at [1349, 269] on span at bounding box center [1368, 270] width 153 height 19
click at [0, 0] on input "search" at bounding box center [0, 0] width 0 height 0
type input "mar"
click at [1353, 289] on span "Marketing Agreement" at bounding box center [1368, 292] width 139 height 12
type input "Marketing Agreement"
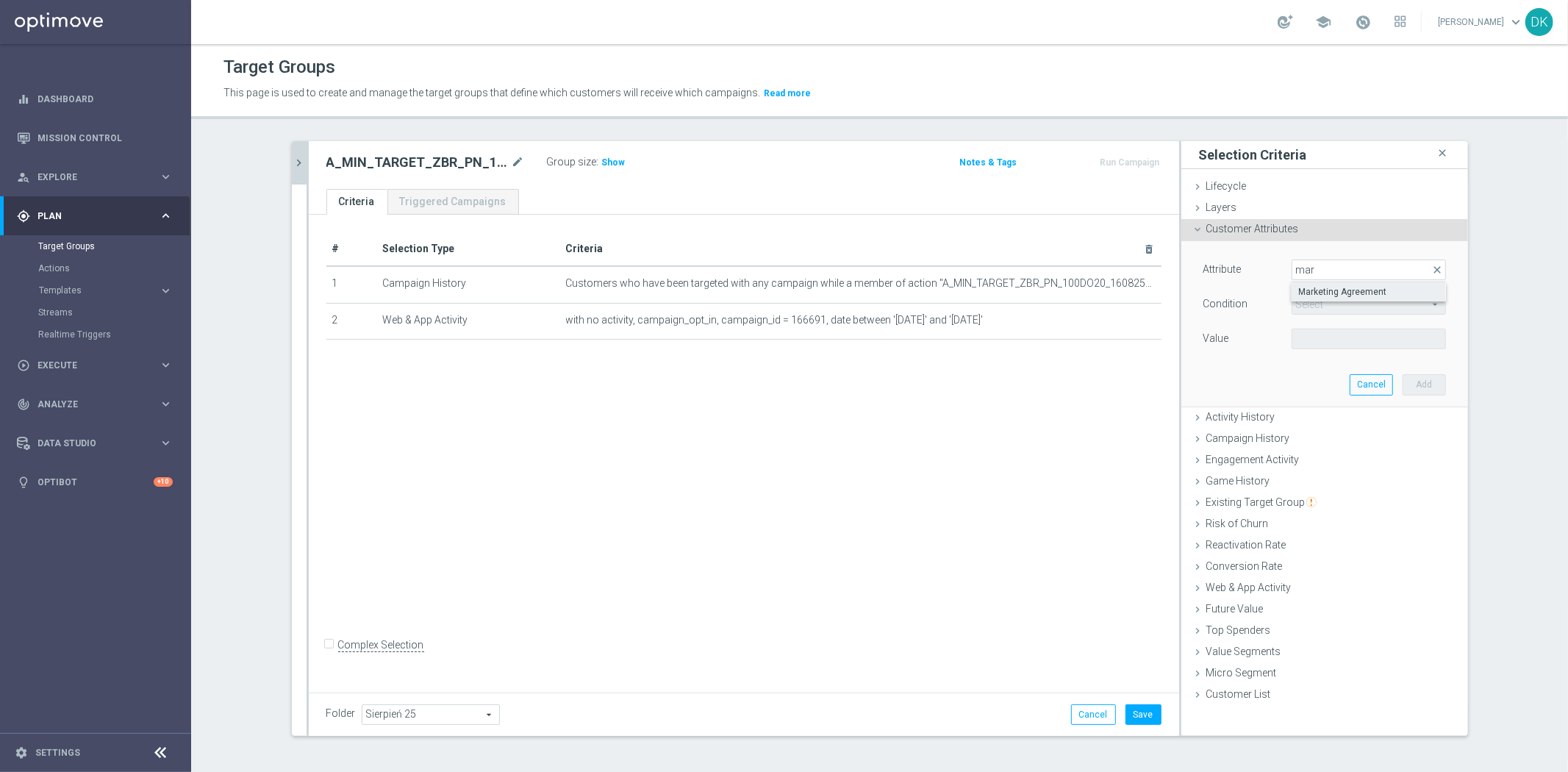
type input "Equals"
click at [1363, 343] on span at bounding box center [1368, 339] width 153 height 19
click at [1346, 396] on span "True" at bounding box center [1368, 399] width 139 height 12
type input "True"
click at [1429, 384] on button "Add" at bounding box center [1424, 384] width 43 height 20
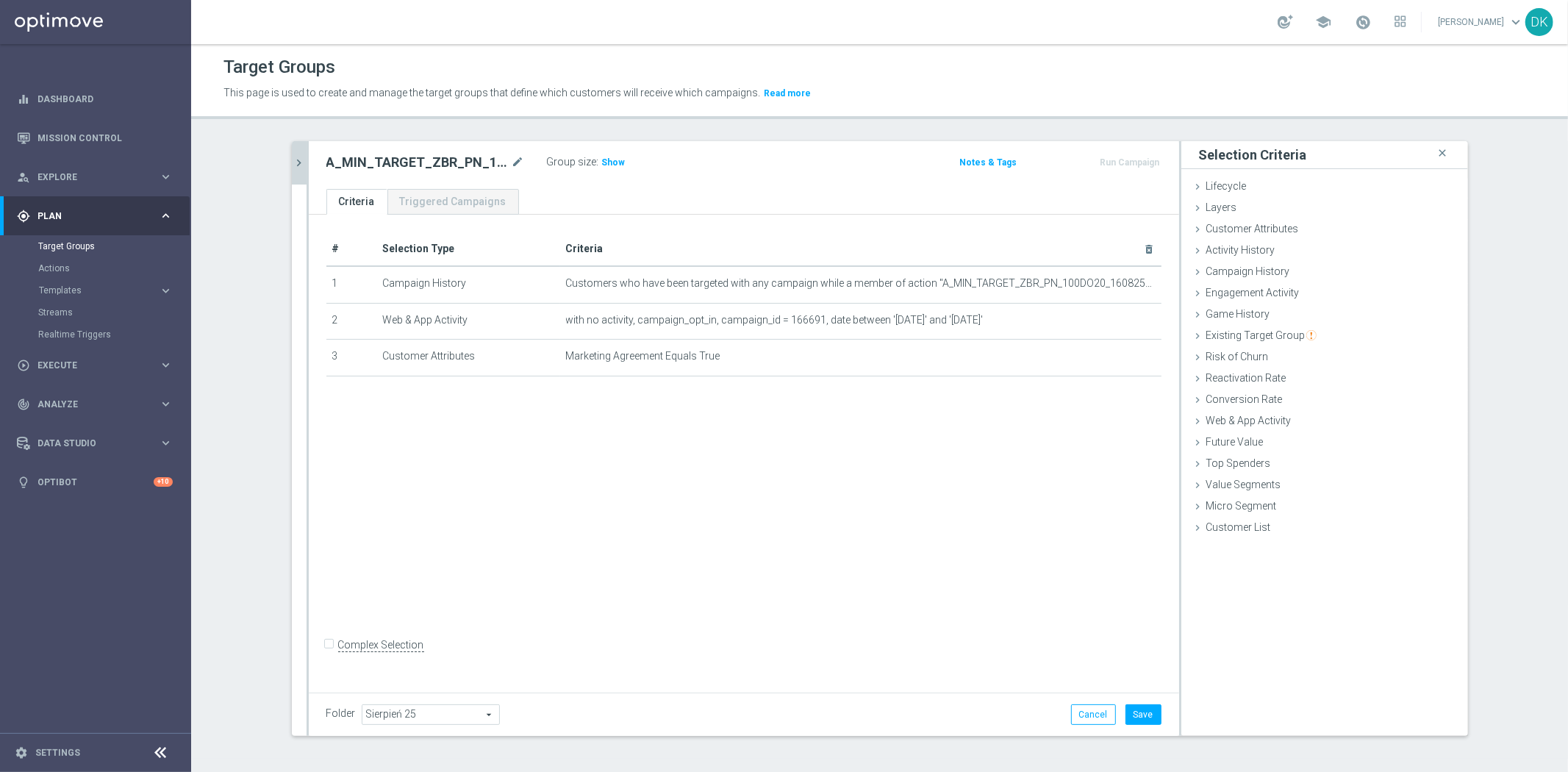
click at [847, 415] on div "# Selection Type Criteria delete_forever 1 Campaign History Customers who have …" at bounding box center [744, 451] width 871 height 473
click at [1141, 709] on button "Save" at bounding box center [1143, 715] width 36 height 20
click at [292, 166] on icon "chevron_right" at bounding box center [299, 163] width 14 height 14
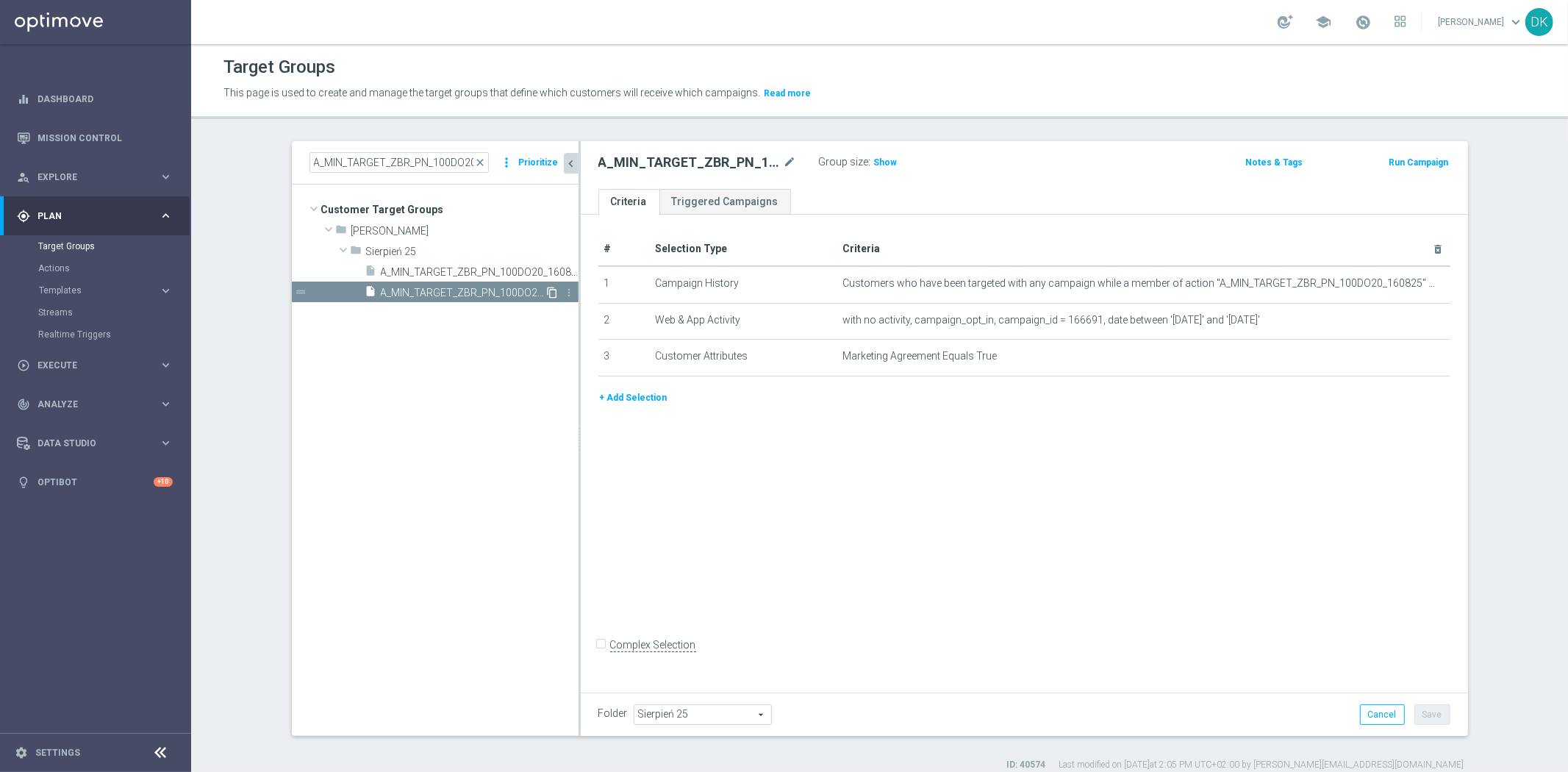
click at [549, 292] on icon "content_copy" at bounding box center [552, 292] width 12 height 12
click at [784, 161] on icon "mode_edit" at bounding box center [790, 162] width 13 height 18
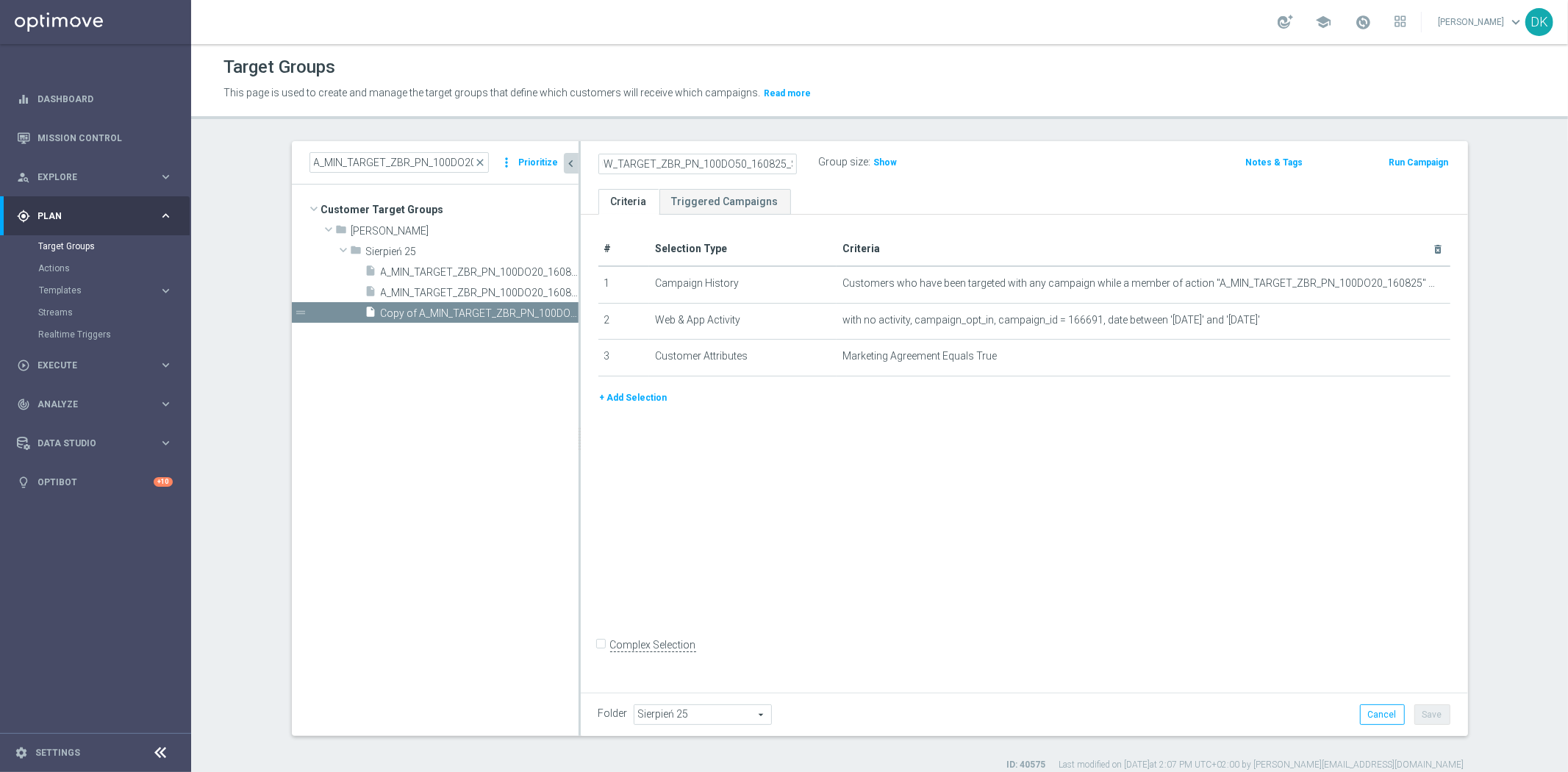
scroll to position [0, 38]
type input "A_LOW_TARGET_ZBR_PN_100DO50_160825_SMS"
click at [1396, 282] on icon "mode_edit" at bounding box center [1401, 284] width 12 height 12
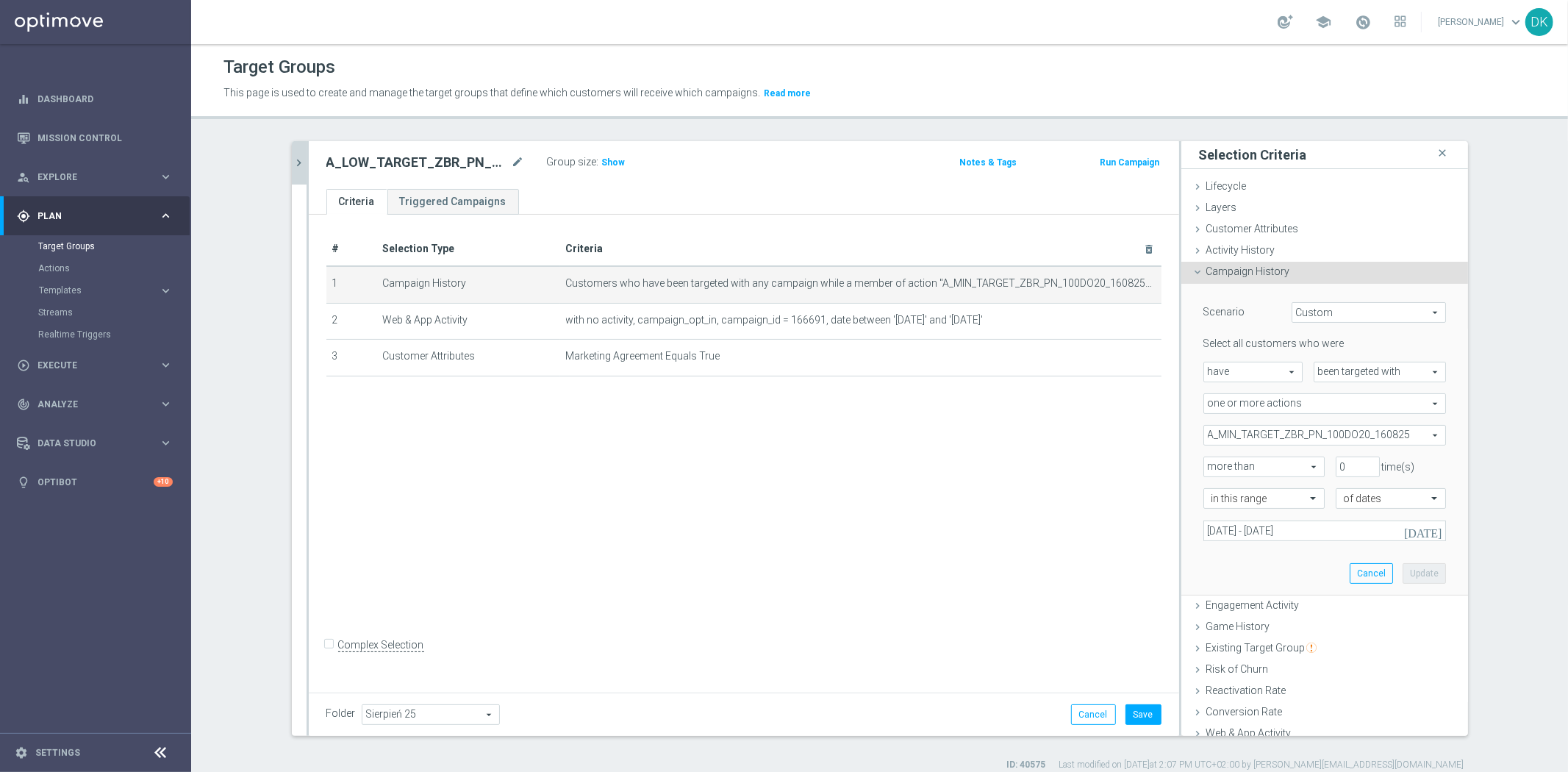
click at [1259, 433] on span "A_MIN_TARGET_ZBR_PN_100DO20_160825" at bounding box center [1324, 435] width 241 height 19
click at [1209, 465] on input "Show Selected" at bounding box center [1214, 467] width 9 height 9
checkbox input "true"
click at [1214, 505] on input "A_MIN_TARGET_ZBR_PN_100DO20_160825" at bounding box center [1219, 509] width 9 height 9
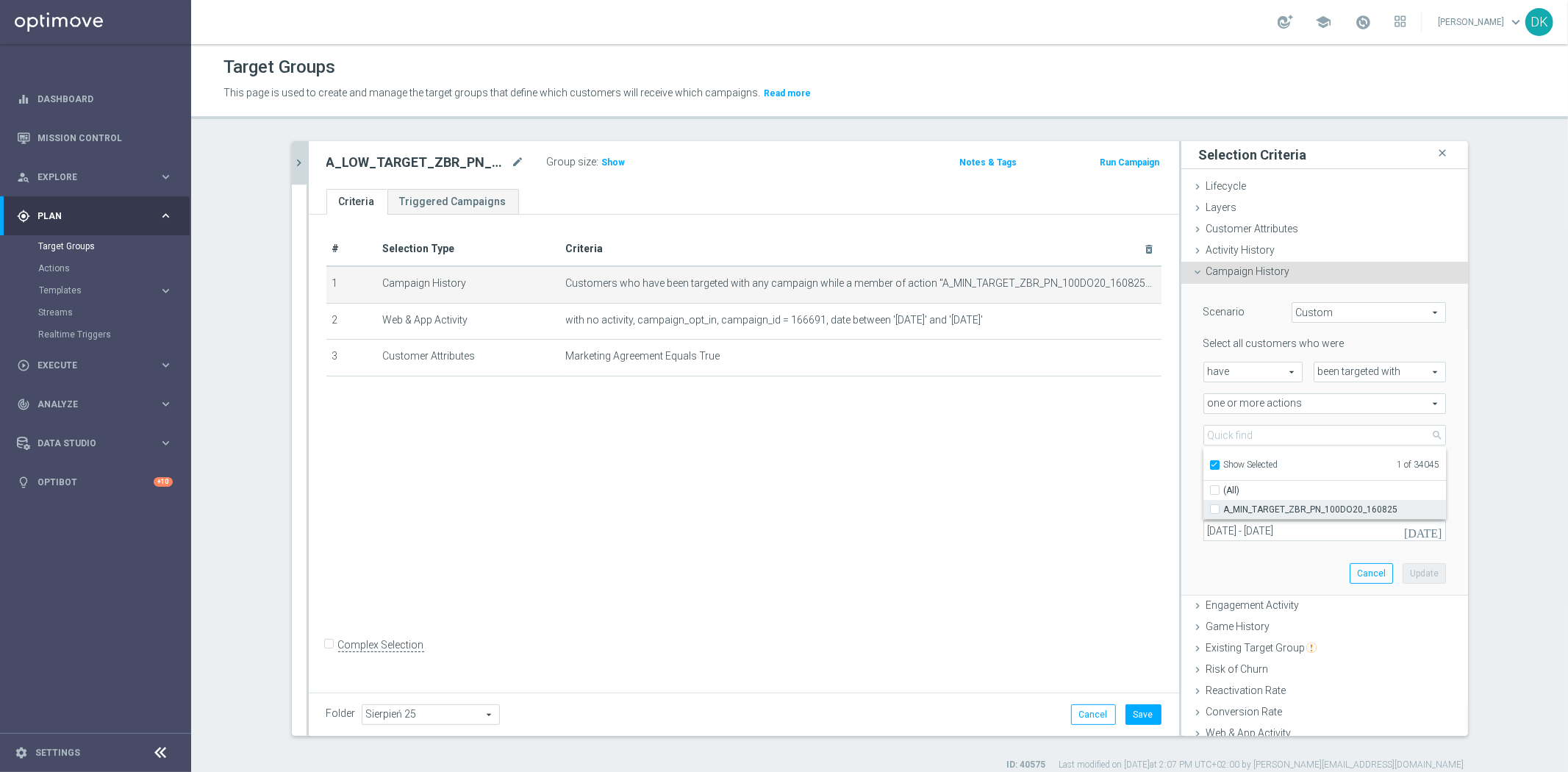
checkbox input "false"
type input "Select Action"
checkbox input "false"
click at [1209, 466] on input "Show Selected" at bounding box center [1214, 467] width 9 height 9
checkbox input "false"
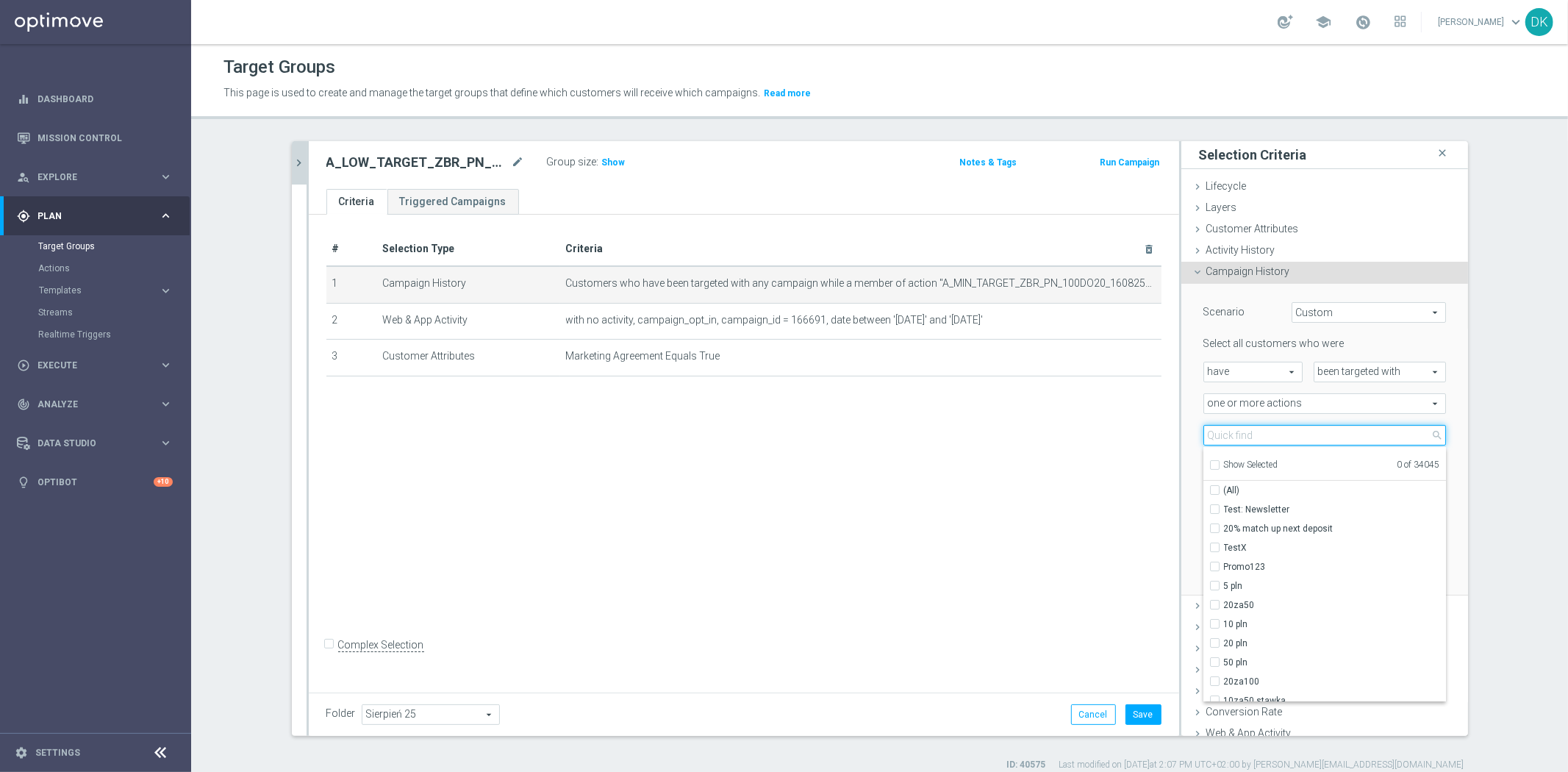
click at [1233, 435] on input "search" at bounding box center [1324, 435] width 243 height 20
paste input "A_LOW_TARGET_ZBR_PN_100DO50_160825"
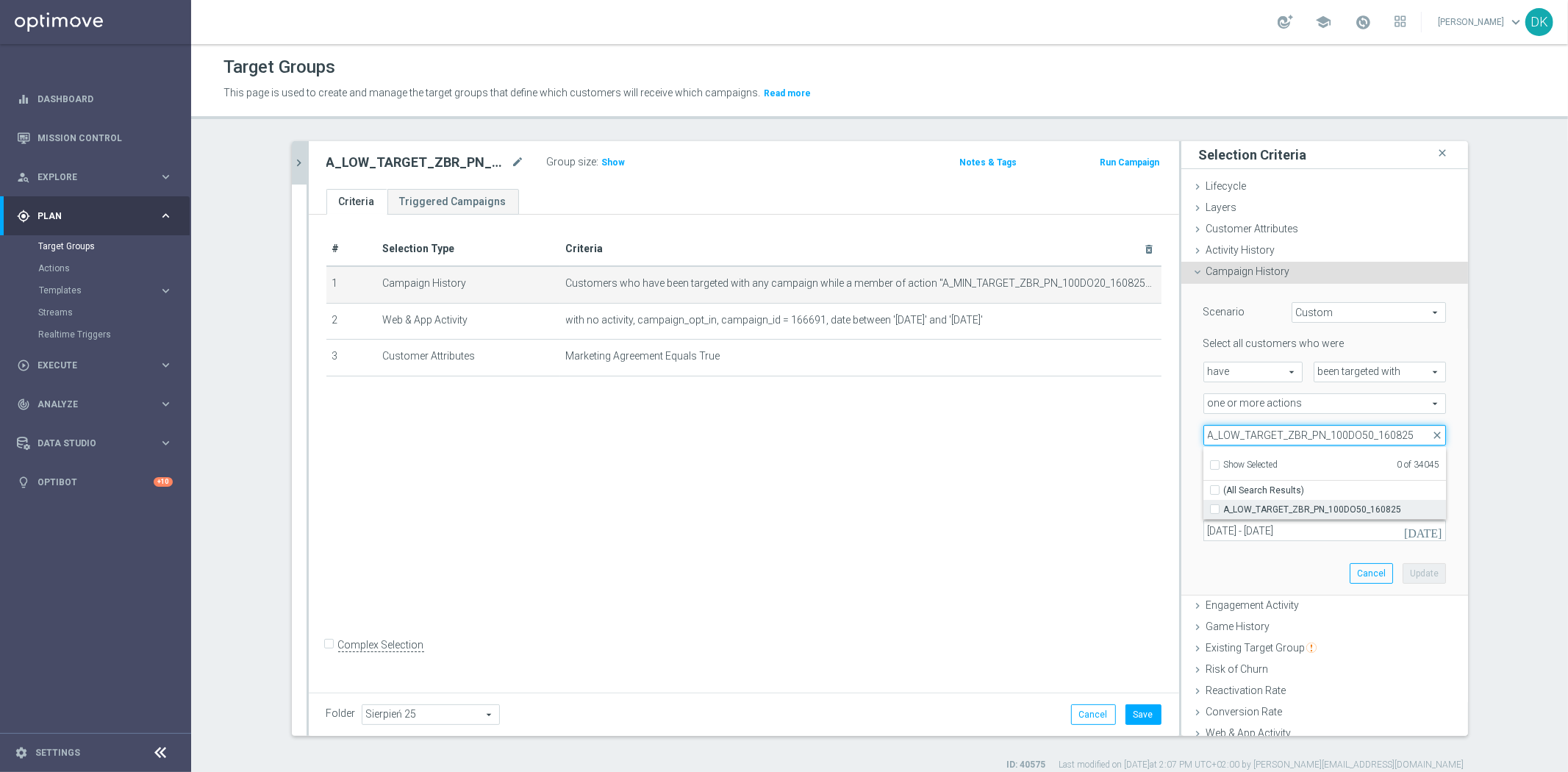
type input "A_LOW_TARGET_ZBR_PN_100DO50_160825"
click at [1214, 507] on input "A_LOW_TARGET_ZBR_PN_100DO50_160825" at bounding box center [1219, 509] width 9 height 9
checkbox input "true"
type input "A_LOW_TARGET_ZBR_PN_100DO50_160825"
checkbox input "true"
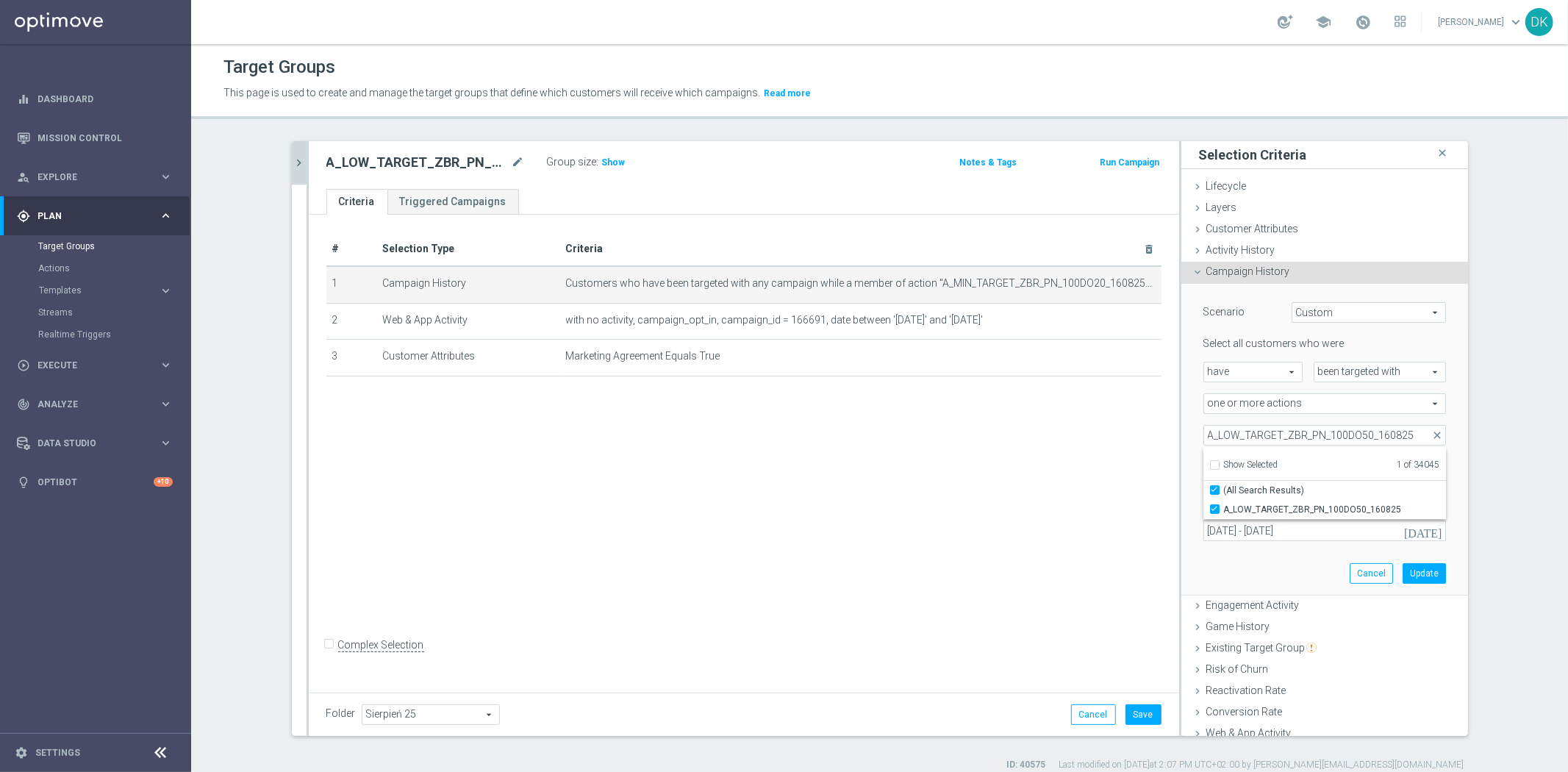
click at [1061, 509] on div "# Selection Type Criteria delete_forever 1 Campaign History Customers who have …" at bounding box center [744, 451] width 871 height 473
click at [1403, 569] on button "Update" at bounding box center [1424, 573] width 43 height 20
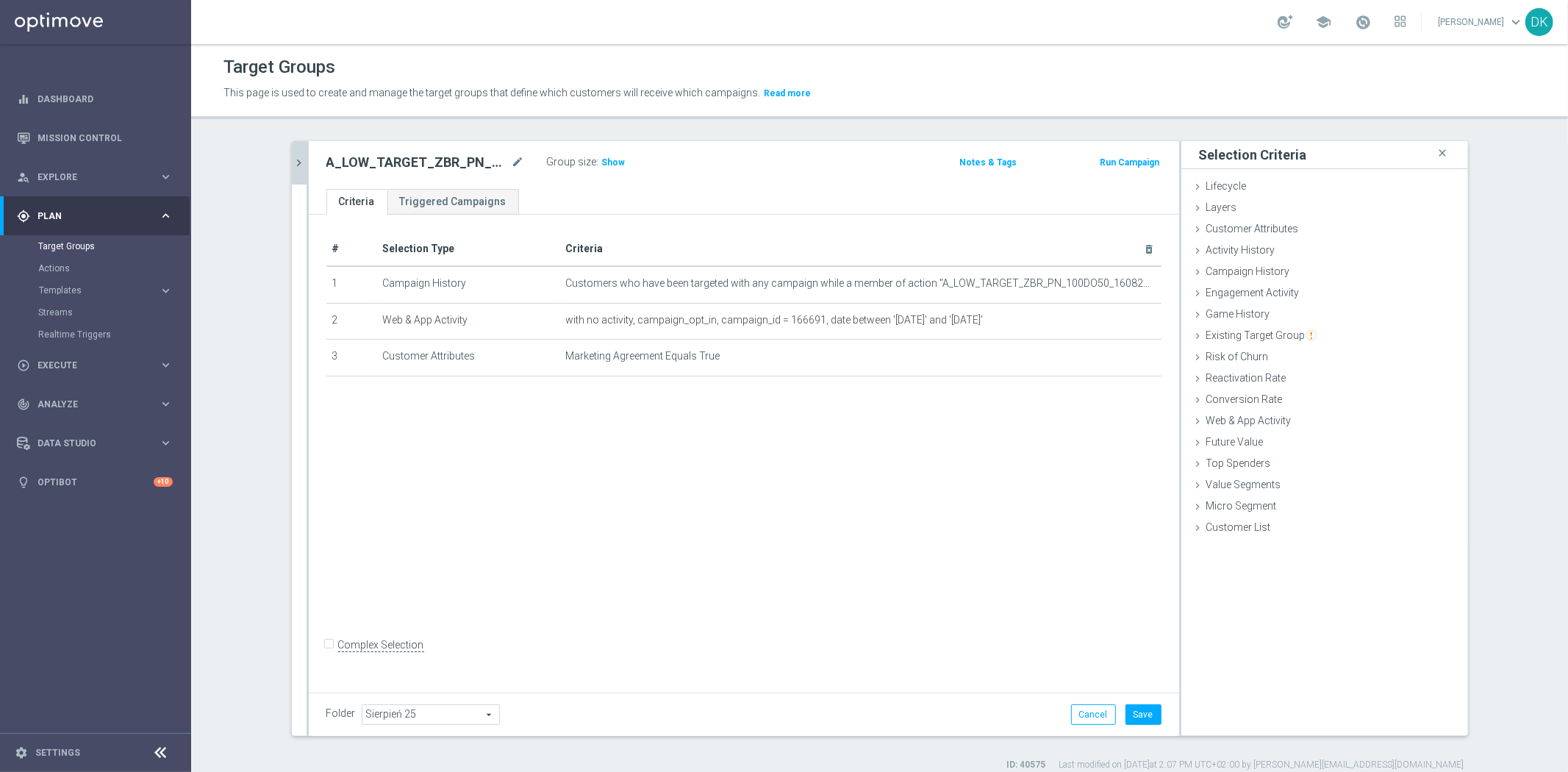
click at [1110, 317] on div at bounding box center [1108, 314] width 15 height 7
click at [1107, 318] on icon "mode_edit" at bounding box center [1113, 319] width 12 height 12
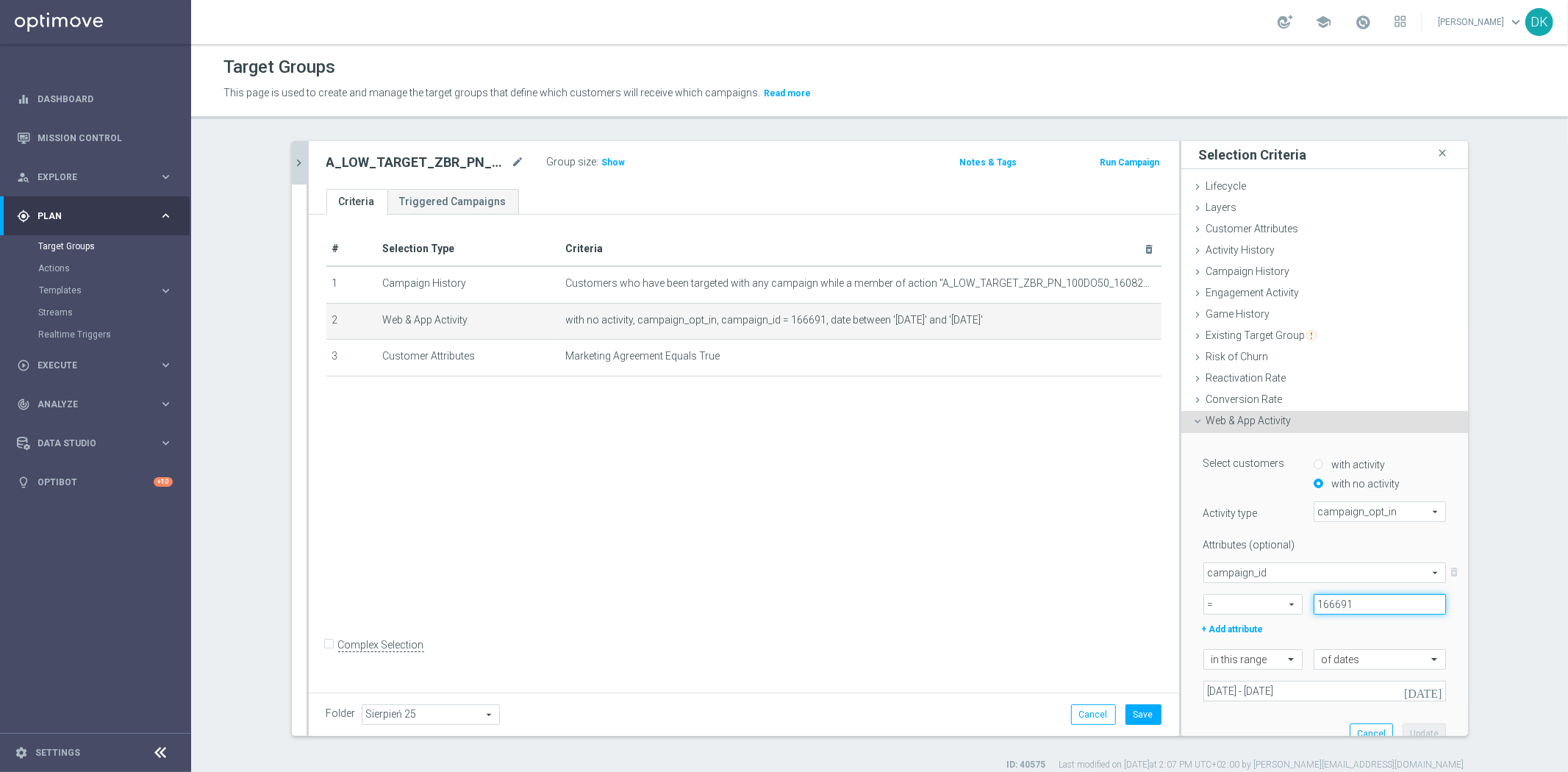
click at [1360, 599] on input "166691" at bounding box center [1379, 604] width 132 height 20
type input "166692"
click at [1418, 728] on button "Update" at bounding box center [1424, 734] width 43 height 20
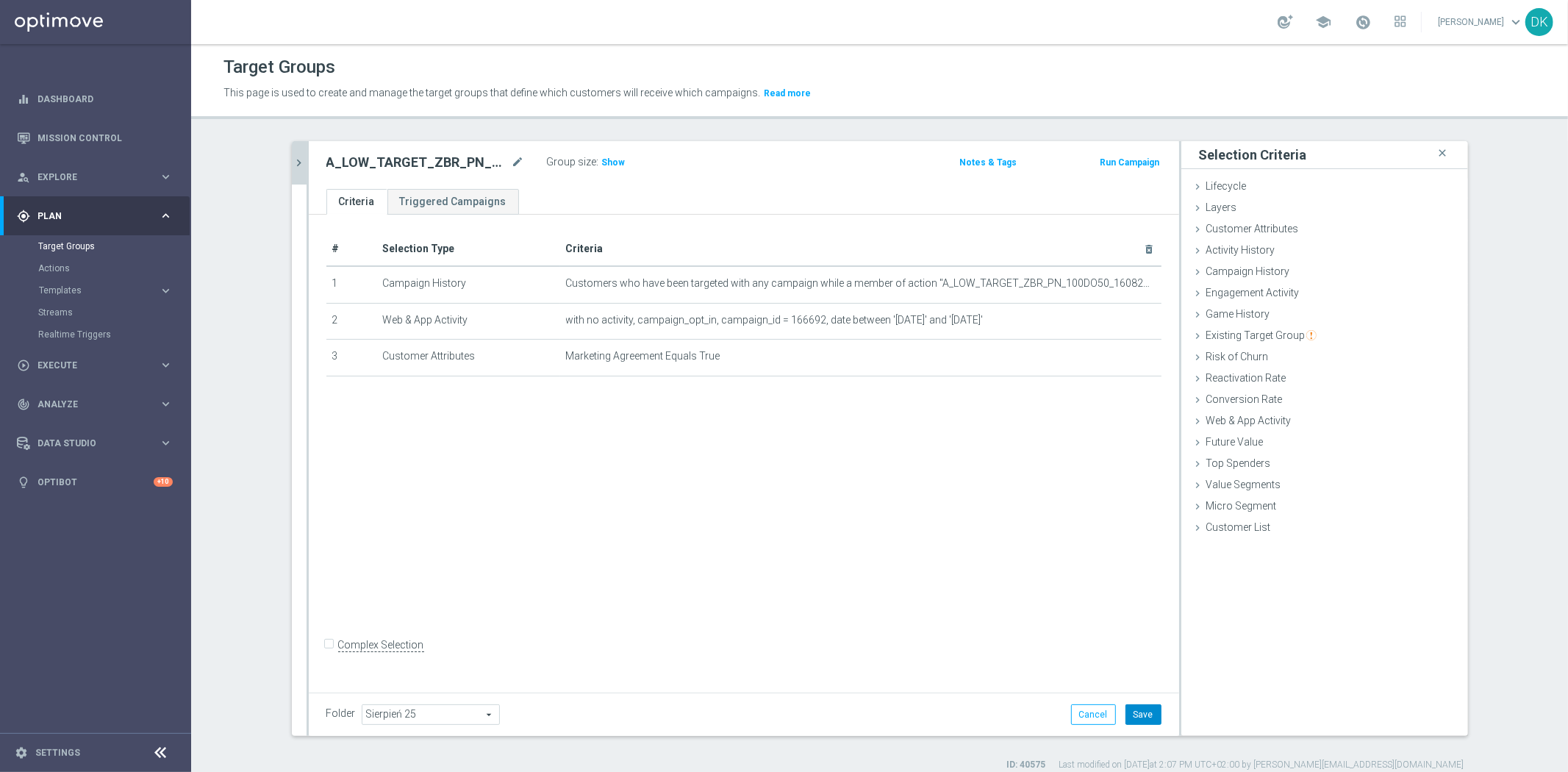
drag, startPoint x: 1141, startPoint y: 707, endPoint x: 1099, endPoint y: 679, distance: 50.5
click at [1142, 707] on button "Save" at bounding box center [1143, 715] width 36 height 20
click at [578, 491] on div "# Selection Type Criteria delete_forever 1 Campaign History Customers who have …" at bounding box center [744, 451] width 871 height 473
click at [292, 171] on button "chevron_right" at bounding box center [299, 162] width 15 height 43
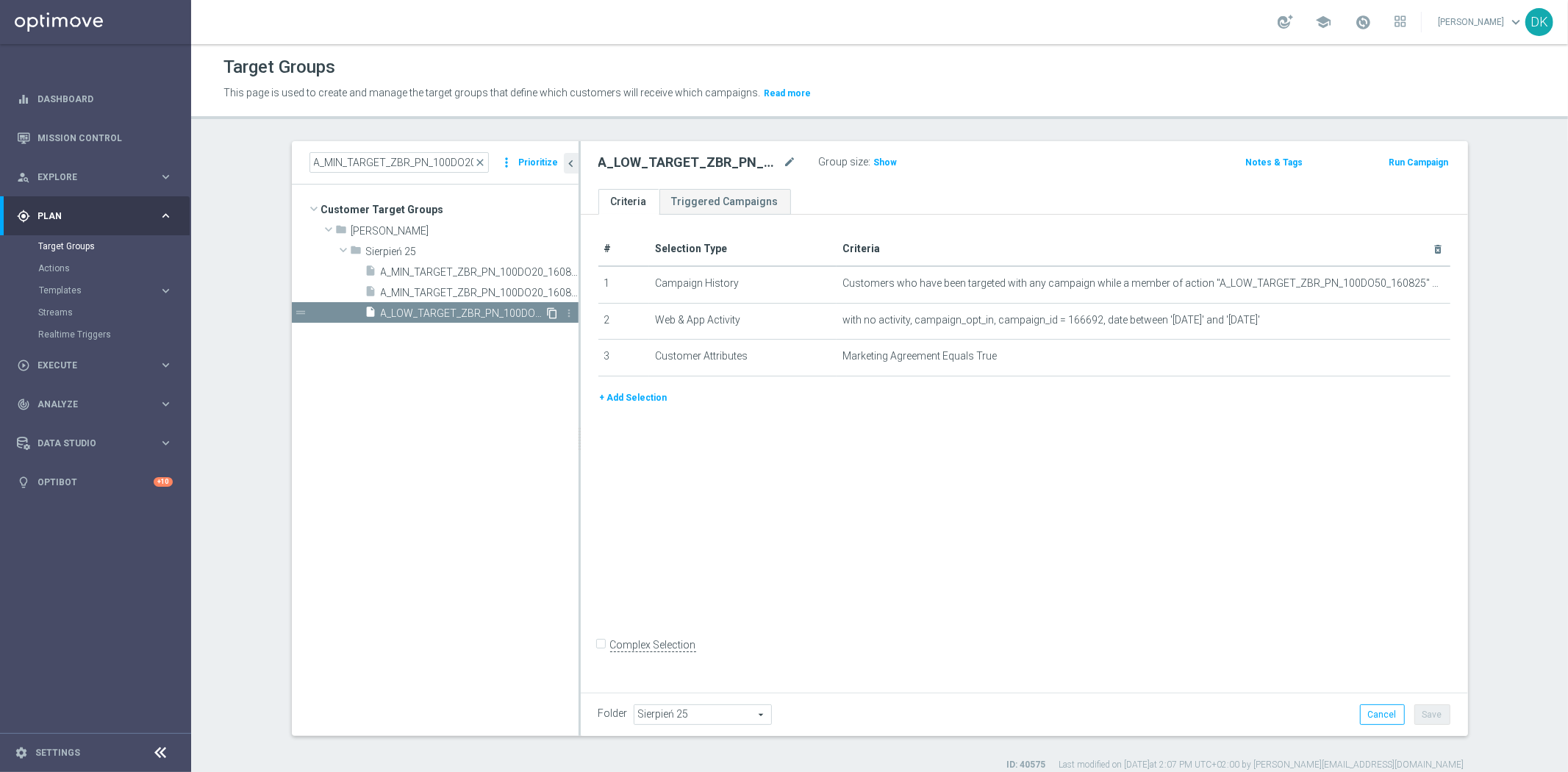
click at [547, 312] on icon "content_copy" at bounding box center [552, 313] width 12 height 12
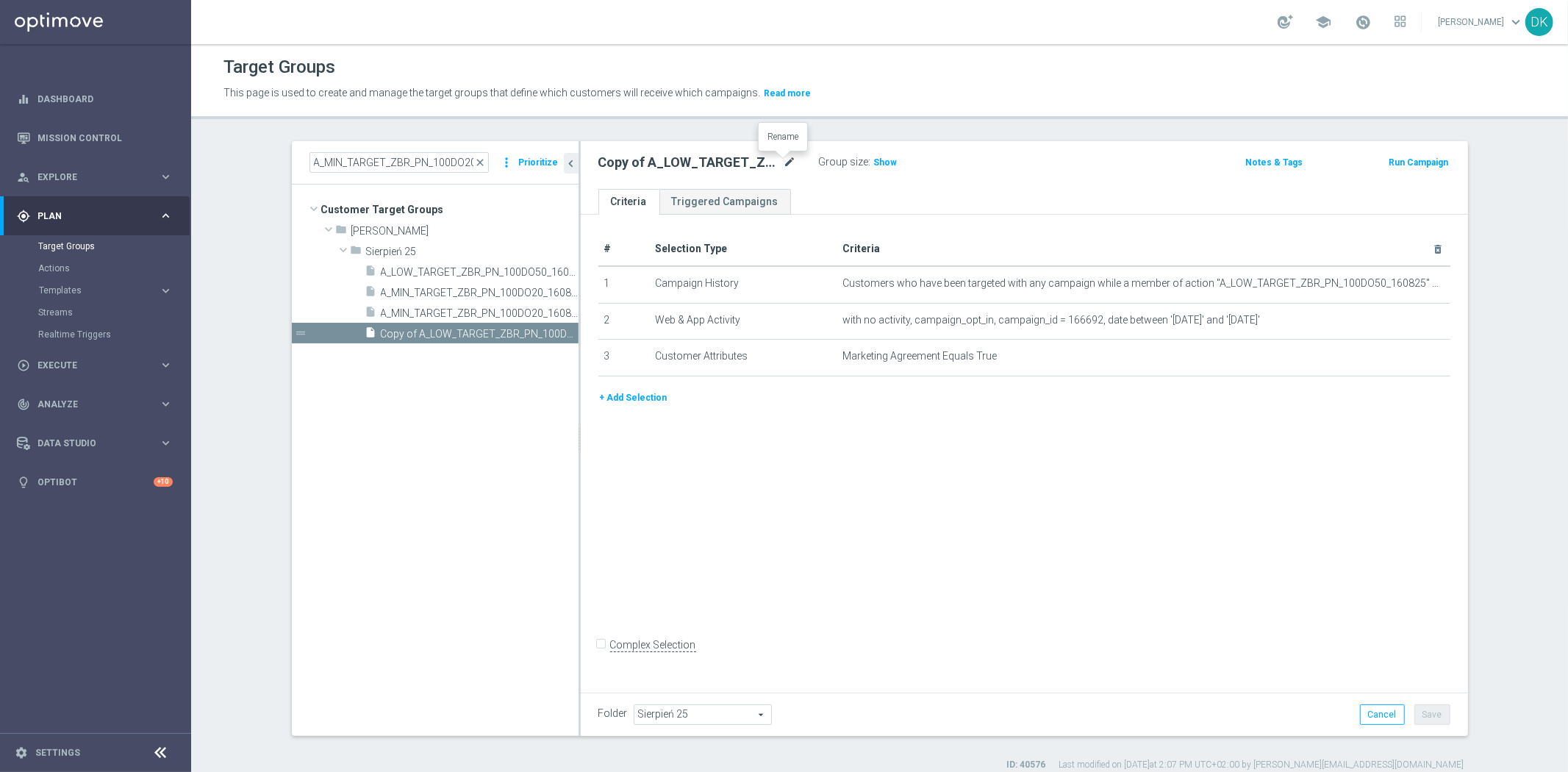
click at [784, 161] on icon "mode_edit" at bounding box center [790, 162] width 13 height 18
type input "A_MED_TARGET_ZBR_PN_50DO100_160825_SMS"
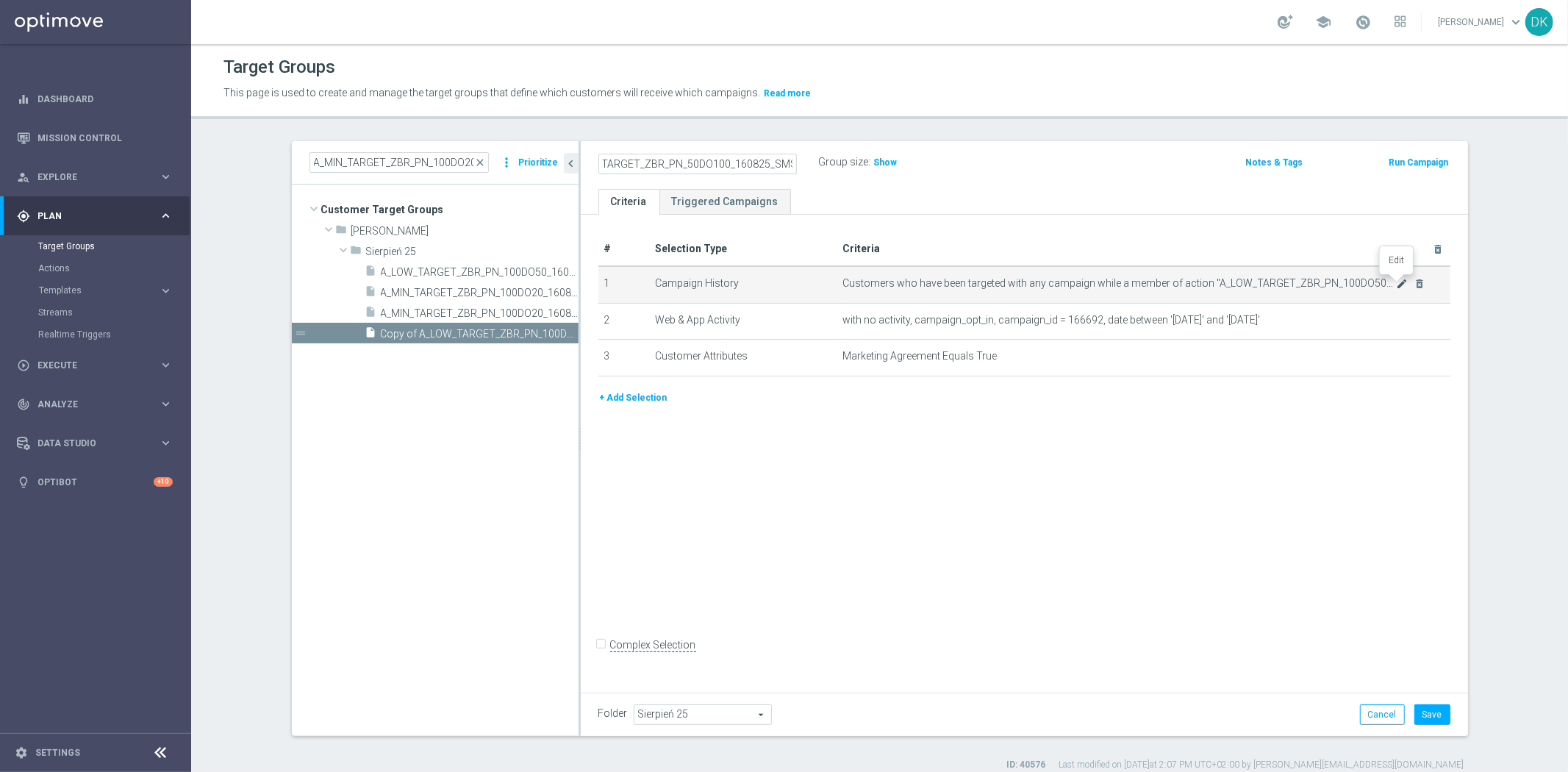
click at [1396, 283] on icon "mode_edit" at bounding box center [1401, 284] width 12 height 12
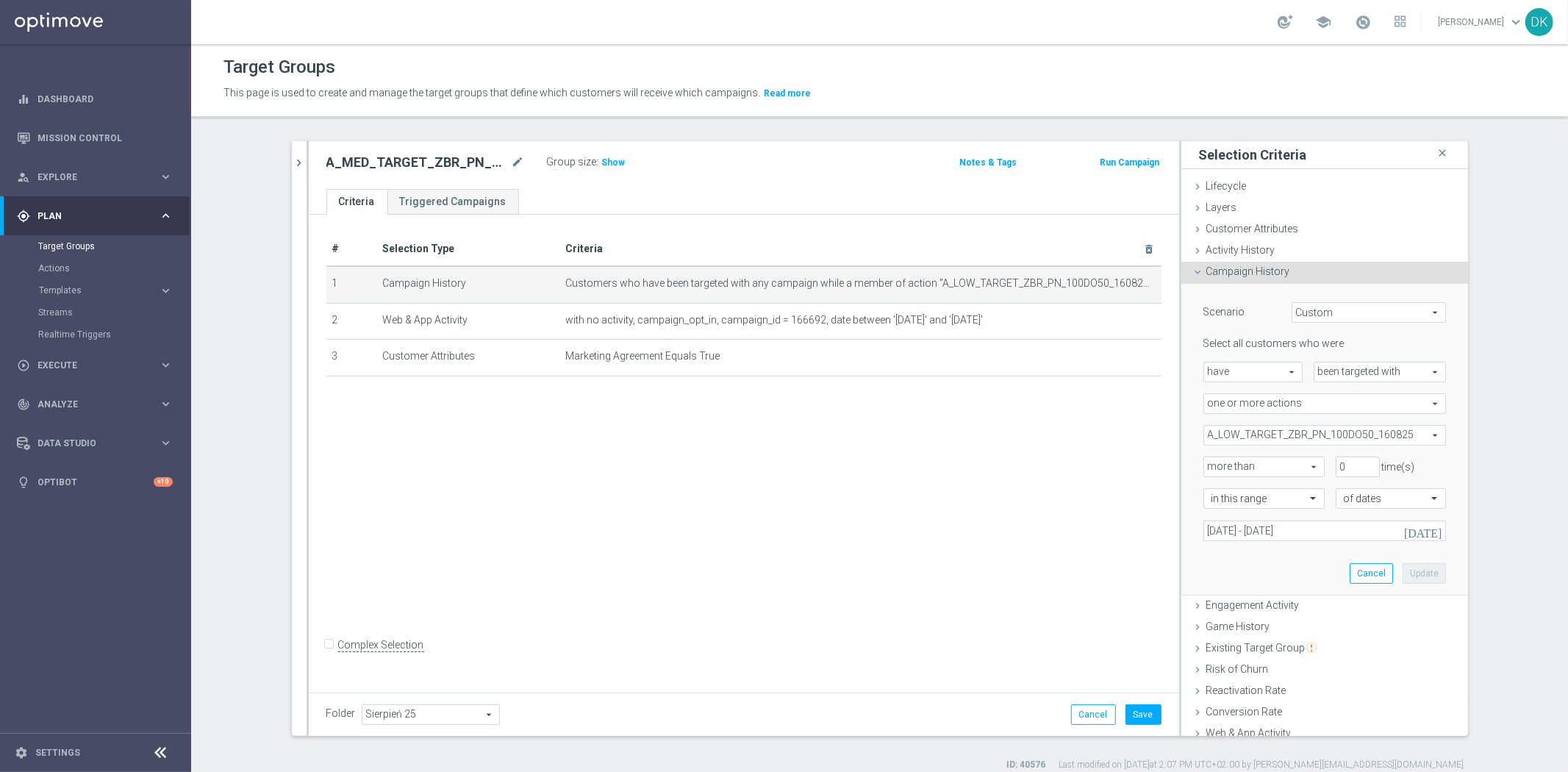
click at [1272, 442] on span "A_LOW_TARGET_ZBR_PN_100DO50_160825" at bounding box center [1324, 435] width 241 height 19
click at [1224, 460] on label "Show Selected" at bounding box center [1251, 466] width 54 height 13
click at [1209, 462] on input "Show Selected" at bounding box center [1214, 467] width 9 height 9
checkbox input "true"
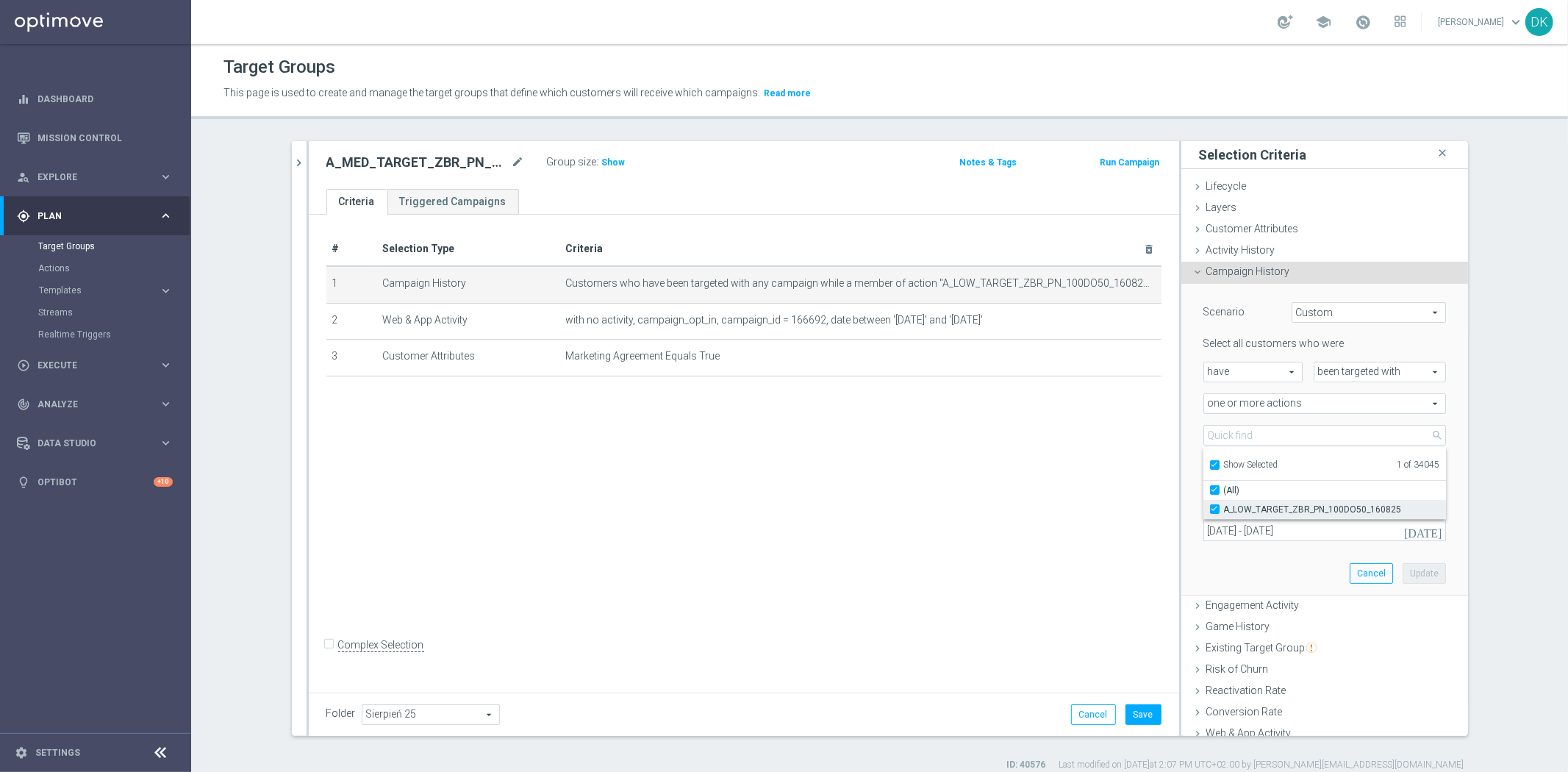
click at [1214, 509] on input "A_LOW_TARGET_ZBR_PN_100DO50_160825" at bounding box center [1219, 509] width 9 height 9
checkbox input "false"
type input "Select Action"
checkbox input "false"
click at [1209, 468] on input "Show Selected" at bounding box center [1214, 467] width 9 height 9
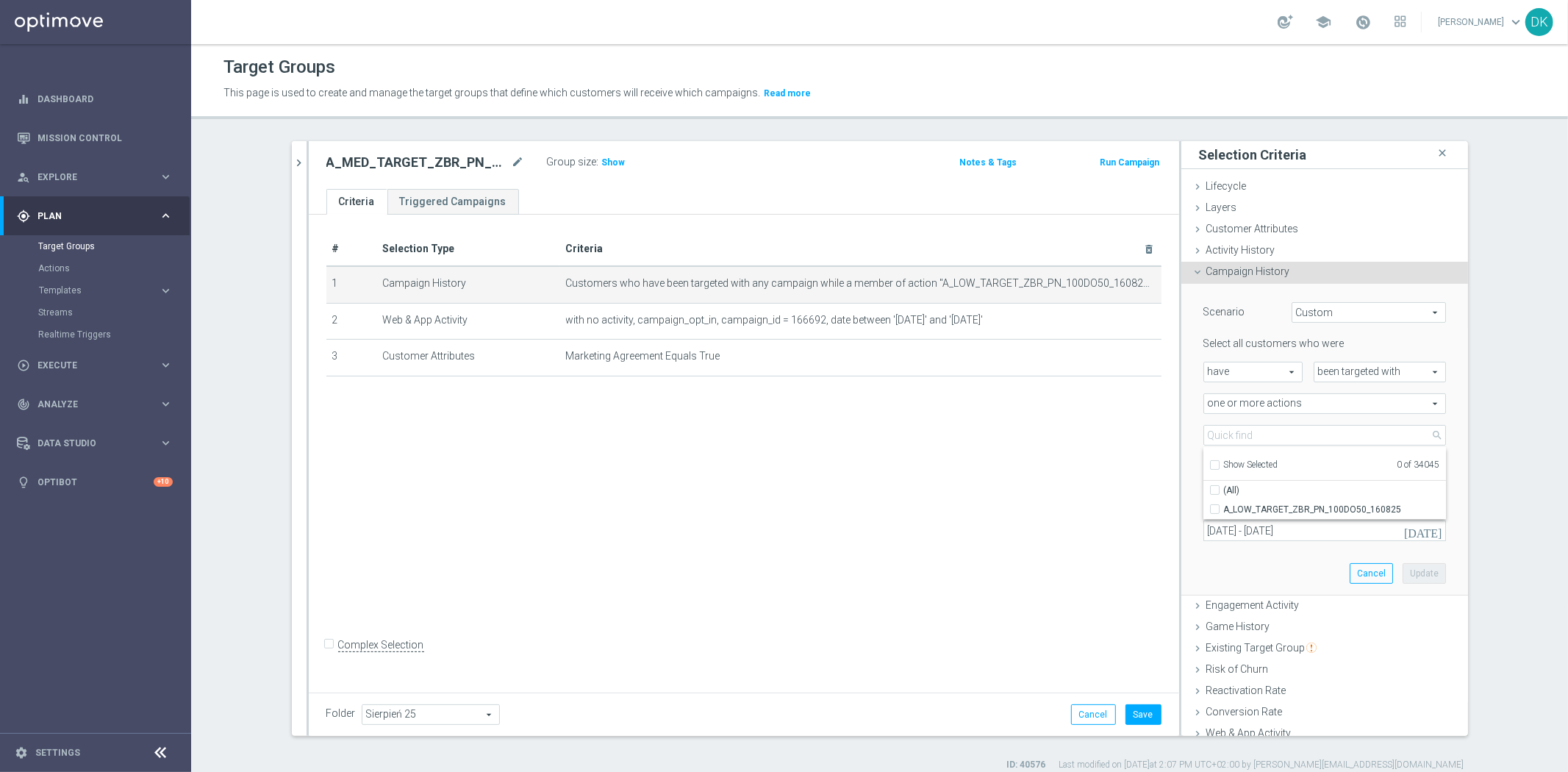
checkbox input "false"
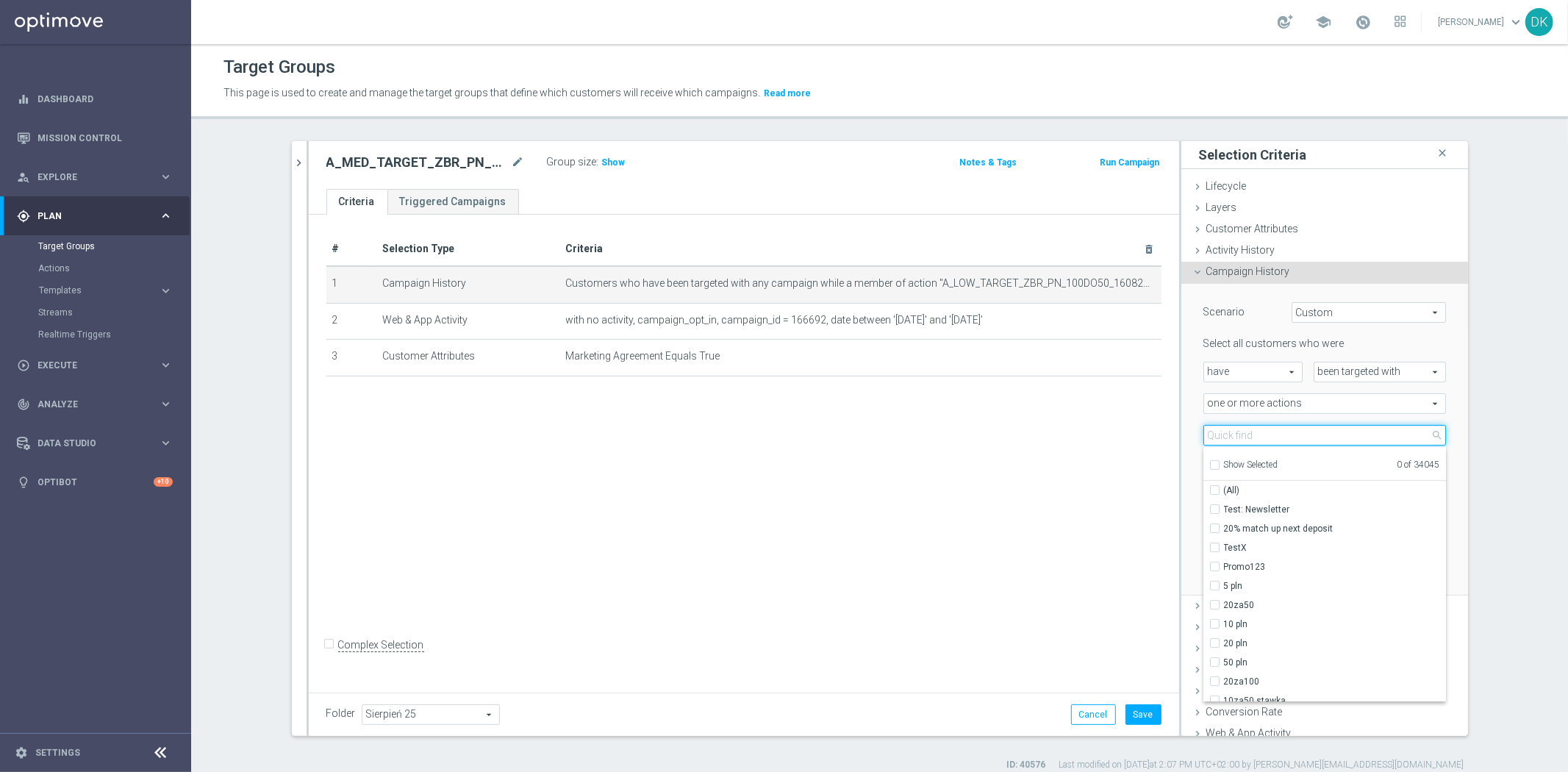
click at [1236, 429] on input "search" at bounding box center [1324, 435] width 243 height 20
paste input "A_MED_TARGET_ZBR_PN_50DO100_160825"
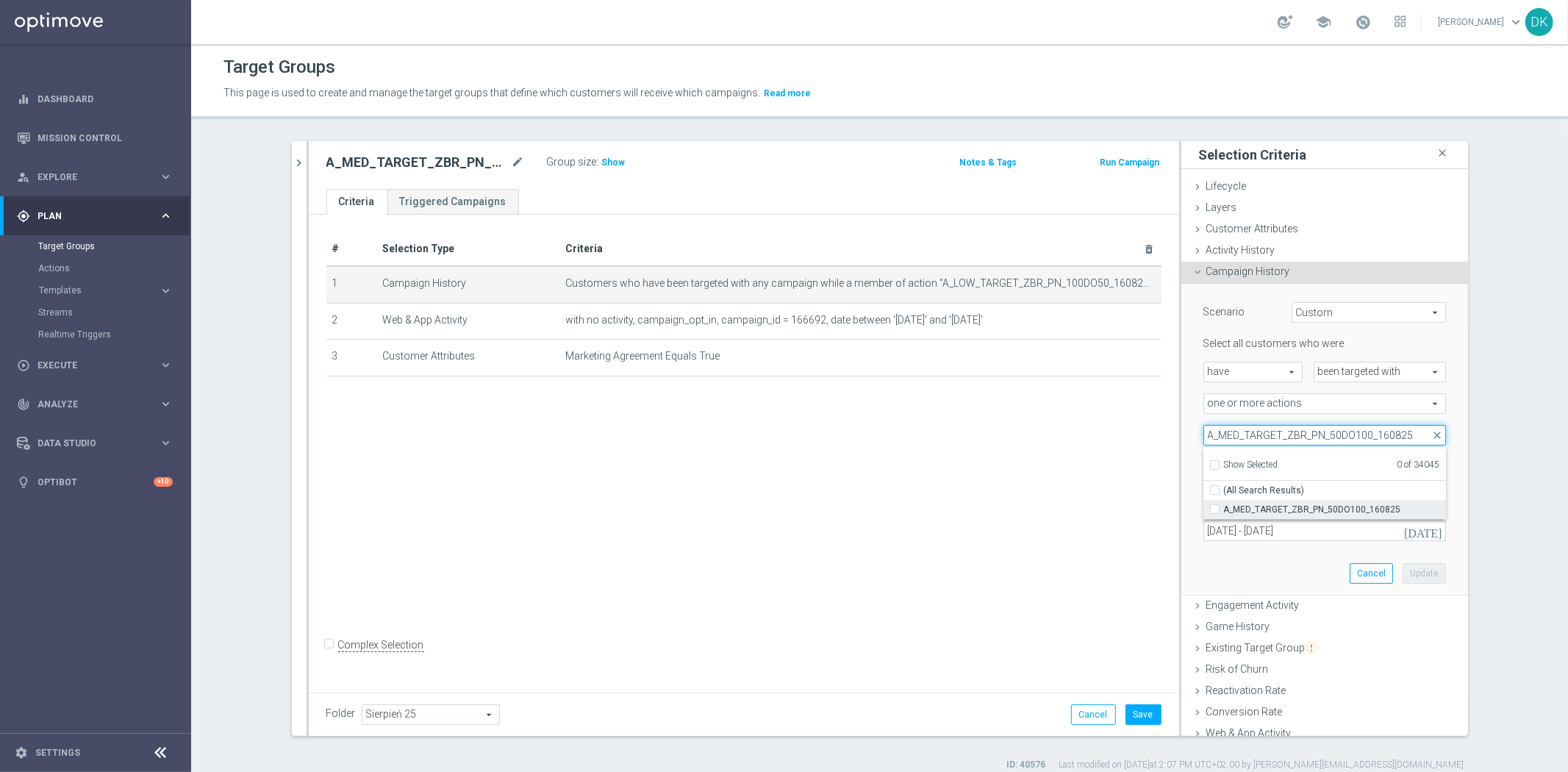
type input "A_MED_TARGET_ZBR_PN_50DO100_160825"
click at [1224, 508] on label "A_MED_TARGET_ZBR_PN_50DO100_160825" at bounding box center [1334, 509] width 222 height 19
click at [1214, 508] on input "A_MED_TARGET_ZBR_PN_50DO100_160825" at bounding box center [1219, 509] width 9 height 9
checkbox input "true"
type input "A_MED_TARGET_ZBR_PN_50DO100_160825"
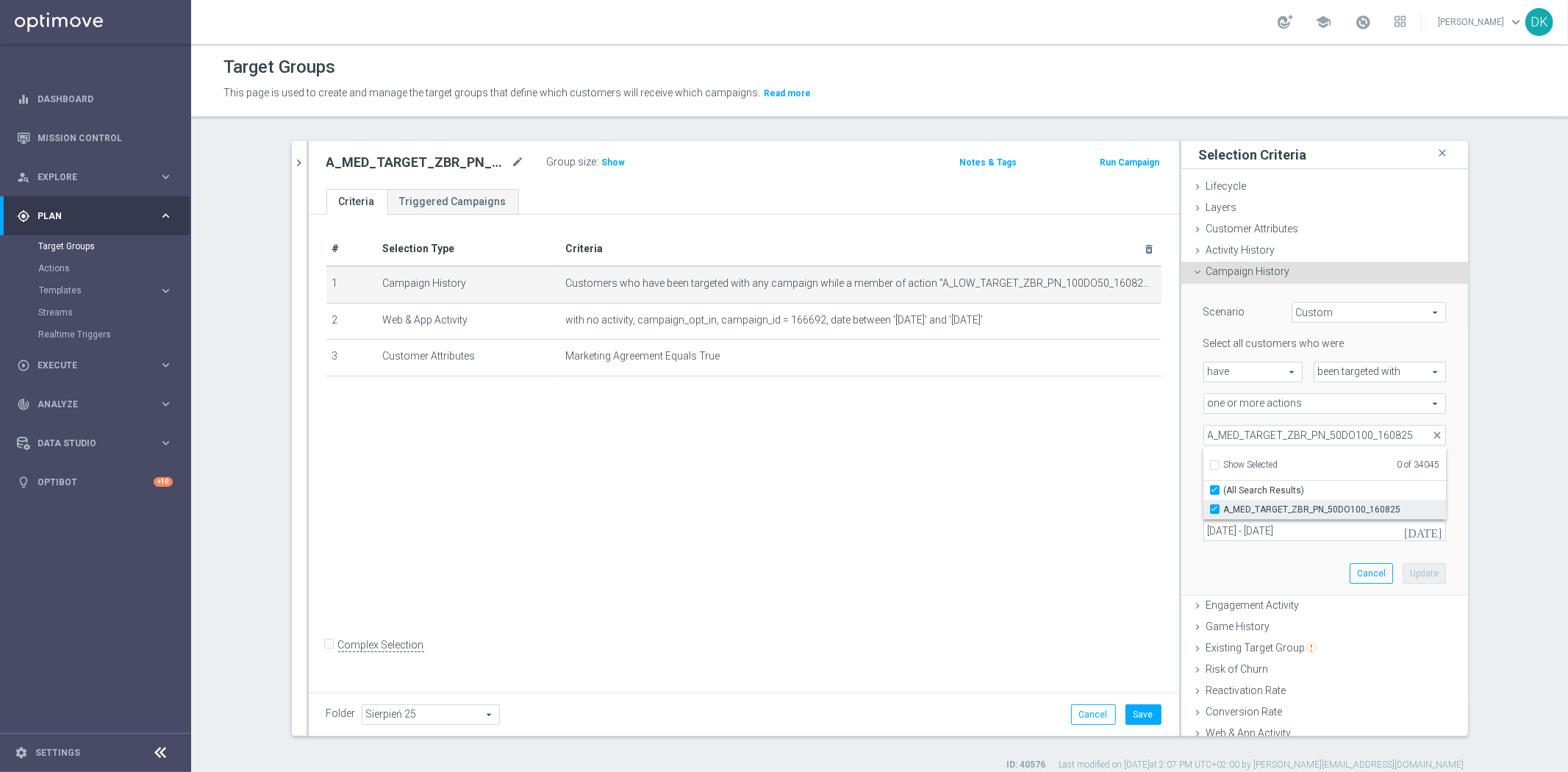
checkbox input "true"
click at [1106, 508] on div "# Selection Type Criteria delete_forever 1 Campaign History Customers who have …" at bounding box center [744, 451] width 871 height 473
click at [1411, 564] on button "Update" at bounding box center [1424, 573] width 43 height 20
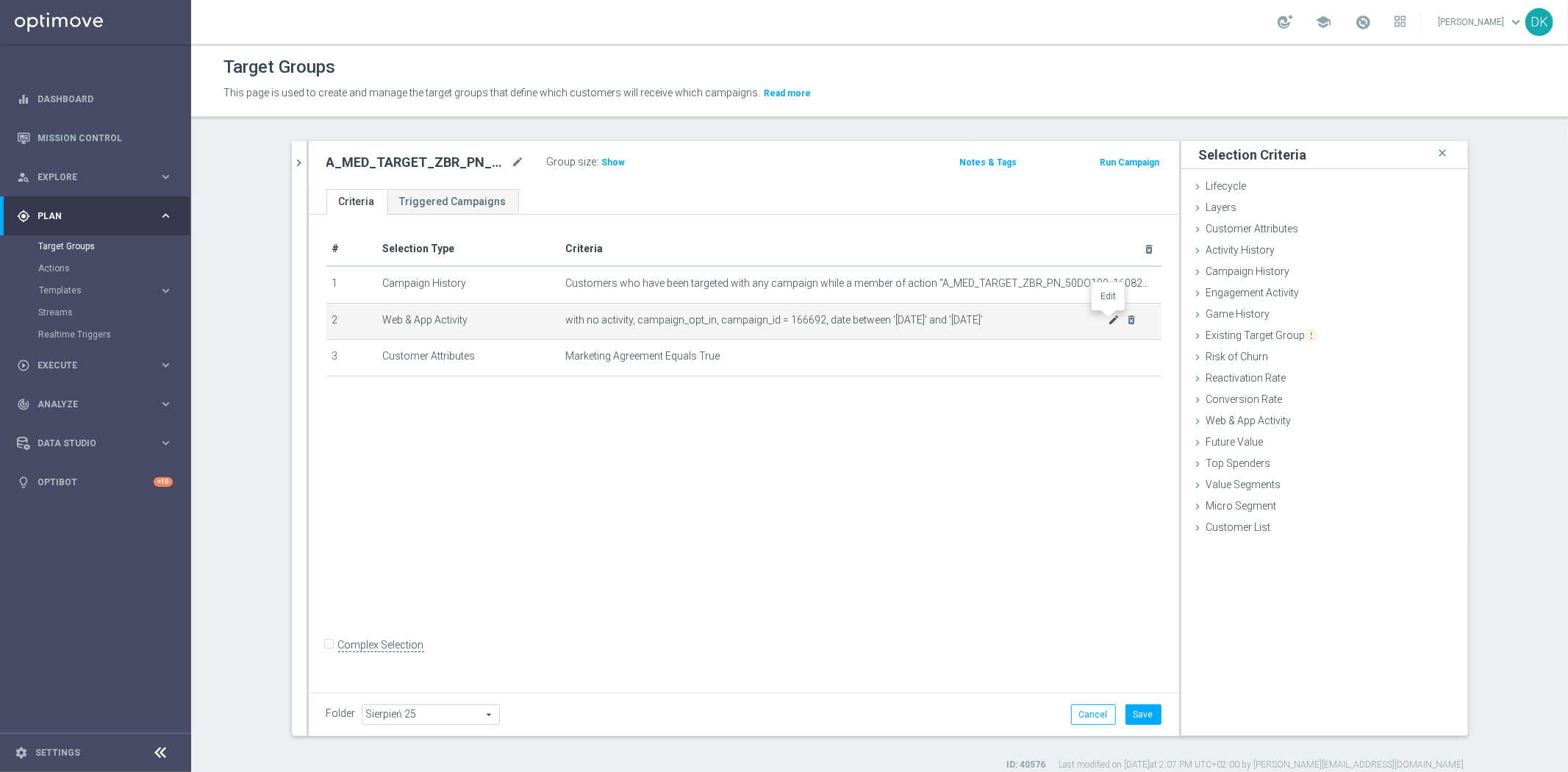
click at [1107, 320] on icon "mode_edit" at bounding box center [1113, 319] width 12 height 12
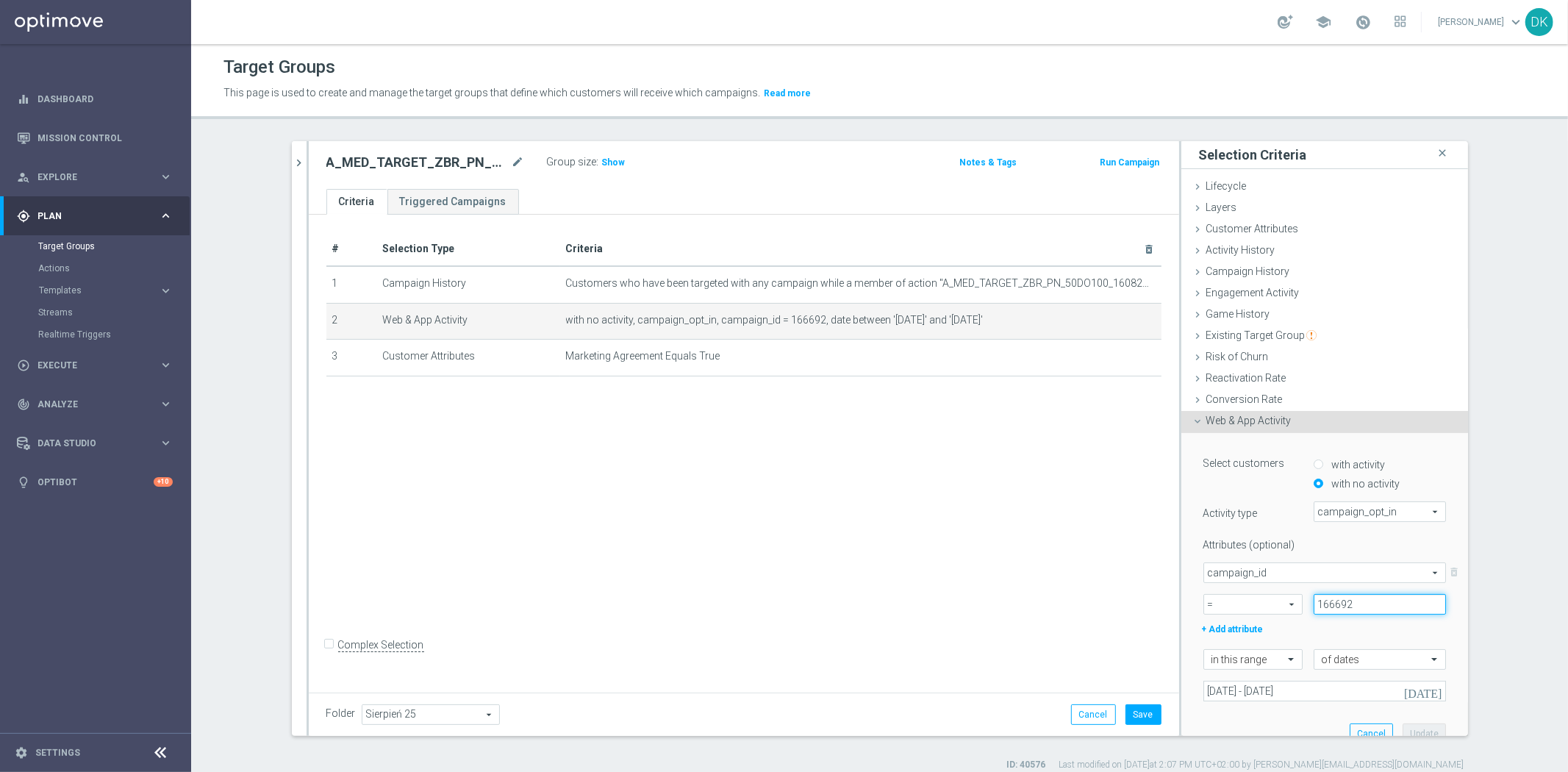
click at [1353, 611] on input "166692" at bounding box center [1379, 604] width 132 height 20
type input "166693"
click at [1403, 724] on button "Update" at bounding box center [1424, 734] width 43 height 20
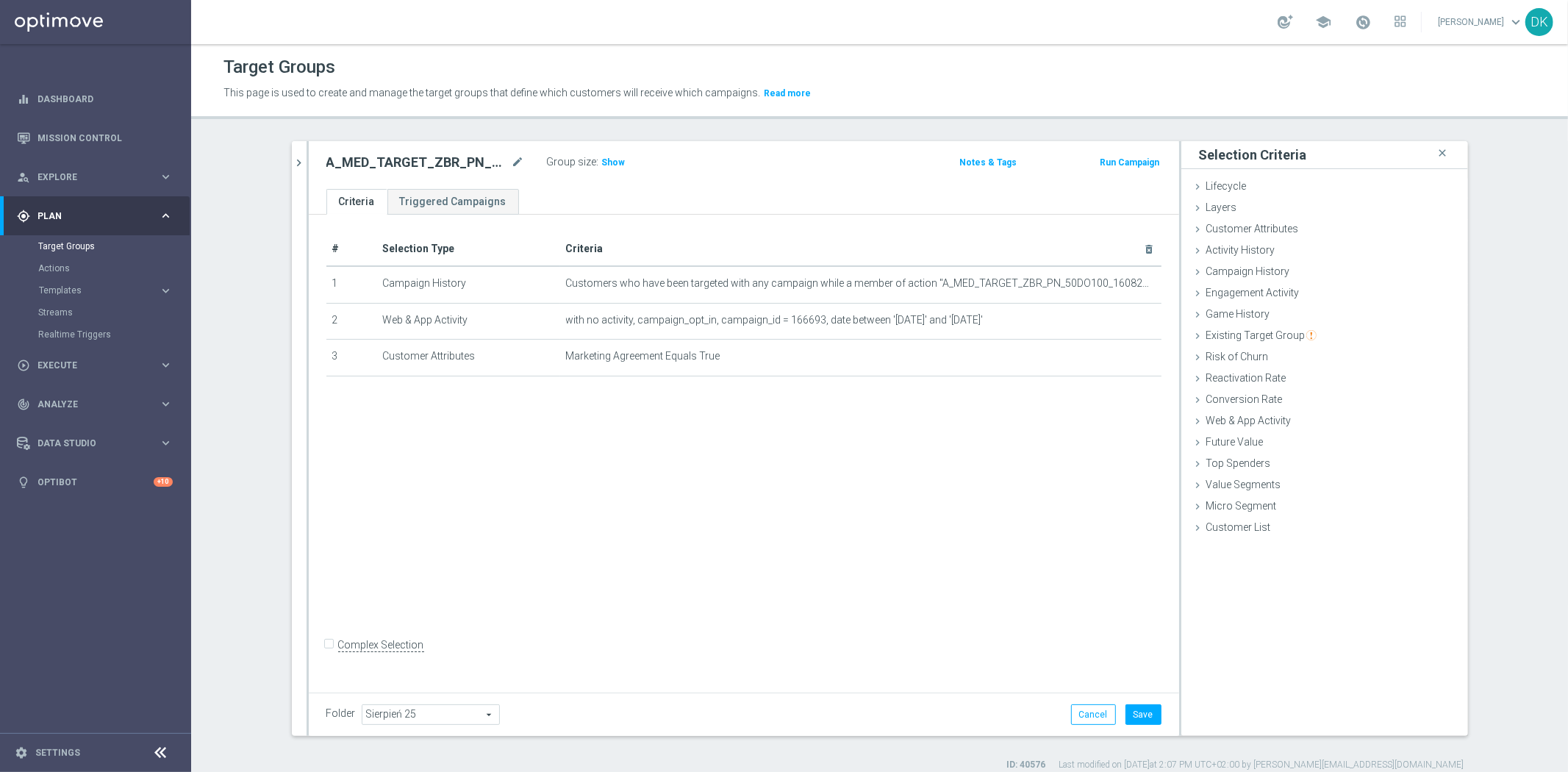
click at [1071, 567] on div "# Selection Type Criteria delete_forever 1 Campaign History Customers who have …" at bounding box center [744, 451] width 871 height 473
click at [1140, 705] on button "Save" at bounding box center [1143, 715] width 36 height 20
click at [299, 153] on button "chevron_right" at bounding box center [299, 162] width 15 height 43
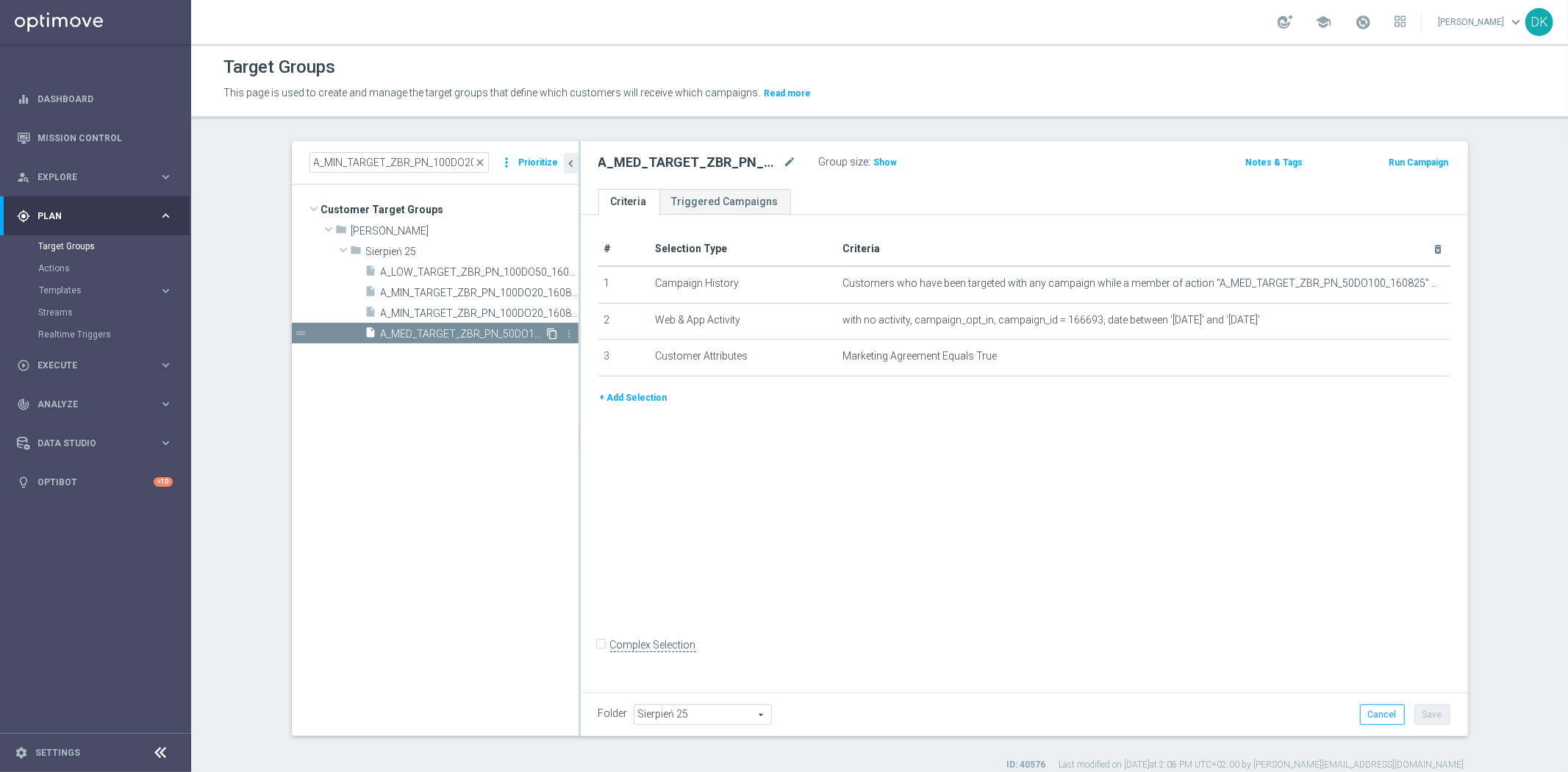
click at [547, 334] on icon "content_copy" at bounding box center [552, 333] width 12 height 12
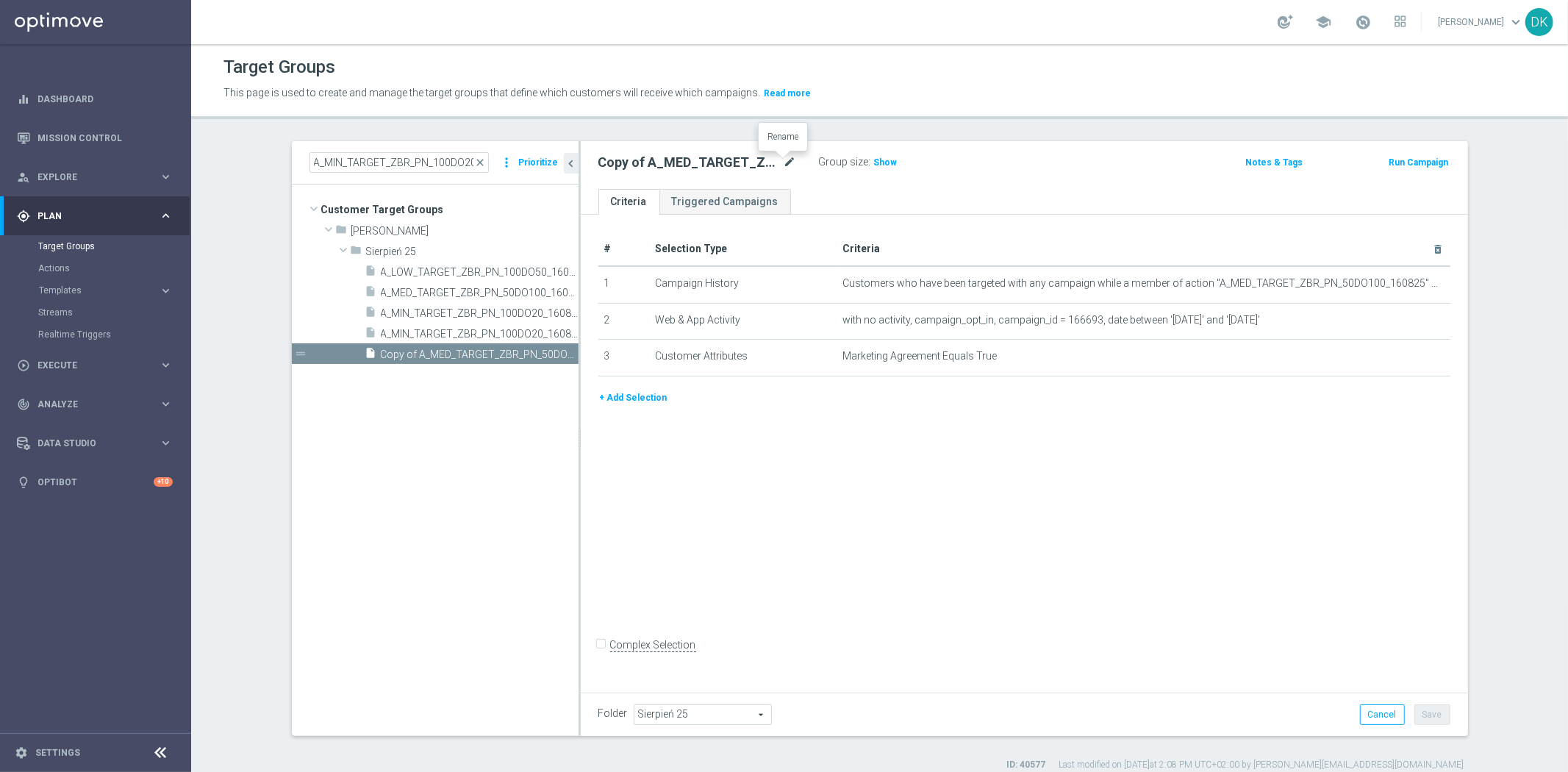
click at [784, 164] on icon "mode_edit" at bounding box center [790, 162] width 13 height 18
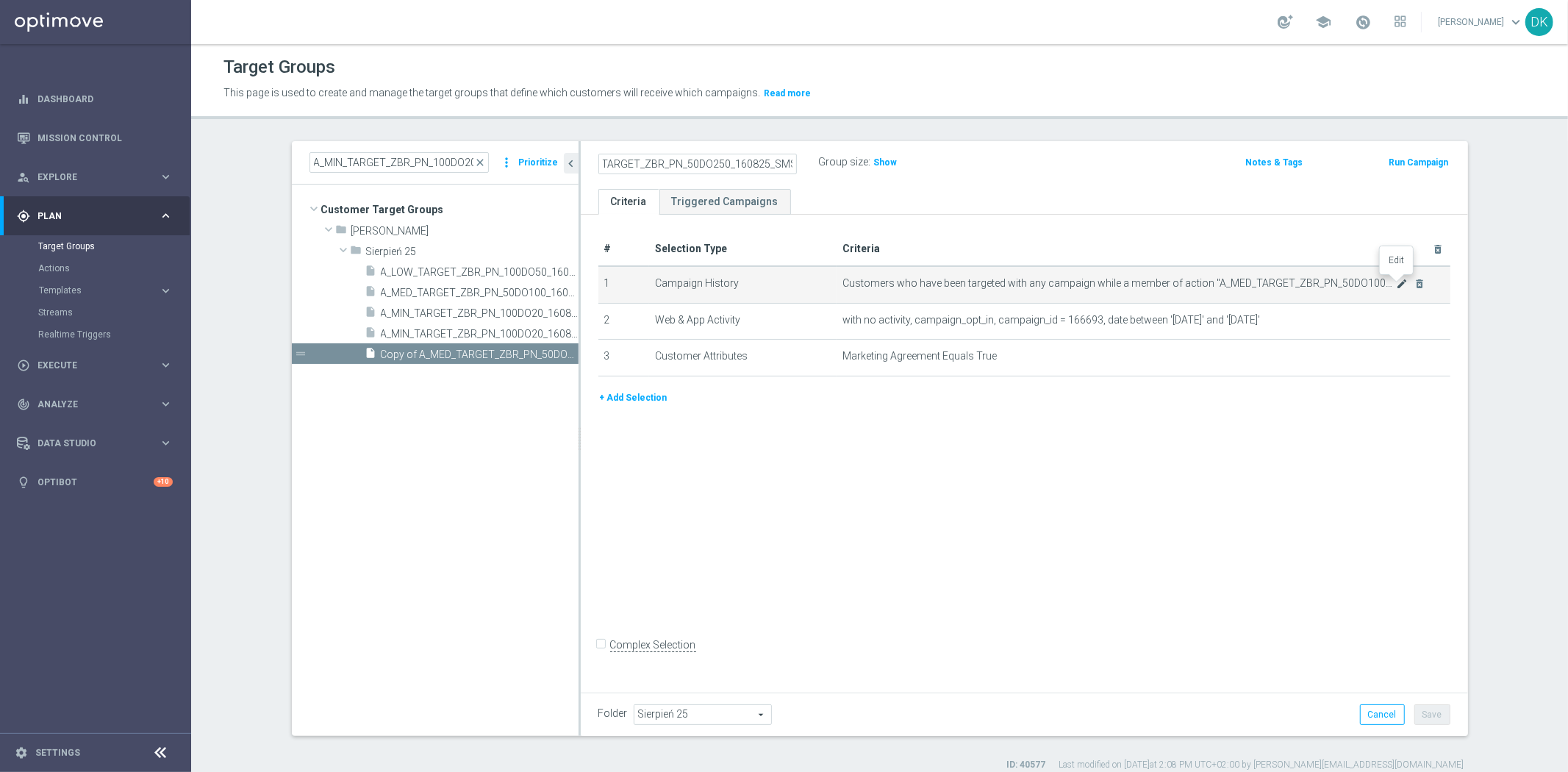
type input "A_HIGH_TARGET_ZBR_PN_50DO250_160825_SMS"
click at [1396, 283] on icon "mode_edit" at bounding box center [1401, 284] width 12 height 12
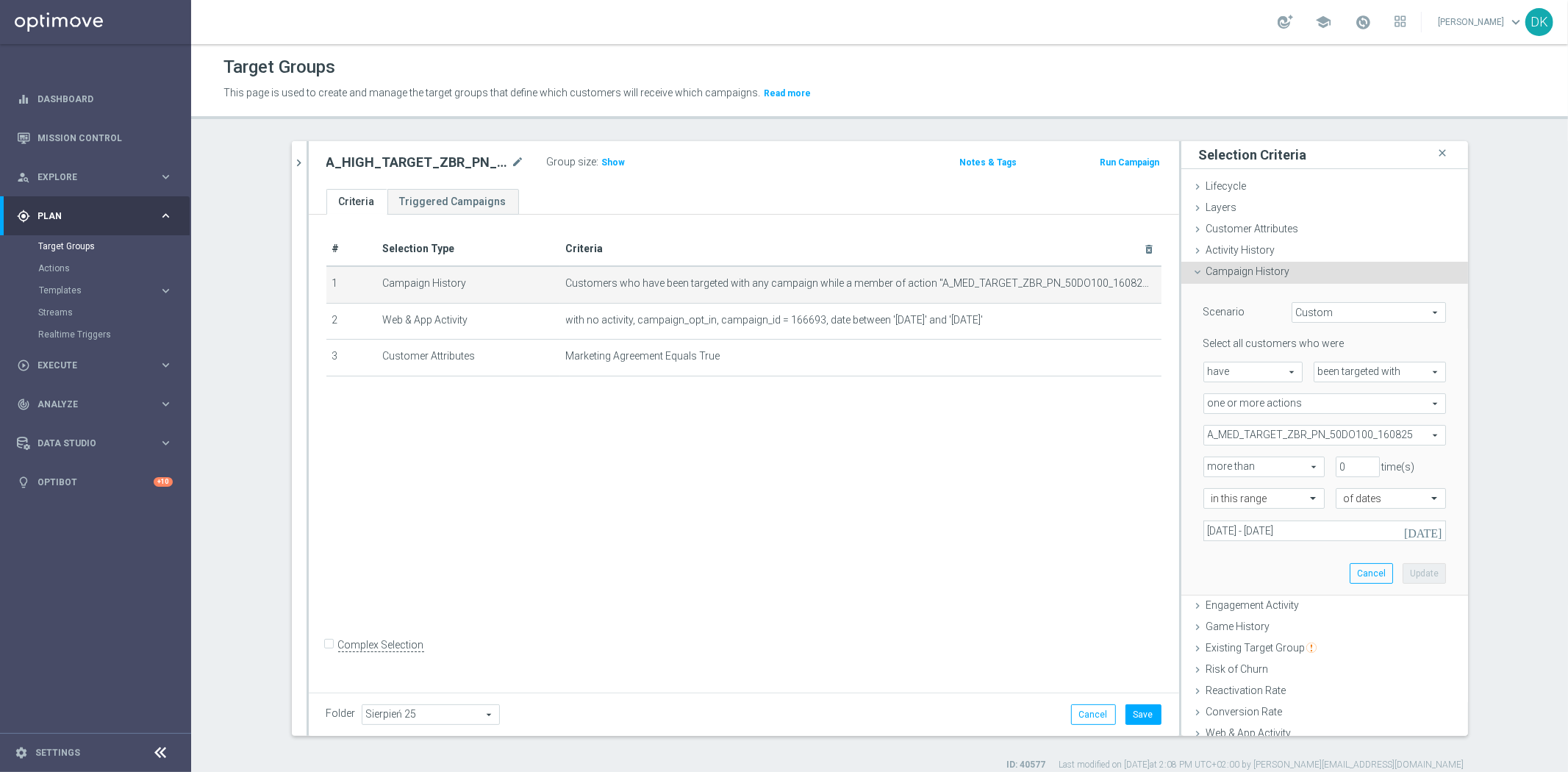
click at [1279, 432] on span "A_MED_TARGET_ZBR_PN_50DO100_160825" at bounding box center [1324, 435] width 241 height 19
click at [1210, 466] on input "Show Selected" at bounding box center [1214, 467] width 9 height 9
checkbox input "true"
click at [1214, 511] on input "A_MED_TARGET_ZBR_PN_50DO100_160825" at bounding box center [1219, 509] width 9 height 9
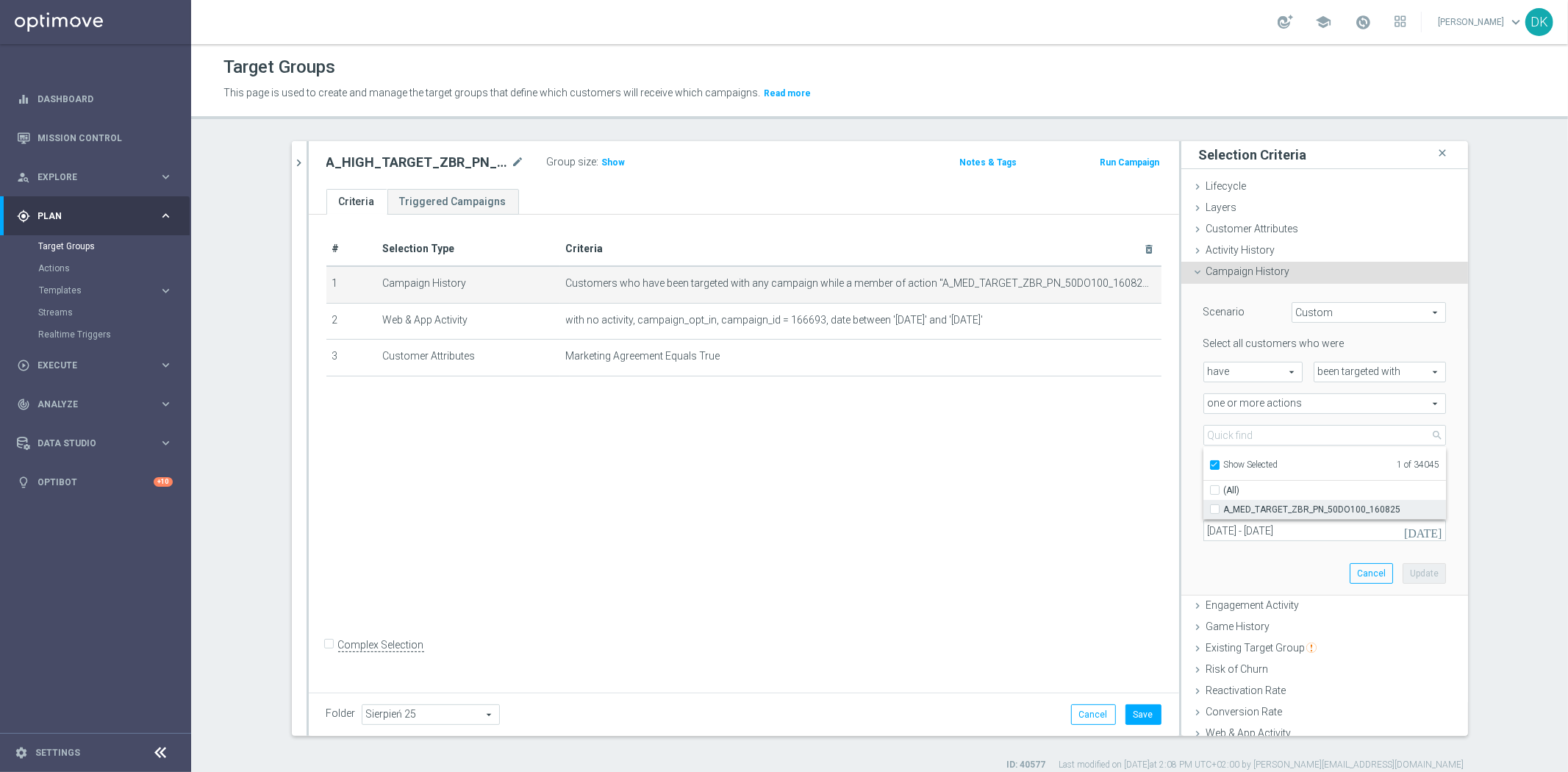
checkbox input "false"
type input "Select Action"
checkbox input "false"
drag, startPoint x: 1211, startPoint y: 464, endPoint x: 1222, endPoint y: 452, distance: 16.3
click at [1211, 466] on input "Show Selected" at bounding box center [1214, 467] width 9 height 9
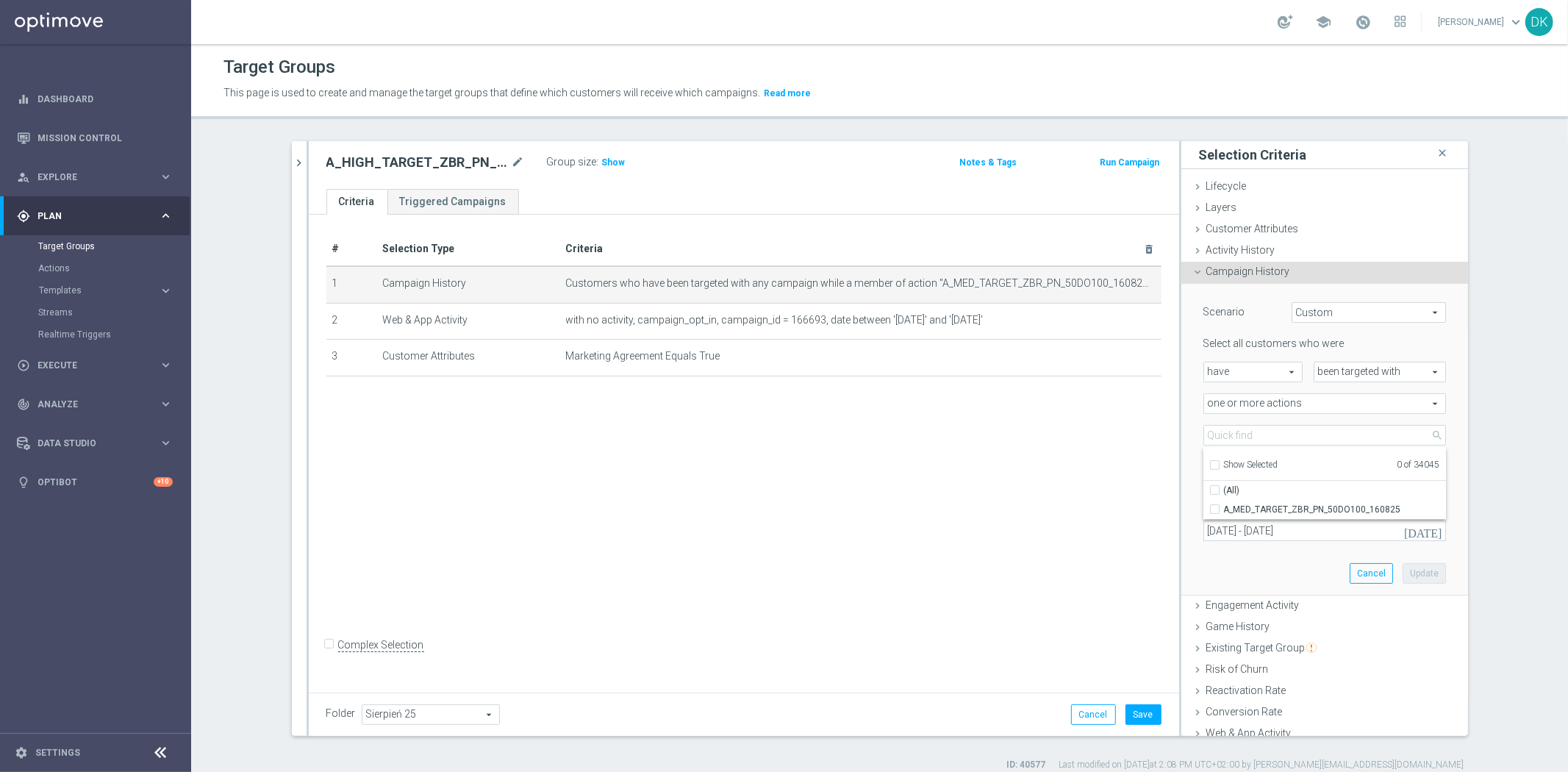
checkbox input "false"
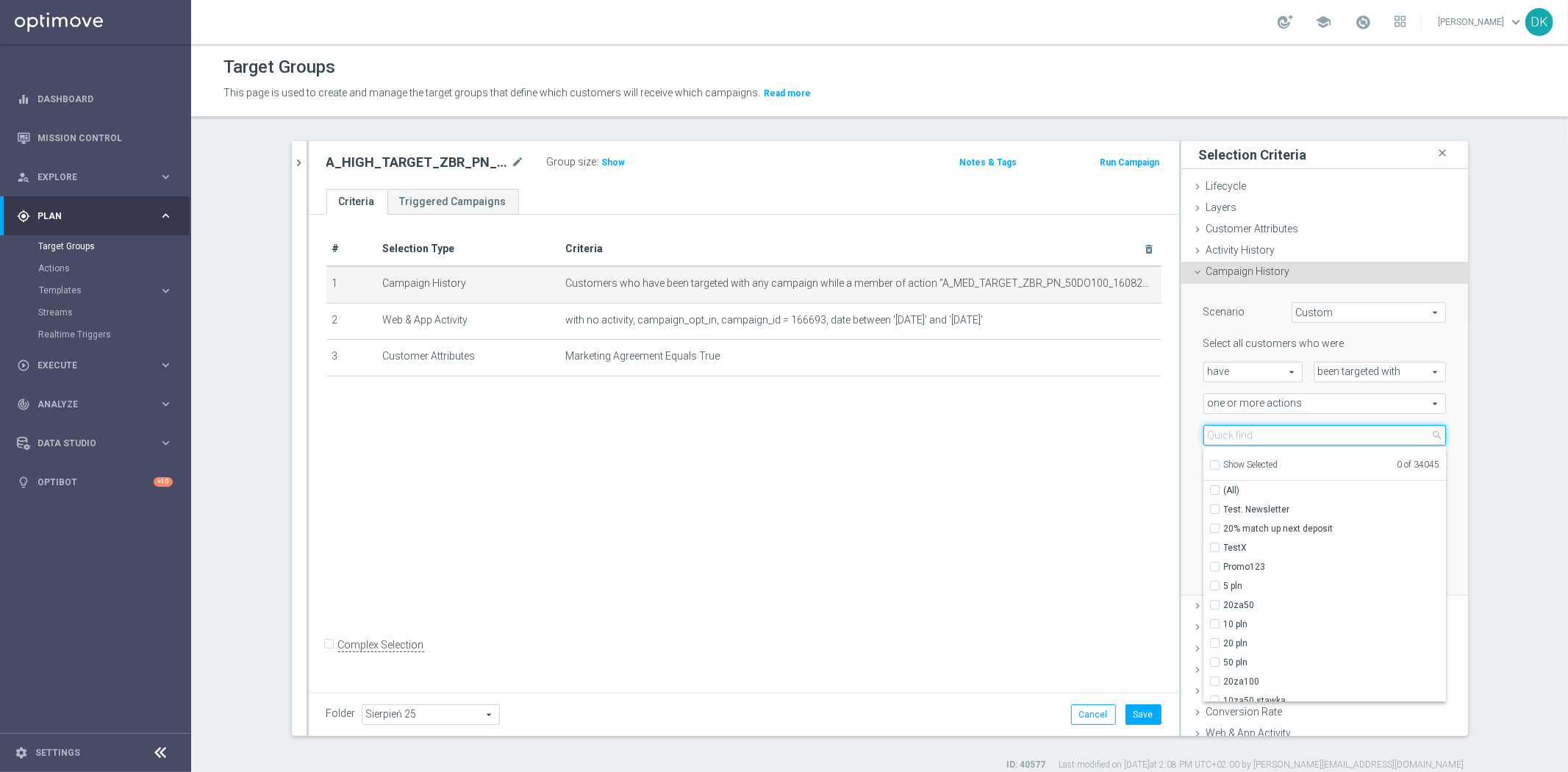
click at [1239, 434] on input "search" at bounding box center [1324, 435] width 243 height 20
click at [1239, 433] on input "search" at bounding box center [1324, 435] width 243 height 20
paste input "A_HIGH_TARGET_ZBR_PN_50DO250_160825"
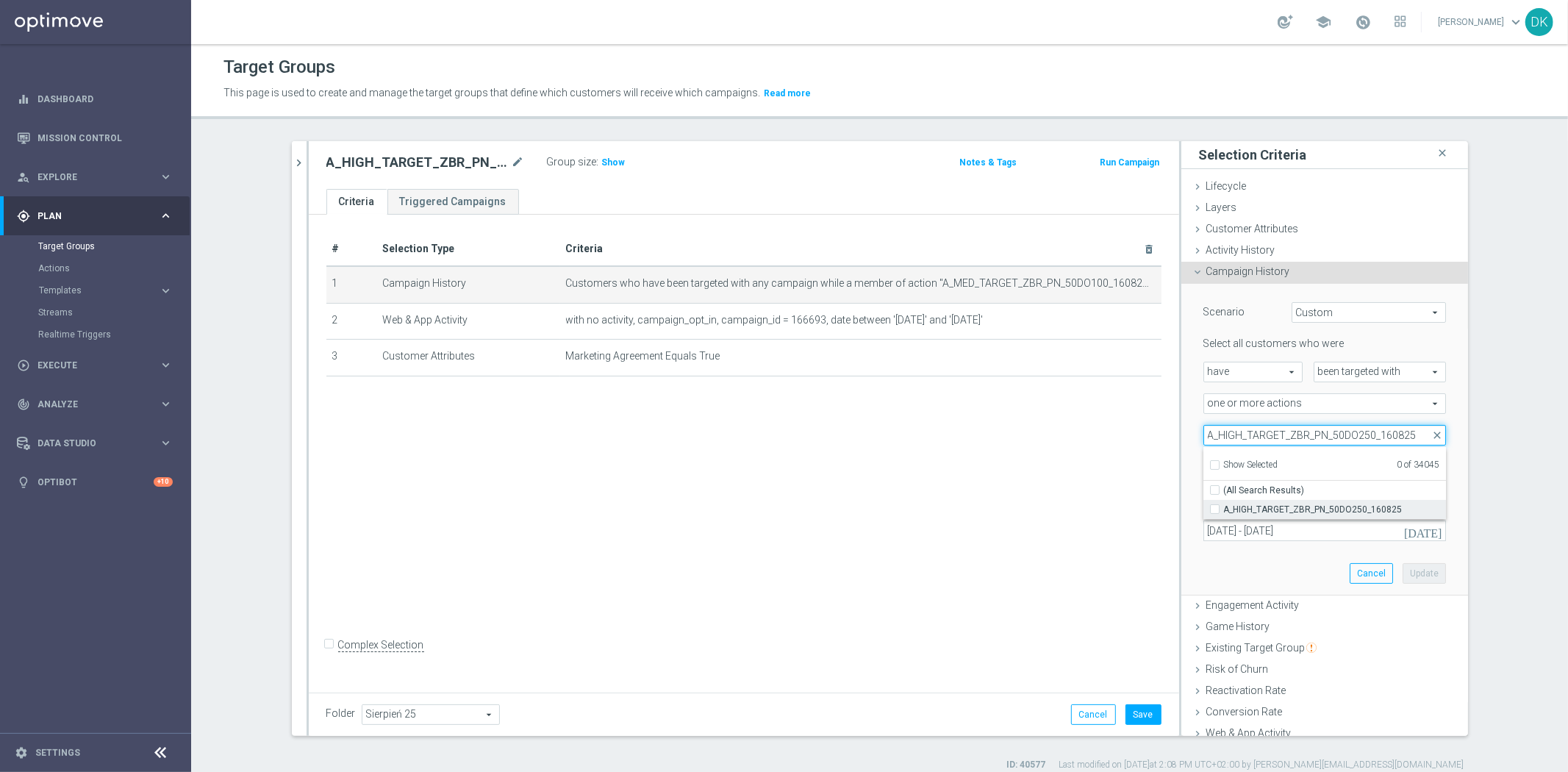
type input "A_HIGH_TARGET_ZBR_PN_50DO250_160825"
click at [1214, 509] on input "A_HIGH_TARGET_ZBR_PN_50DO250_160825" at bounding box center [1219, 509] width 9 height 9
checkbox input "true"
type input "A_HIGH_TARGET_ZBR_PN_50DO250_160825"
checkbox input "true"
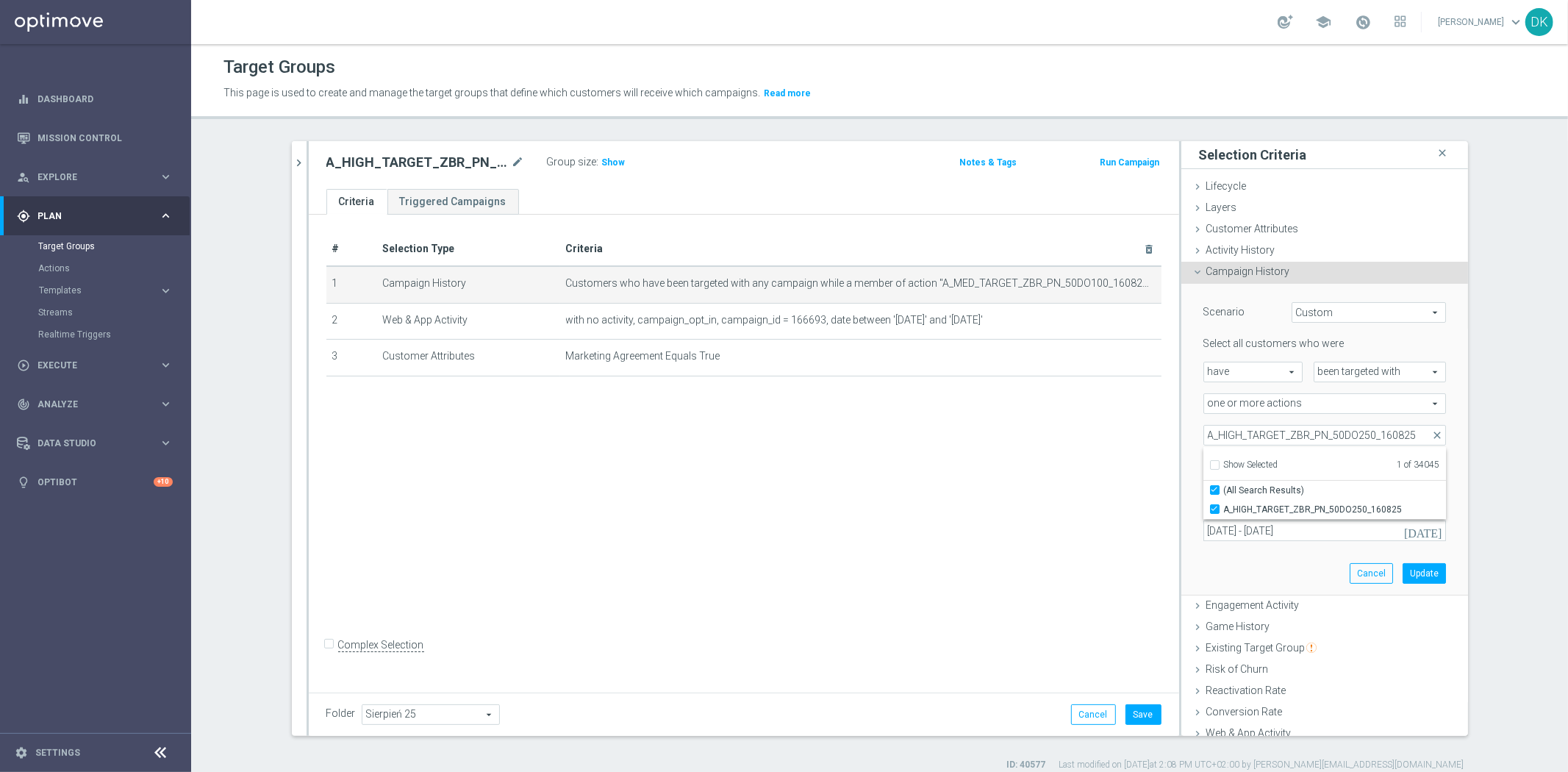
click at [1079, 504] on div "# Selection Type Criteria delete_forever 1 Campaign History Customers who have …" at bounding box center [744, 451] width 871 height 473
click at [1420, 563] on button "Update" at bounding box center [1424, 573] width 43 height 20
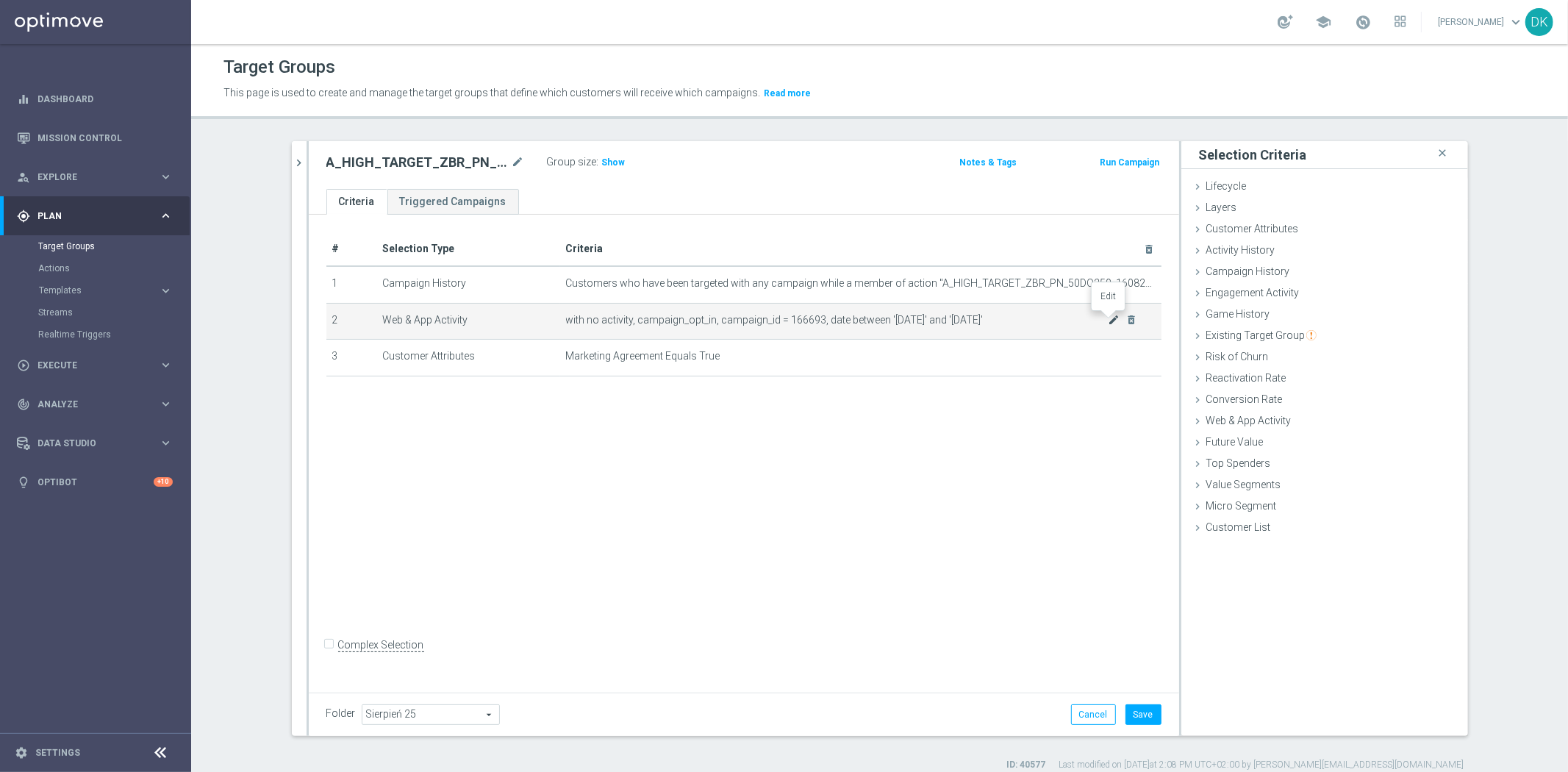
click at [1107, 321] on icon "mode_edit" at bounding box center [1113, 319] width 12 height 12
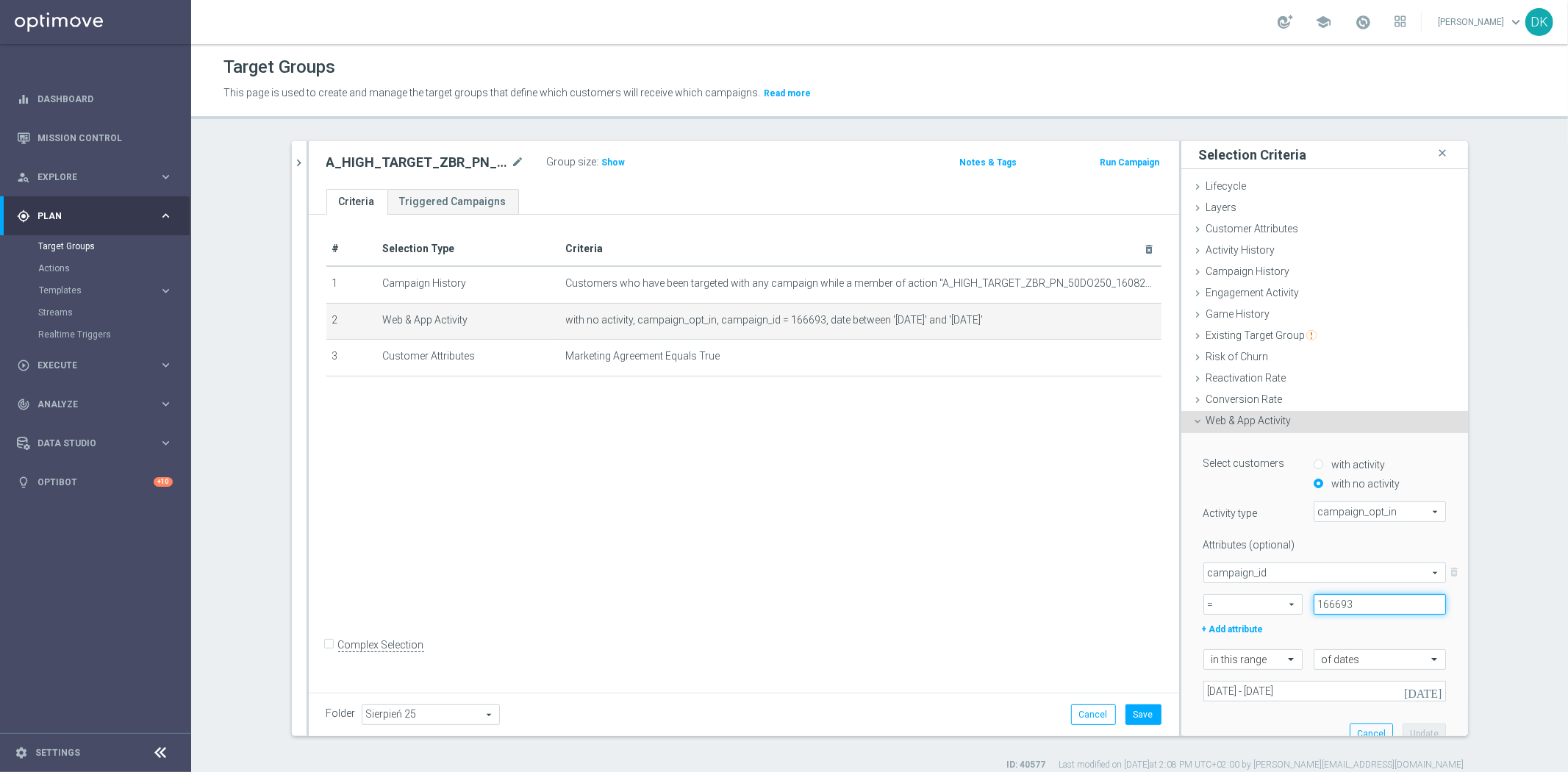
click at [1356, 600] on input "166693" at bounding box center [1379, 604] width 132 height 20
type input "166694"
click at [1417, 731] on button "Update" at bounding box center [1424, 734] width 43 height 20
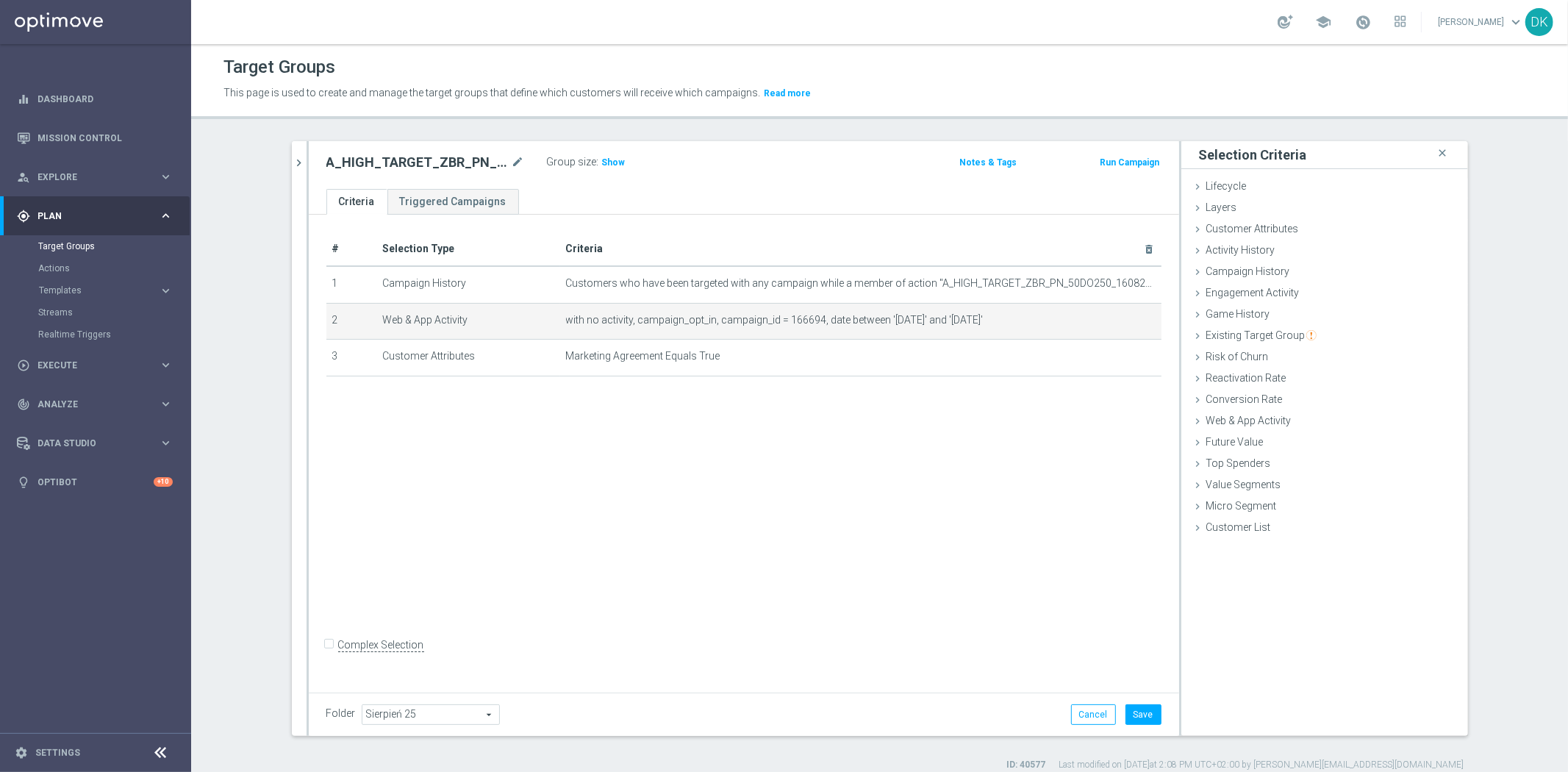
click at [947, 561] on div "# Selection Type Criteria delete_forever 1 Campaign History Customers who have …" at bounding box center [744, 451] width 871 height 473
click at [1149, 706] on button "Save" at bounding box center [1143, 715] width 36 height 20
click at [299, 165] on icon "chevron_right" at bounding box center [299, 163] width 14 height 14
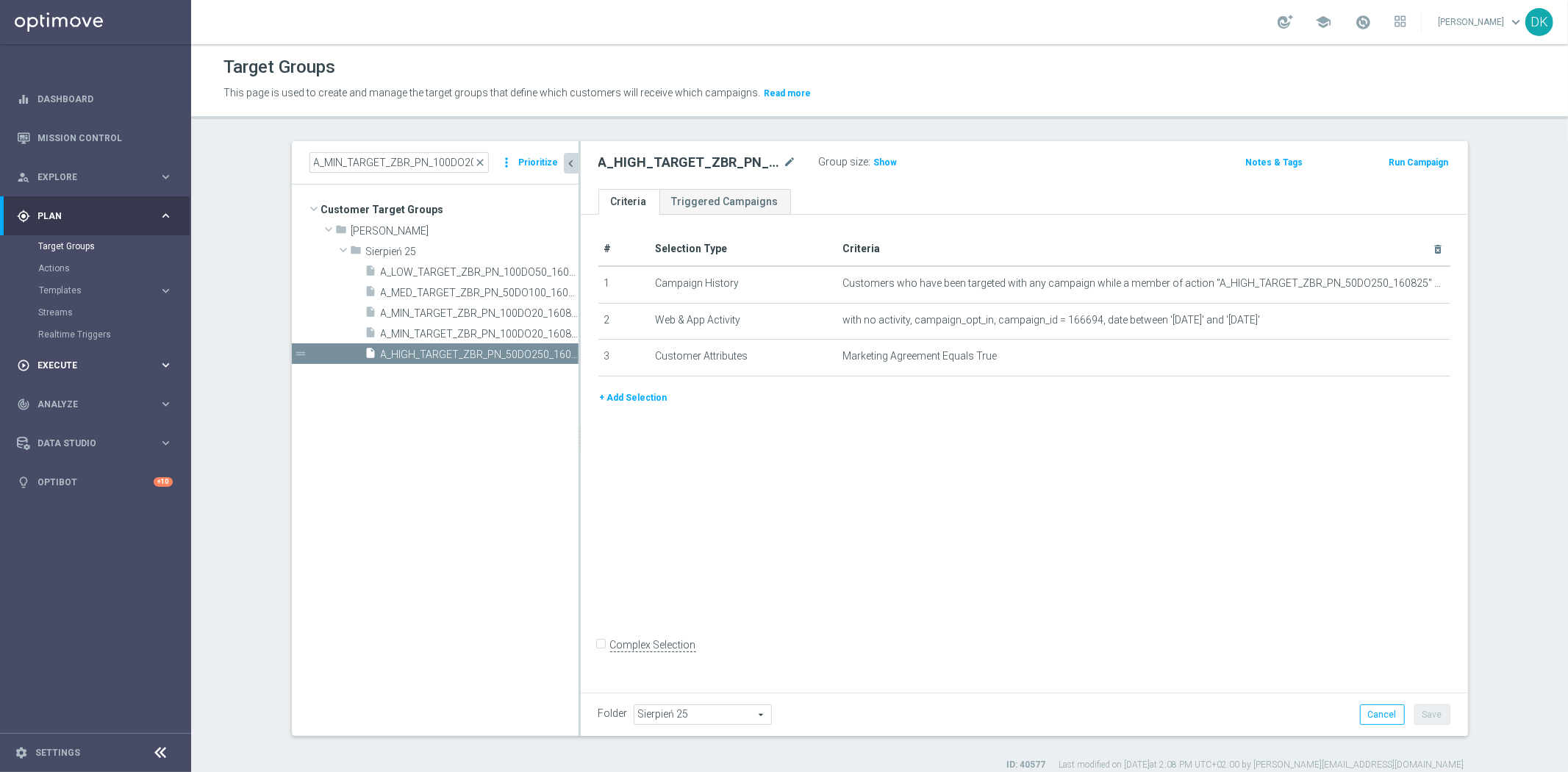
click at [118, 365] on span "Execute" at bounding box center [98, 365] width 121 height 9
click at [96, 285] on link "Campaign Builder" at bounding box center [96, 285] width 114 height 12
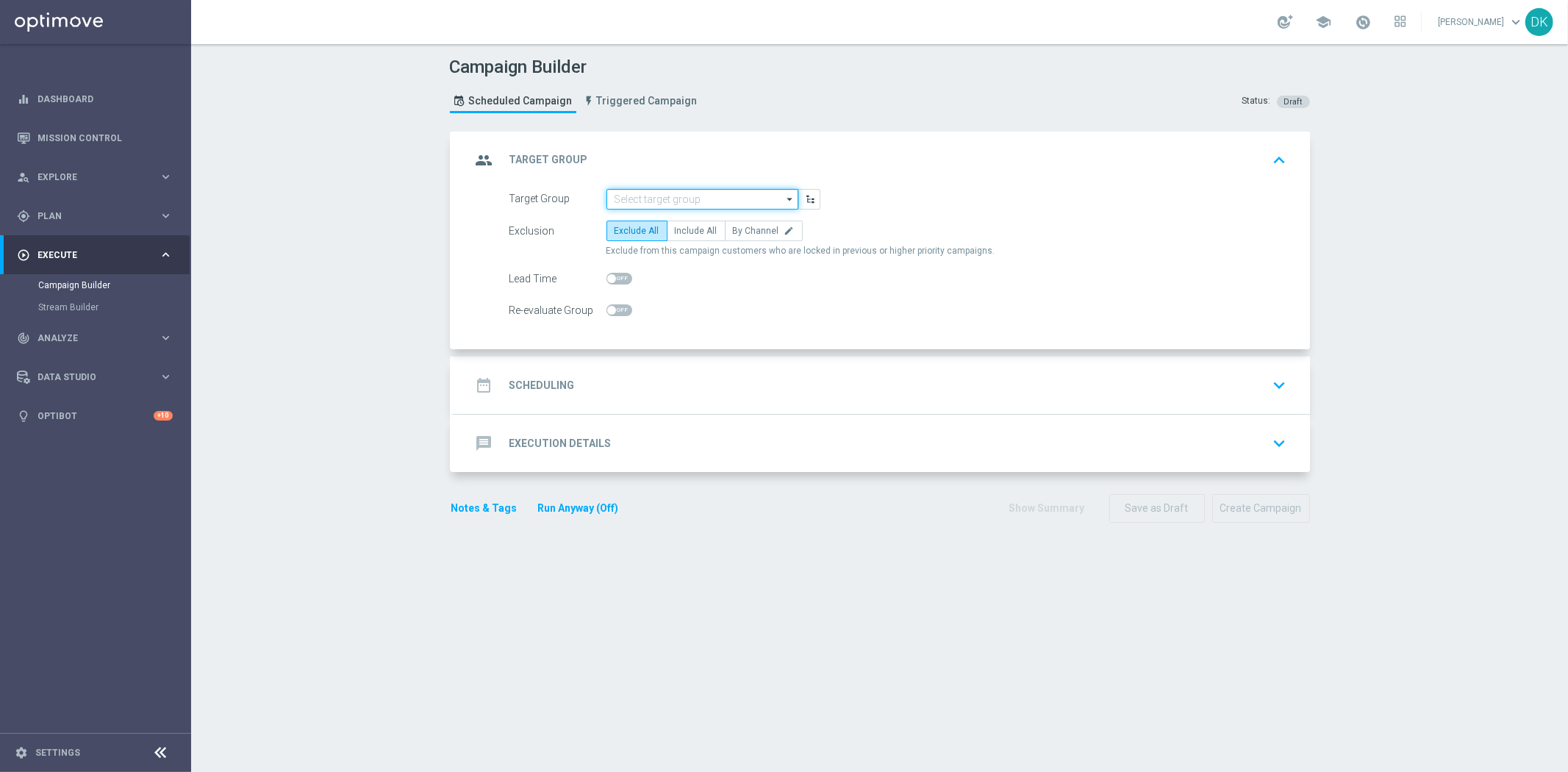
click at [674, 189] on input at bounding box center [702, 199] width 192 height 20
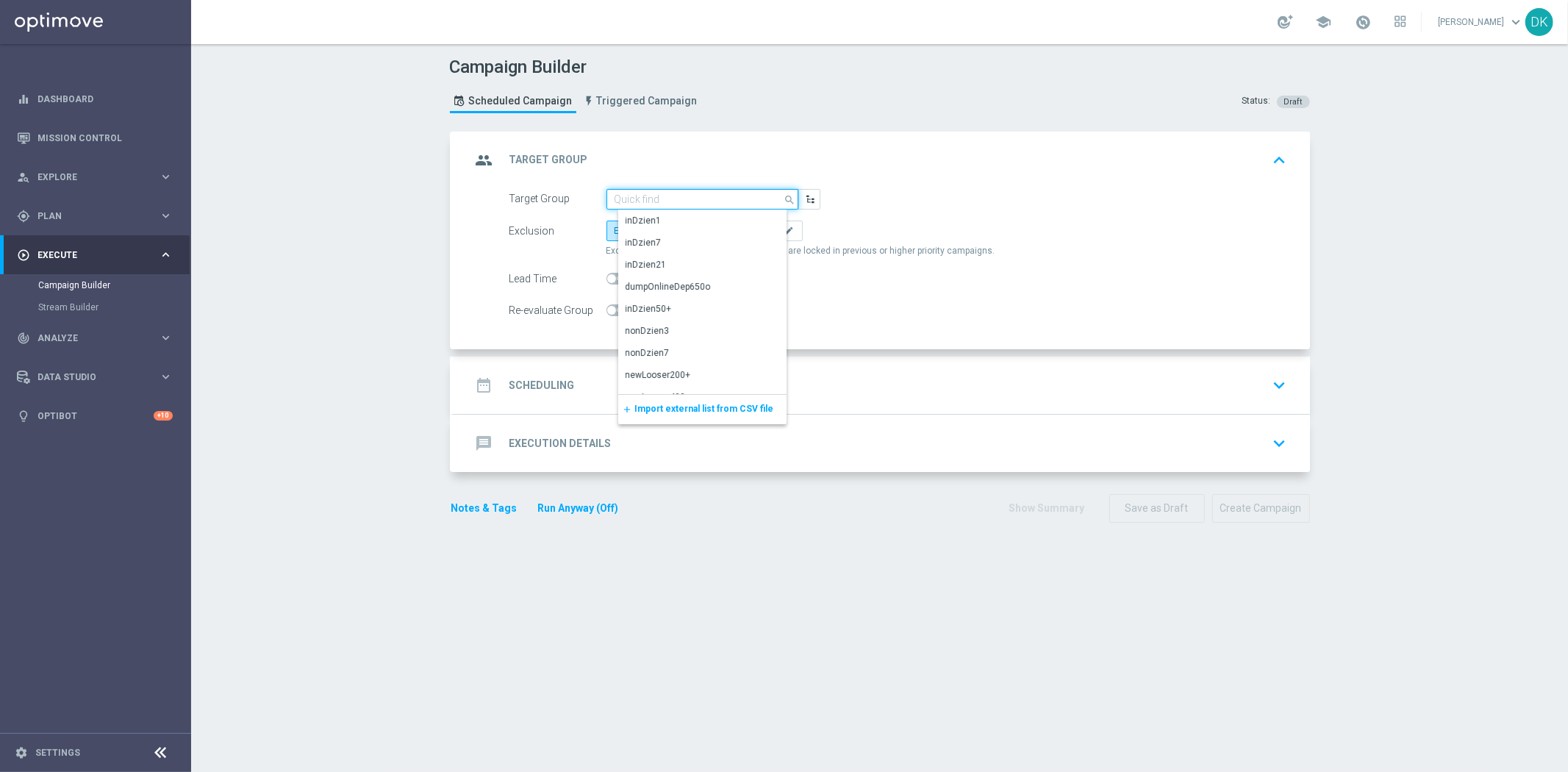
paste input "A_MIN_TARGET_ZBR_PN_100DO20_160825_SMS"
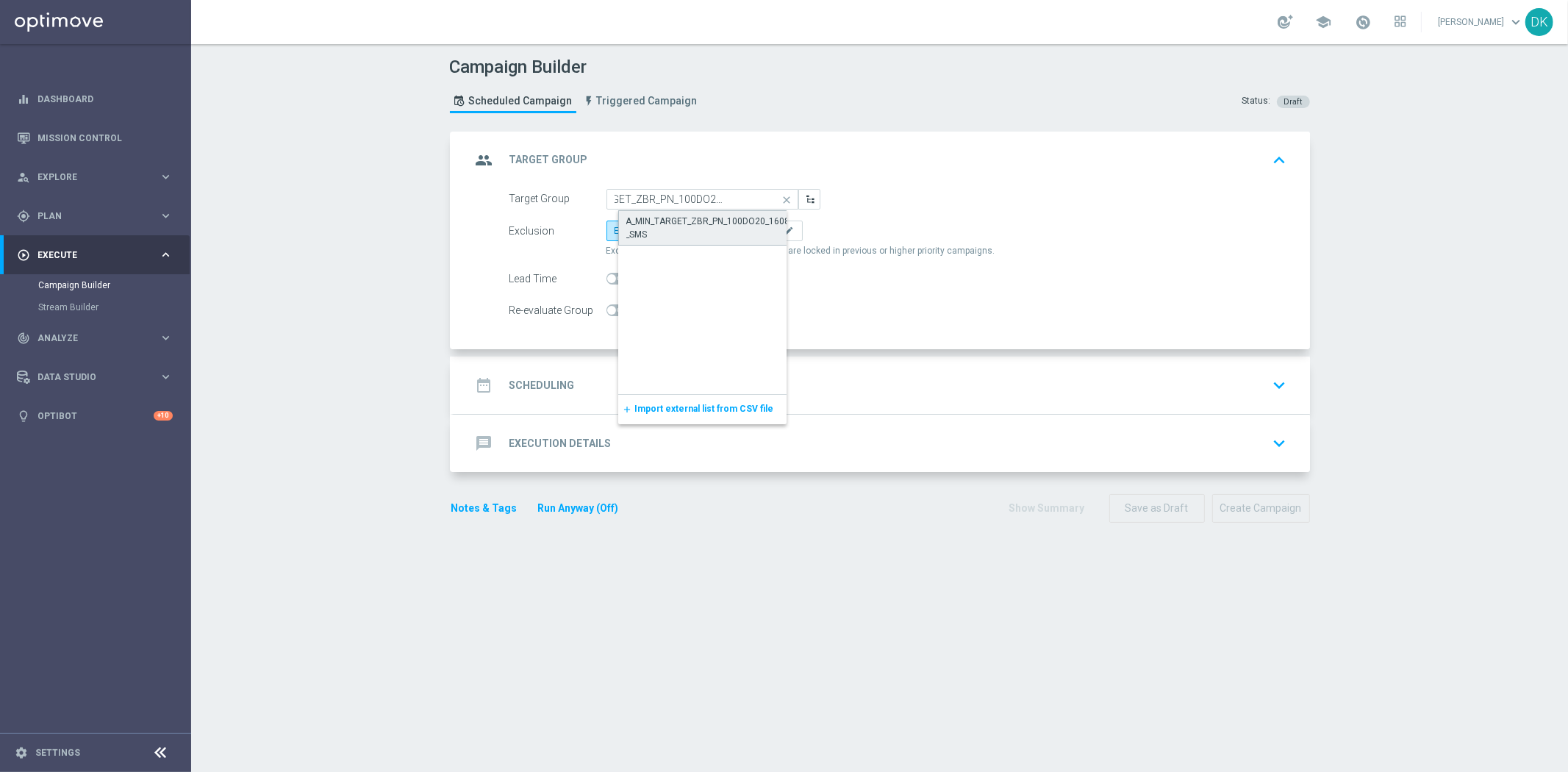
click at [733, 210] on div "A_MIN_TARGET_ZBR_PN_100DO20_160825_SMS" at bounding box center [715, 227] width 193 height 35
type input "A_MIN_TARGET_ZBR_PN_100DO20_160825_SMS"
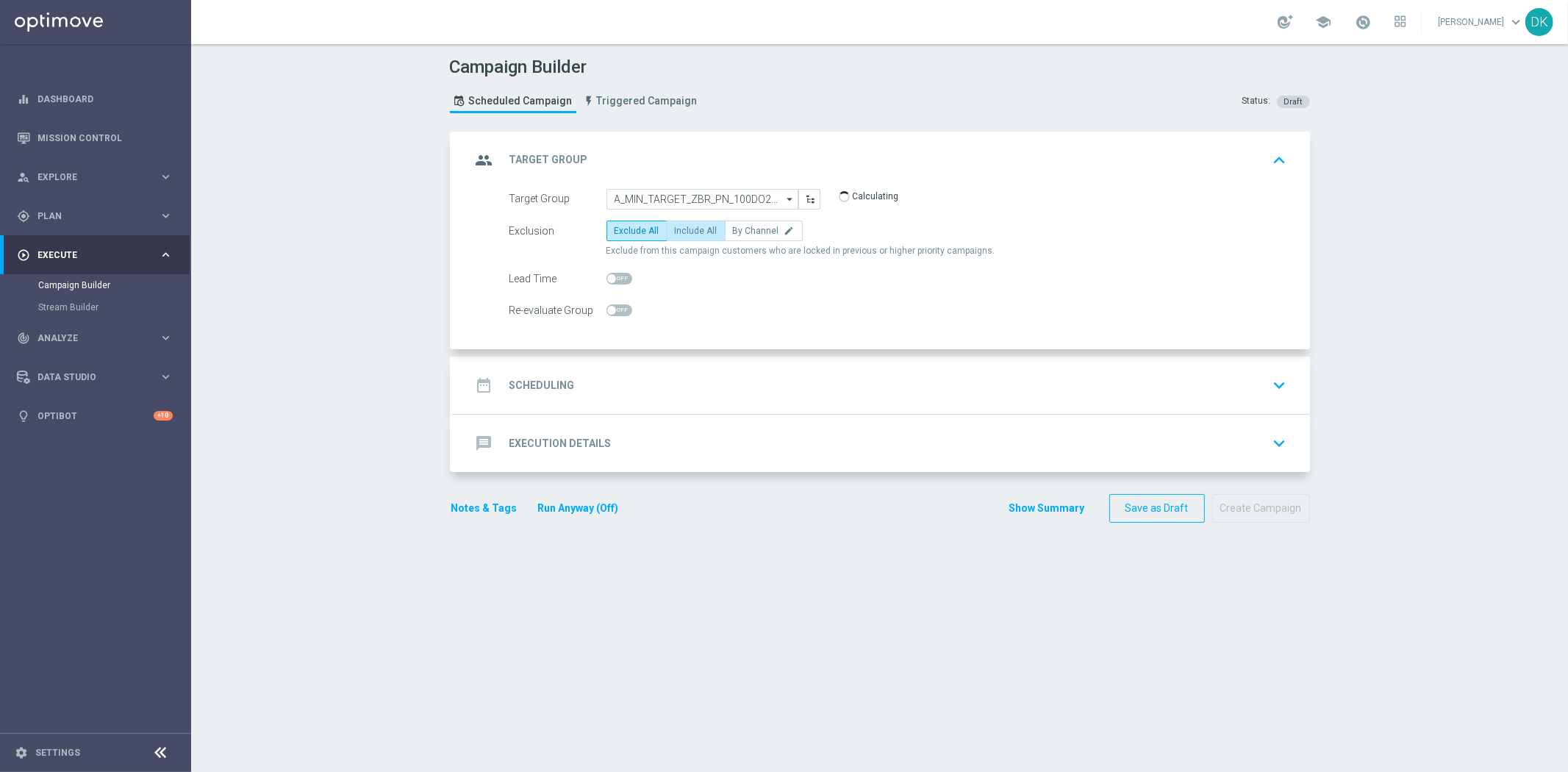
click at [680, 231] on span "Include All" at bounding box center [696, 230] width 42 height 10
click at [680, 231] on input "Include All" at bounding box center [679, 234] width 9 height 9
radio input "true"
click at [617, 304] on span at bounding box center [619, 310] width 26 height 12
click at [617, 304] on input "checkbox" at bounding box center [619, 310] width 26 height 12
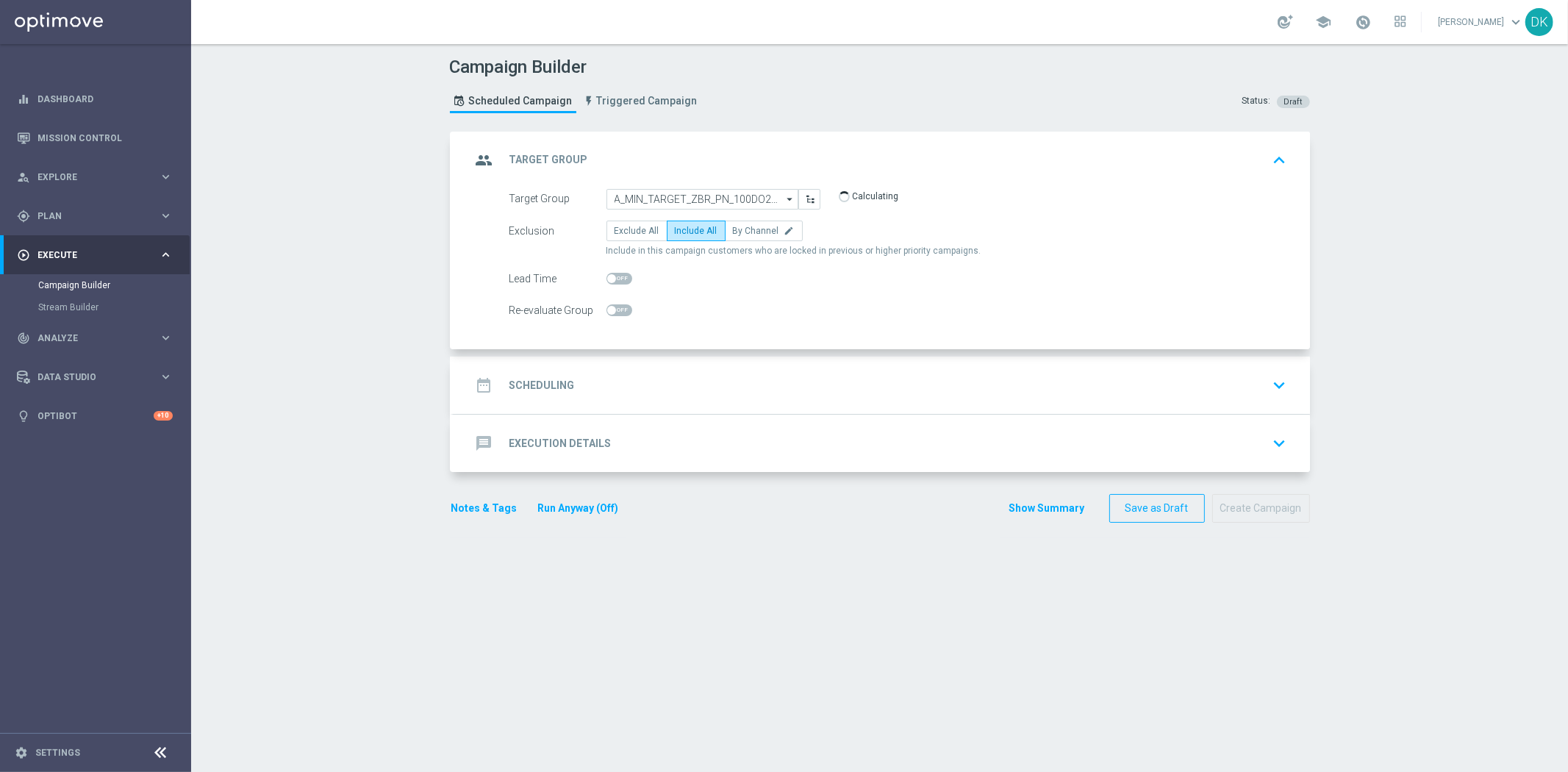
checkbox input "true"
click at [540, 407] on div "date_range Scheduling keyboard_arrow_down" at bounding box center [882, 385] width 856 height 57
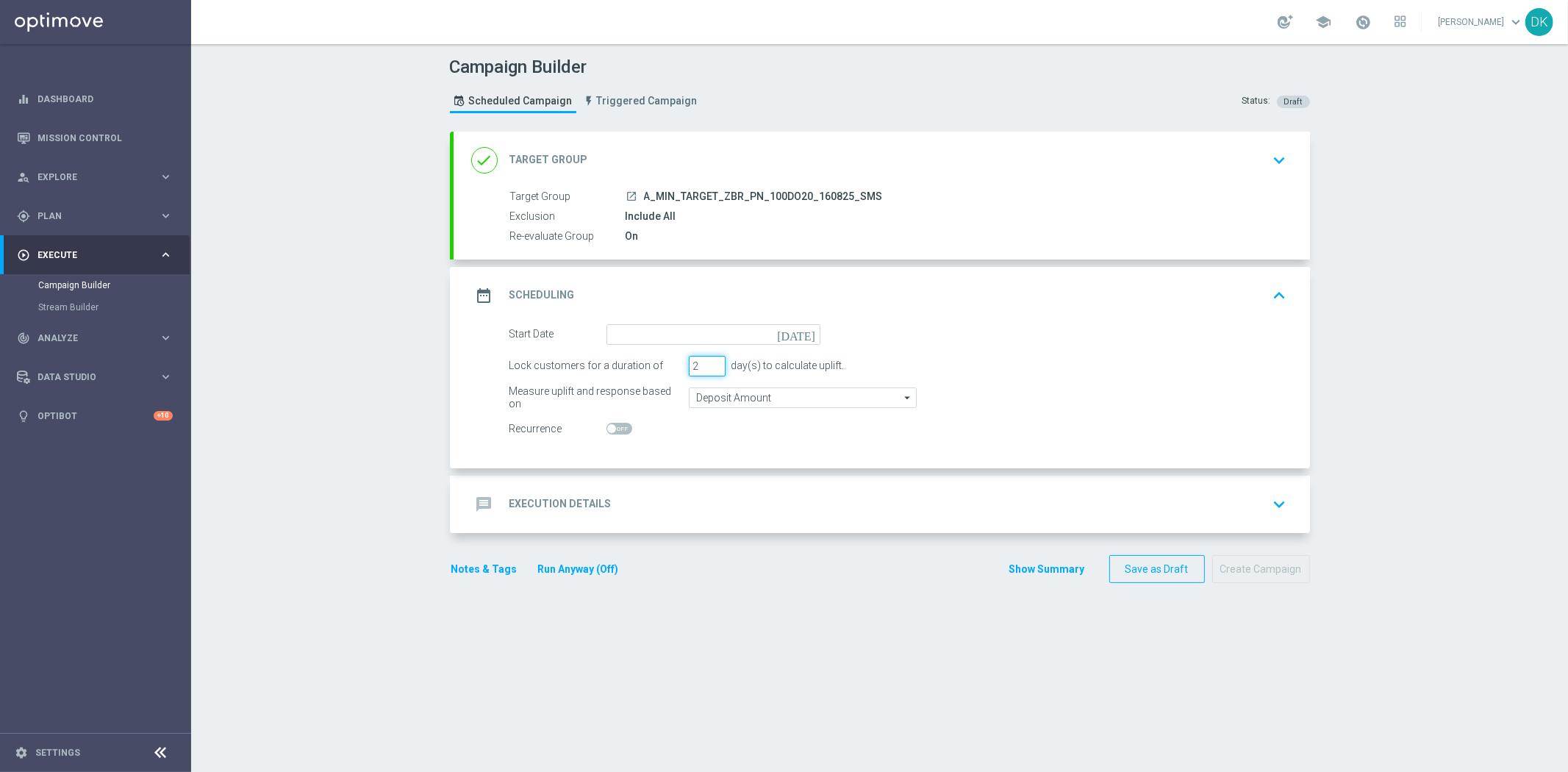
click at [708, 368] on input "2" at bounding box center [707, 366] width 37 height 20
type input "1"
click at [708, 368] on input "1" at bounding box center [707, 366] width 37 height 20
click at [724, 338] on input at bounding box center [713, 335] width 214 height 20
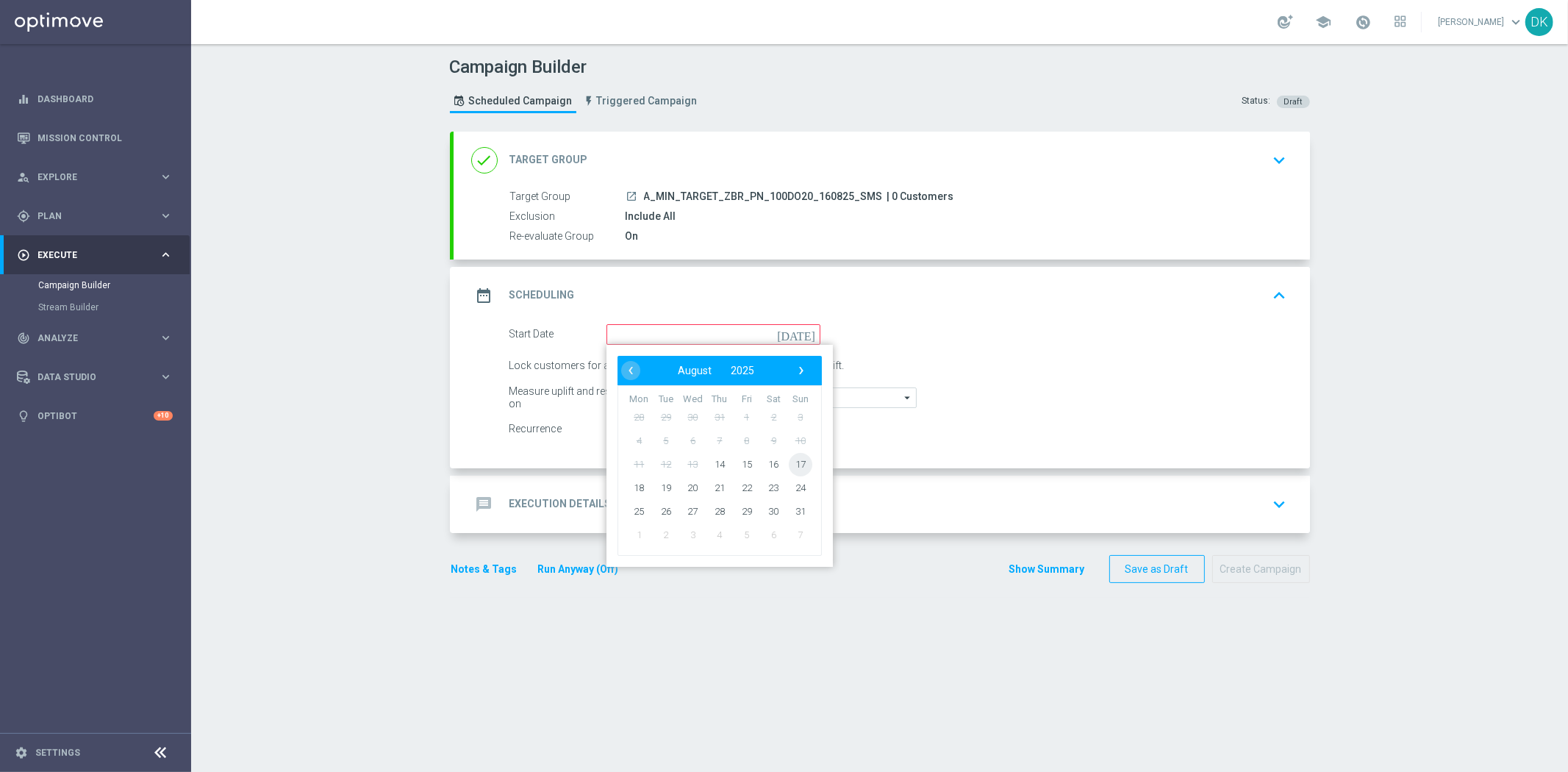
click at [790, 463] on span "17" at bounding box center [799, 464] width 24 height 24
type input "[DATE]"
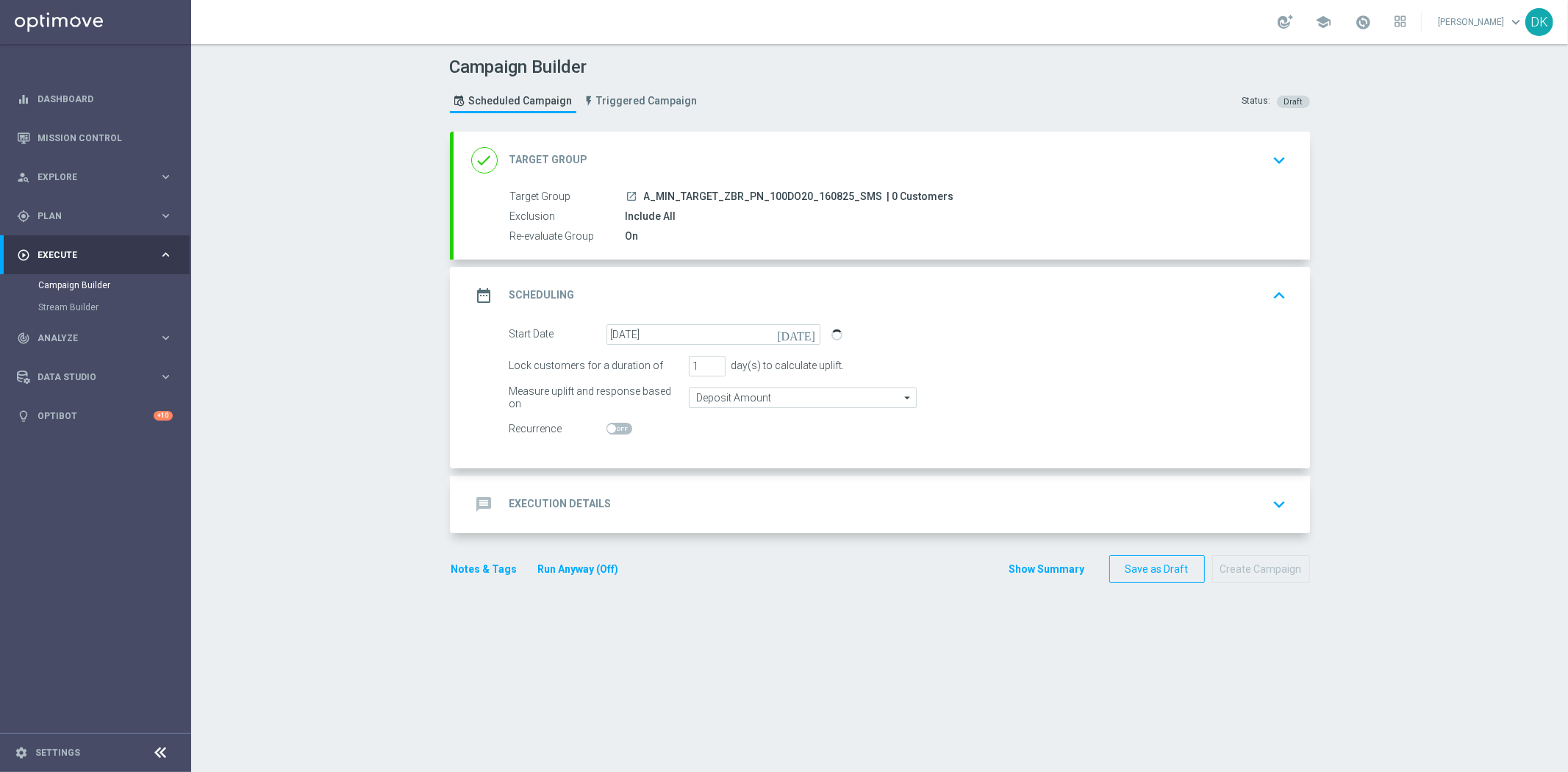
click at [682, 510] on div "message Execution Details keyboard_arrow_down" at bounding box center [882, 505] width 821 height 28
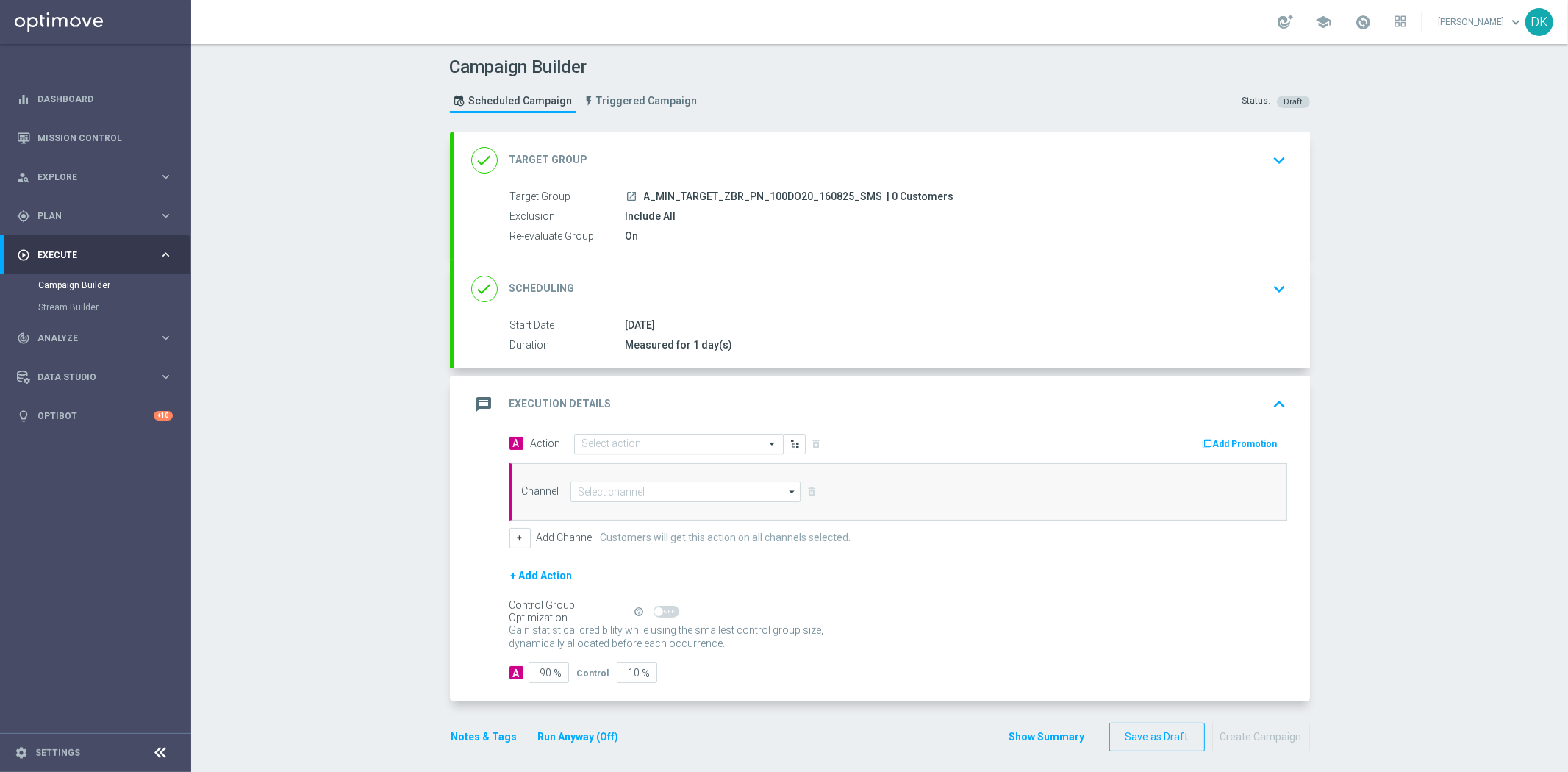
click at [681, 444] on input "text" at bounding box center [664, 444] width 164 height 13
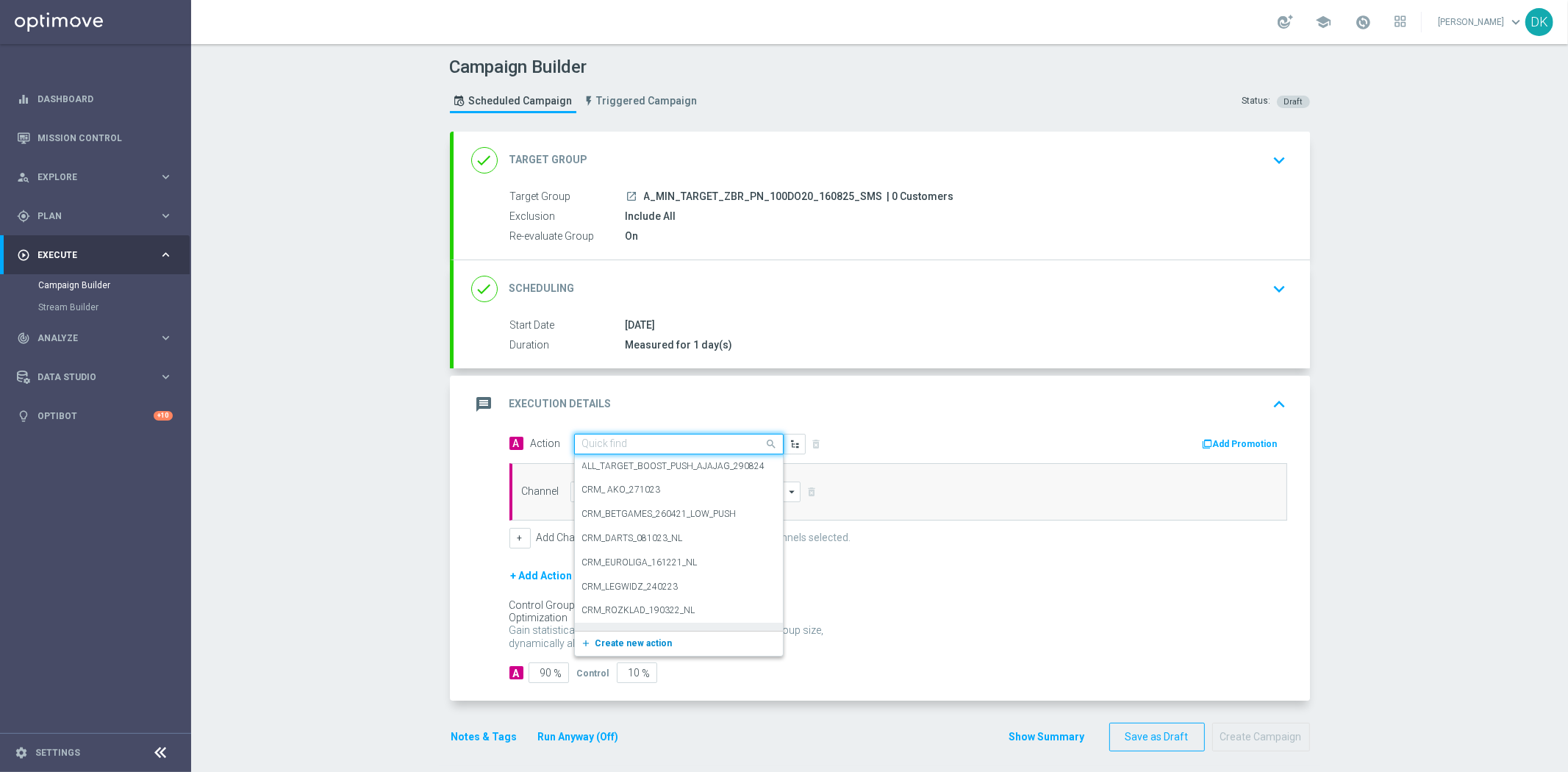
click at [648, 635] on button "add_new Create new action" at bounding box center [675, 643] width 203 height 17
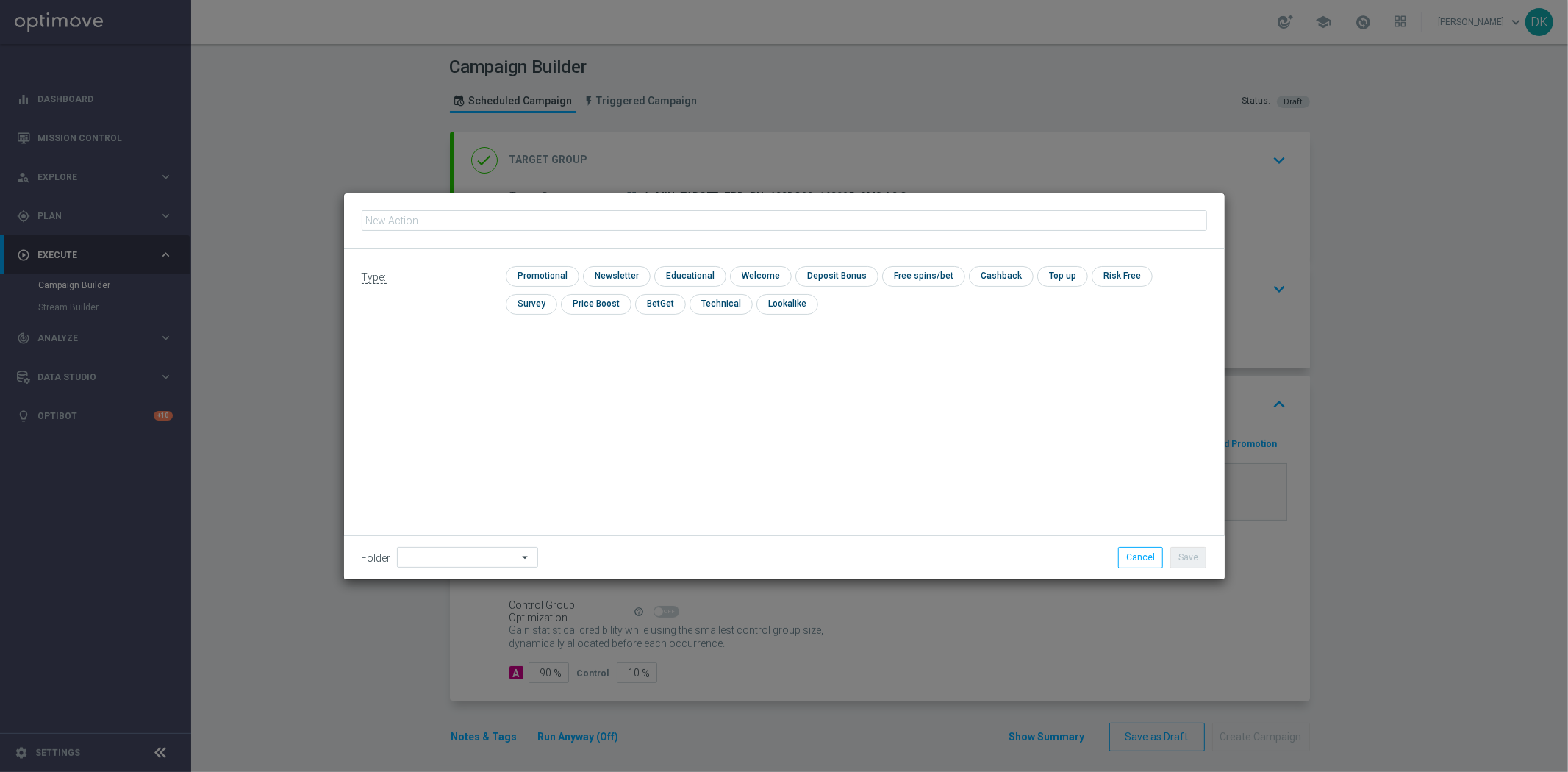
type input "A_MIN_TARGET_ZBR_PN_100DO20_160825_SMS"
click at [552, 277] on input "checkbox" at bounding box center [540, 276] width 70 height 20
checkbox input "true"
click at [1199, 557] on button "Save" at bounding box center [1188, 557] width 36 height 20
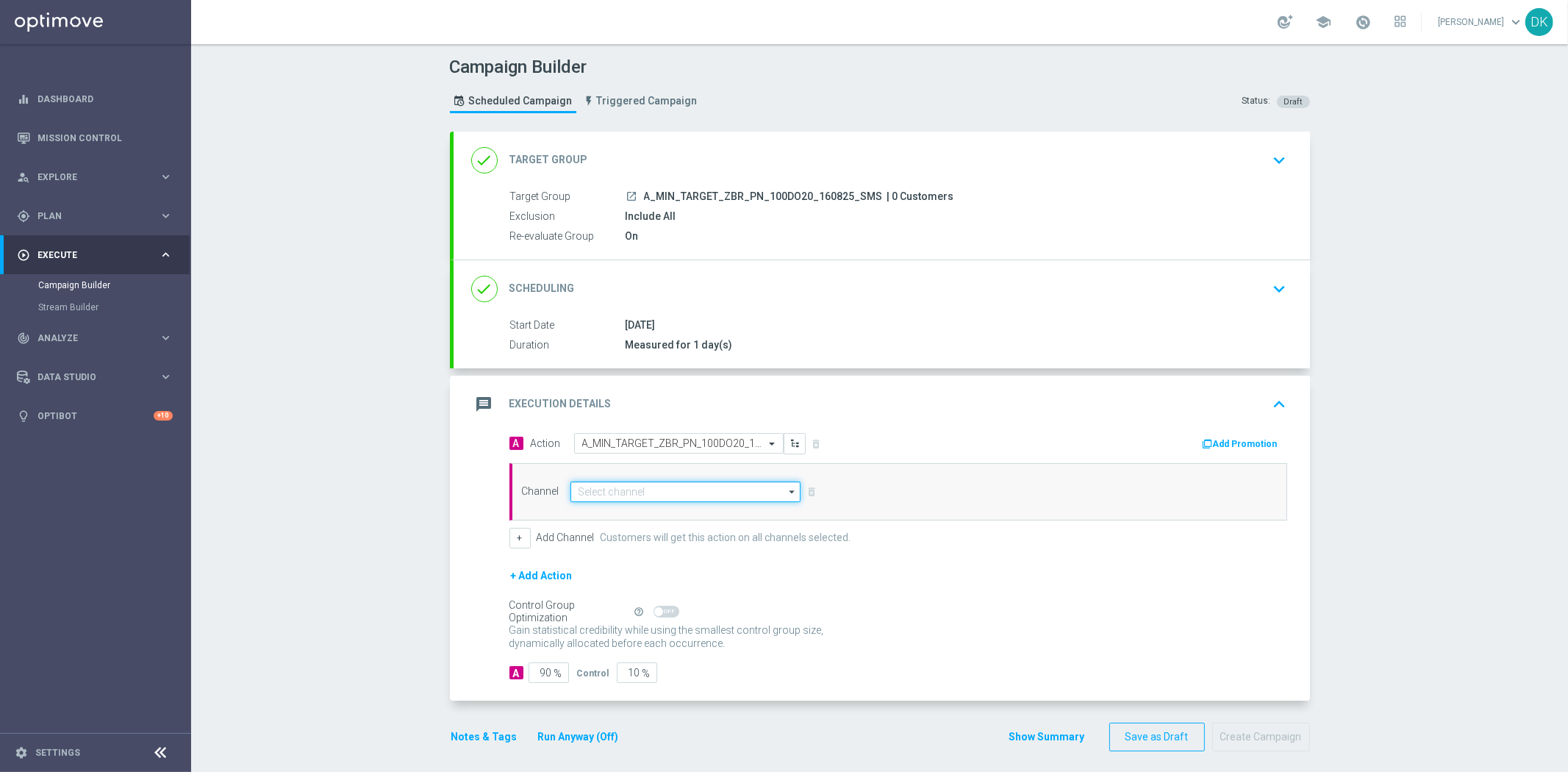
click at [676, 493] on input at bounding box center [686, 491] width 231 height 20
click at [665, 513] on div "SMS" at bounding box center [697, 513] width 231 height 20
type input "SMS"
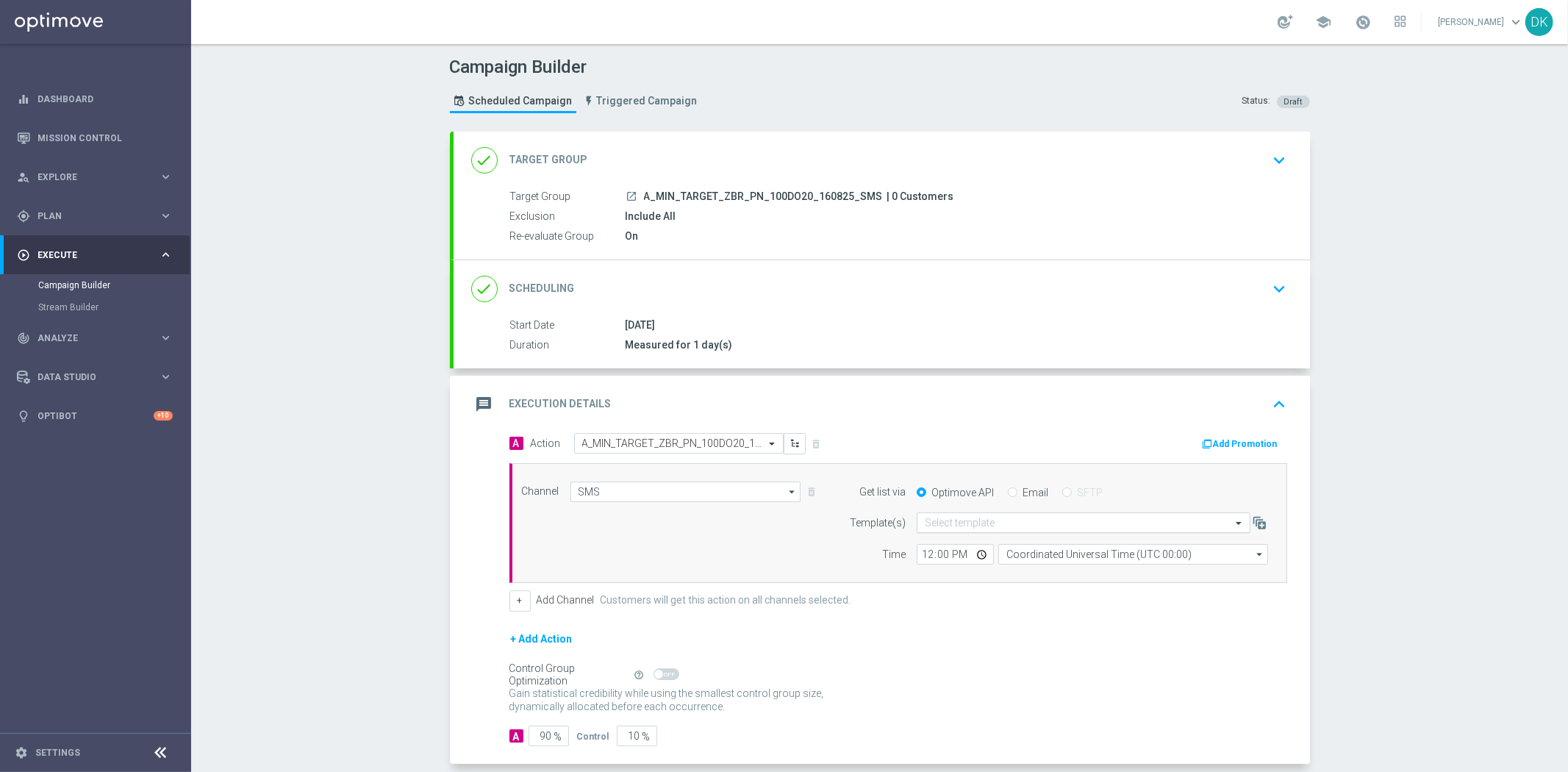
click at [930, 530] on div "Select template" at bounding box center [1084, 523] width 334 height 20
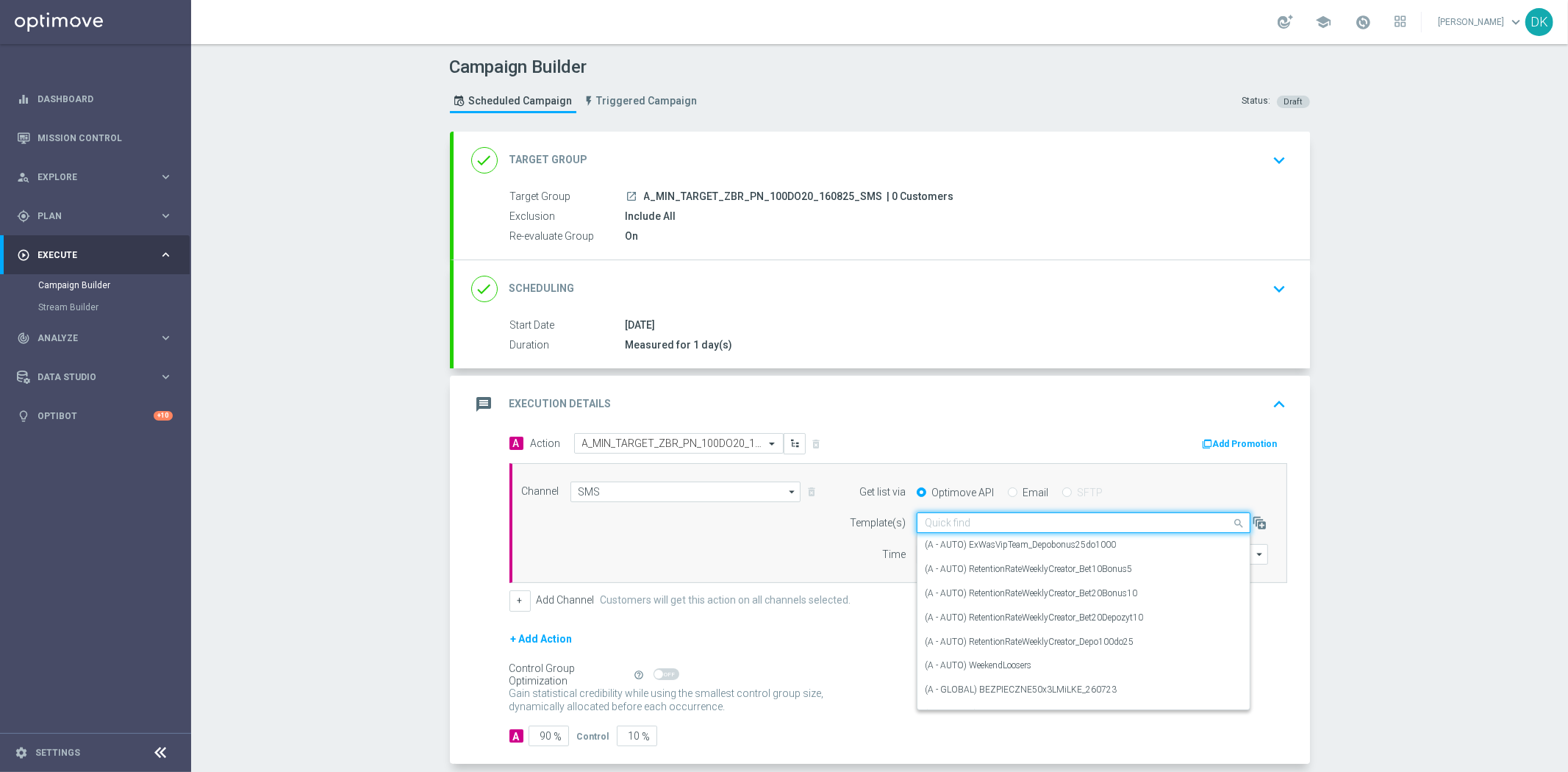
paste input "A_MIN_TARGET_ZBR_PN_100DO20_160825_SMS"
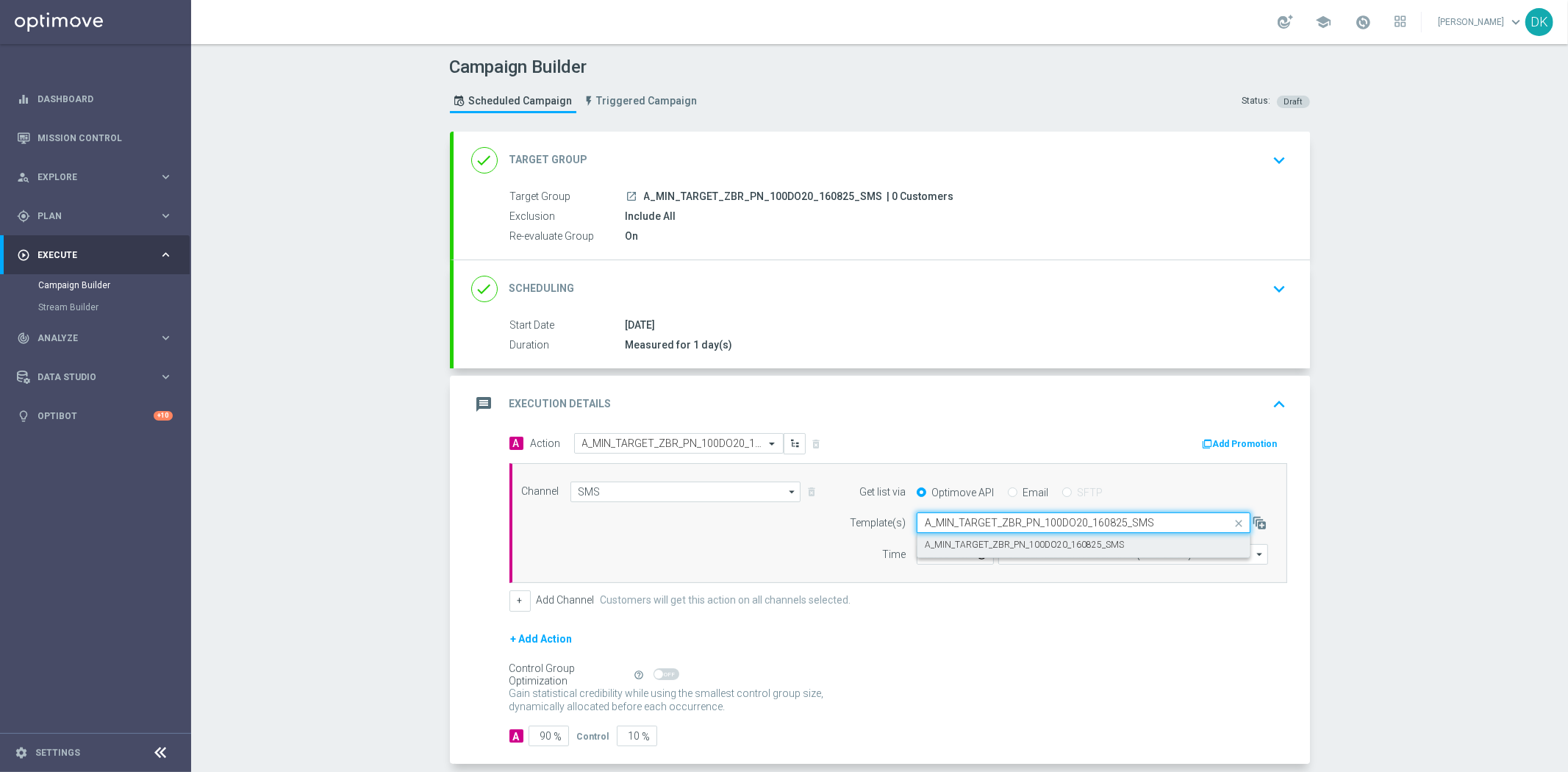
click at [951, 541] on label "A_MIN_TARGET_ZBR_PN_100DO20_160825_SMS" at bounding box center [1024, 545] width 199 height 13
type input "A_MIN_TARGET_ZBR_PN_100DO20_160825_SMS"
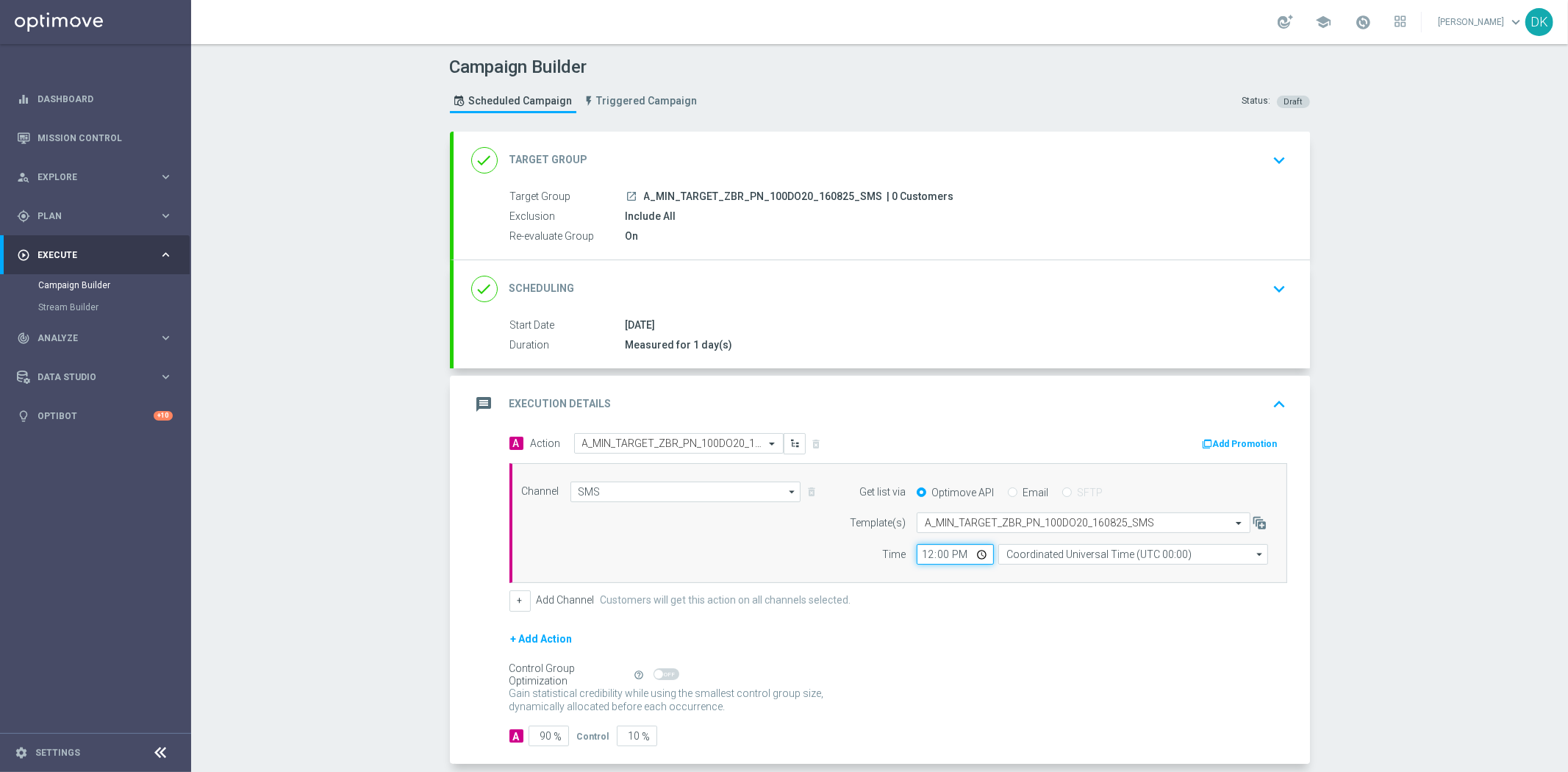
click at [917, 554] on input "12:00" at bounding box center [955, 554] width 77 height 20
type input "12:01"
click at [1016, 560] on input "Coordinated Universal Time (UTC 00:00)" at bounding box center [1133, 554] width 270 height 20
click at [1041, 578] on div "Central European Time ([GEOGRAPHIC_DATA]) (UTC +02:00)" at bounding box center [1138, 576] width 241 height 13
type input "Central European Time ([GEOGRAPHIC_DATA]) (UTC +02:00)"
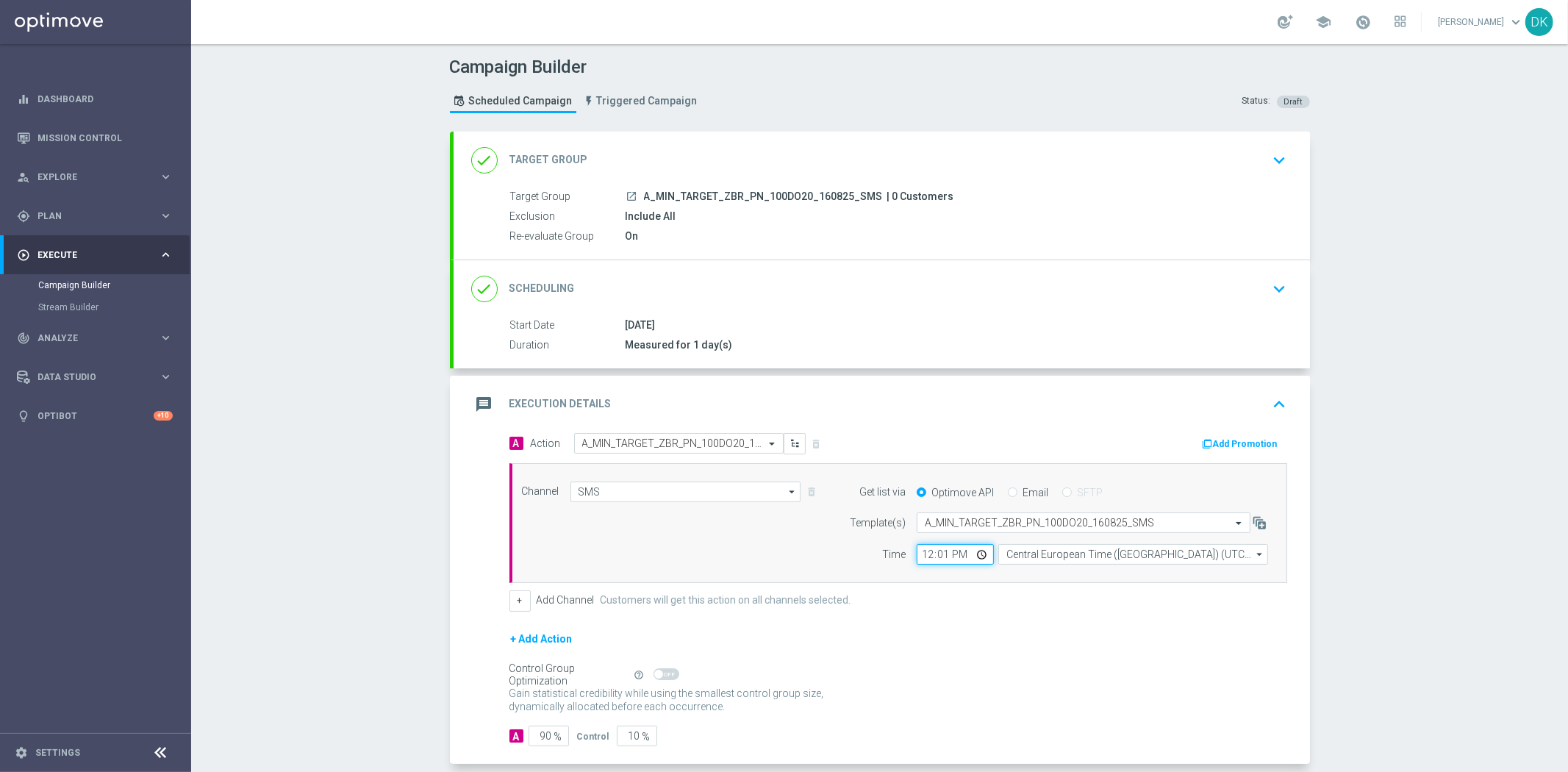
click at [923, 560] on input "12:01" at bounding box center [955, 554] width 77 height 20
type input "13:30"
click at [936, 598] on div "+ Add Channel Customers will get this action on all channels selected." at bounding box center [898, 600] width 777 height 20
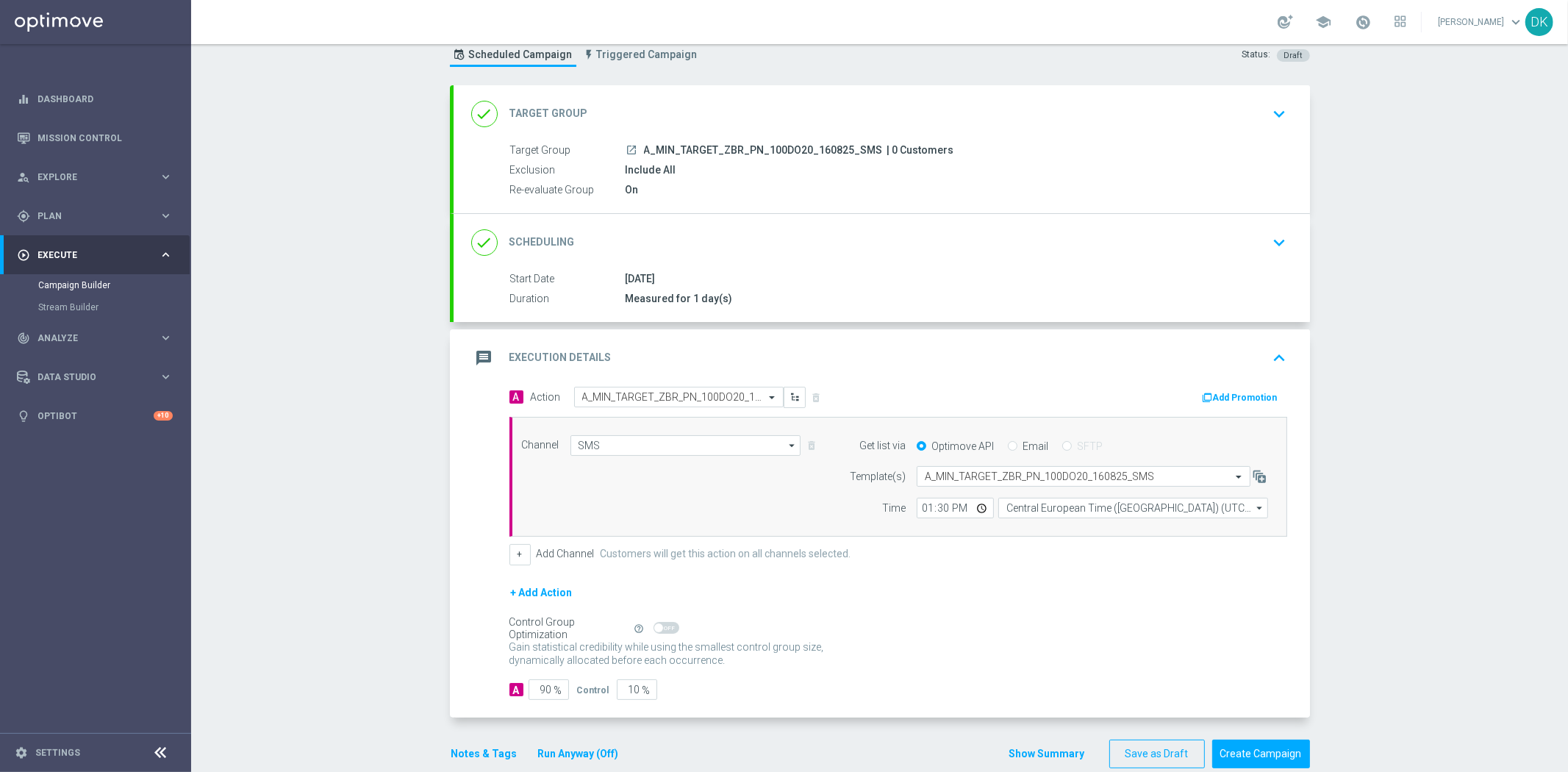
scroll to position [71, 0]
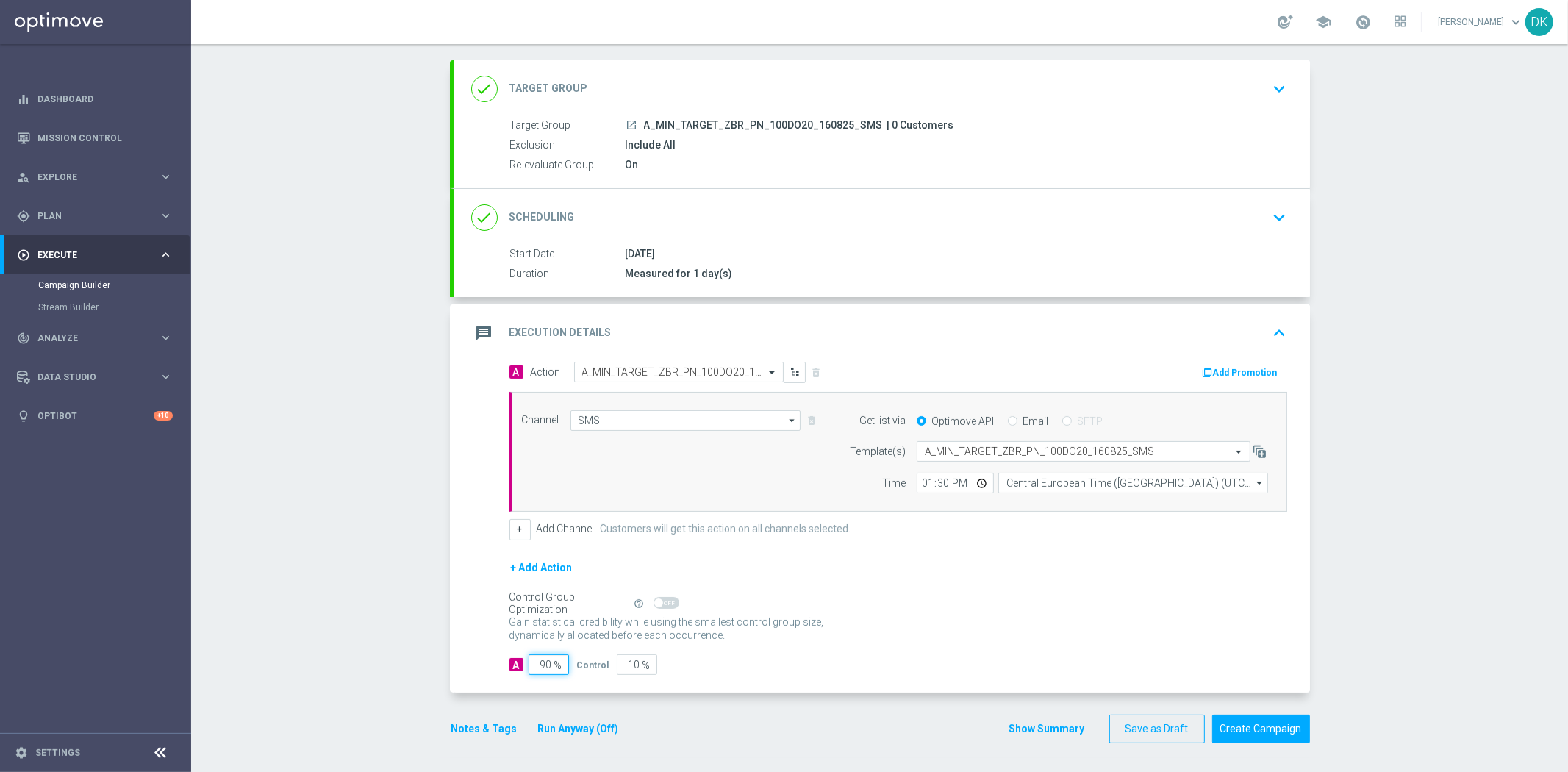
drag, startPoint x: 539, startPoint y: 661, endPoint x: 886, endPoint y: 677, distance: 347.4
click at [799, 677] on div "A Action Select action A_MIN_TARGET_ZBR_PN_100DO20_160825_SMS delete_forever Ad…" at bounding box center [882, 527] width 856 height 331
type input "98"
type input "2"
type input "98"
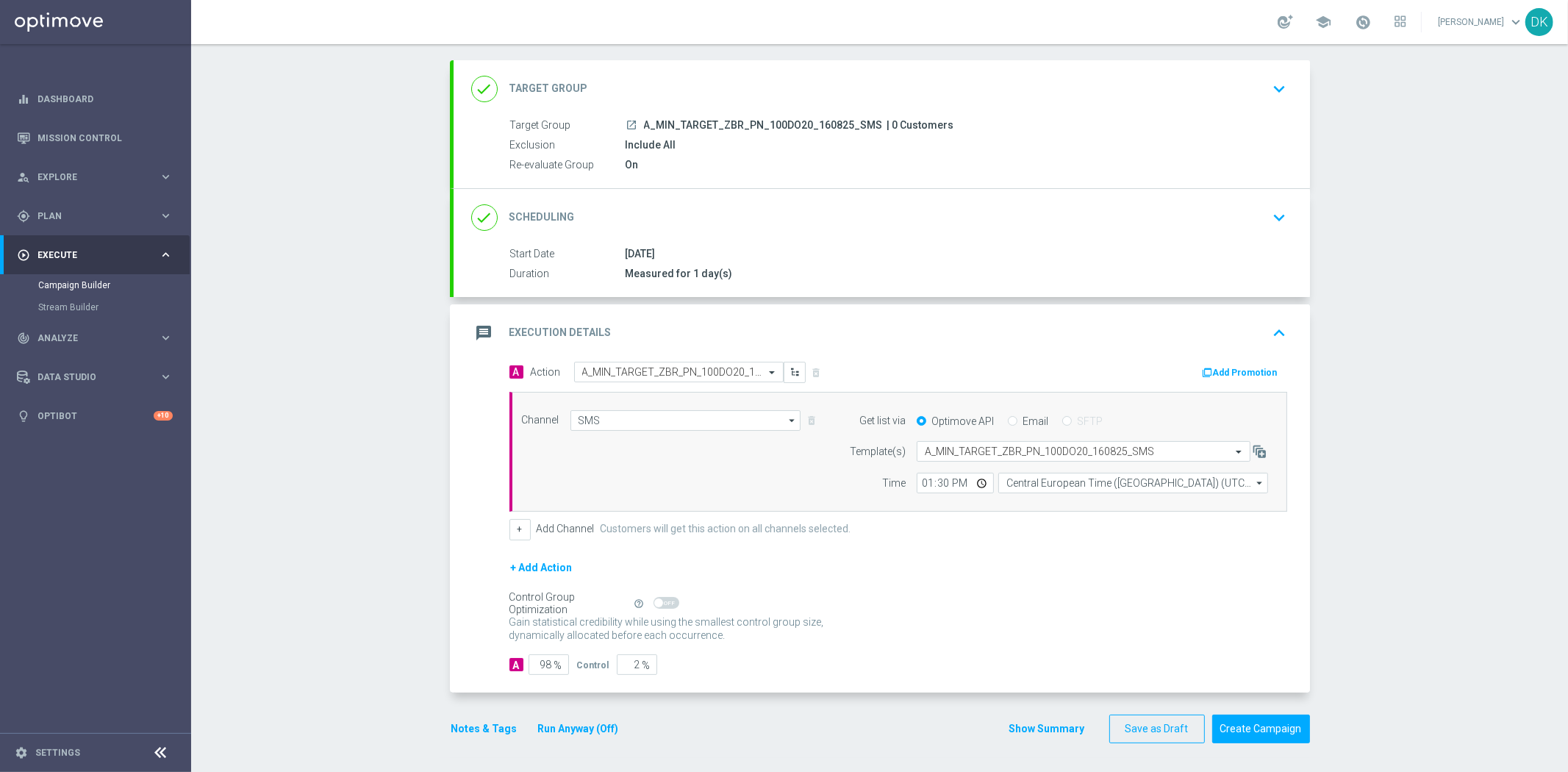
click at [951, 614] on div "Gain statistical credibility while using the smallest control group size, dynam…" at bounding box center [898, 629] width 777 height 35
click at [1246, 735] on button "Create Campaign" at bounding box center [1261, 729] width 98 height 29
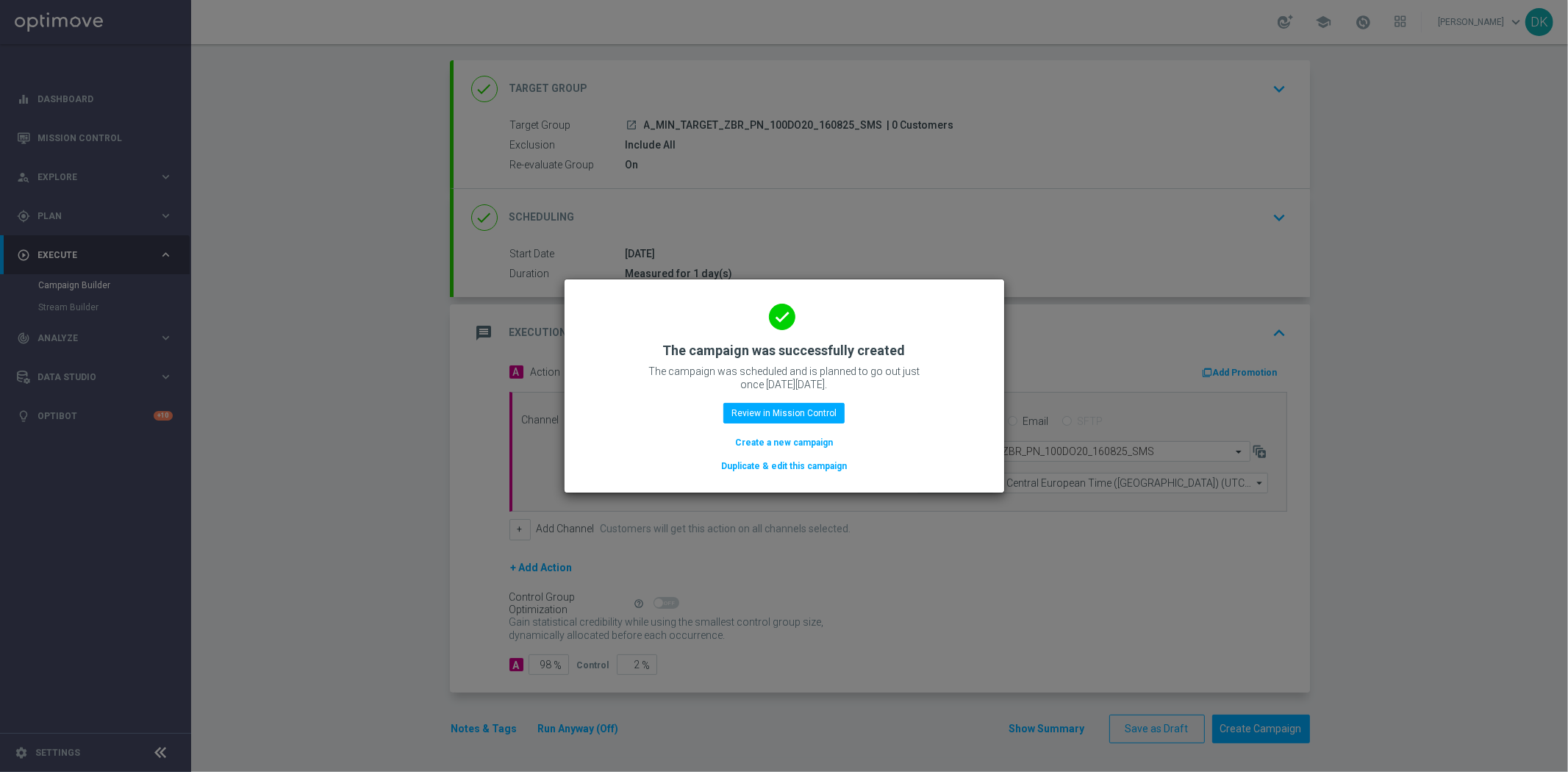
click at [819, 444] on button "Create a new campaign" at bounding box center [784, 442] width 100 height 16
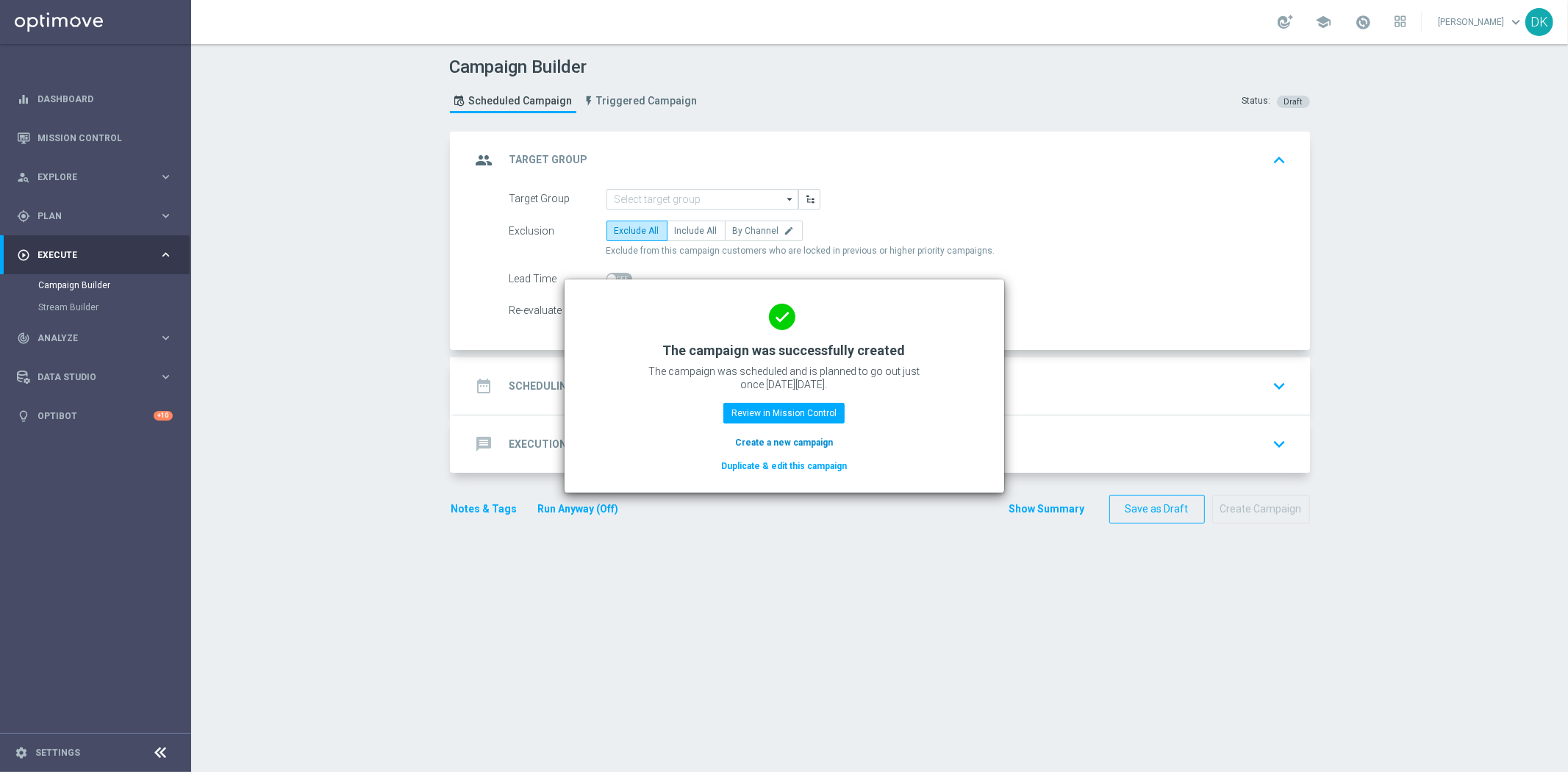
scroll to position [0, 0]
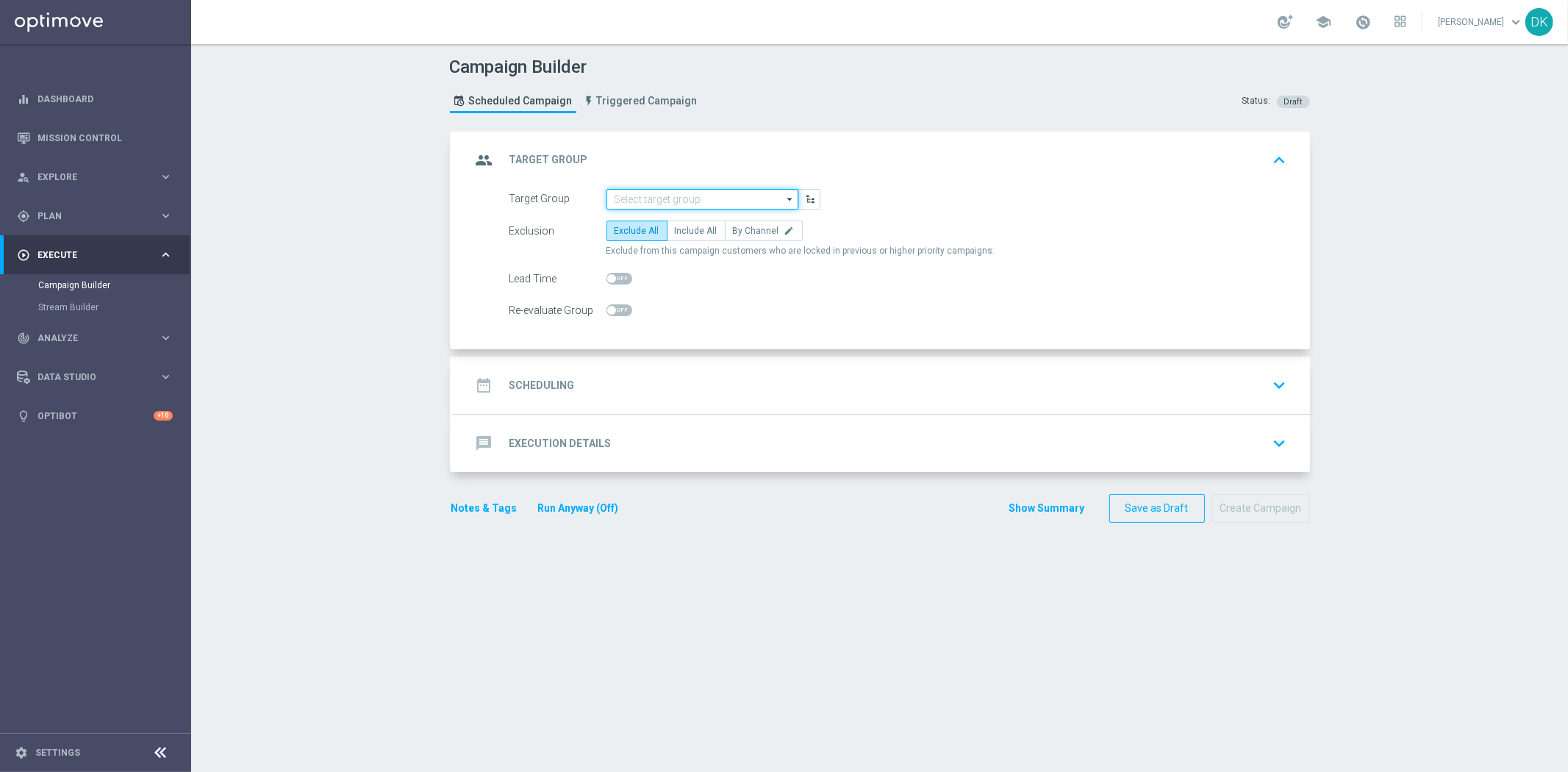
click at [666, 201] on input at bounding box center [702, 199] width 192 height 20
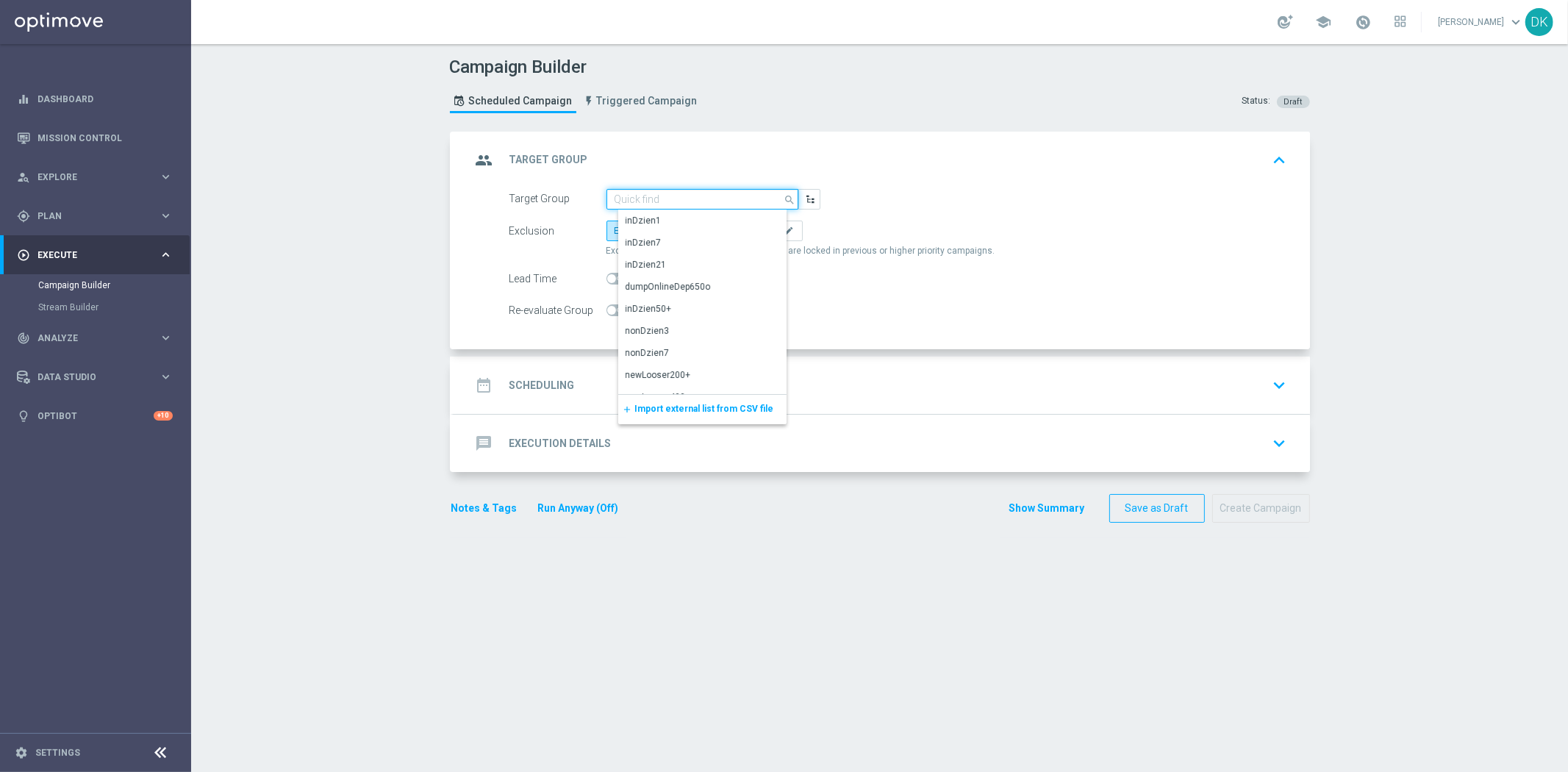
paste input "A_LOW_TARGET_ZBR_PN_100DO50_160825_SMS"
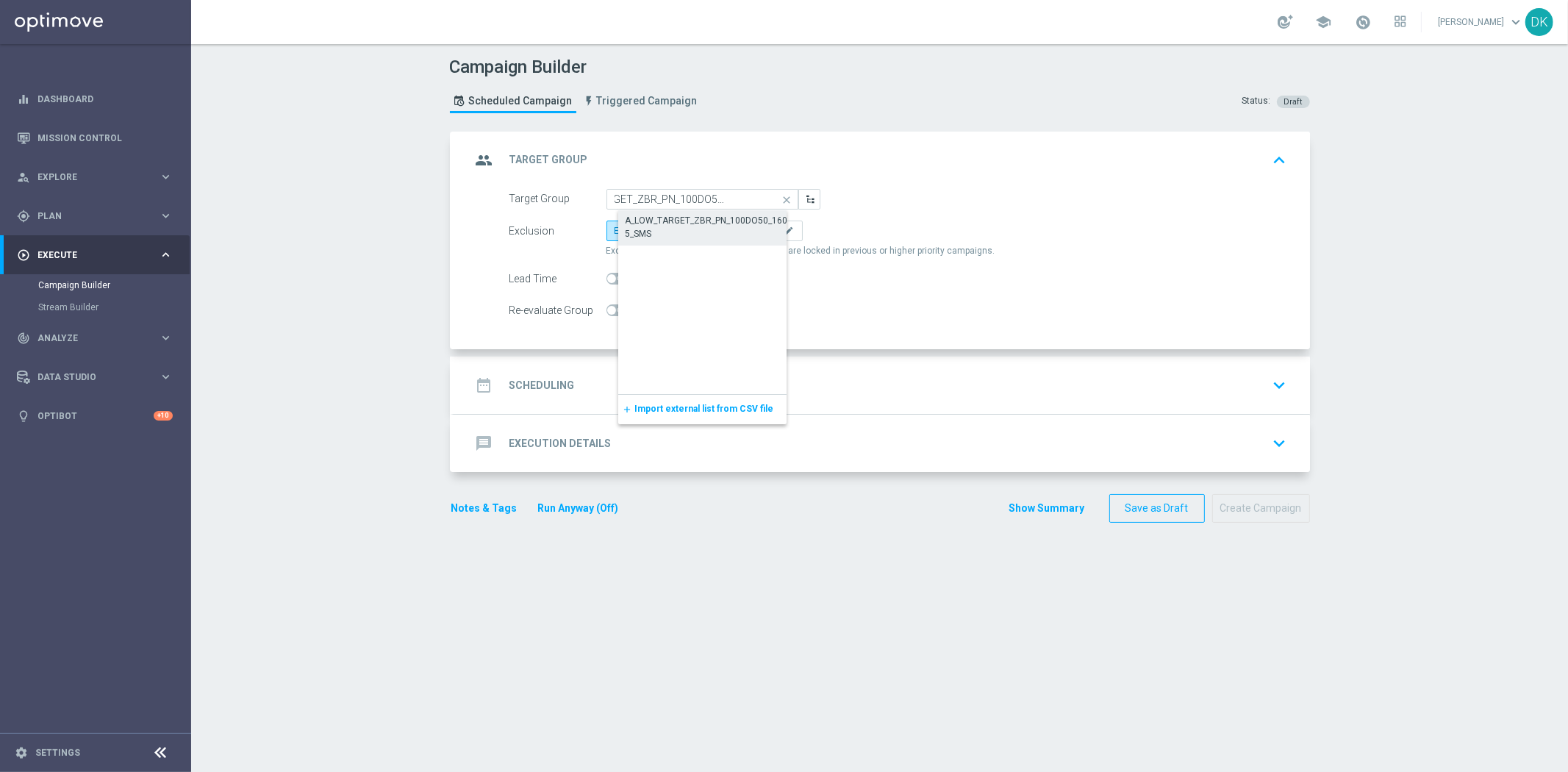
click at [679, 223] on div "A_LOW_TARGET_ZBR_PN_100DO50_160825_SMS" at bounding box center [714, 227] width 178 height 27
type input "A_LOW_TARGET_ZBR_PN_100DO50_160825_SMS"
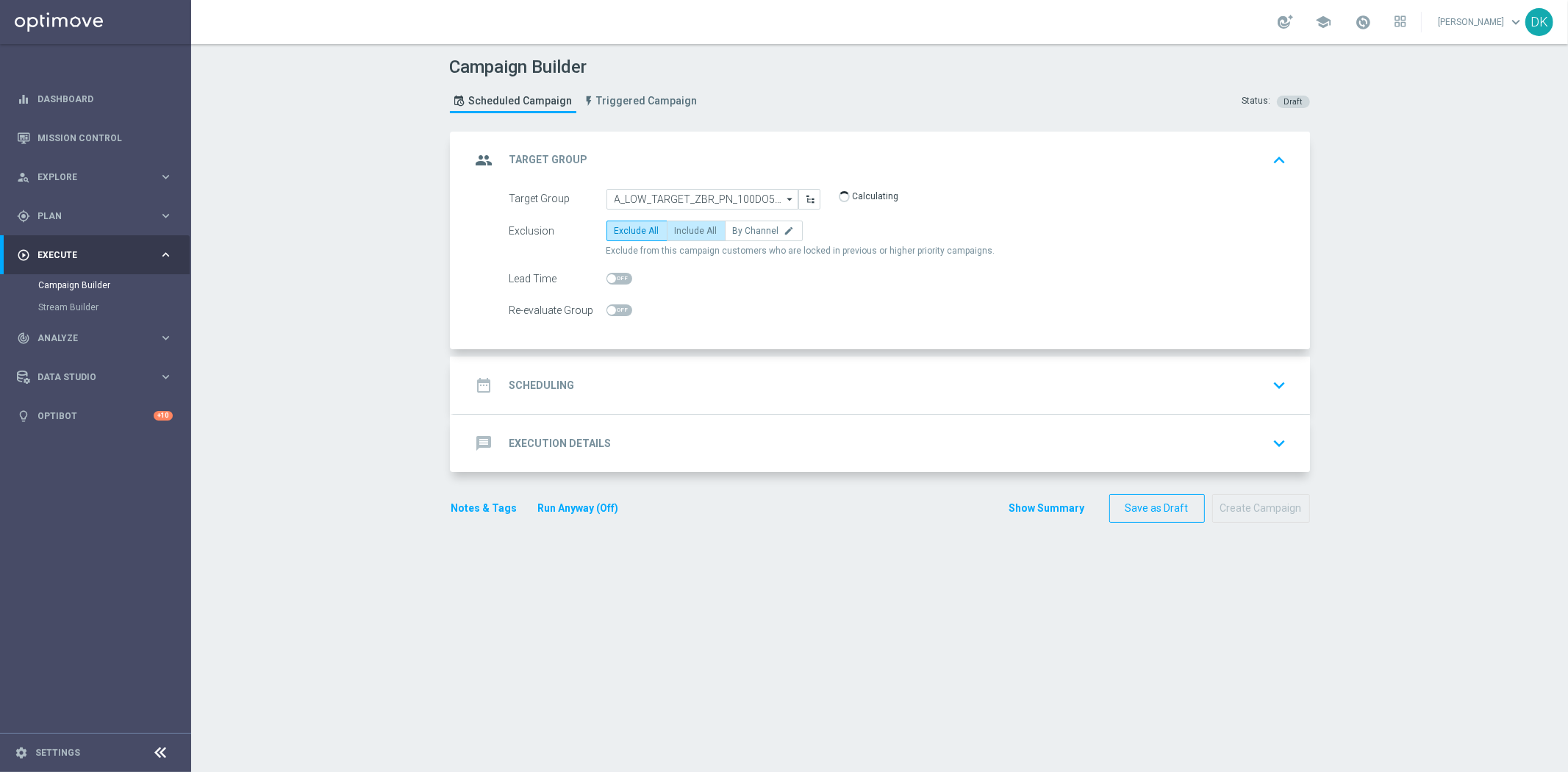
click at [696, 226] on span "Include All" at bounding box center [696, 230] width 42 height 10
click at [684, 229] on input "Include All" at bounding box center [679, 234] width 9 height 9
radio input "true"
click at [609, 313] on label at bounding box center [619, 310] width 26 height 12
click at [574, 386] on div "date_range Scheduling keyboard_arrow_down" at bounding box center [882, 386] width 821 height 28
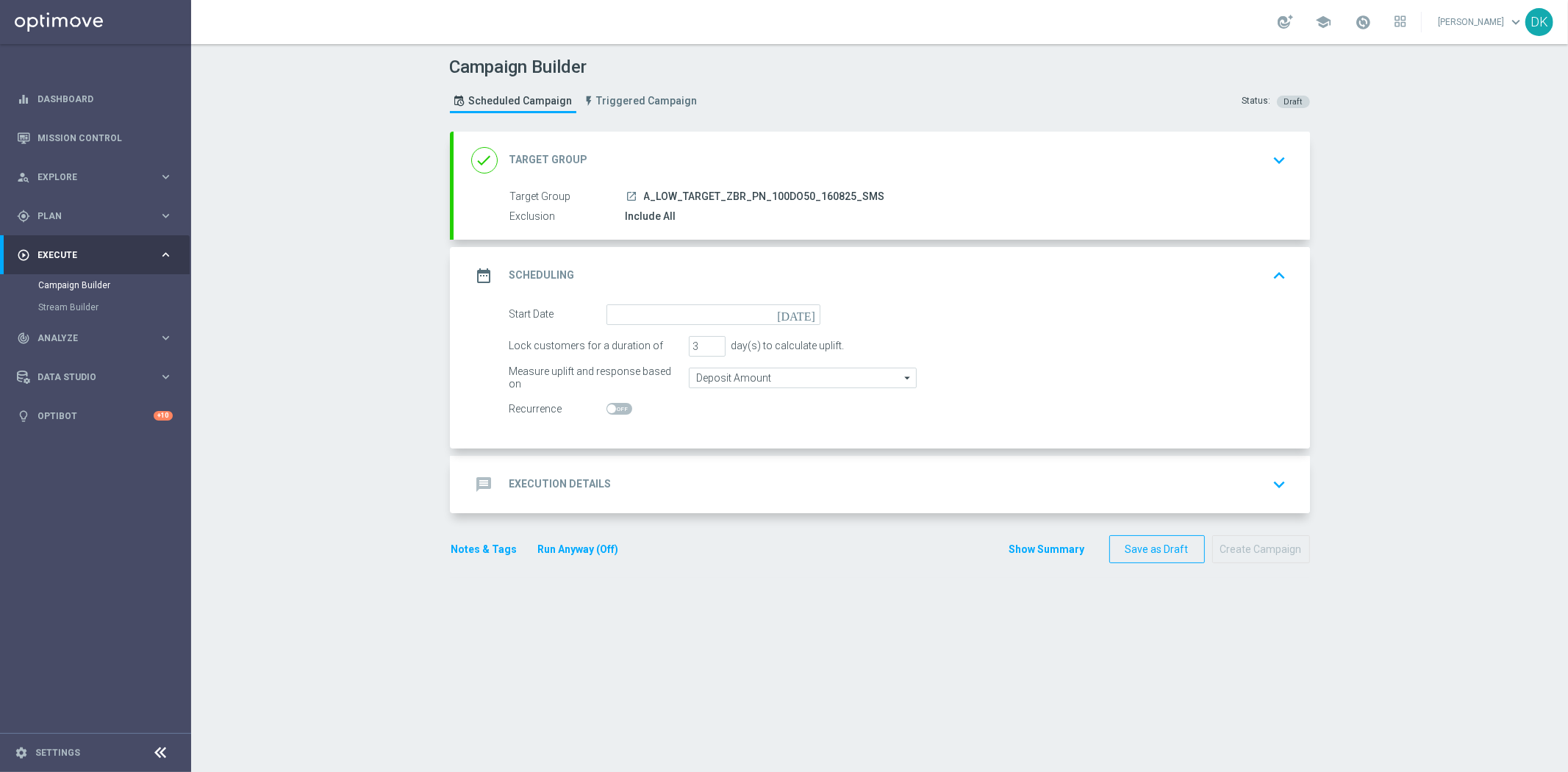
click at [704, 201] on span "A_LOW_TARGET_ZBR_PN_100DO50_160825_SMS" at bounding box center [765, 197] width 241 height 13
click at [1232, 172] on div "done Target Group keyboard_arrow_down" at bounding box center [882, 161] width 821 height 28
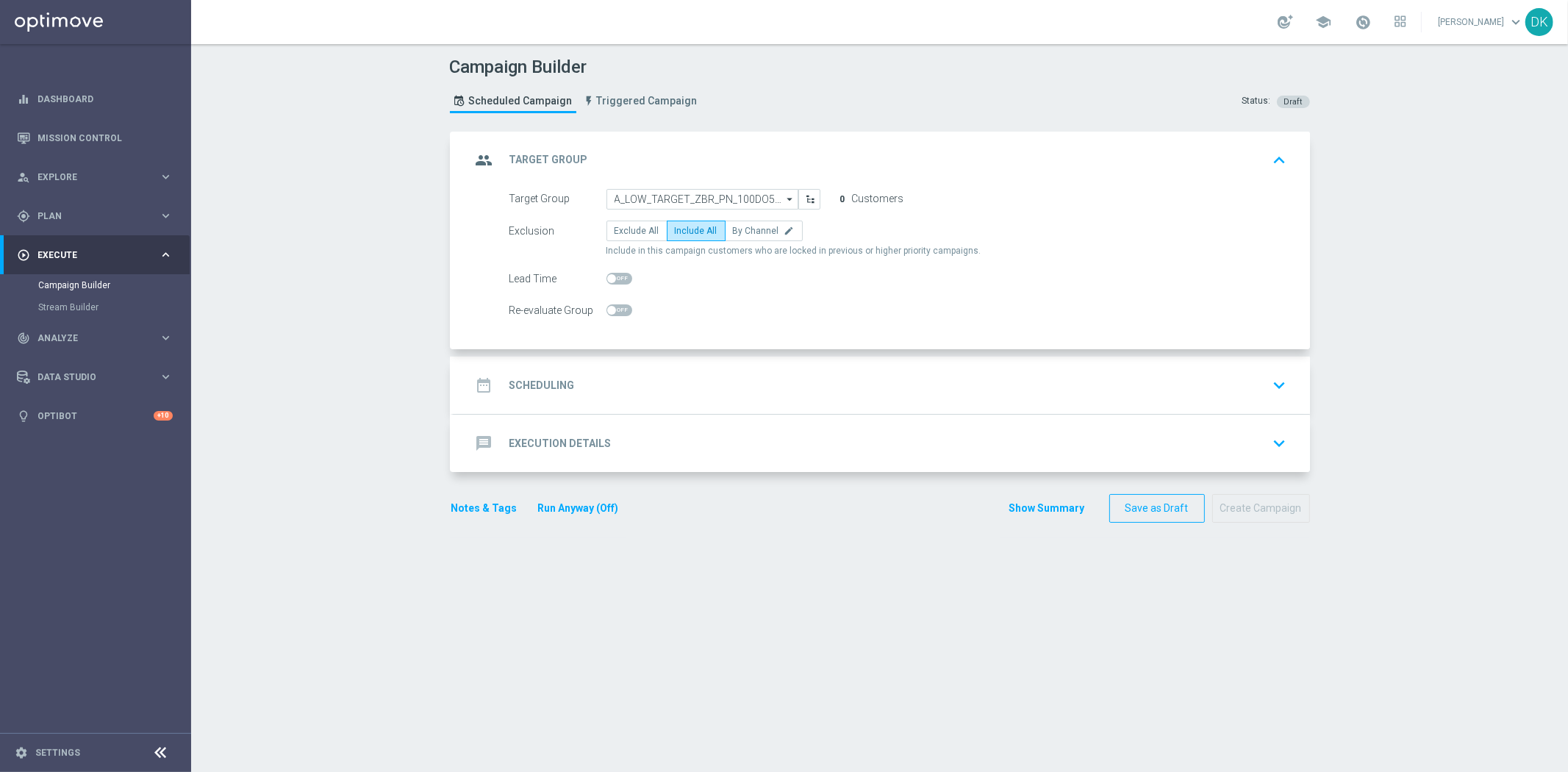
click at [614, 305] on span at bounding box center [619, 310] width 26 height 12
click at [614, 305] on input "checkbox" at bounding box center [619, 310] width 26 height 12
checkbox input "true"
click at [581, 380] on div "date_range Scheduling keyboard_arrow_down" at bounding box center [882, 386] width 821 height 28
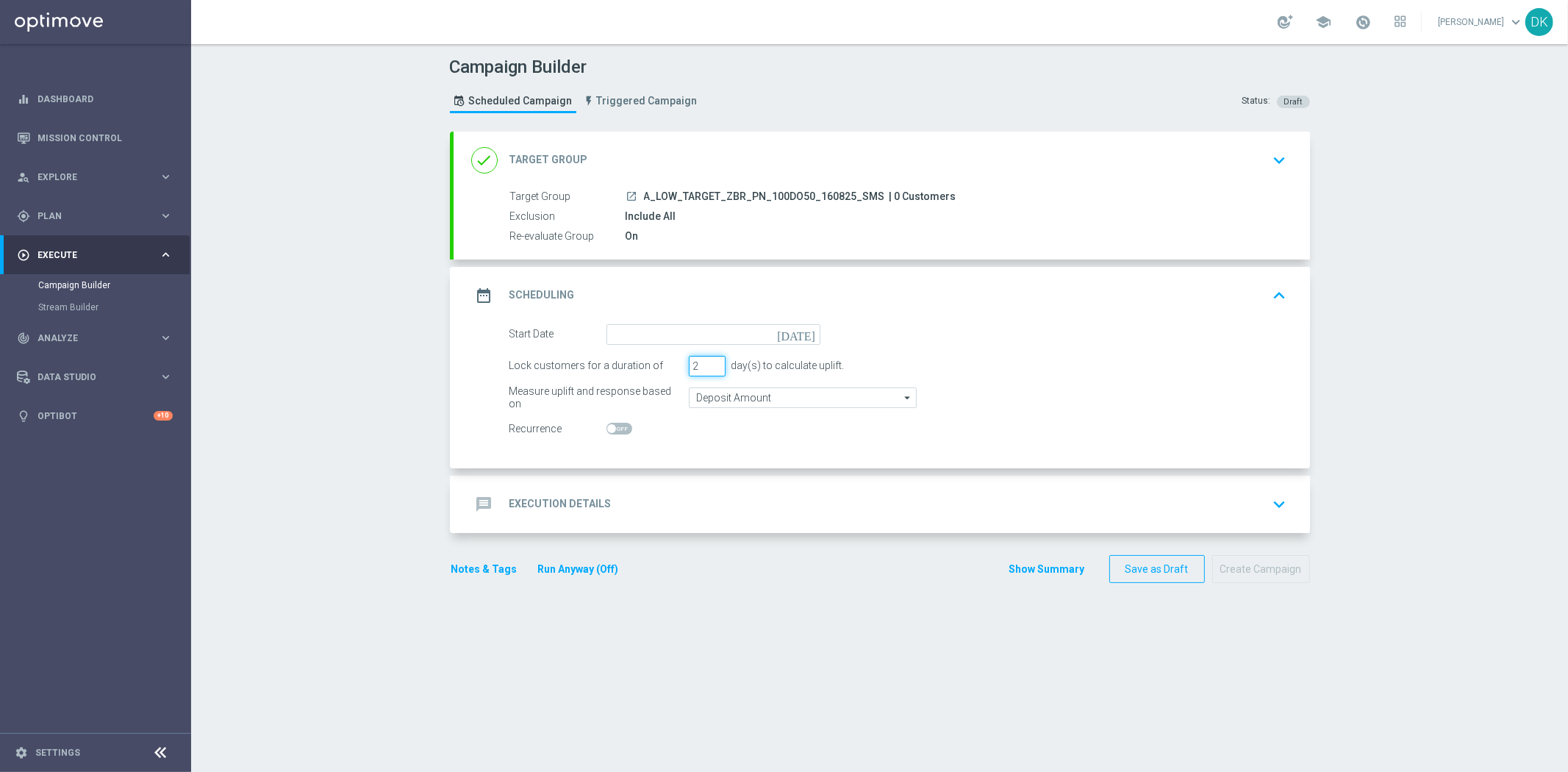
click at [712, 369] on input "2" at bounding box center [707, 366] width 37 height 20
type input "1"
click at [712, 369] on input "1" at bounding box center [707, 366] width 37 height 20
click at [737, 341] on input at bounding box center [713, 335] width 214 height 20
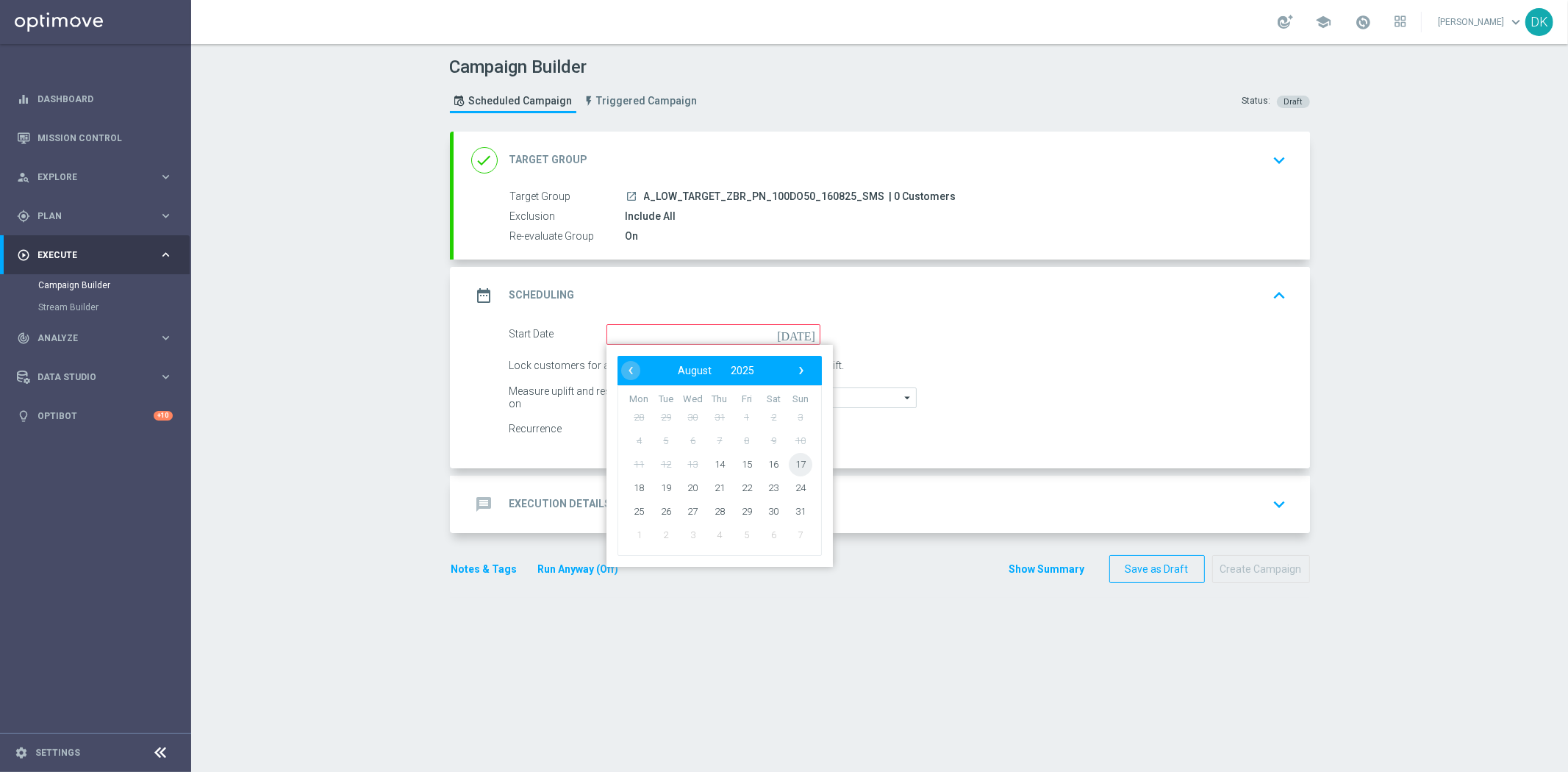
click at [798, 466] on span "17" at bounding box center [799, 464] width 24 height 24
type input "[DATE]"
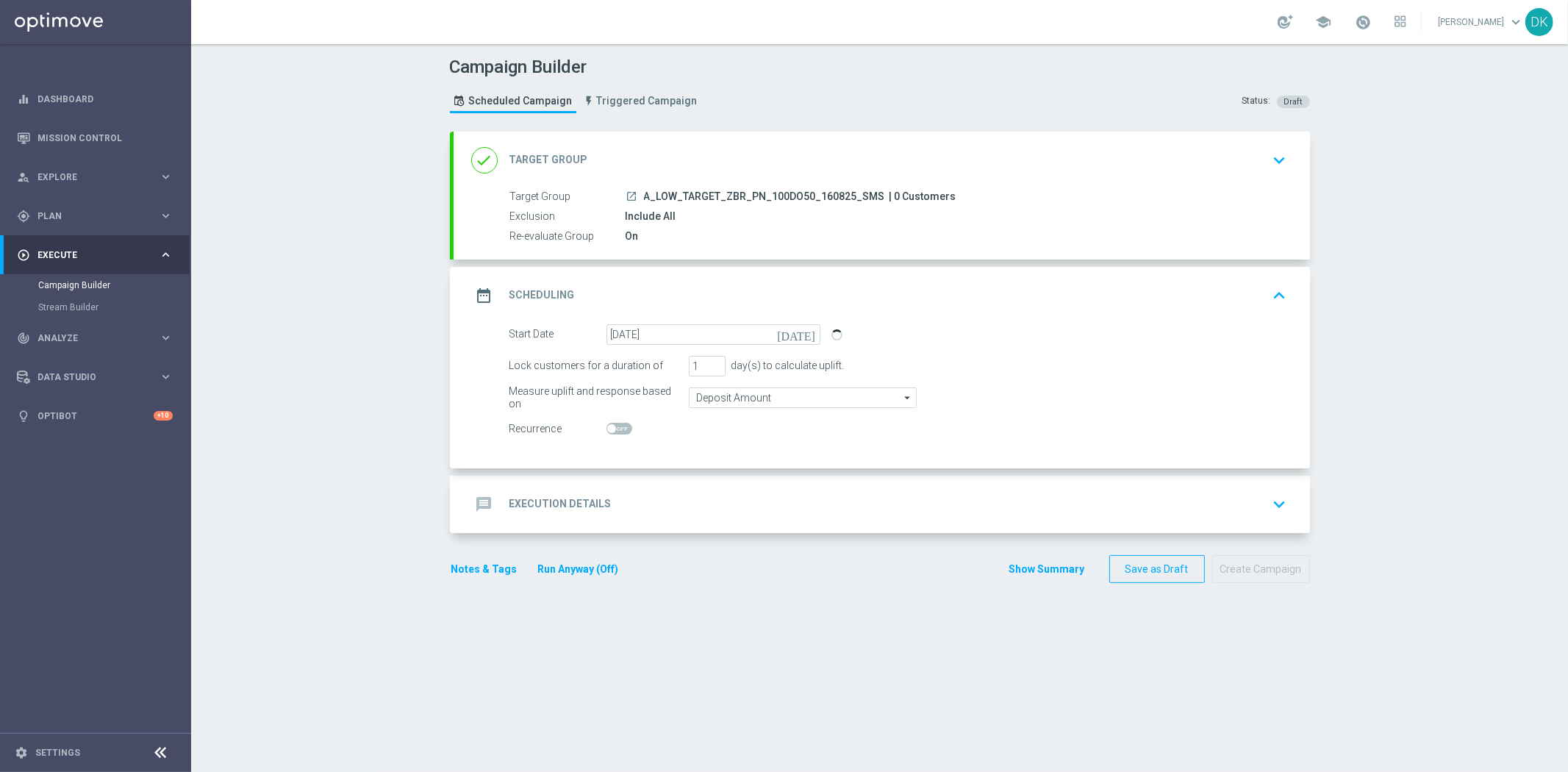
click at [689, 503] on div "message Execution Details keyboard_arrow_down" at bounding box center [882, 505] width 821 height 28
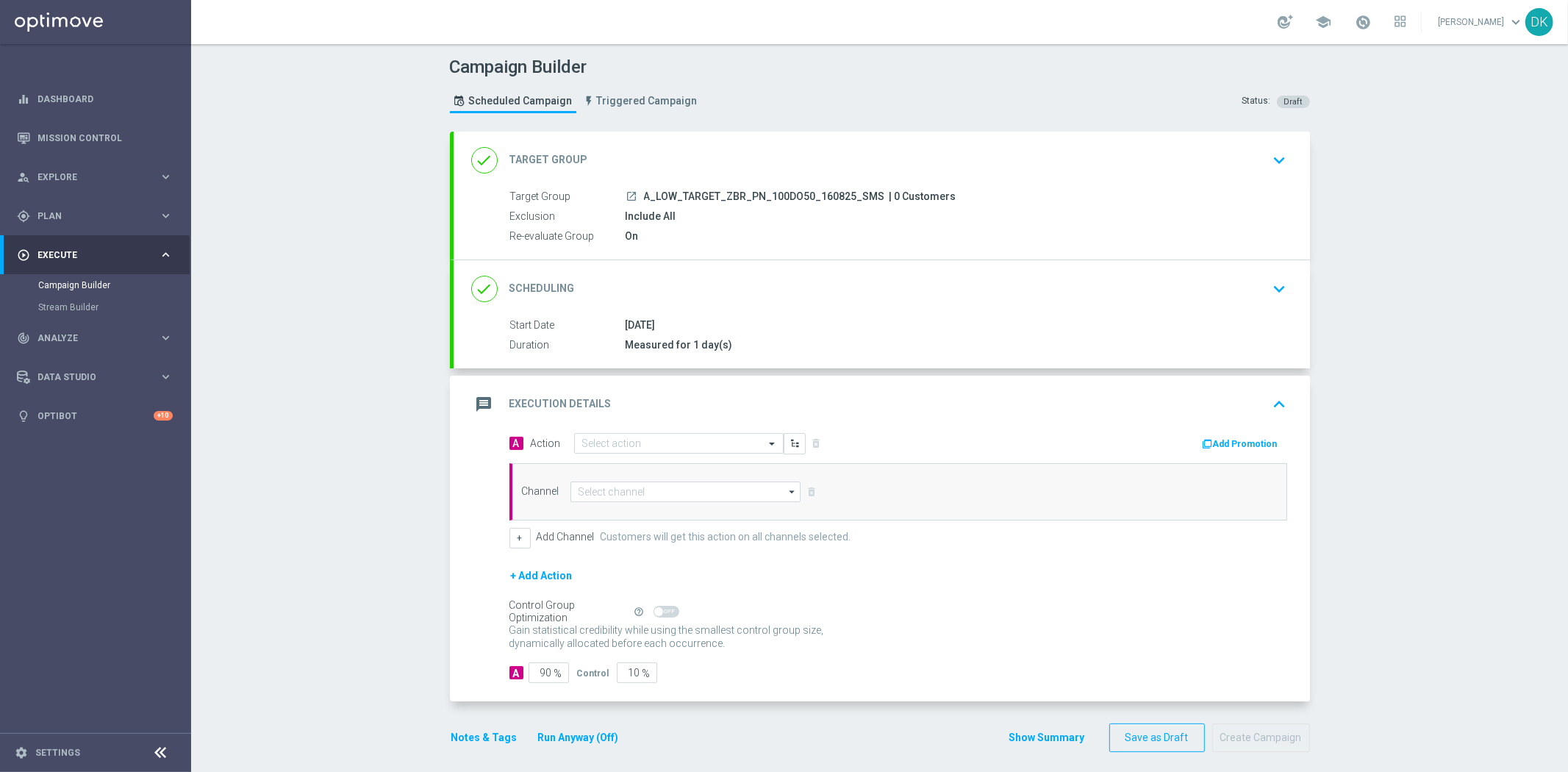
click at [635, 430] on div "message Execution Details keyboard_arrow_up" at bounding box center [882, 404] width 856 height 57
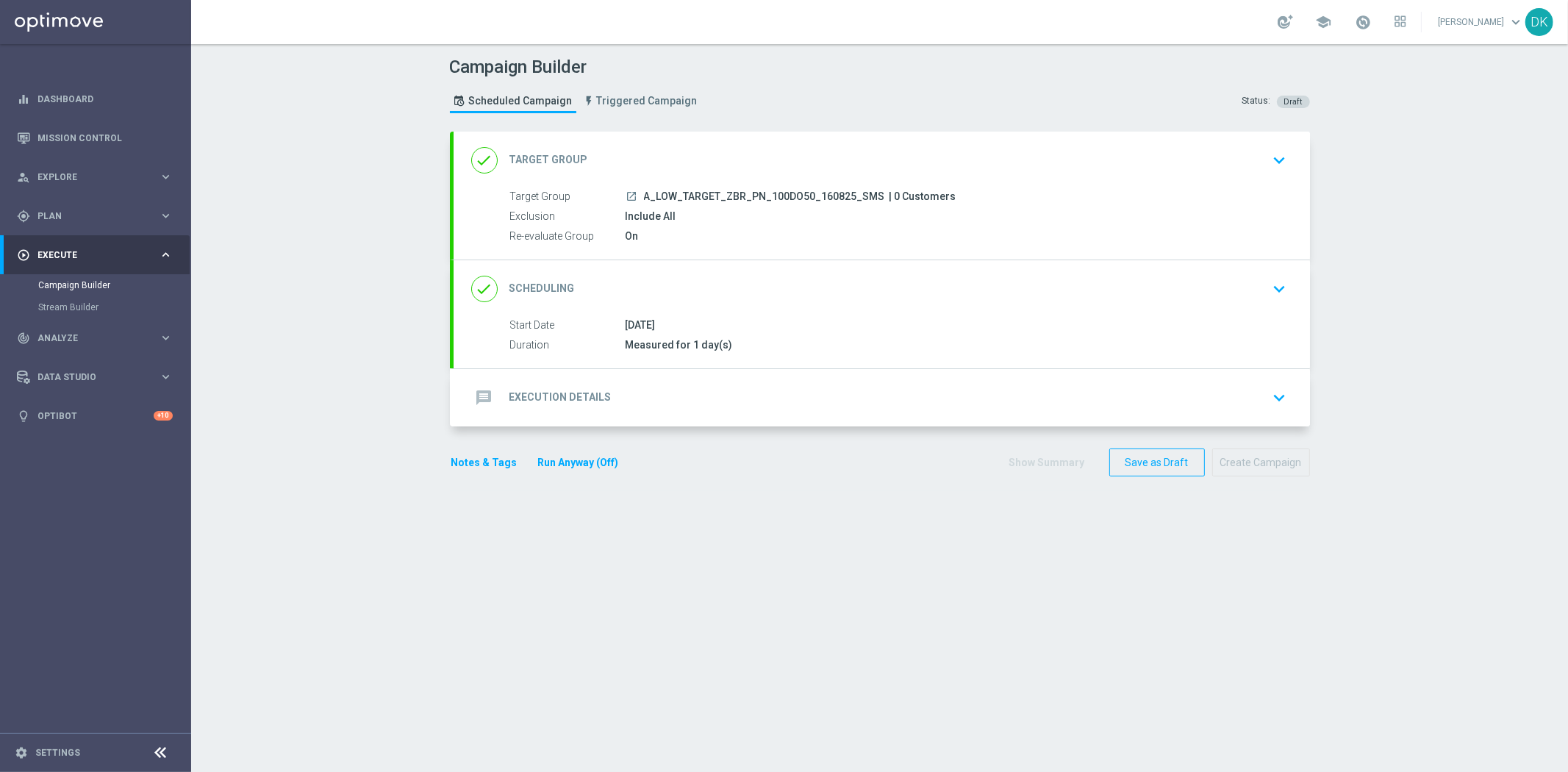
click at [591, 393] on h2 "Execution Details" at bounding box center [560, 397] width 102 height 14
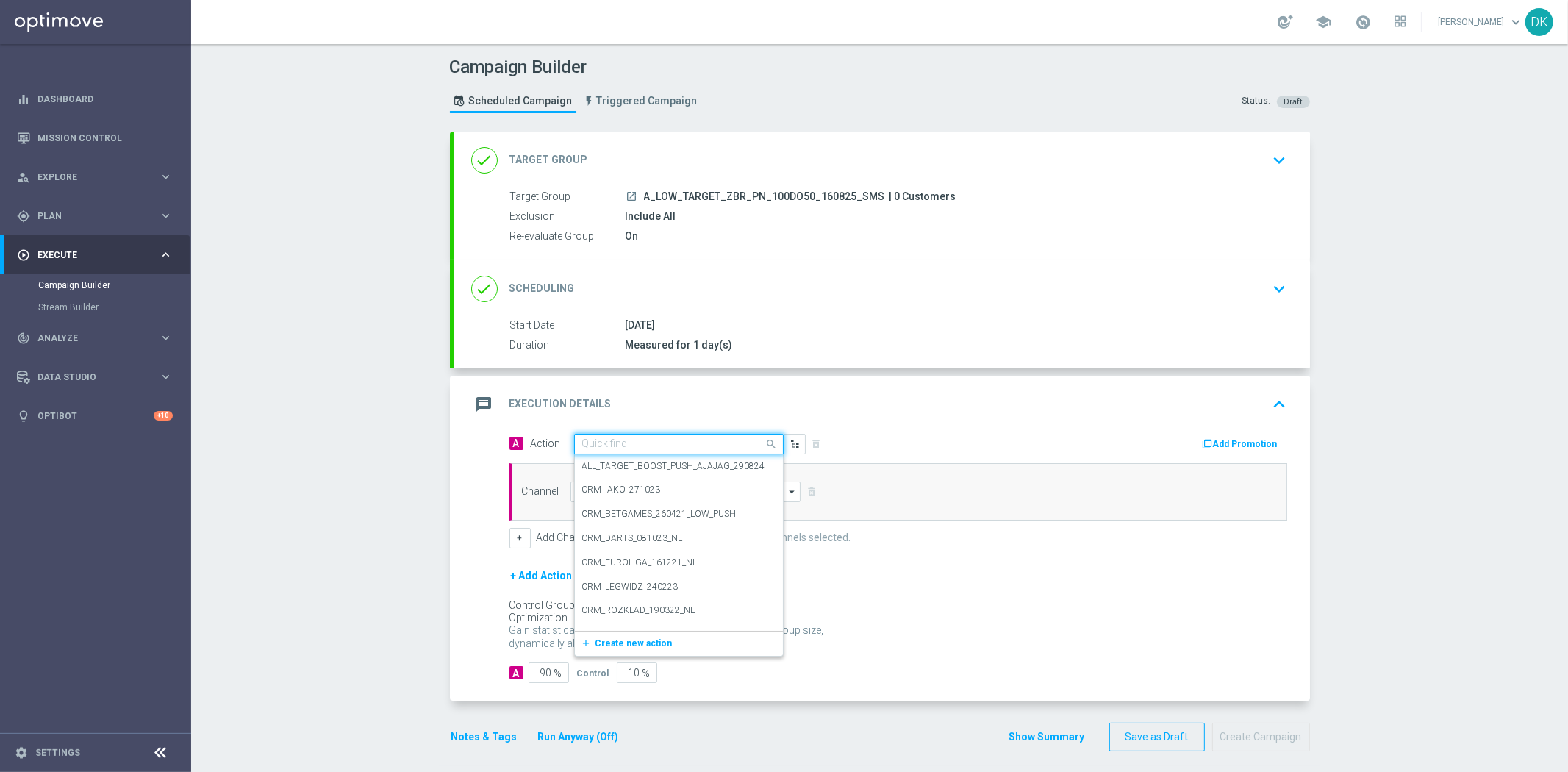
click at [616, 440] on input "text" at bounding box center [664, 444] width 164 height 13
click at [625, 644] on span "Create new action" at bounding box center [634, 643] width 77 height 10
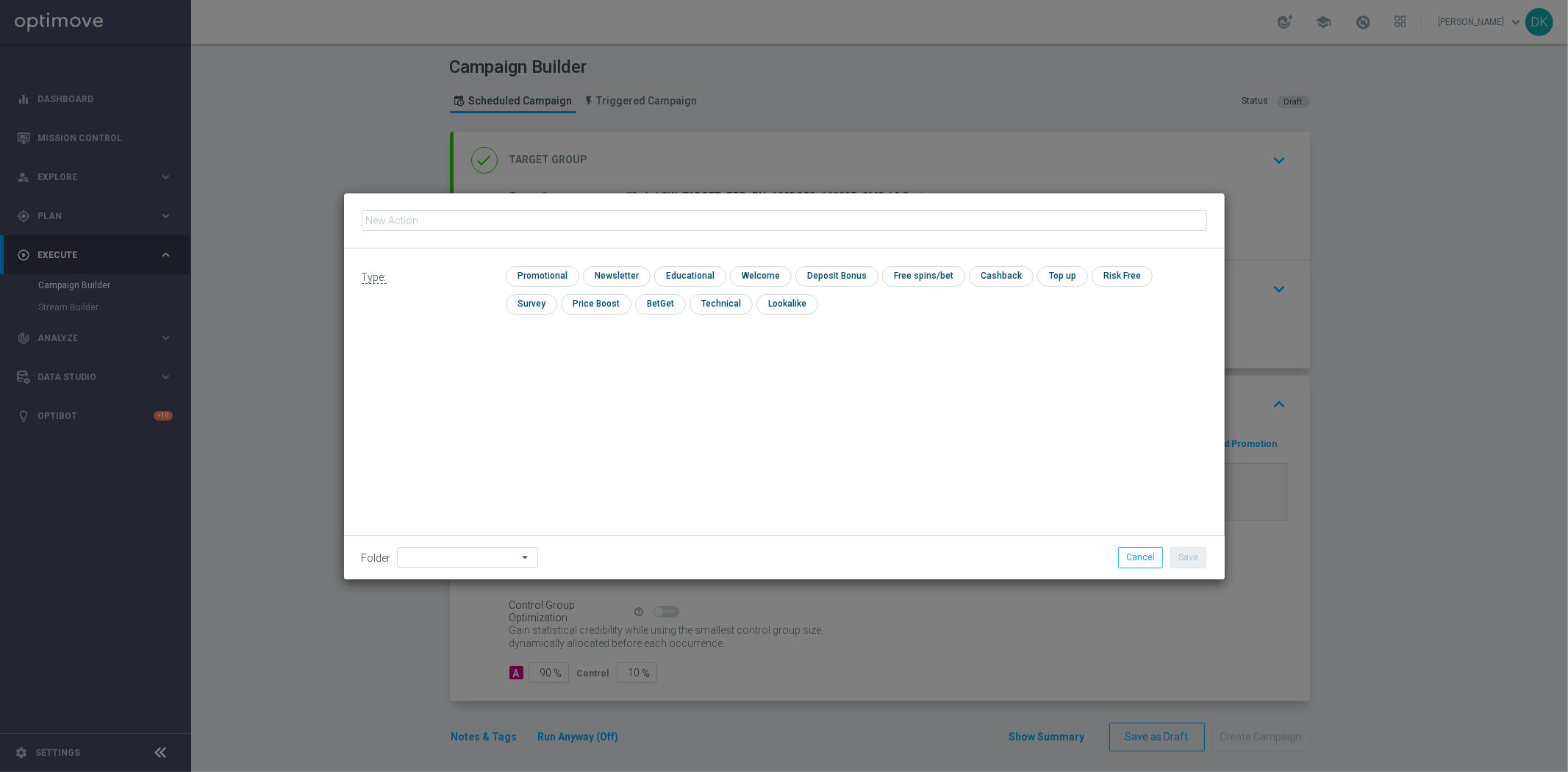
type input "A_LOW_TARGET_ZBR_PN_100DO50_160825_SMS"
click at [549, 278] on input "checkbox" at bounding box center [540, 276] width 70 height 20
checkbox input "true"
click at [1190, 556] on button "Save" at bounding box center [1188, 557] width 36 height 20
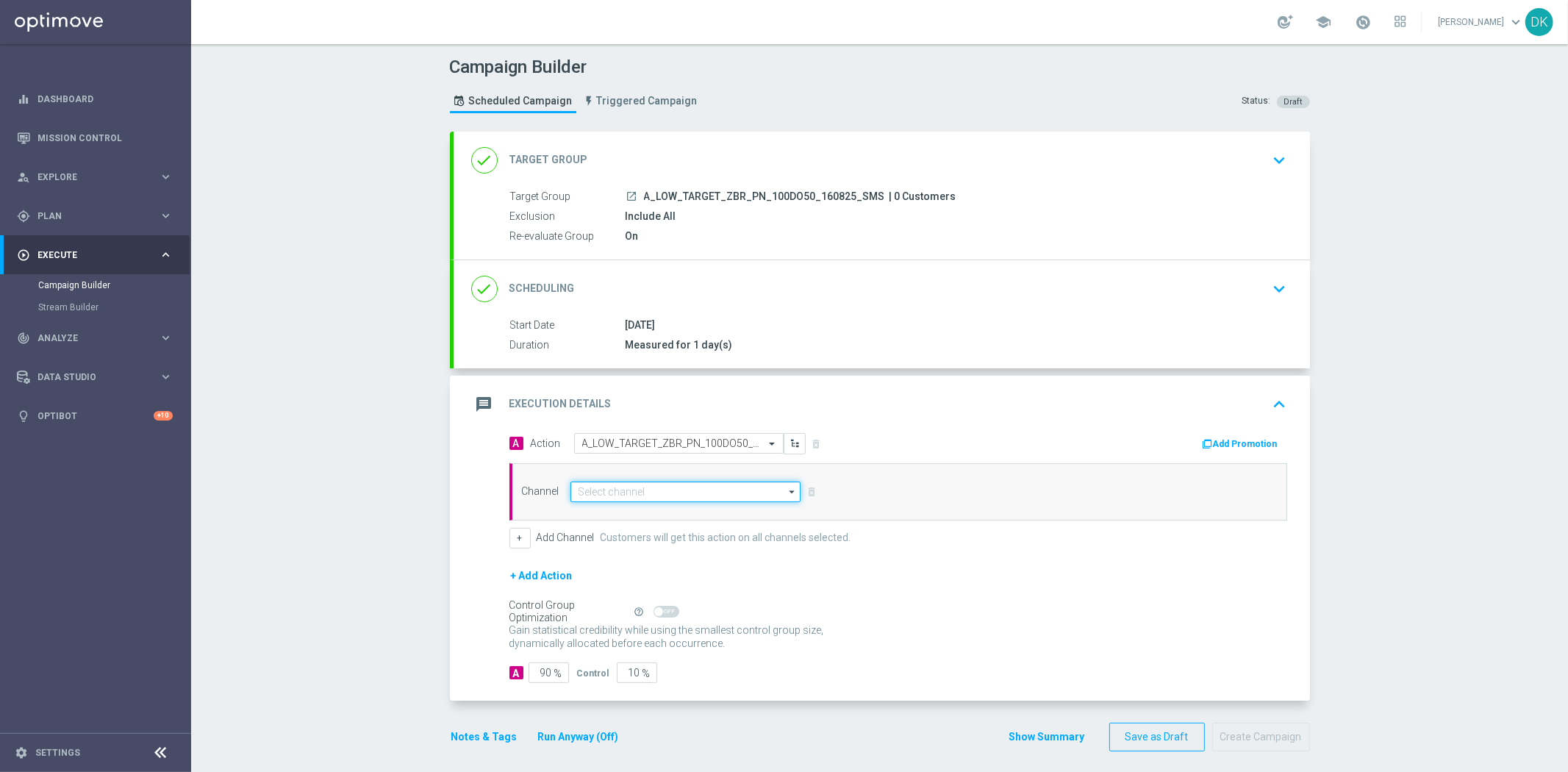
click at [637, 485] on input at bounding box center [686, 491] width 231 height 20
click at [636, 520] on div "SMS" at bounding box center [697, 513] width 231 height 20
type input "SMS"
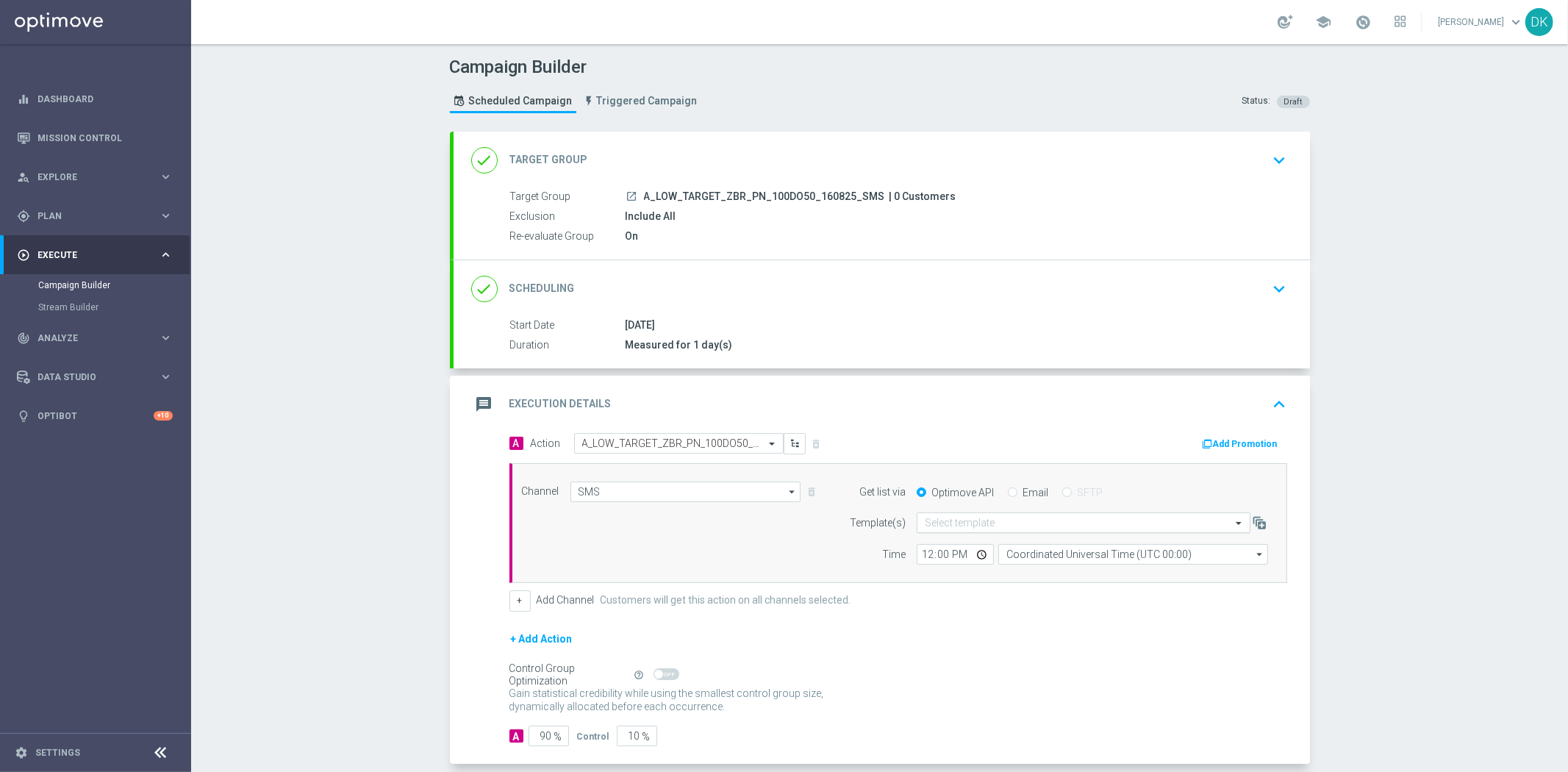
click at [941, 524] on input "text" at bounding box center [1069, 523] width 288 height 13
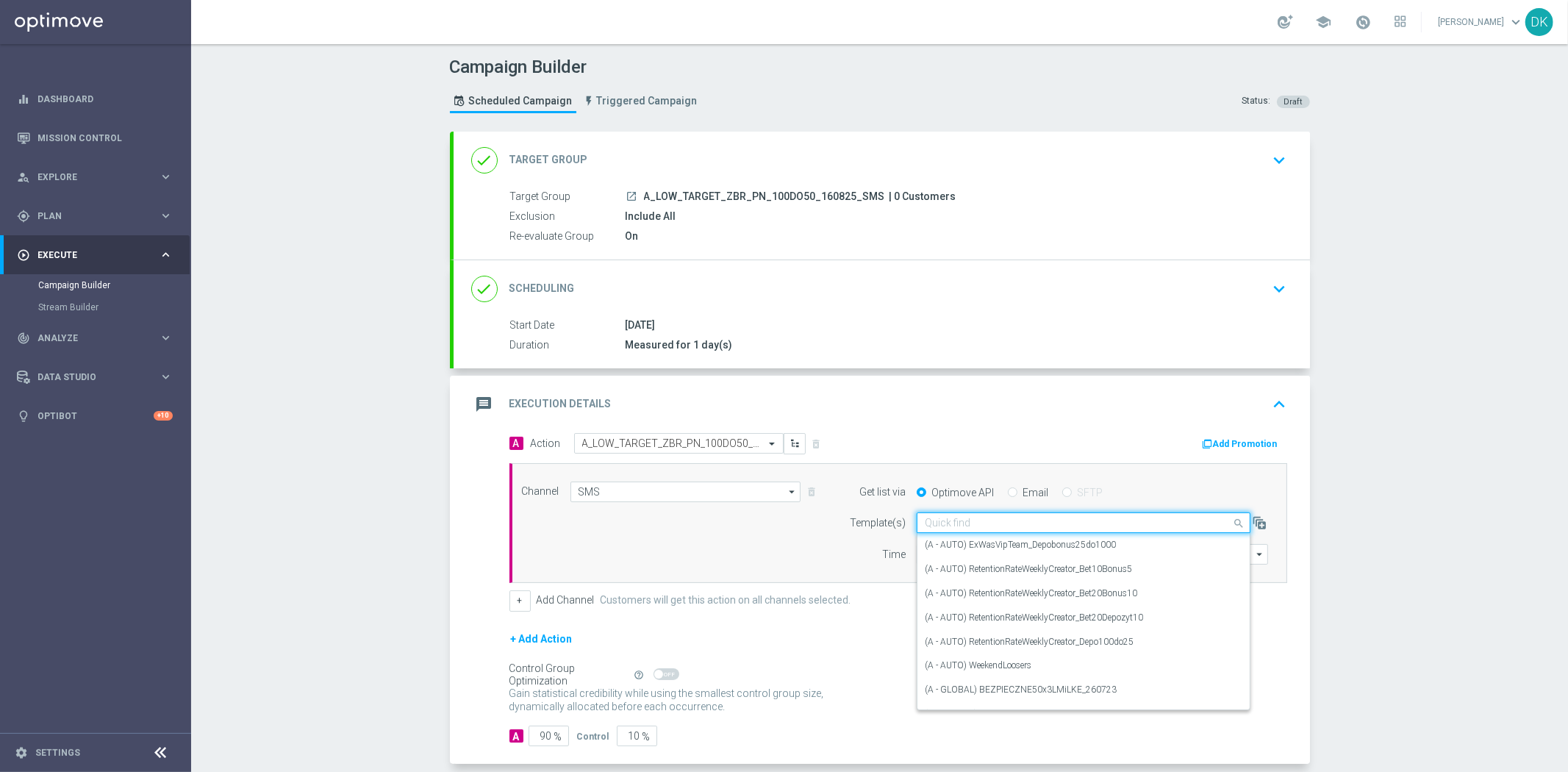
paste input "A_LOW_TARGET_ZBR_PN_100DO50_160825_SMS"
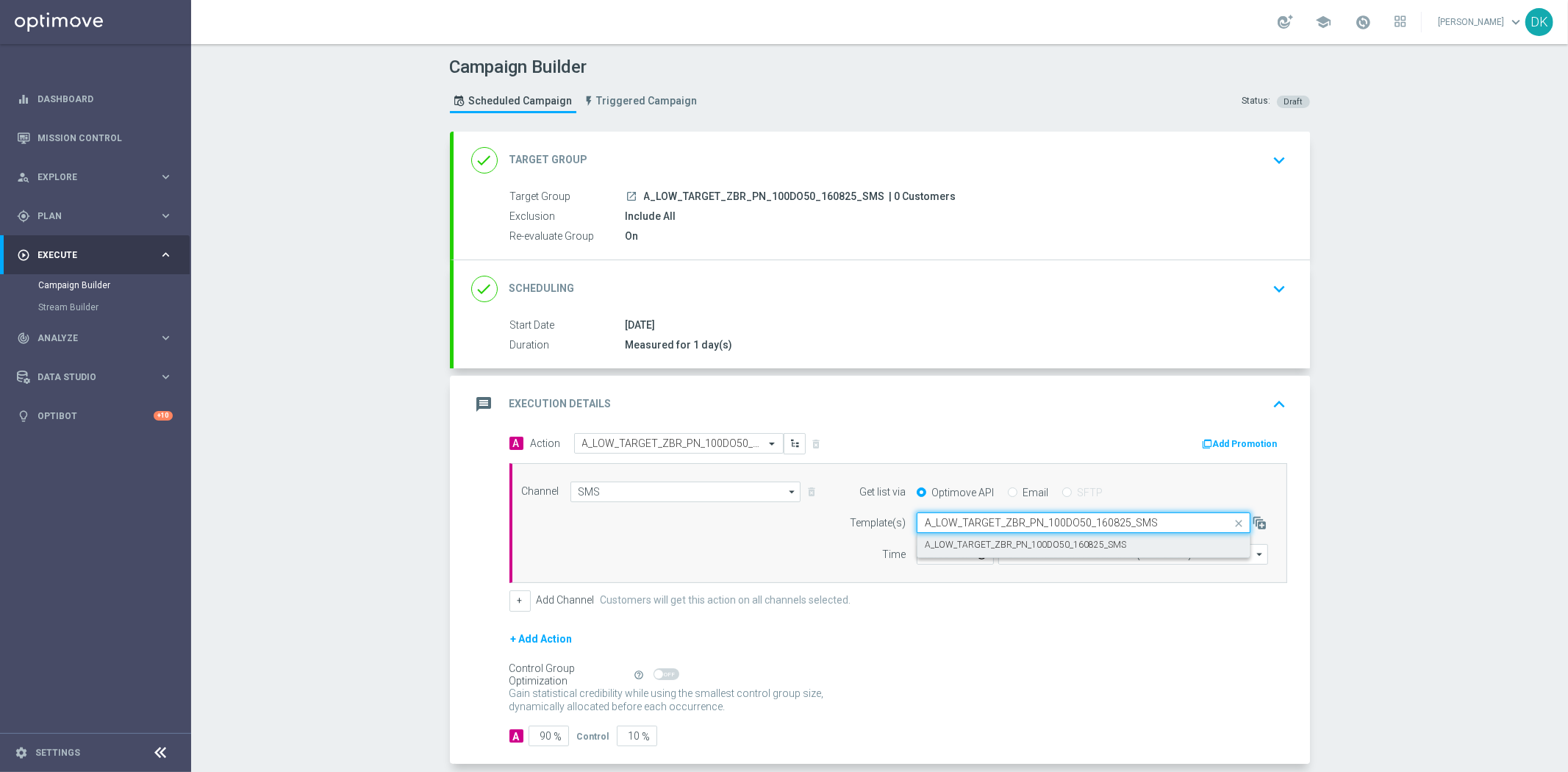
click at [944, 548] on label "A_LOW_TARGET_ZBR_PN_100DO50_160825_SMS" at bounding box center [1025, 545] width 201 height 13
type input "A_LOW_TARGET_ZBR_PN_100DO50_160825_SMS"
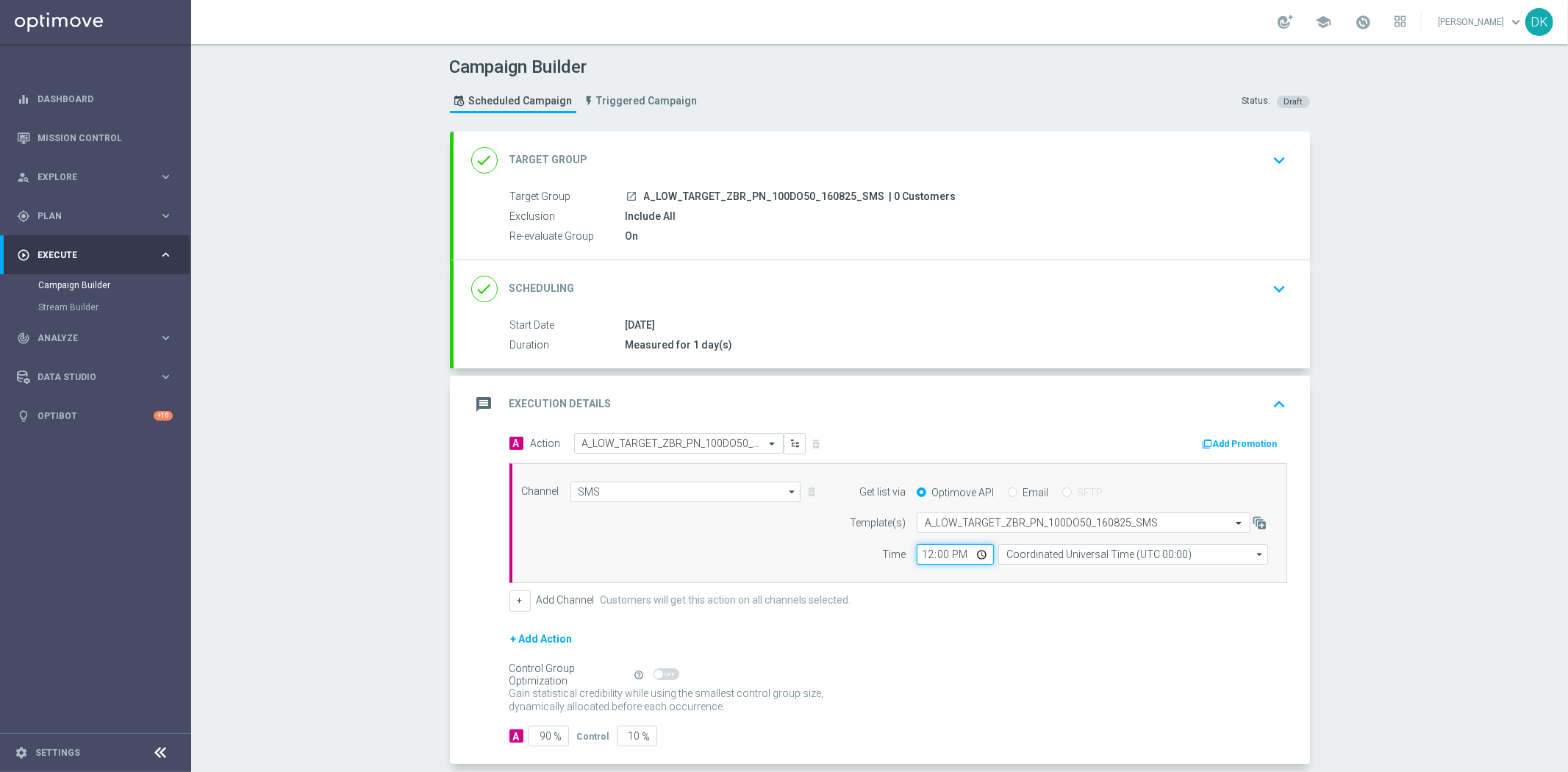
click at [919, 555] on input "12:00" at bounding box center [955, 554] width 77 height 20
type input "13:30"
click at [1070, 556] on input "Coordinated Universal Time (UTC 00:00)" at bounding box center [1133, 554] width 270 height 20
click at [1072, 582] on div "Central European Time ([GEOGRAPHIC_DATA]) (UTC +02:00)" at bounding box center [1137, 575] width 241 height 13
type input "Central European Time ([GEOGRAPHIC_DATA]) (UTC +02:00)"
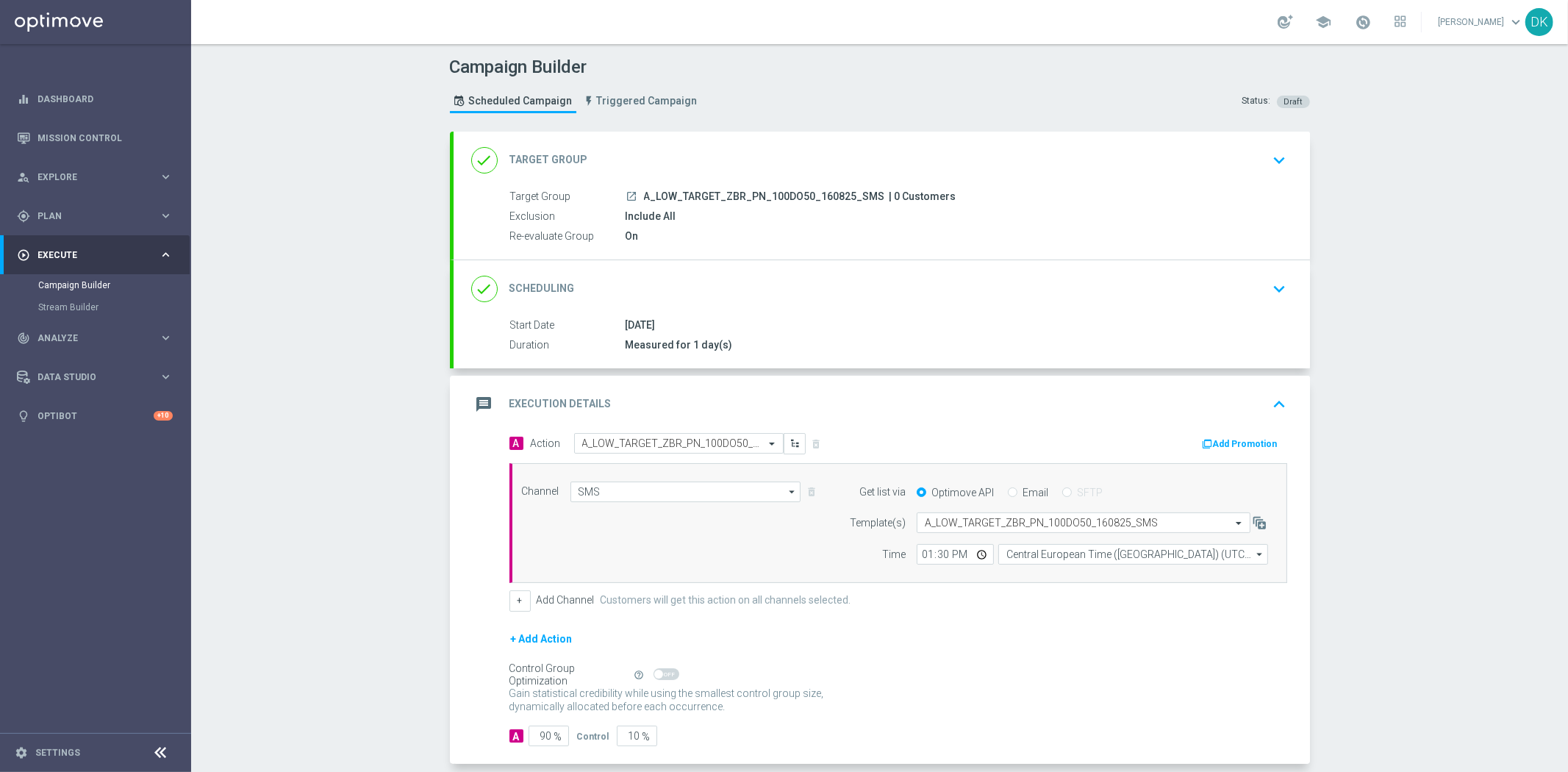
click at [1060, 635] on div "+ Add Action" at bounding box center [898, 648] width 777 height 37
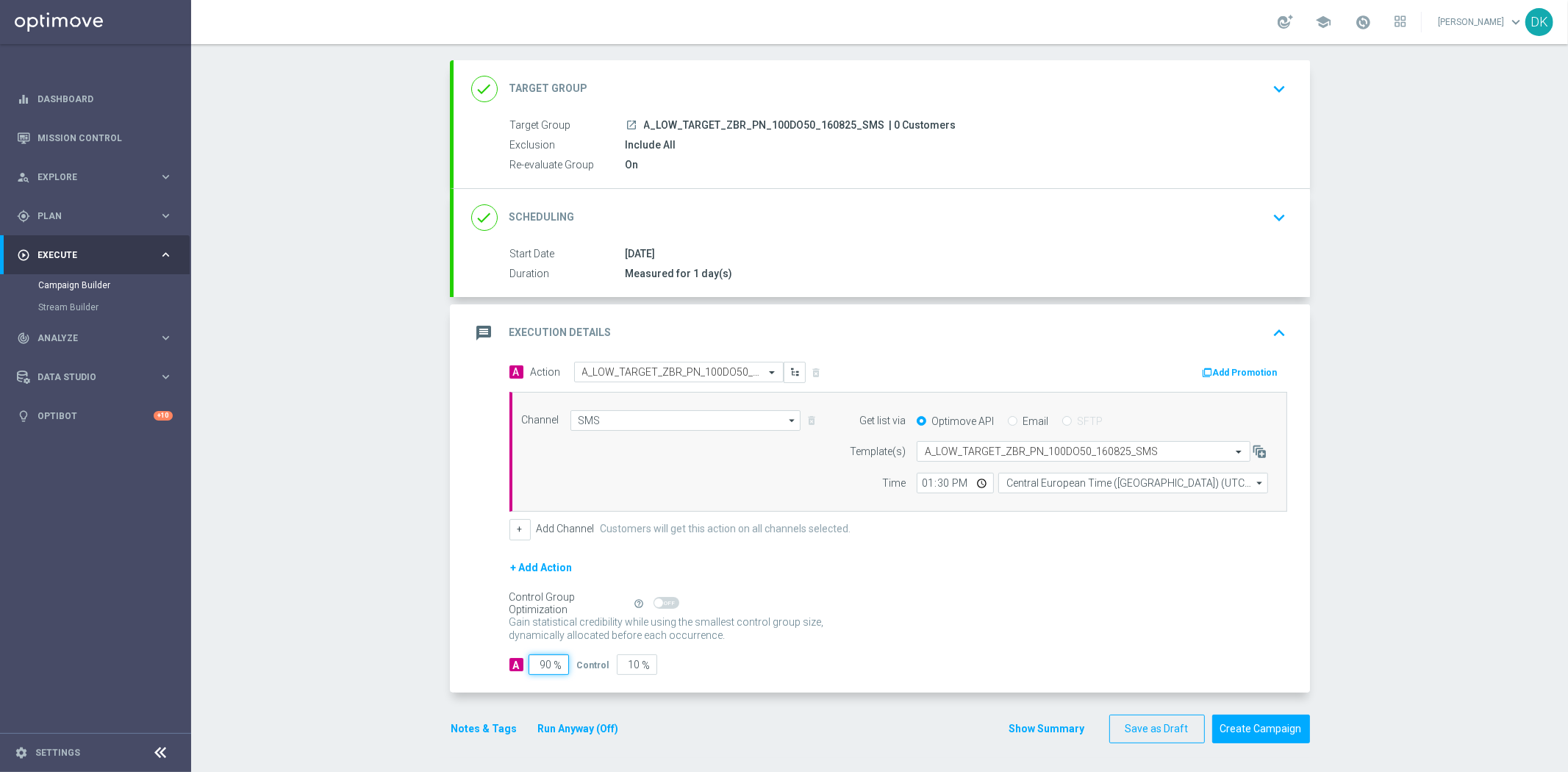
drag, startPoint x: 538, startPoint y: 669, endPoint x: 655, endPoint y: 664, distance: 117.1
click at [614, 666] on div "A 90 % Control 10 %" at bounding box center [898, 665] width 777 height 20
type input "98"
type input "2"
type input "98"
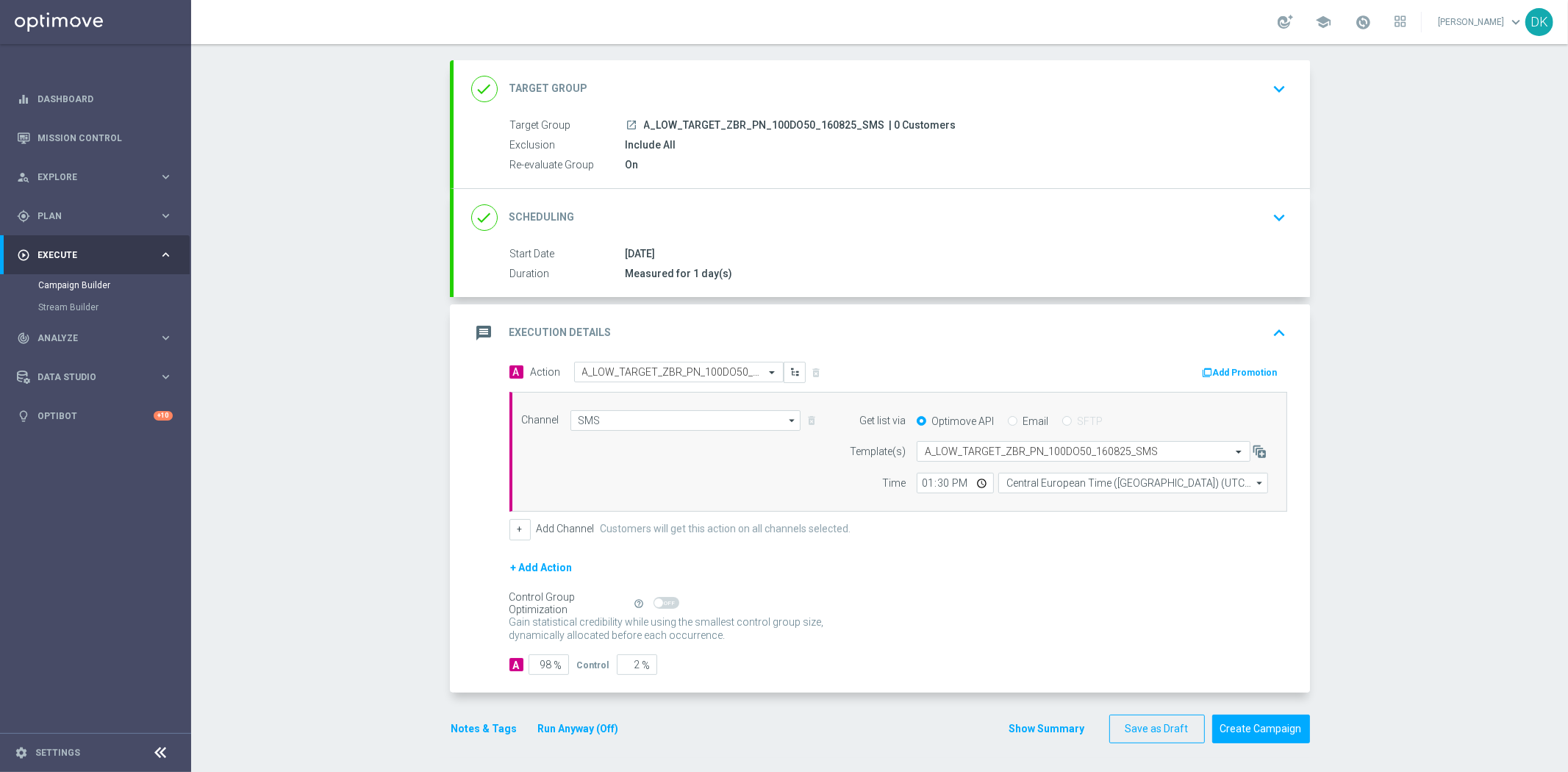
click at [965, 625] on div "Gain statistical credibility while using the smallest control group size, dynam…" at bounding box center [898, 629] width 777 height 35
click at [1242, 725] on button "Create Campaign" at bounding box center [1261, 729] width 98 height 29
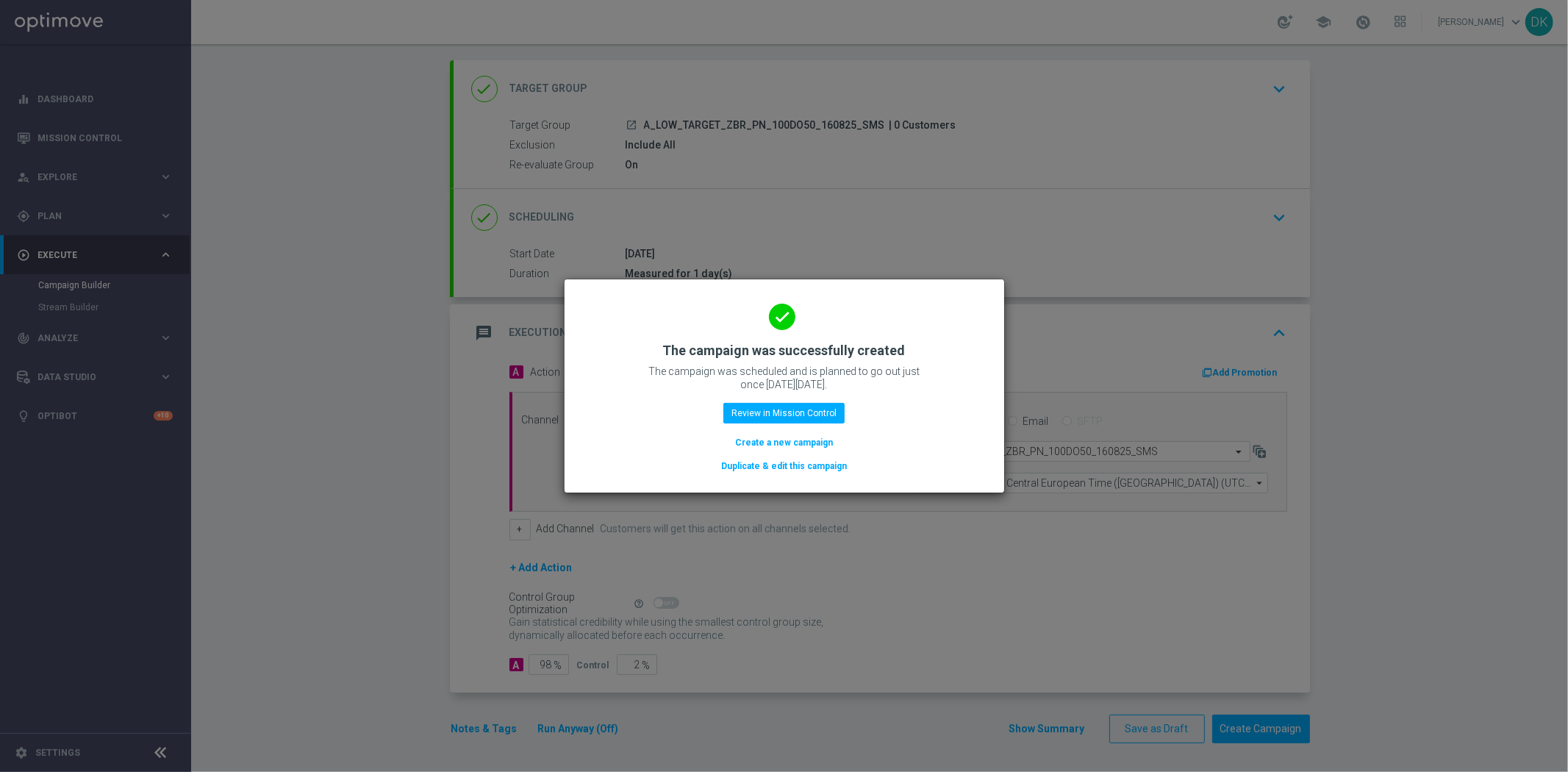
click at [770, 438] on button "Create a new campaign" at bounding box center [784, 442] width 100 height 16
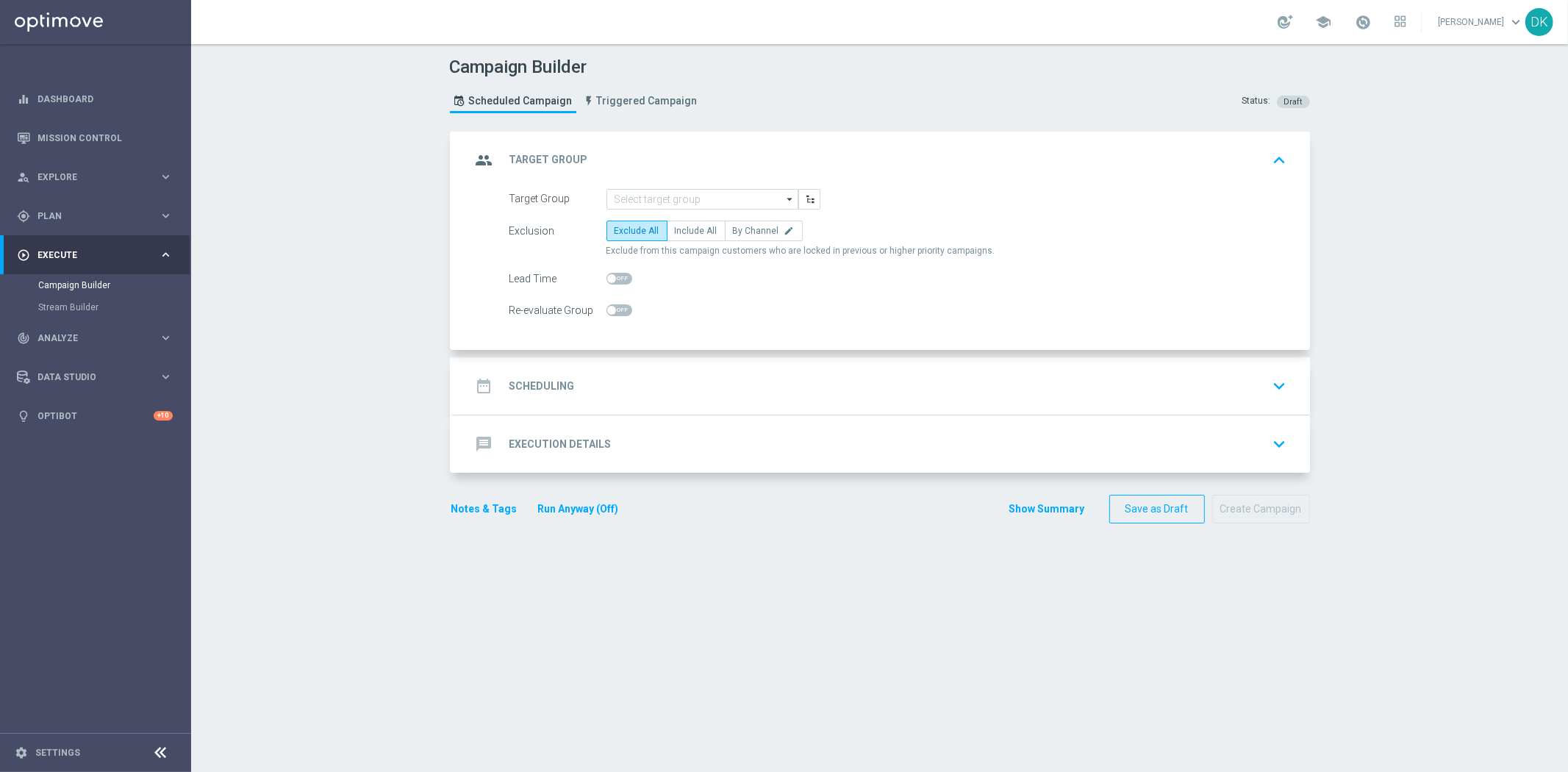
scroll to position [0, 0]
click at [650, 189] on input at bounding box center [702, 199] width 192 height 20
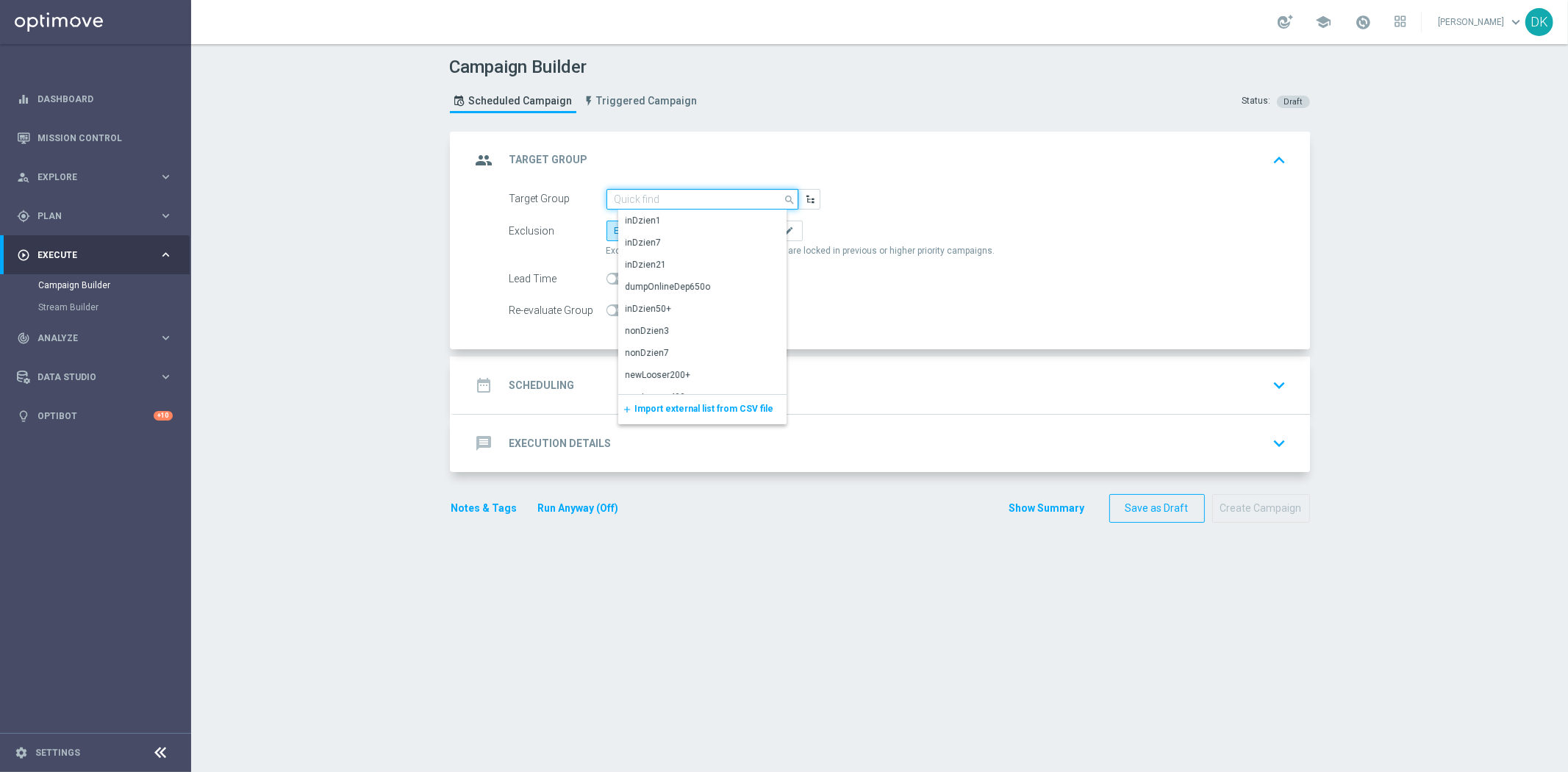
paste input "A_MED_TARGET_ZBR_PN_50DO100_160825_SMS"
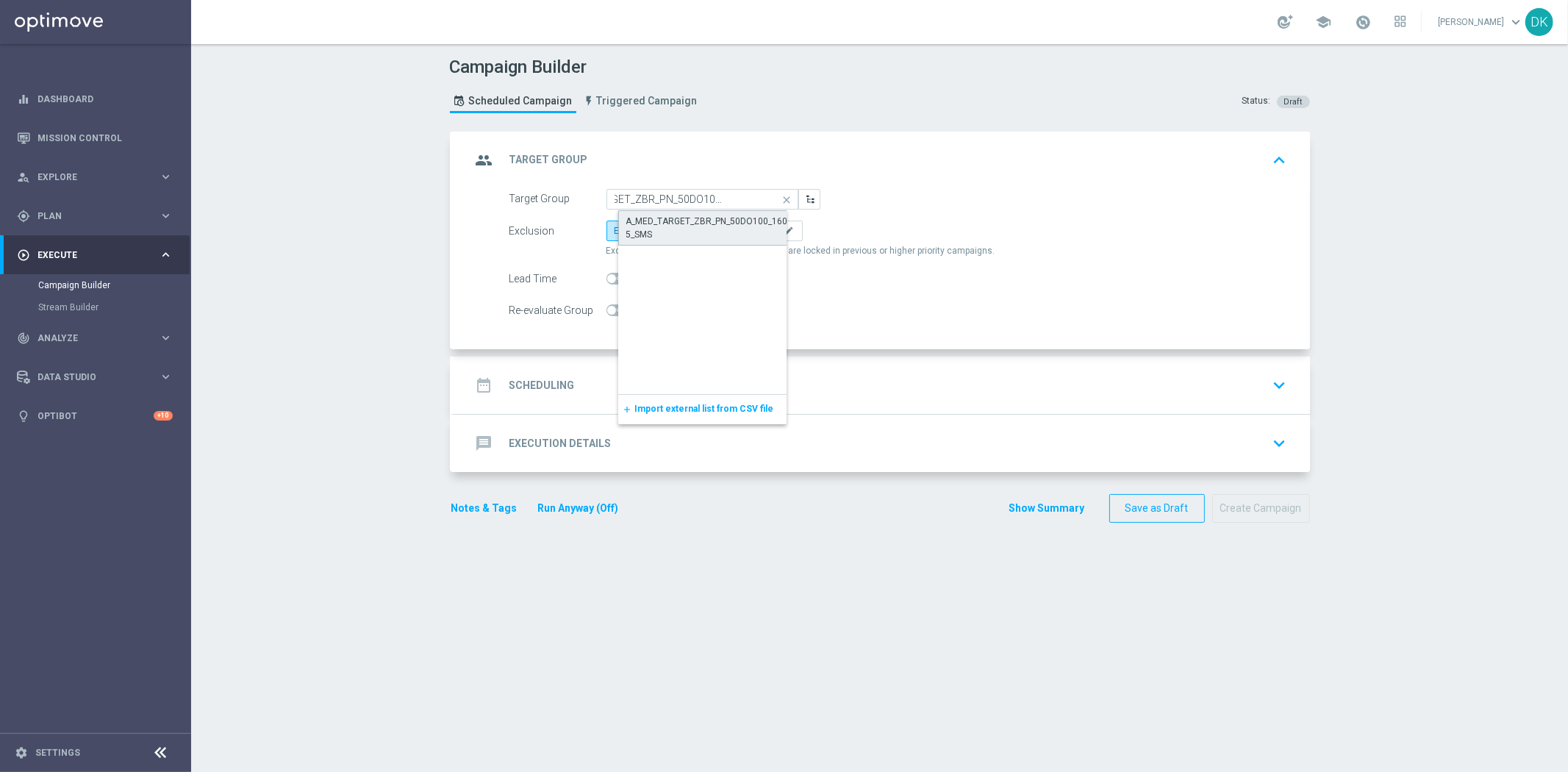
click at [673, 221] on div "A_MED_TARGET_ZBR_PN_50DO100_160825_SMS" at bounding box center [714, 228] width 176 height 27
type input "A_MED_TARGET_ZBR_PN_50DO100_160825_SMS"
drag, startPoint x: 693, startPoint y: 232, endPoint x: 635, endPoint y: 284, distance: 77.9
click at [693, 231] on span "Include All" at bounding box center [696, 230] width 42 height 10
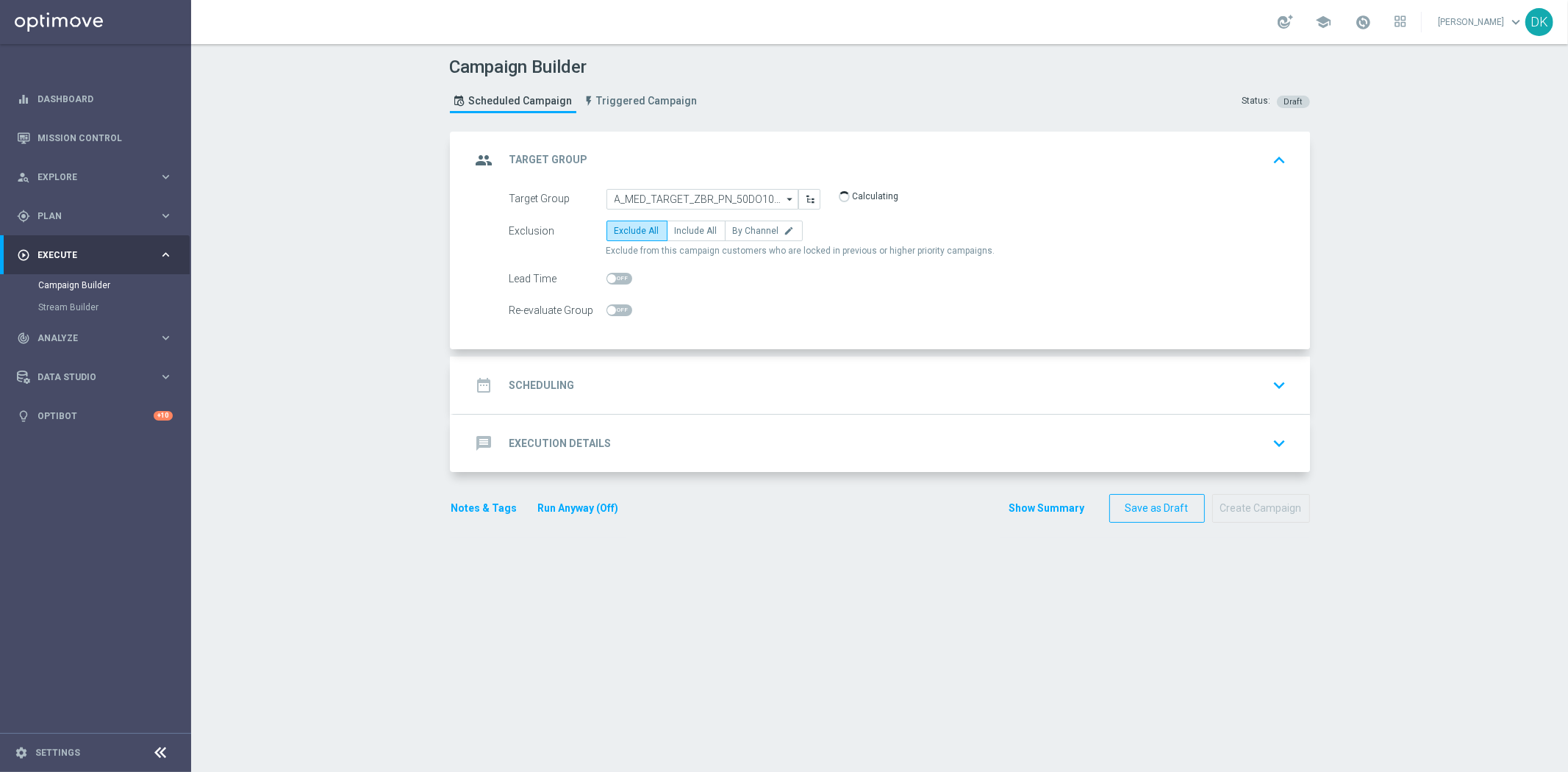
click at [684, 231] on input "Include All" at bounding box center [679, 234] width 9 height 9
radio input "true"
click at [610, 314] on span at bounding box center [619, 310] width 26 height 12
click at [610, 314] on input "checkbox" at bounding box center [619, 310] width 26 height 12
checkbox input "true"
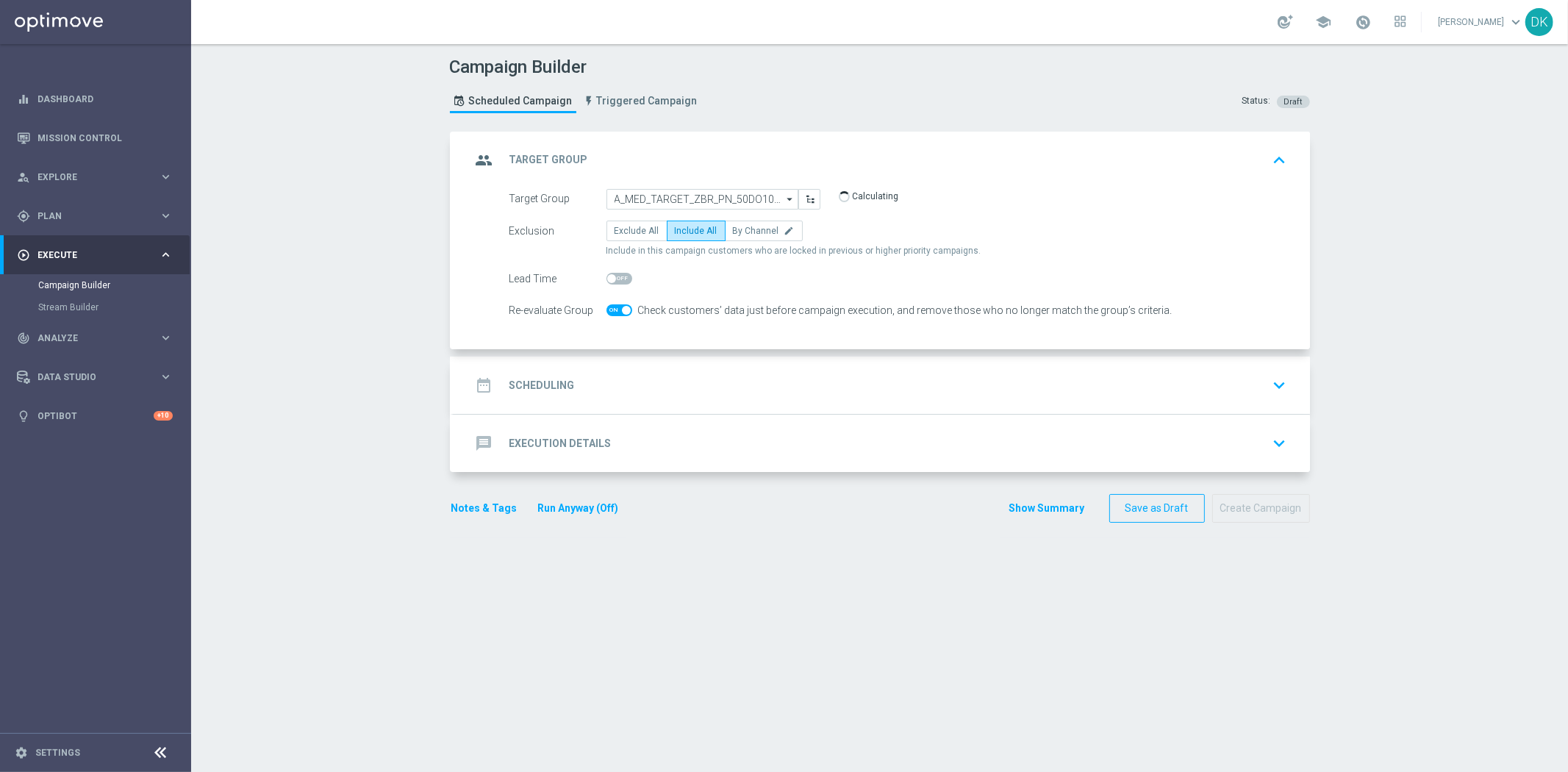
click at [585, 382] on div "date_range Scheduling keyboard_arrow_down" at bounding box center [882, 386] width 821 height 28
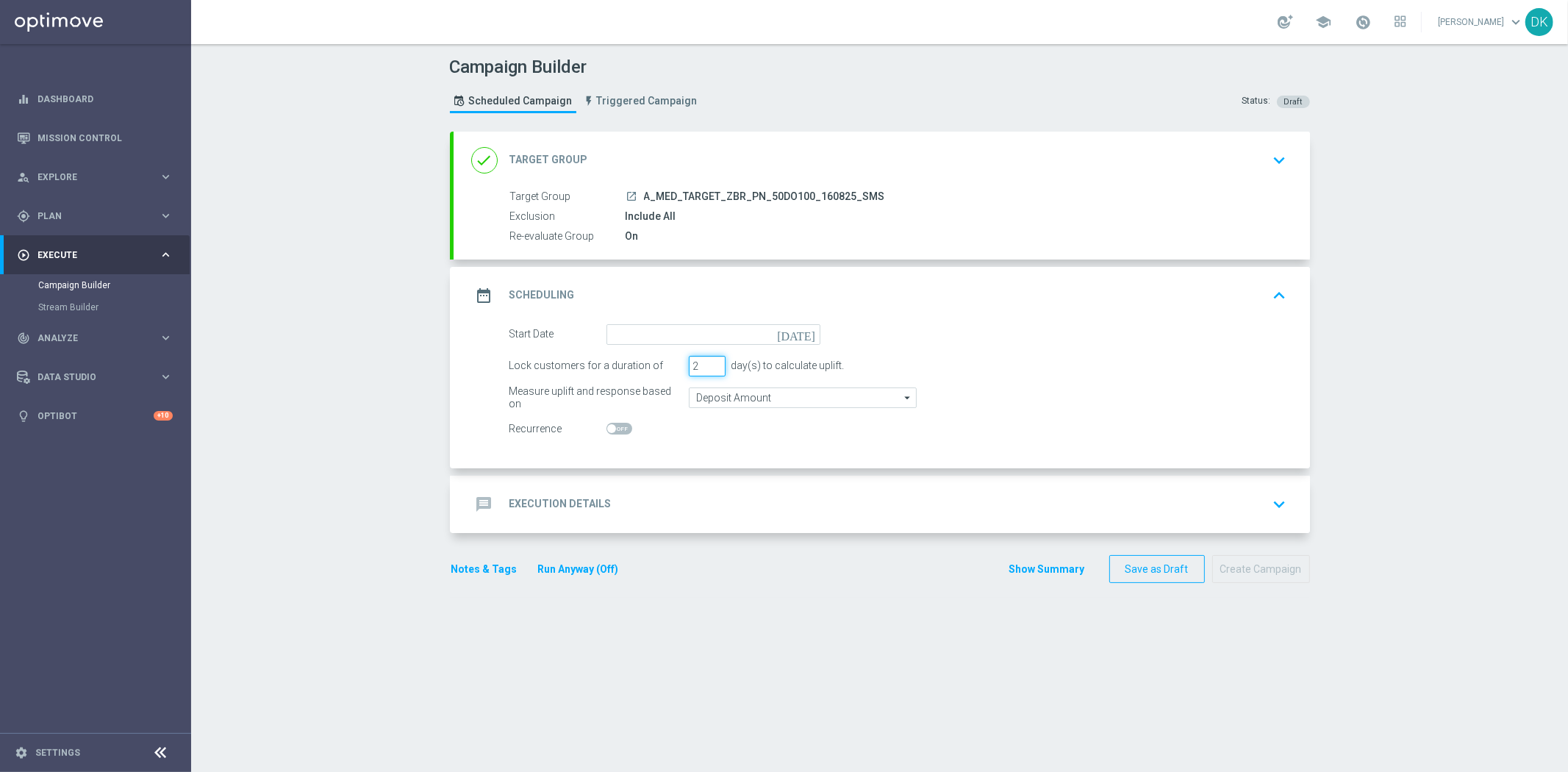
click at [709, 371] on input "2" at bounding box center [707, 366] width 37 height 20
type input "1"
click at [709, 371] on input "1" at bounding box center [707, 366] width 37 height 20
click at [713, 332] on input at bounding box center [713, 335] width 214 height 20
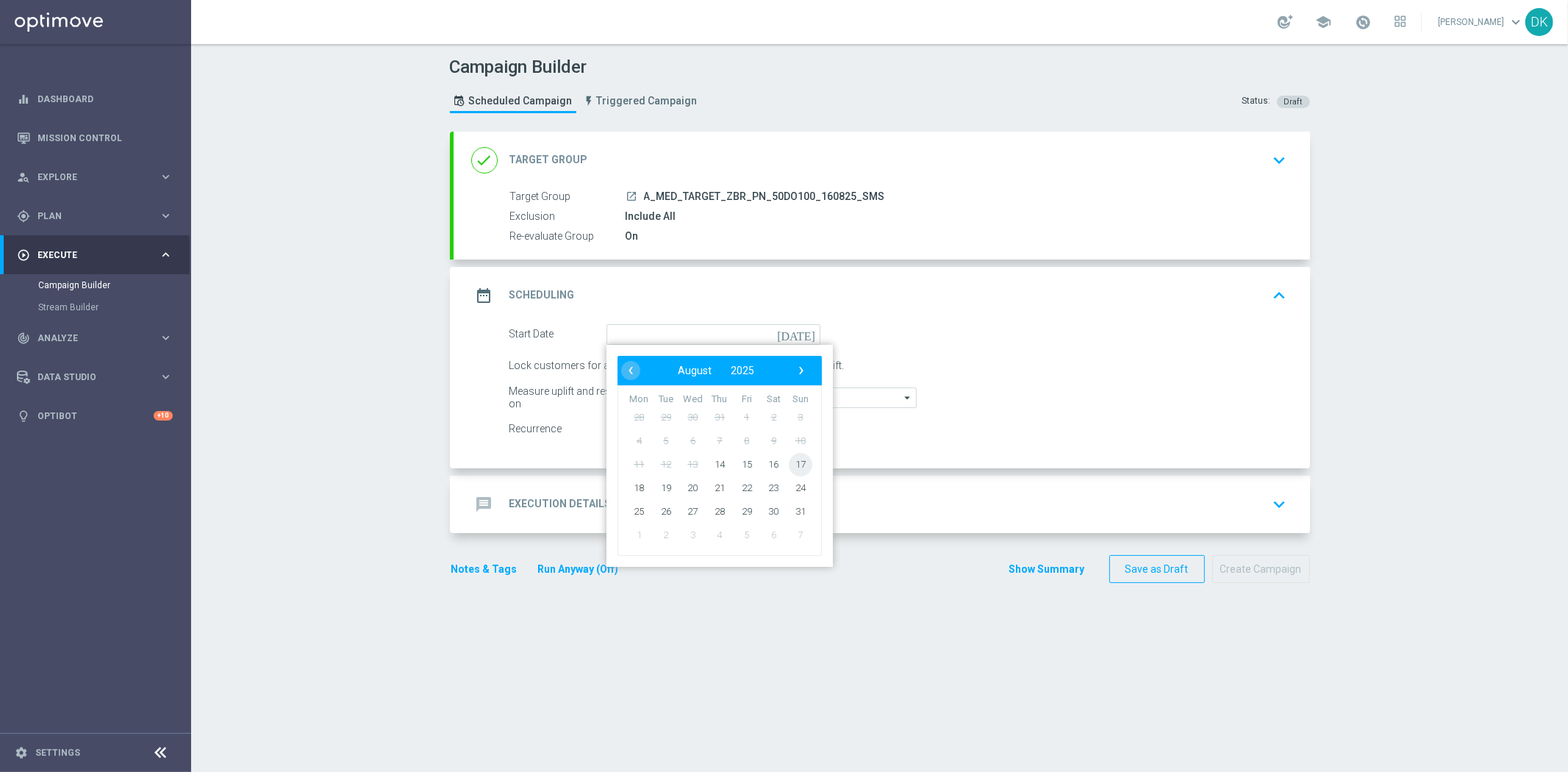
click at [791, 457] on span "17" at bounding box center [799, 464] width 24 height 24
type input "[DATE]"
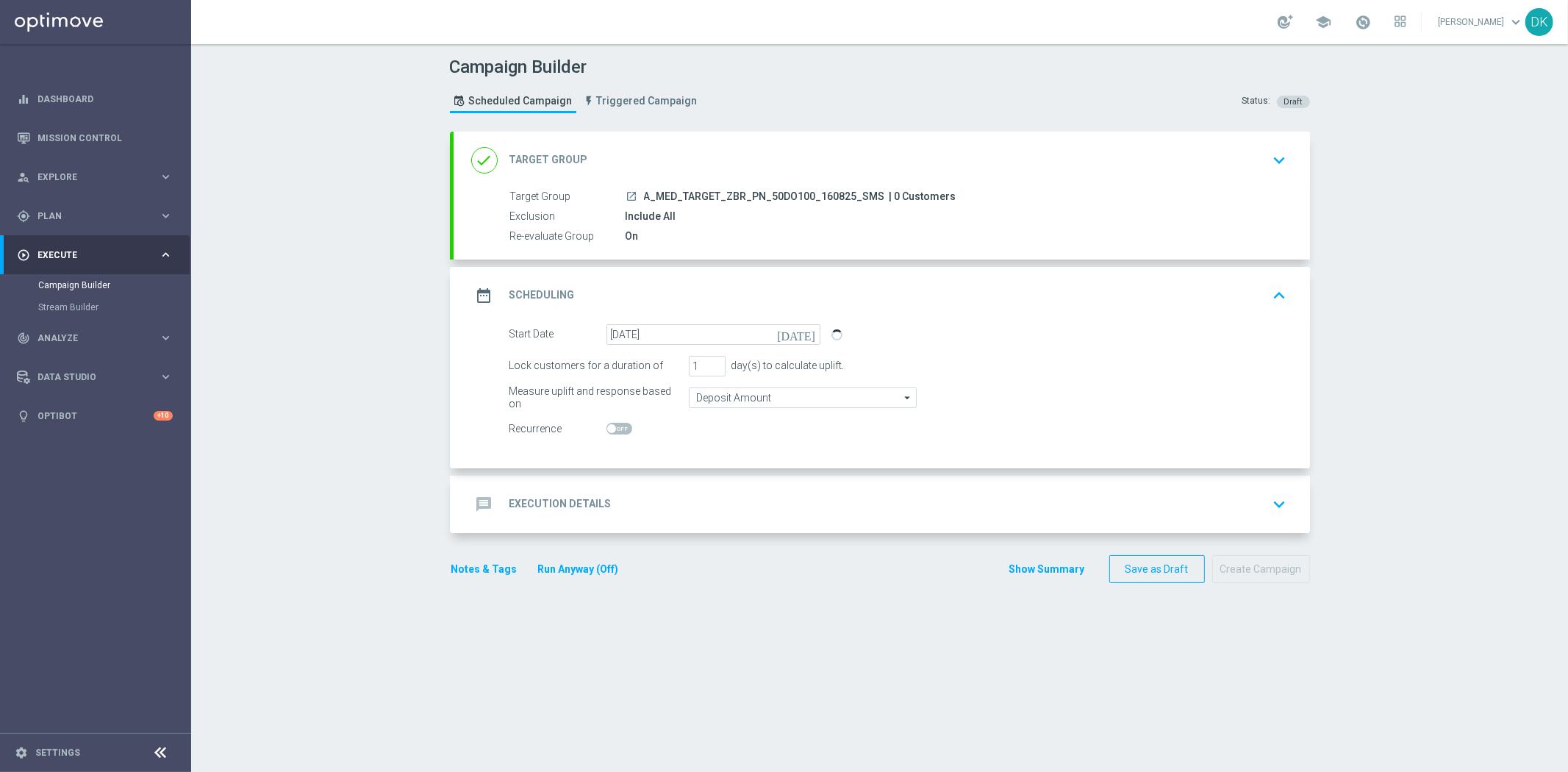
click at [719, 491] on div "message Execution Details keyboard_arrow_down" at bounding box center [882, 505] width 821 height 28
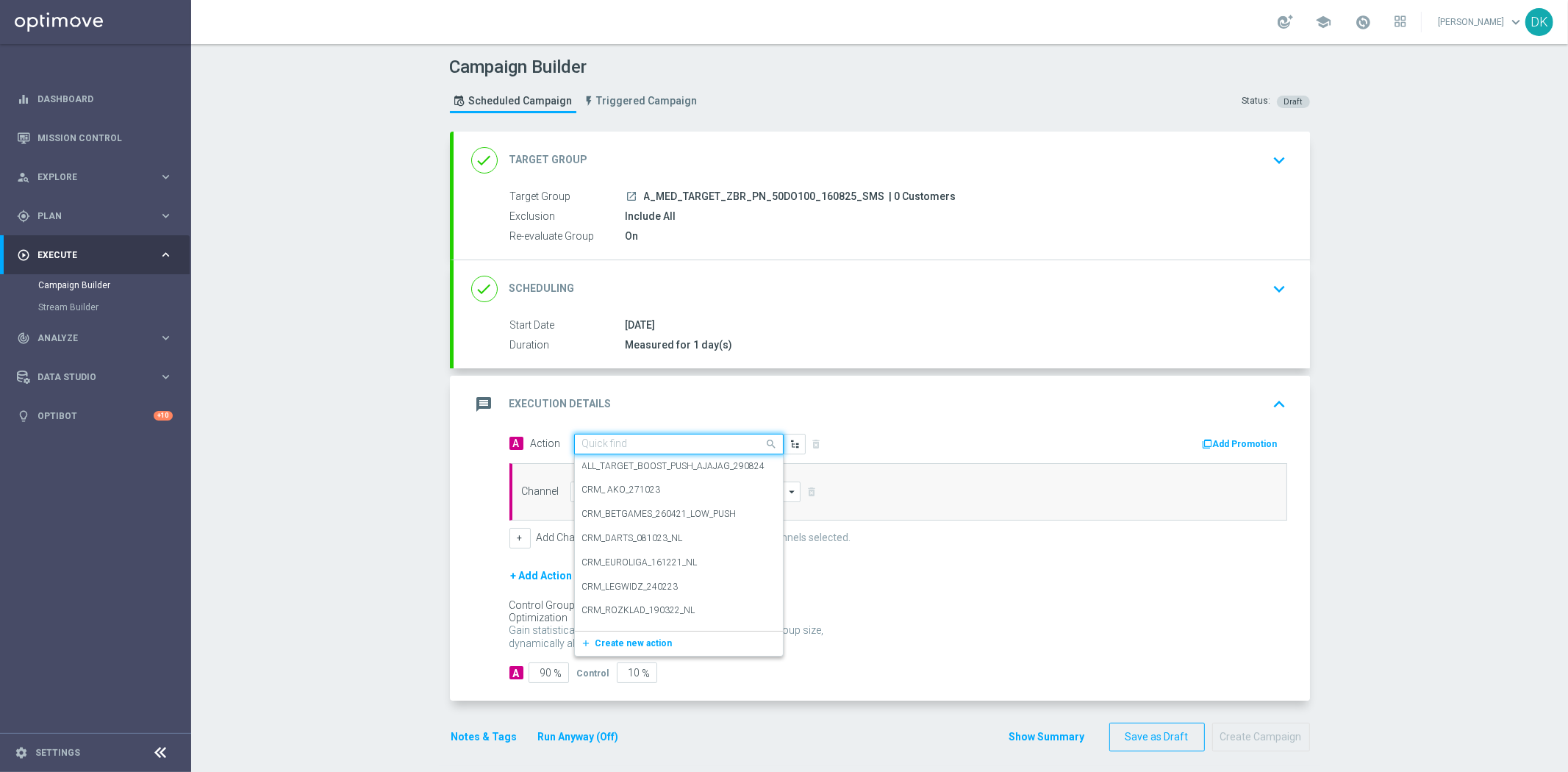
click at [628, 445] on input "text" at bounding box center [664, 444] width 164 height 13
click at [628, 642] on span "Create new action" at bounding box center [634, 643] width 77 height 10
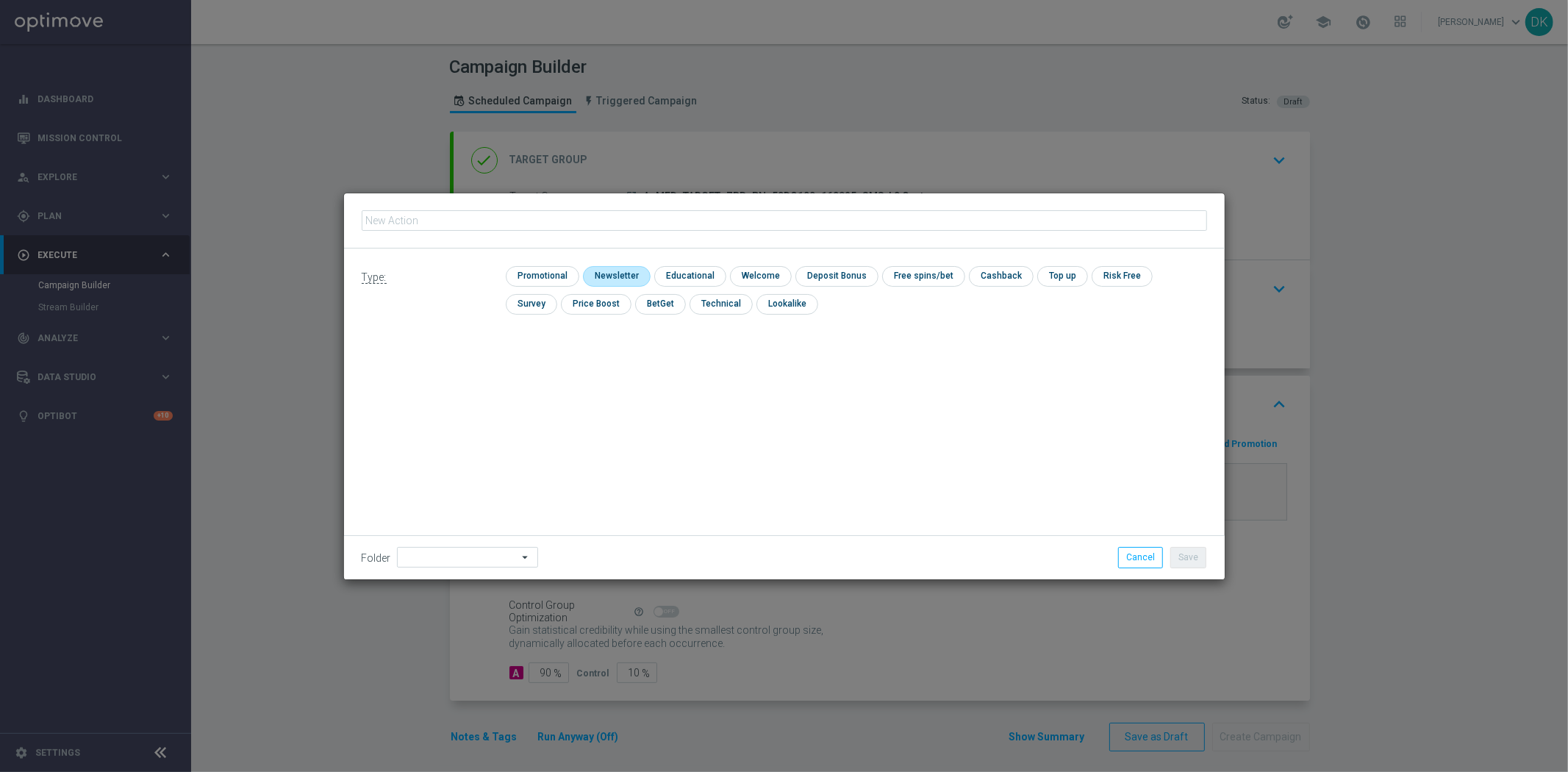
type input "A_MED_TARGET_ZBR_PN_50DO100_160825_SMS"
click at [555, 273] on input "checkbox" at bounding box center [540, 276] width 70 height 20
checkbox input "true"
click at [1180, 553] on button "Save" at bounding box center [1188, 557] width 36 height 20
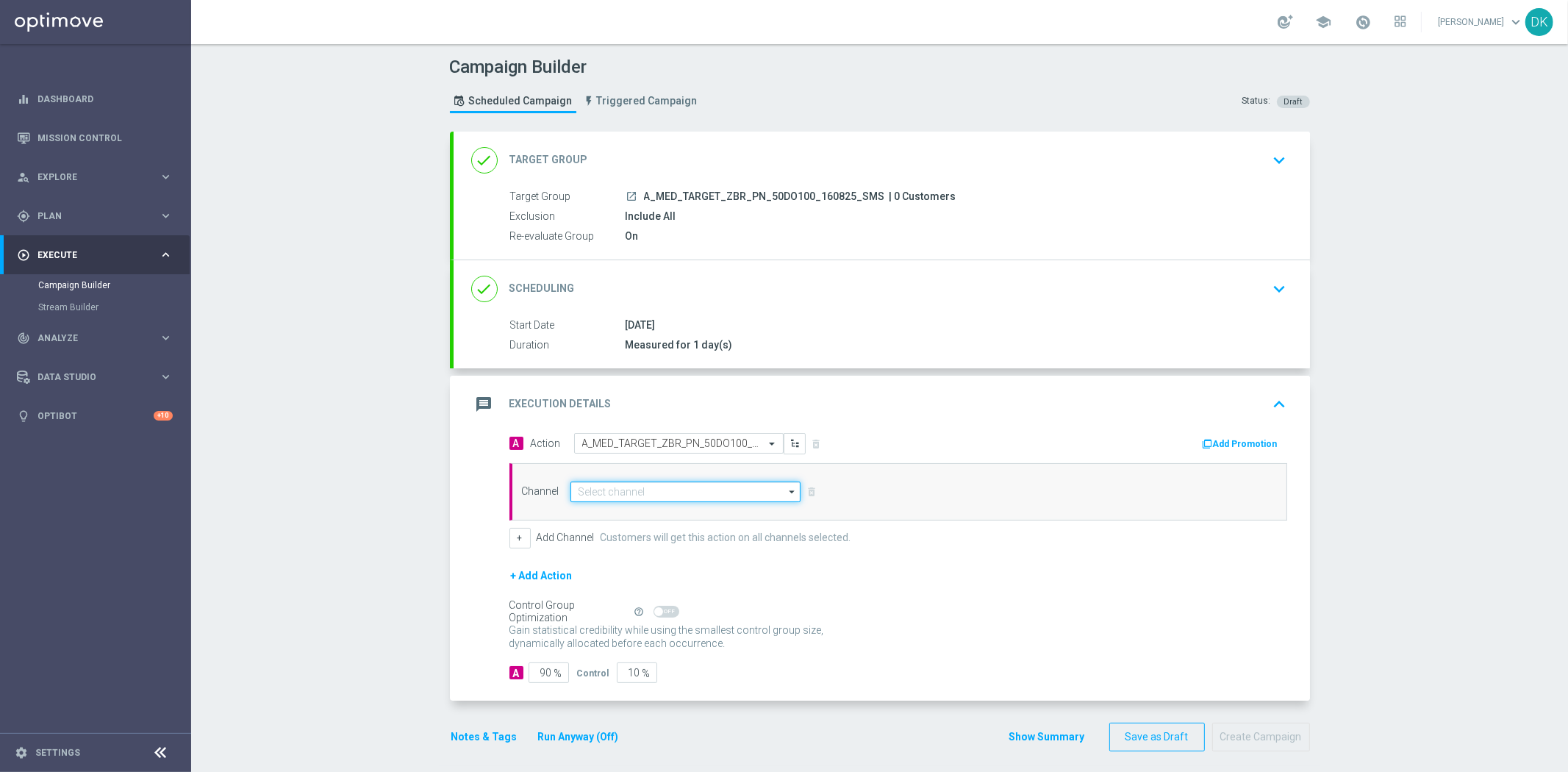
click at [631, 492] on input at bounding box center [686, 491] width 231 height 20
click at [635, 517] on div "SMS" at bounding box center [697, 513] width 231 height 20
type input "SMS"
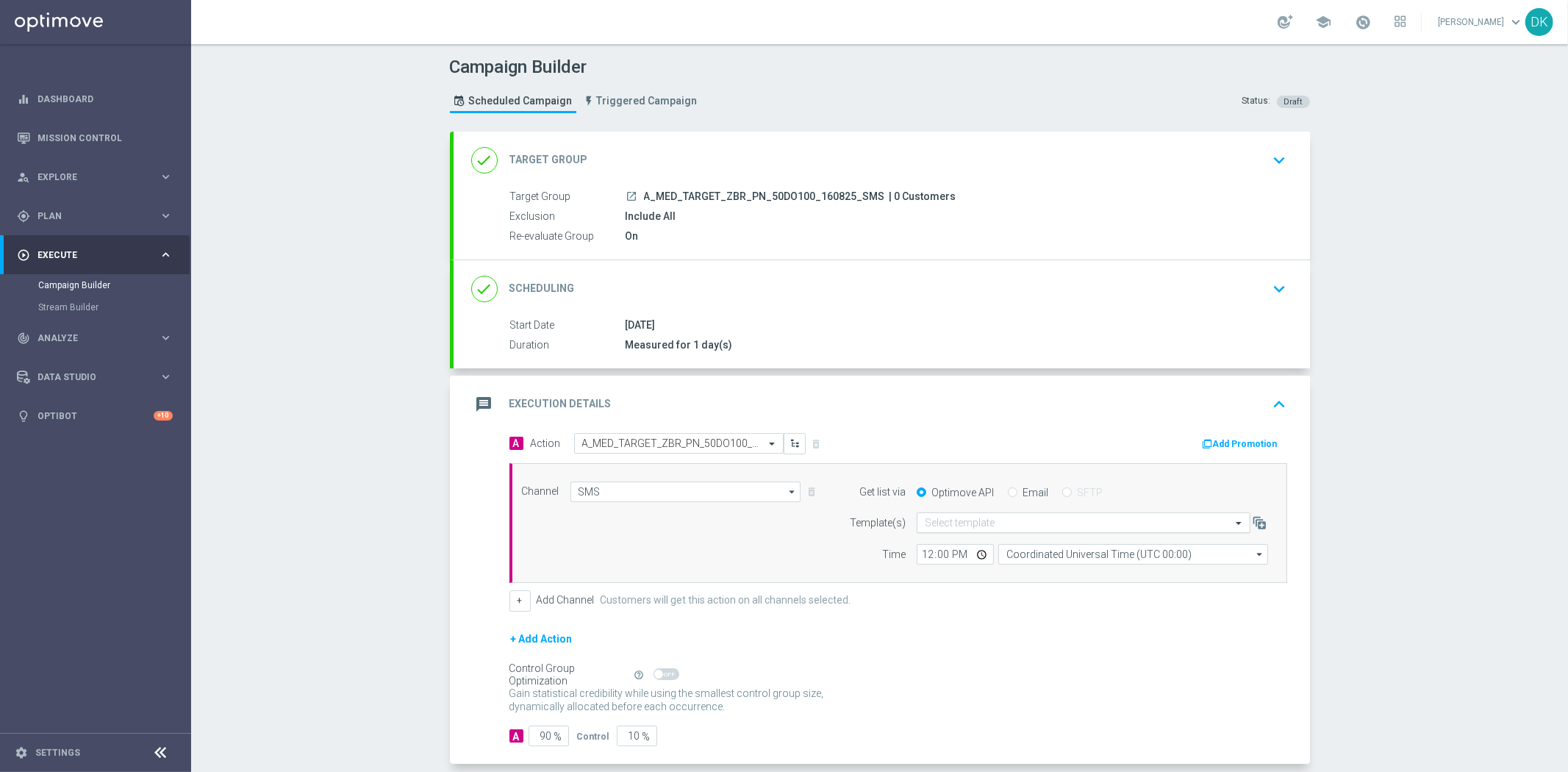
click at [954, 525] on input "text" at bounding box center [1069, 523] width 288 height 13
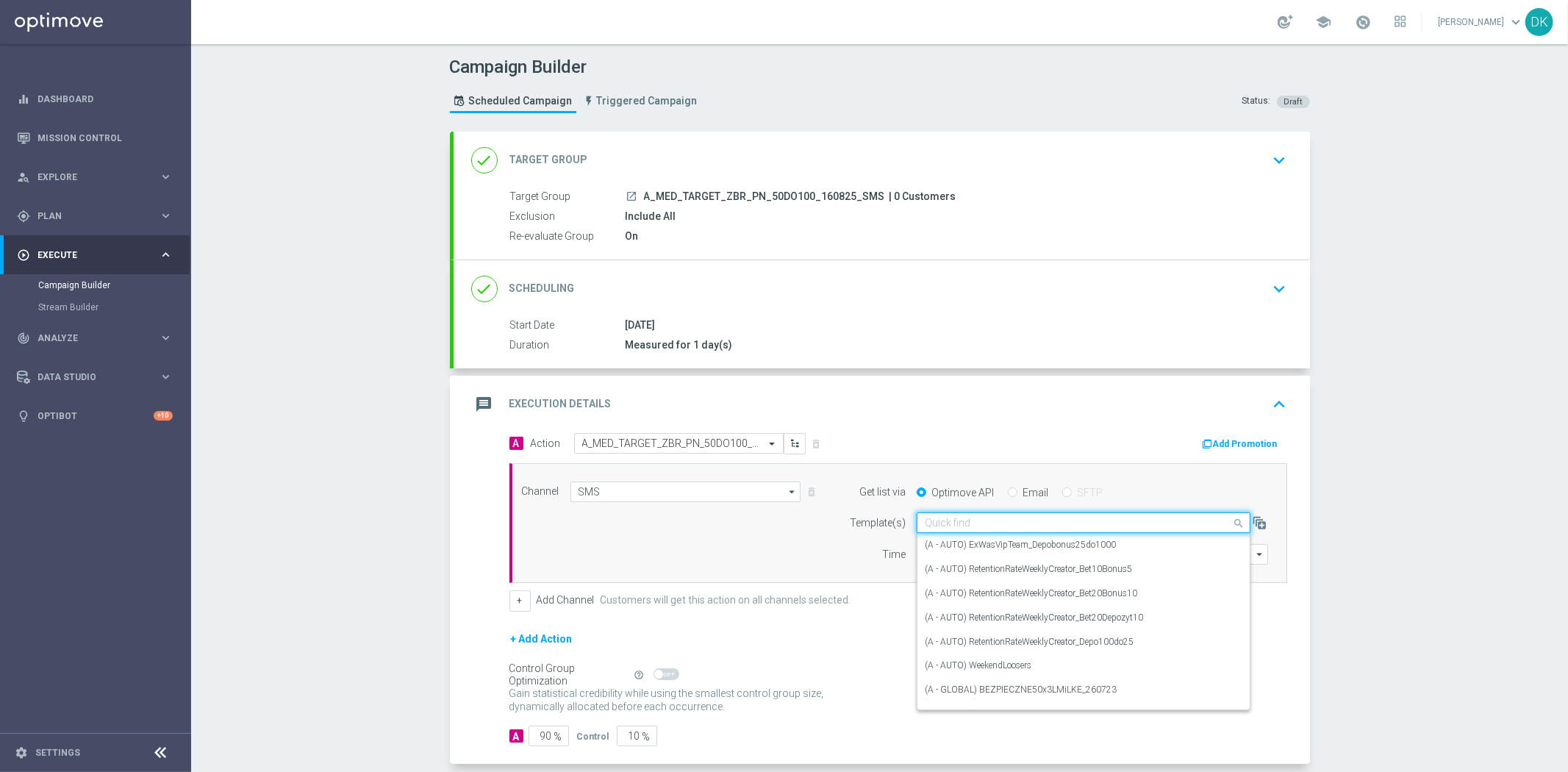
paste input "A_MED_TARGET_ZBR_PN_50DO100_160825_SMS"
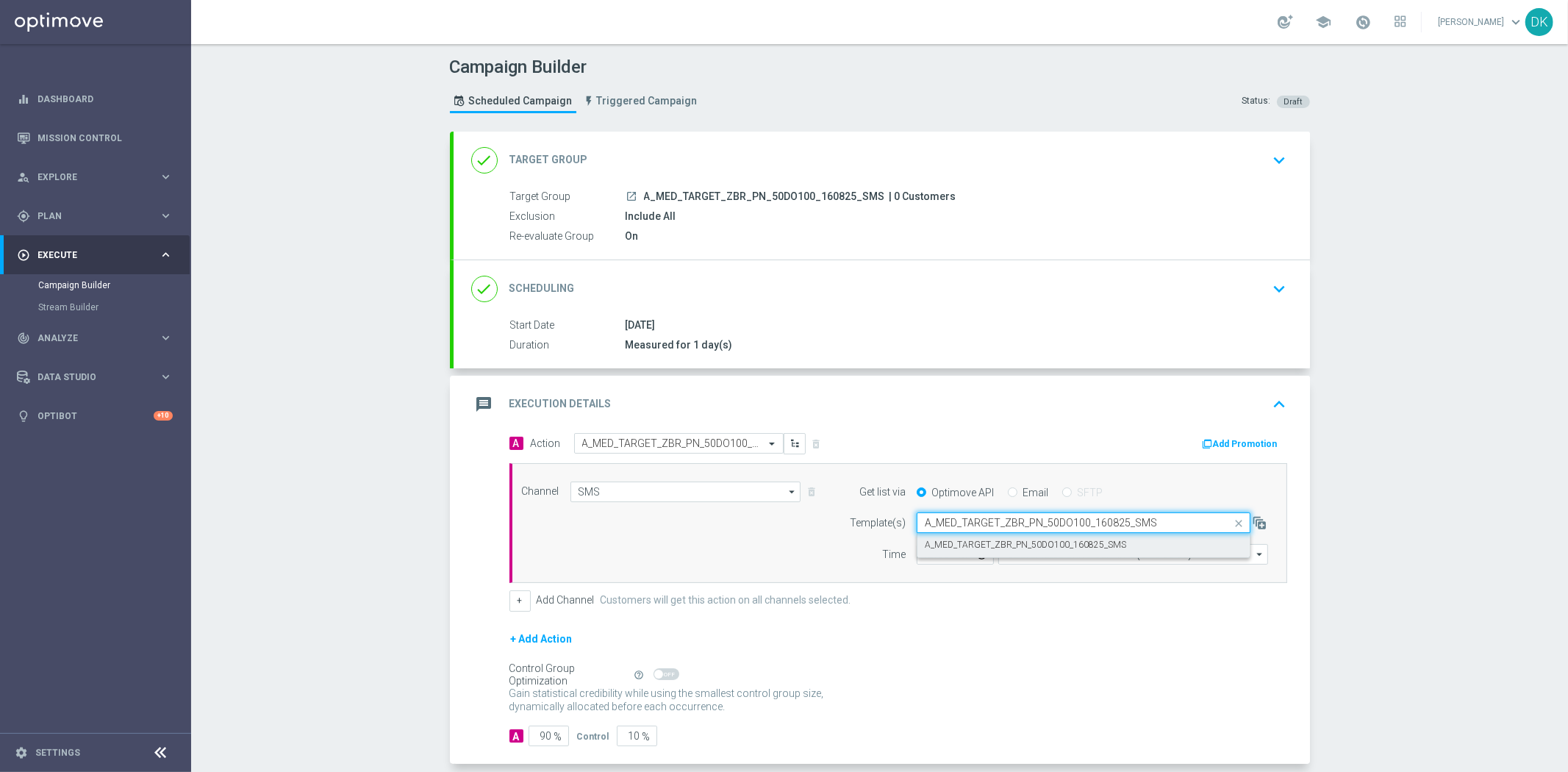
click at [965, 547] on label "A_MED_TARGET_ZBR_PN_50DO100_160825_SMS" at bounding box center [1025, 545] width 201 height 13
type input "A_MED_TARGET_ZBR_PN_50DO100_160825_SMS"
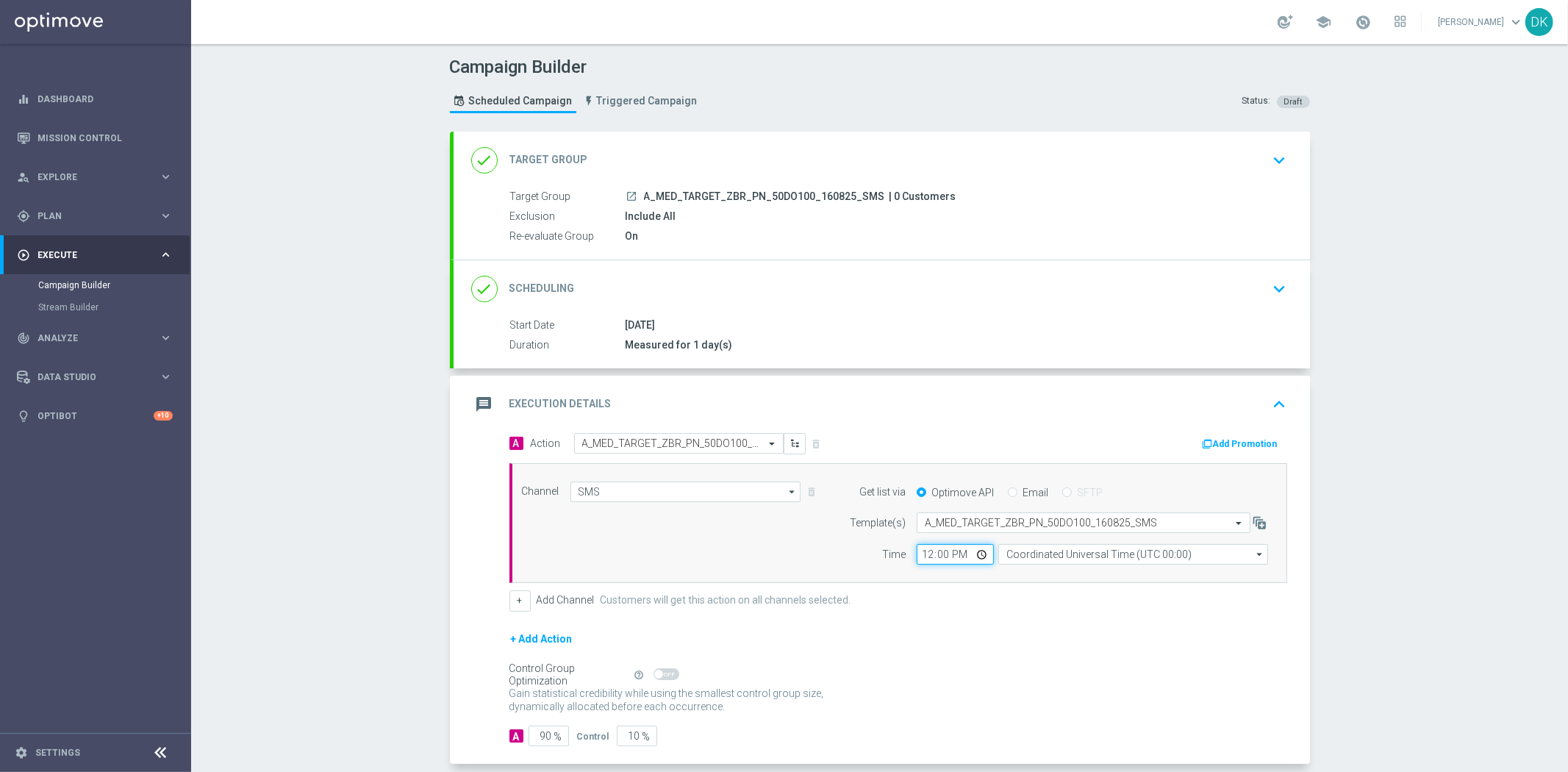
click at [922, 557] on input "12:00" at bounding box center [955, 554] width 77 height 20
type input "13:30"
click at [1019, 555] on input "Coordinated Universal Time (UTC 00:00)" at bounding box center [1133, 554] width 270 height 20
click at [1027, 574] on div "Central European Time ([GEOGRAPHIC_DATA]) (UTC +02:00)" at bounding box center [1137, 575] width 241 height 13
click at [1004, 637] on div "+ Add Action" at bounding box center [898, 648] width 777 height 37
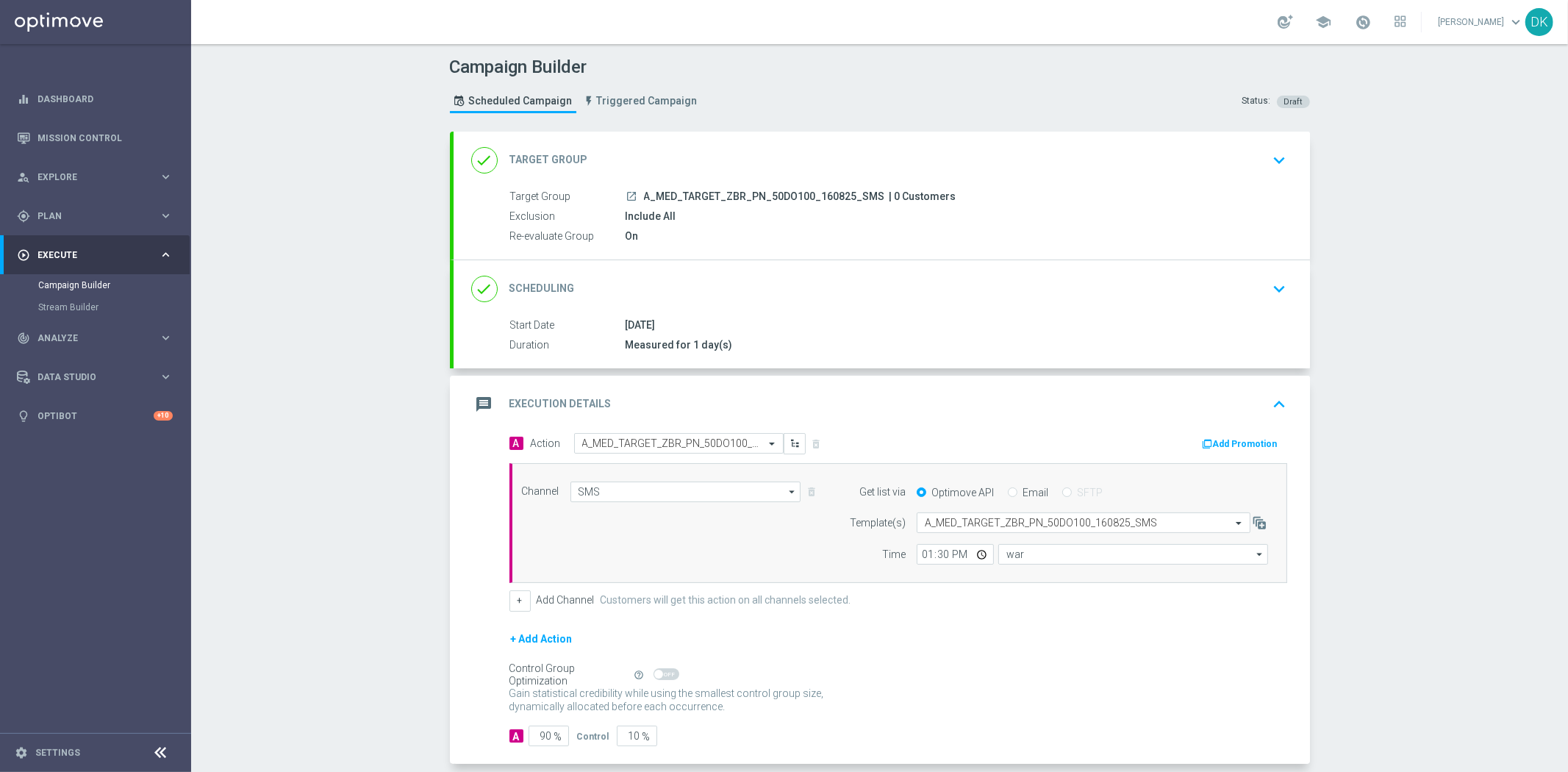
type input "Central European Time ([GEOGRAPHIC_DATA]) (UTC +02:00)"
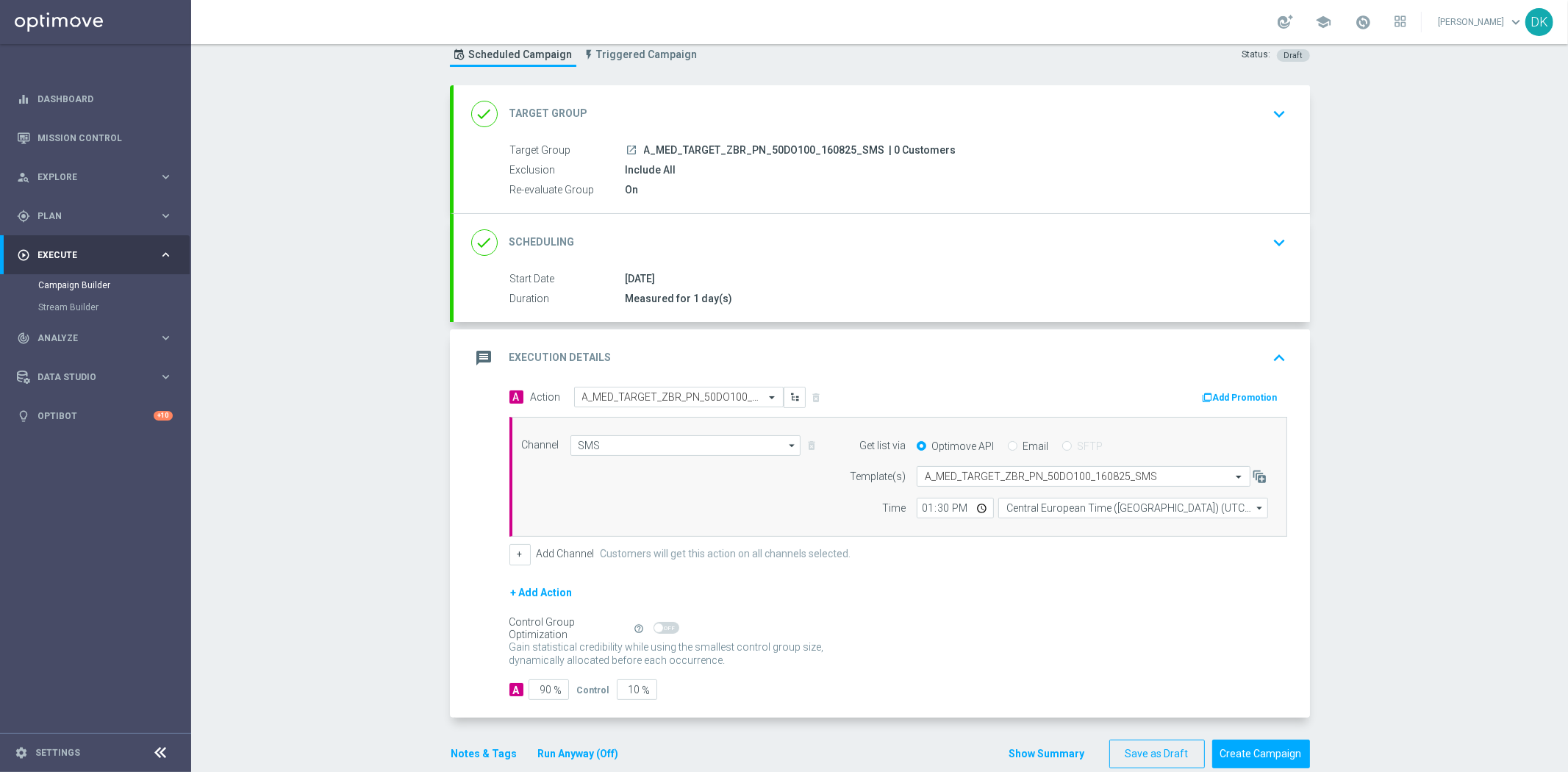
scroll to position [71, 0]
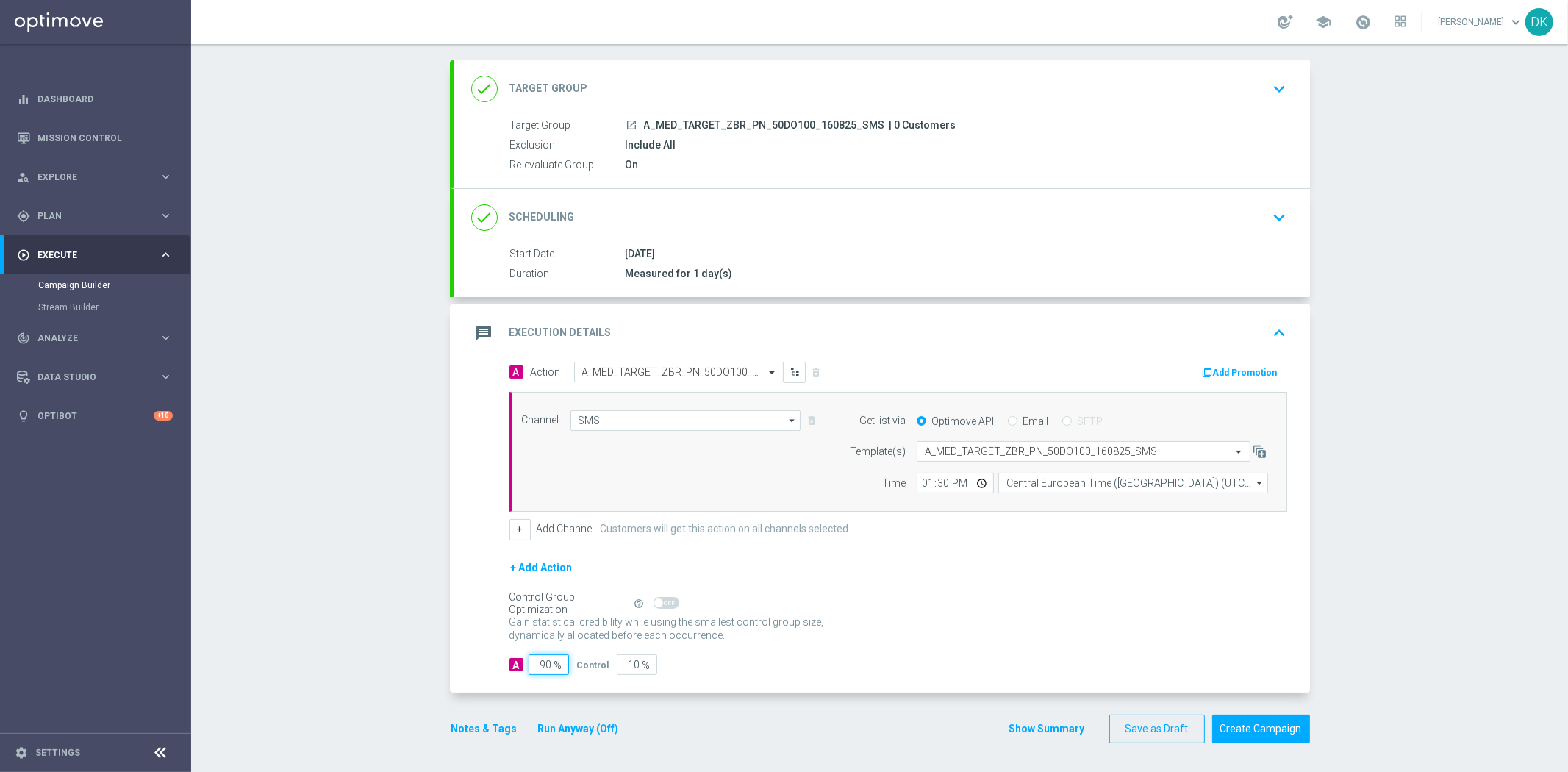
drag, startPoint x: 538, startPoint y: 669, endPoint x: 706, endPoint y: 671, distance: 168.0
click at [643, 671] on div "A 90 % Control 10 %" at bounding box center [898, 665] width 777 height 20
type input "98"
type input "2"
type input "98"
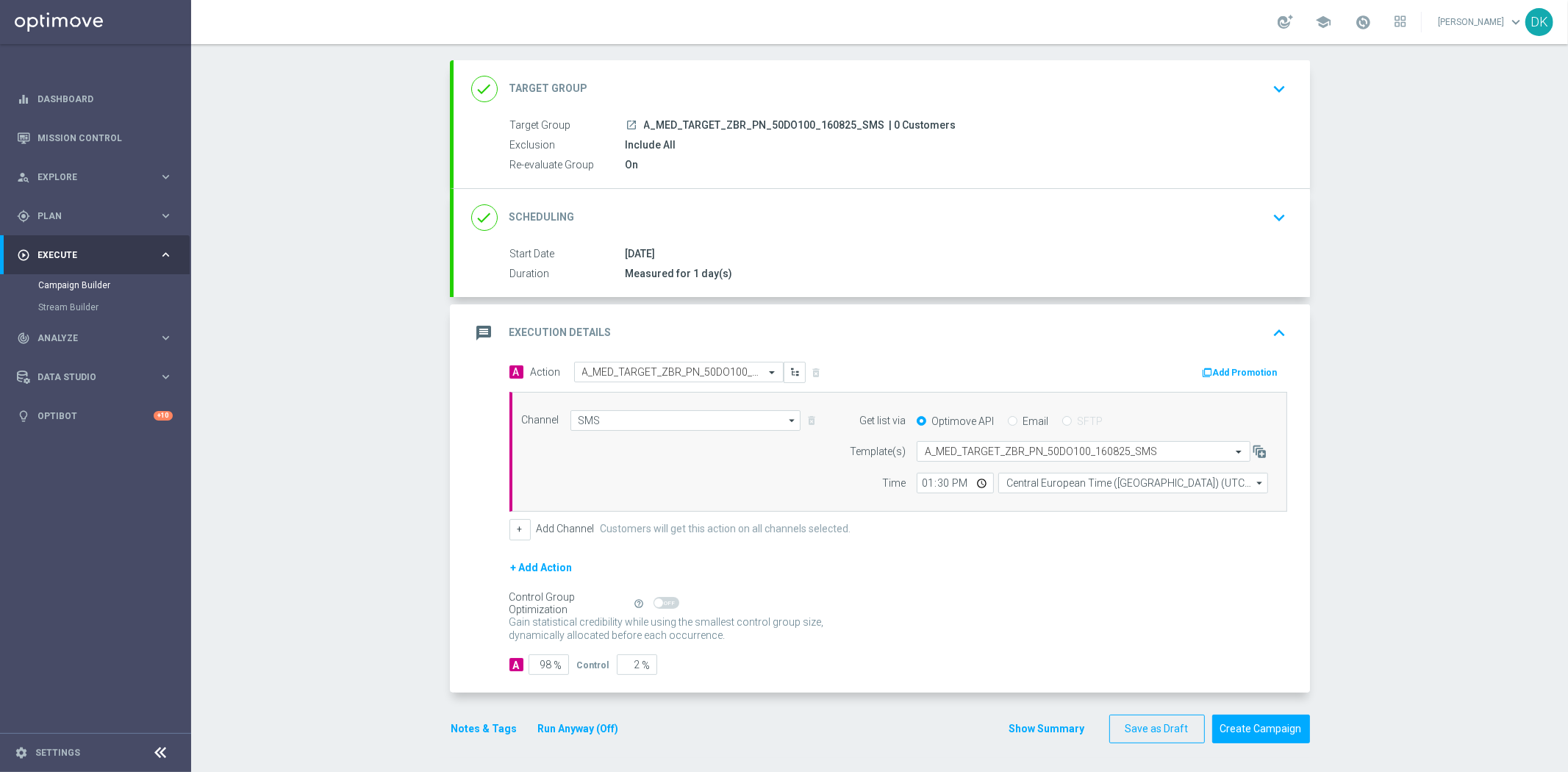
click at [965, 634] on div "Gain statistical credibility while using the smallest control group size, dynam…" at bounding box center [898, 629] width 777 height 35
click at [1262, 735] on button "Create Campaign" at bounding box center [1261, 729] width 98 height 29
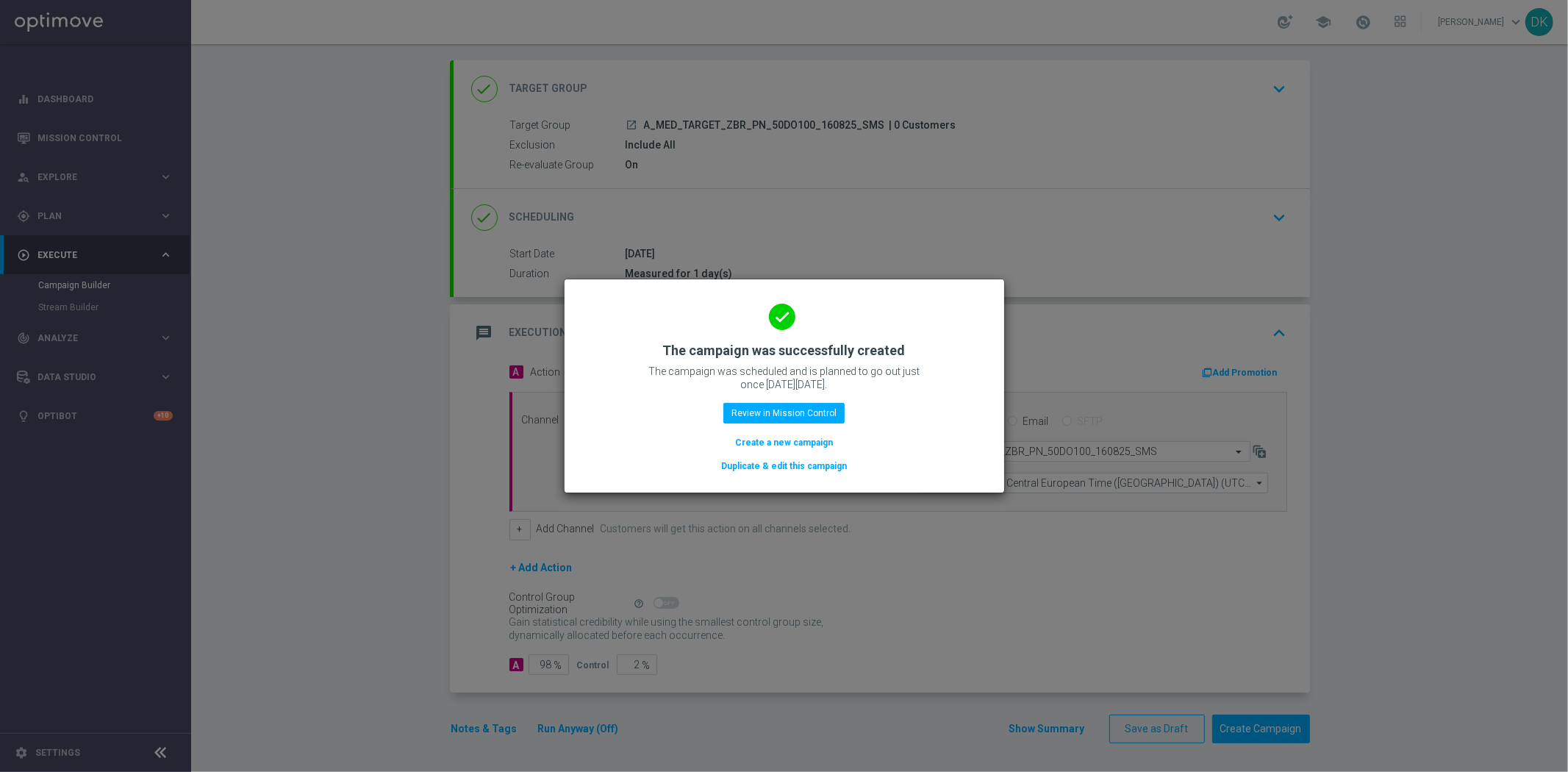
click at [770, 444] on button "Create a new campaign" at bounding box center [784, 442] width 100 height 16
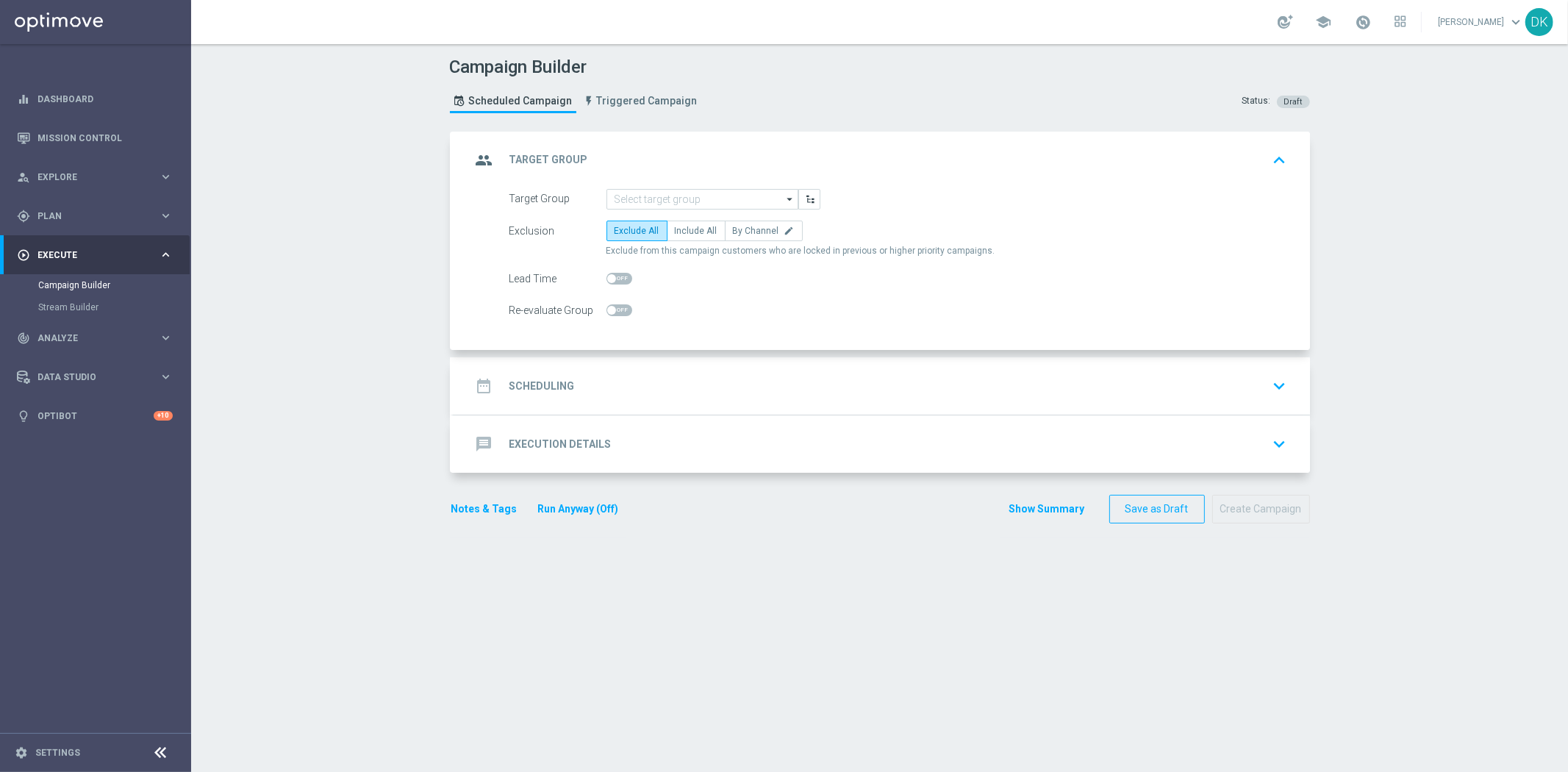
scroll to position [0, 0]
click at [686, 201] on input at bounding box center [702, 199] width 192 height 20
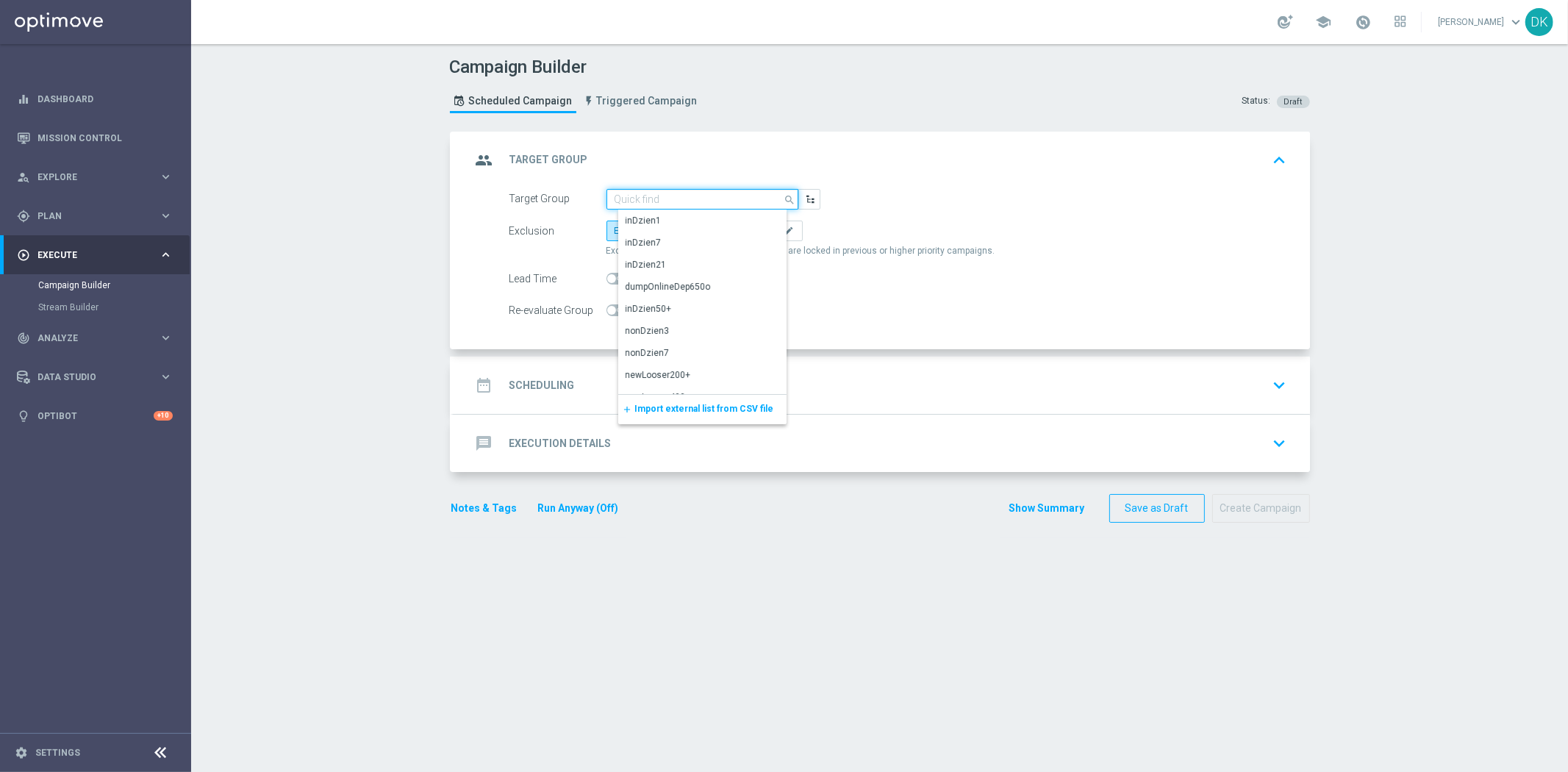
paste input "A_HIGH_TARGET_ZBR_PN_50DO250_160825_SMS"
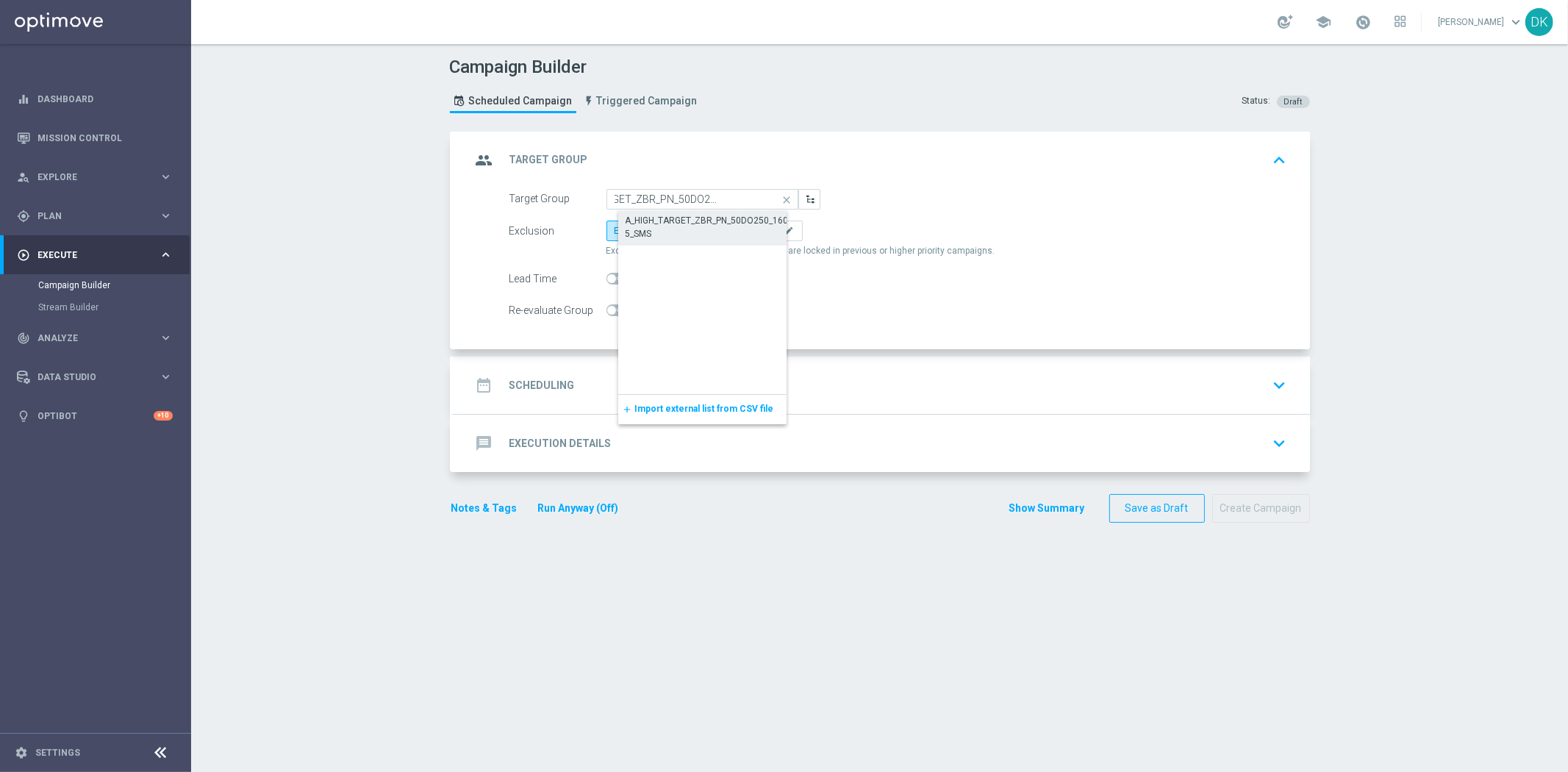
click at [672, 228] on div "A_HIGH_TARGET_ZBR_PN_50DO250_160825_SMS" at bounding box center [714, 227] width 178 height 27
type input "A_HIGH_TARGET_ZBR_PN_50DO250_160825_SMS"
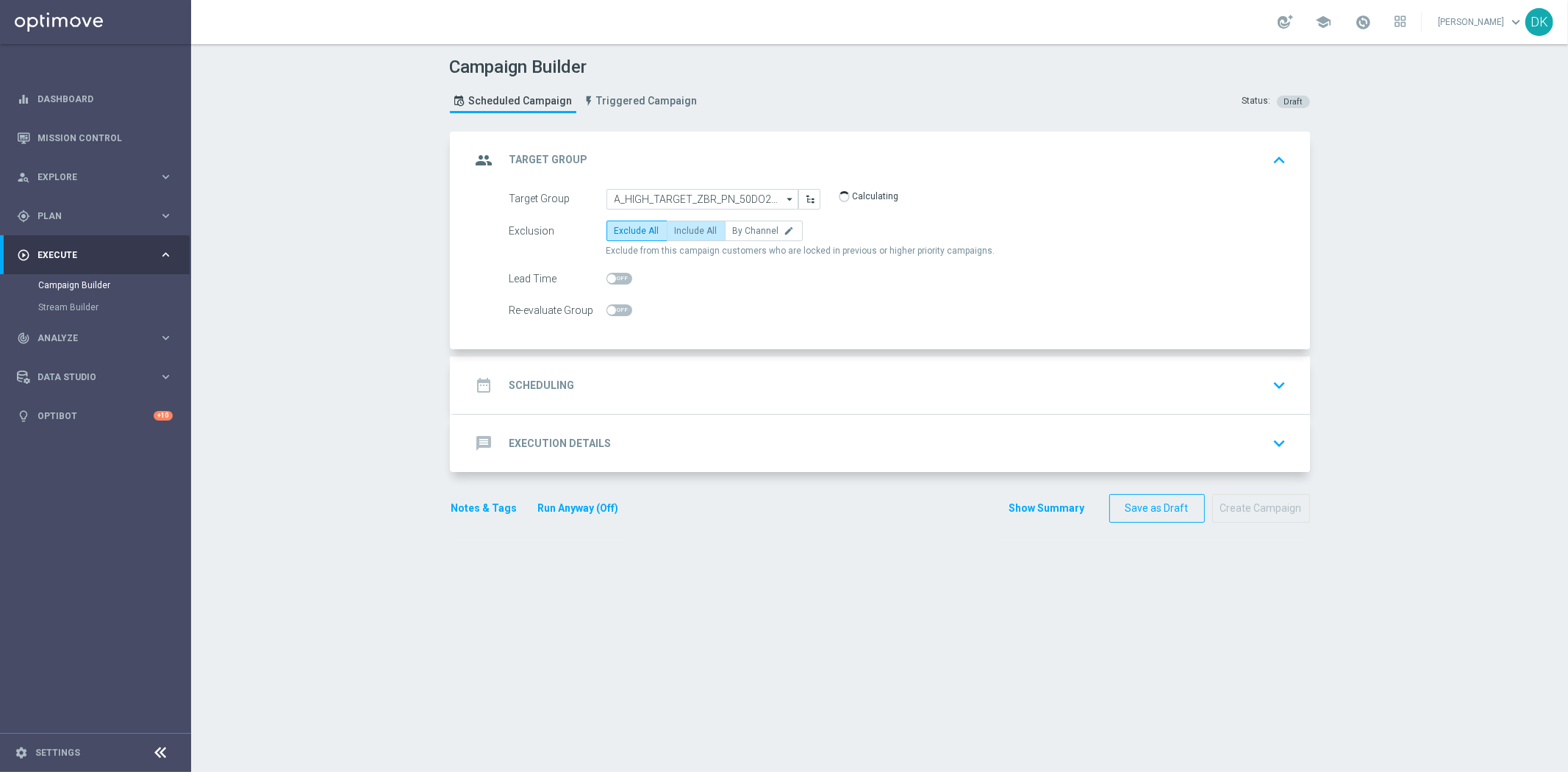
click at [679, 230] on span "Include All" at bounding box center [696, 230] width 42 height 10
click at [679, 230] on input "Include All" at bounding box center [679, 234] width 9 height 9
radio input "true"
click at [614, 307] on span at bounding box center [619, 310] width 26 height 12
click at [614, 307] on input "checkbox" at bounding box center [619, 310] width 26 height 12
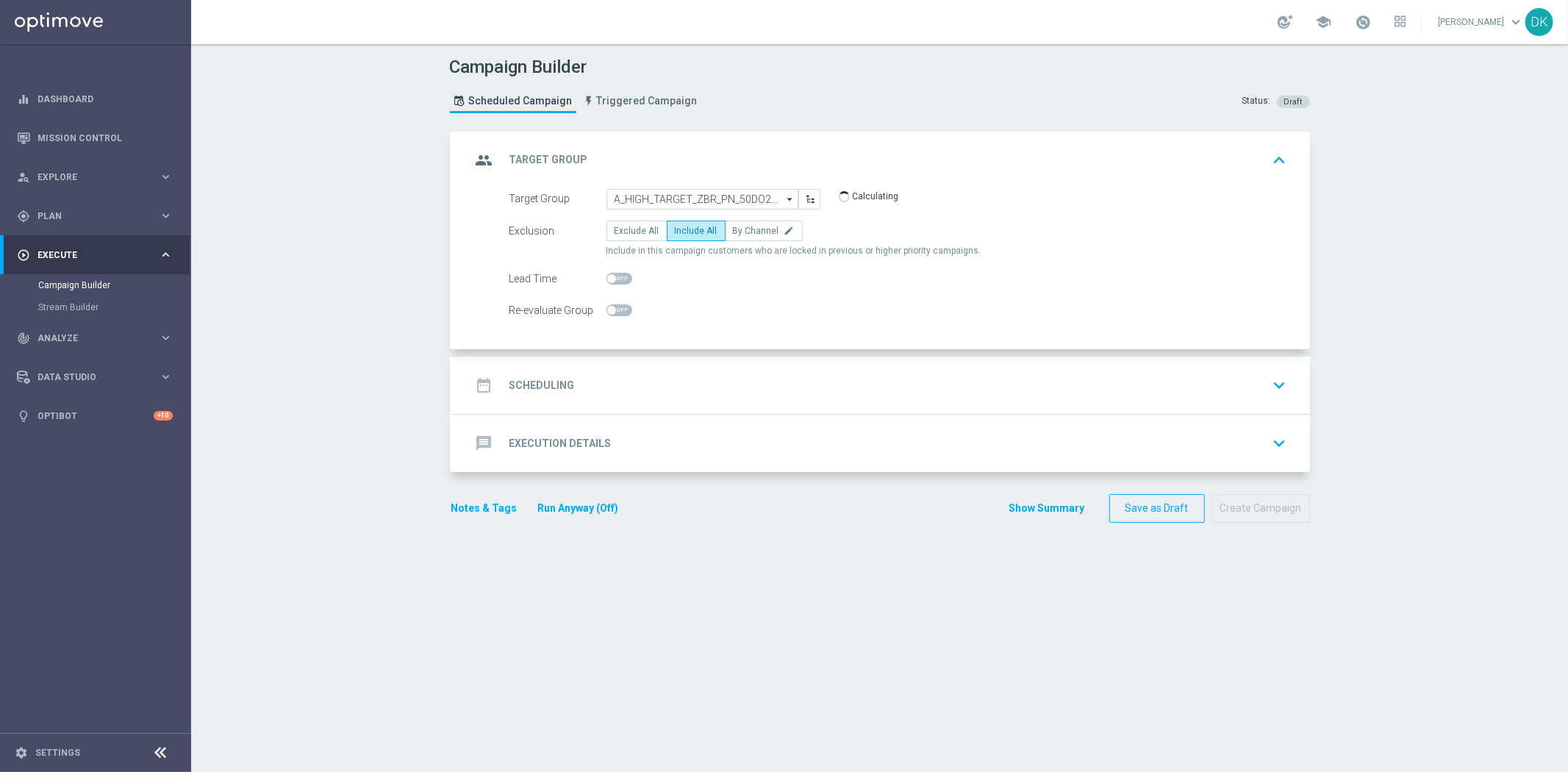
checkbox input "true"
click at [568, 403] on div "date_range Scheduling keyboard_arrow_down" at bounding box center [882, 385] width 856 height 57
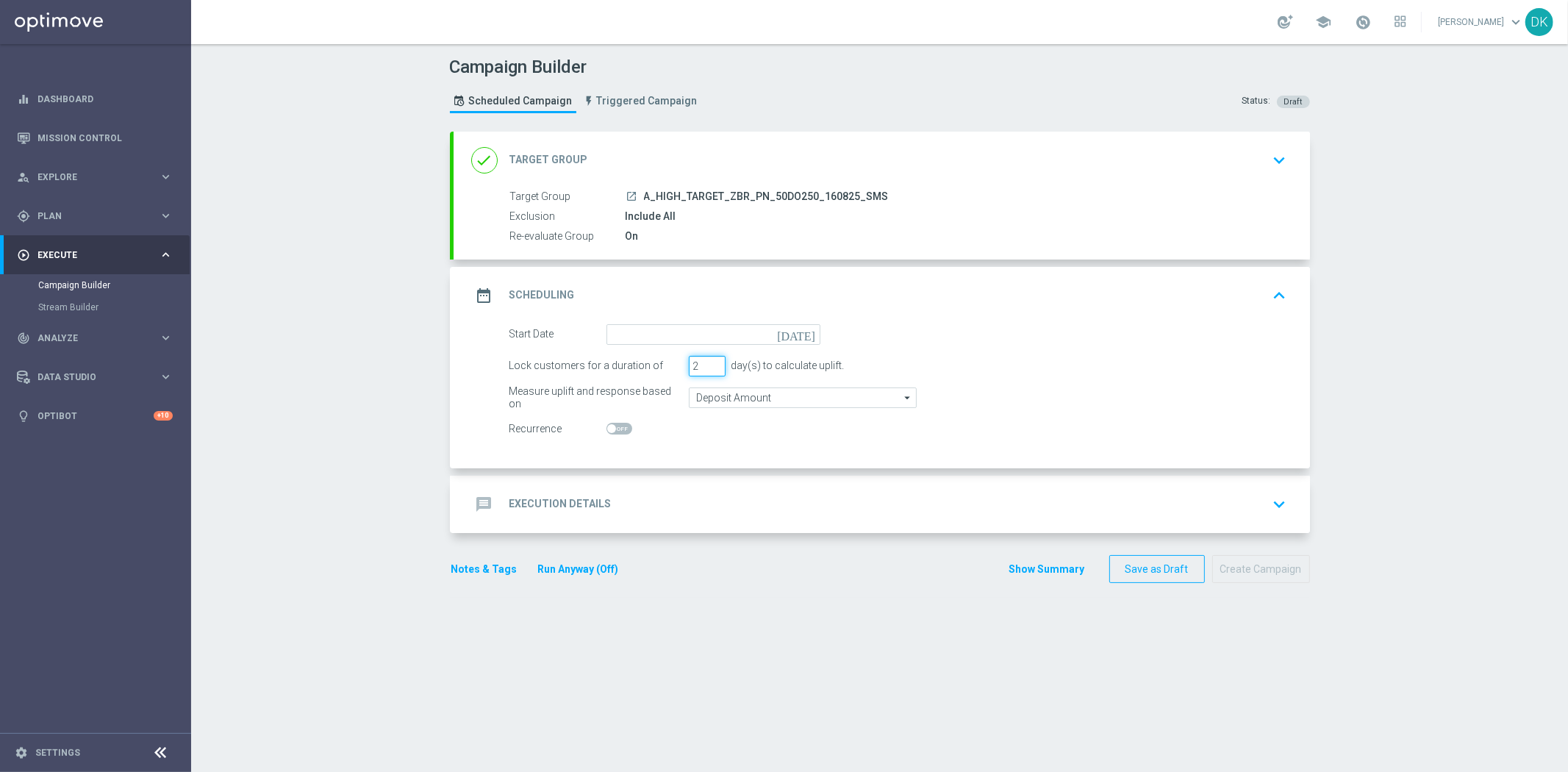
click at [709, 366] on input "2" at bounding box center [707, 366] width 37 height 20
type input "1"
click at [709, 366] on input "1" at bounding box center [707, 366] width 37 height 20
click at [722, 335] on input at bounding box center [713, 335] width 214 height 20
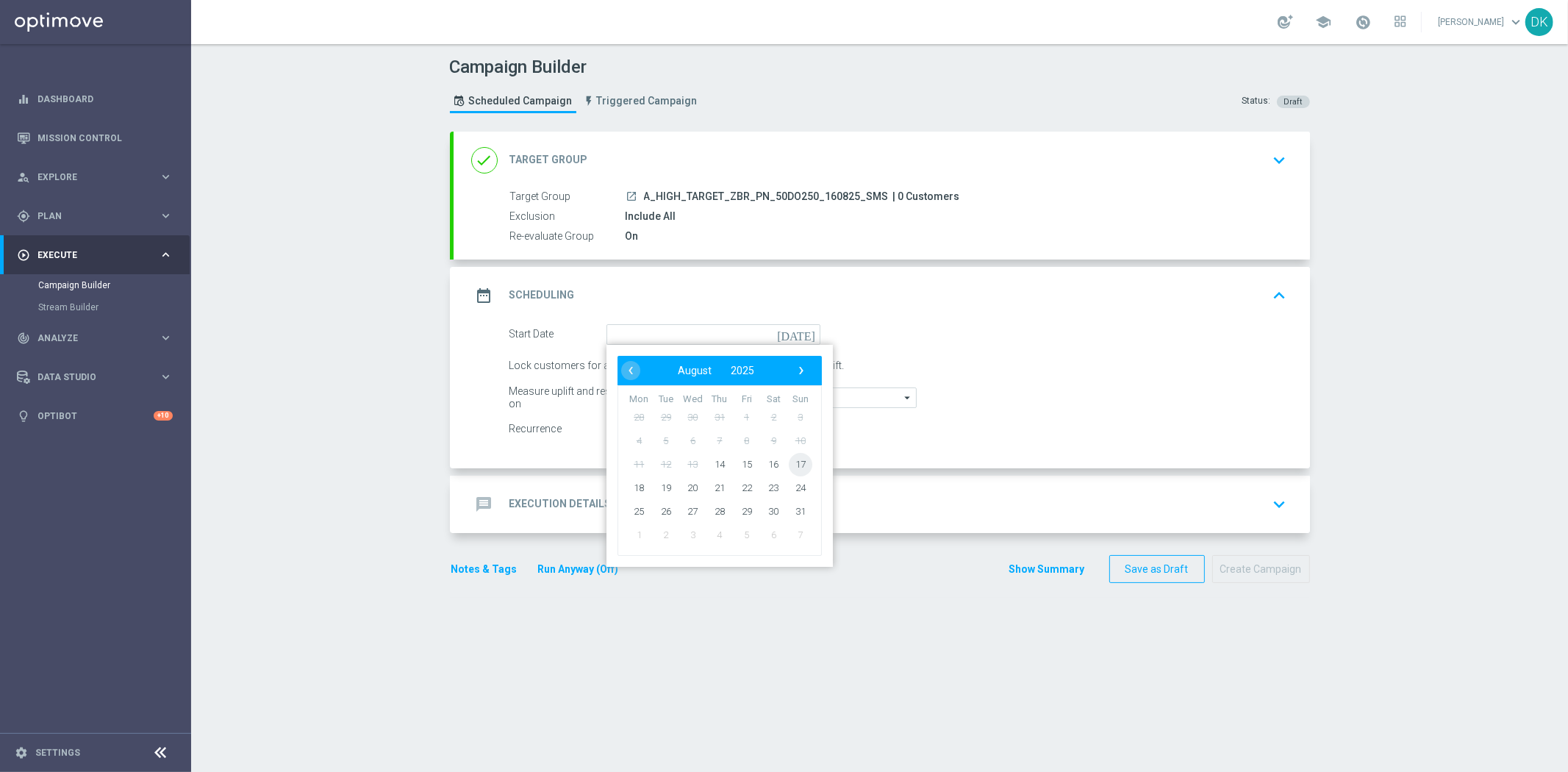
click at [794, 462] on span "17" at bounding box center [799, 464] width 24 height 24
type input "[DATE]"
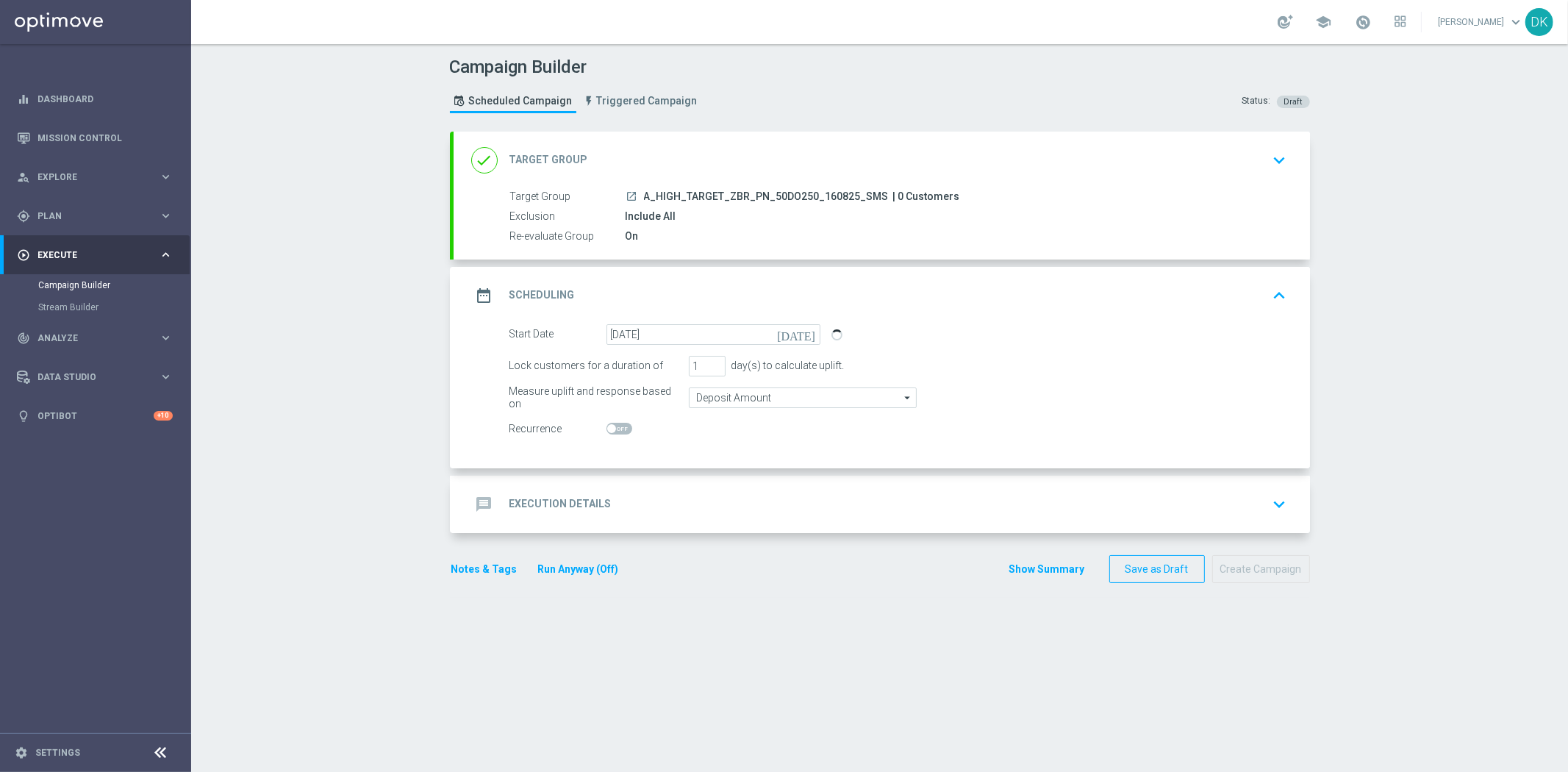
click at [746, 493] on div "message Execution Details keyboard_arrow_down" at bounding box center [882, 505] width 821 height 28
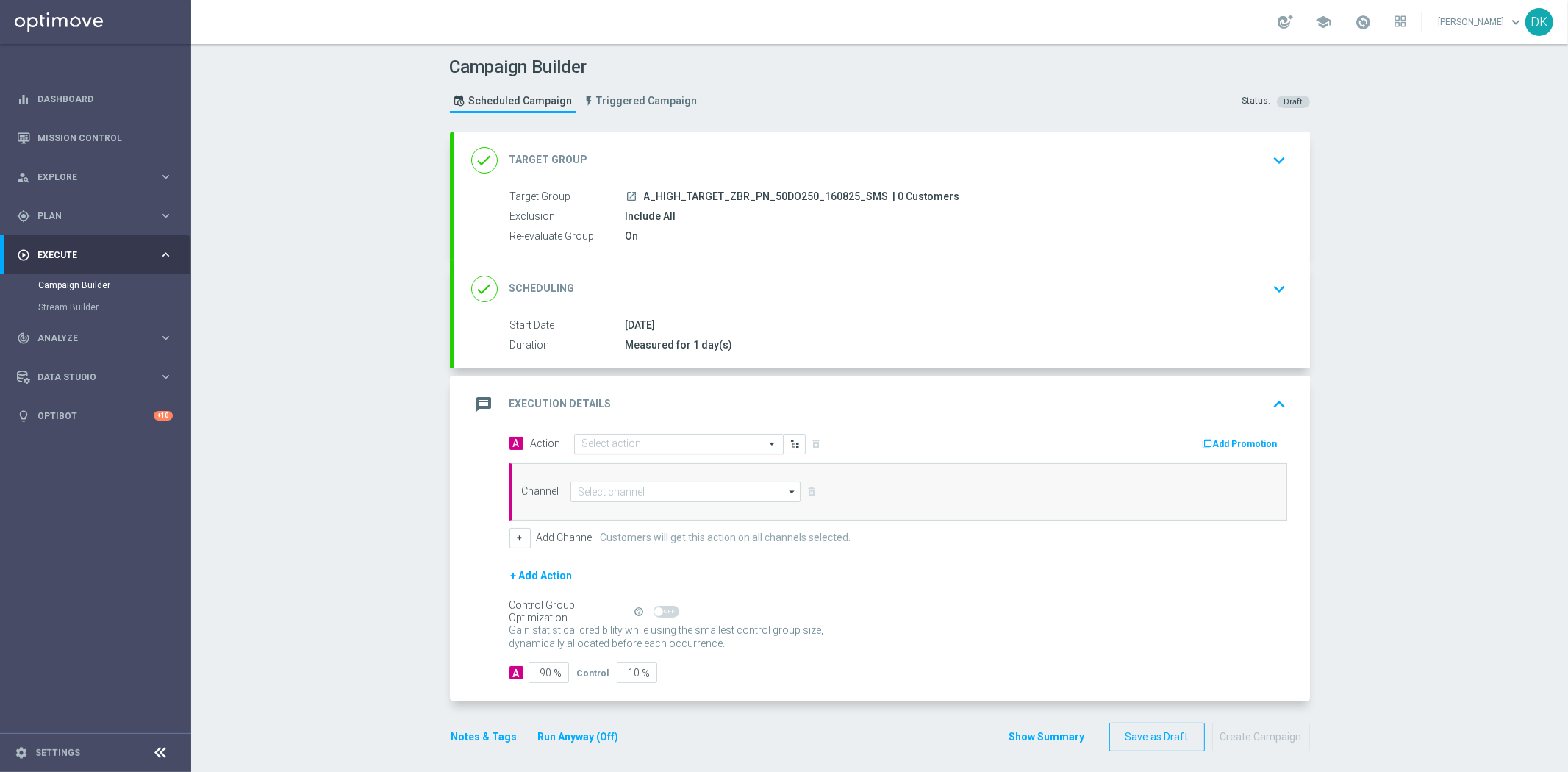
click at [665, 440] on input "text" at bounding box center [664, 444] width 164 height 13
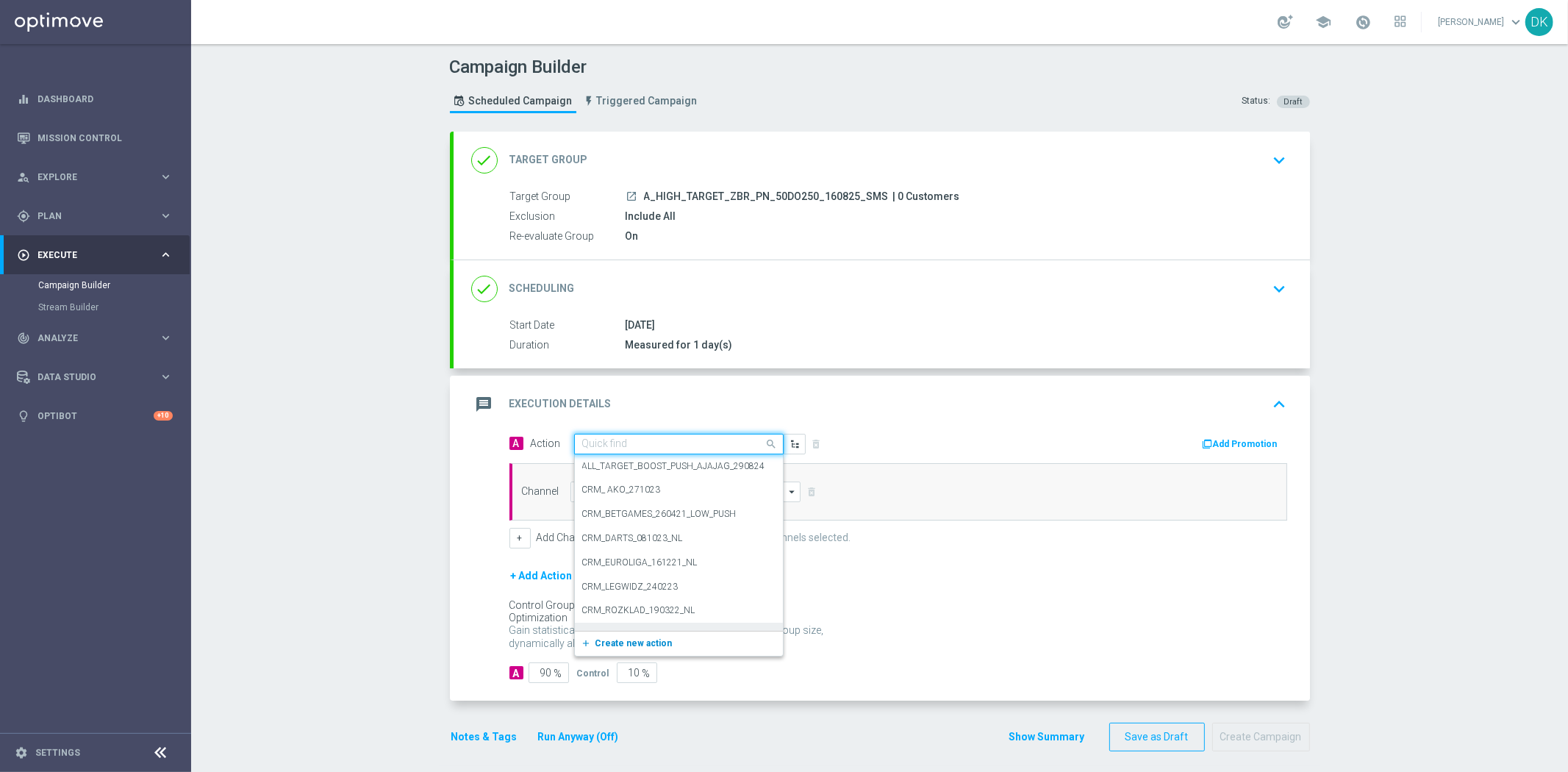
click at [641, 638] on span "Create new action" at bounding box center [634, 643] width 77 height 10
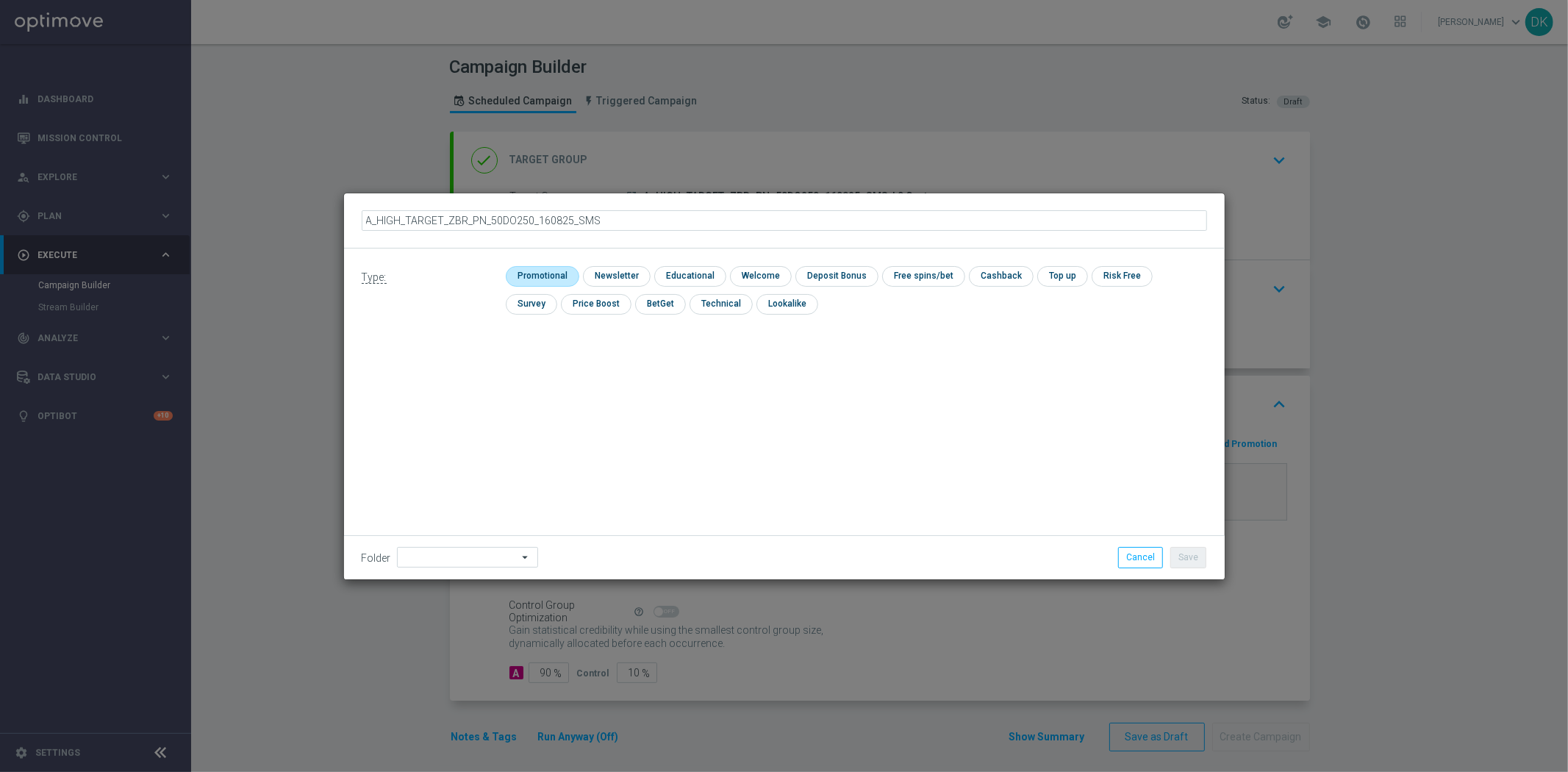
click at [552, 273] on input "checkbox" at bounding box center [540, 276] width 70 height 20
click at [1188, 559] on button "Save" at bounding box center [1188, 557] width 36 height 20
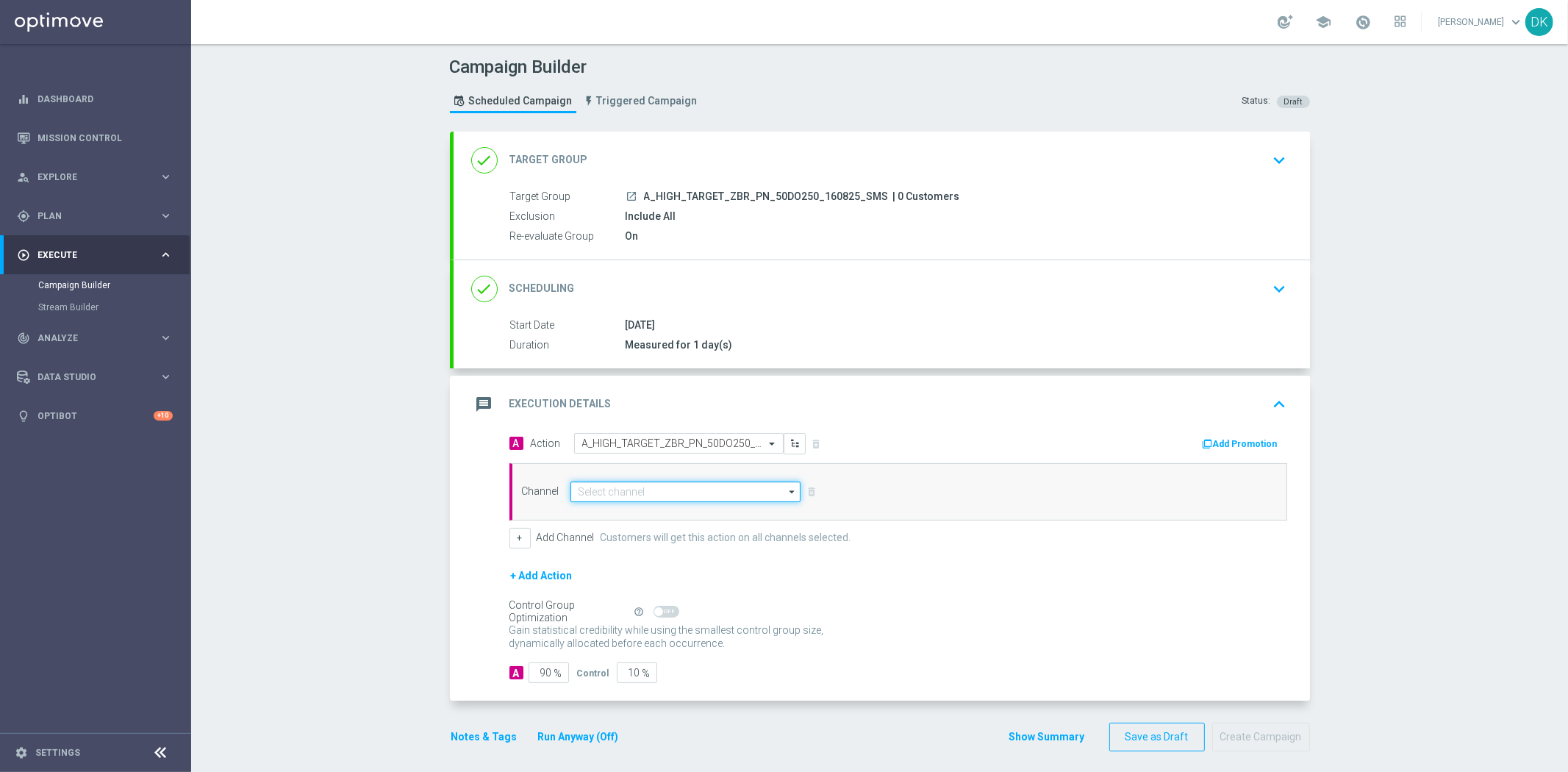
click at [615, 492] on input at bounding box center [686, 491] width 231 height 20
click at [612, 503] on div "SMS" at bounding box center [697, 513] width 231 height 20
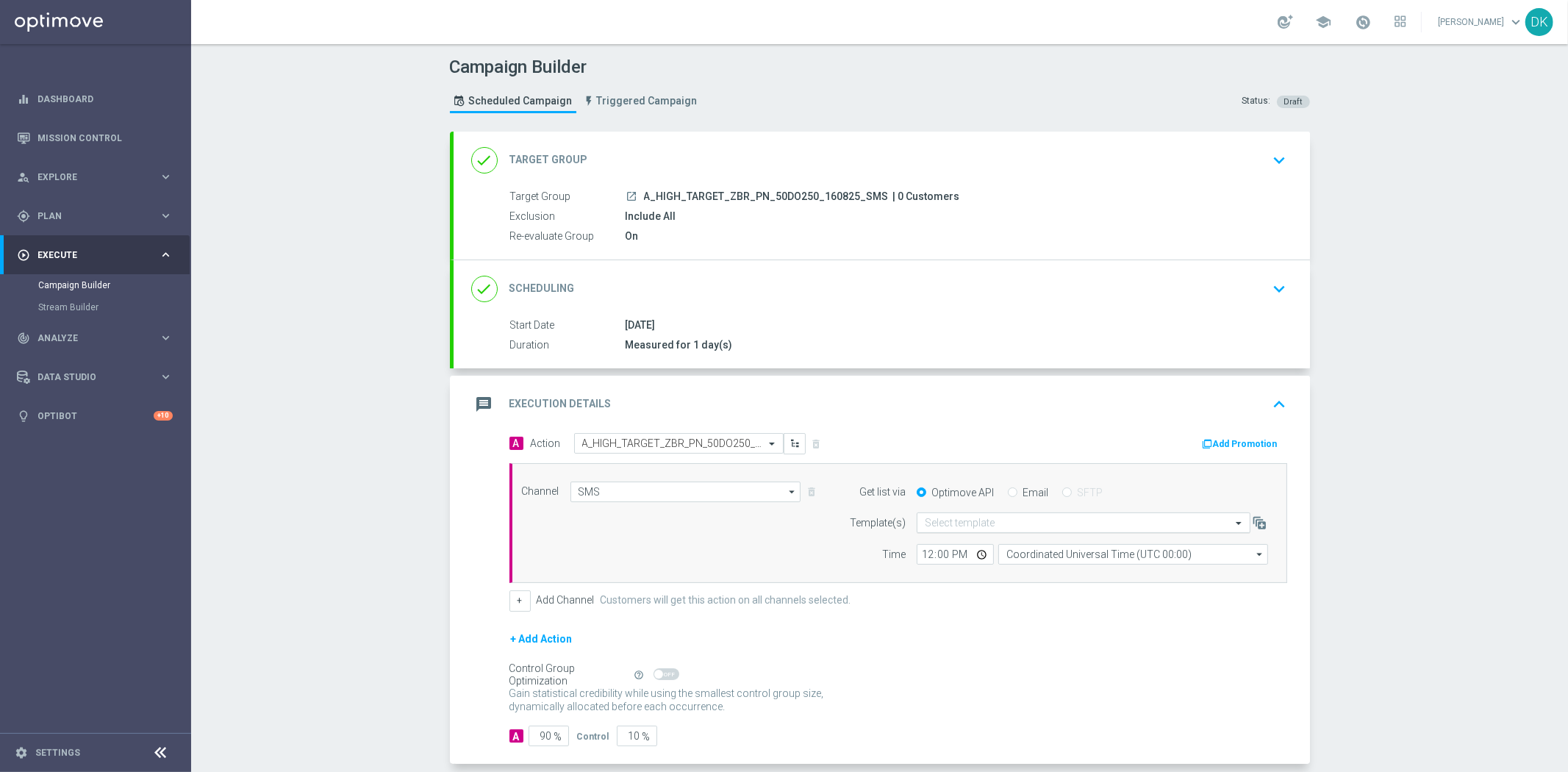
click at [957, 526] on input "text" at bounding box center [1069, 523] width 288 height 13
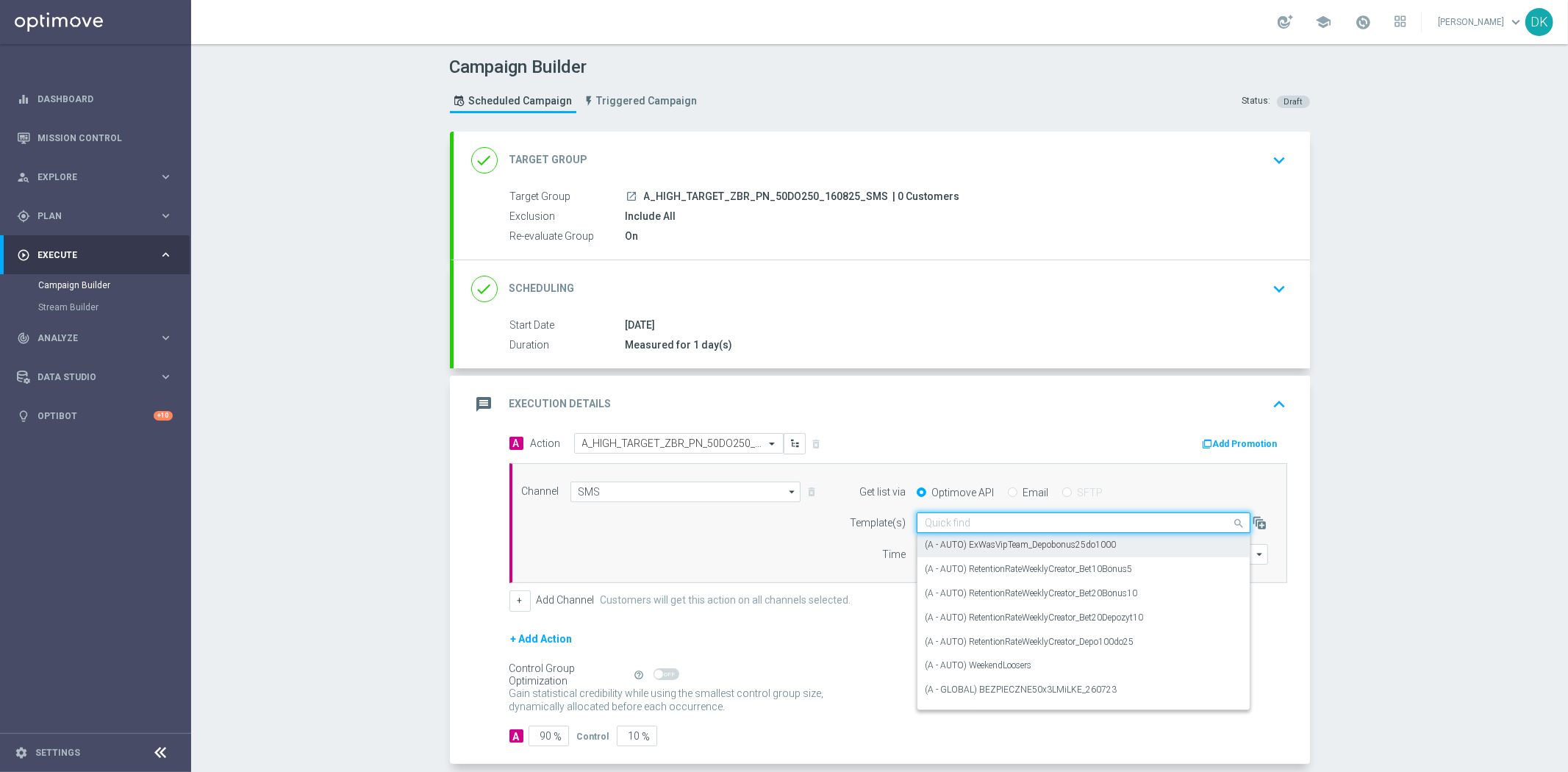
paste input "A_HIGH_TARGET_ZBR_PN_50DO250_160825_SMS"
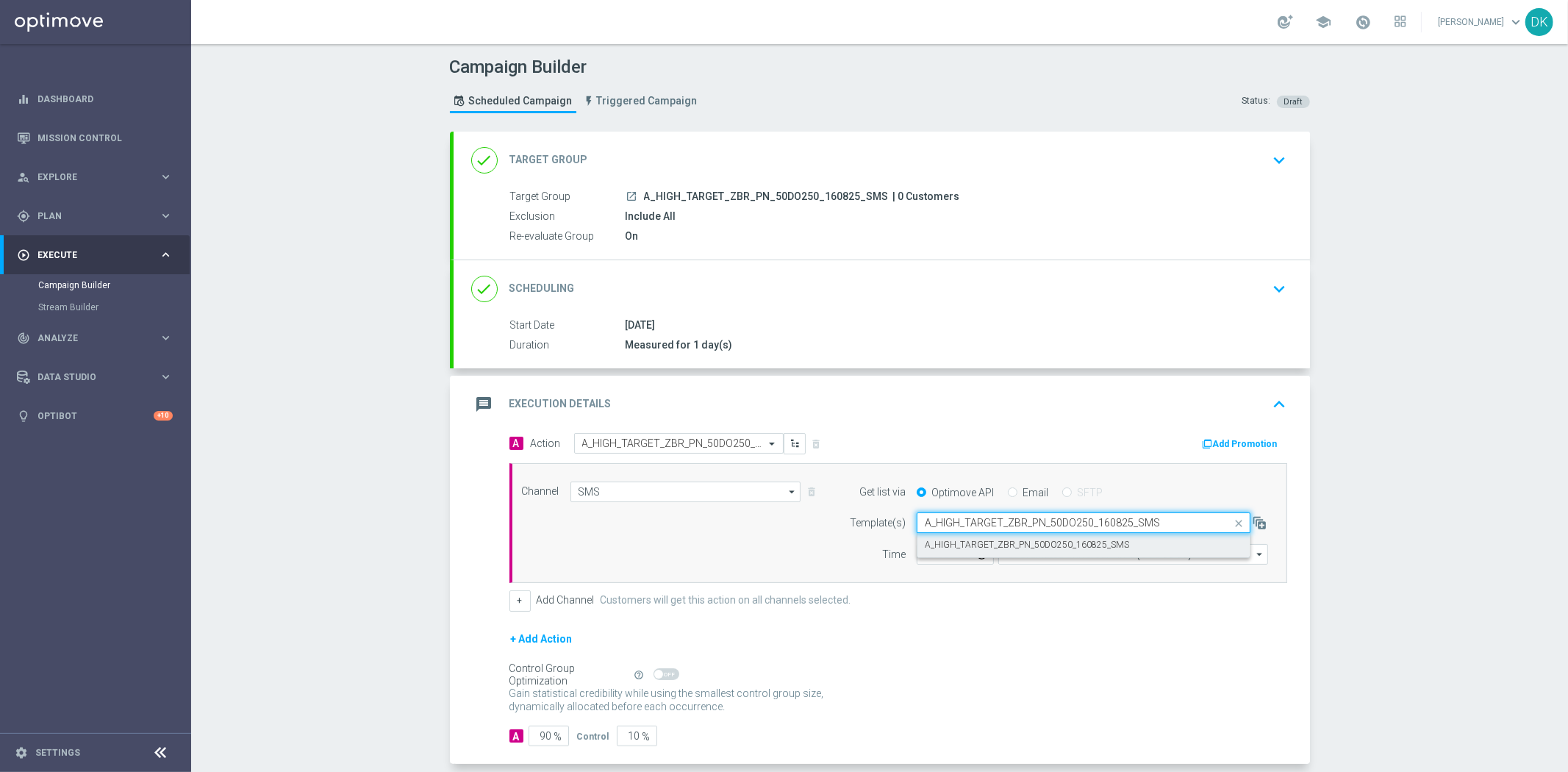
click at [955, 542] on label "A_HIGH_TARGET_ZBR_PN_50DO250_160825_SMS" at bounding box center [1027, 545] width 205 height 13
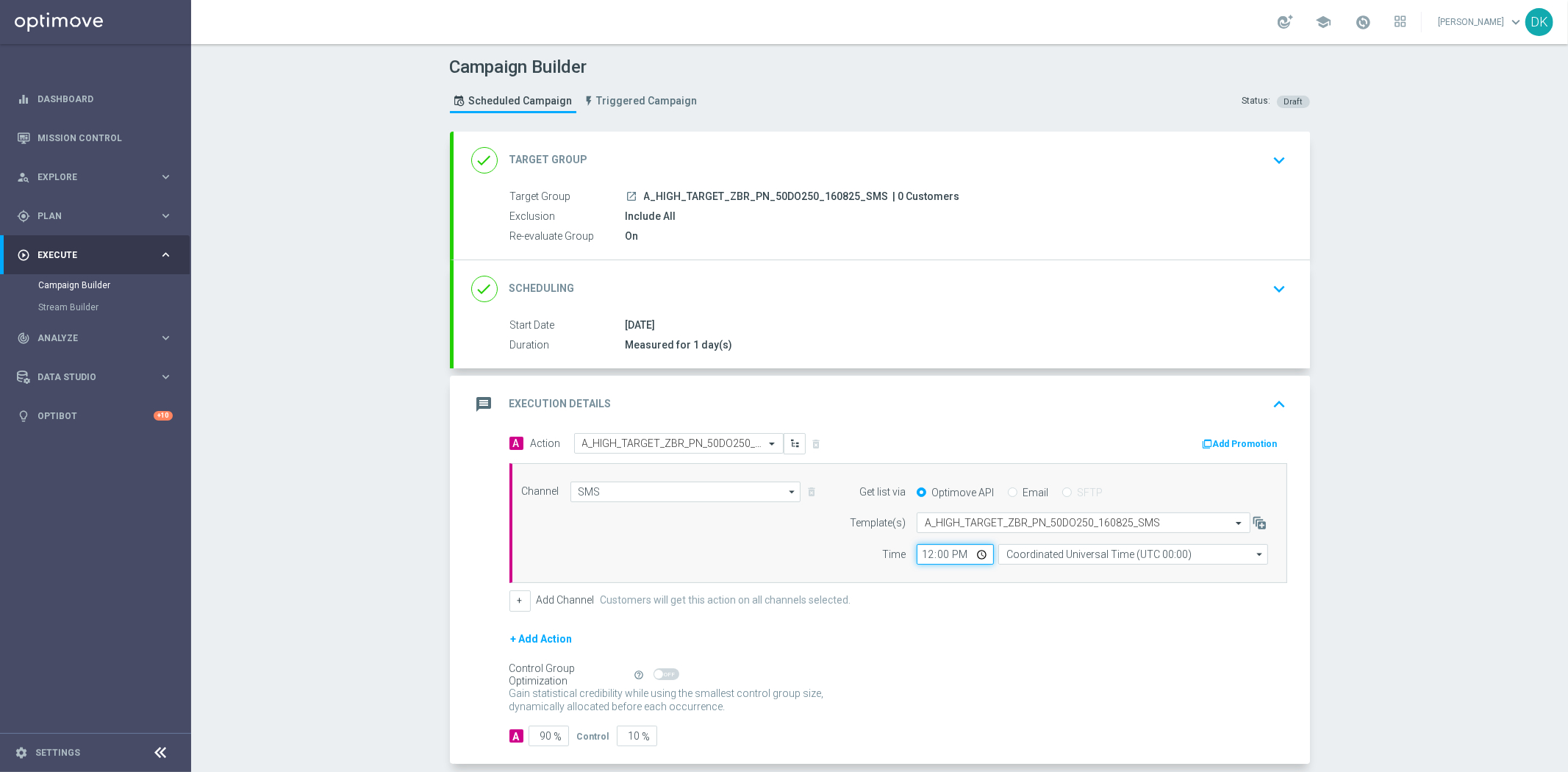
click at [920, 553] on input "12:00" at bounding box center [955, 554] width 77 height 20
click at [1075, 560] on input "Coordinated Universal Time (UTC 00:00)" at bounding box center [1133, 554] width 270 height 20
click at [1071, 574] on div "Central European Time ([GEOGRAPHIC_DATA]) (UTC +02:00)" at bounding box center [1138, 576] width 241 height 13
drag, startPoint x: 538, startPoint y: 732, endPoint x: 623, endPoint y: 730, distance: 85.0
click at [615, 730] on div "A 90 % Control 10 %" at bounding box center [898, 736] width 777 height 20
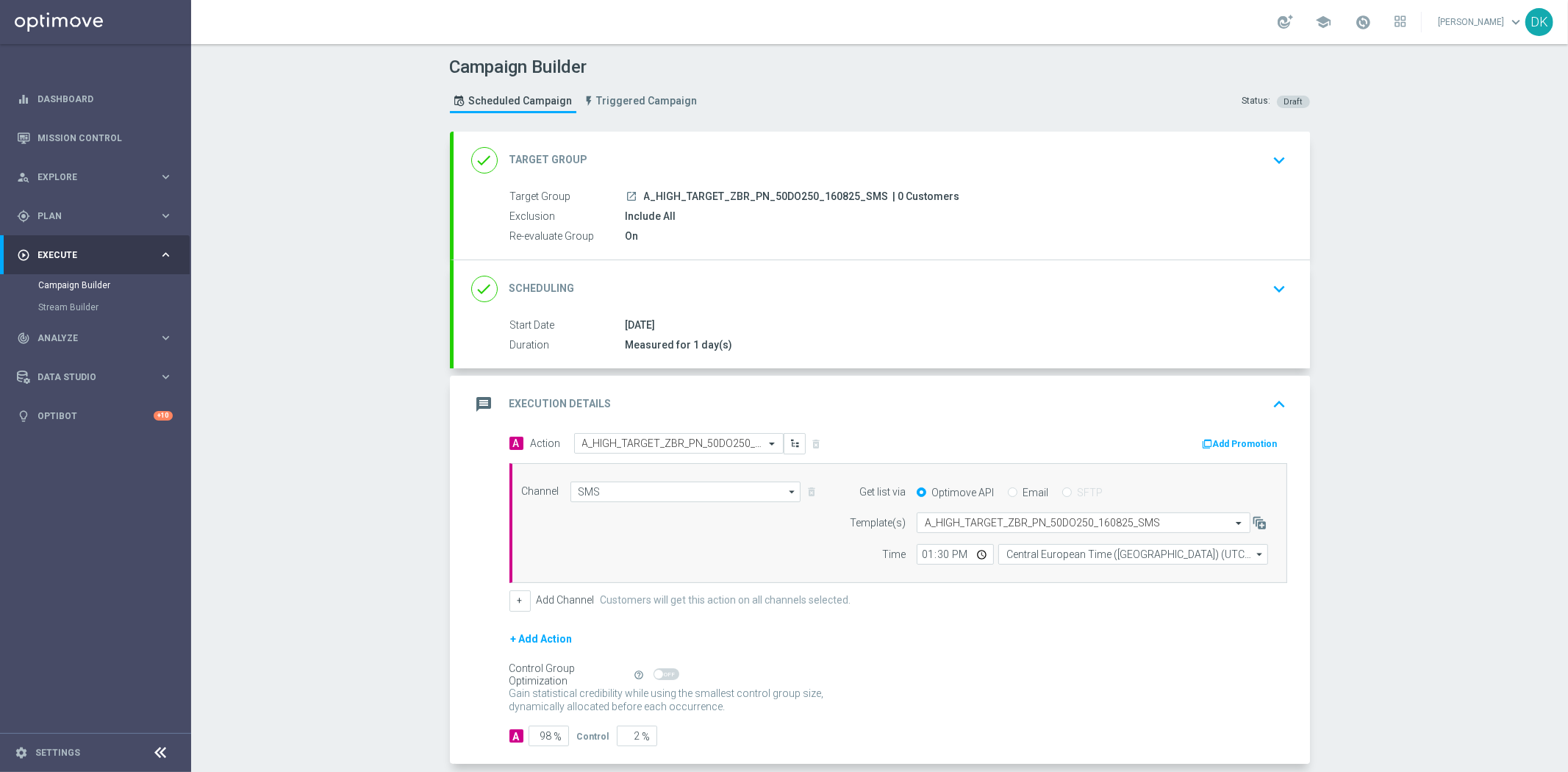
click at [926, 714] on div "Gain statistical credibility while using the smallest control group size, dynam…" at bounding box center [898, 700] width 777 height 35
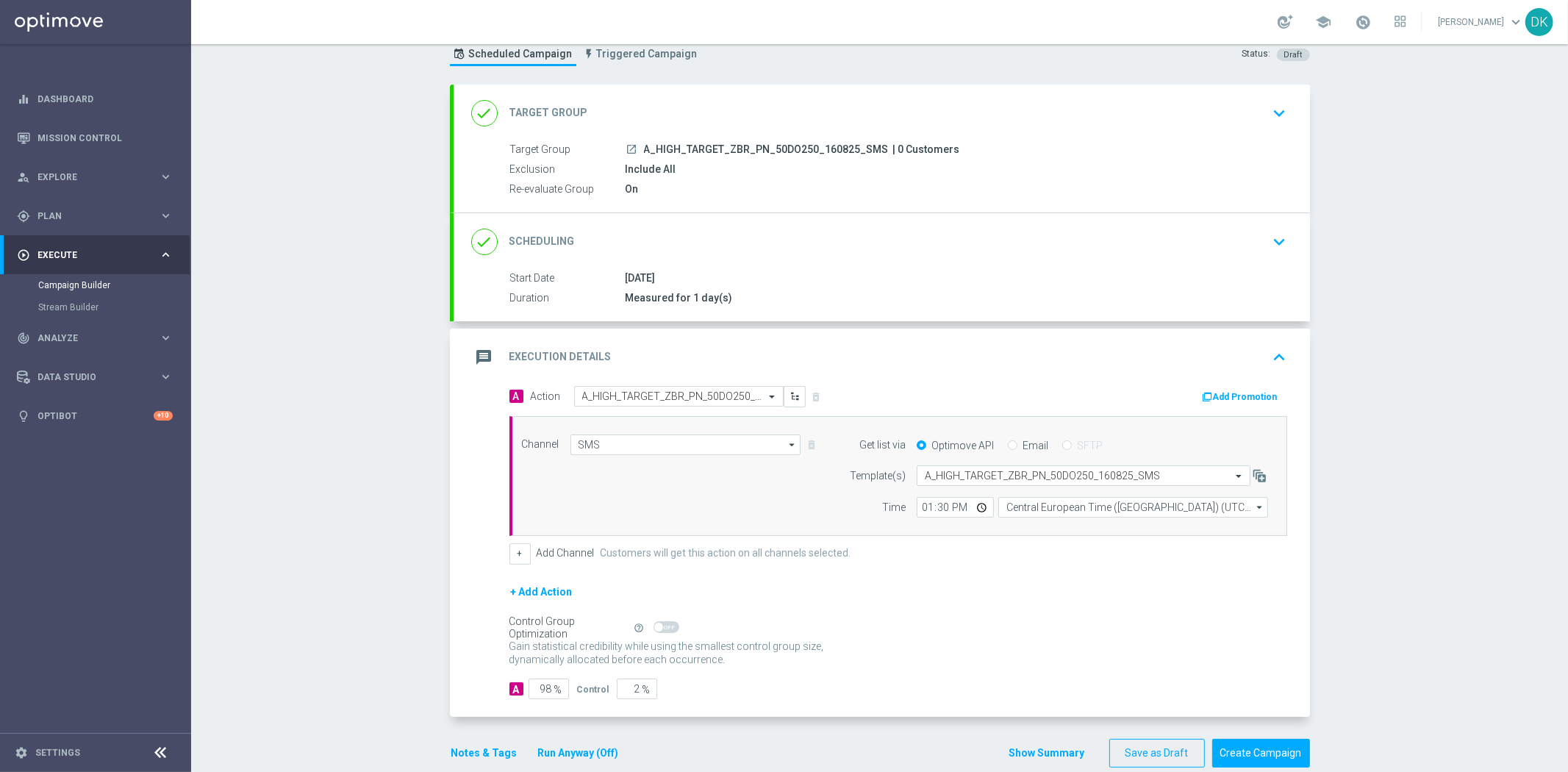
scroll to position [71, 0]
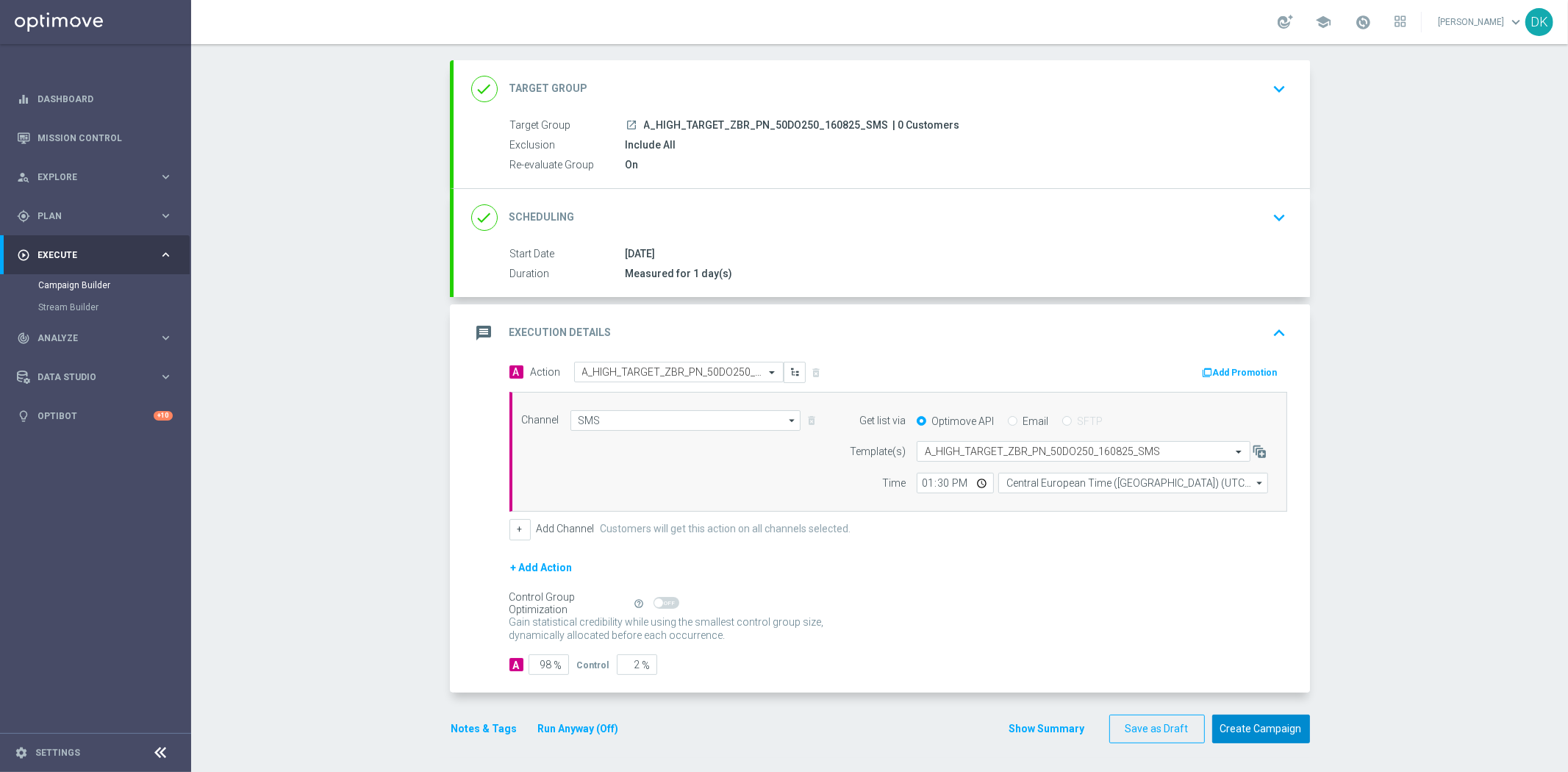
click at [1265, 739] on button "Create Campaign" at bounding box center [1261, 729] width 98 height 29
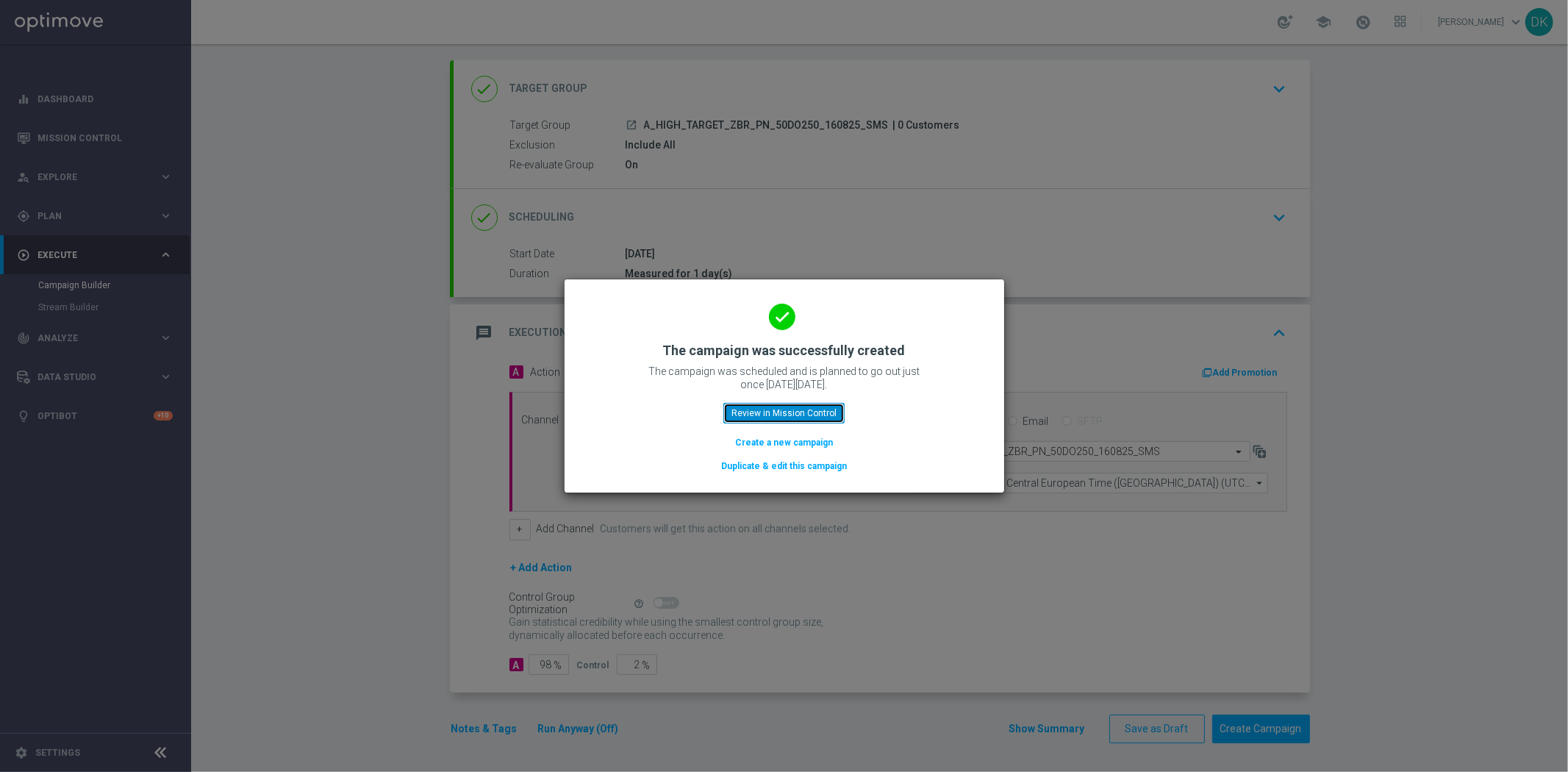
click at [759, 407] on button "Review in Mission Control" at bounding box center [784, 413] width 121 height 20
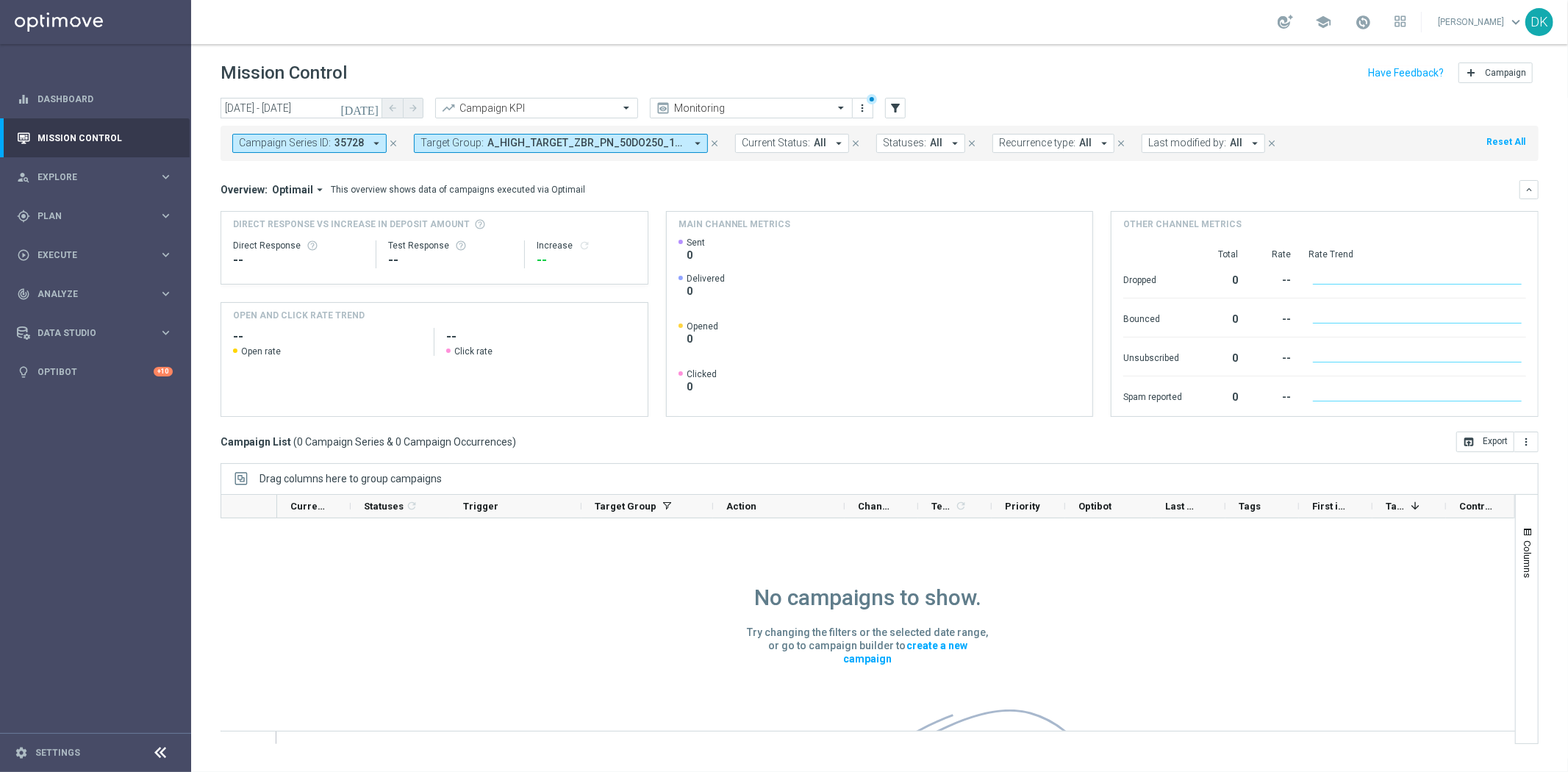
click at [598, 607] on div "No campaigns to show. Try changing the filters or the selected date range, or g…" at bounding box center [867, 695] width 1295 height 355
click at [346, 144] on span "35728" at bounding box center [349, 143] width 30 height 13
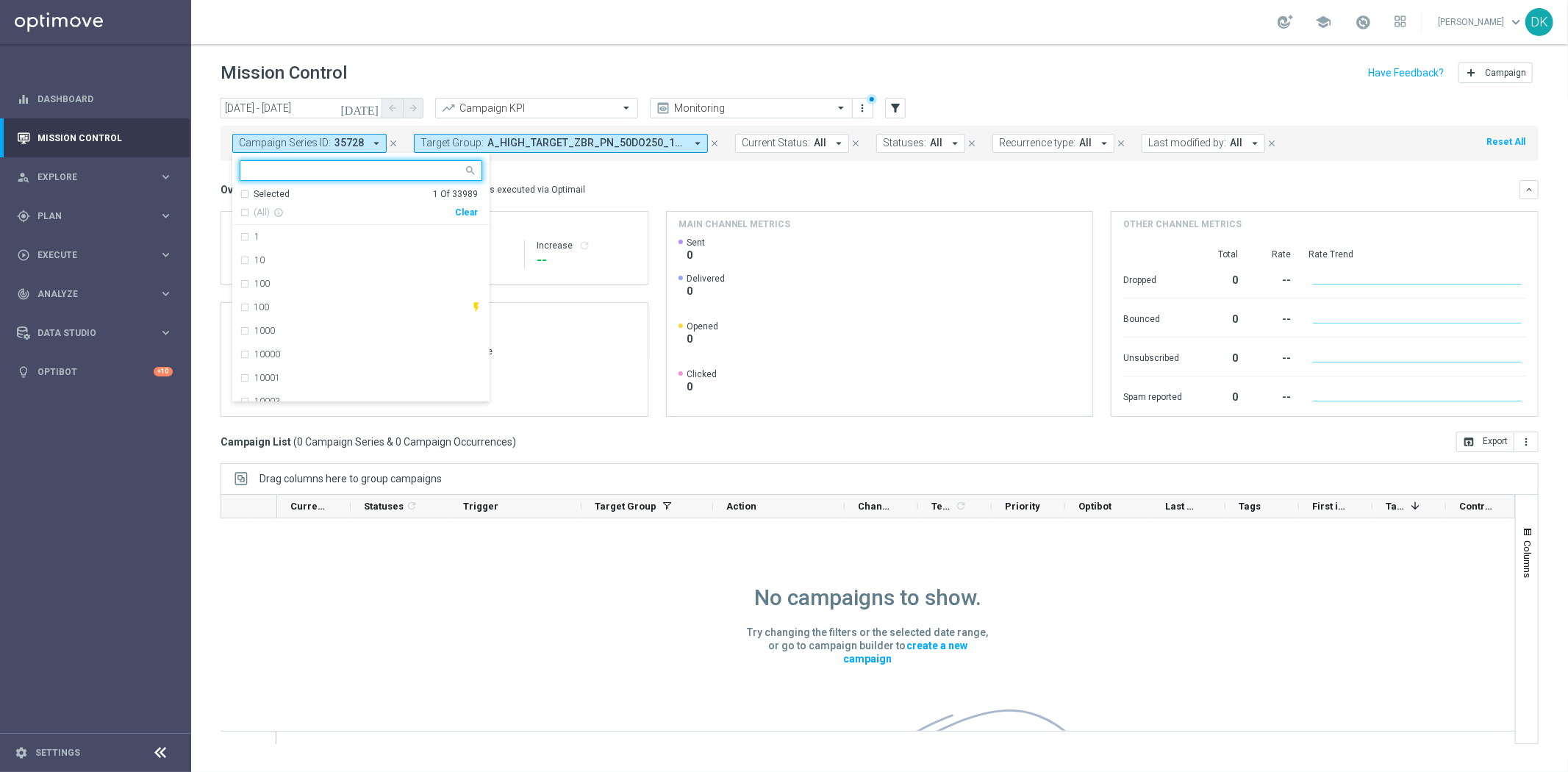
drag, startPoint x: 466, startPoint y: 209, endPoint x: 458, endPoint y: 209, distance: 8.0
click at [0, 0] on div "Clear" at bounding box center [0, 0] width 0 height 0
click at [203, 152] on div "[DATE] [DATE] - [DATE] arrow_back arrow_forward Campaign KPI trending_up Monito…" at bounding box center [879, 428] width 1377 height 661
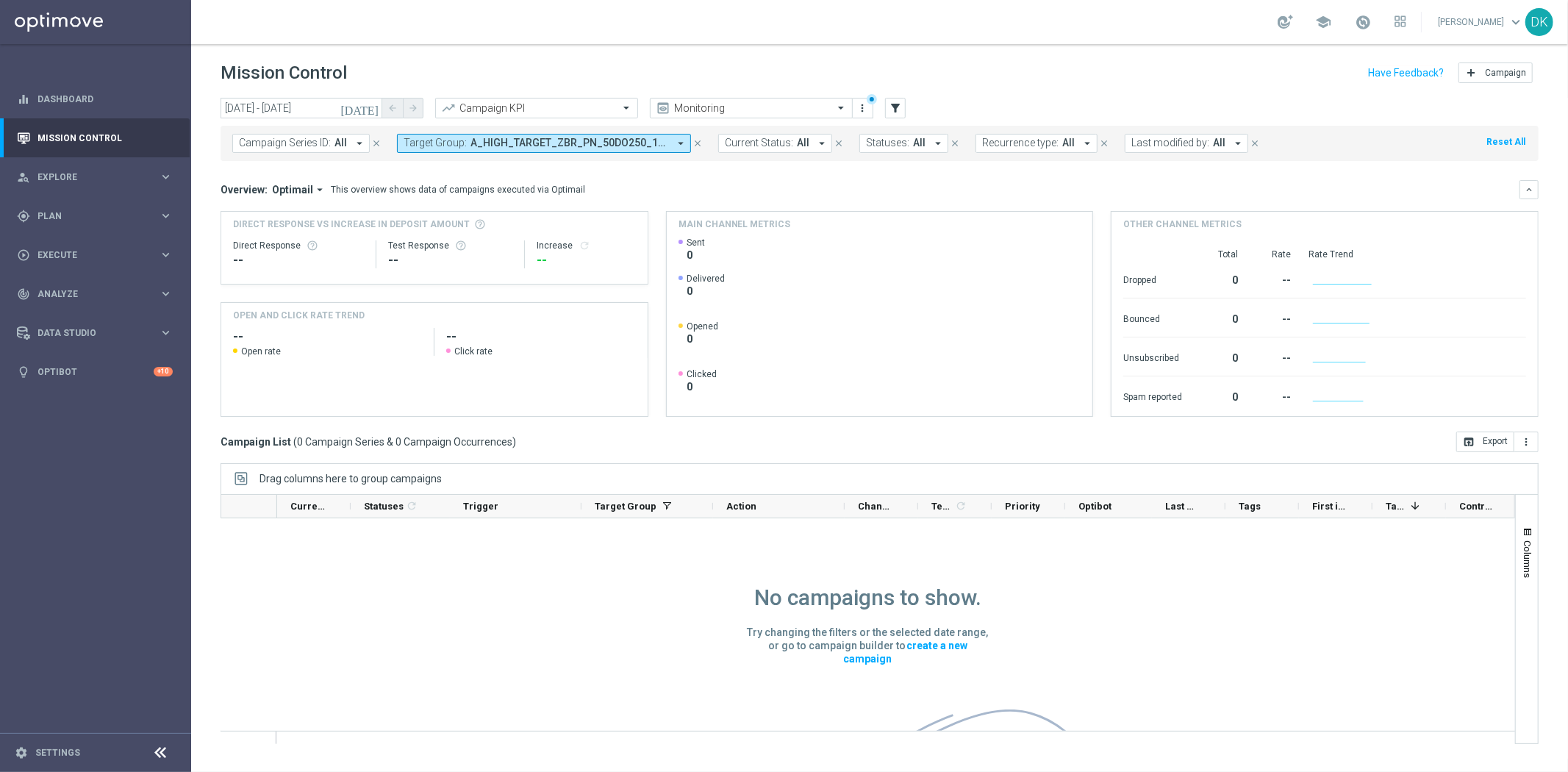
click at [366, 107] on icon "[DATE]" at bounding box center [360, 107] width 40 height 13
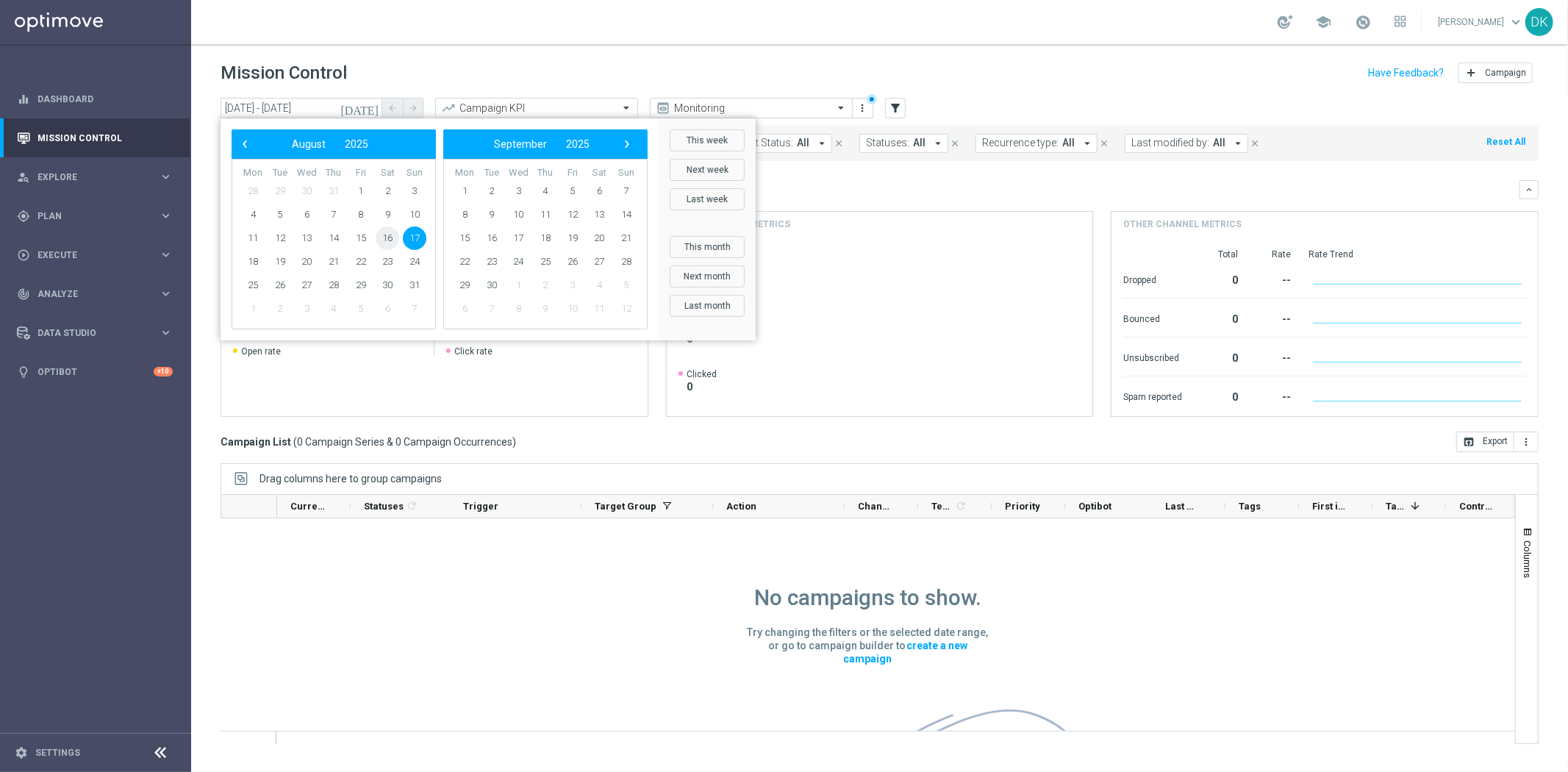
click at [393, 243] on span "16" at bounding box center [387, 238] width 24 height 24
click at [415, 240] on span "17" at bounding box center [415, 238] width 24 height 24
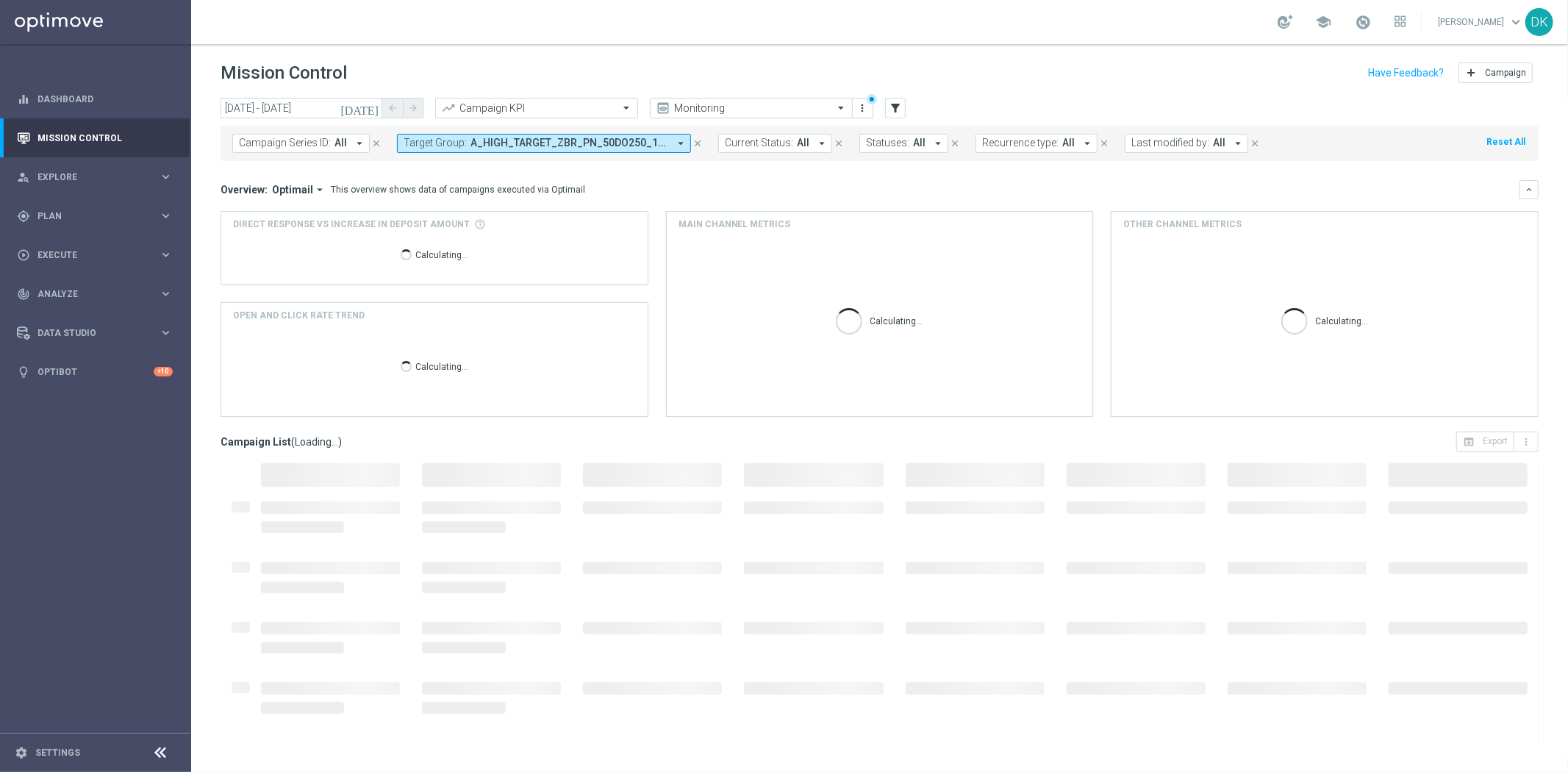
click at [489, 146] on span "A_HIGH_TARGET_ZBR_PN_50DO250_160825, A_LOW_TARGET_ZBR_PN_100DO50_160825, A_MED_…" at bounding box center [569, 143] width 197 height 13
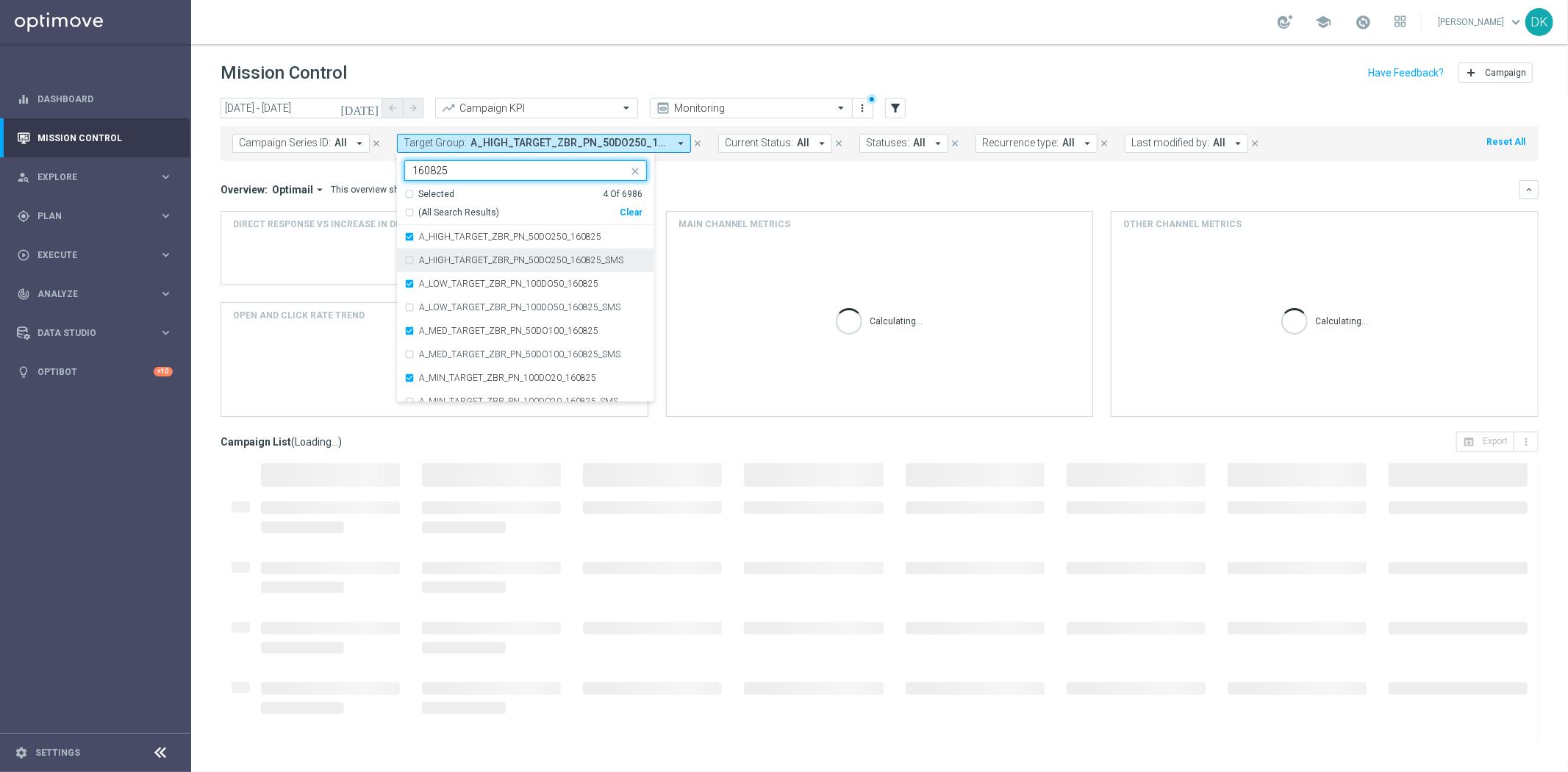
click at [505, 250] on div "A_HIGH_TARGET_ZBR_PN_50DO250_160825_SMS" at bounding box center [526, 260] width 243 height 24
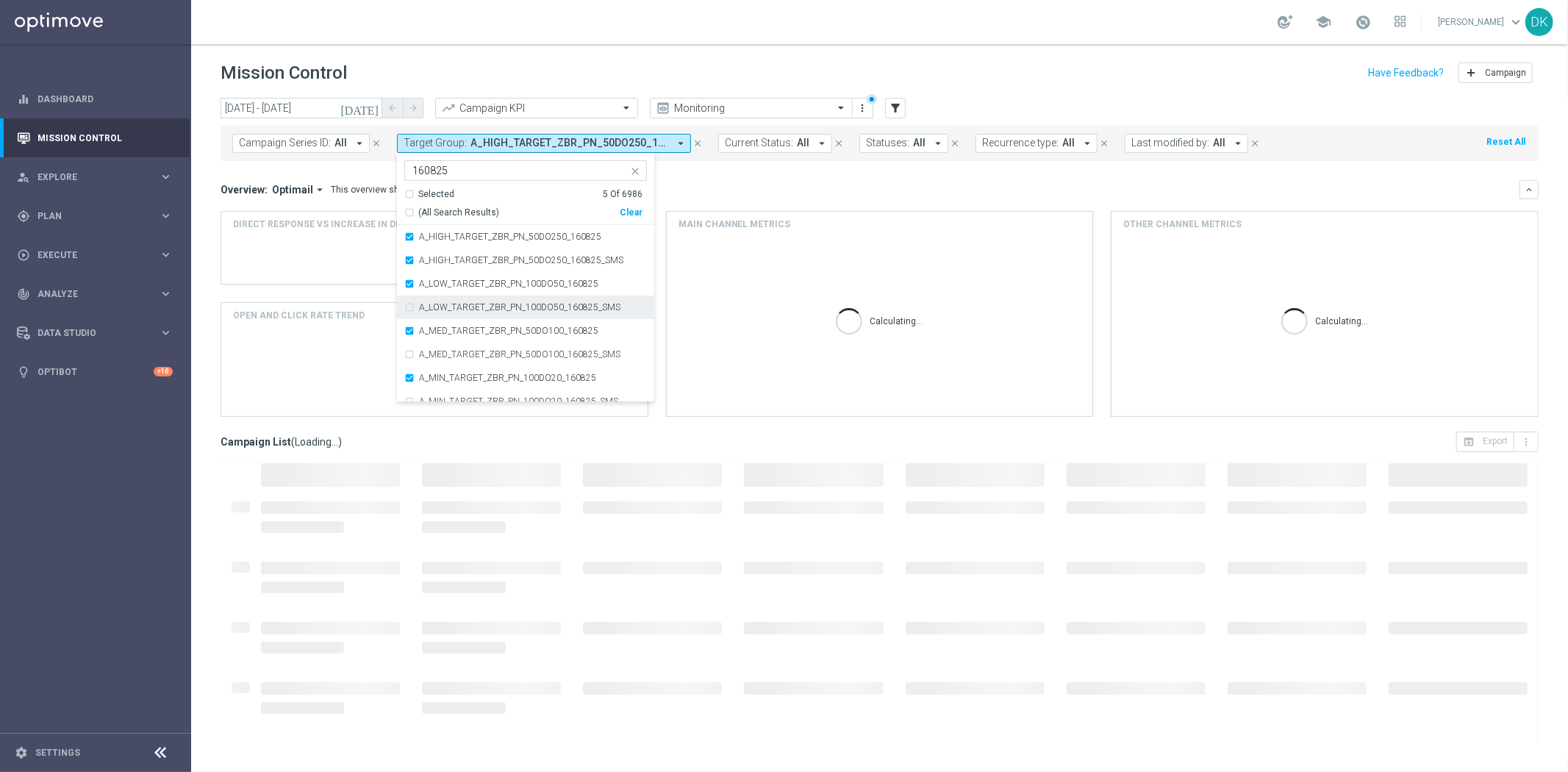
click at [513, 300] on div "A_LOW_TARGET_ZBR_PN_100DO50_160825_SMS" at bounding box center [526, 307] width 243 height 24
click at [507, 353] on label "A_MED_TARGET_ZBR_PN_50DO100_160825_SMS" at bounding box center [520, 353] width 201 height 9
click at [476, 358] on div "A_MIN_TARGET_ZBR_PN_100DO20_160825_SMS" at bounding box center [526, 367] width 243 height 24
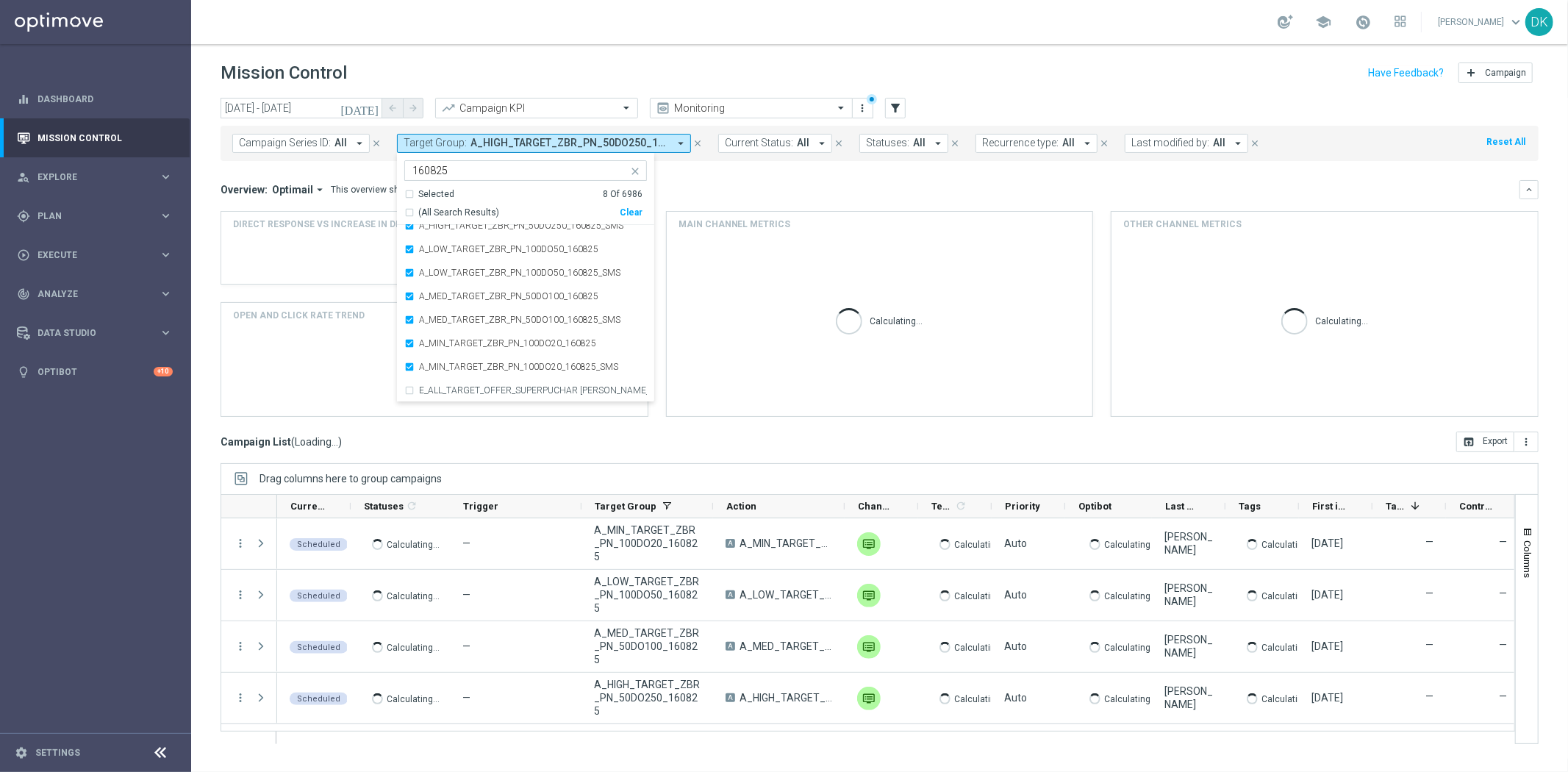
click at [208, 318] on div "[DATE] [DATE] - [DATE] arrow_back arrow_forward Campaign KPI trending_up Monito…" at bounding box center [879, 428] width 1377 height 661
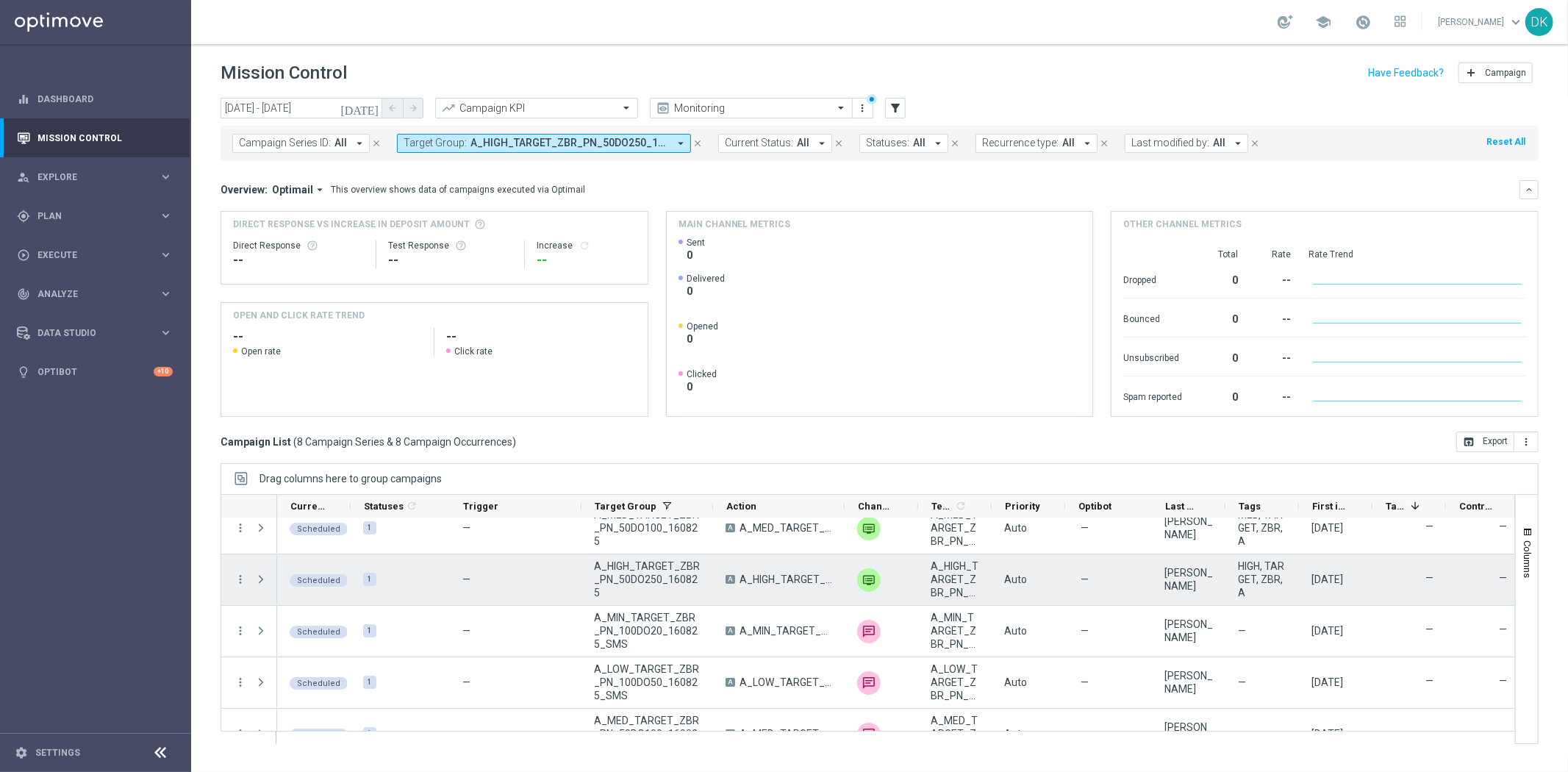
scroll to position [0, 0]
